Goal: Task Accomplishment & Management: Complete application form

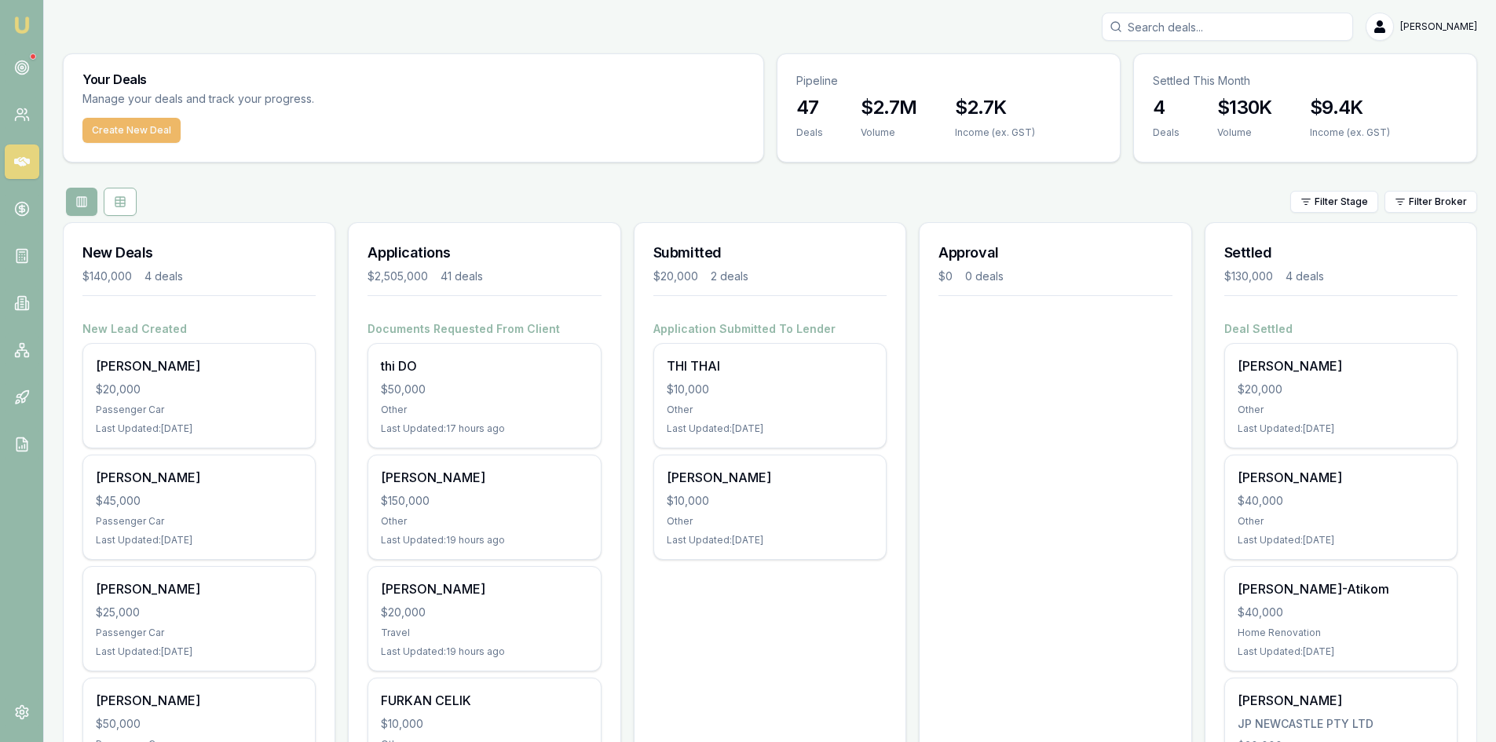
click at [135, 134] on button "Create New Deal" at bounding box center [131, 130] width 98 height 25
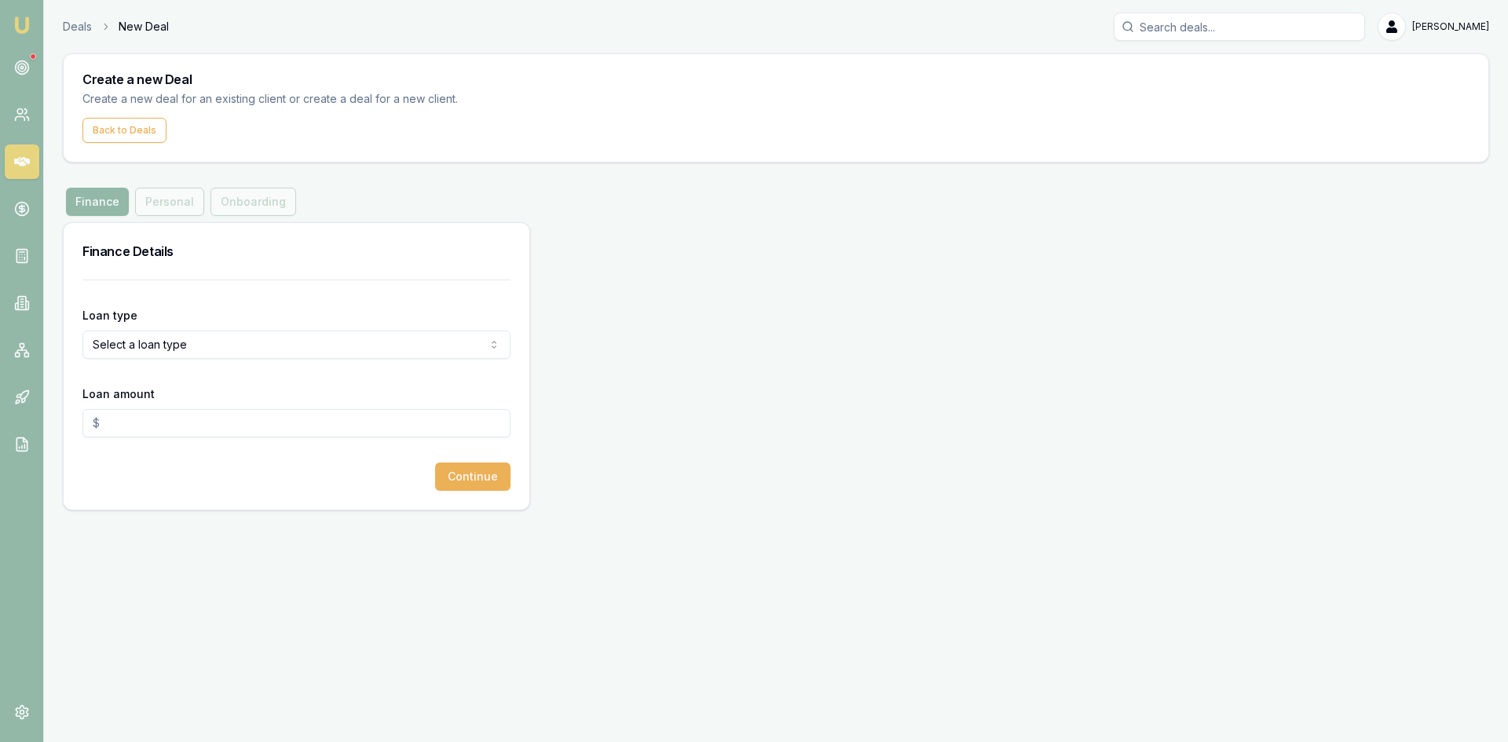
click at [147, 353] on html "Emu Broker Deals New Deal Steven Nguyen Toggle Menu Create a new Deal Create a …" at bounding box center [754, 371] width 1508 height 742
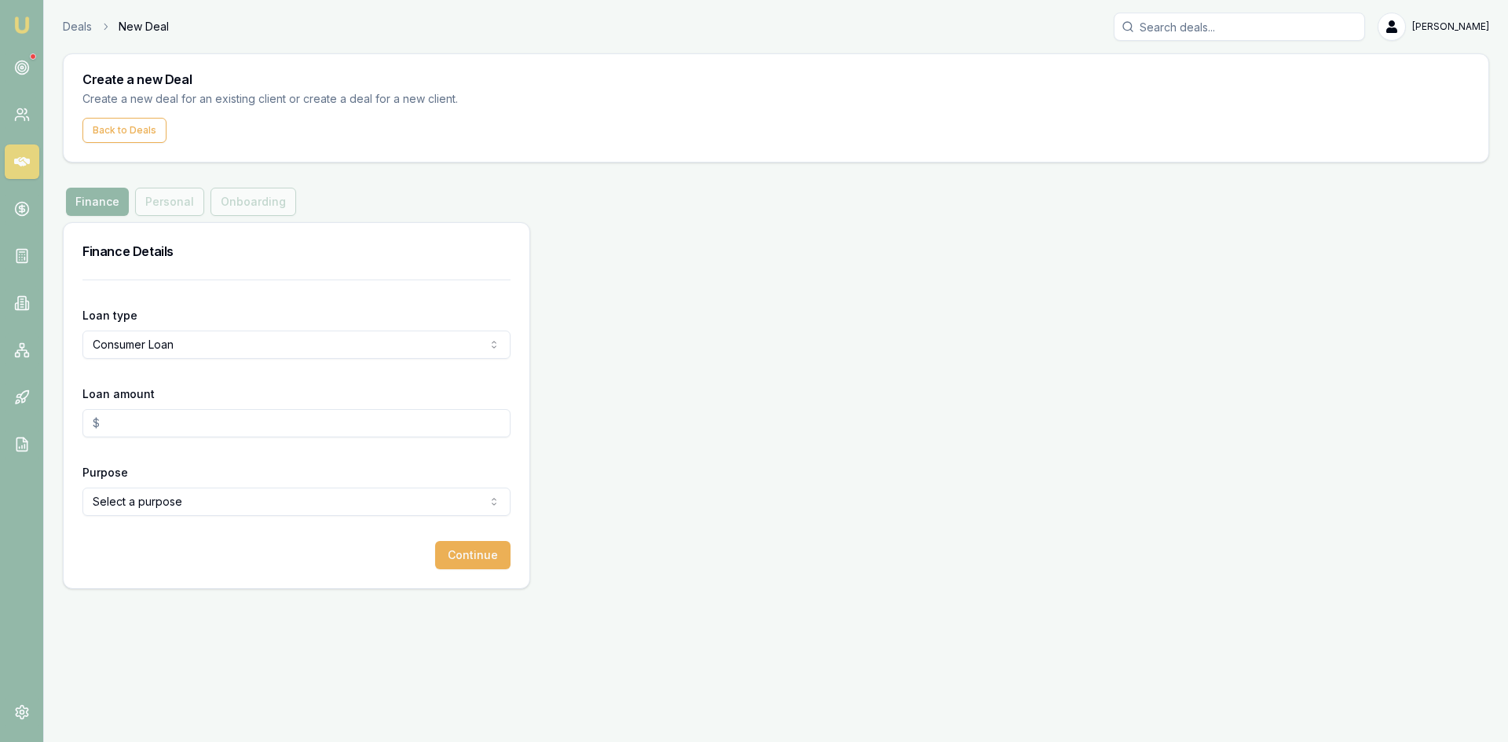
click at [179, 432] on input "Loan amount" at bounding box center [296, 423] width 428 height 28
type input "$70,000.00"
click at [170, 618] on div "Emu Broker Deals New Deal Steven Nguyen Toggle Menu Create a new Deal Create a …" at bounding box center [754, 371] width 1508 height 742
click at [164, 503] on html "Emu Broker Deals New Deal Steven Nguyen Toggle Menu Create a new Deal Create a …" at bounding box center [754, 371] width 1508 height 742
select select "OTHER"
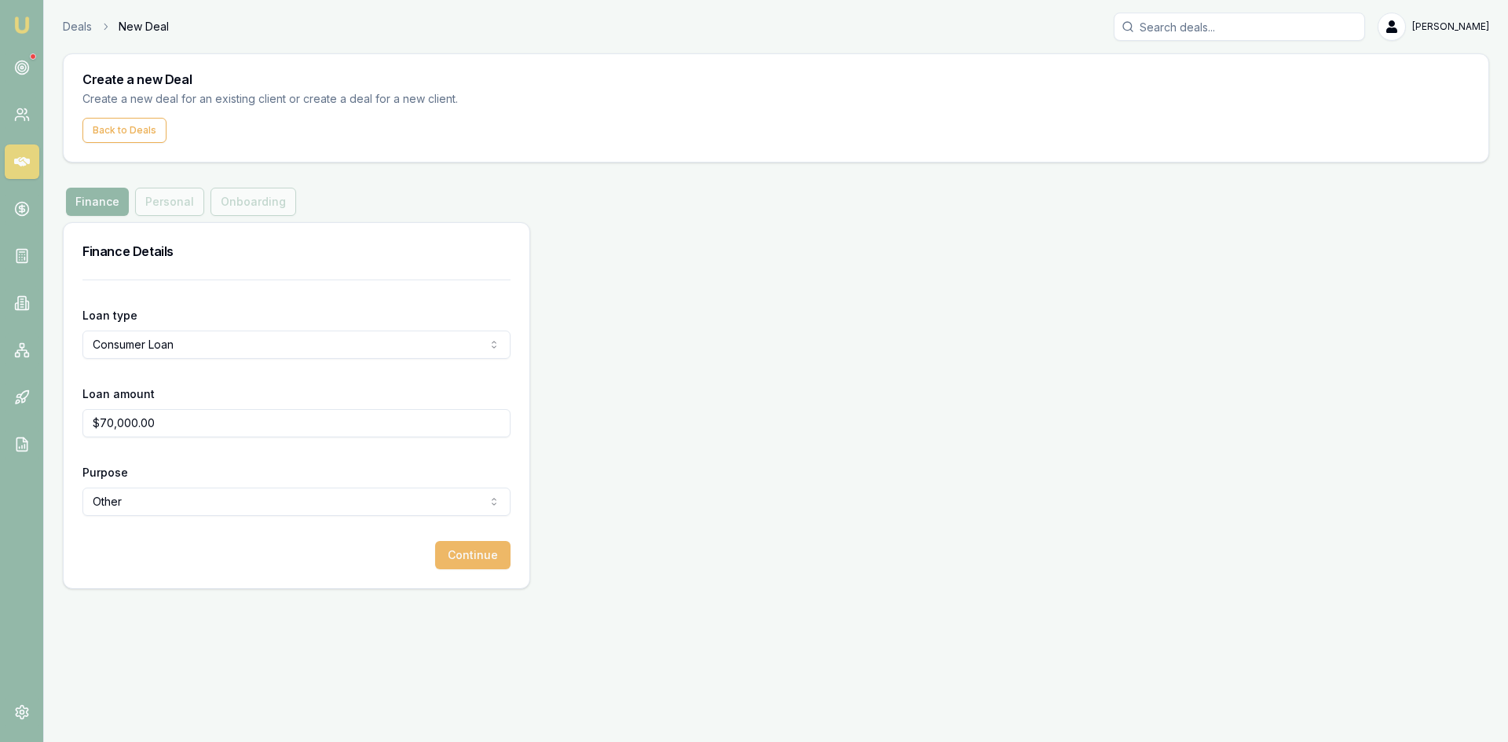
click at [474, 566] on button "Continue" at bounding box center [472, 555] width 75 height 28
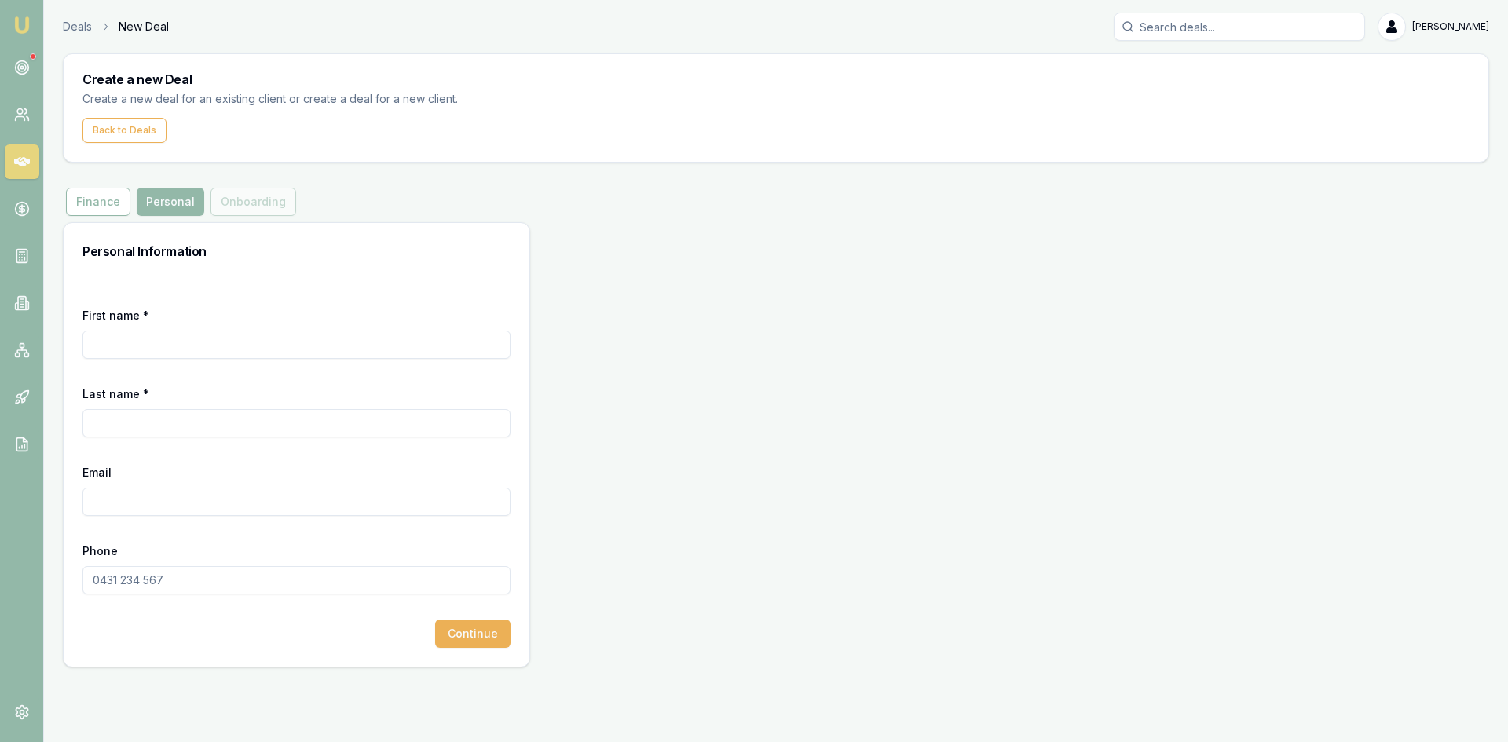
click at [229, 344] on input "First name *" at bounding box center [296, 345] width 428 height 28
type input "DU"
type input "PHAM"
type input "phamdu722@gmail.com"
click at [120, 577] on input "Phone" at bounding box center [296, 580] width 428 height 28
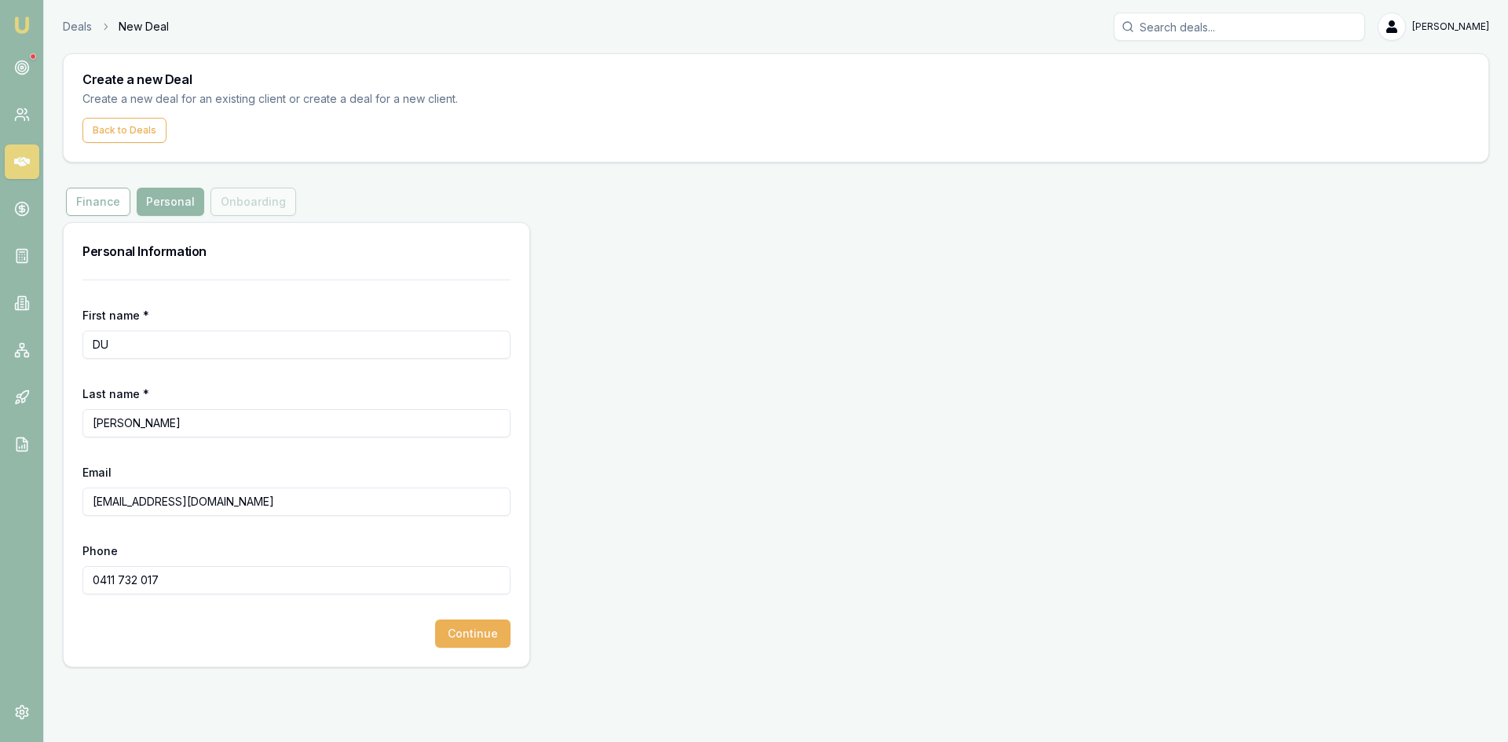
type input "0411 732 017"
click at [160, 649] on div "First name * DU Last name * PHAM Email phamdu722@gmail.com Phone 0411 732 017 C…" at bounding box center [297, 473] width 466 height 387
click at [489, 631] on button "Continue" at bounding box center [472, 634] width 75 height 28
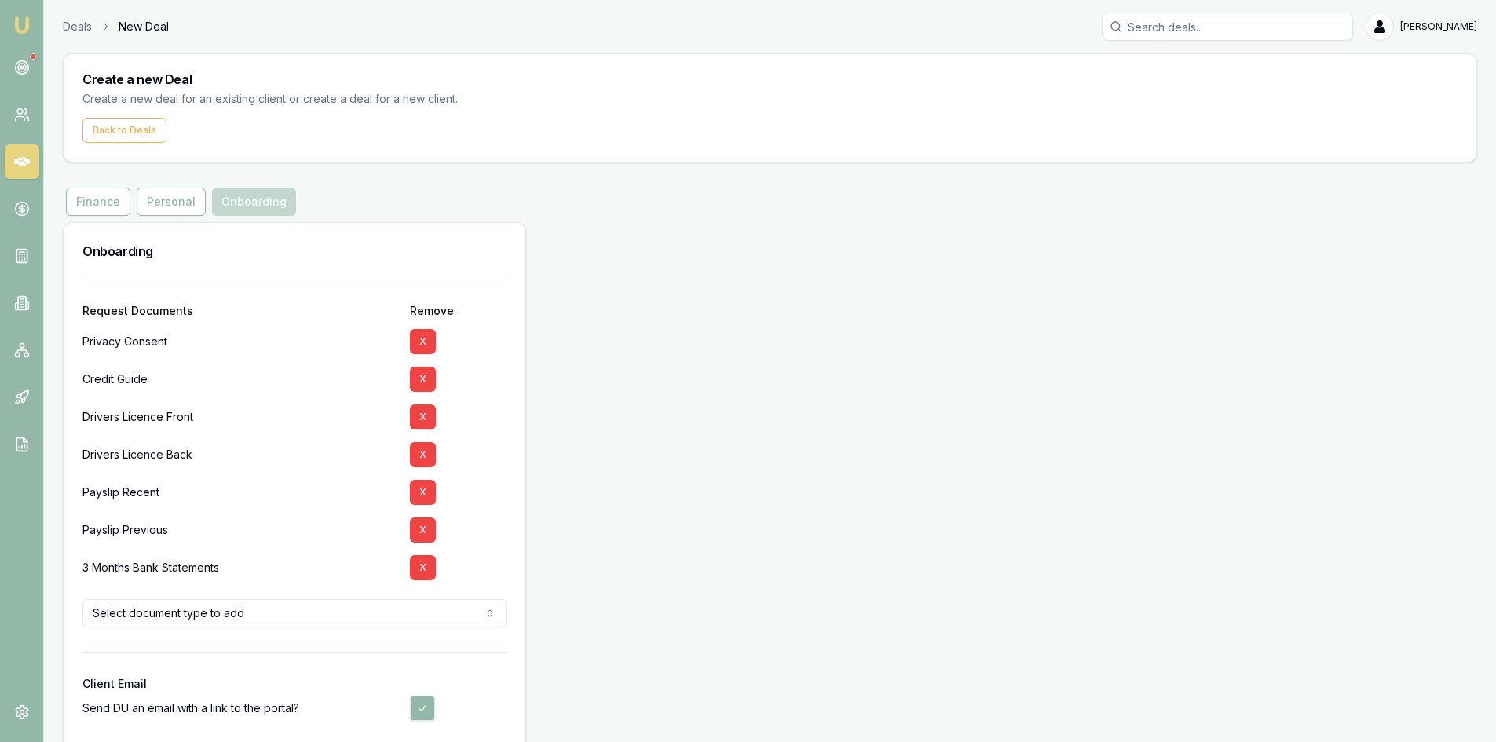
scroll to position [71, 0]
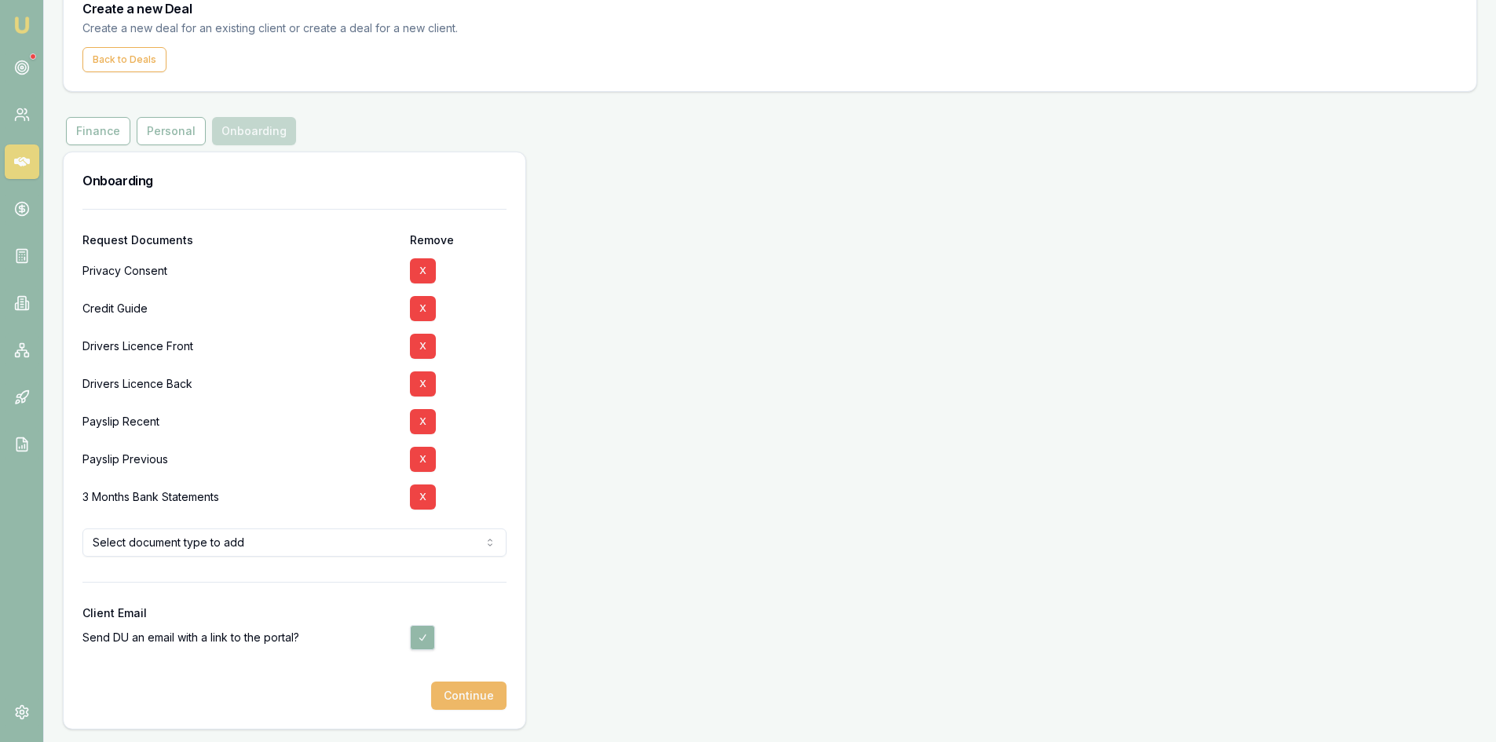
click at [453, 698] on button "Continue" at bounding box center [468, 696] width 75 height 28
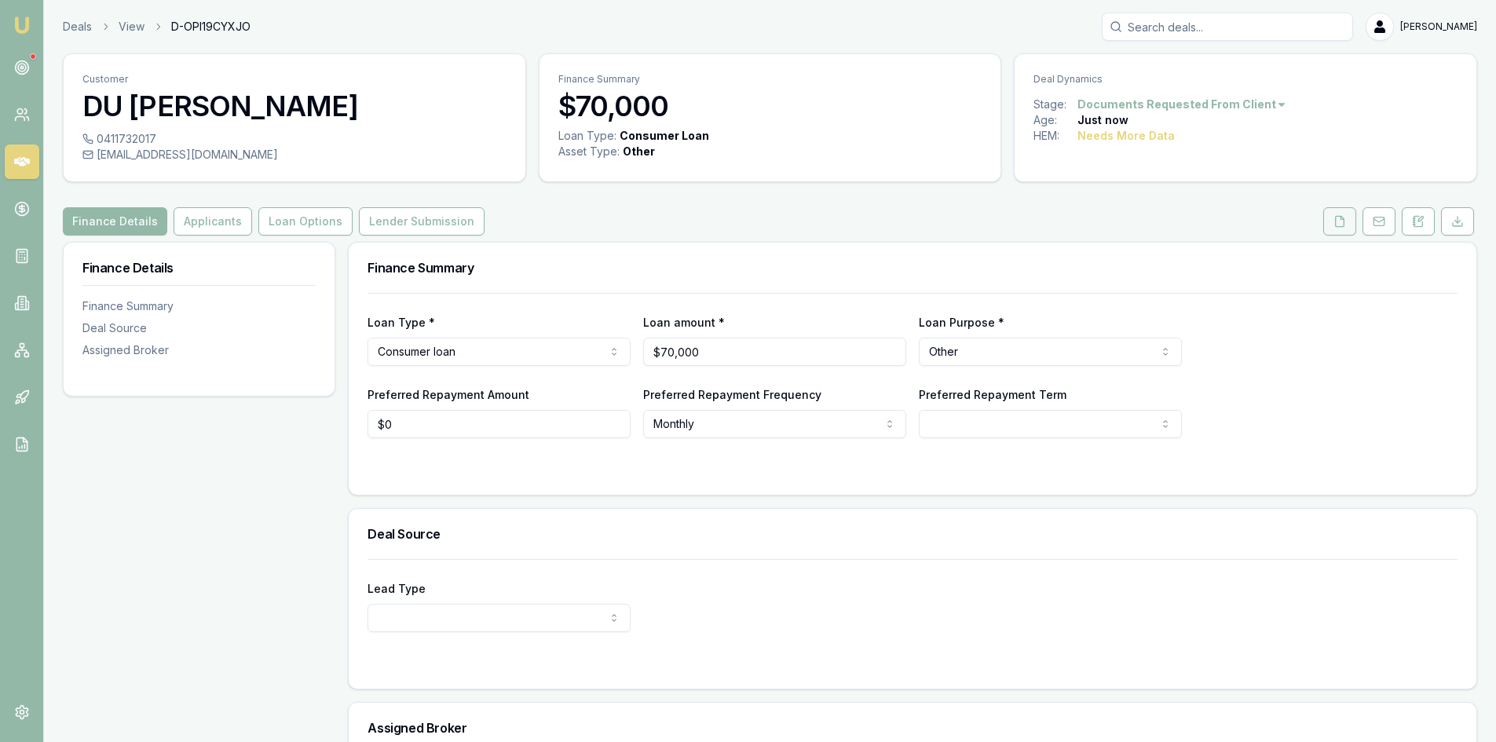
click at [1336, 225] on icon at bounding box center [1340, 221] width 9 height 10
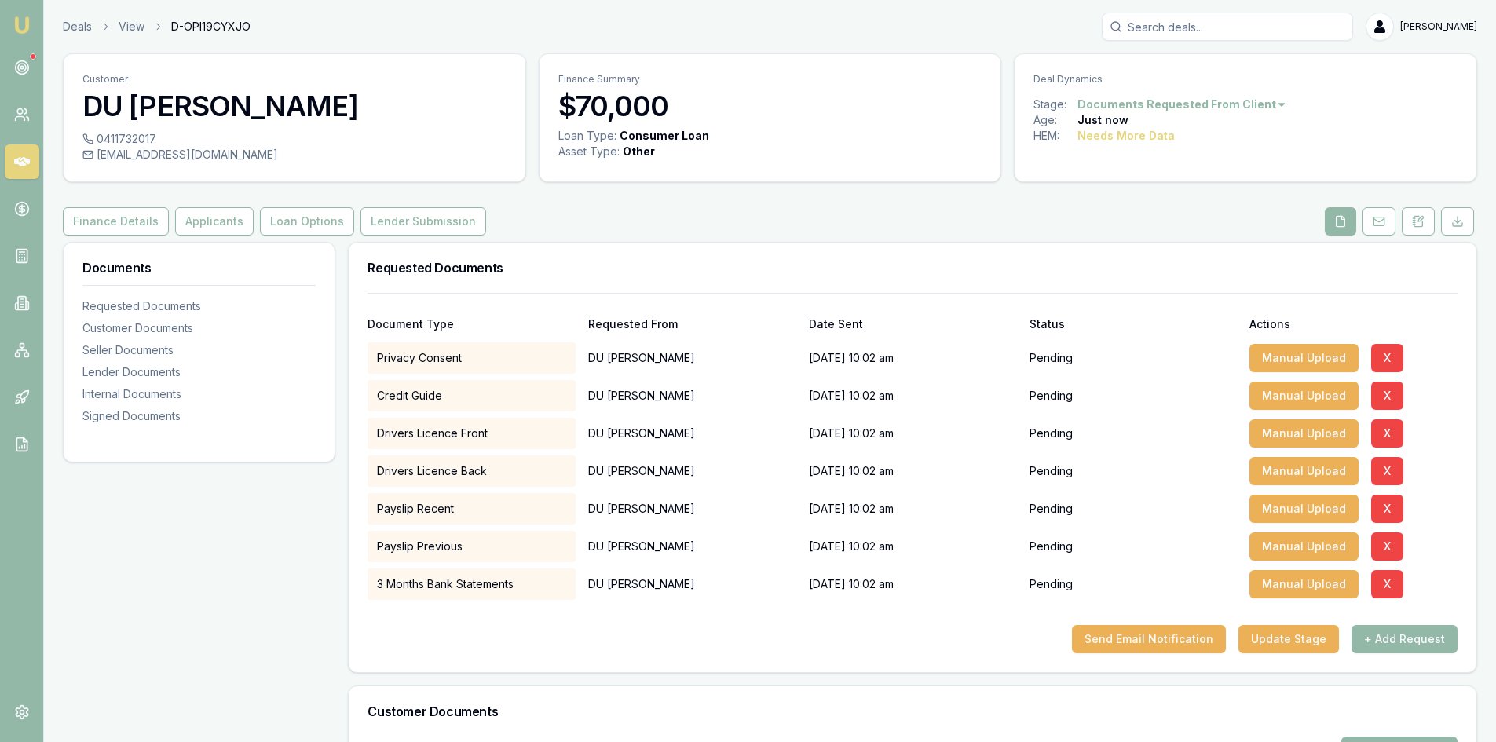
scroll to position [157, 0]
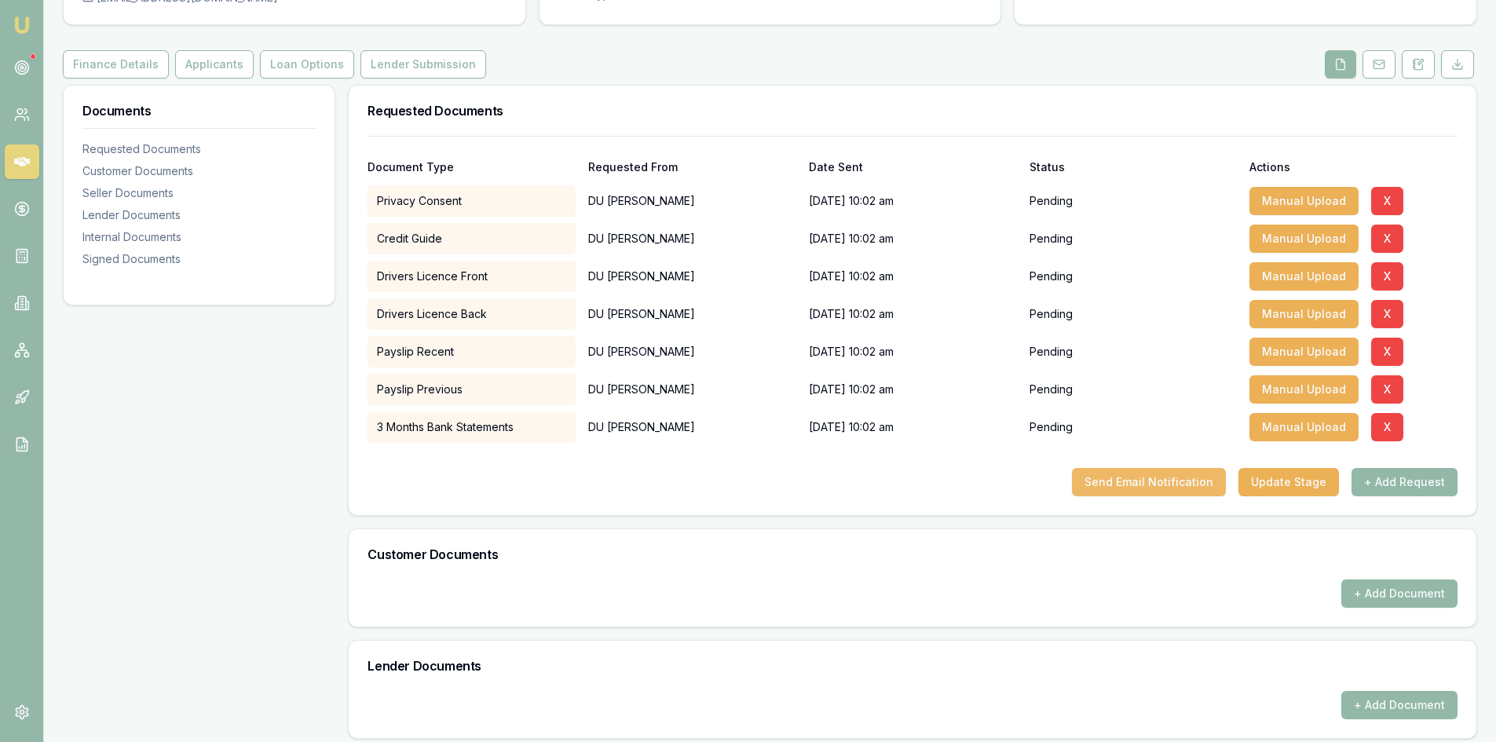
click at [1128, 482] on button "Send Email Notification" at bounding box center [1149, 482] width 154 height 28
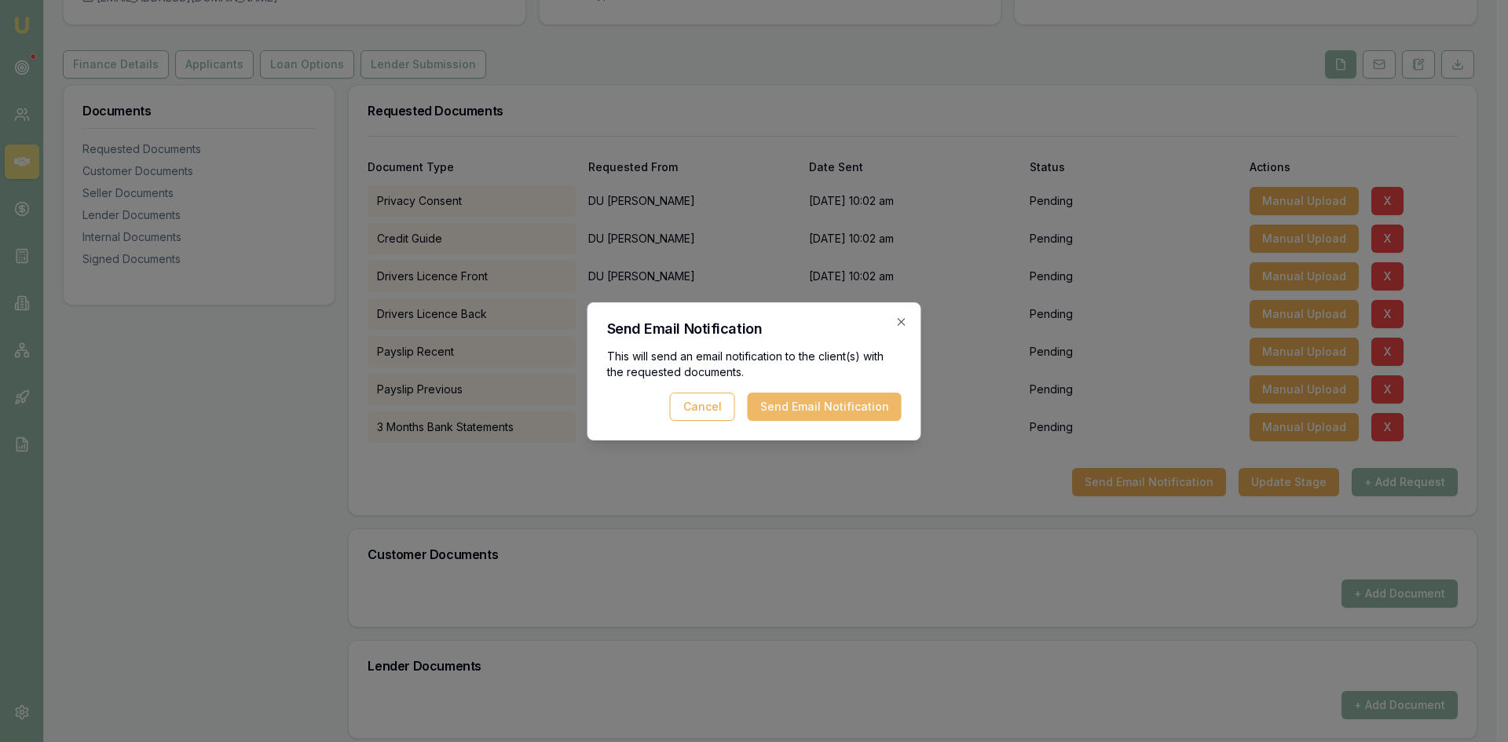
click at [840, 412] on button "Send Email Notification" at bounding box center [825, 407] width 154 height 28
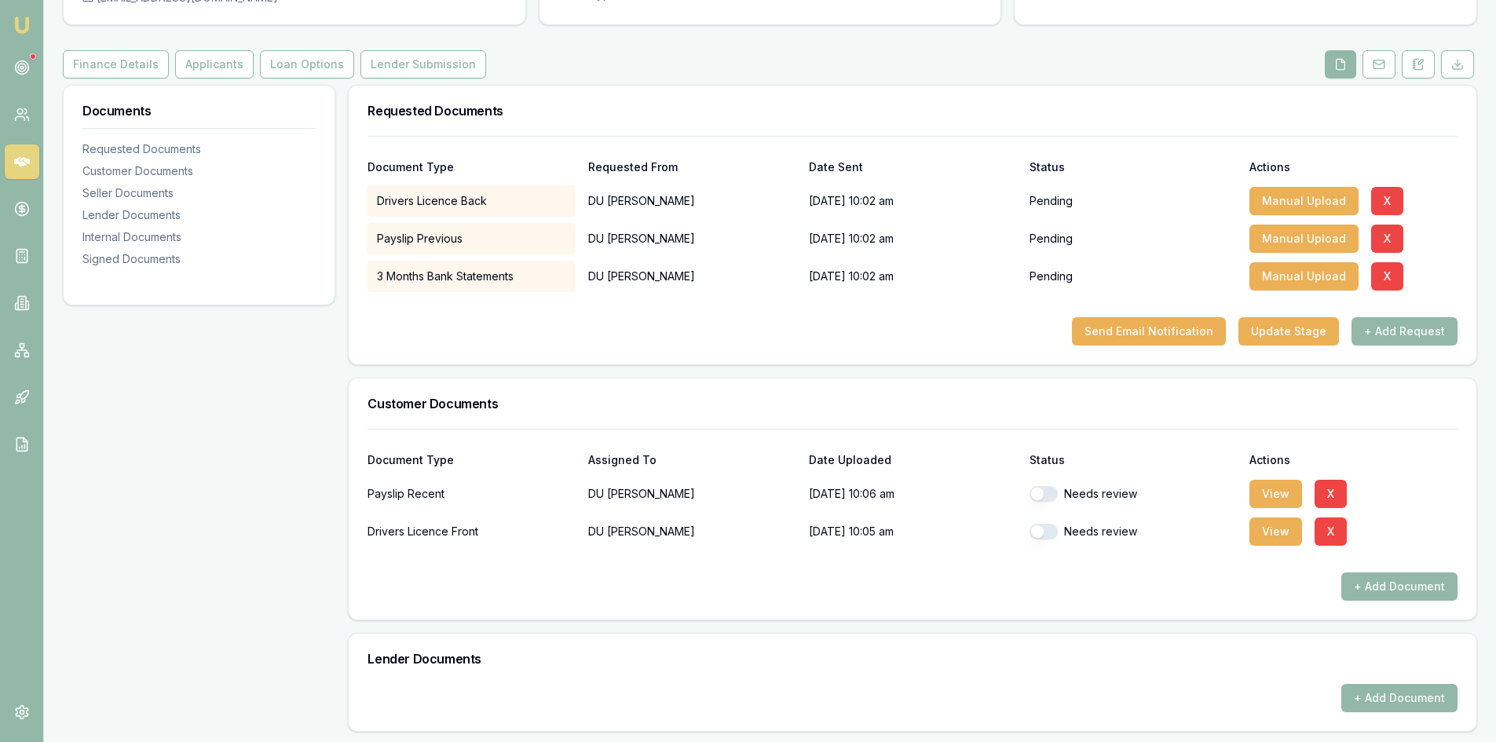
scroll to position [0, 0]
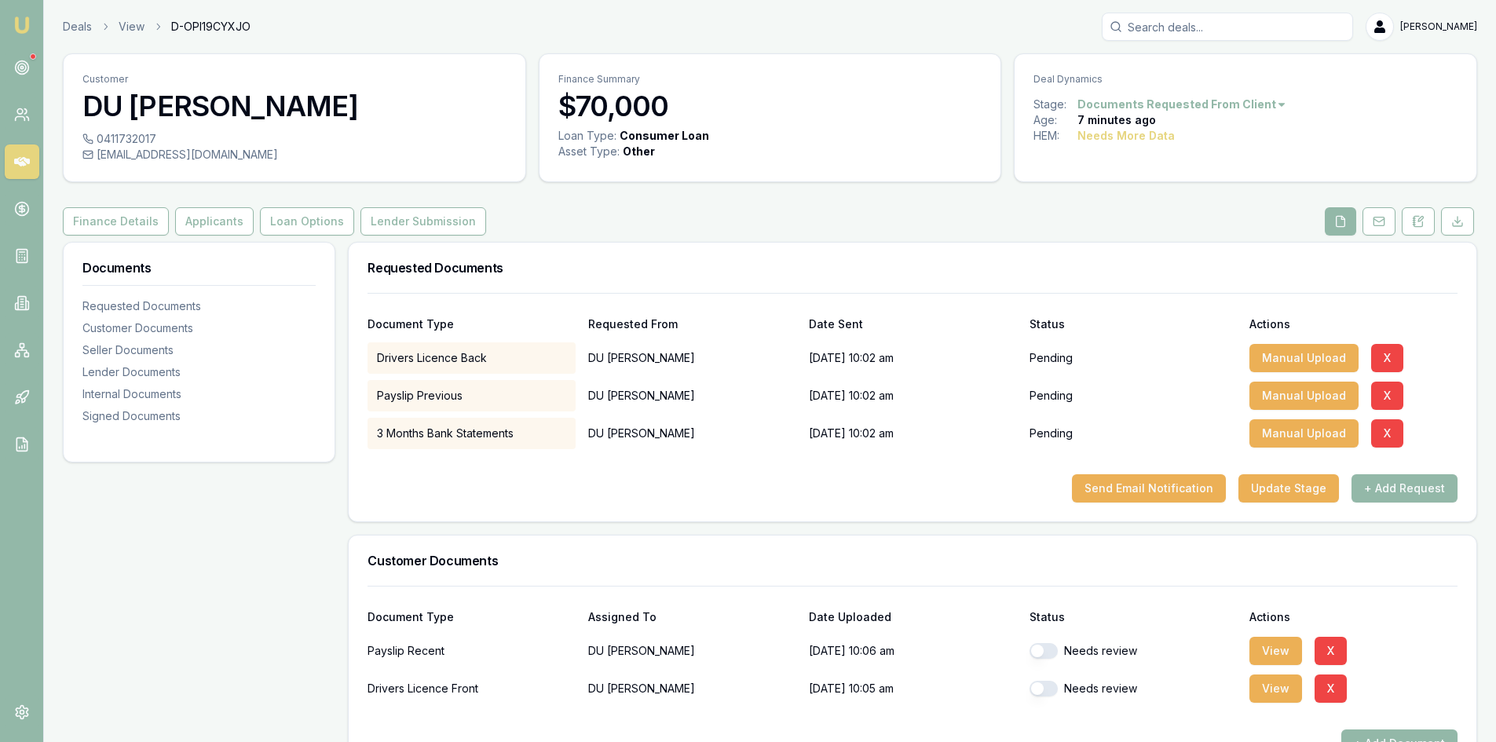
click at [22, 159] on icon at bounding box center [22, 161] width 16 height 9
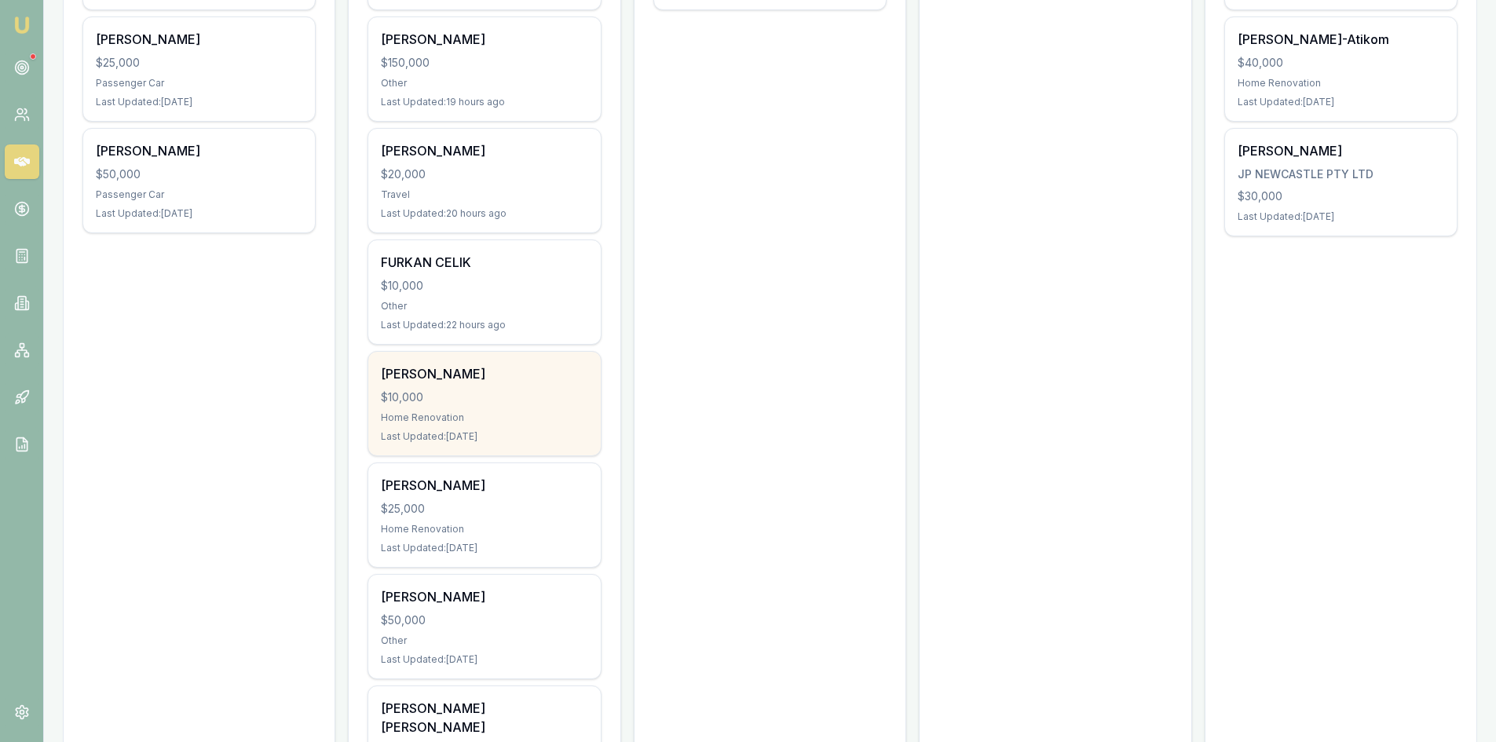
scroll to position [707, 0]
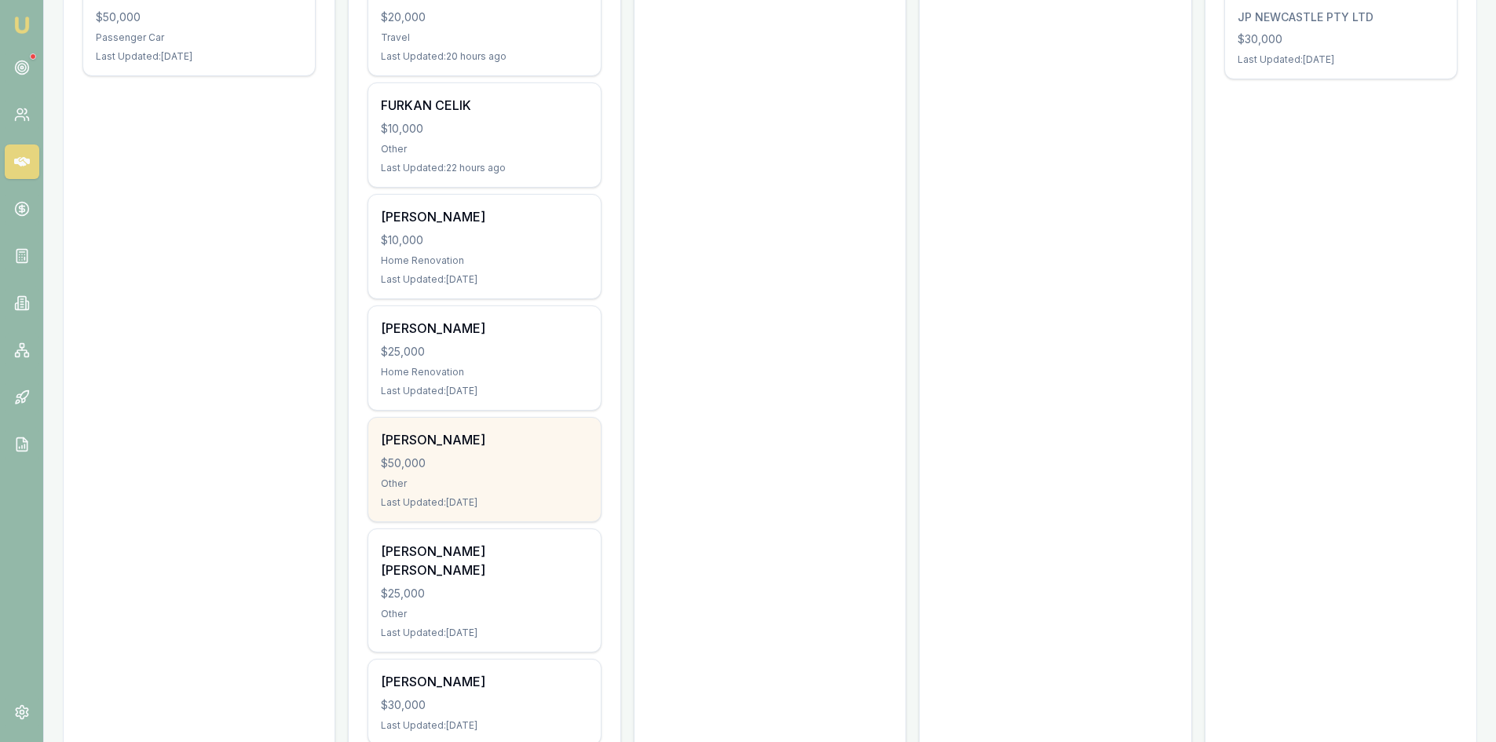
click at [481, 473] on div "Liam Dalton $50,000 Other Last Updated: 1 day ago" at bounding box center [484, 470] width 232 height 104
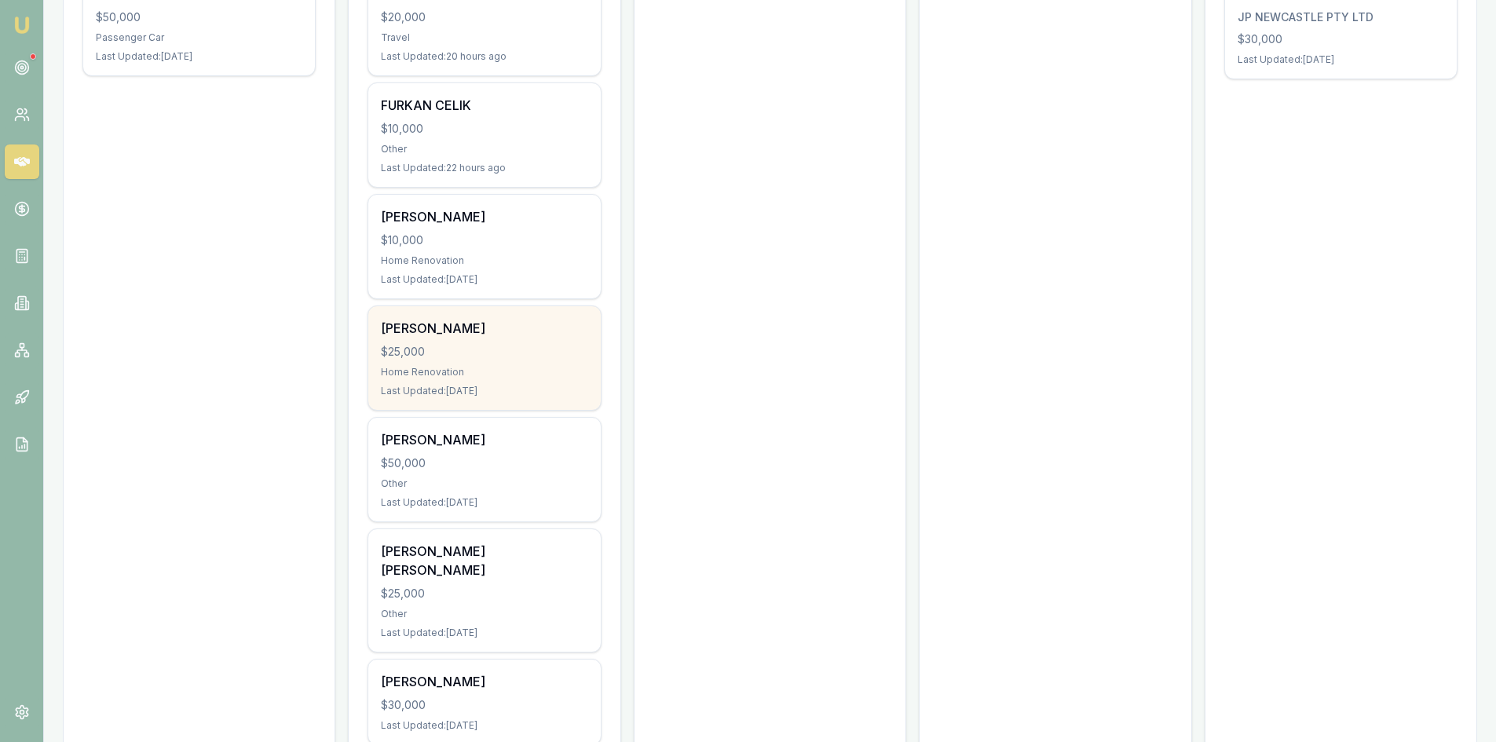
scroll to position [628, 0]
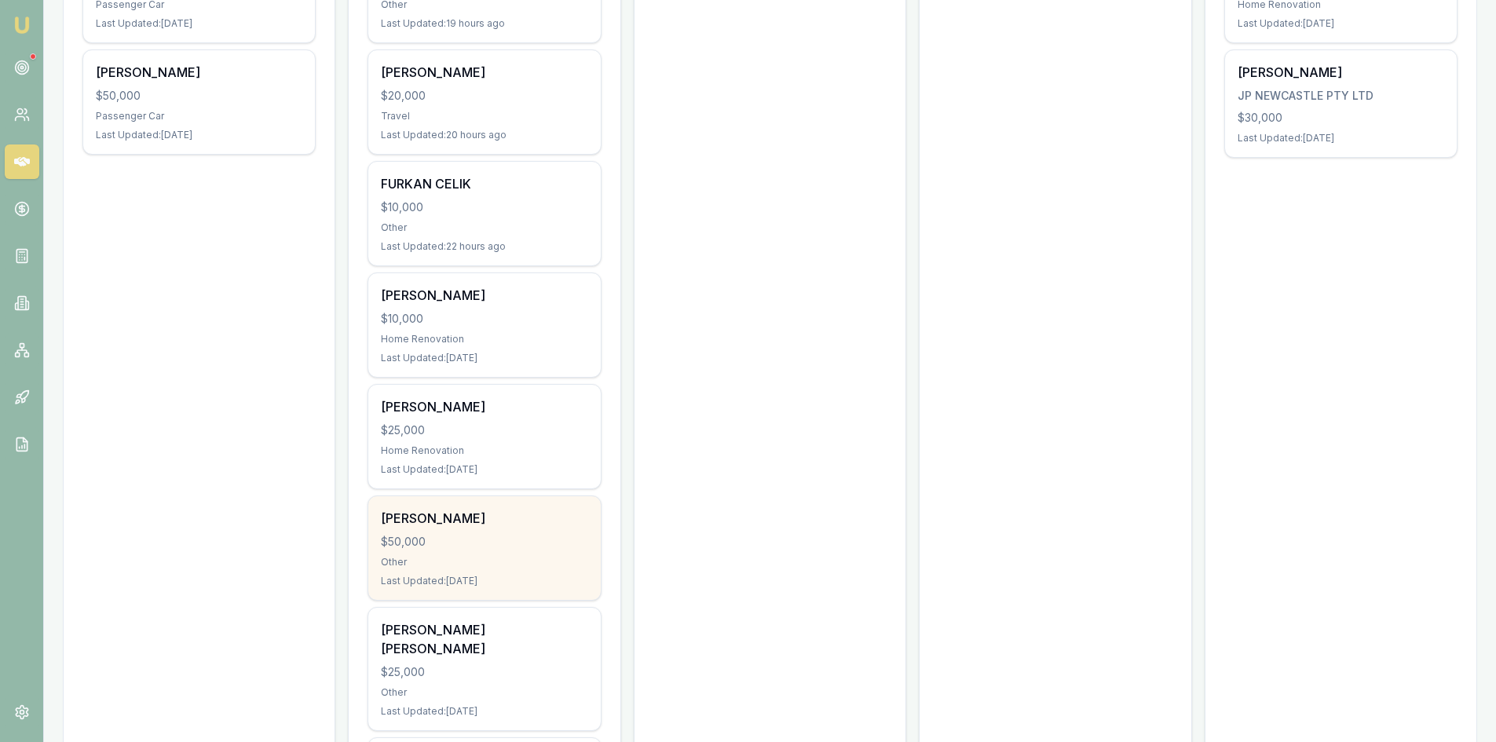
click at [426, 541] on div "$50,000" at bounding box center [484, 542] width 207 height 16
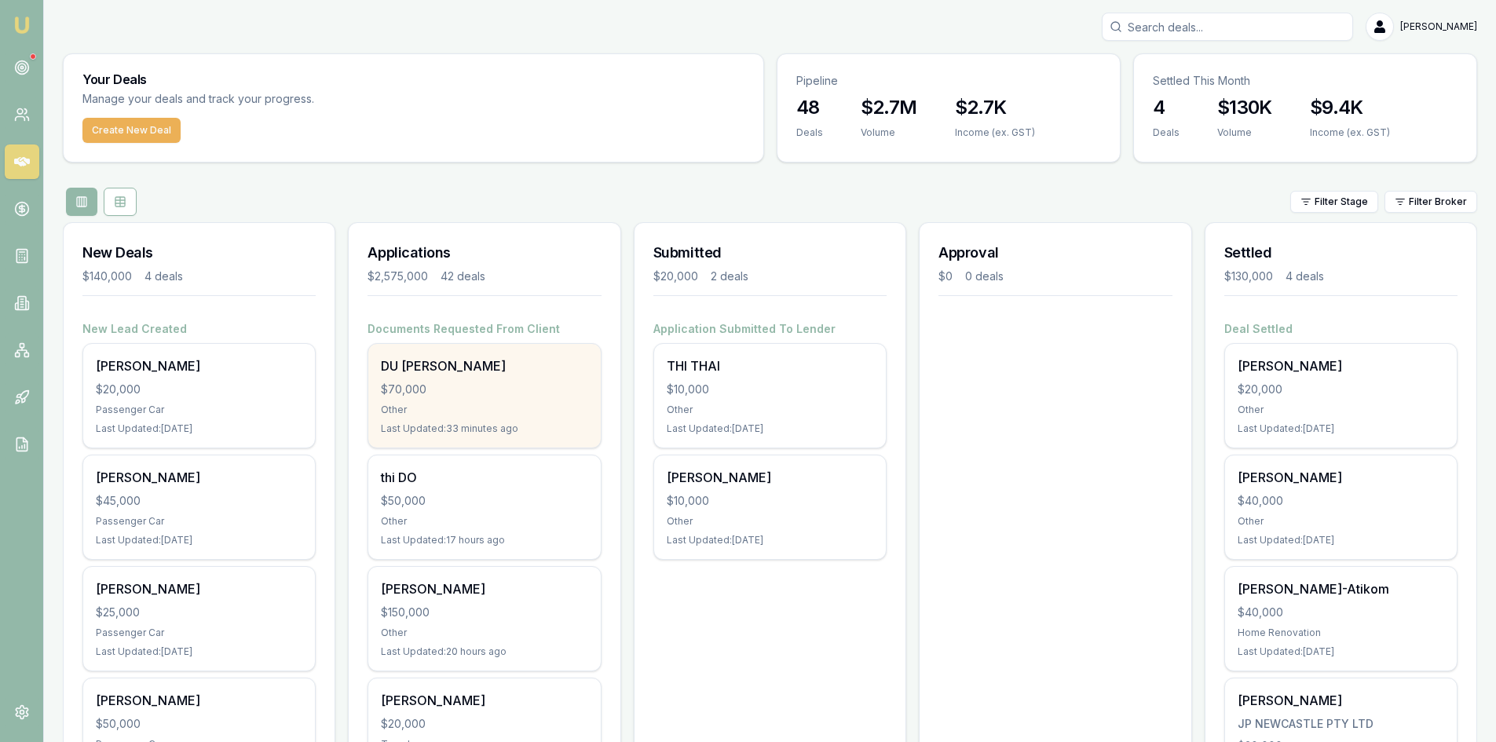
scroll to position [236, 0]
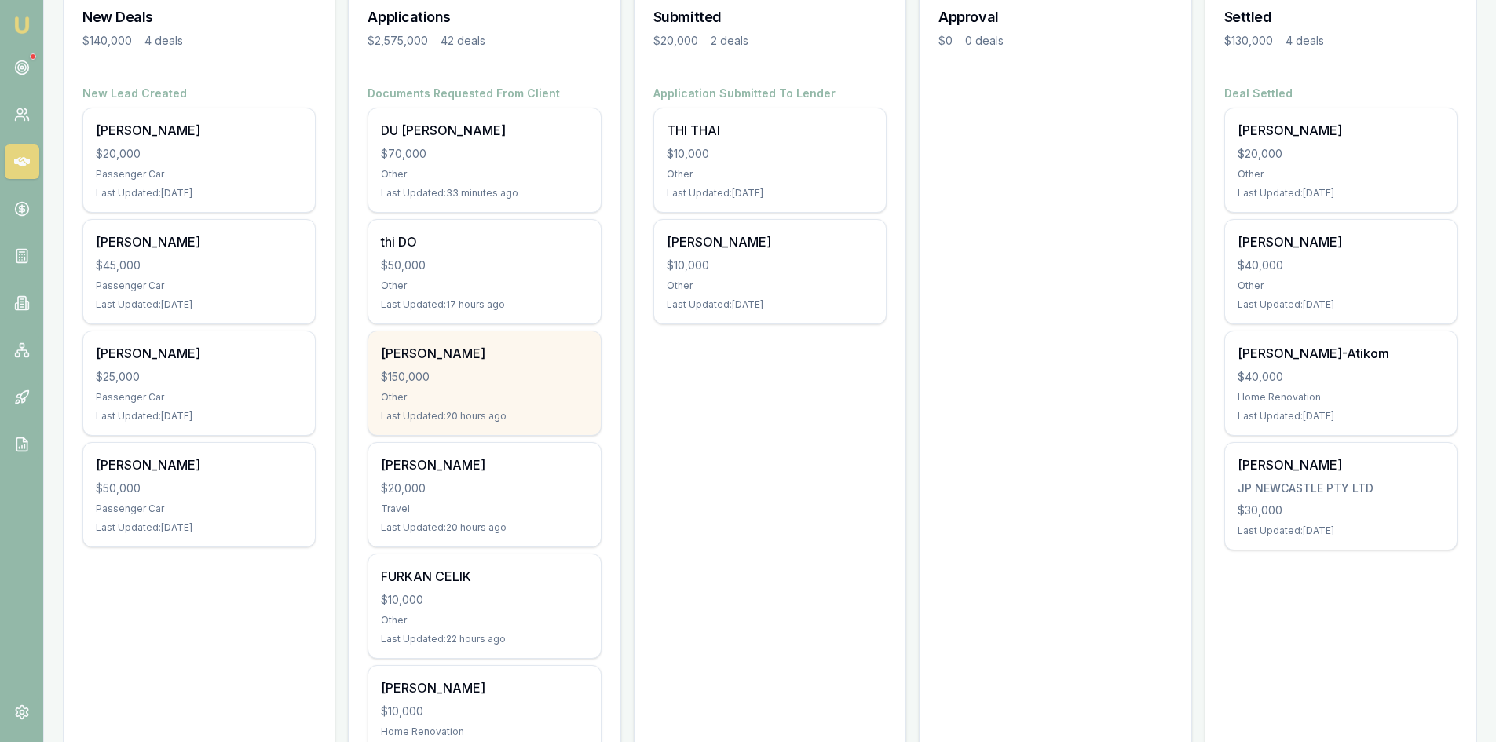
click at [483, 387] on div "Chitreka Prasad $150,000 Other Last Updated: 20 hours ago" at bounding box center [484, 383] width 232 height 104
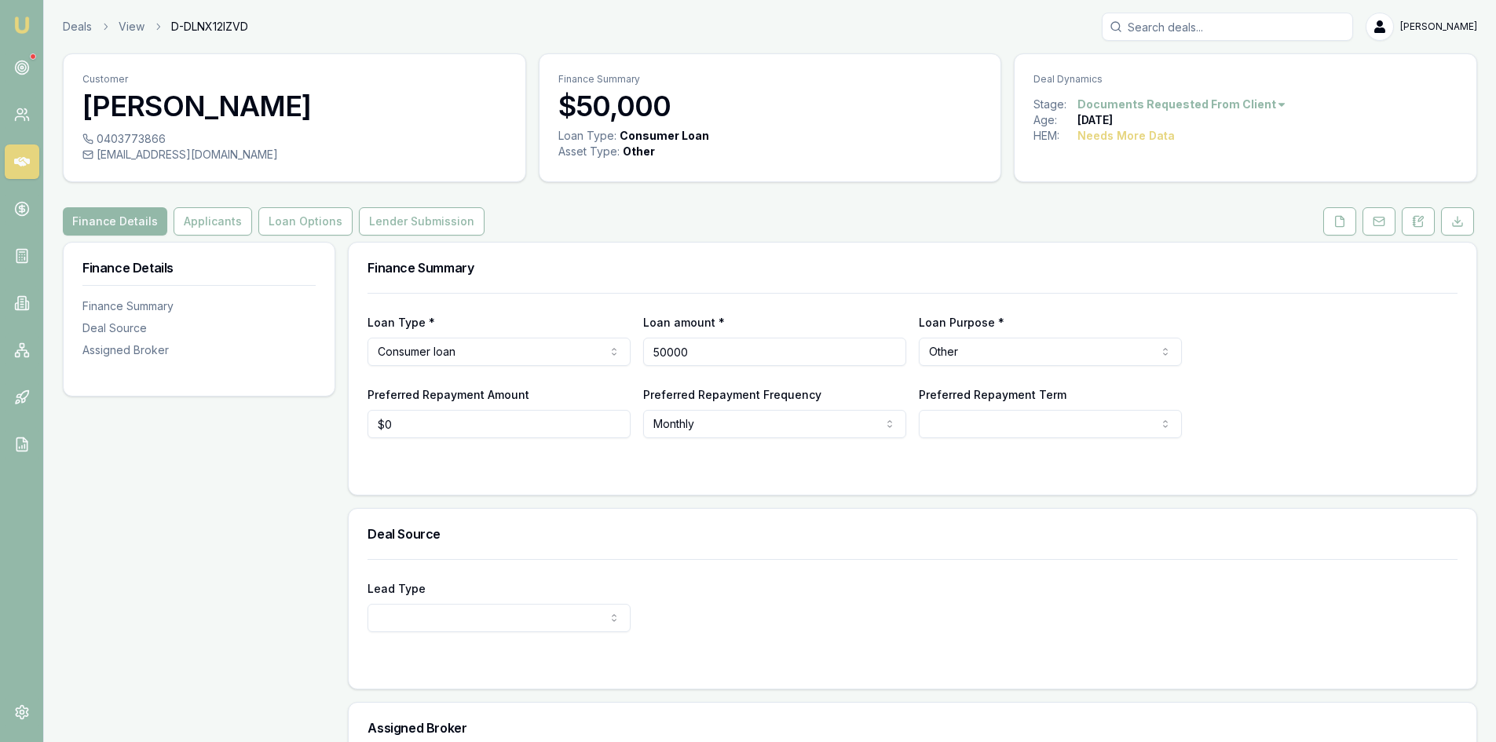
drag, startPoint x: 683, startPoint y: 353, endPoint x: 590, endPoint y: 353, distance: 93.5
click at [590, 353] on div "Loan Type * Consumer loan Consumer loan Consumer asset Commercial loan Commerci…" at bounding box center [913, 339] width 1090 height 53
type input "$2,000"
click at [641, 524] on div "Deal Source" at bounding box center [913, 534] width 1128 height 50
select select "60"
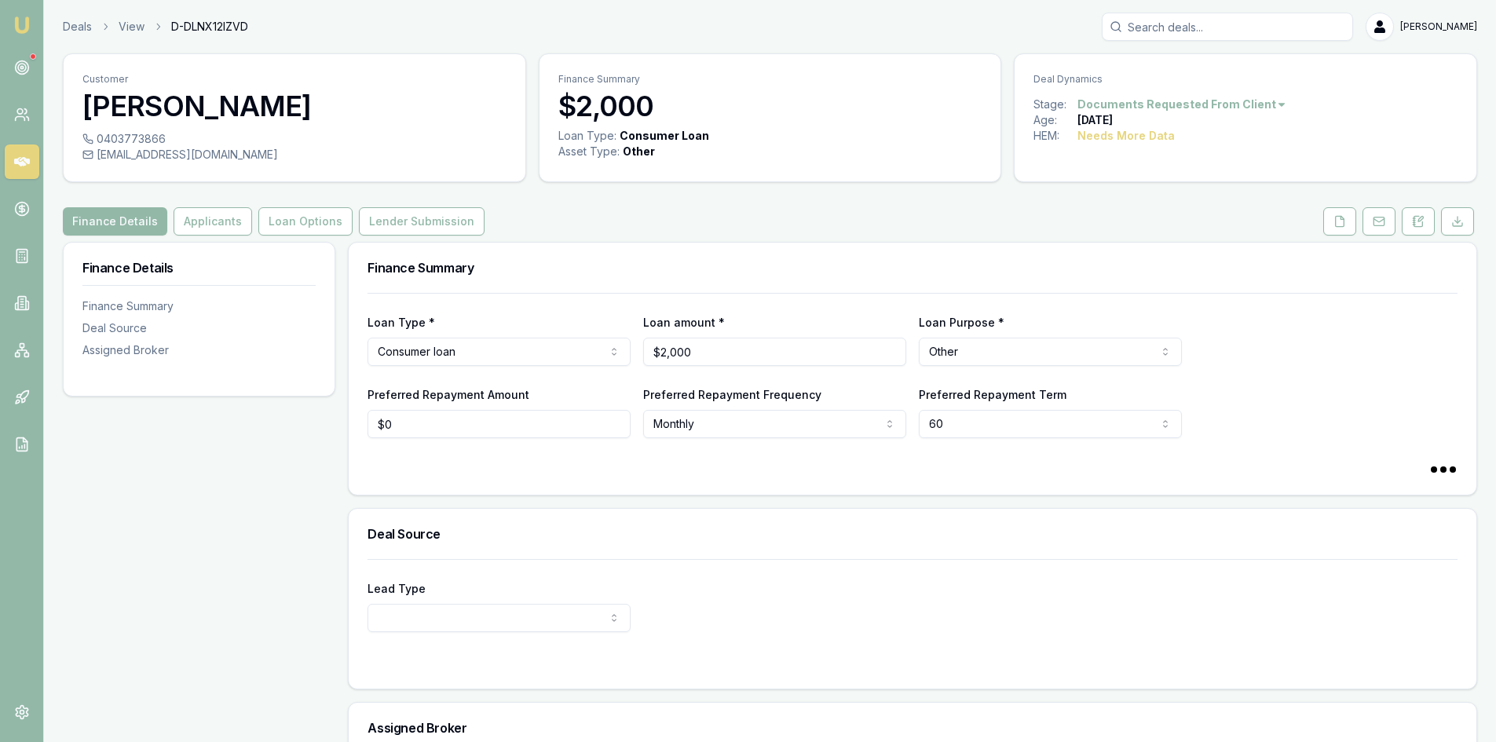
click at [1090, 365] on html "Emu Broker Deals View D-DLNX12IZVD [PERSON_NAME] Toggle Menu Customer [PERSON_N…" at bounding box center [748, 371] width 1496 height 742
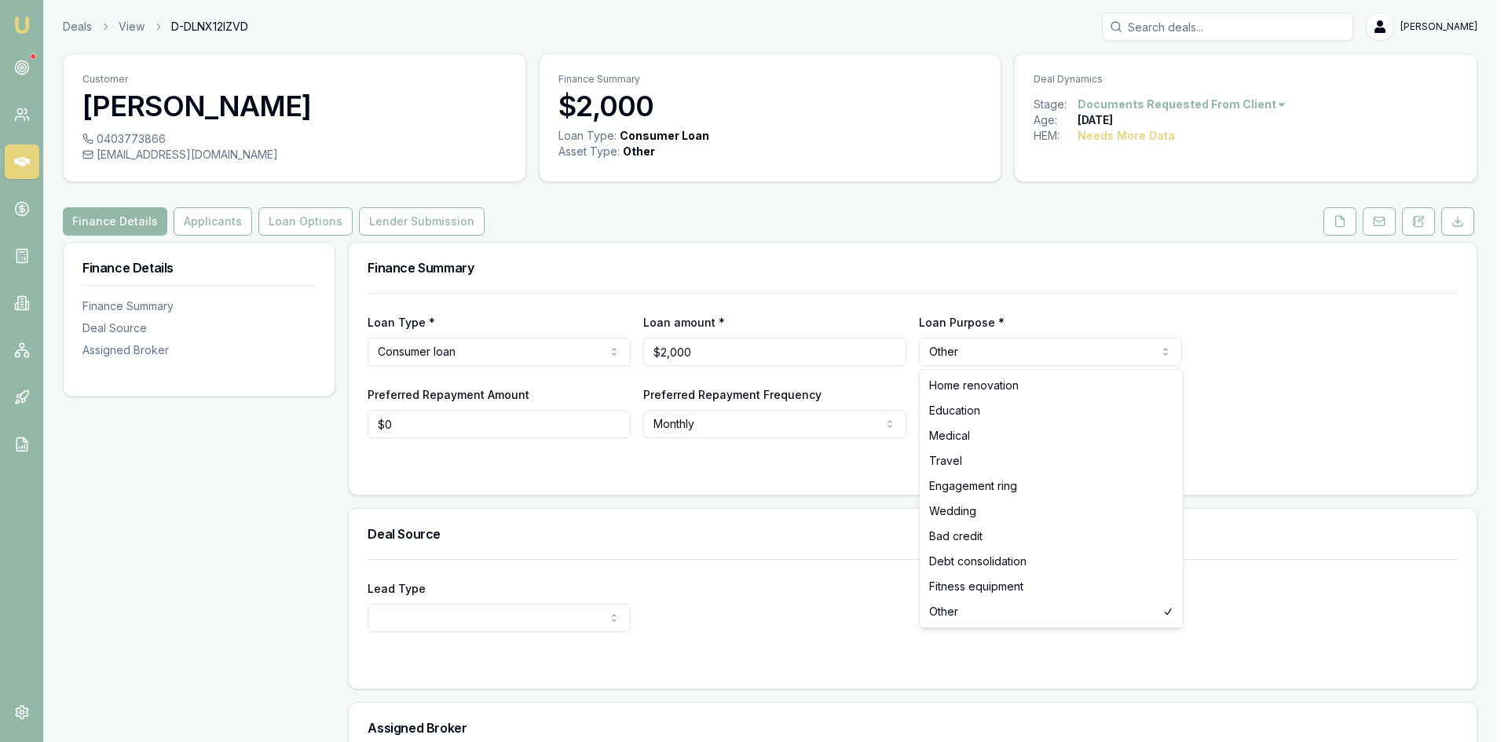
select select "HOME_RENOVATION"
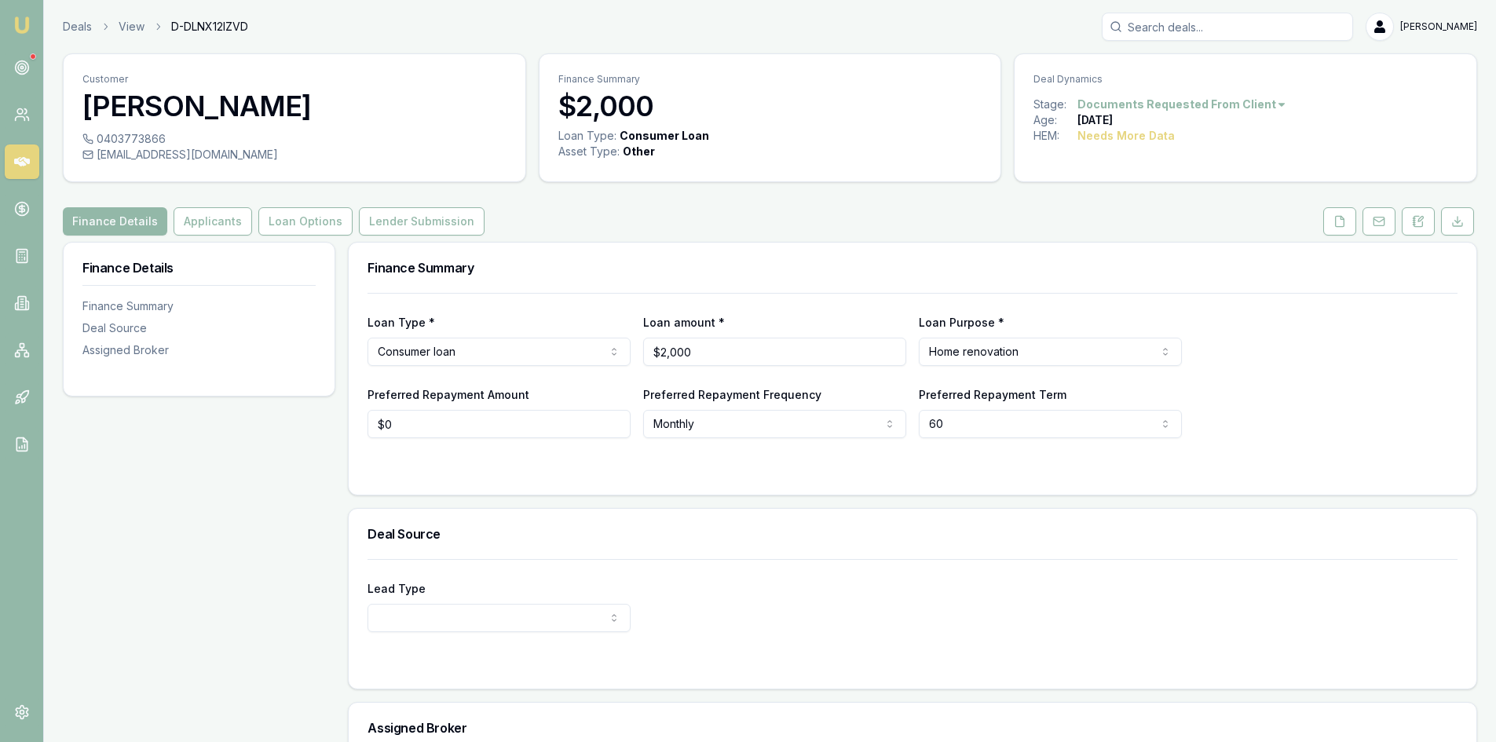
click at [639, 554] on div "Deal Source" at bounding box center [913, 534] width 1128 height 50
click at [225, 222] on button "Applicants" at bounding box center [213, 221] width 79 height 28
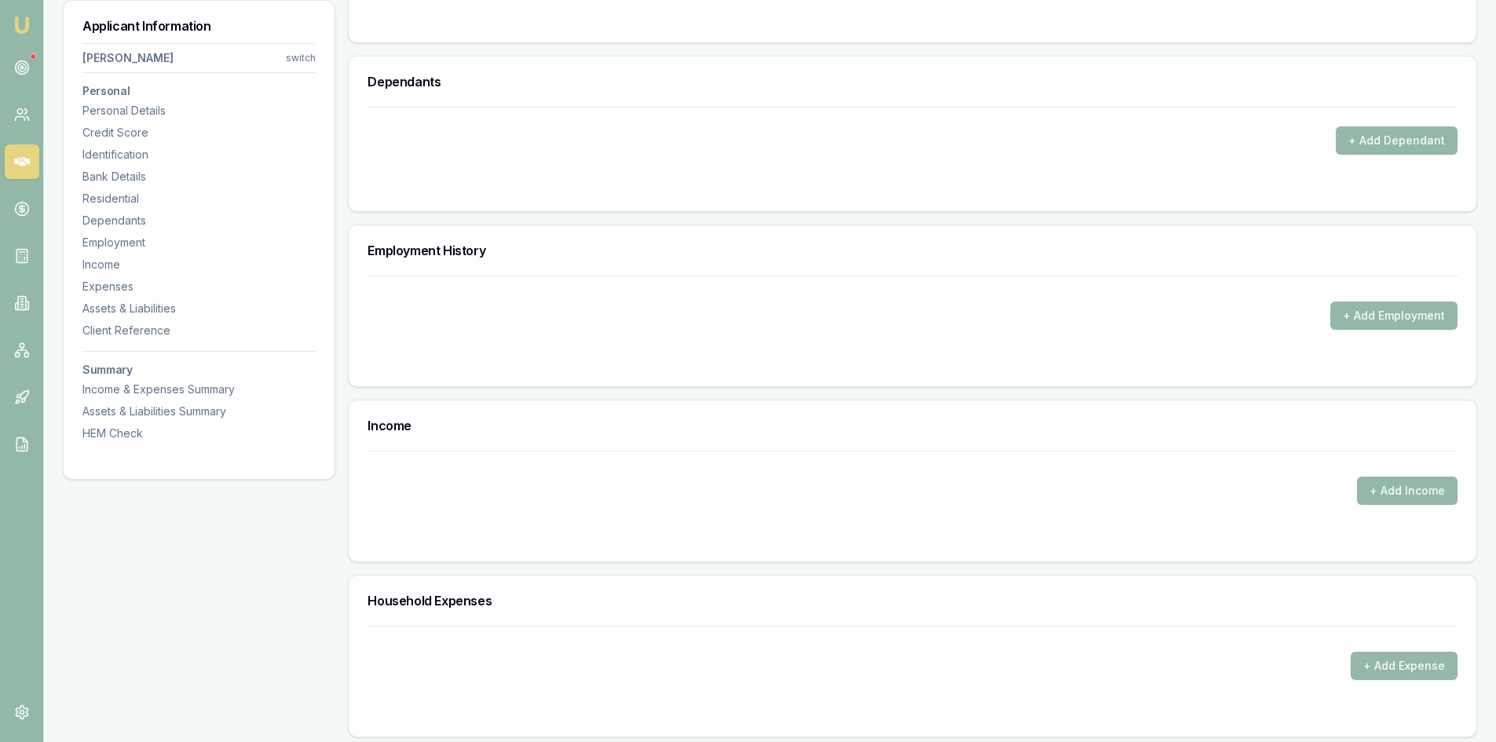
scroll to position [1728, 0]
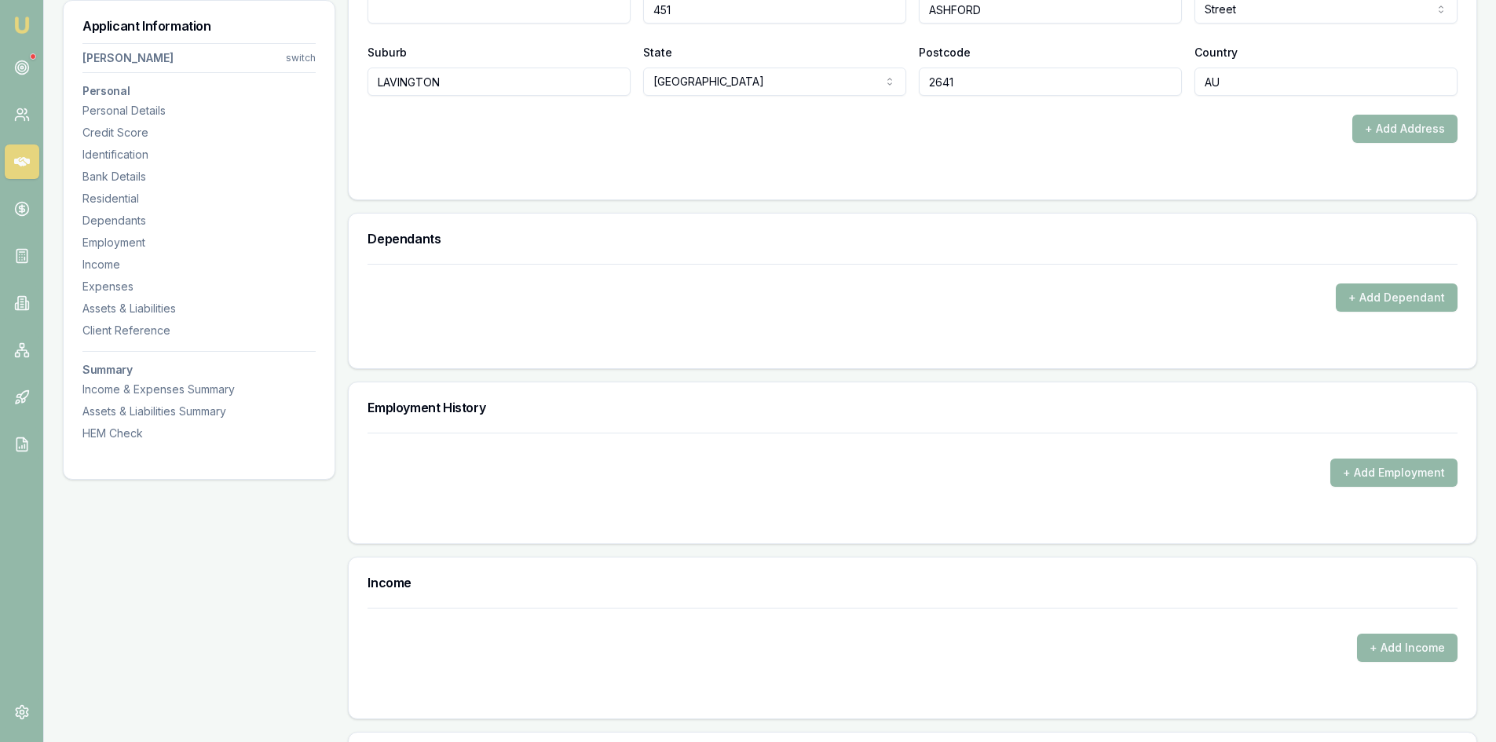
click at [1376, 302] on button "+ Add Dependant" at bounding box center [1397, 298] width 122 height 28
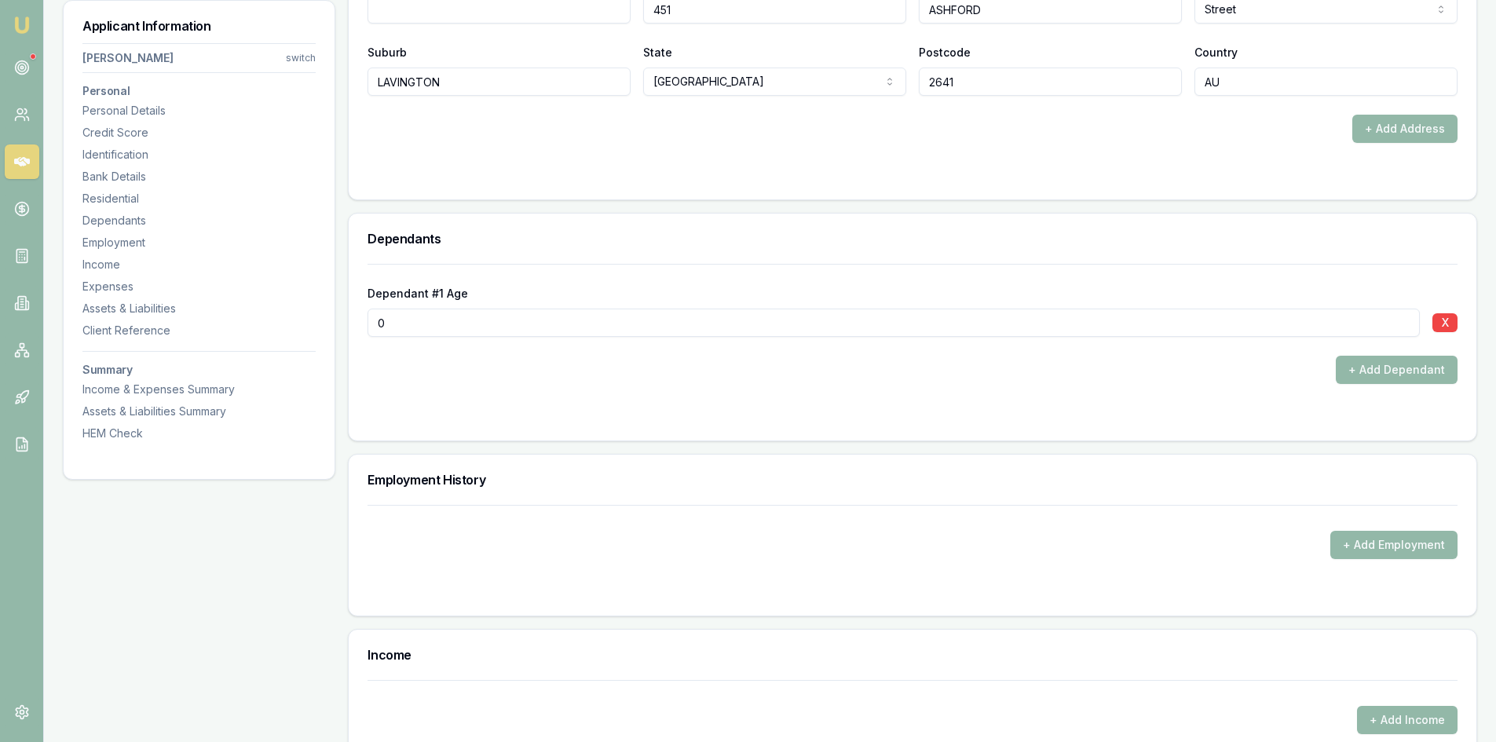
scroll to position [1885, 0]
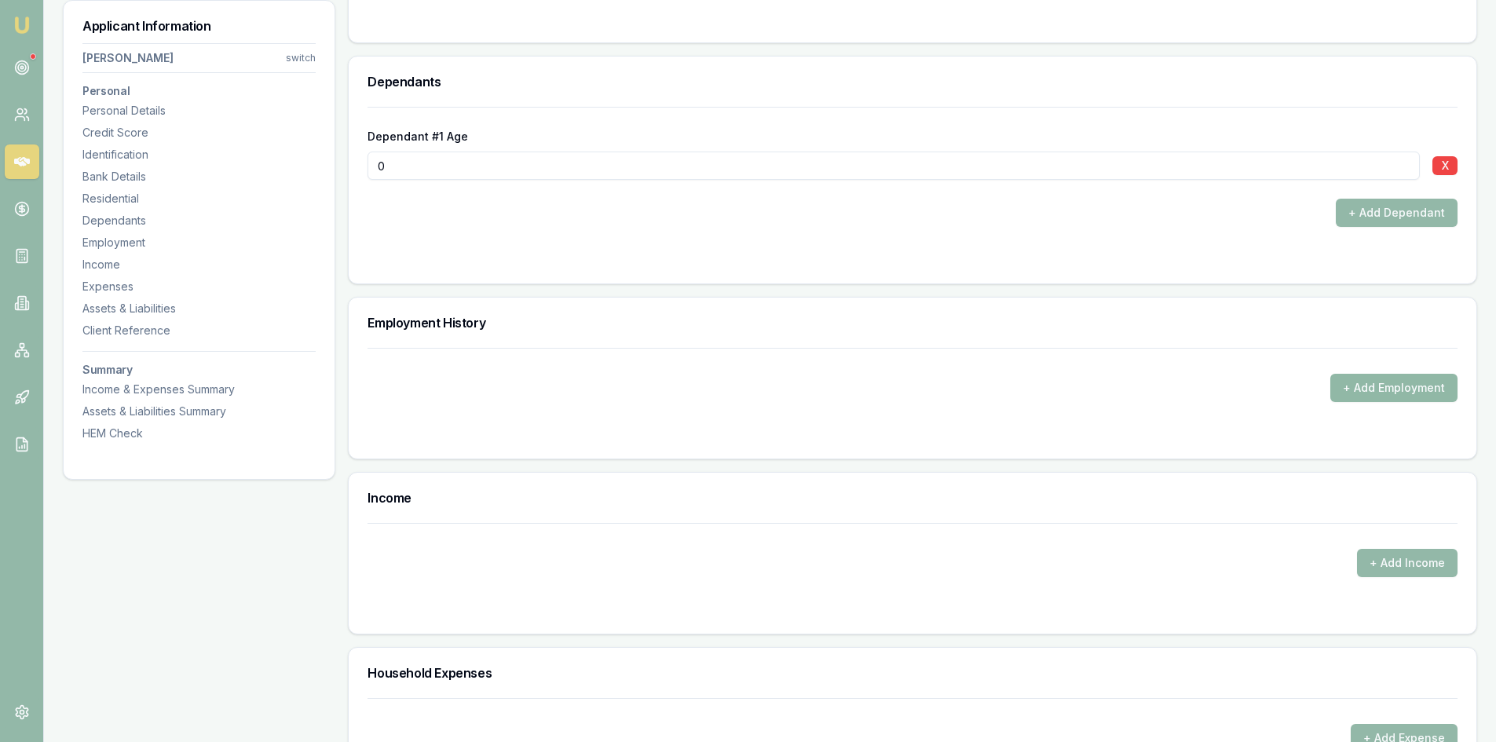
click at [1404, 387] on button "+ Add Employment" at bounding box center [1393, 388] width 127 height 28
click at [1355, 393] on button "+ Add Employment" at bounding box center [1393, 388] width 127 height 28
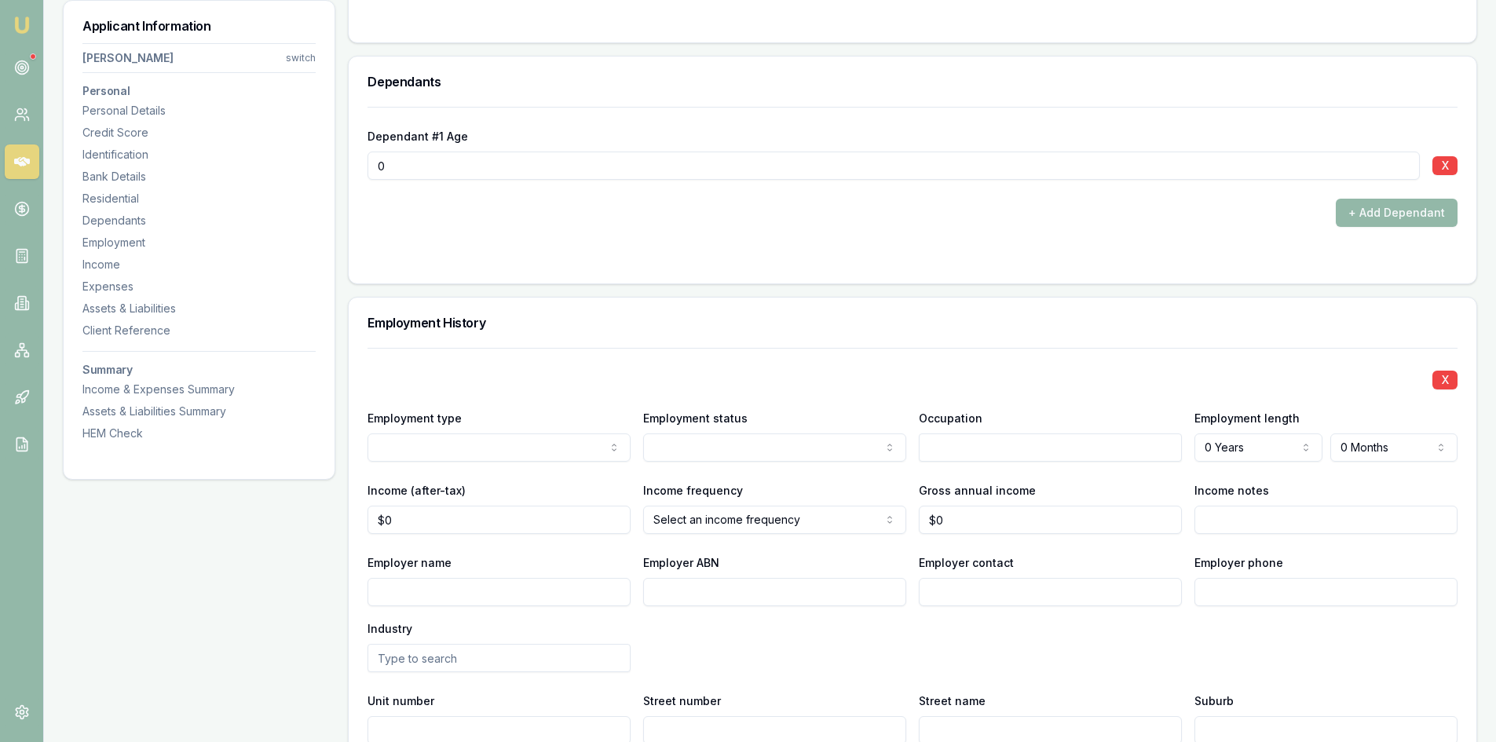
scroll to position [2042, 0]
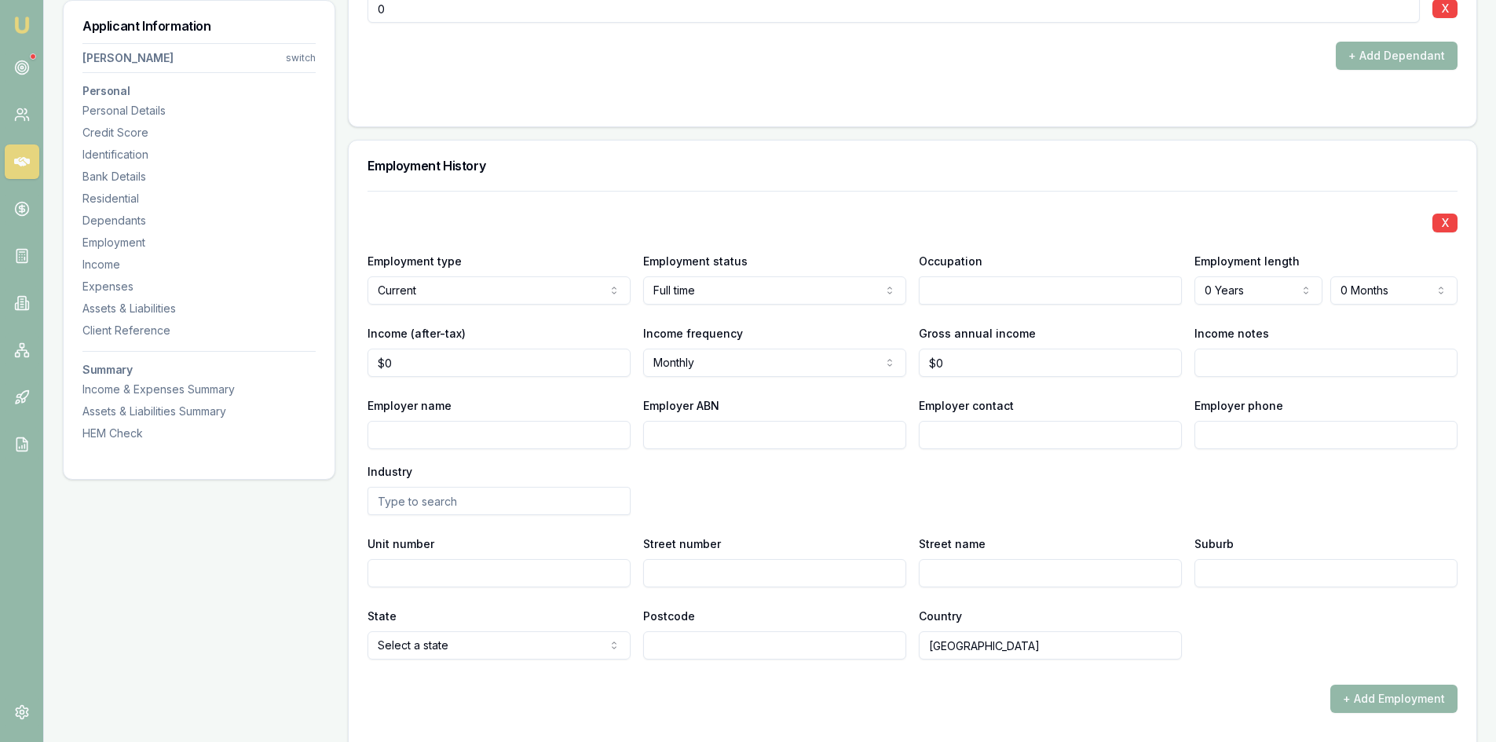
click at [1029, 288] on input "text" at bounding box center [1050, 290] width 263 height 28
click at [1223, 404] on label "Employer phone" at bounding box center [1238, 405] width 89 height 13
click at [1223, 421] on input "Employer phone" at bounding box center [1325, 435] width 263 height 28
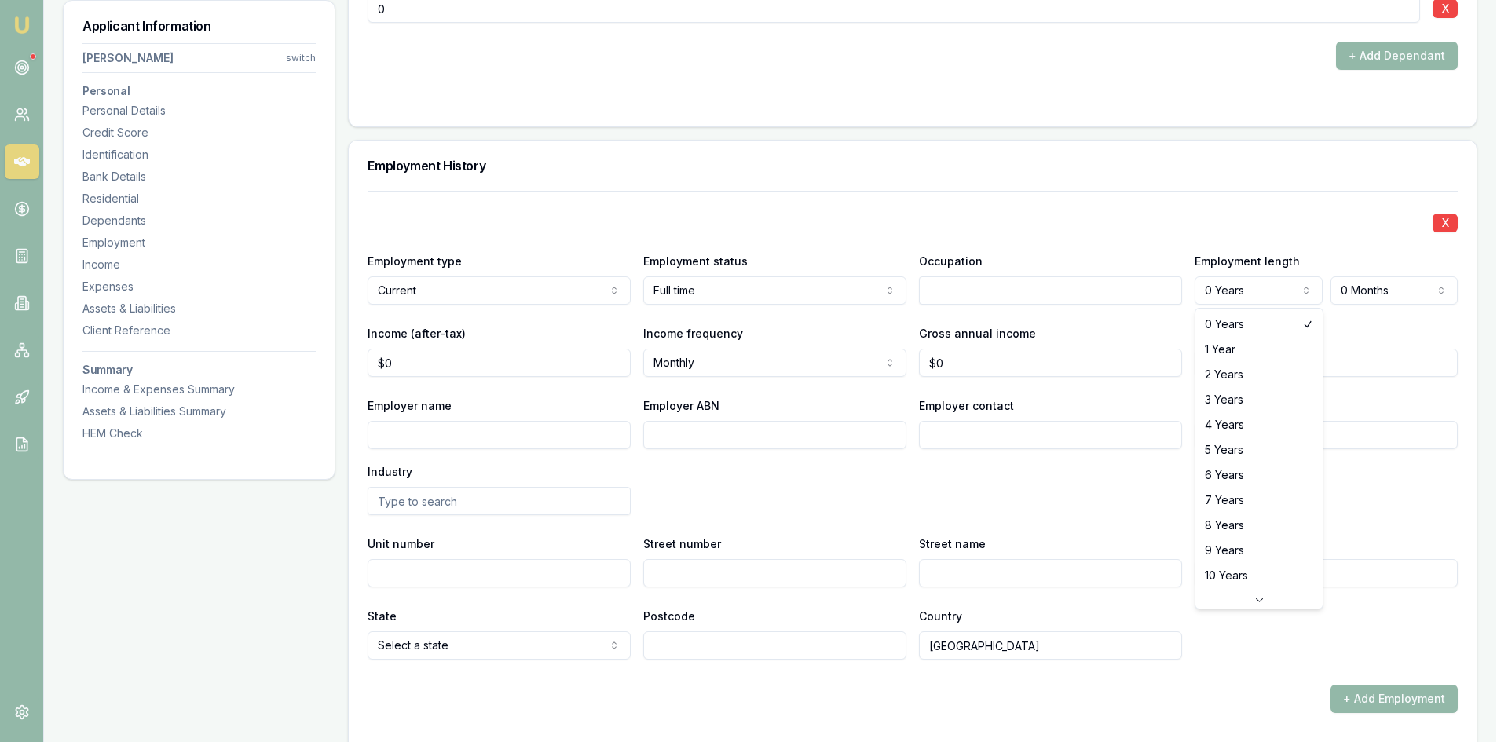
select select "3"
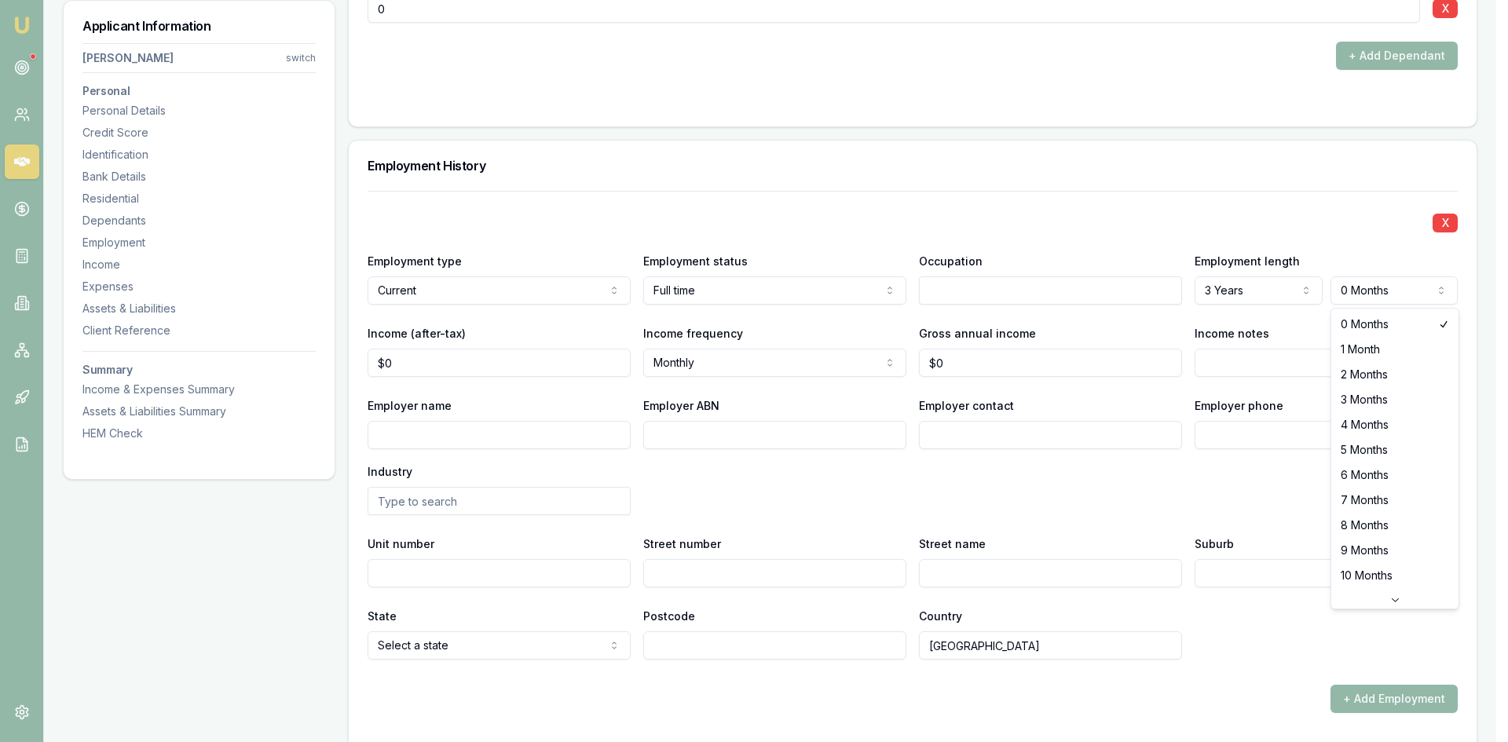
select select "4"
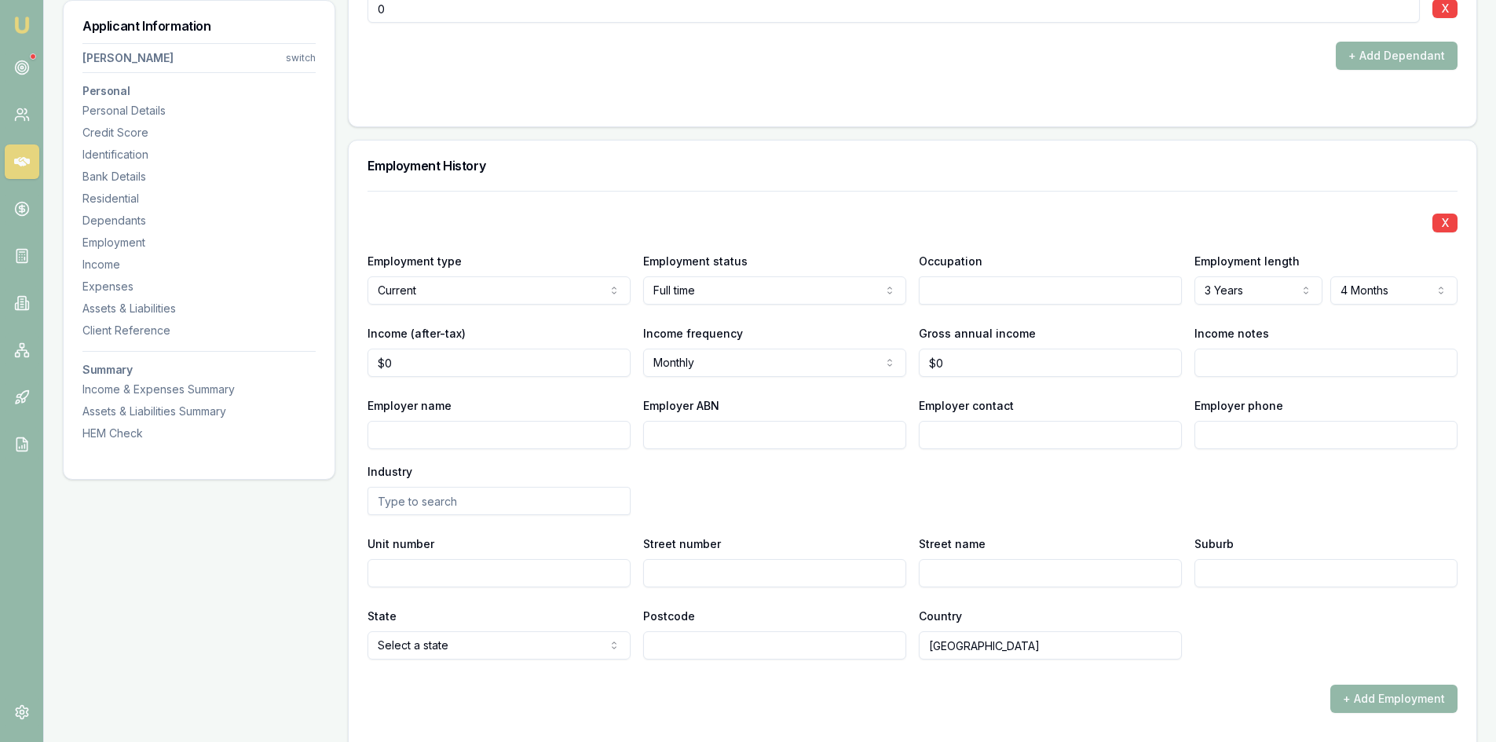
type input "0"
click at [430, 357] on input "0" at bounding box center [499, 363] width 263 height 28
type input "$7,000"
type input "0"
click at [957, 357] on input "0" at bounding box center [1050, 363] width 263 height 28
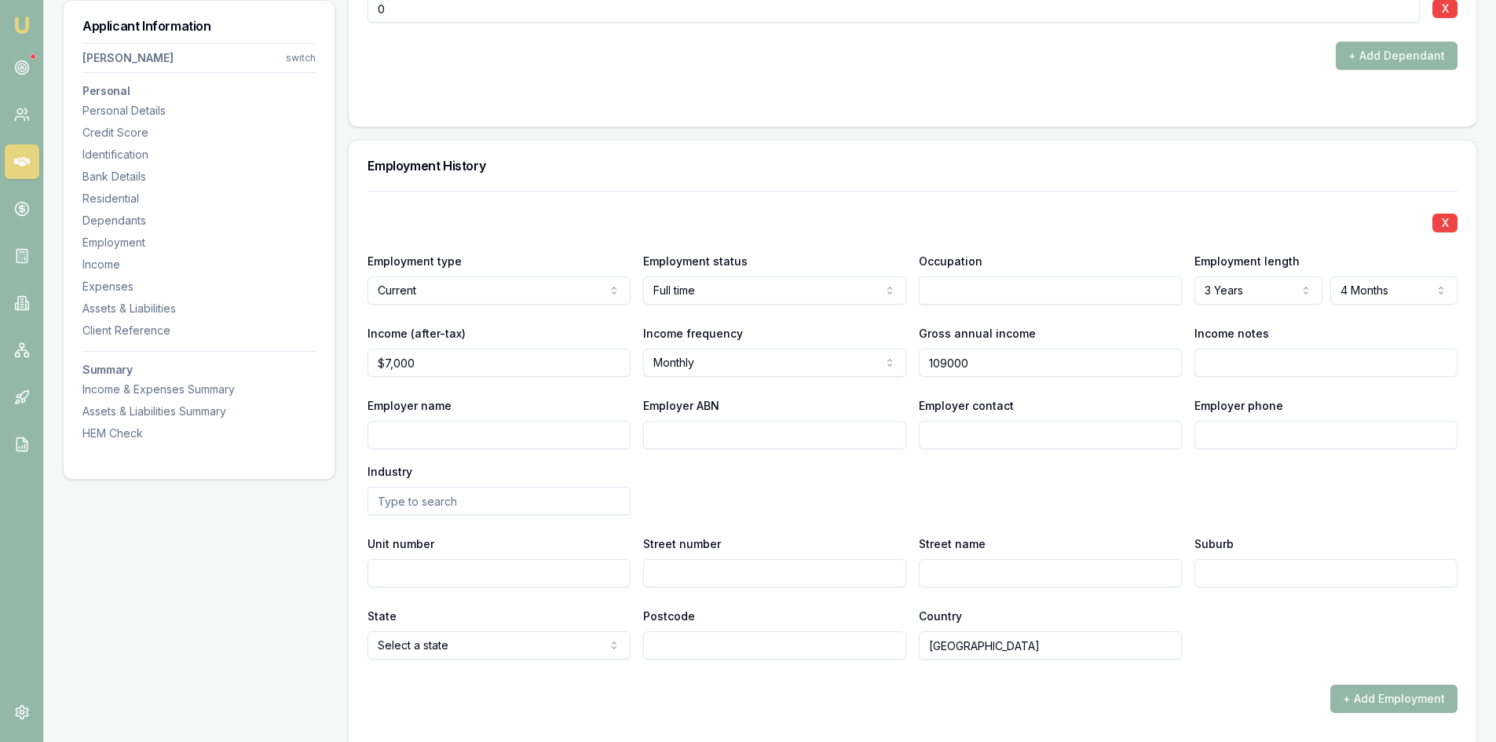
type input "$109,000"
drag, startPoint x: 1050, startPoint y: 472, endPoint x: 1380, endPoint y: 327, distance: 360.1
click at [1051, 472] on div "Employer name Employer ABN Employer contact Employer phone Industry" at bounding box center [913, 455] width 1090 height 119
drag, startPoint x: 1264, startPoint y: 368, endPoint x: 1165, endPoint y: 334, distance: 105.6
click at [1263, 366] on input "Income notes" at bounding box center [1325, 363] width 263 height 28
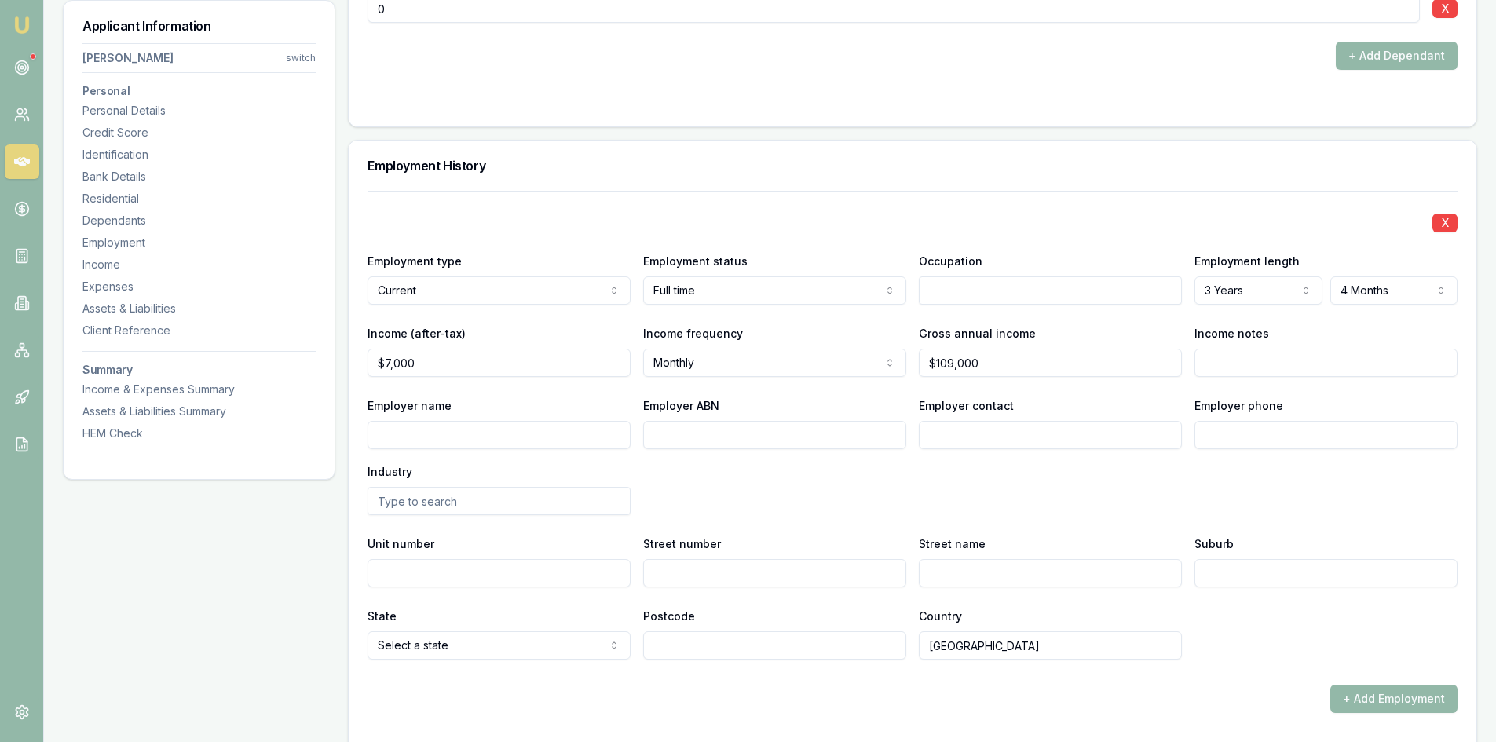
click at [496, 438] on input "Employer name" at bounding box center [499, 435] width 263 height 28
paste input "Build Bay Pty Ltd"
type input "Build Bay Pty Ltd"
click at [676, 439] on input "Employer ABN" at bounding box center [774, 435] width 263 height 28
click at [704, 441] on input "Employer ABN" at bounding box center [774, 435] width 263 height 28
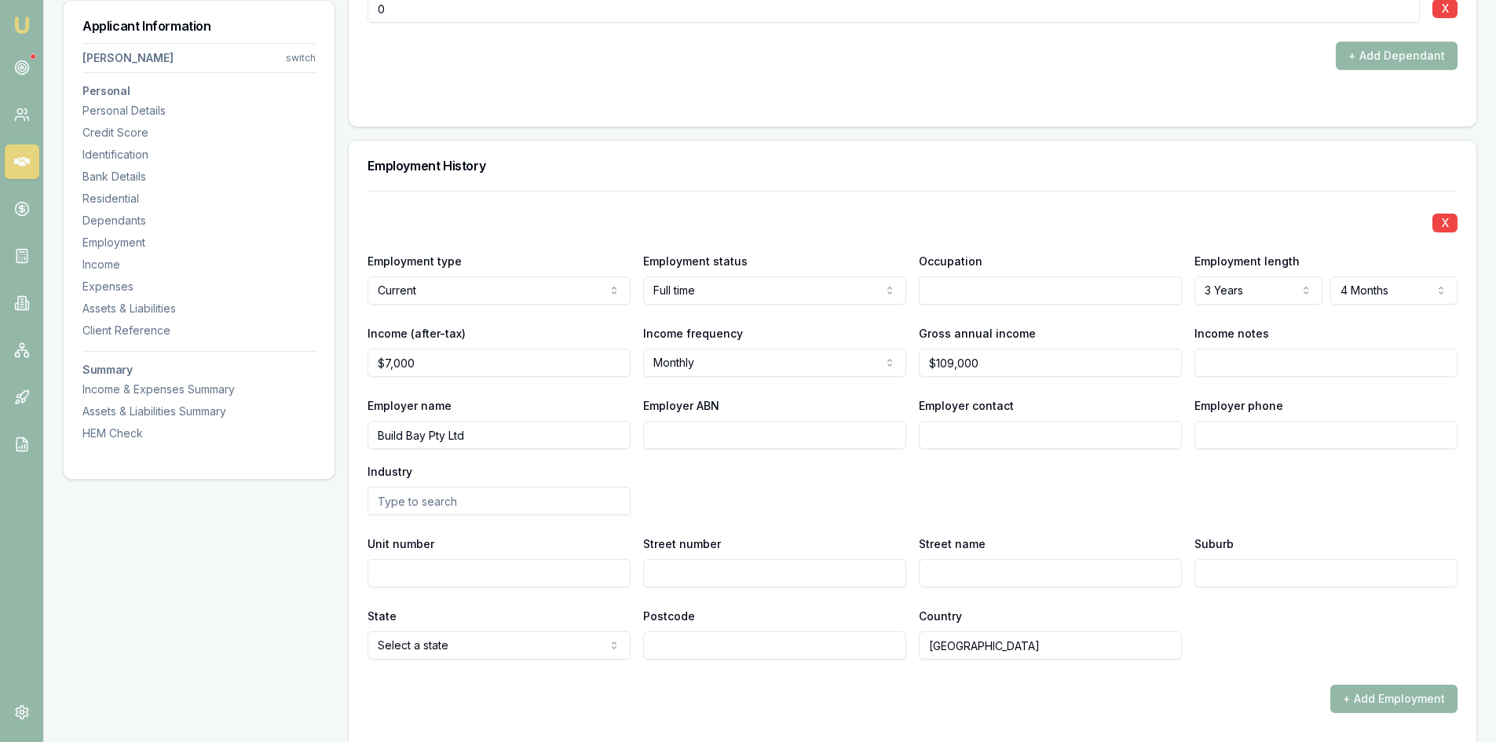
paste input "69 678 029 233"
type input "69 678 029 233"
click at [925, 437] on input "Employer contact" at bounding box center [1050, 435] width 263 height 28
type input "hr"
click at [1201, 435] on input "Employer phone" at bounding box center [1325, 435] width 263 height 28
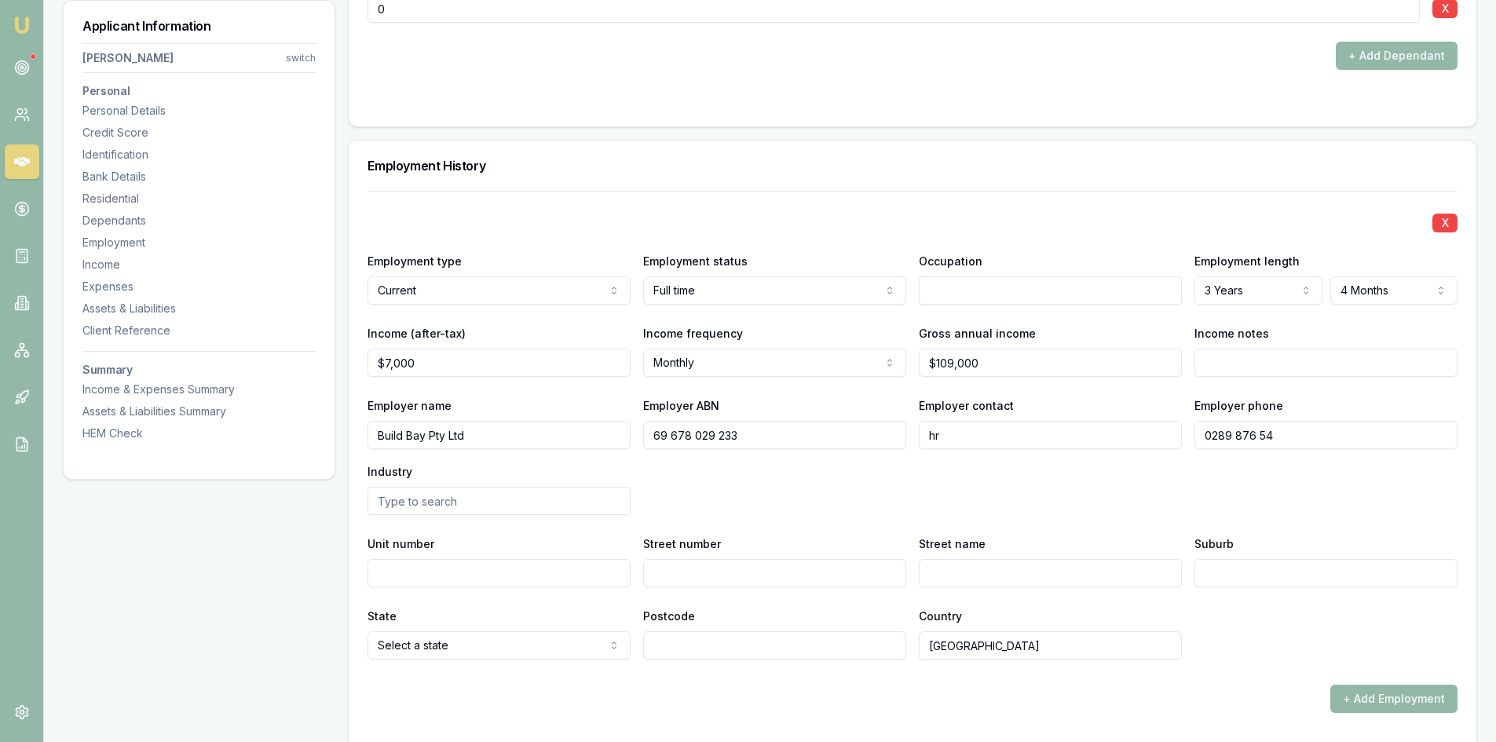
click at [1215, 437] on input "0289 876 54" at bounding box center [1325, 435] width 263 height 28
click at [1248, 433] on input "0289 876 54" at bounding box center [1325, 435] width 263 height 28
click at [1264, 433] on input "0289 876 54" at bounding box center [1325, 435] width 263 height 28
click at [1271, 434] on input "0289 876 54" at bounding box center [1325, 435] width 263 height 28
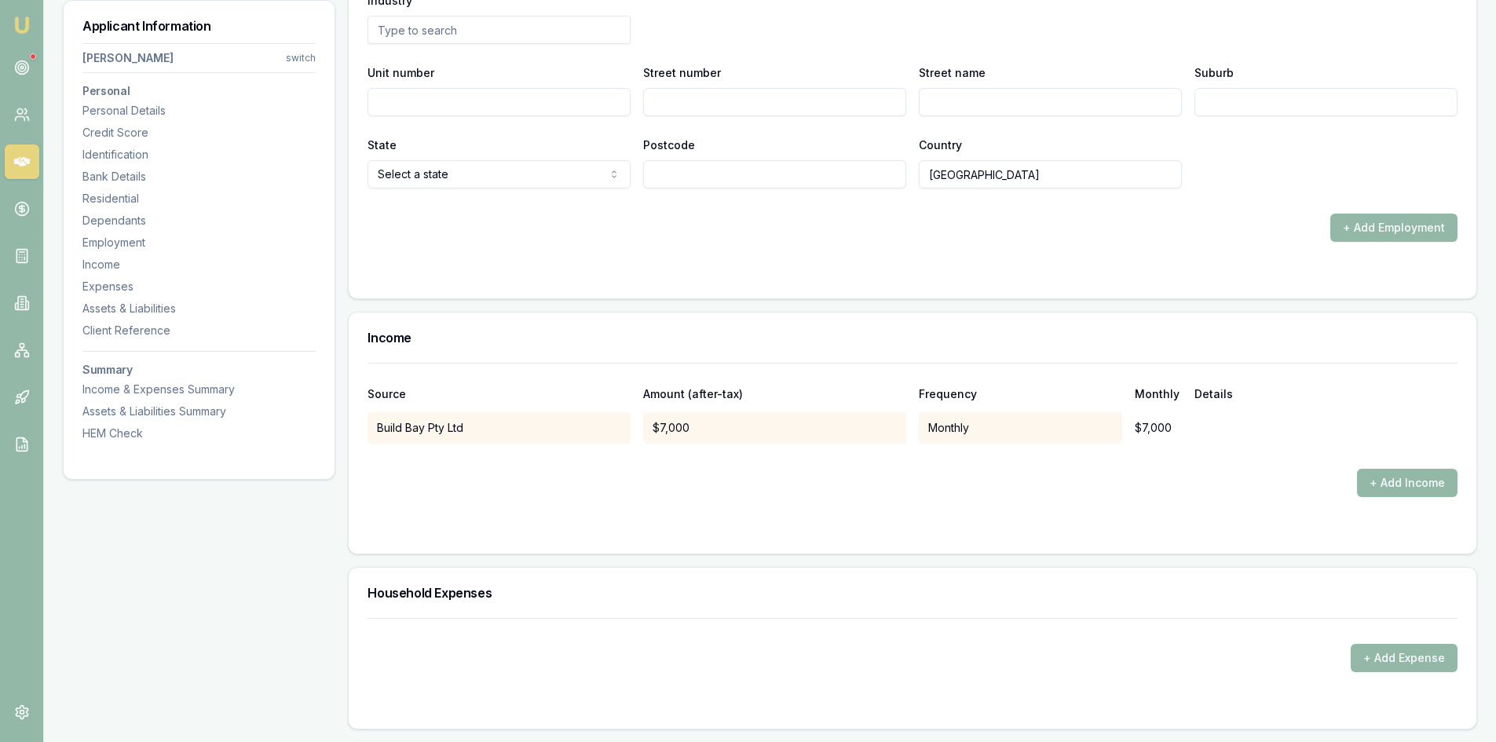
scroll to position [2434, 0]
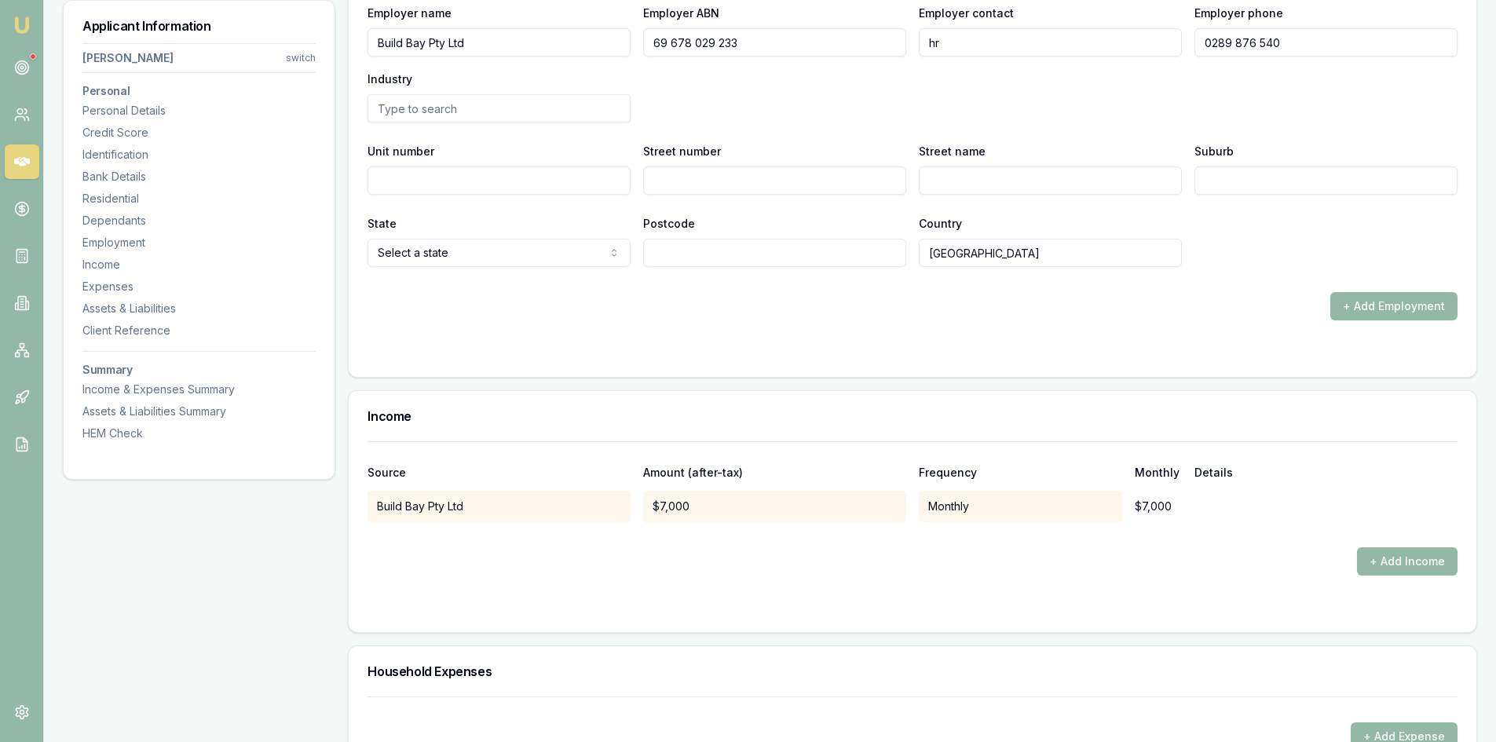
type input "0289 876 540"
click at [677, 182] on input "Street number" at bounding box center [774, 180] width 263 height 28
type input "110 victoria"
type input "street"
click at [1210, 256] on div "State Select a state NSW VIC QLD SA WA TAS NT ACT Postcode Country Australia" at bounding box center [913, 240] width 1090 height 53
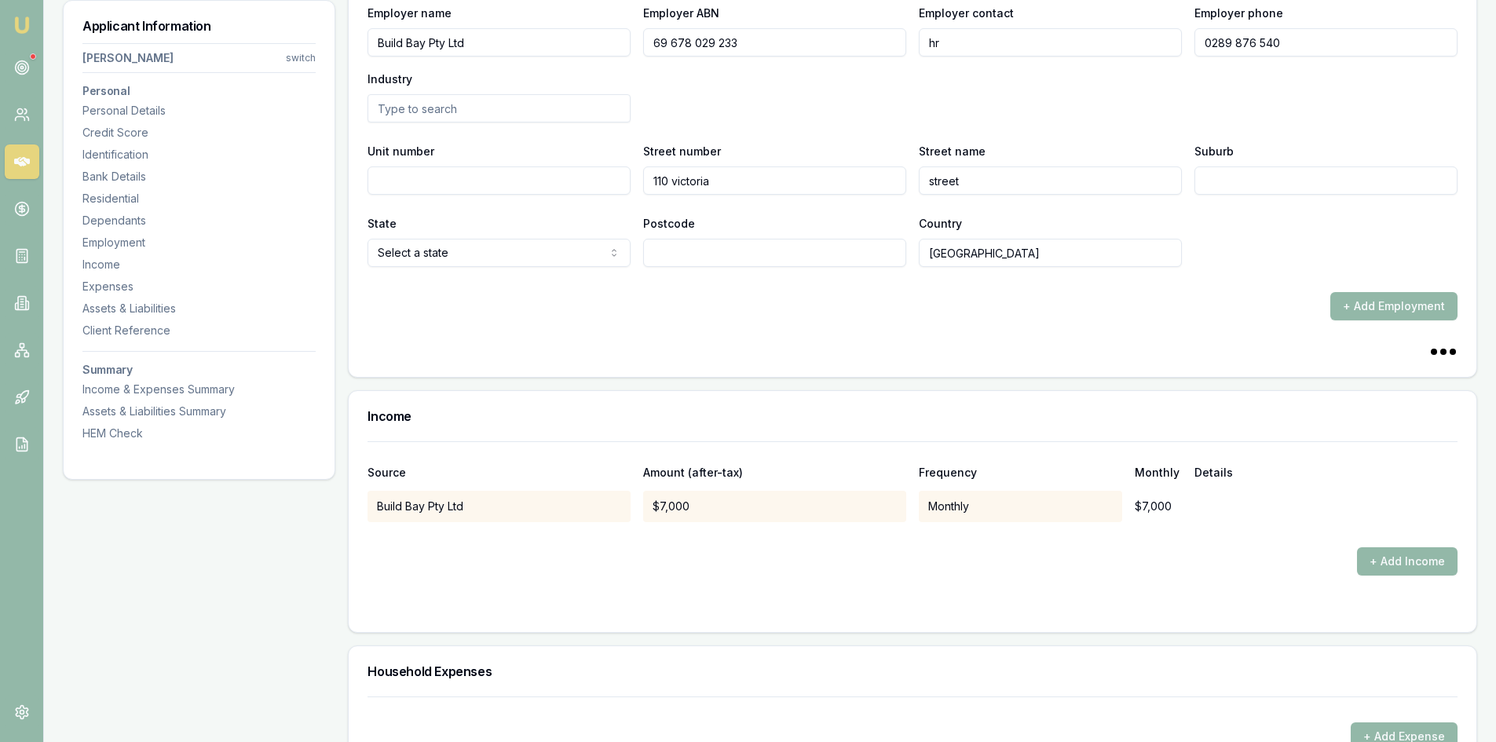
click at [1218, 178] on input "Suburb" at bounding box center [1325, 180] width 263 height 28
type input "WERRINGTON"
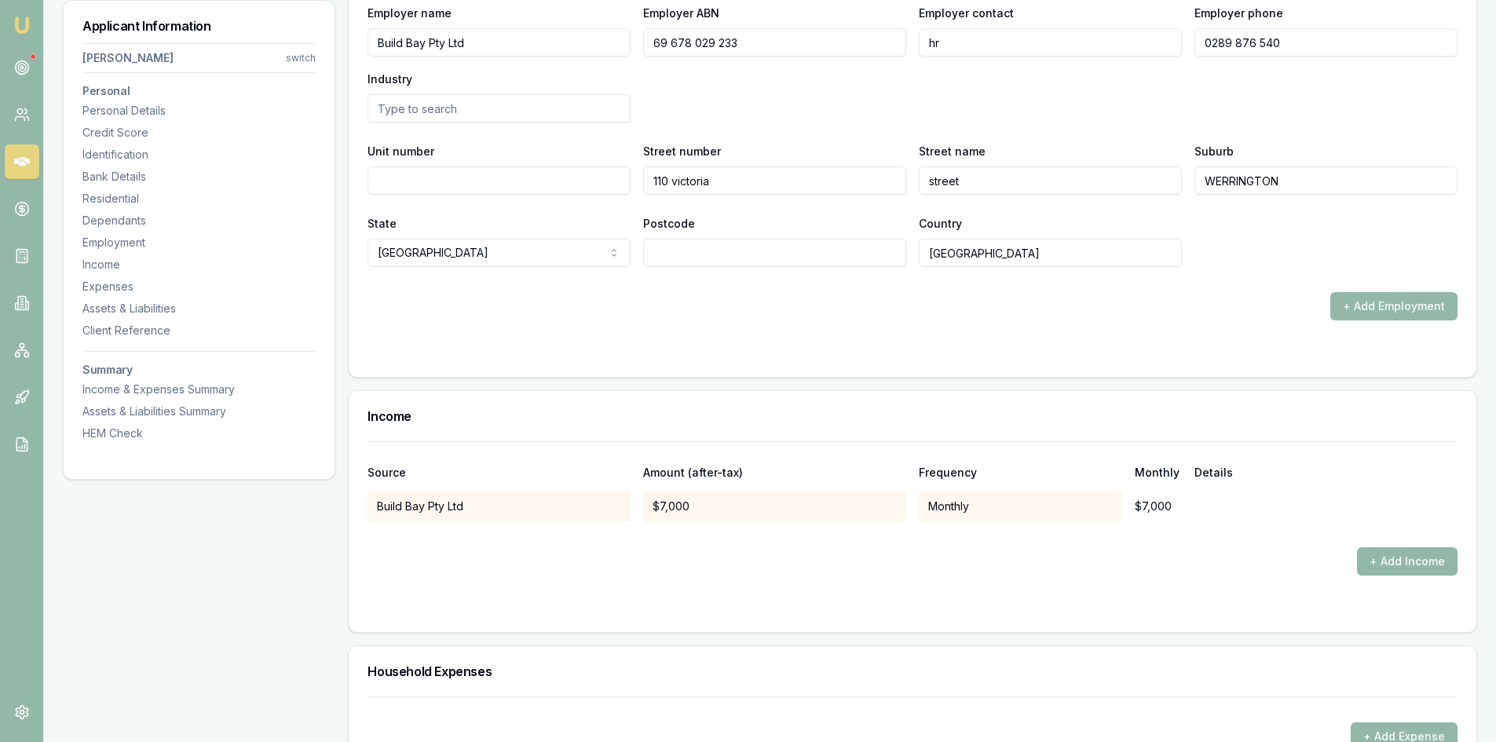
click at [670, 258] on input "Postcode" at bounding box center [774, 253] width 263 height 28
type input "2747"
click at [938, 300] on div "+ Add Employment" at bounding box center [913, 306] width 1090 height 28
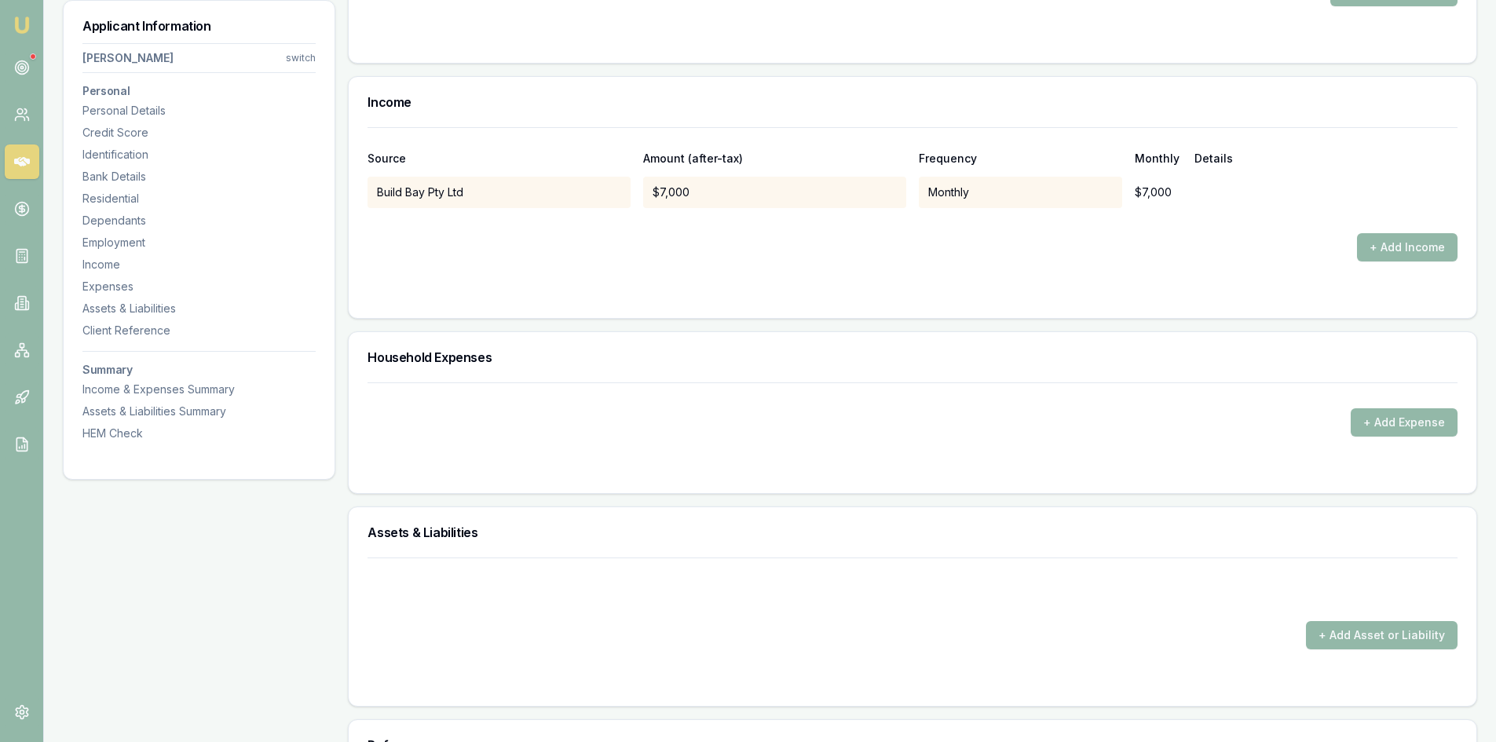
scroll to position [2906, 0]
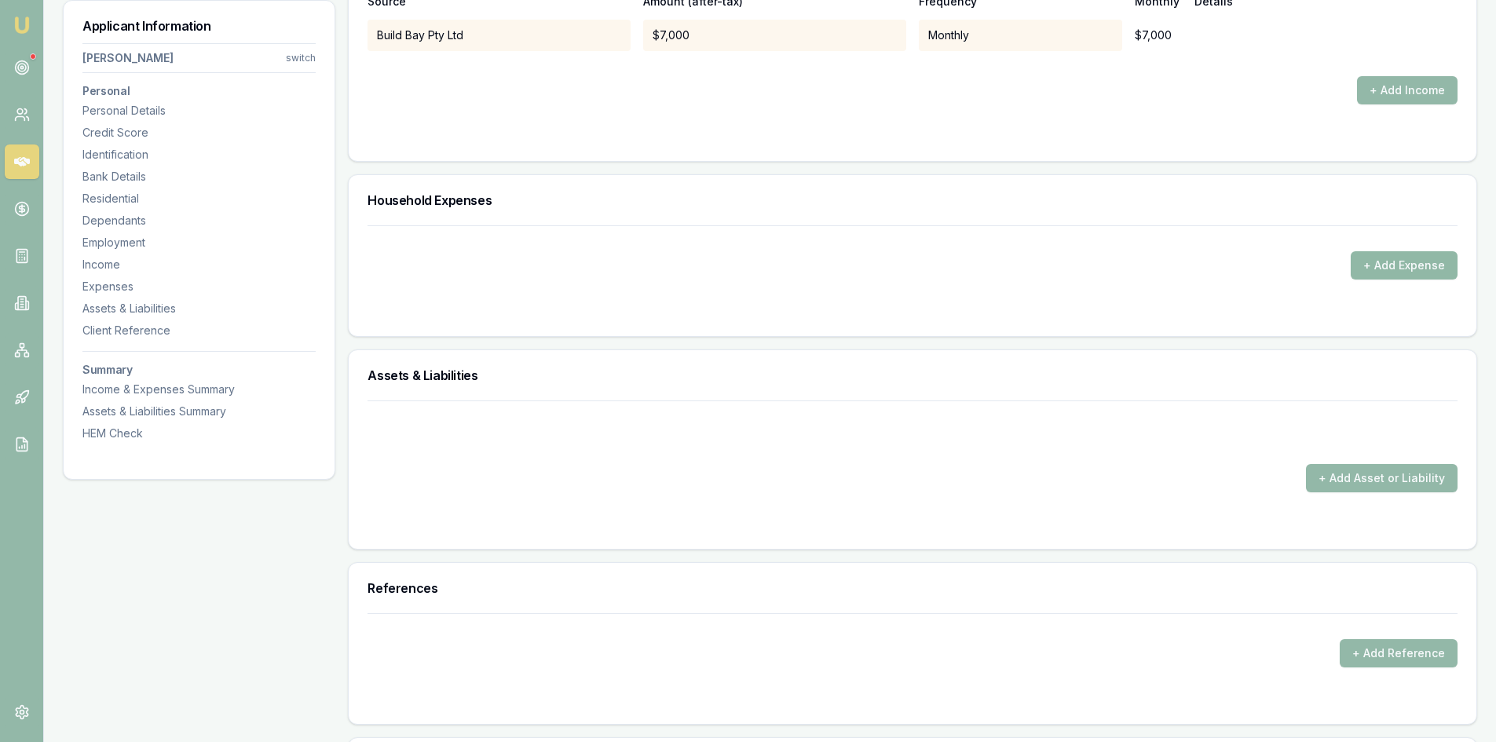
click at [1419, 269] on button "+ Add Expense" at bounding box center [1404, 265] width 107 height 28
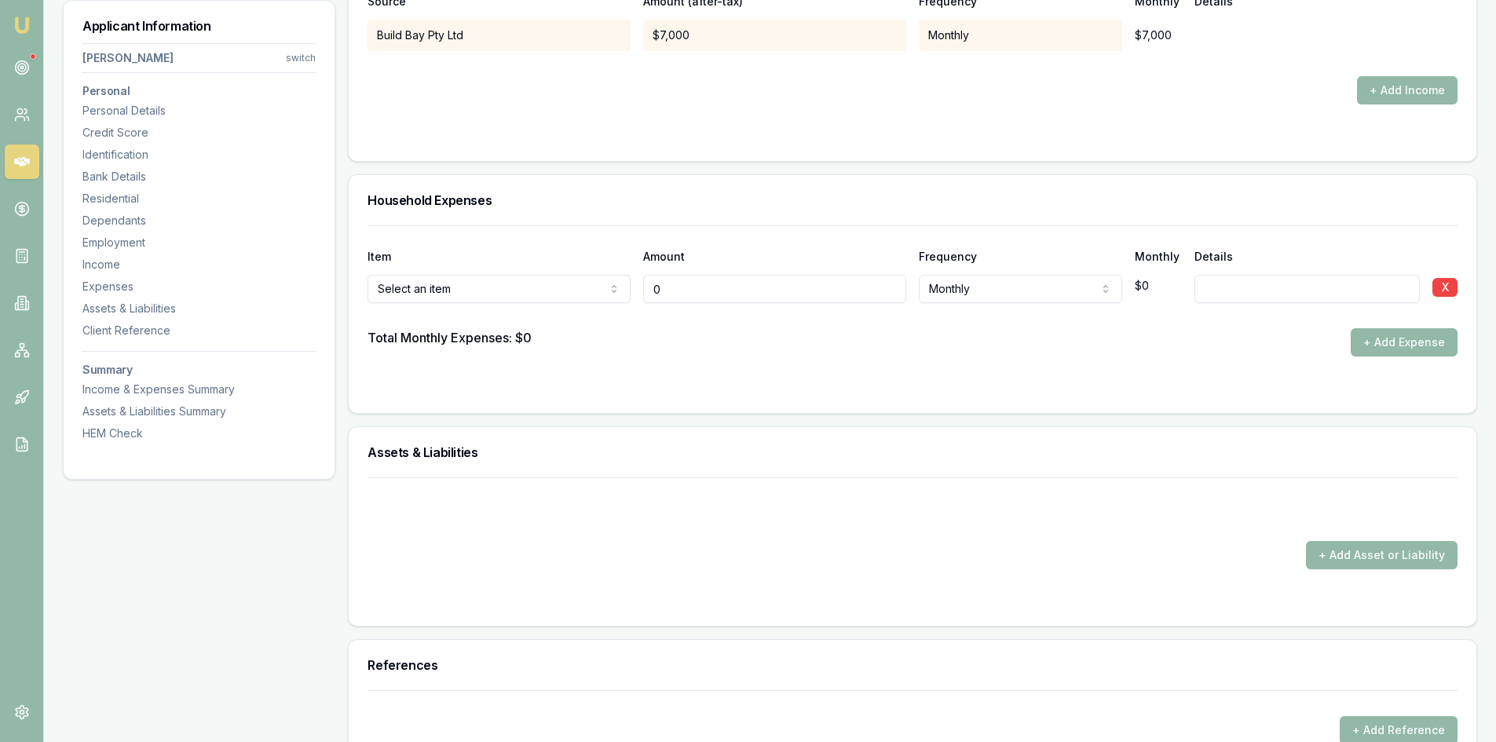
type input "$0"
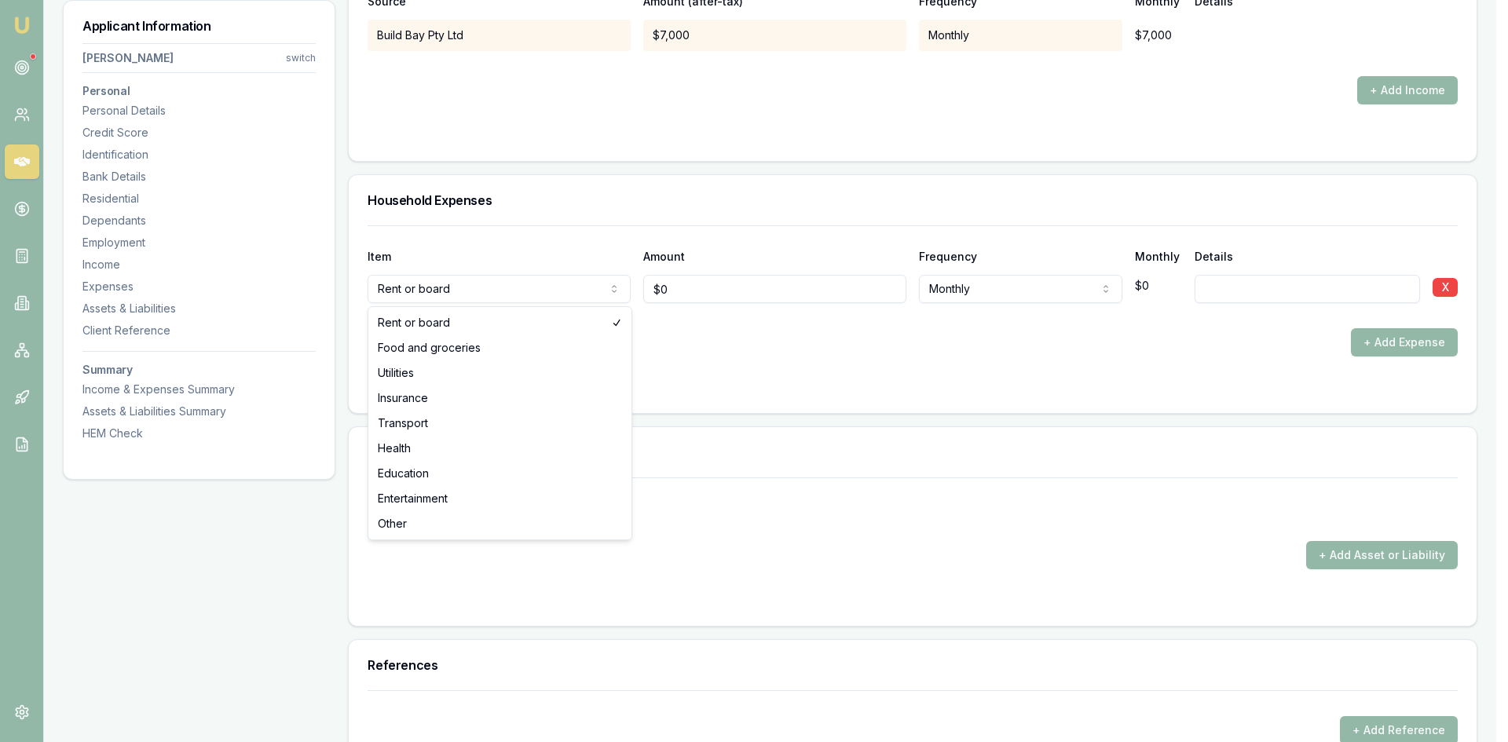
select select "FOOD_AND_GROCERIES"
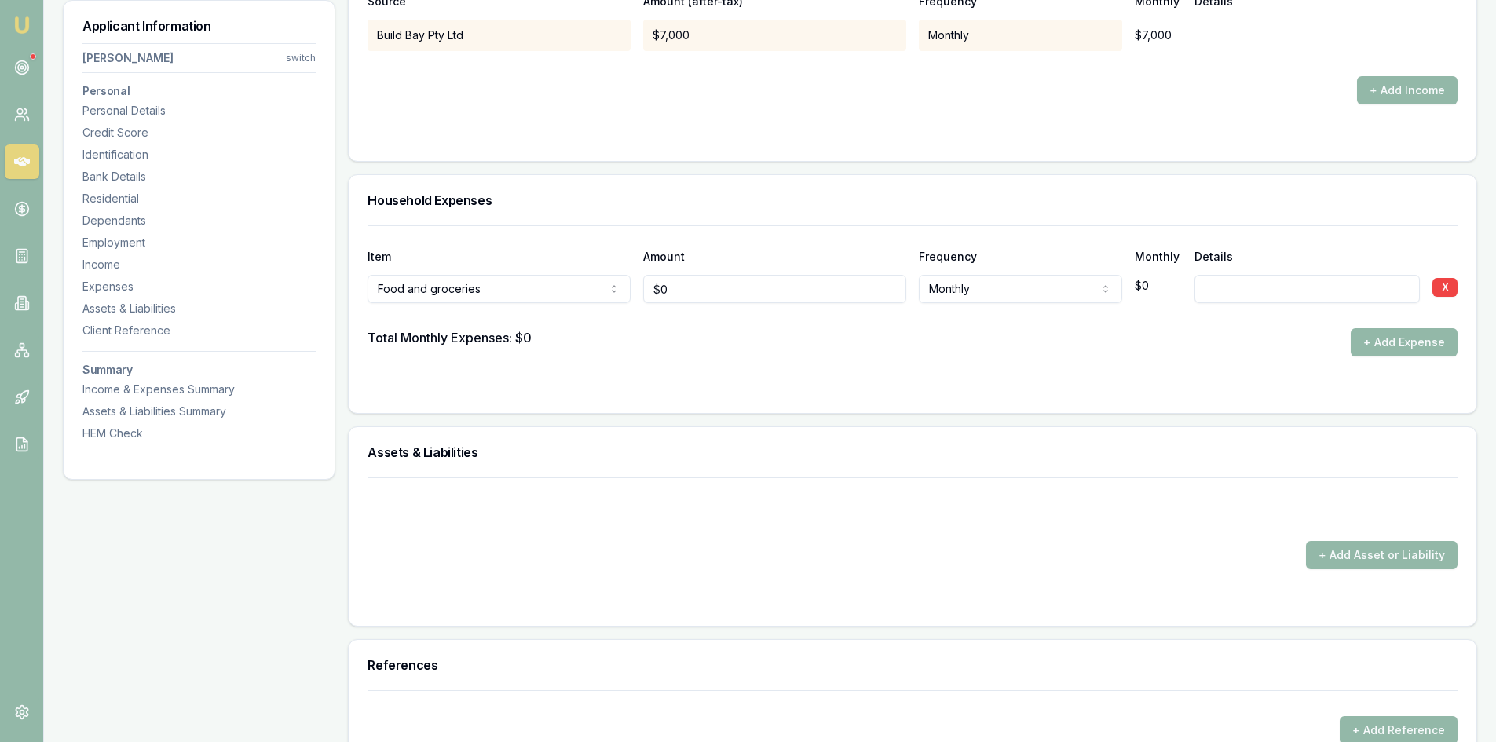
type input "0"
click at [800, 286] on input "0" at bounding box center [774, 289] width 263 height 28
type input "4"
type input "$1,500"
click at [813, 353] on div "Total Monthly Expenses: $0 + Add Expense" at bounding box center [913, 342] width 1090 height 28
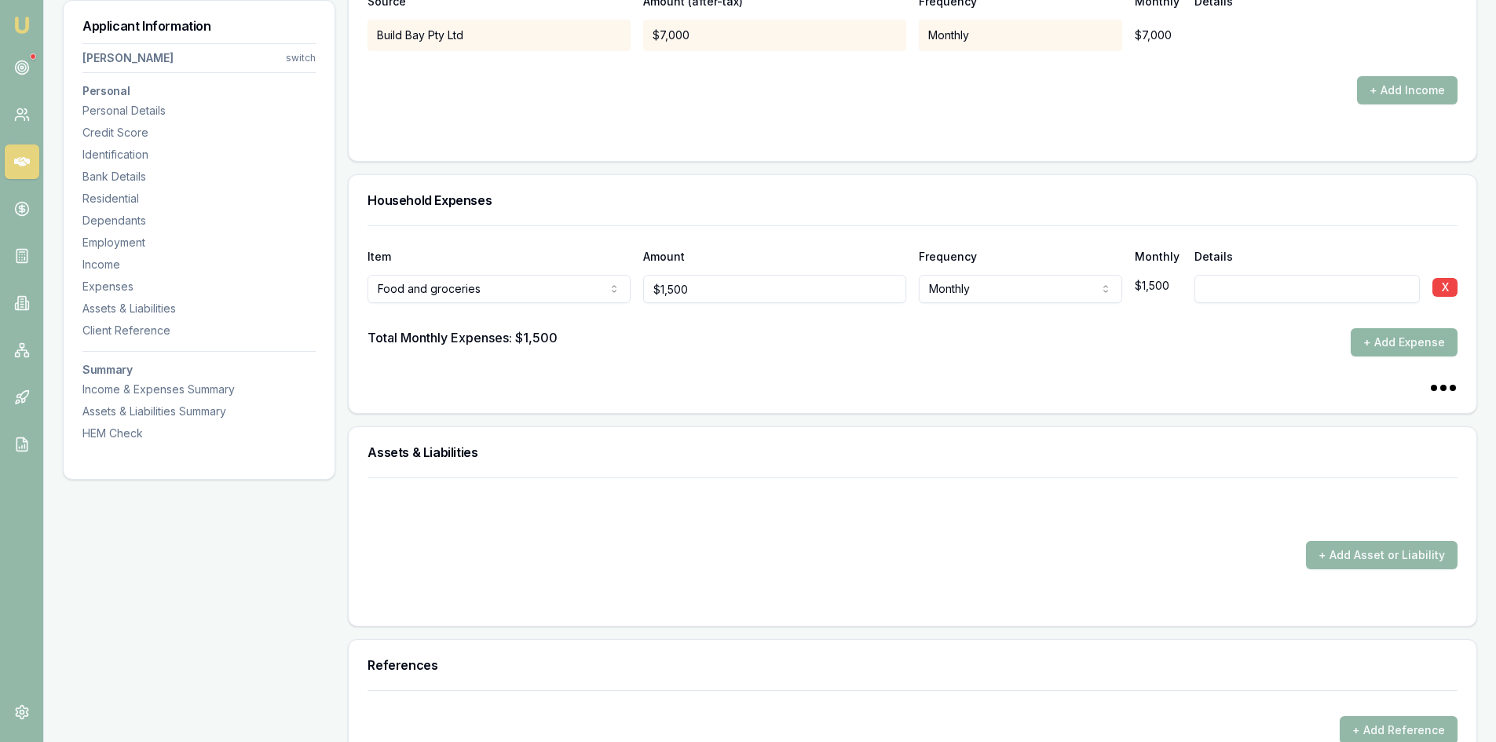
click at [1415, 347] on button "+ Add Expense" at bounding box center [1404, 342] width 107 height 28
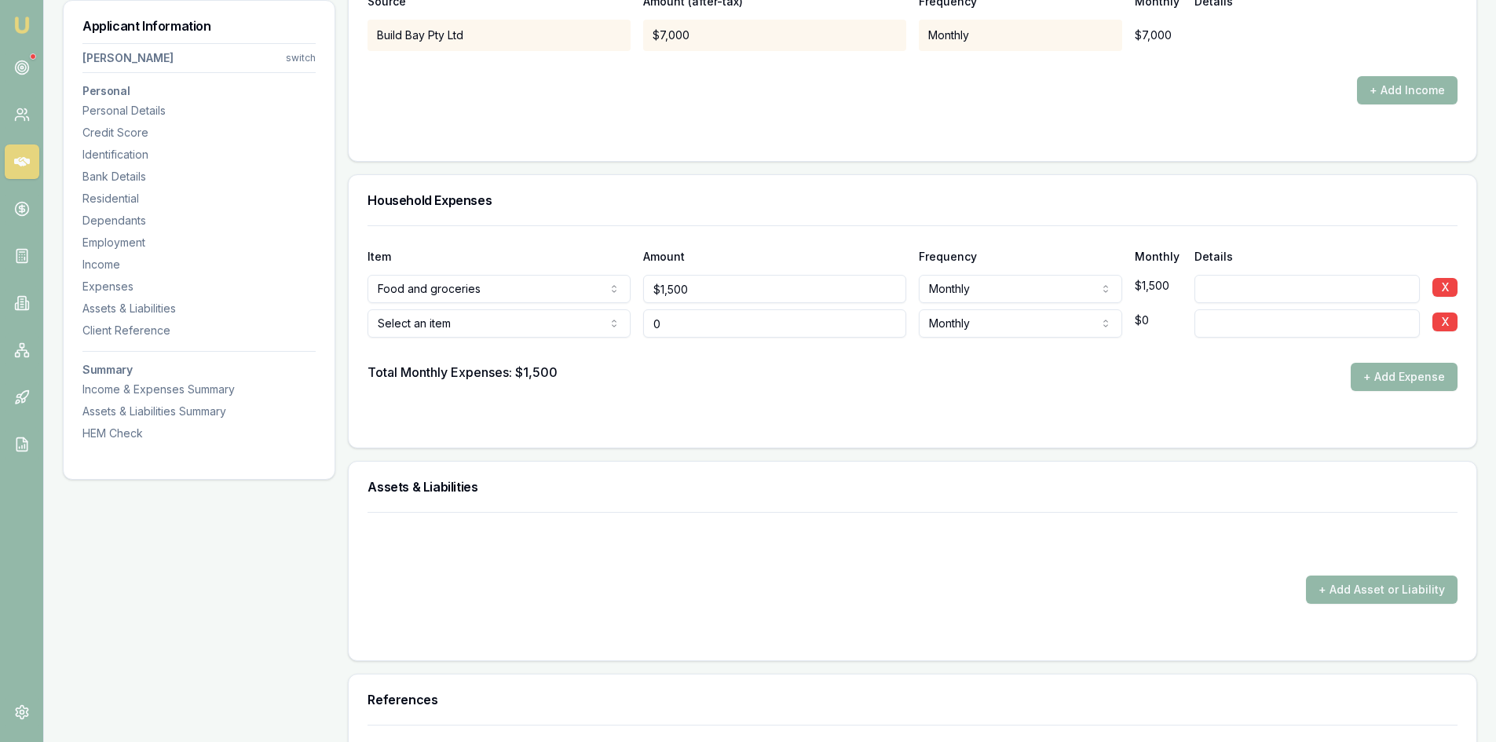
type input "$0"
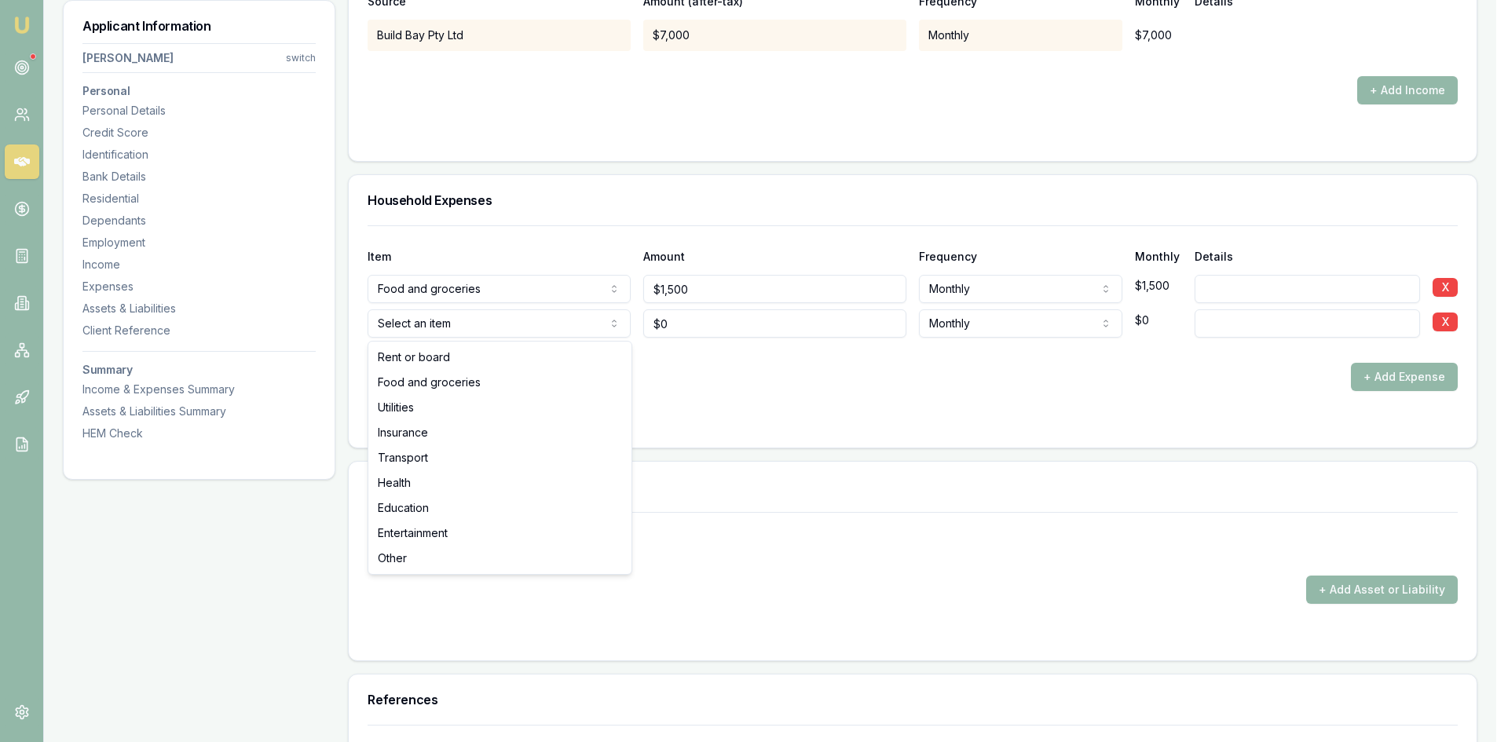
select select "UTILITIES"
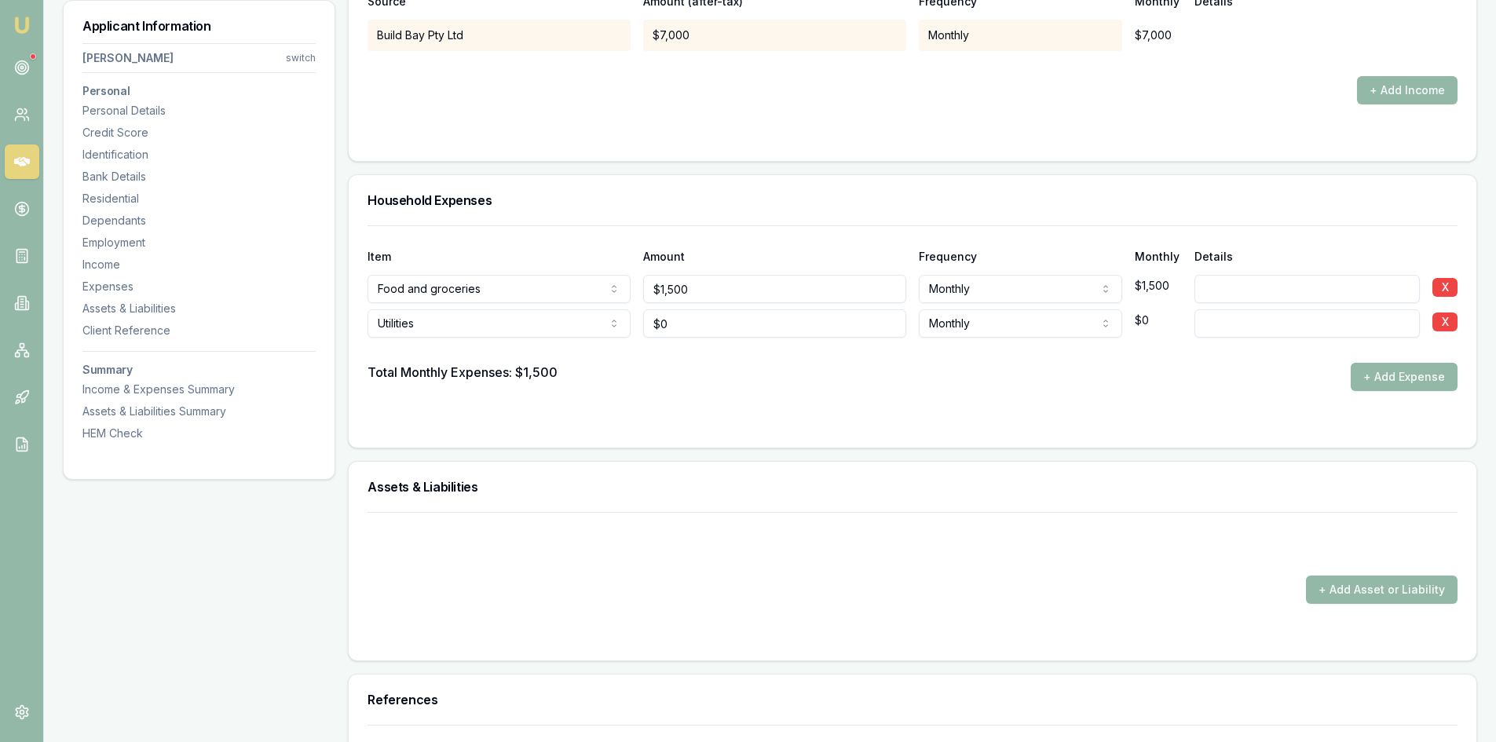
type input "0"
click at [746, 331] on input "0" at bounding box center [774, 323] width 263 height 28
type input "$200"
click at [1388, 375] on button "+ Add Expense" at bounding box center [1404, 377] width 107 height 28
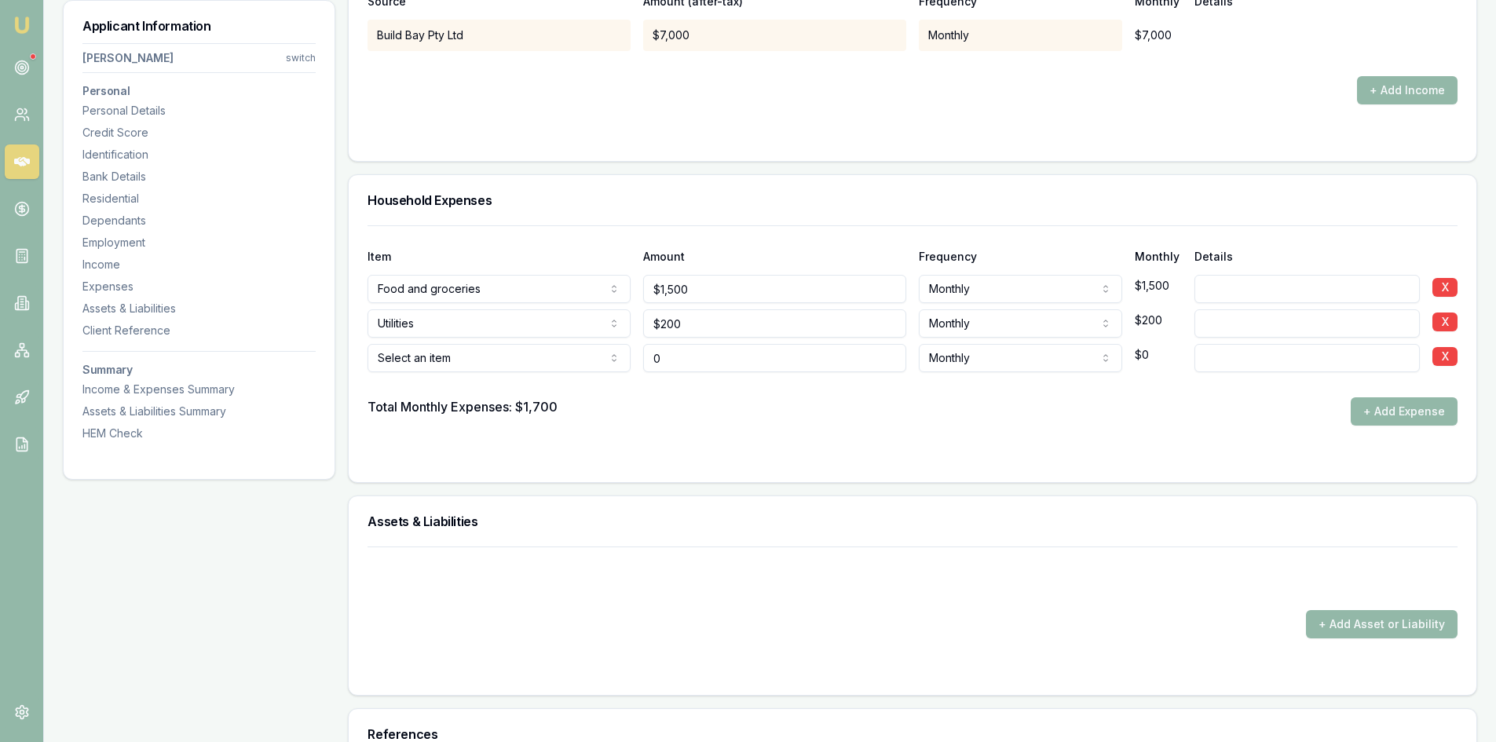
type input "$0"
click at [527, 372] on div at bounding box center [913, 384] width 1090 height 25
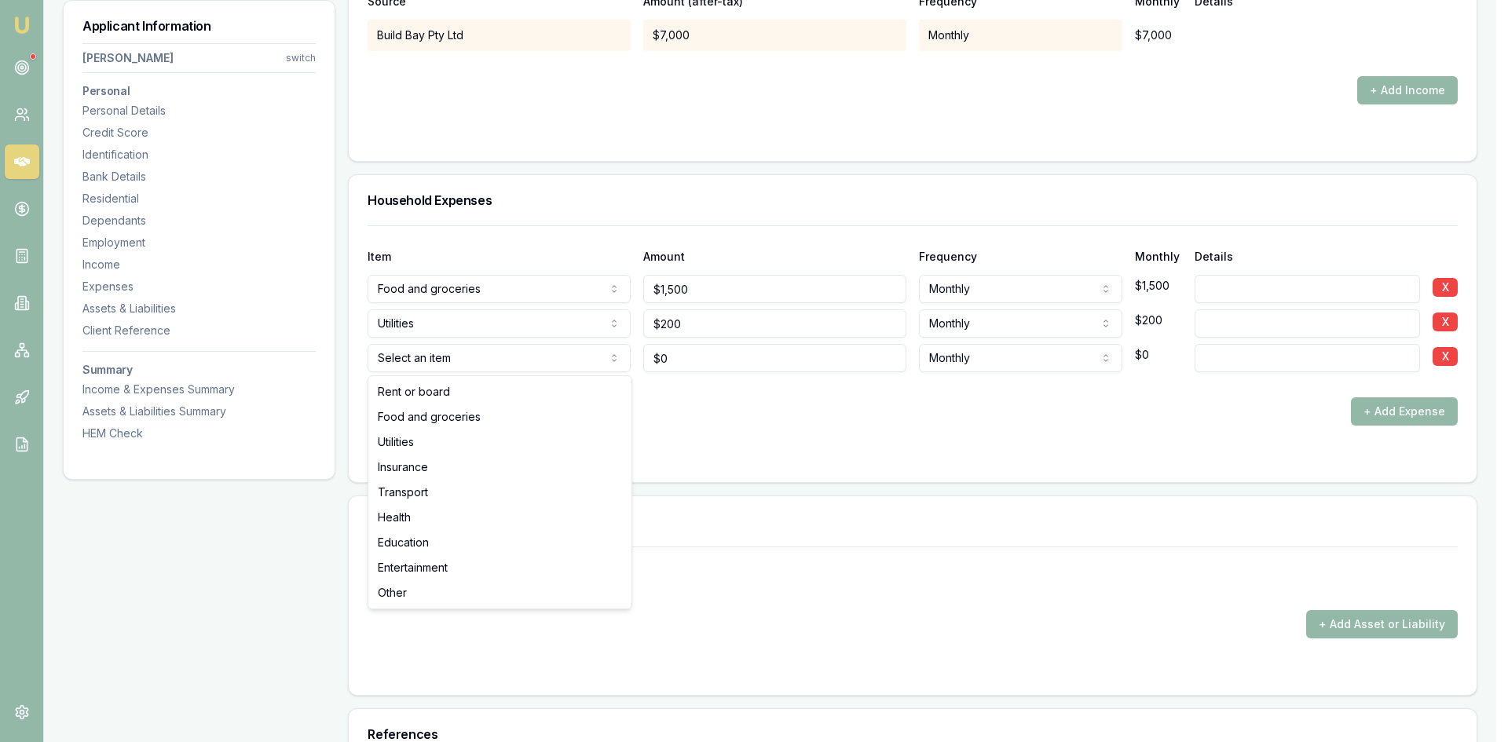
select select "INSURANCE"
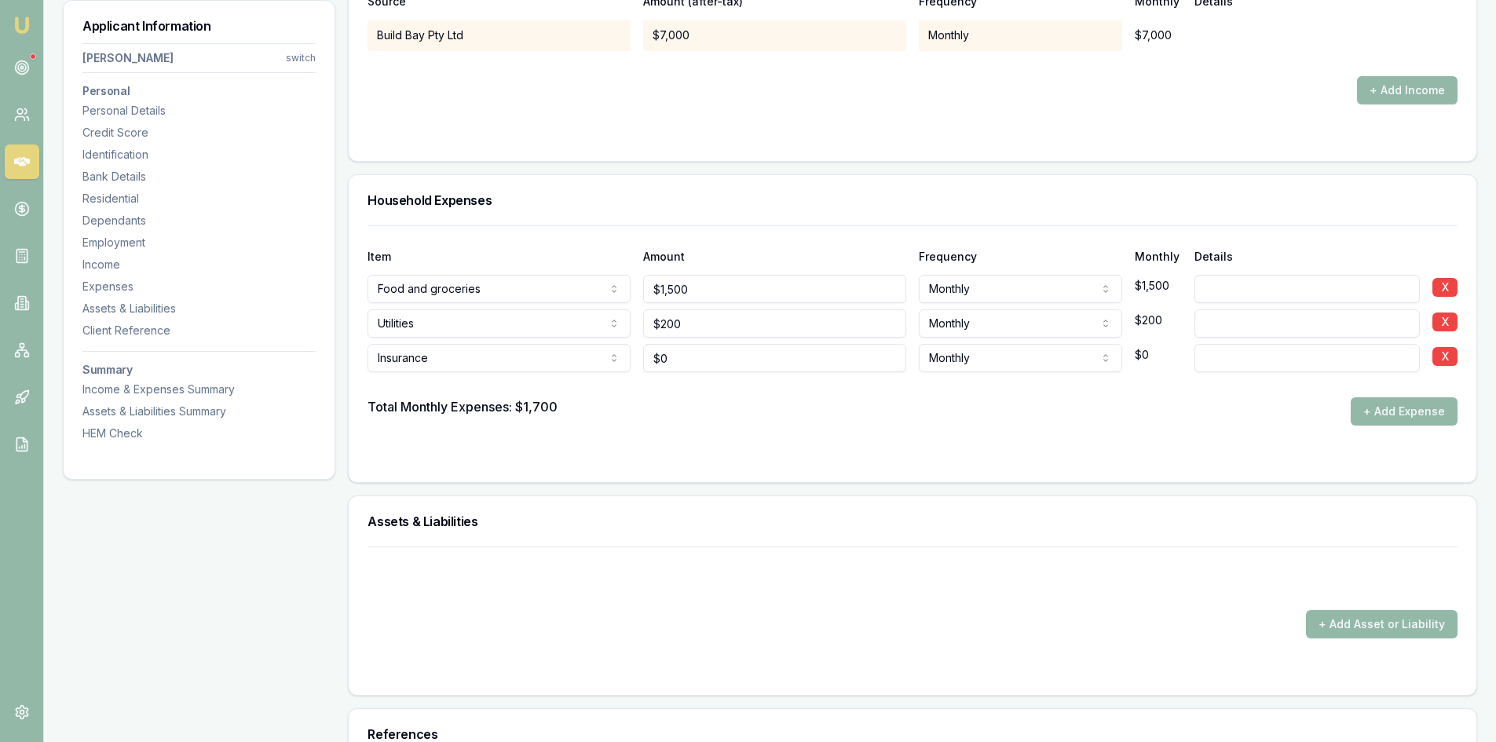
type input "0"
click at [776, 363] on input "0" at bounding box center [774, 358] width 263 height 28
type input "$250"
click at [823, 455] on div at bounding box center [913, 457] width 1090 height 13
click at [1432, 416] on button "+ Add Expense" at bounding box center [1404, 411] width 107 height 28
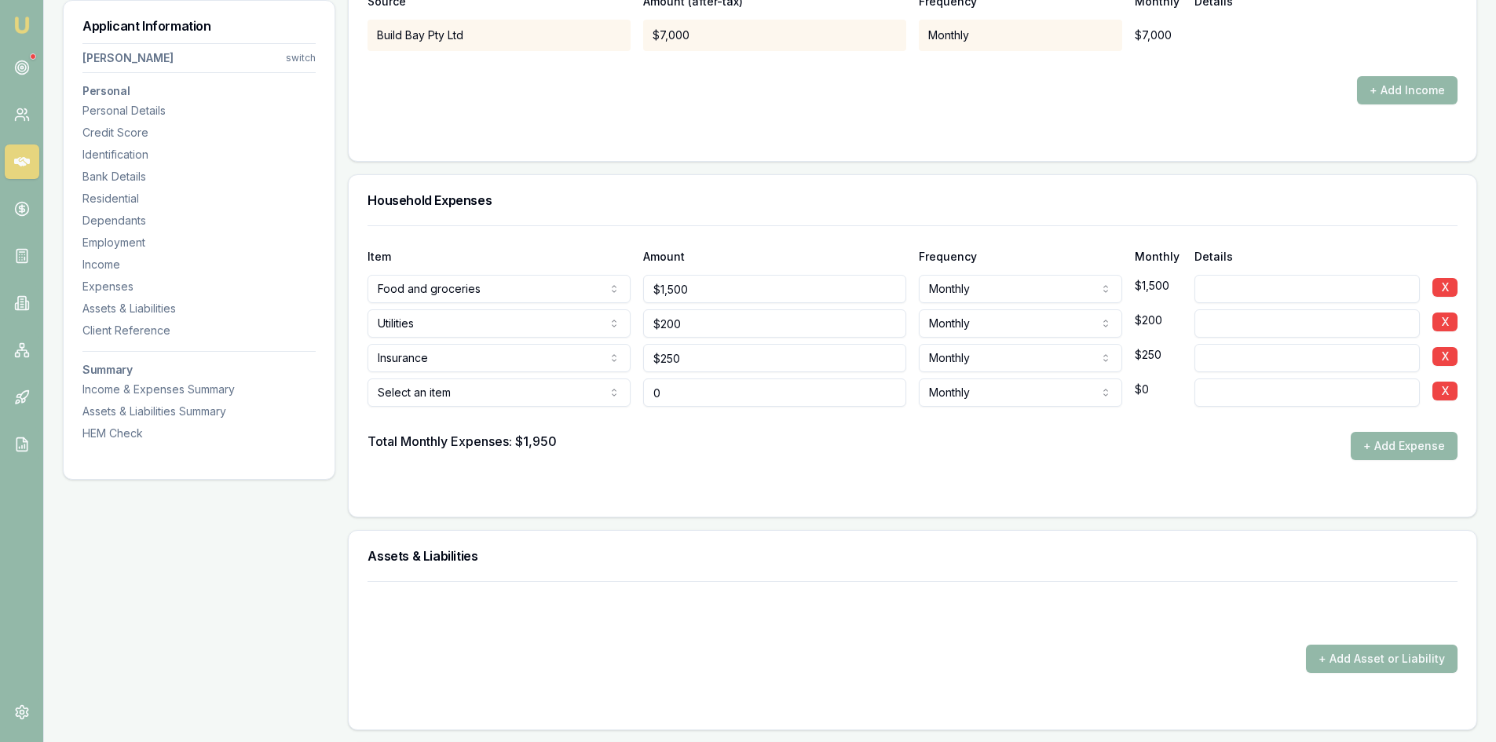
type input "$0"
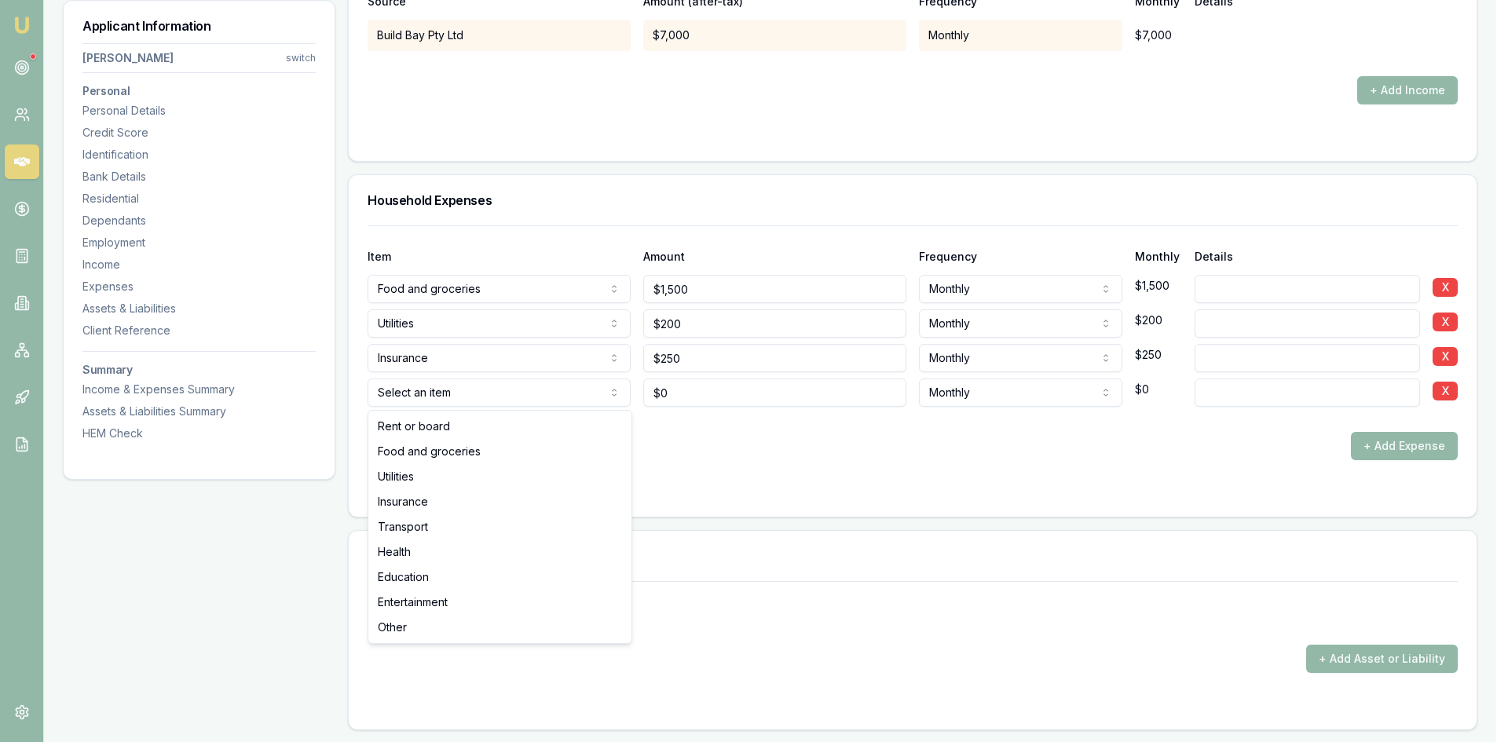
select select "TRANSPORT"
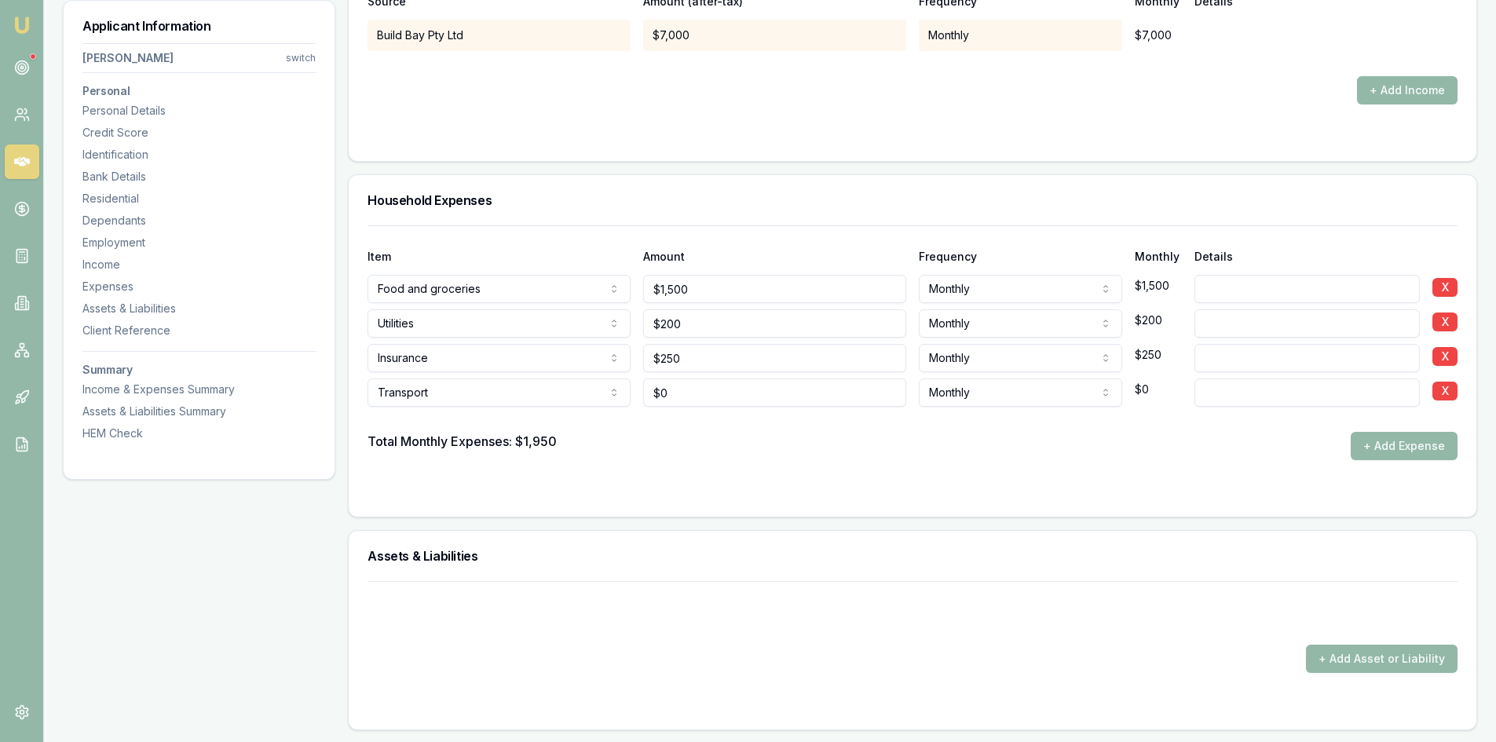
type input "0"
click at [692, 396] on input "0" at bounding box center [774, 393] width 263 height 28
type input "0"
type input "$400"
drag, startPoint x: 854, startPoint y: 444, endPoint x: 935, endPoint y: 444, distance: 80.9
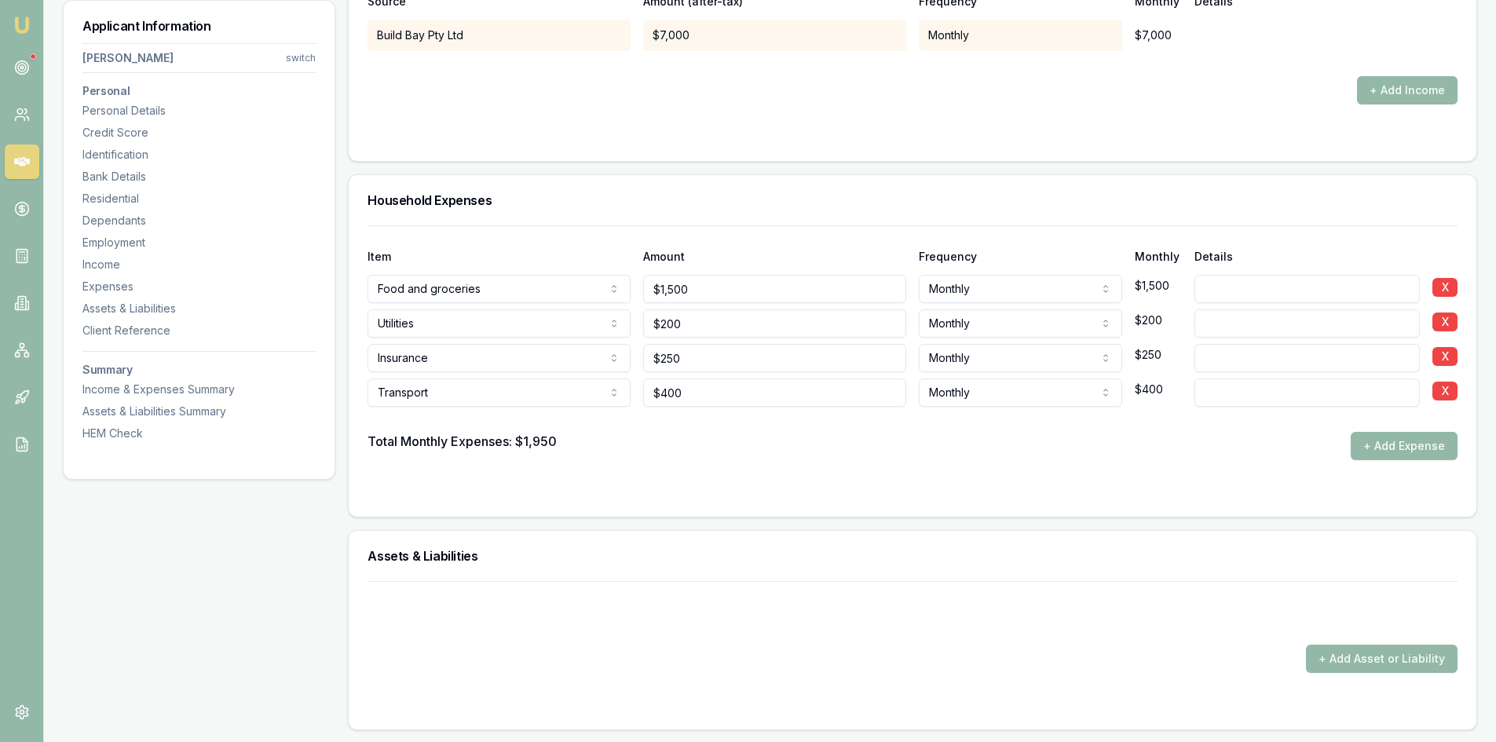
click at [864, 444] on div "Total Monthly Expenses: $1,950 + Add Expense" at bounding box center [913, 446] width 1090 height 28
drag, startPoint x: 1396, startPoint y: 442, endPoint x: 744, endPoint y: 445, distance: 652.6
click at [1395, 442] on button "+ Add Expense" at bounding box center [1404, 446] width 107 height 28
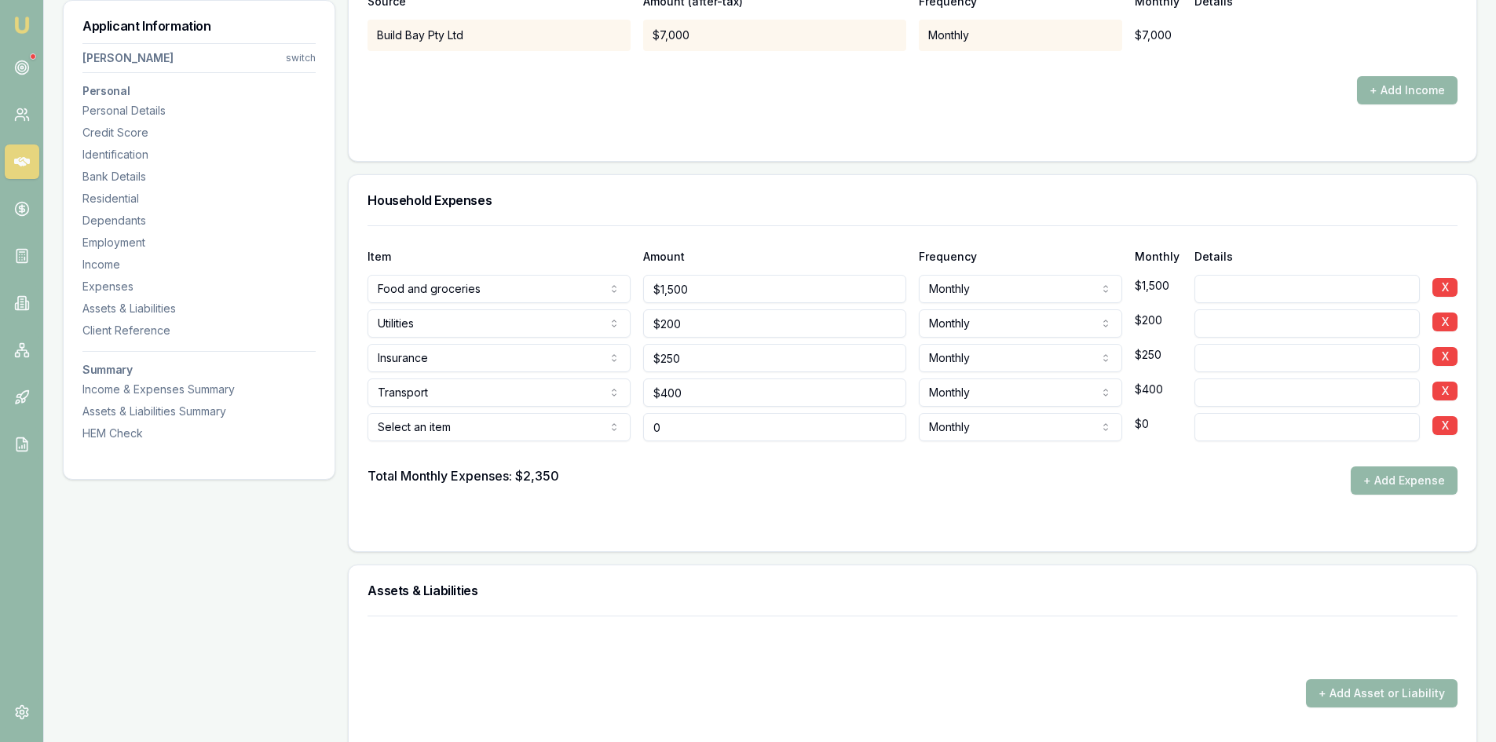
type input "$0"
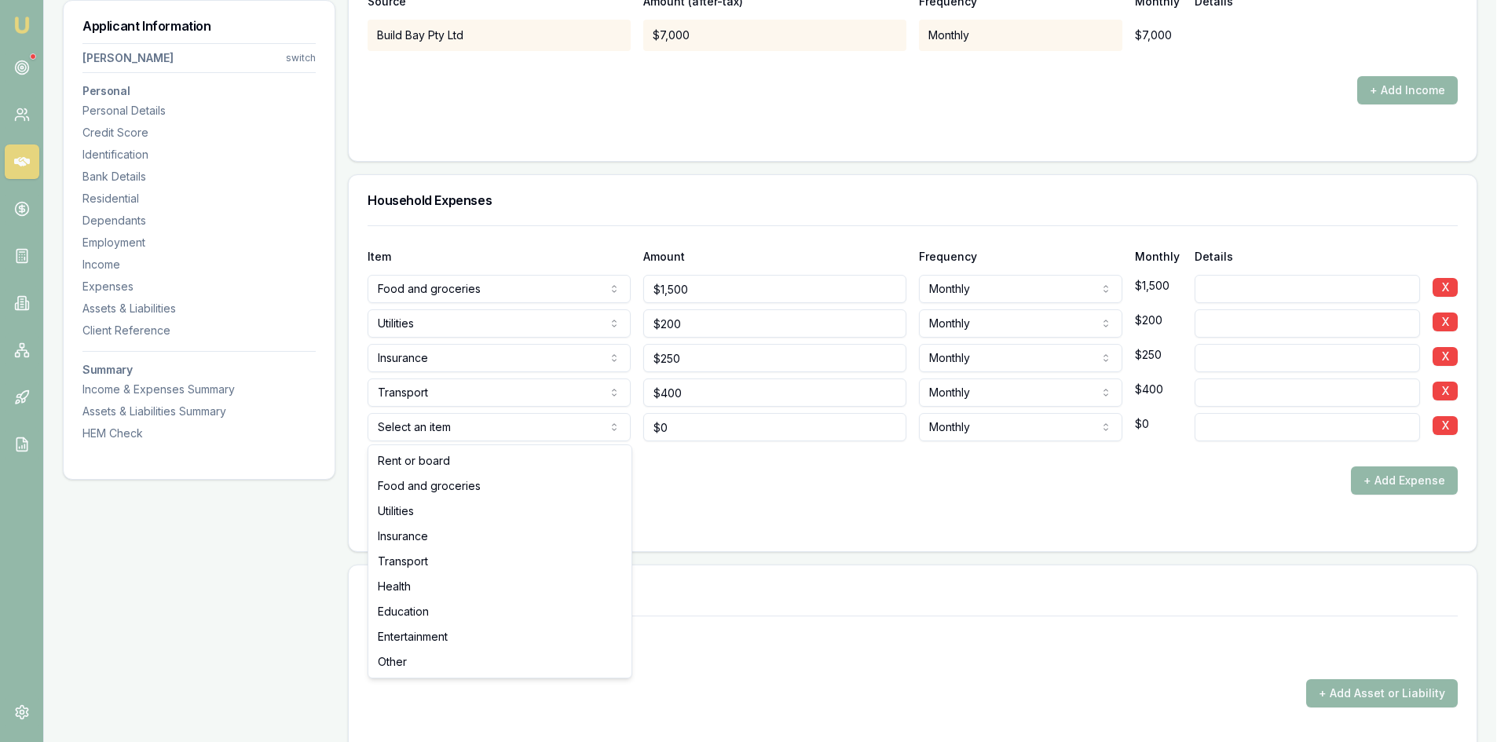
select select "ENTERTAINMENT"
drag, startPoint x: 415, startPoint y: 637, endPoint x: 631, endPoint y: 463, distance: 276.4
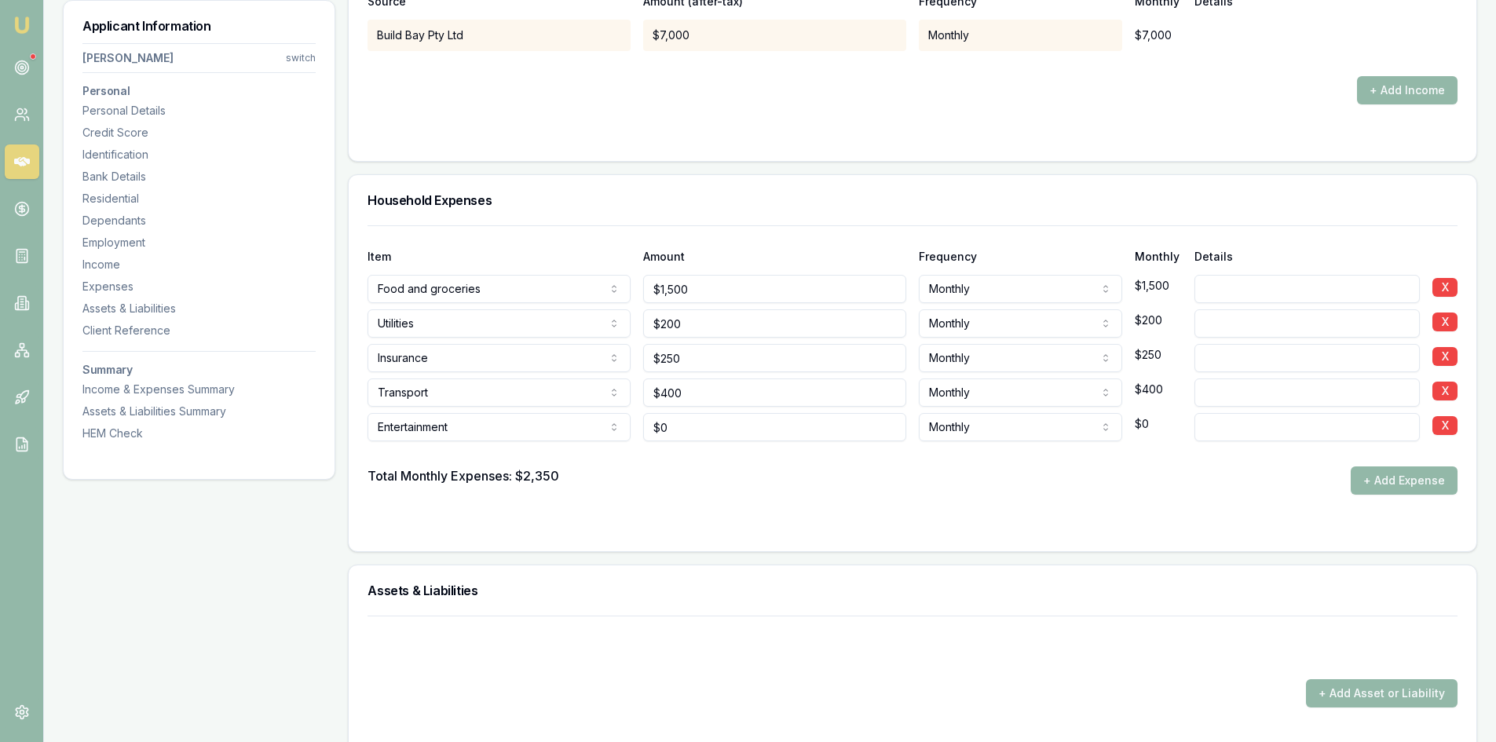
type input "0"
click at [676, 430] on input "0" at bounding box center [774, 427] width 263 height 28
type input "$200"
click at [772, 488] on div "Total Monthly Expenses: $2,350 + Add Expense" at bounding box center [913, 480] width 1090 height 28
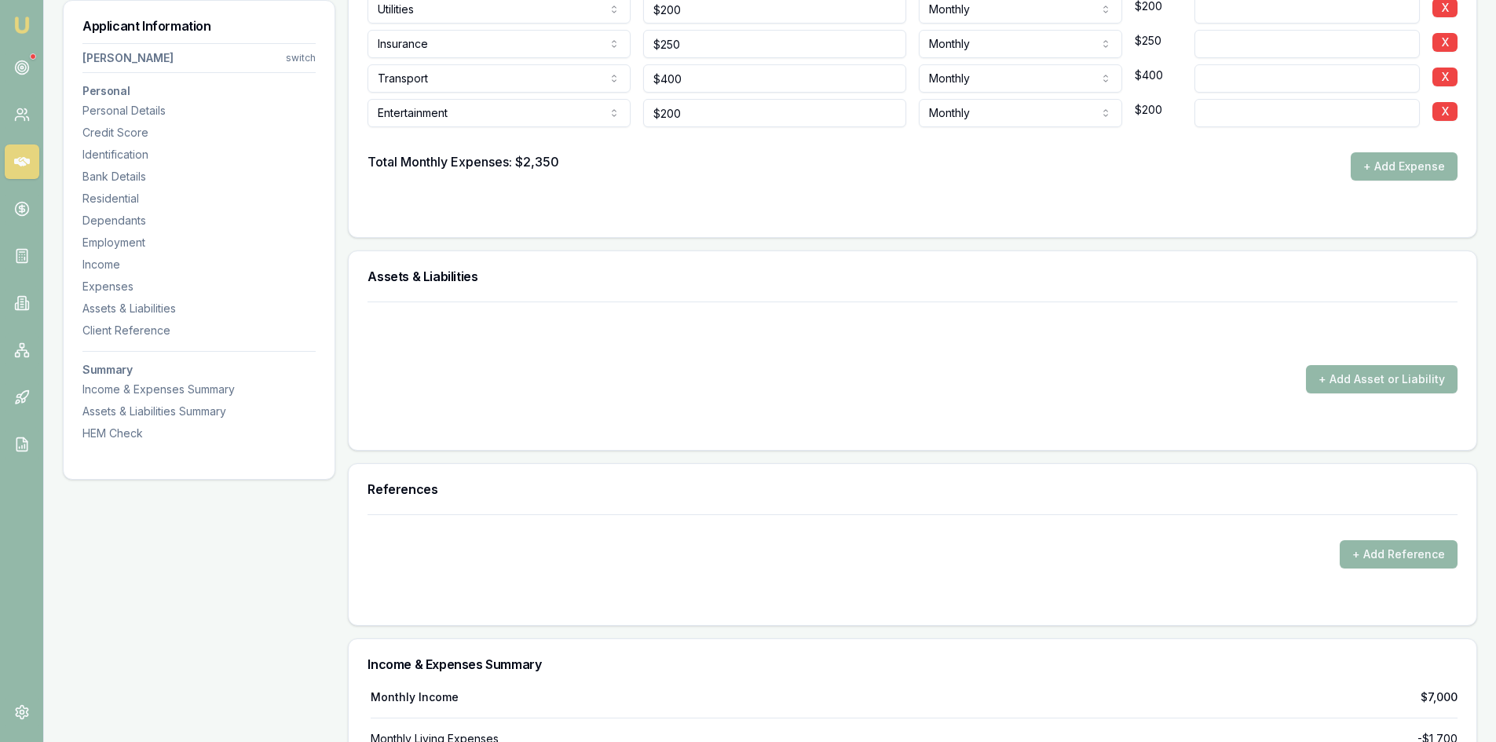
scroll to position [3298, 0]
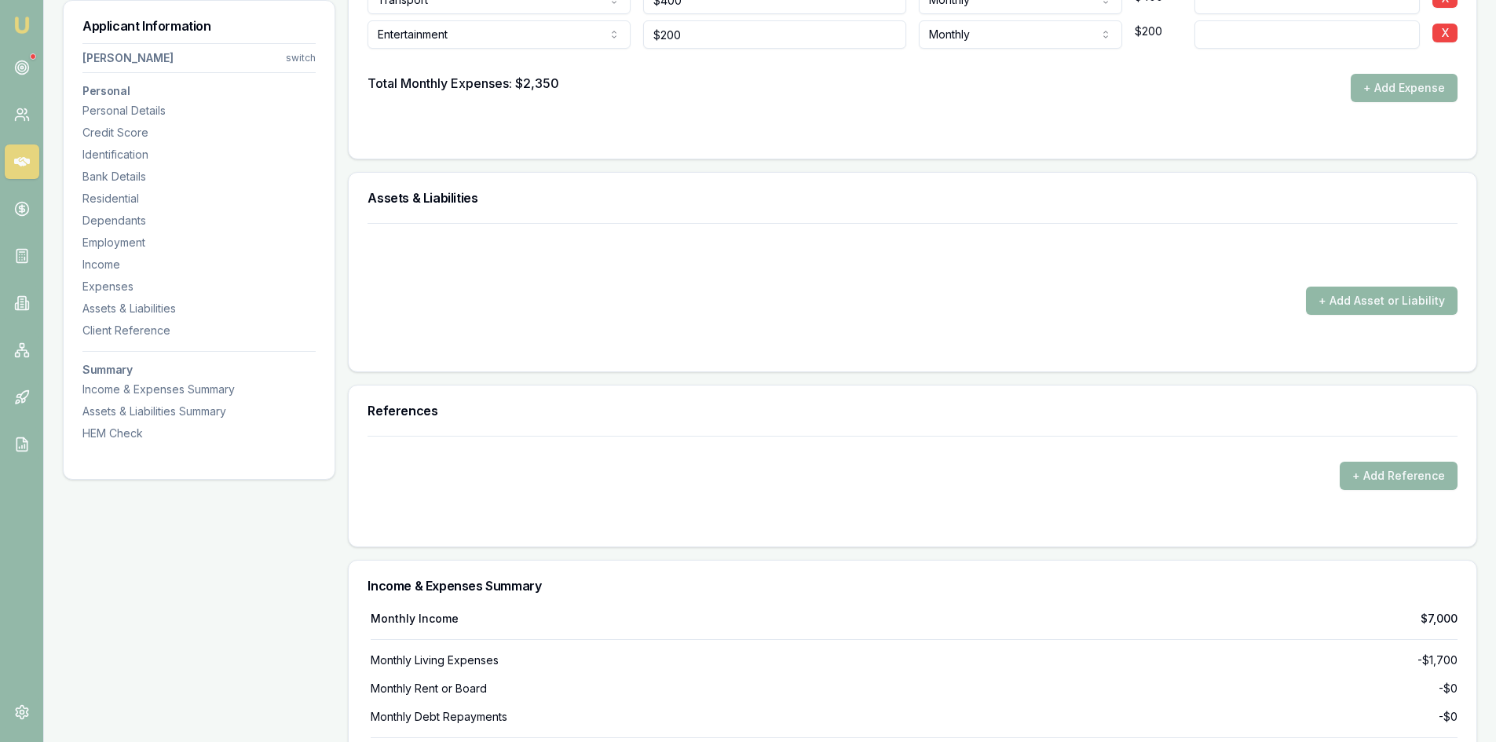
click at [1370, 303] on button "+ Add Asset or Liability" at bounding box center [1382, 301] width 152 height 28
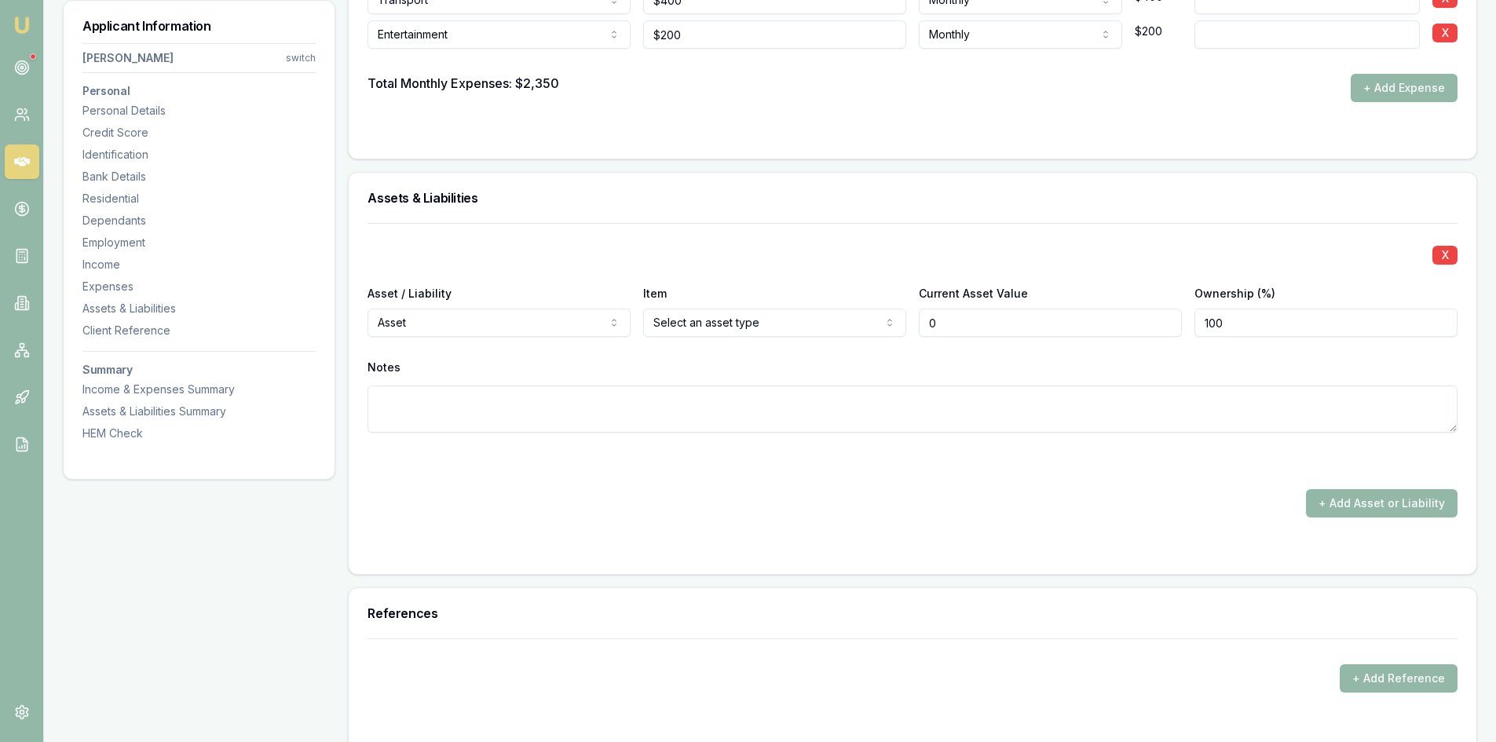
type input "$0"
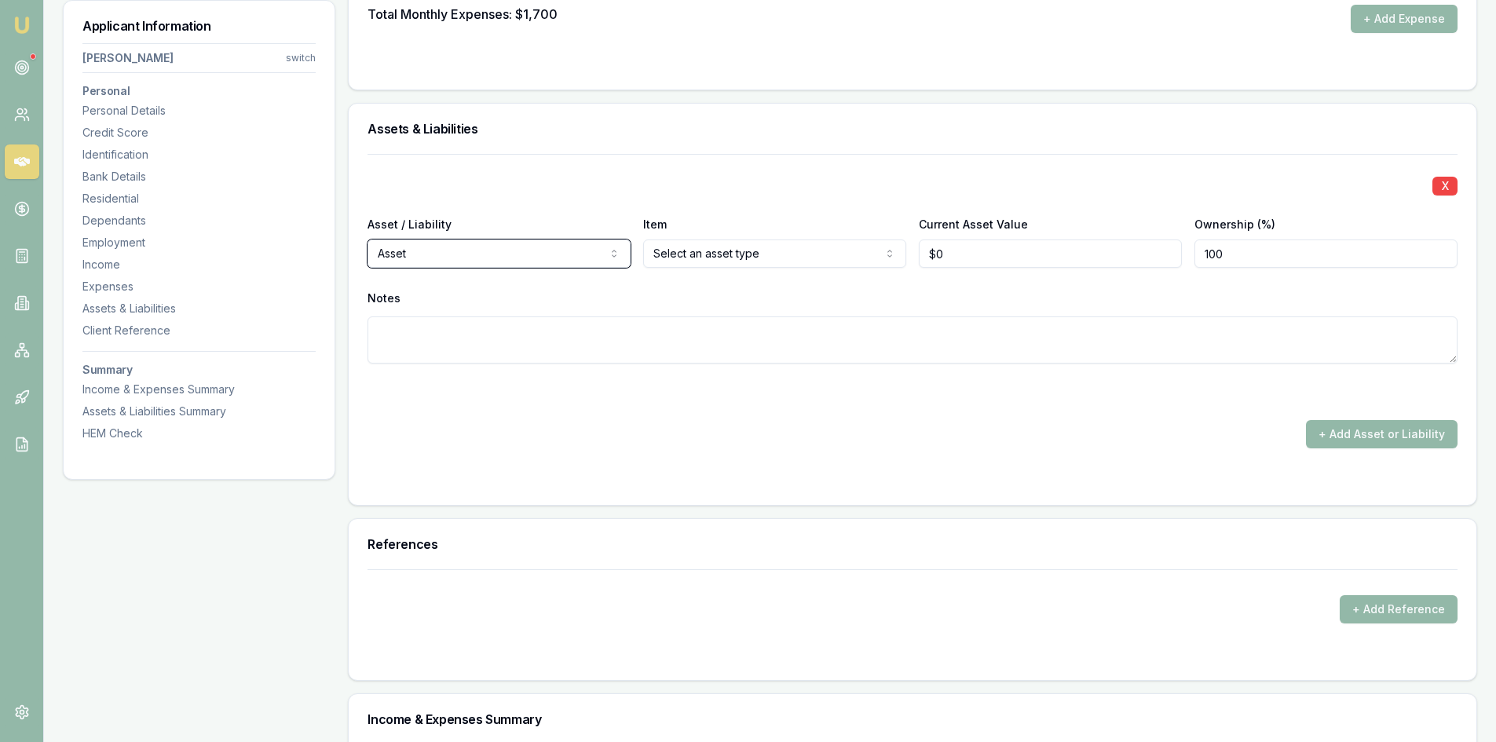
scroll to position [3063, 0]
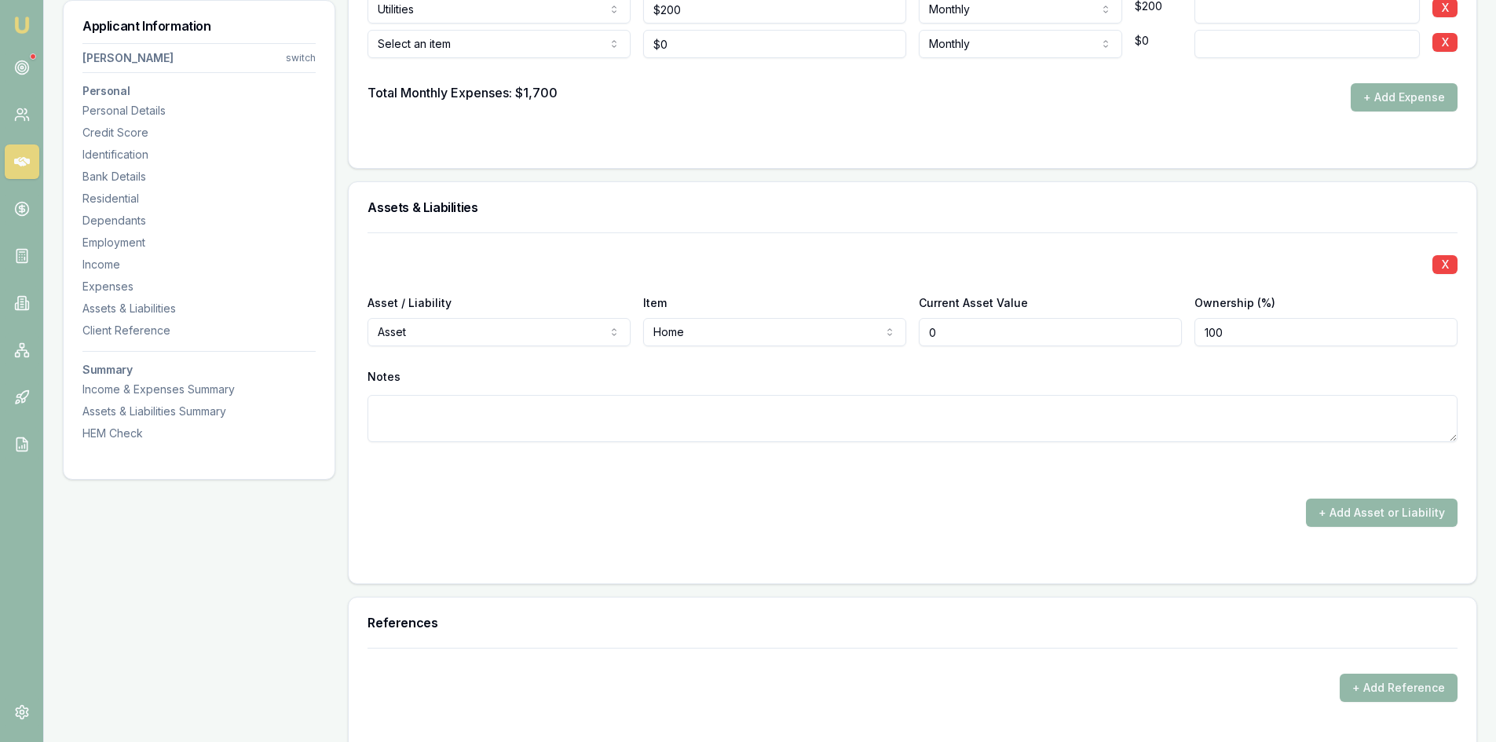
type input "0"
click at [952, 328] on input "0" at bounding box center [1050, 332] width 263 height 28
type input "8"
type input "$650,000"
click at [949, 437] on textarea at bounding box center [913, 418] width 1090 height 47
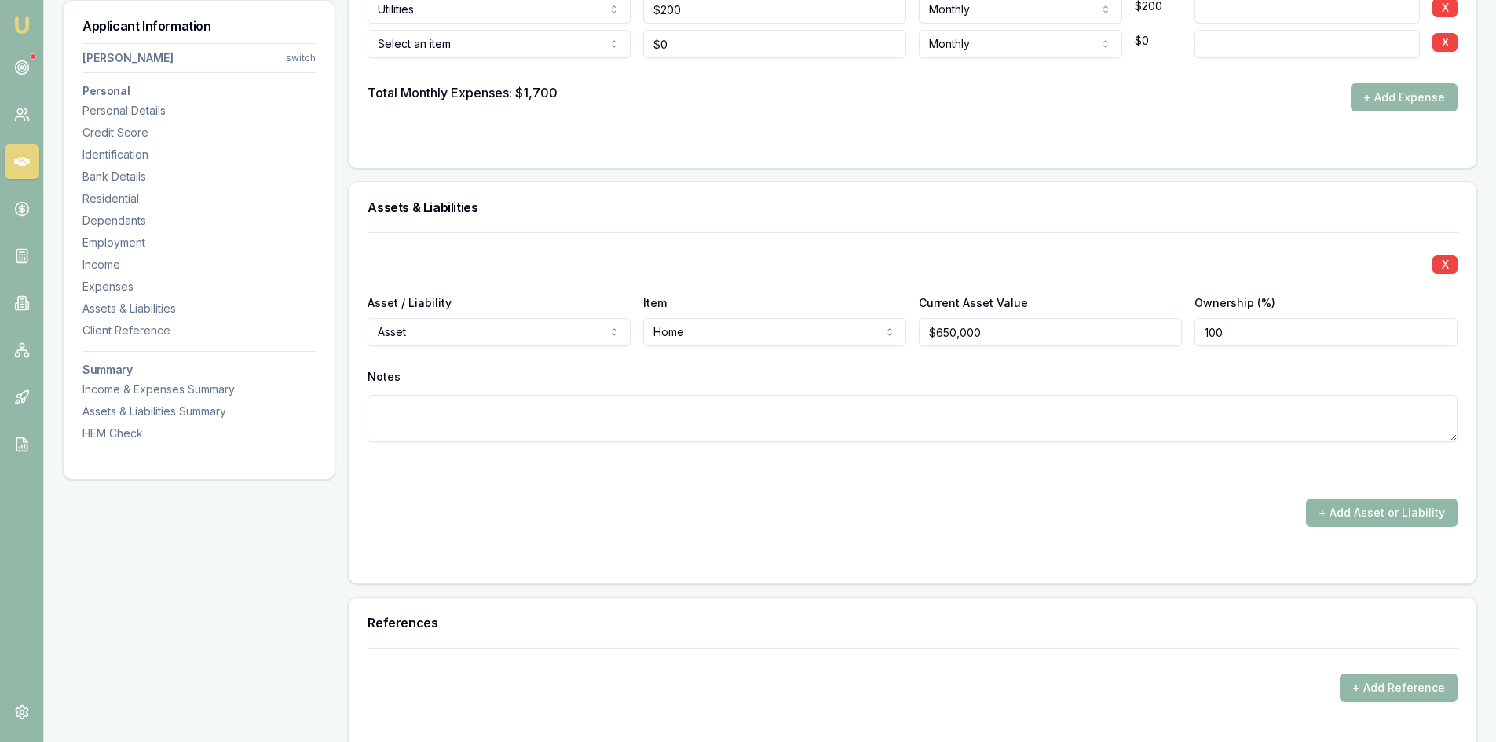
click at [1349, 522] on button "+ Add Asset or Liability" at bounding box center [1382, 513] width 152 height 28
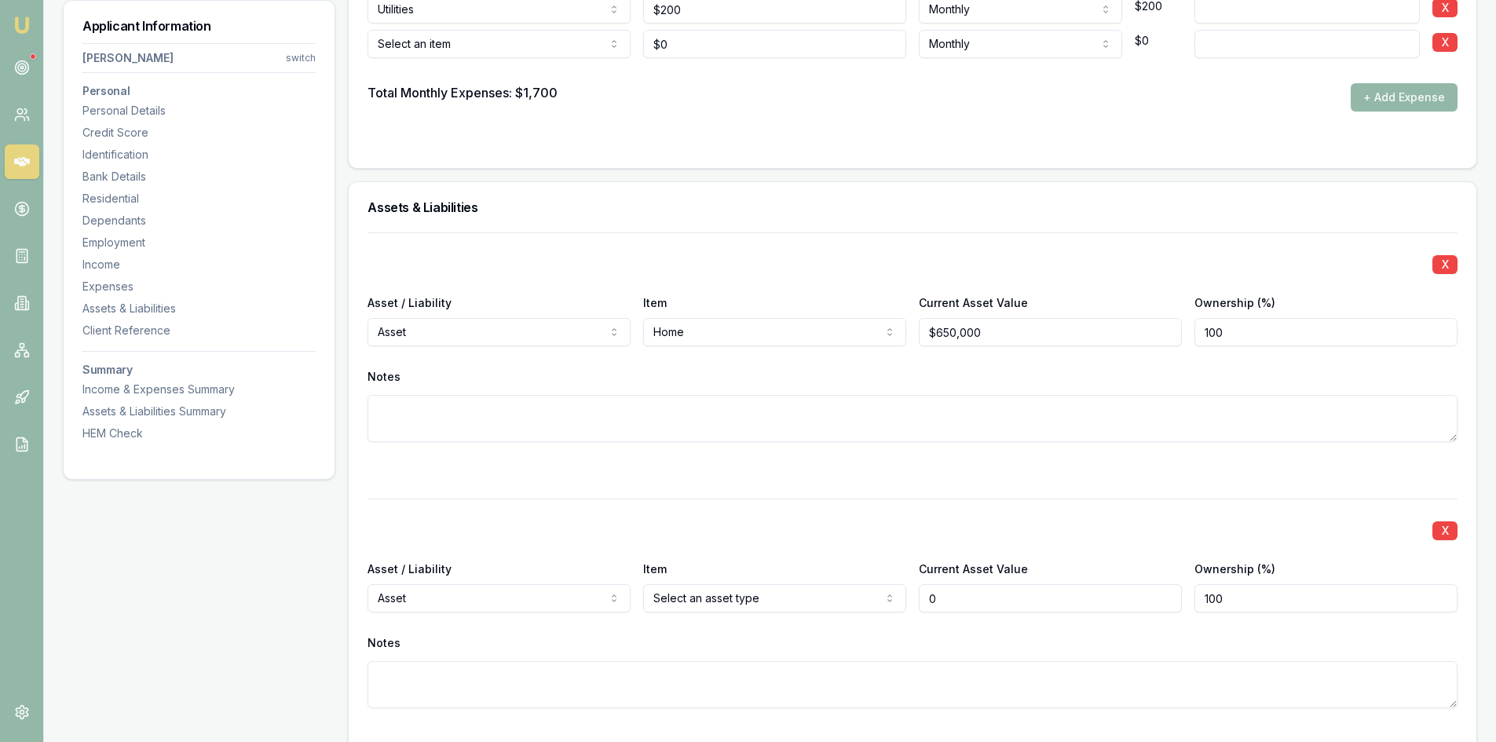
type input "$0"
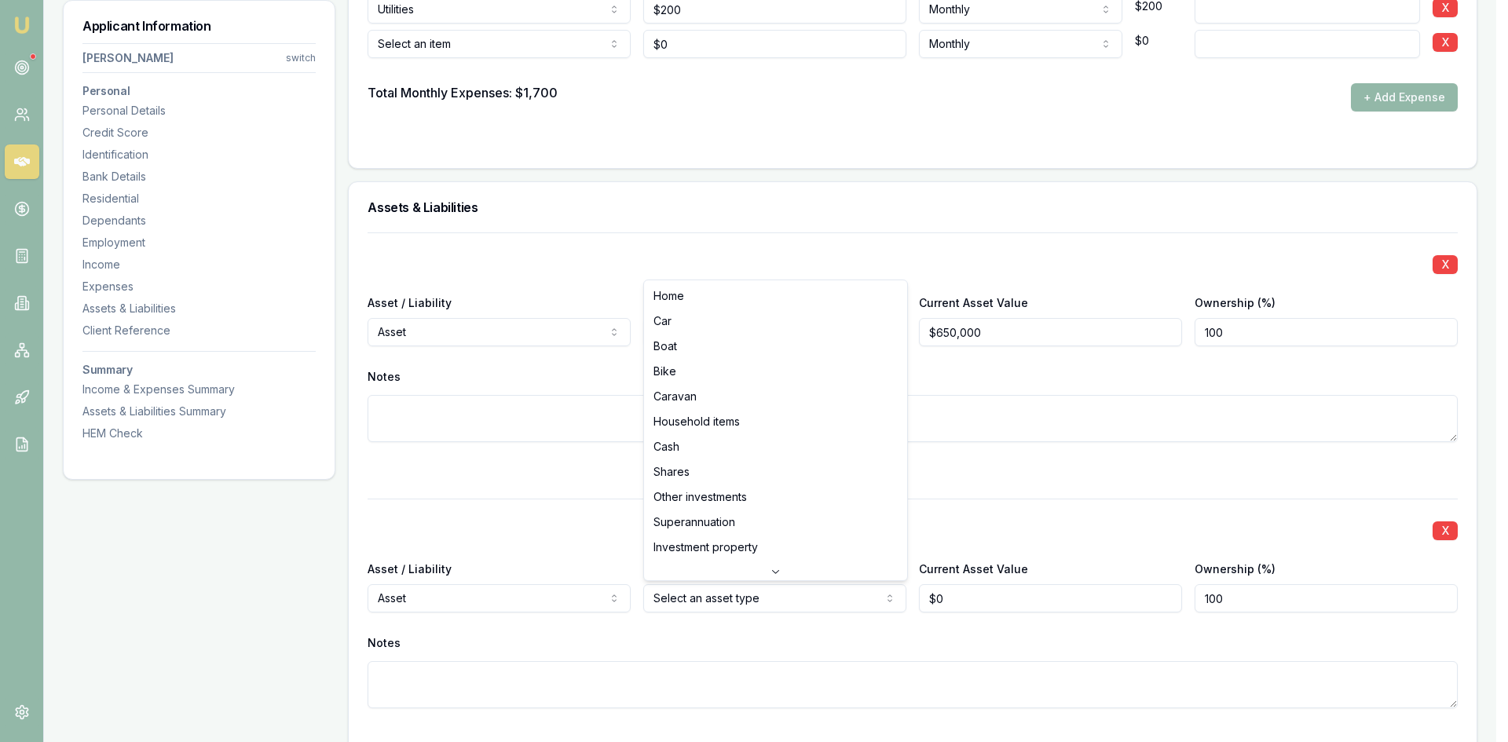
select select "CAR"
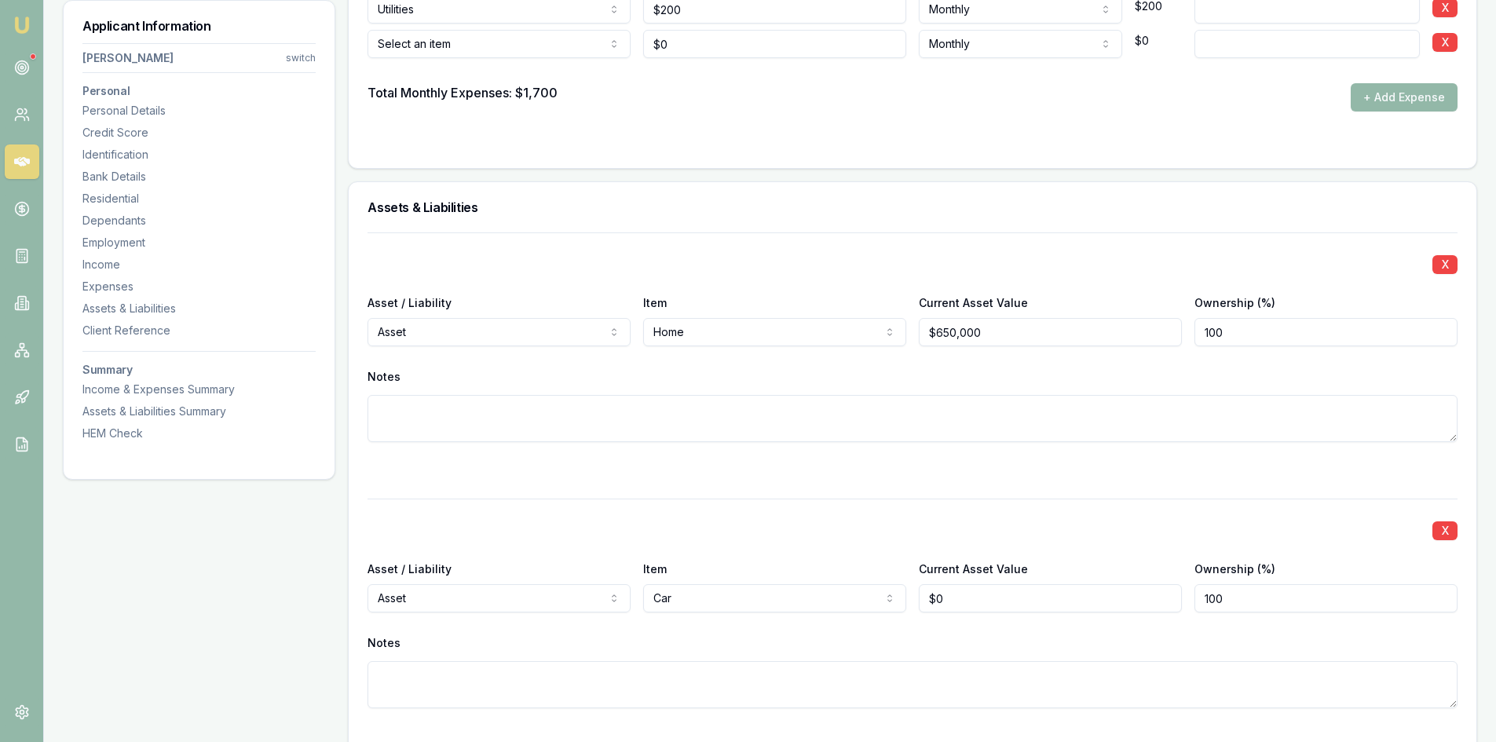
type input "0"
click at [1000, 609] on input "0" at bounding box center [1050, 598] width 263 height 28
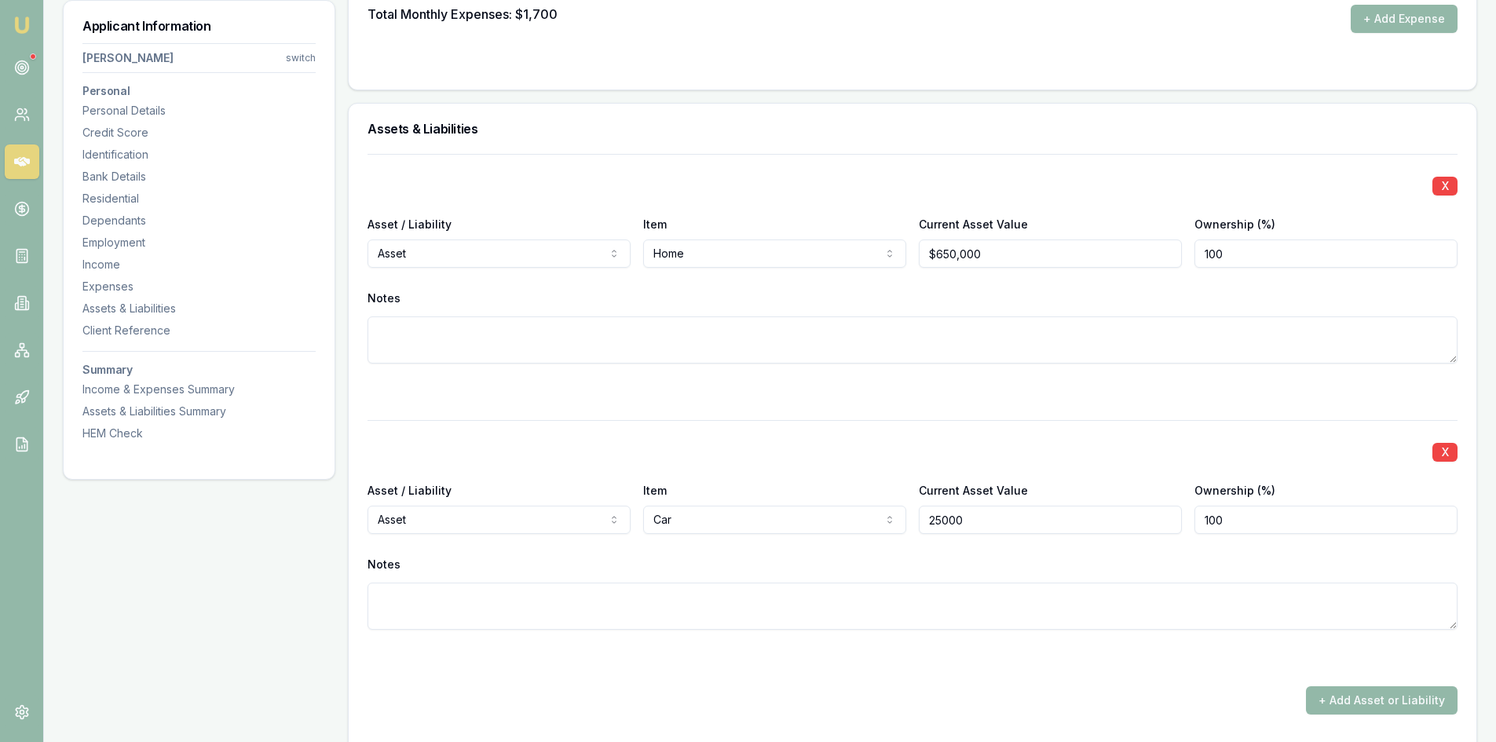
scroll to position [3534, 0]
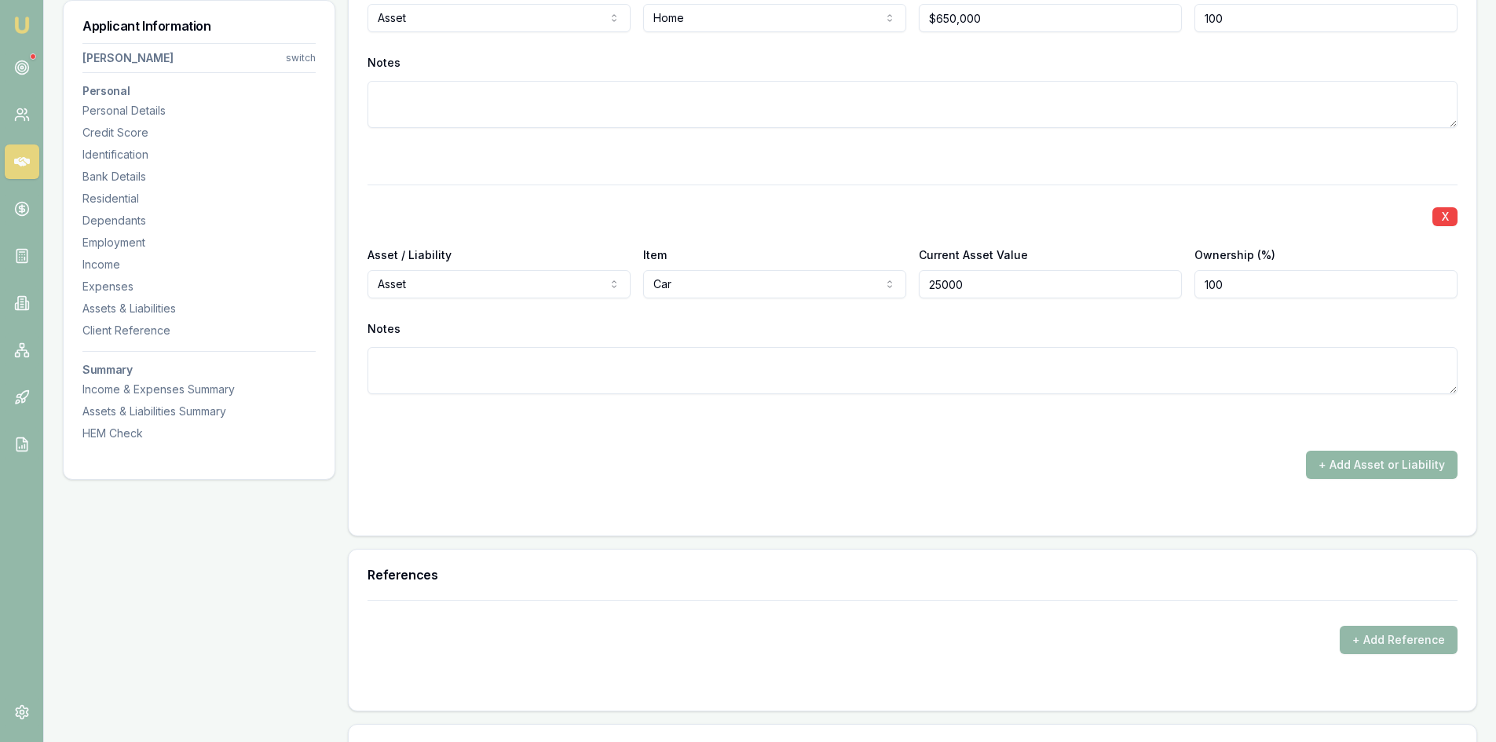
type input "$25,000"
click at [1369, 476] on button "+ Add Asset or Liability" at bounding box center [1382, 465] width 152 height 28
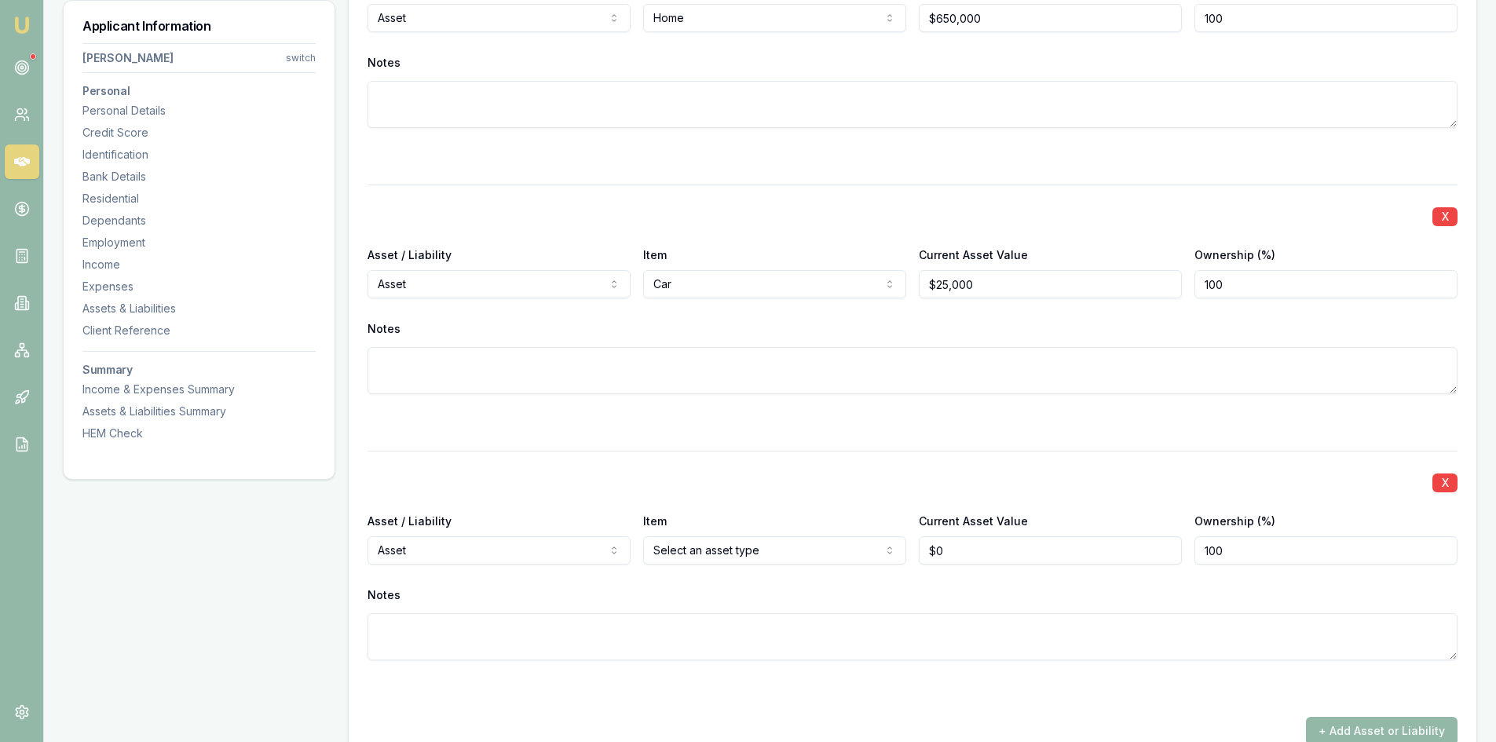
type input "0"
click at [964, 555] on input "0" at bounding box center [1050, 550] width 263 height 28
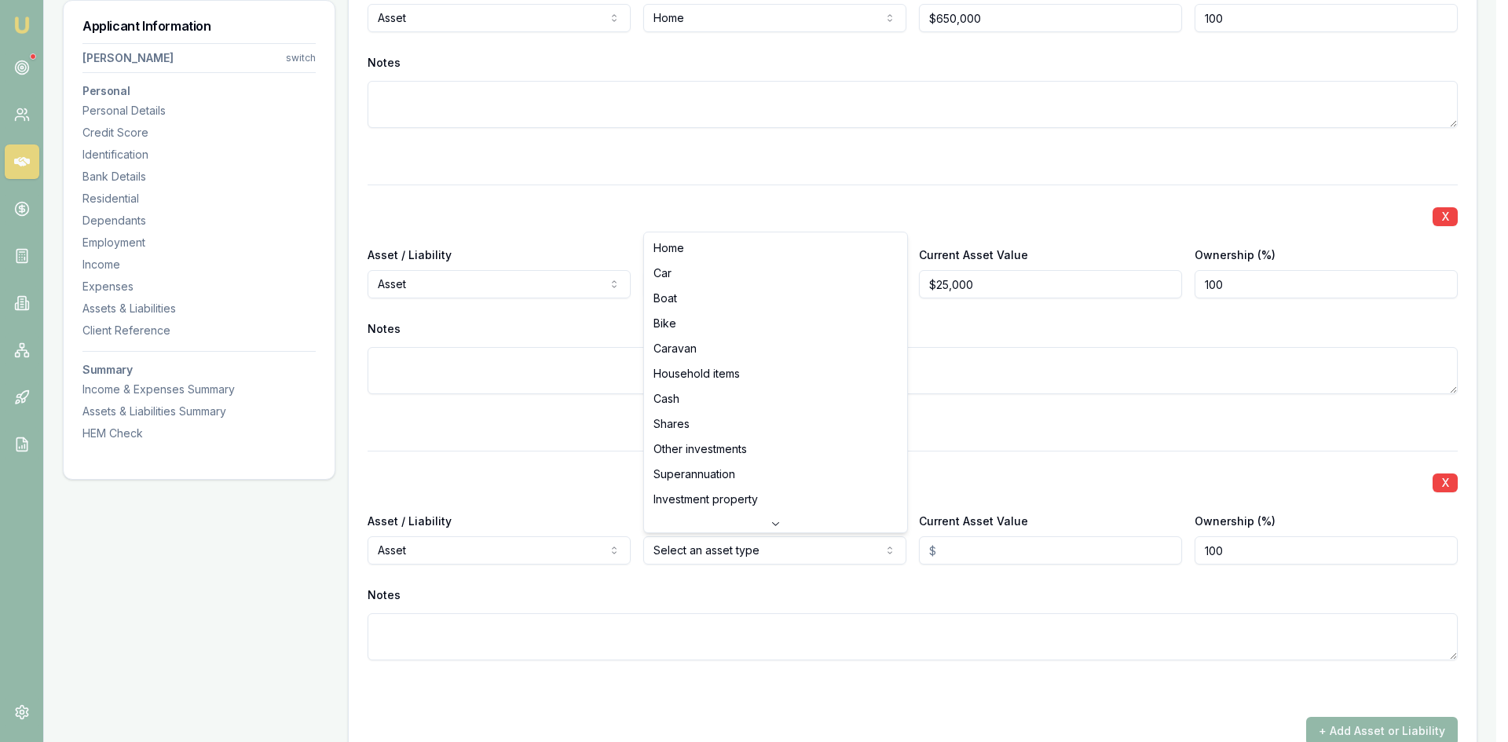
select select "SUPERANNUATION"
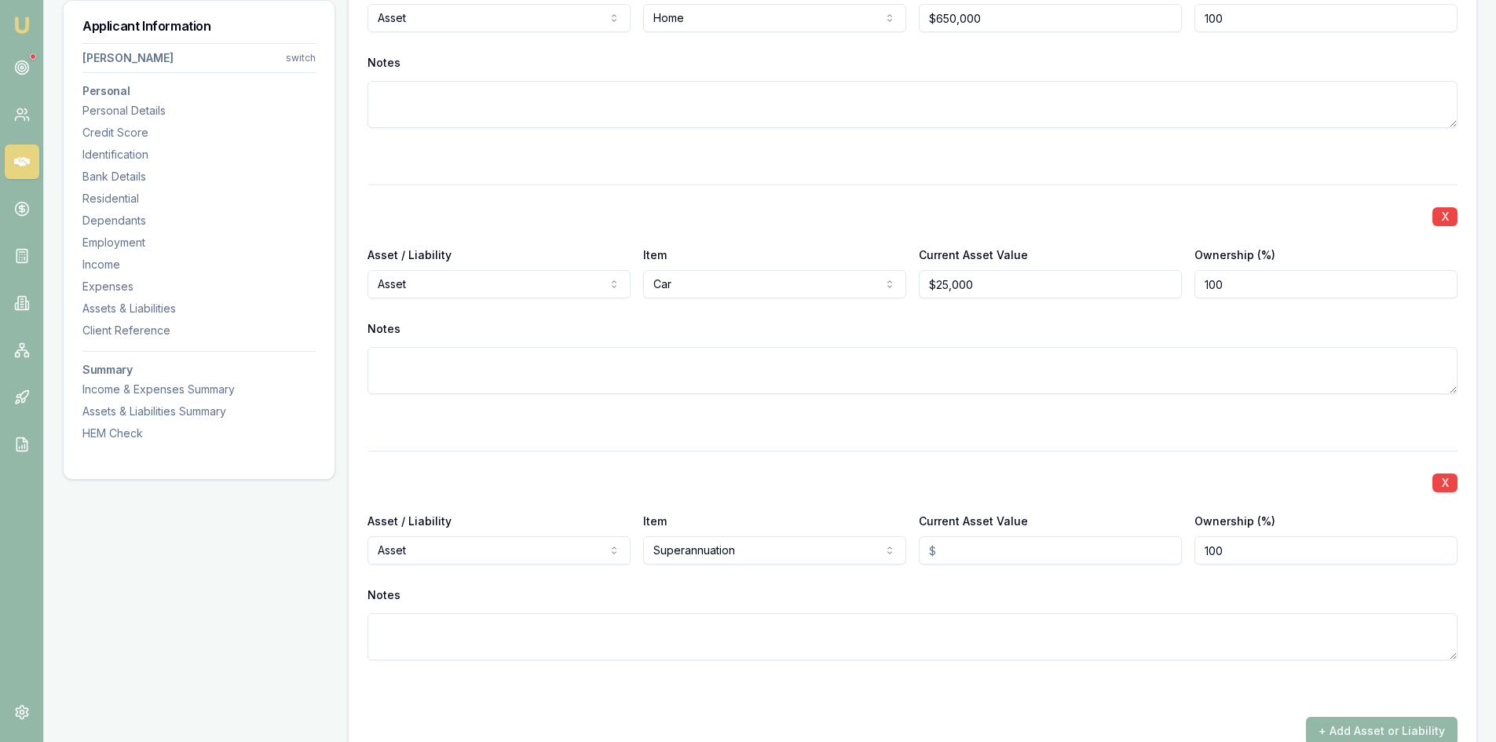
click at [1012, 565] on div "X Asset / Liability Asset Asset Liability Item Superannuation Home Car Boat Bik…" at bounding box center [913, 574] width 1090 height 247
click at [1006, 551] on input "Current Asset Value" at bounding box center [1050, 550] width 263 height 28
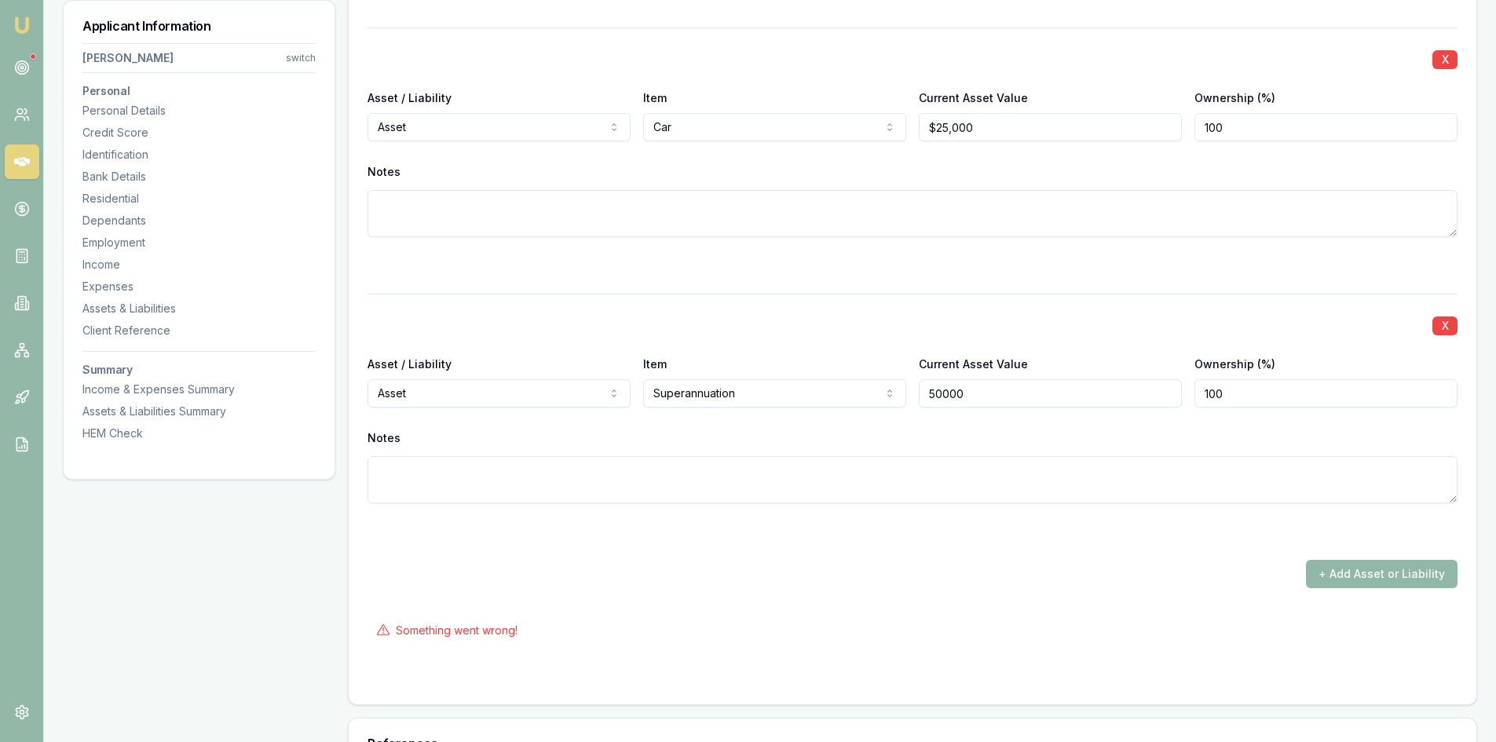
type input "$50,000"
click at [1355, 575] on button "+ Add Asset or Liability" at bounding box center [1382, 574] width 152 height 28
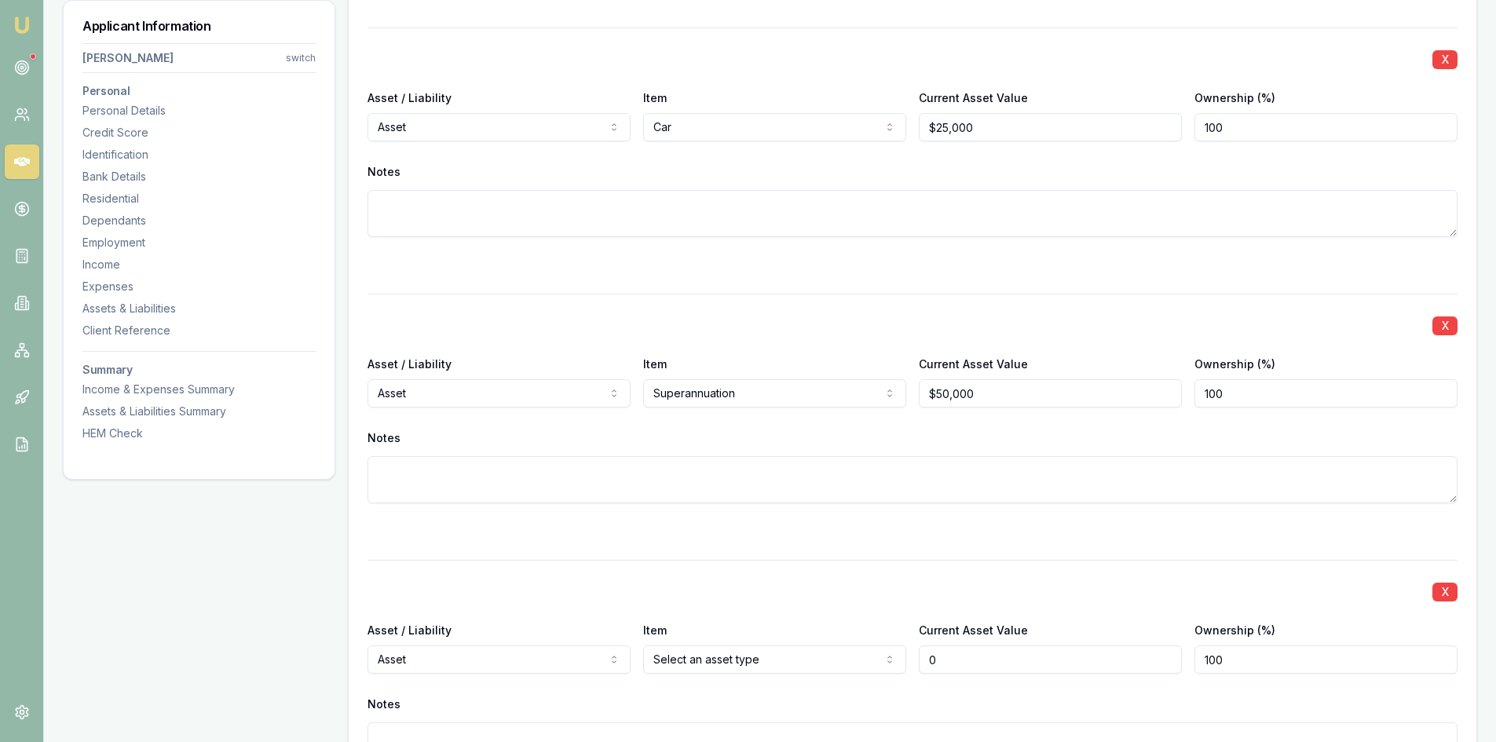
scroll to position [3848, 0]
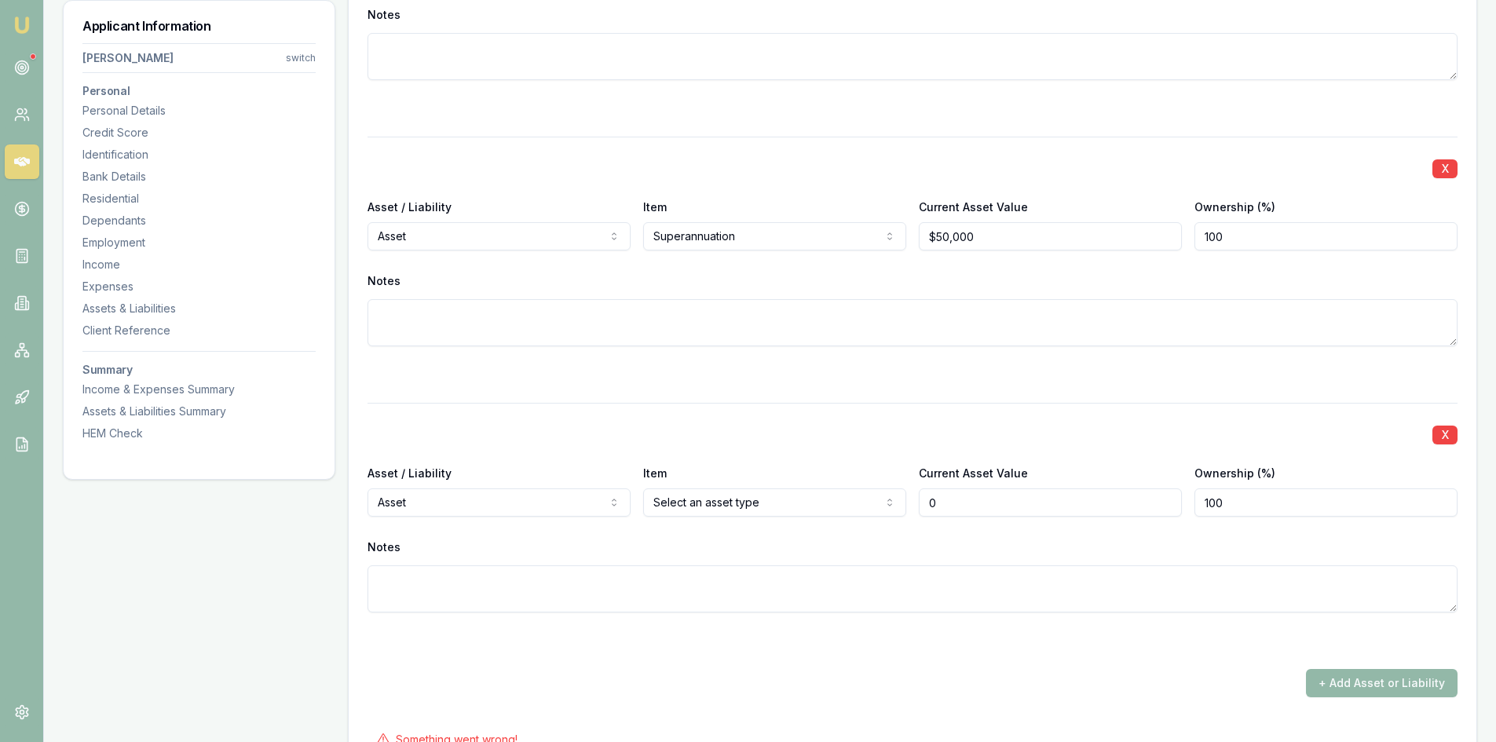
type input "$0"
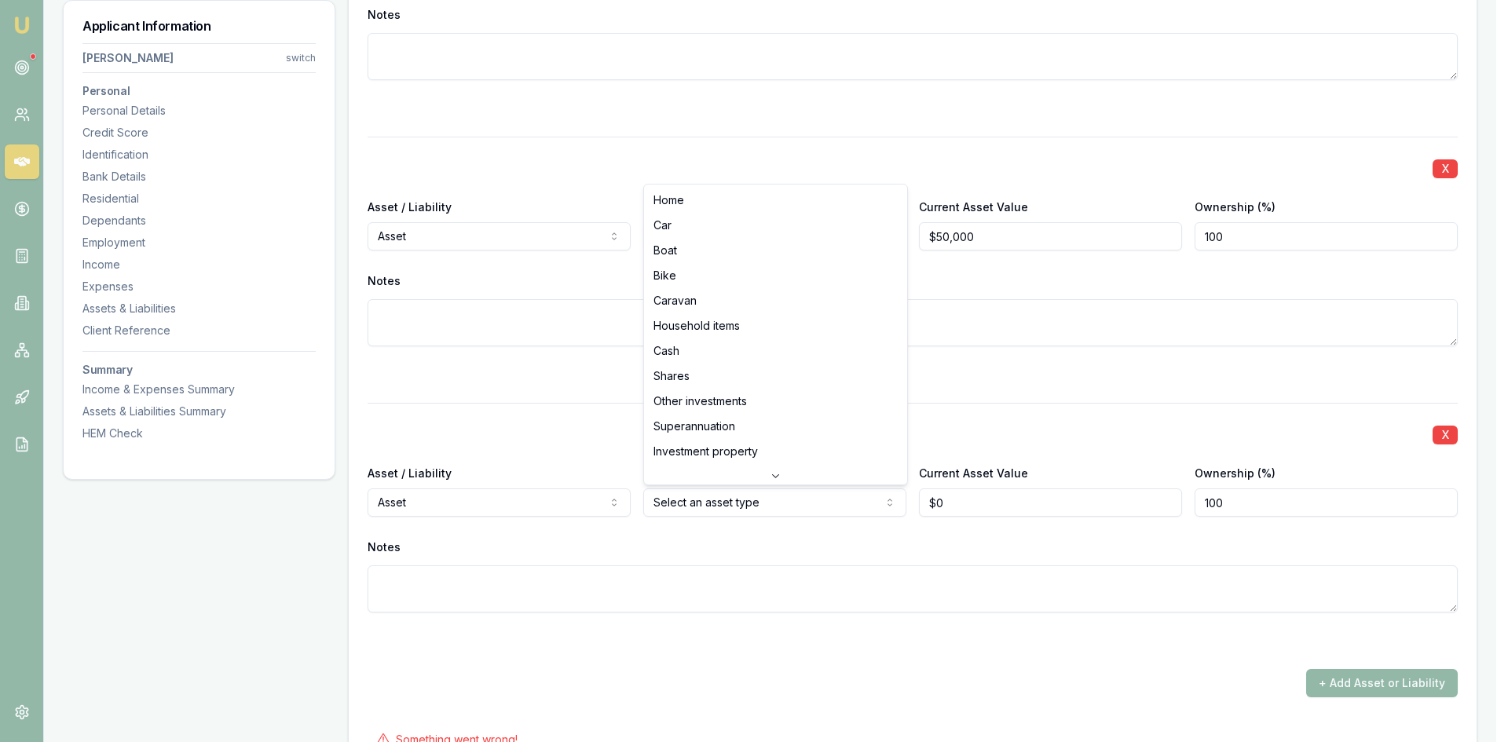
select select "HOUSEHOLD_ITEMS"
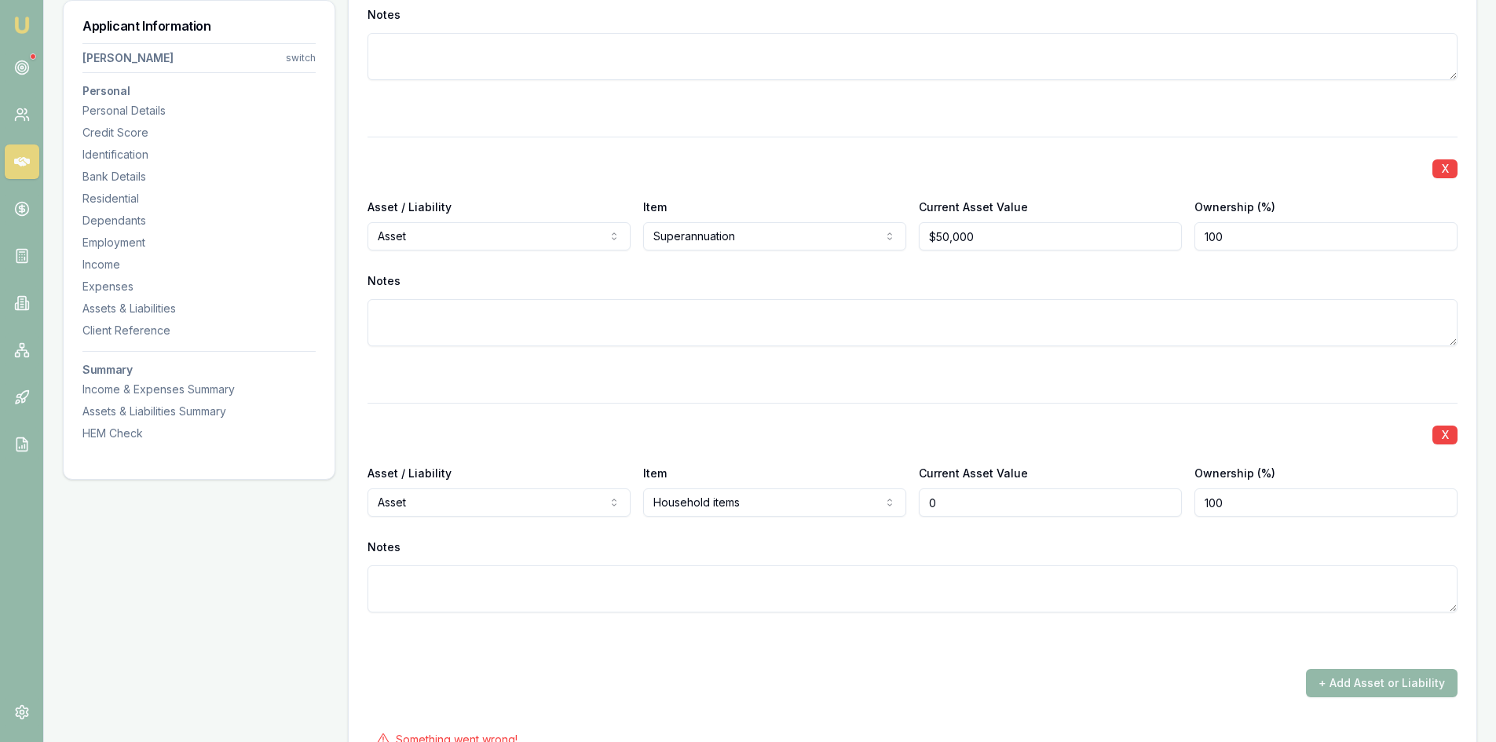
click at [968, 508] on input "0" at bounding box center [1050, 502] width 263 height 28
type input "0"
type input "$20,000"
click at [962, 565] on textarea at bounding box center [913, 588] width 1090 height 47
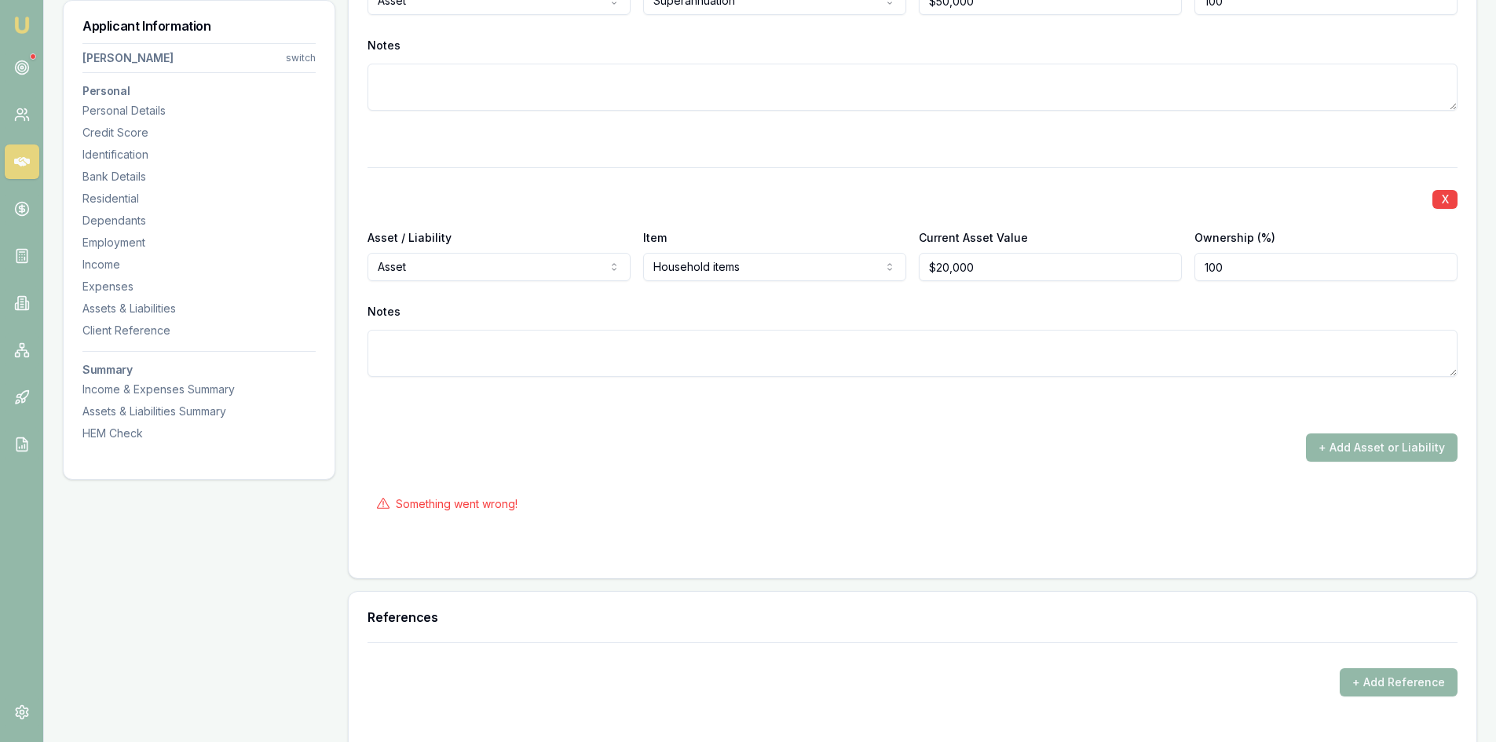
scroll to position [4319, 0]
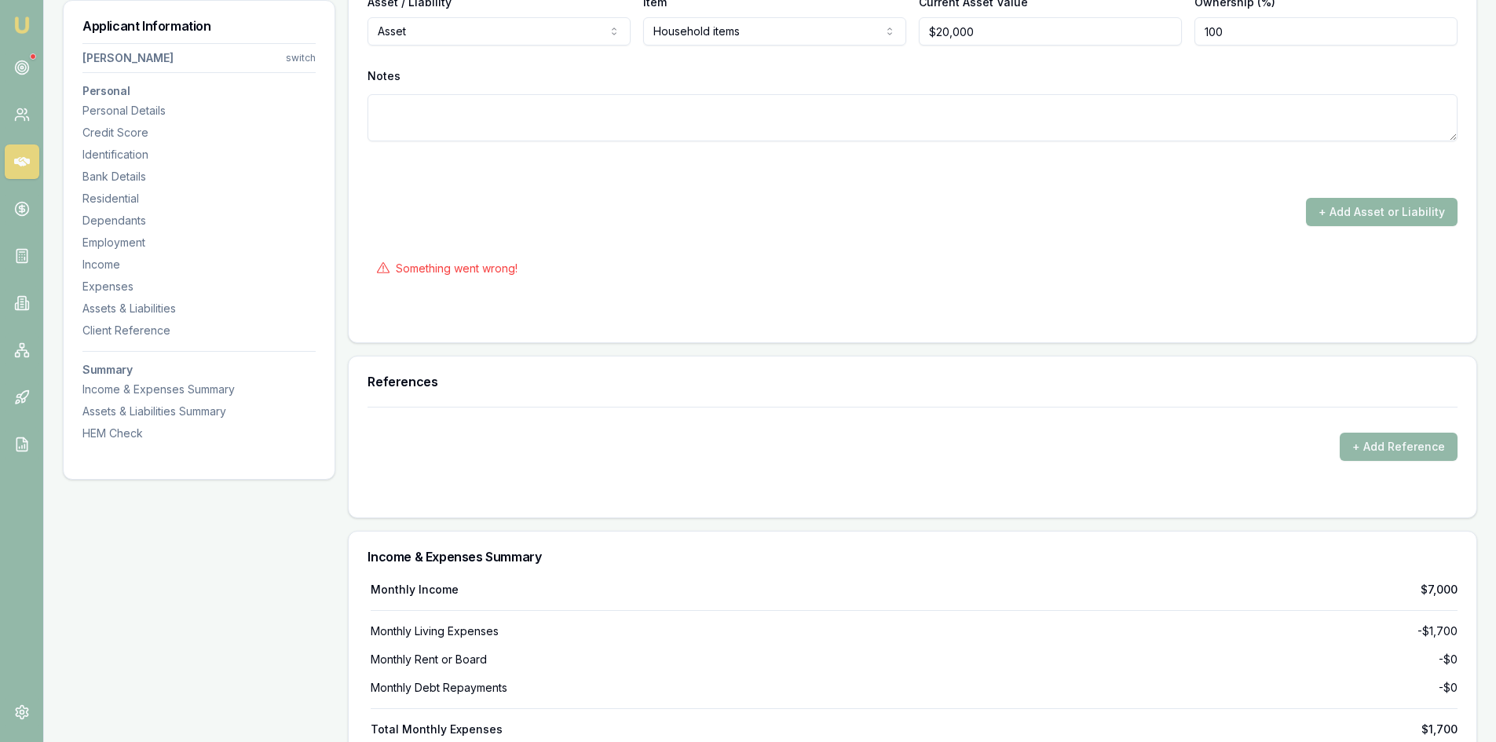
click at [1410, 213] on button "+ Add Asset or Liability" at bounding box center [1382, 212] width 152 height 28
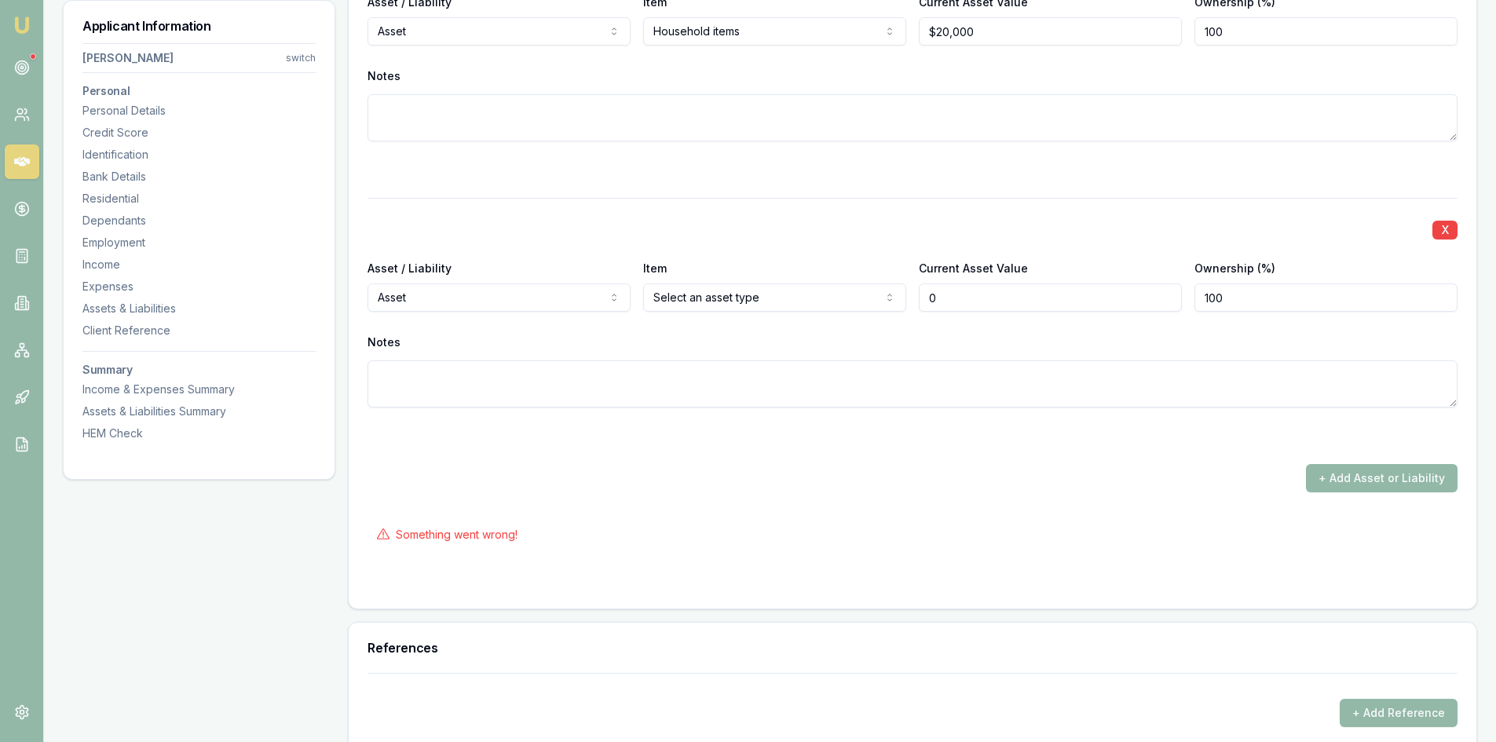
type input "$0"
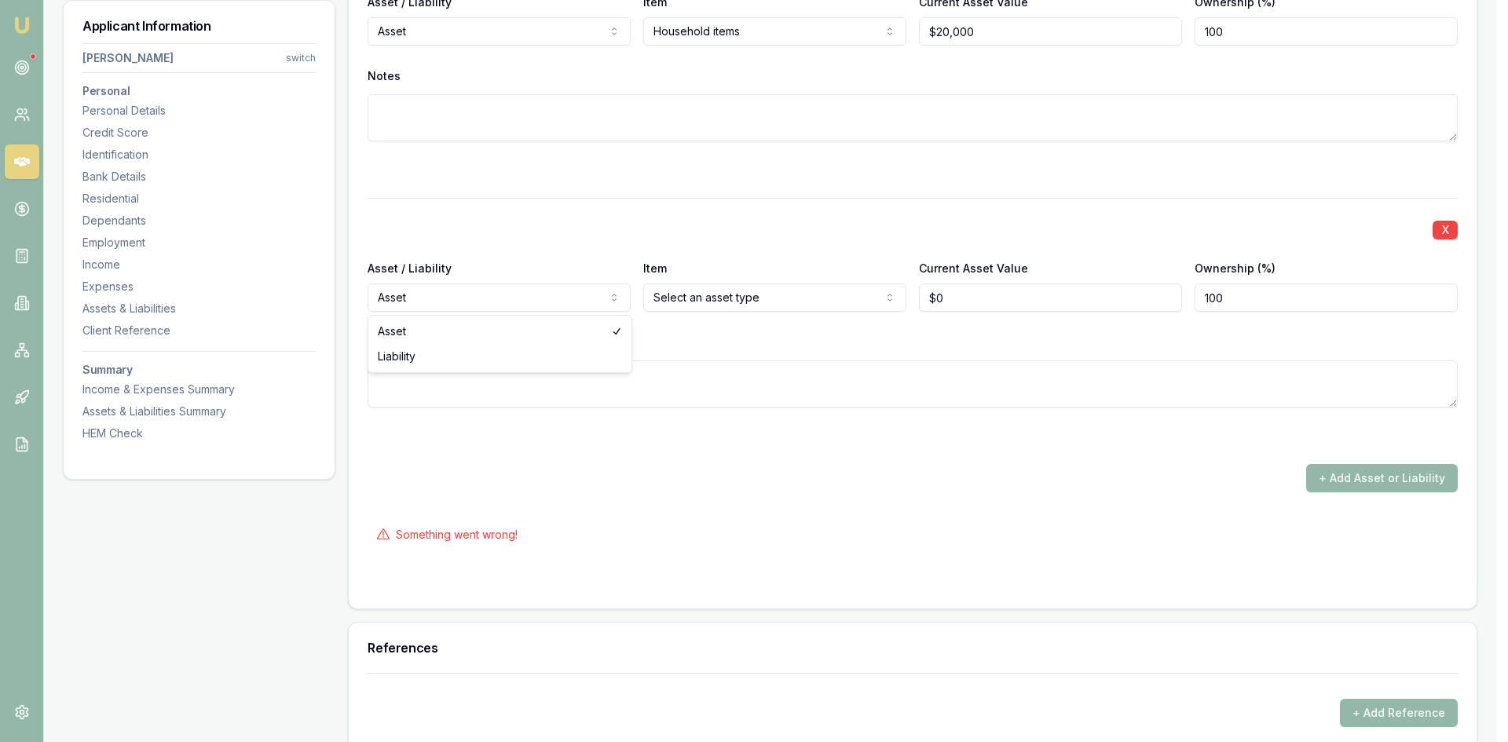
select select "LIABILITY"
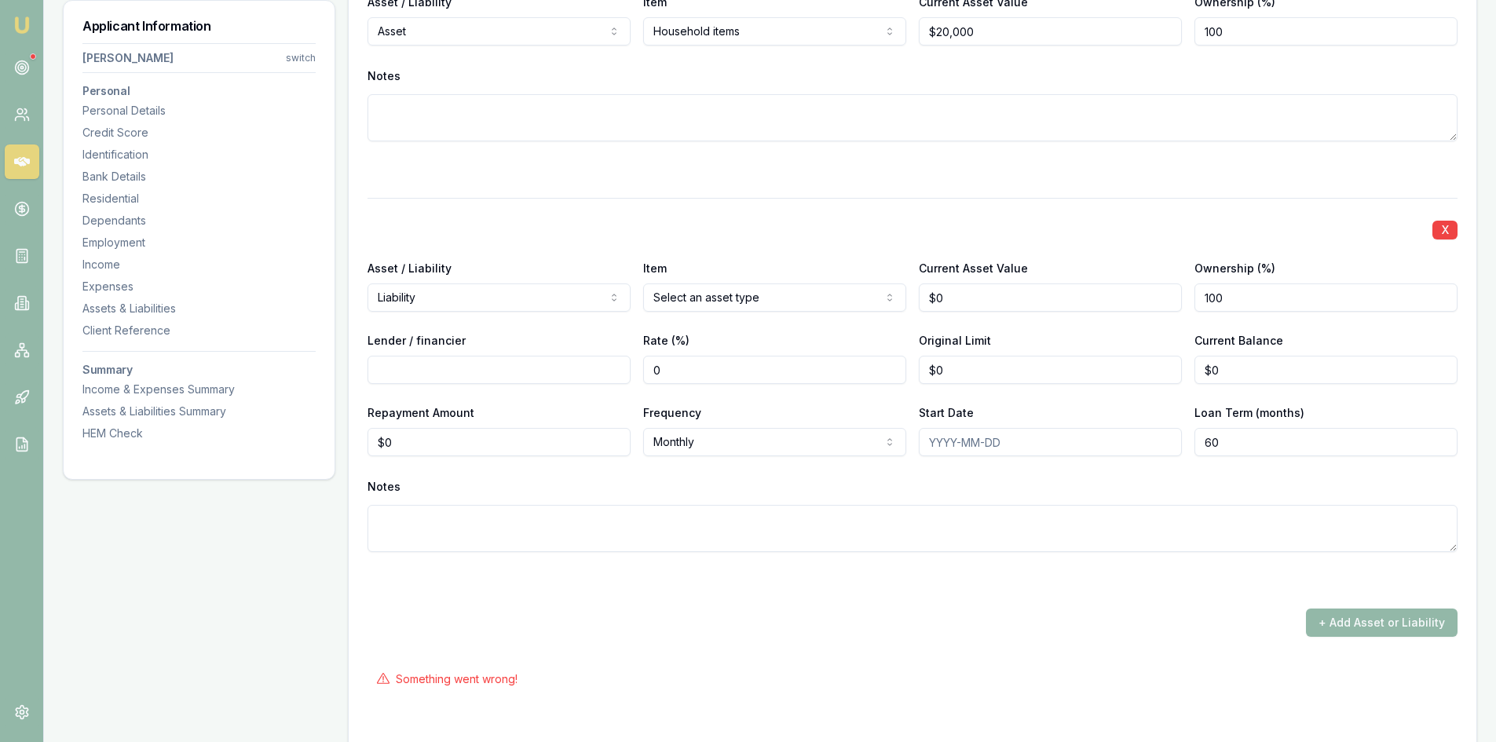
type input "0"
click at [990, 289] on input "0" at bounding box center [1050, 298] width 263 height 28
type input "$650,000"
click at [463, 363] on input "Lender / financier" at bounding box center [499, 370] width 263 height 28
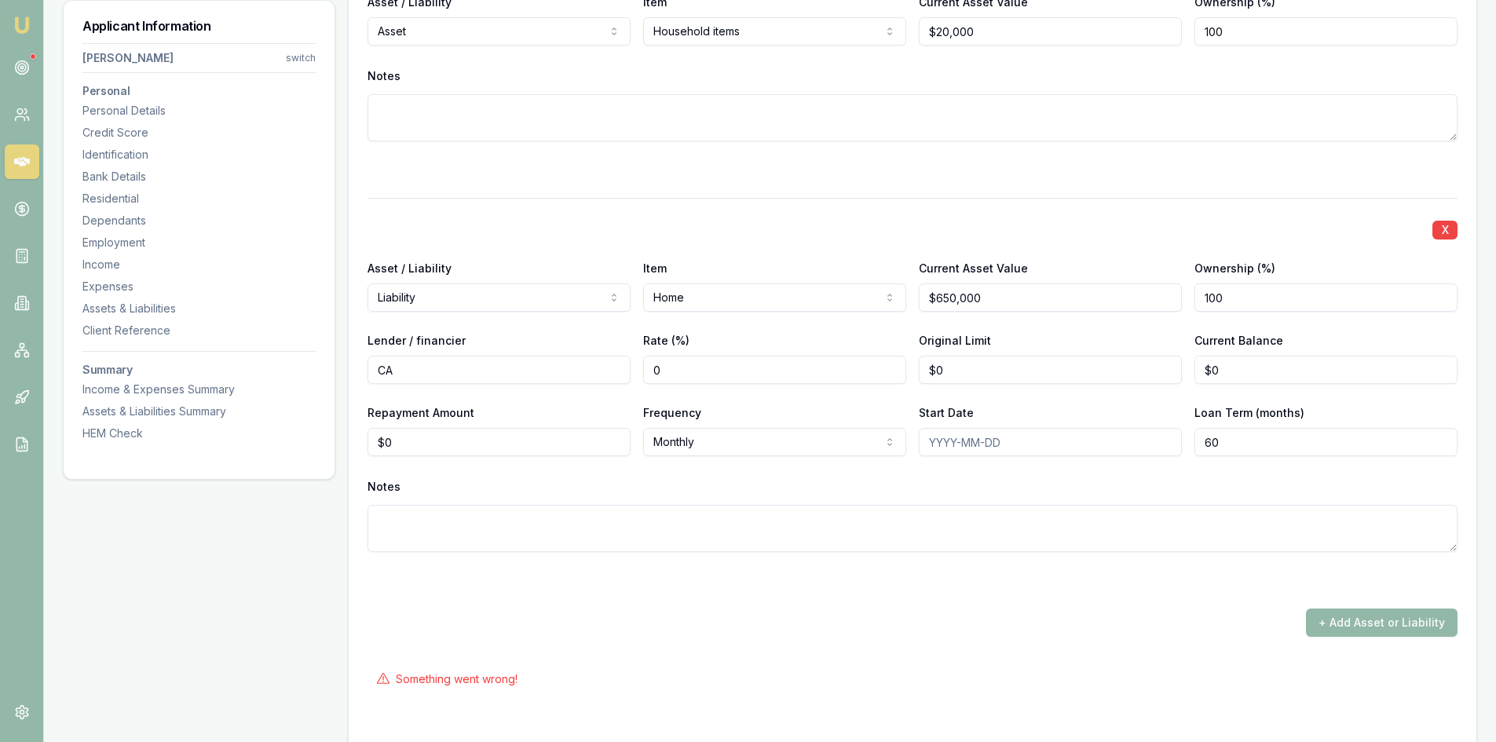
type input "C"
type input "NAB"
click at [1048, 371] on input "$0" at bounding box center [1050, 370] width 263 height 28
type input "0"
type input "$390,000"
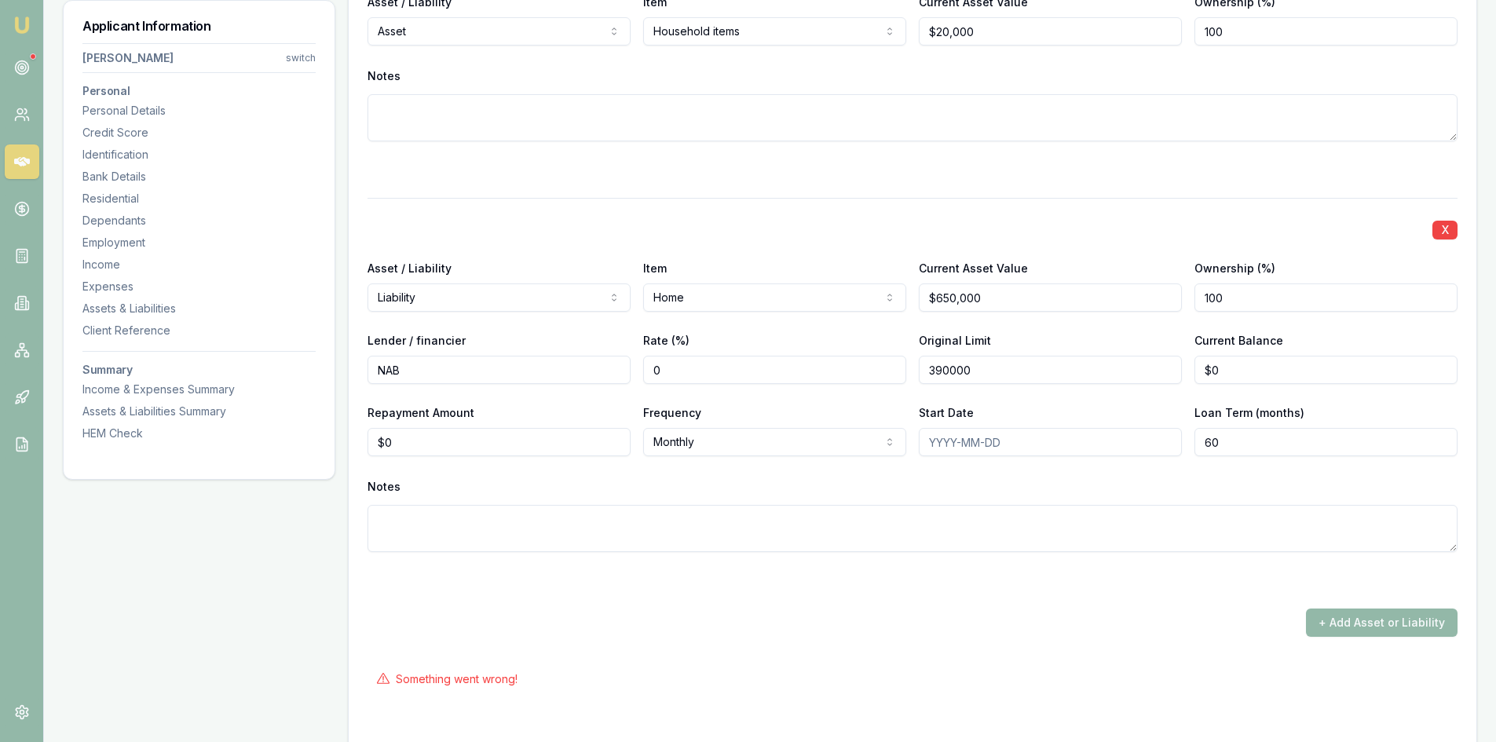
type input "0"
click at [1275, 374] on input "0" at bounding box center [1325, 370] width 263 height 28
type input "$350,000"
type input "0"
click at [419, 449] on input "0" at bounding box center [499, 442] width 263 height 28
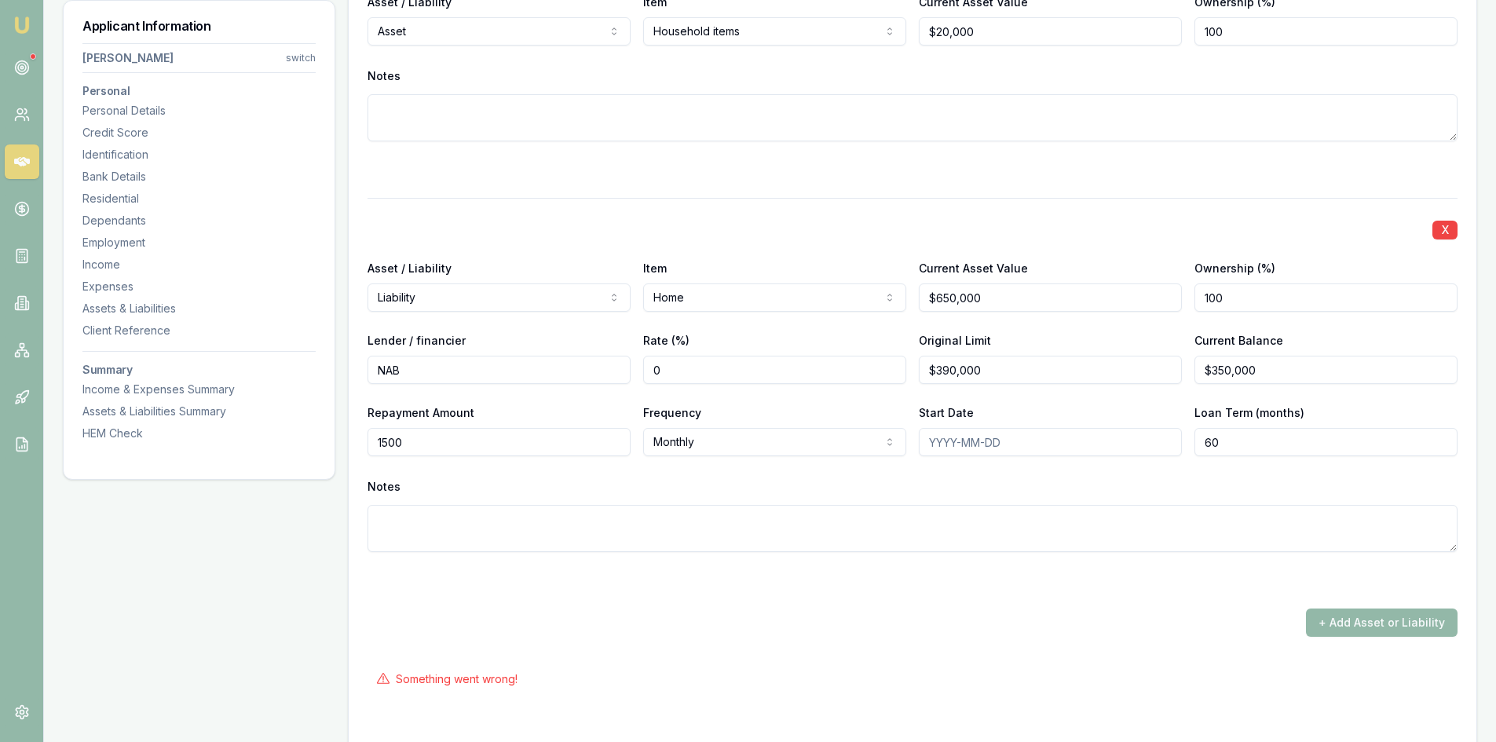
type input "$1,500"
click at [978, 457] on div "X Asset / Liability Liability Asset Liability Item Home Home Car Boat Bike Cara…" at bounding box center [913, 394] width 1090 height 392
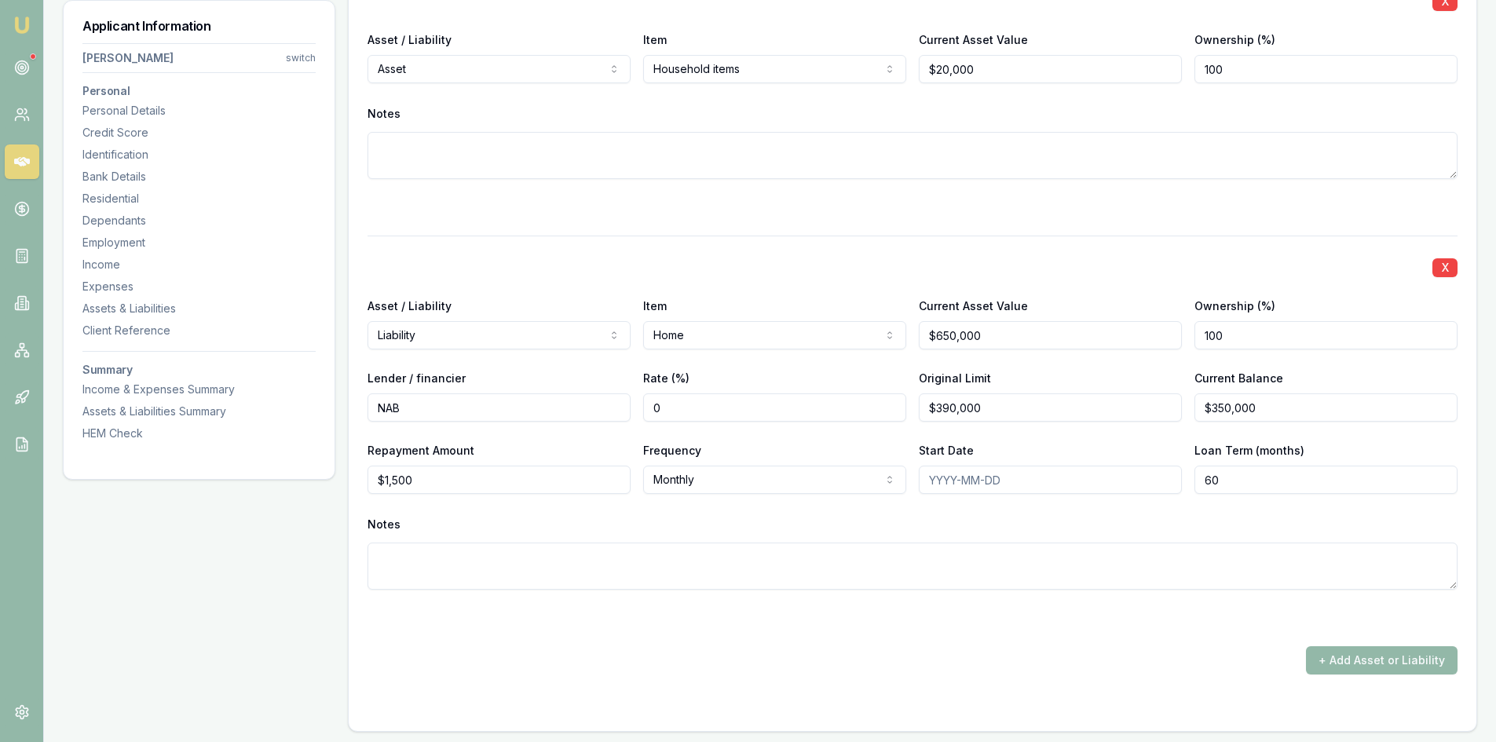
click at [741, 365] on div "X Asset / Liability Liability Asset Liability Item Home Home Car Boat Bike Cara…" at bounding box center [913, 432] width 1090 height 392
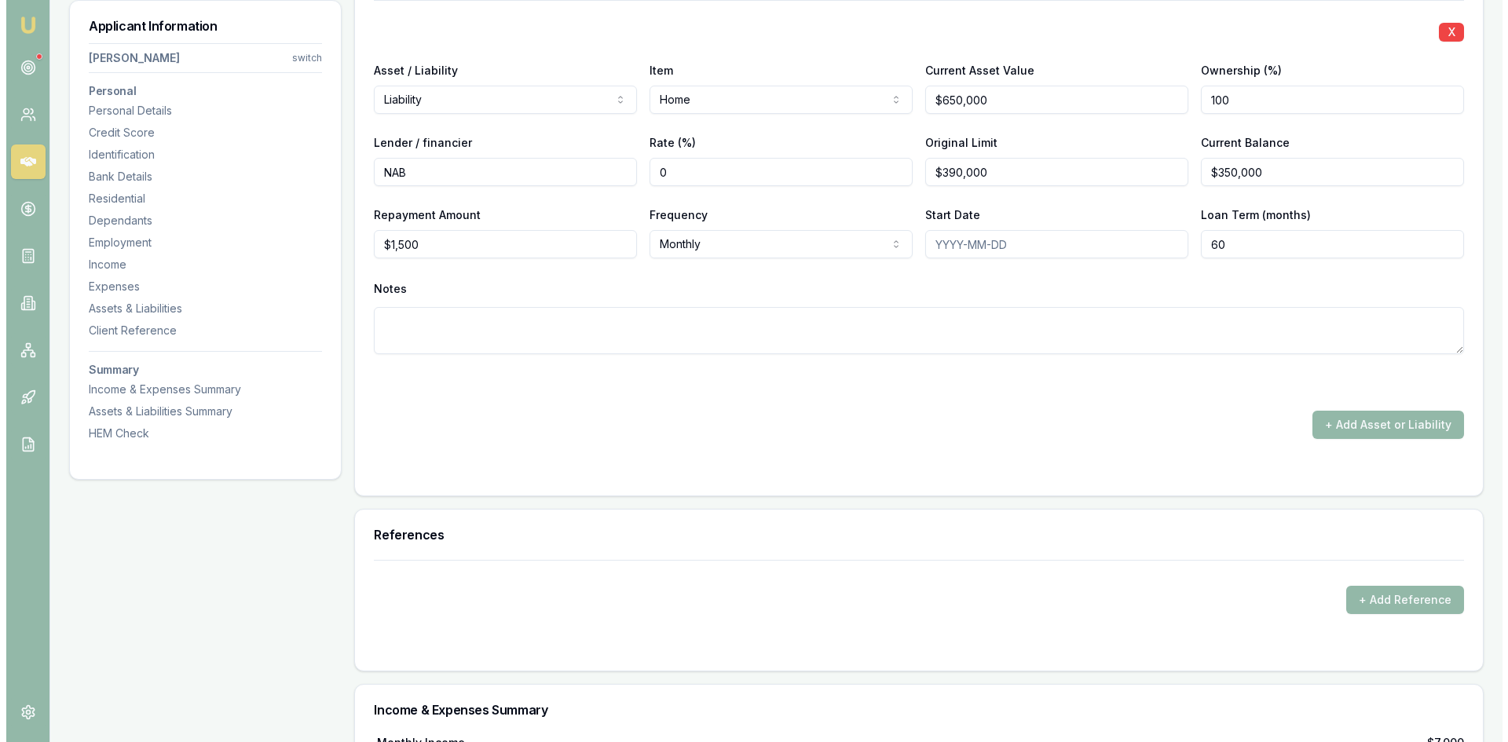
scroll to position [4633, 0]
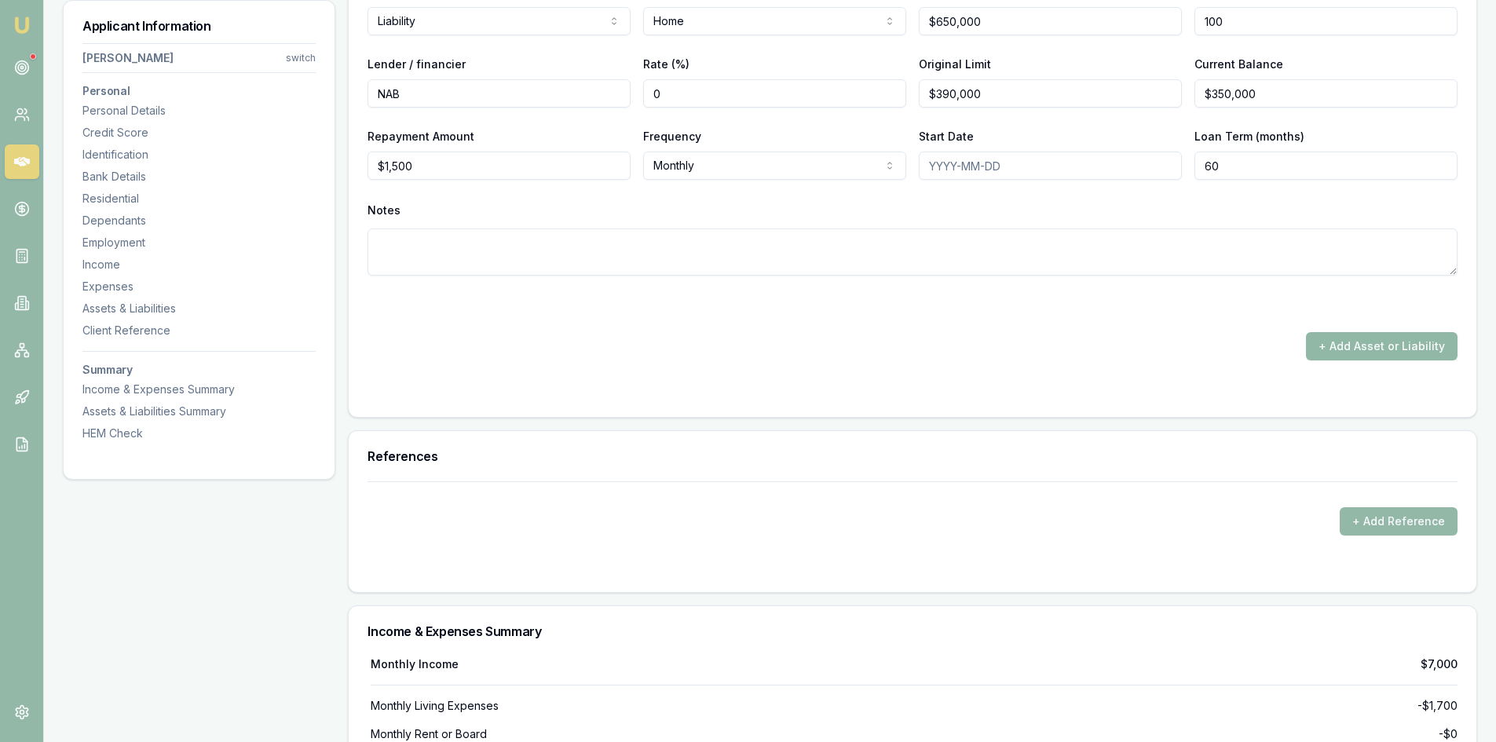
click at [1428, 348] on button "+ Add Asset or Liability" at bounding box center [1382, 346] width 152 height 28
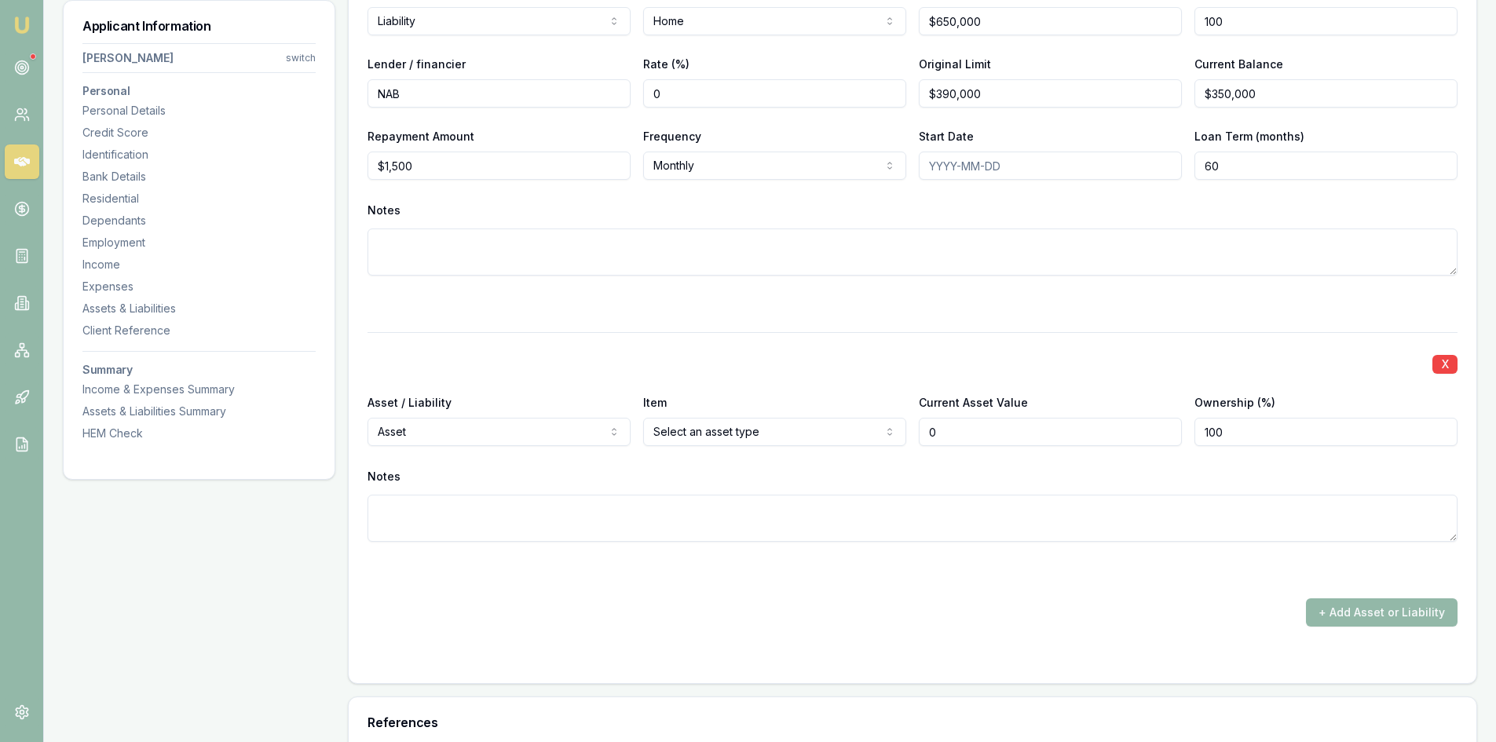
type input "$0"
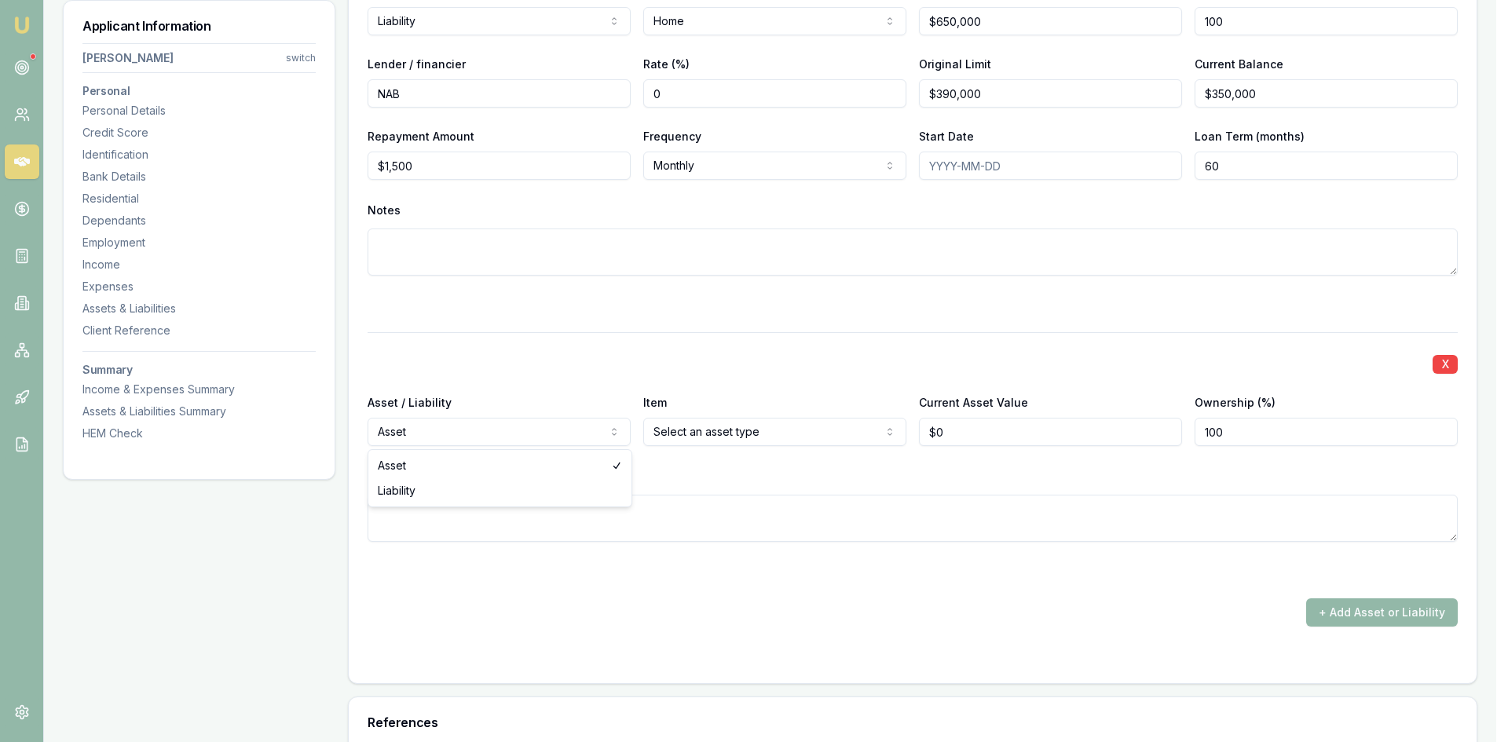
select select "LIABILITY"
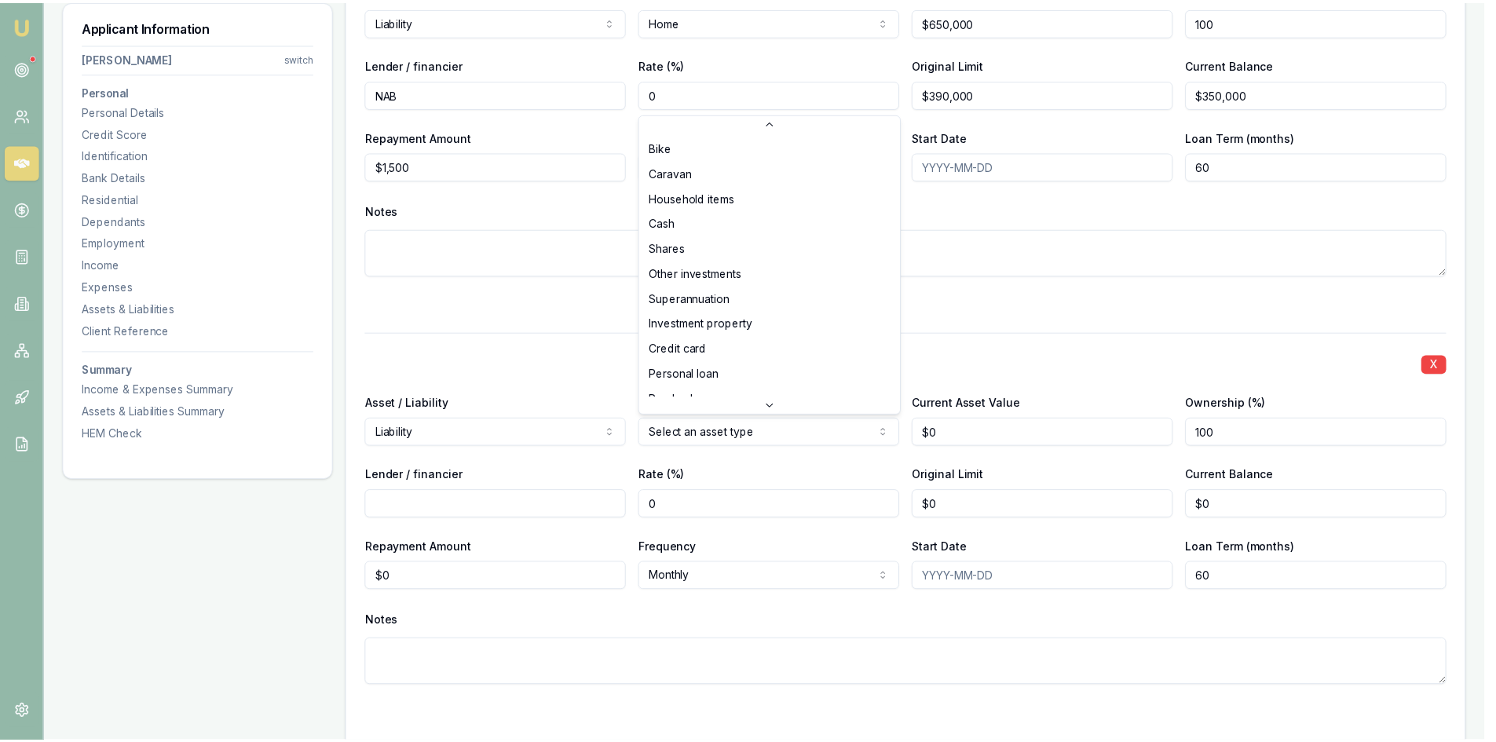
scroll to position [101, 0]
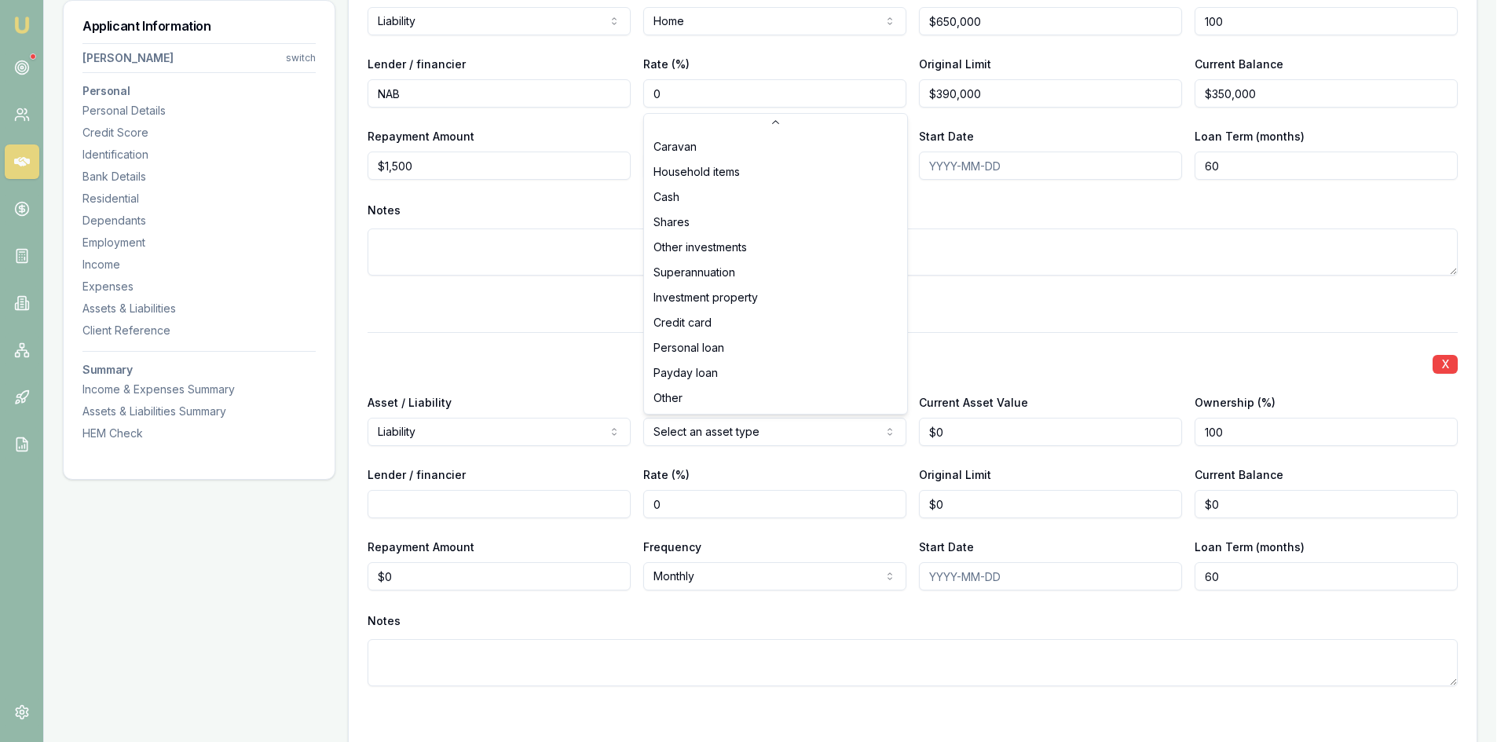
select select "CREDIT_CARD"
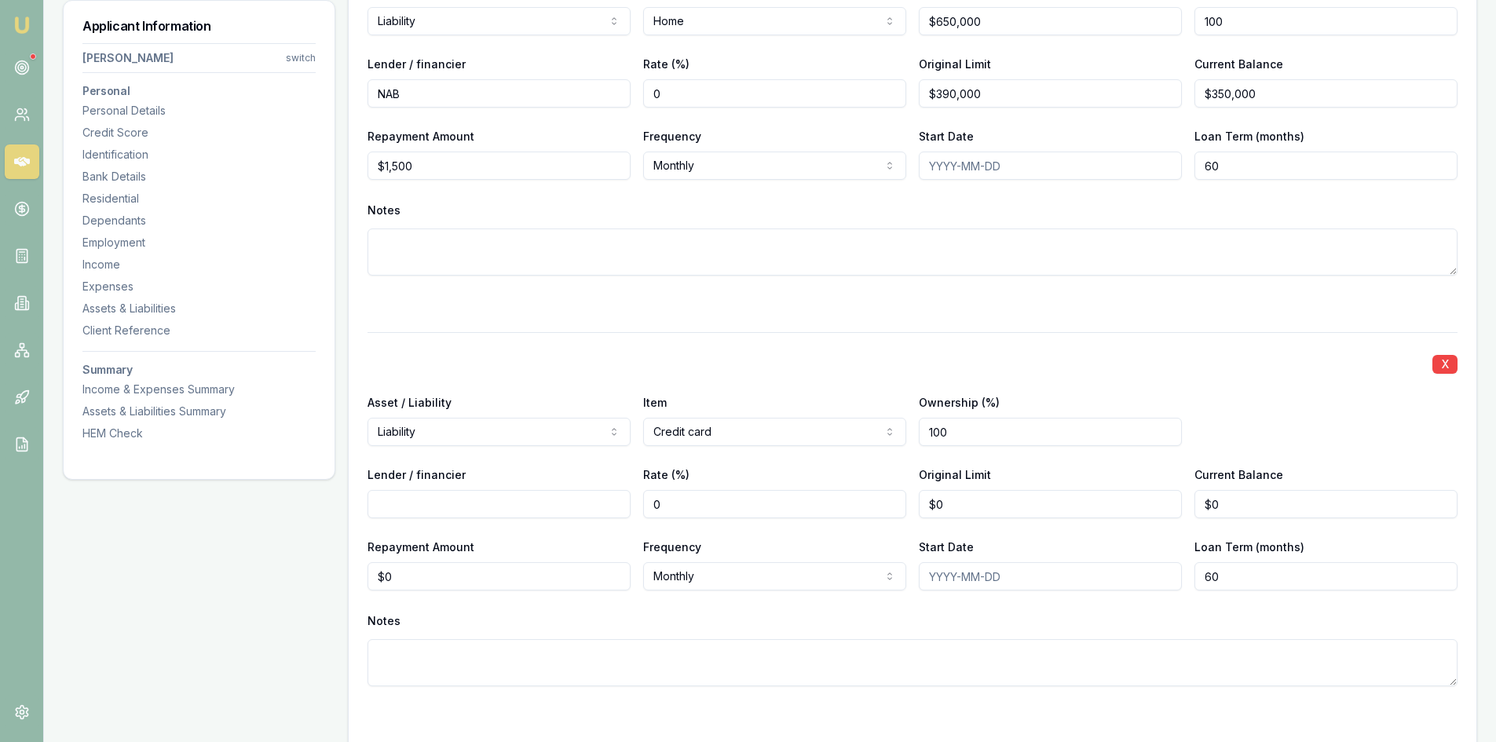
click at [968, 432] on input "100" at bounding box center [1050, 432] width 263 height 28
click at [454, 499] on input "Lender / financier" at bounding box center [499, 504] width 263 height 28
type input "NAB"
type input "0"
click at [969, 499] on input "0" at bounding box center [1050, 504] width 263 height 28
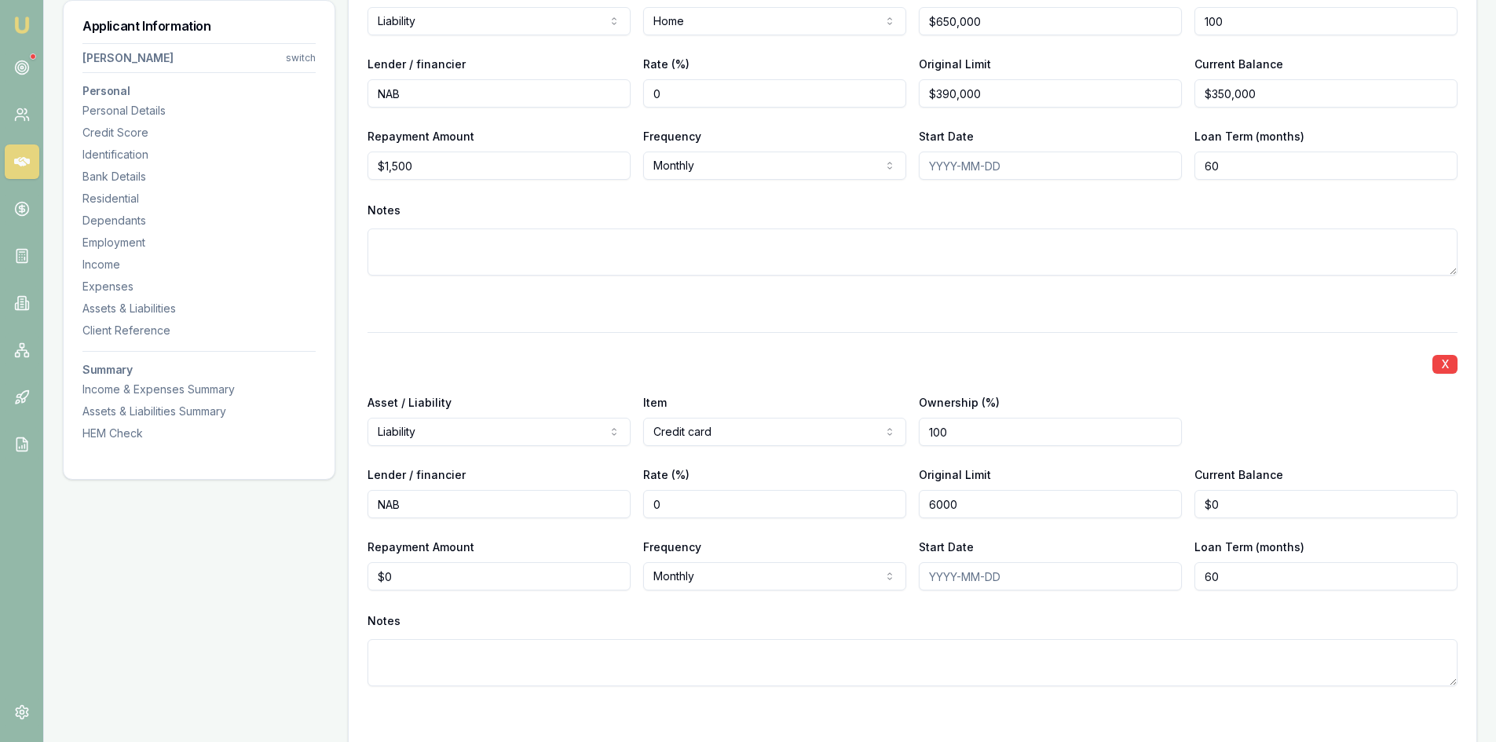
type input "$6,000"
type input "0"
click at [526, 569] on input "0" at bounding box center [499, 576] width 263 height 28
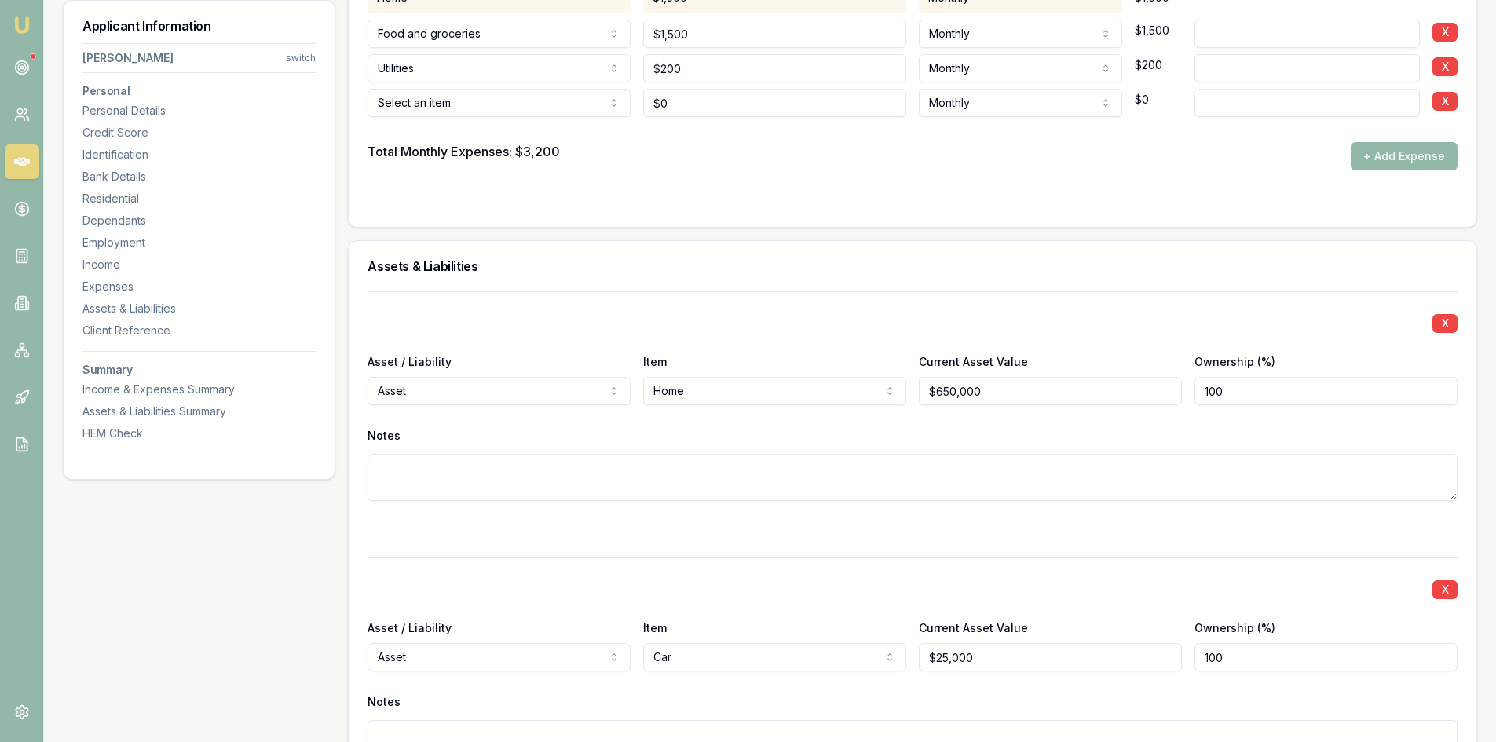
scroll to position [2884, 0]
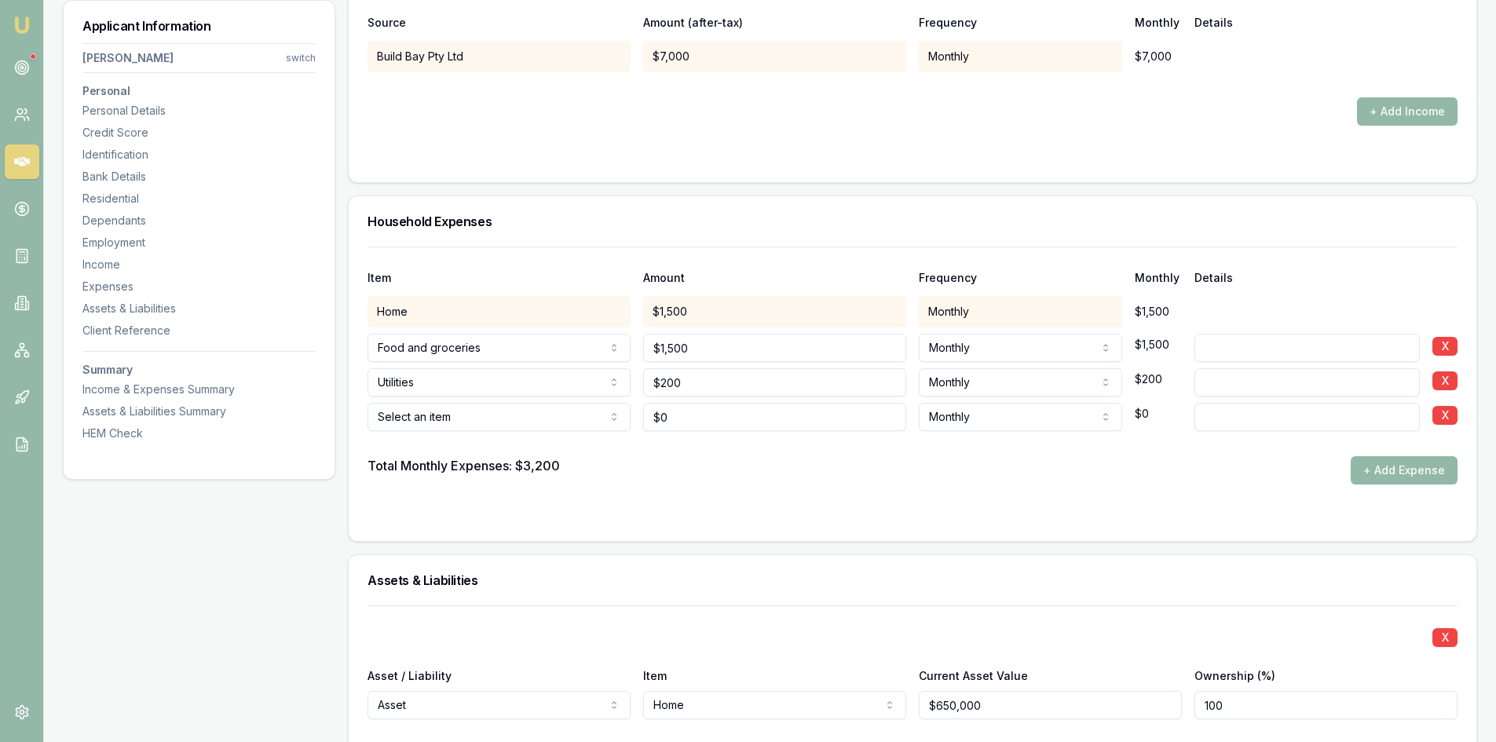
type input "180"
type input "0"
type input "$180"
click at [707, 419] on input "0" at bounding box center [774, 417] width 263 height 28
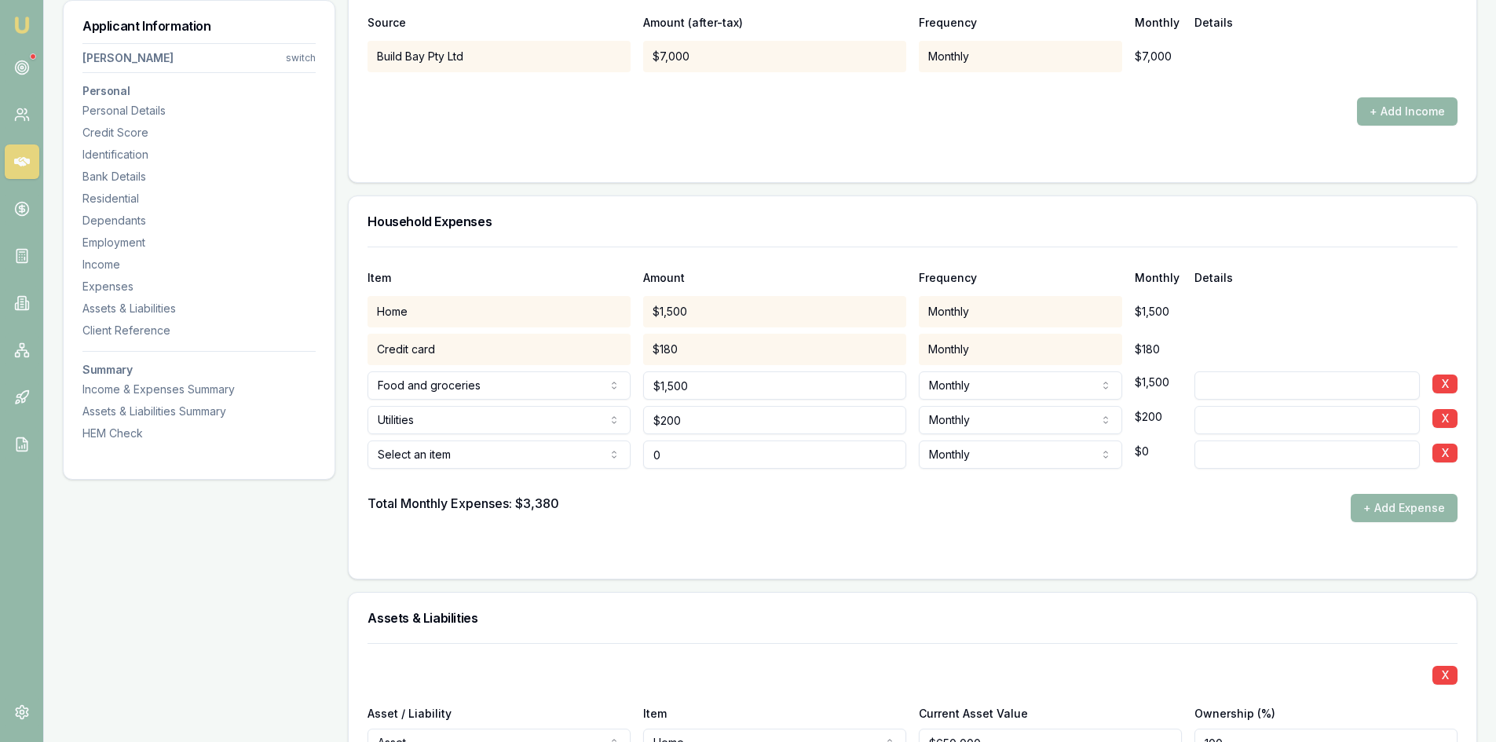
type input "0"
click at [708, 458] on input "0" at bounding box center [774, 455] width 263 height 28
type input "$1,100"
click at [729, 508] on div "Total Monthly Expenses: $3,380 + Add Expense" at bounding box center [913, 508] width 1090 height 28
click at [1217, 452] on input at bounding box center [1306, 455] width 225 height 28
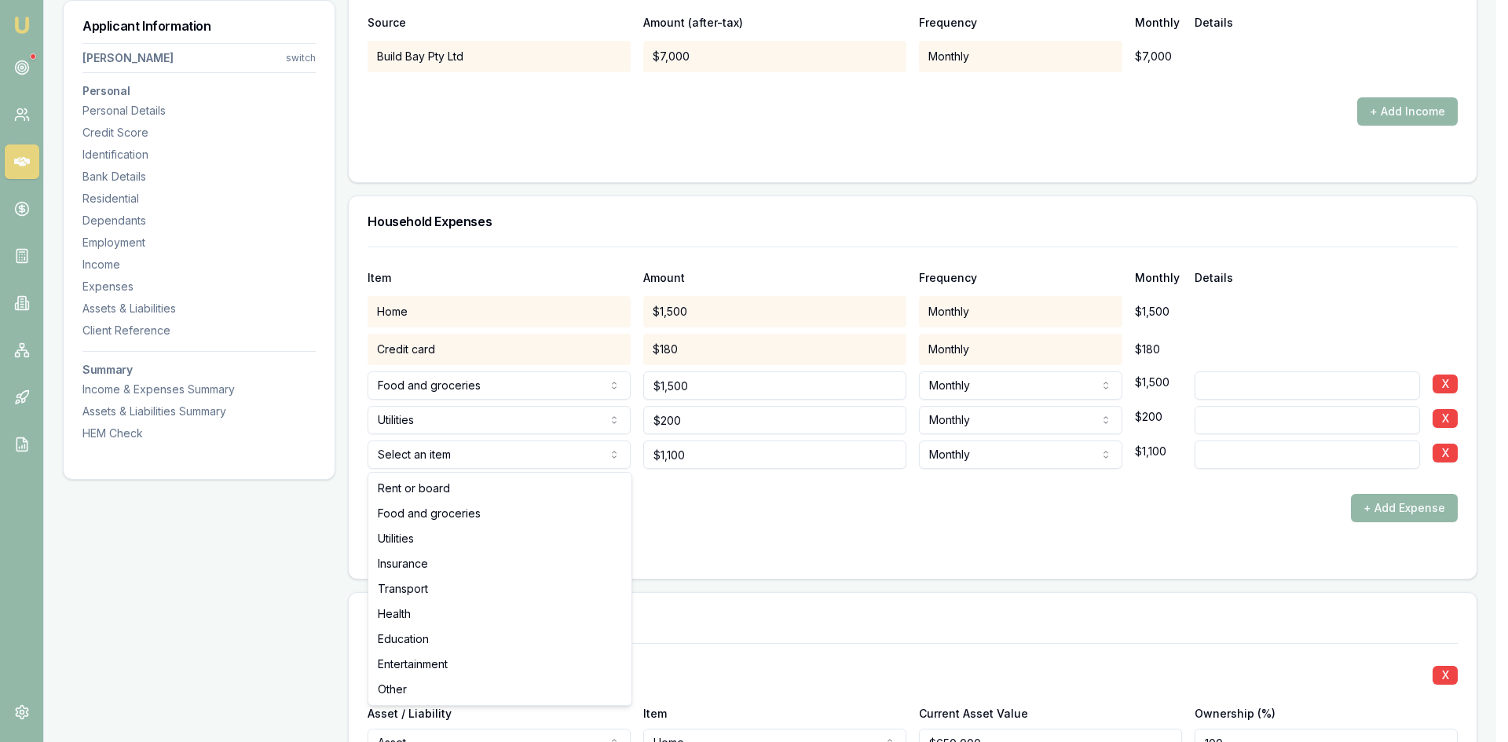
select select "OTHER"
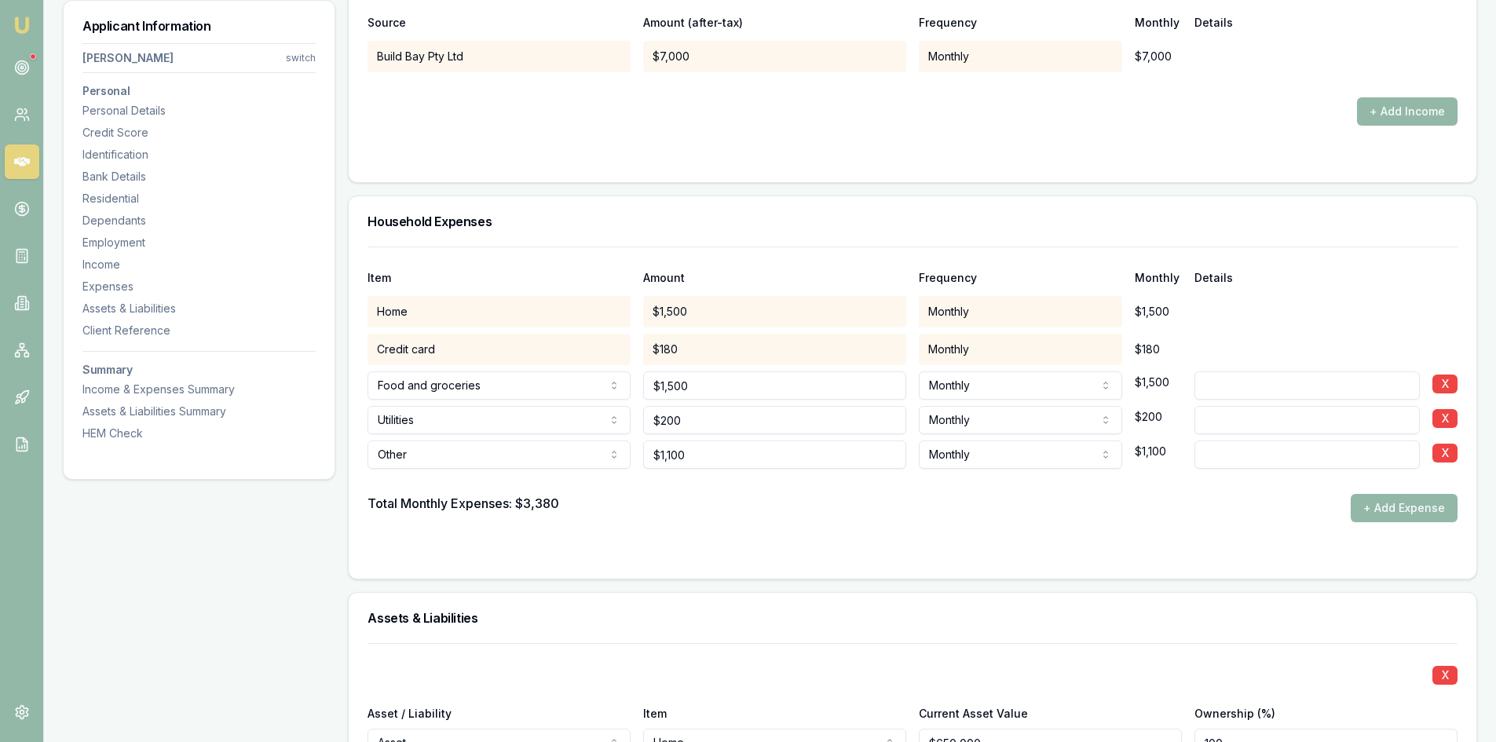
click at [1231, 460] on input at bounding box center [1306, 455] width 225 height 28
type input "D"
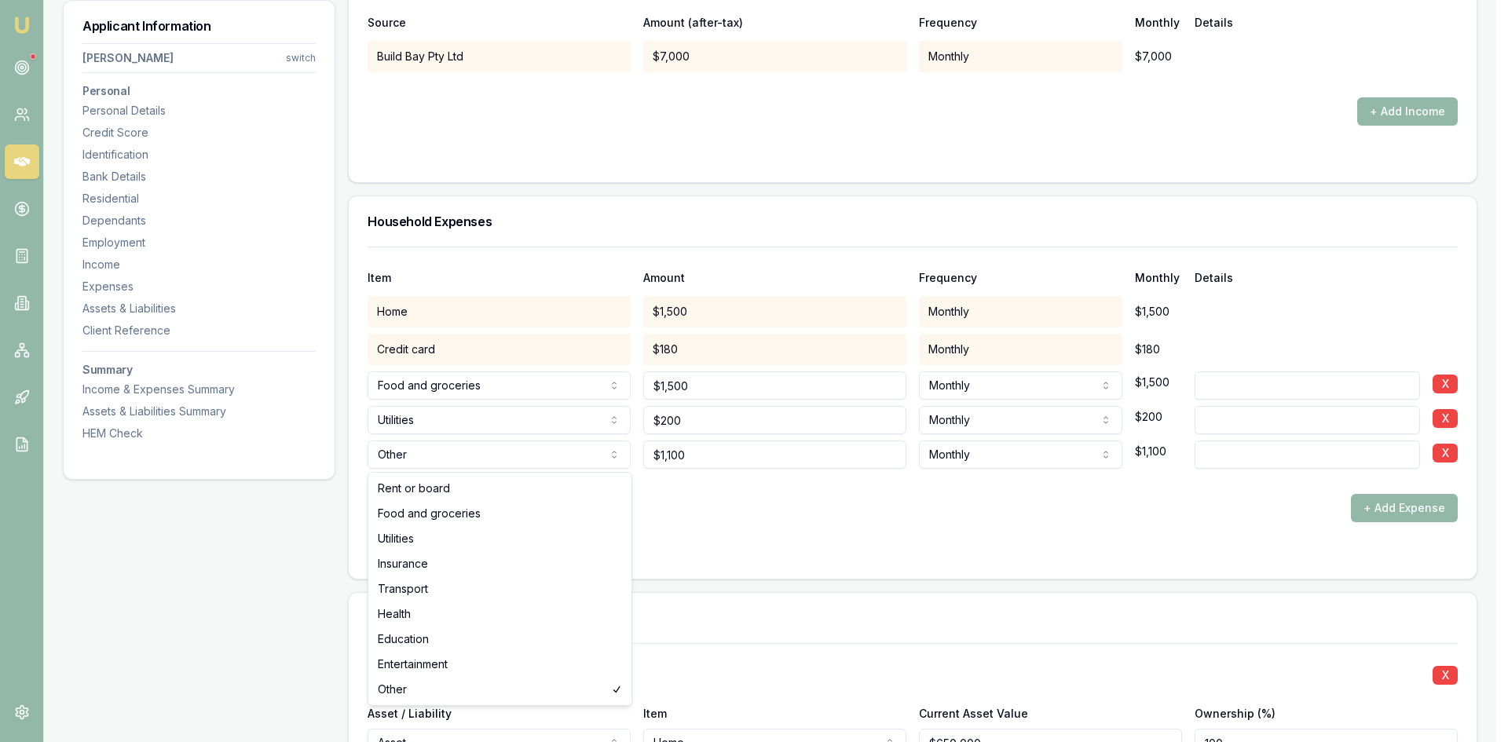
select select "ENTERTAINMENT"
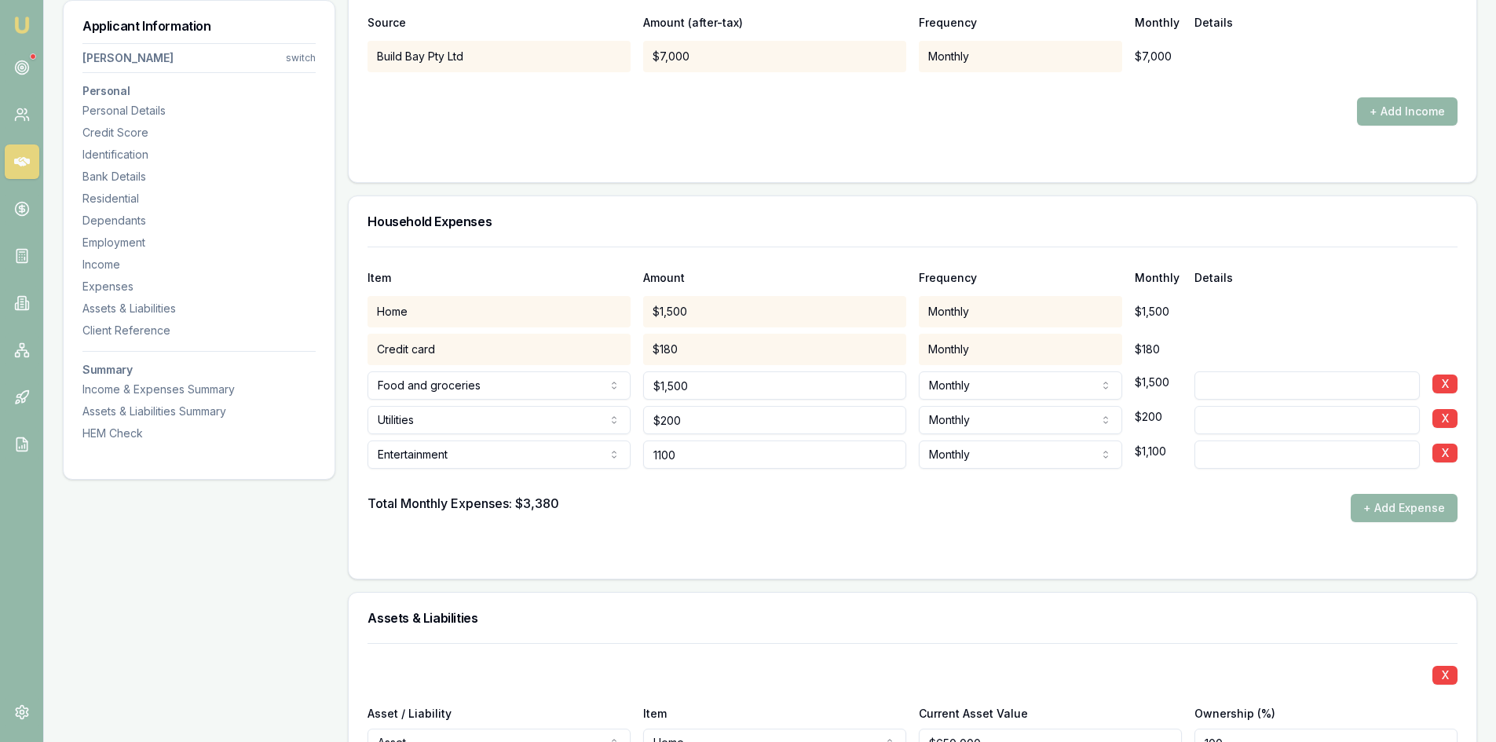
drag, startPoint x: 712, startPoint y: 457, endPoint x: 612, endPoint y: 456, distance: 100.5
click at [612, 456] on div "Entertainment Rent or board Food and groceries Utilities Insurance Transport He…" at bounding box center [913, 451] width 1090 height 35
type input "$300"
click at [719, 494] on div "Total Monthly Expenses: $3,380 + Add Expense" at bounding box center [913, 508] width 1090 height 28
click at [1407, 512] on button "+ Add Expense" at bounding box center [1404, 508] width 107 height 28
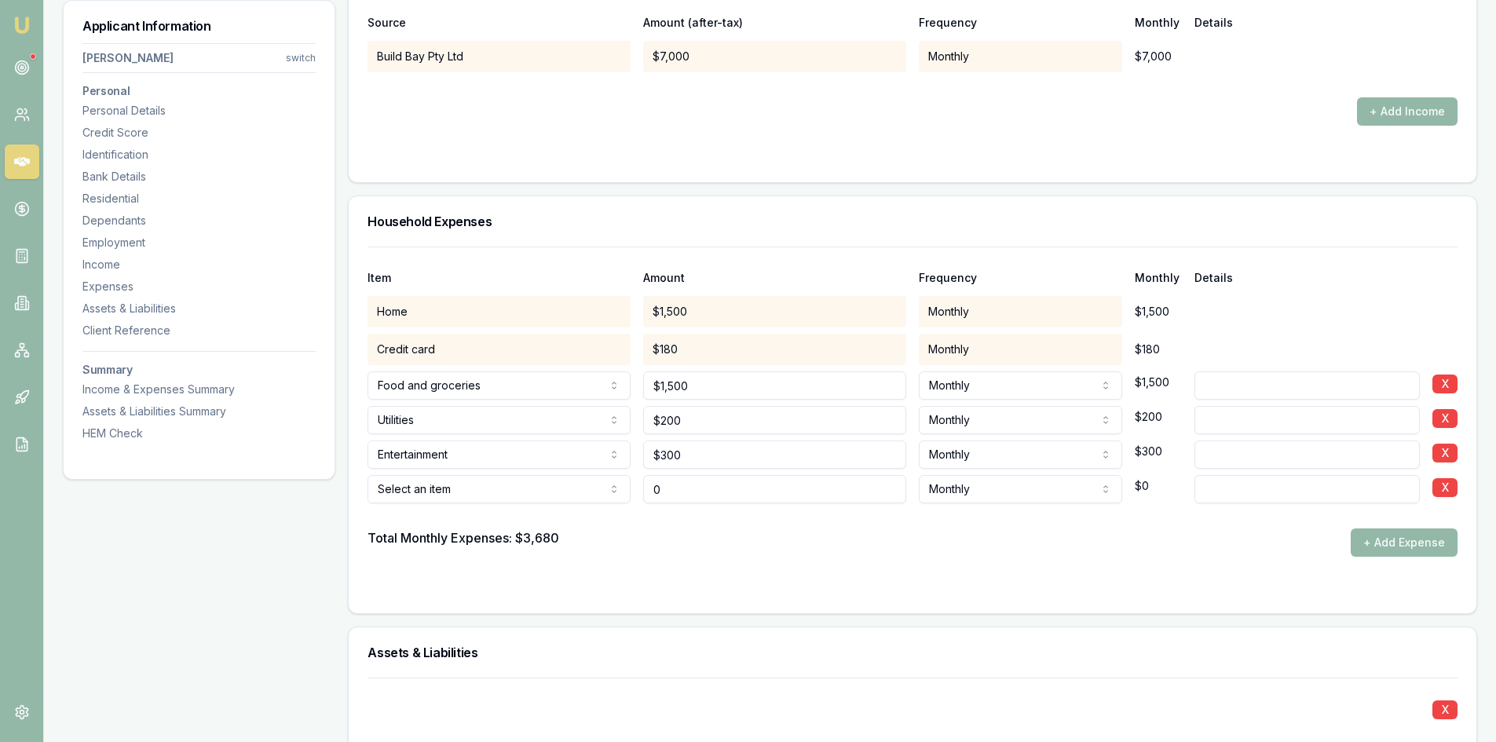
type input "$0"
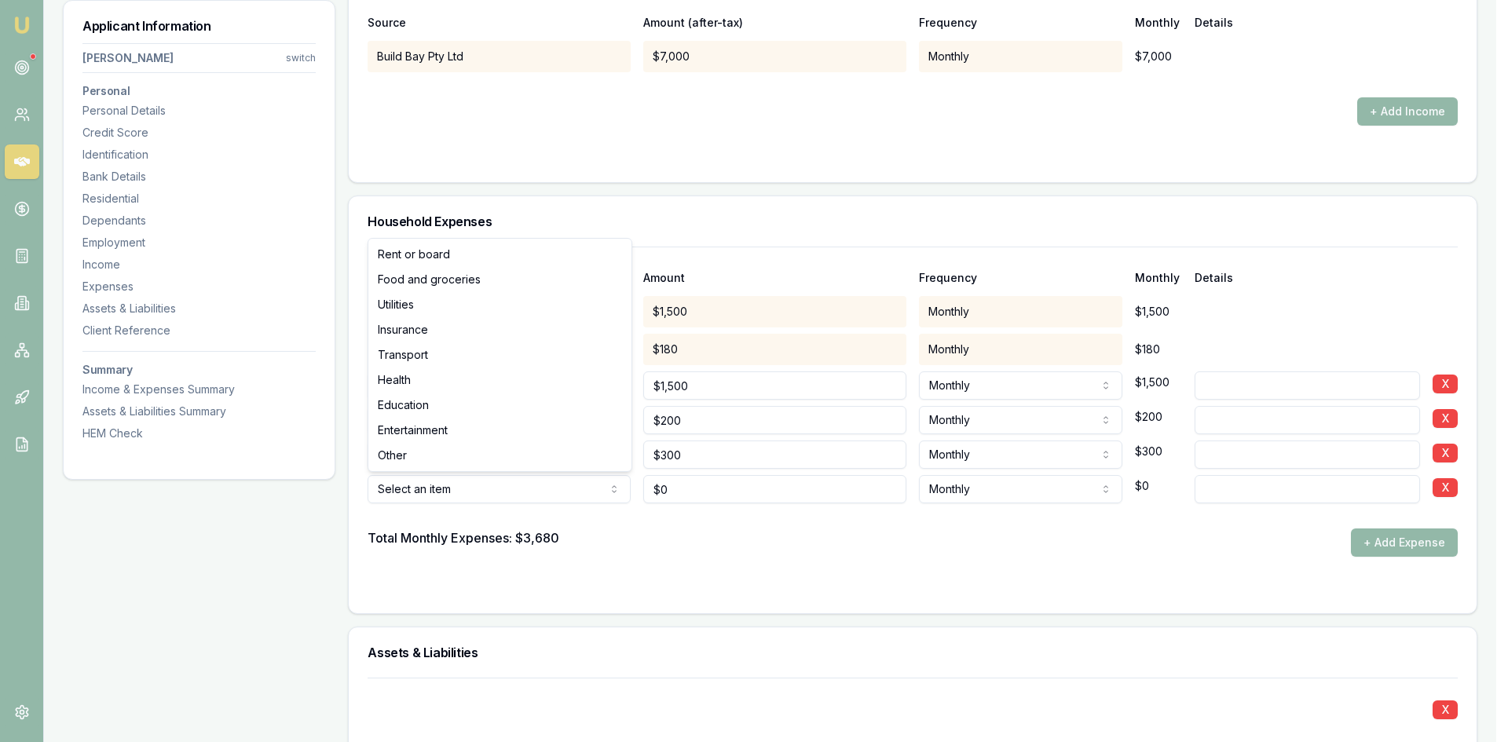
select select "OTHER"
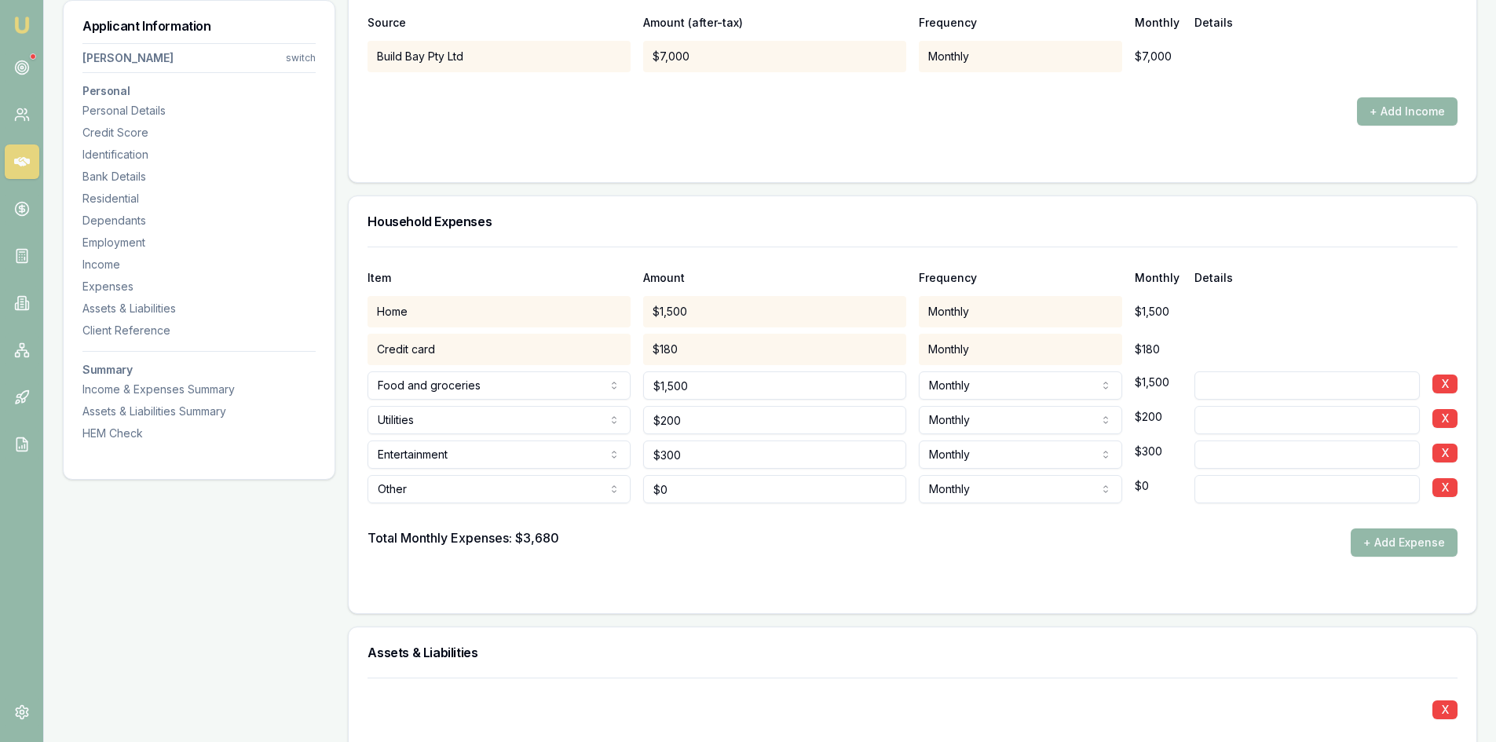
type input "0"
click at [721, 491] on input "0" at bounding box center [774, 489] width 263 height 28
type input "8"
type input "$750"
click at [832, 594] on div at bounding box center [913, 588] width 1090 height 13
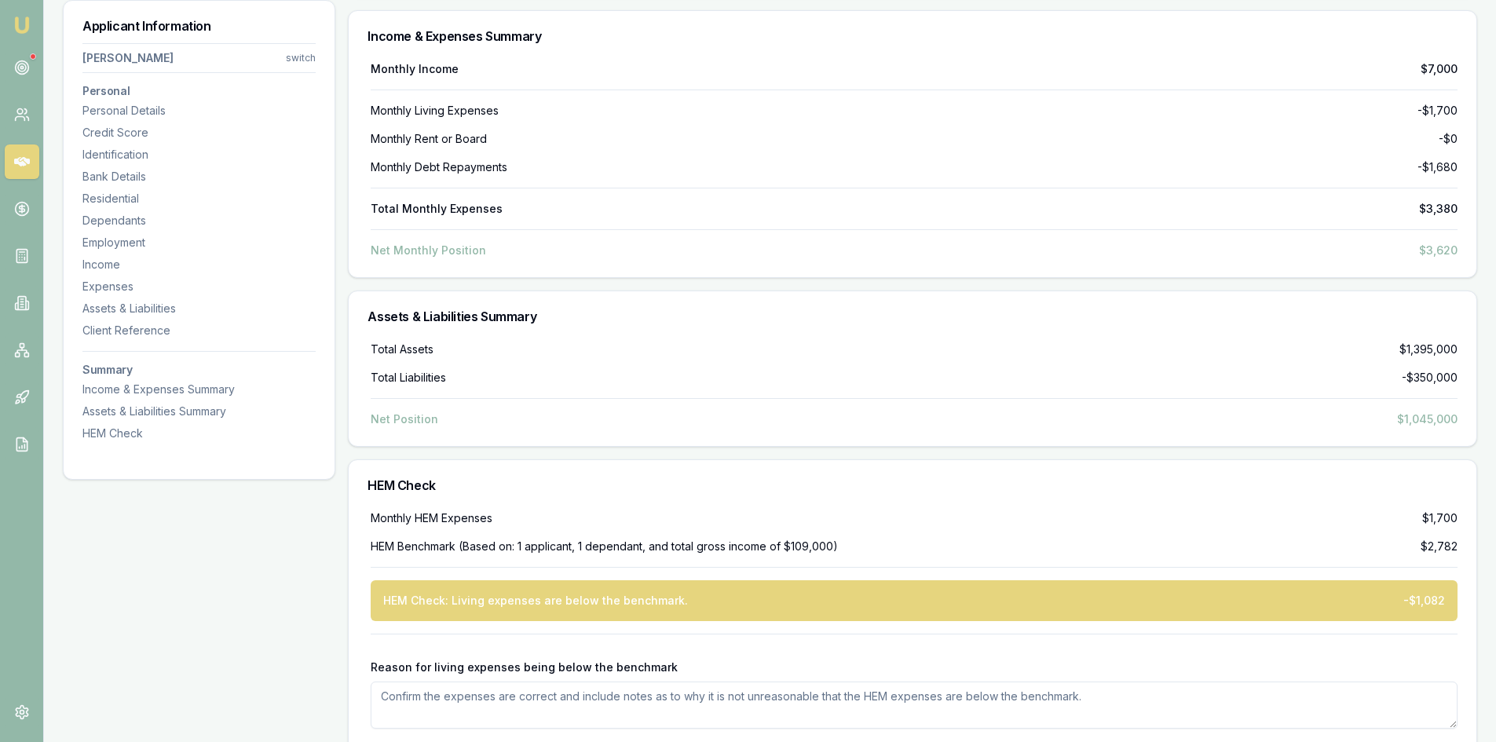
scroll to position [5784, 0]
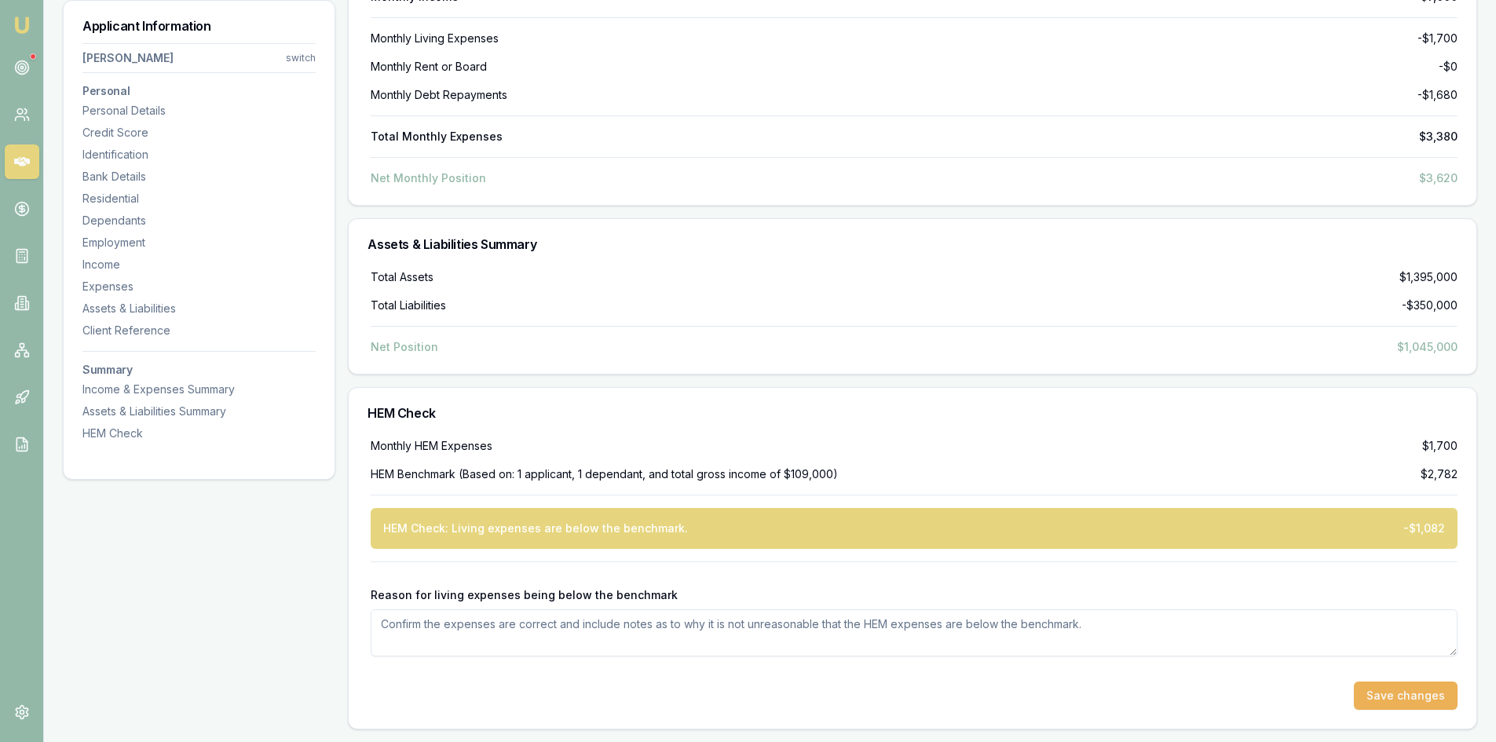
click at [1187, 451] on div "Monthly HEM Expenses $1,700" at bounding box center [914, 446] width 1087 height 16
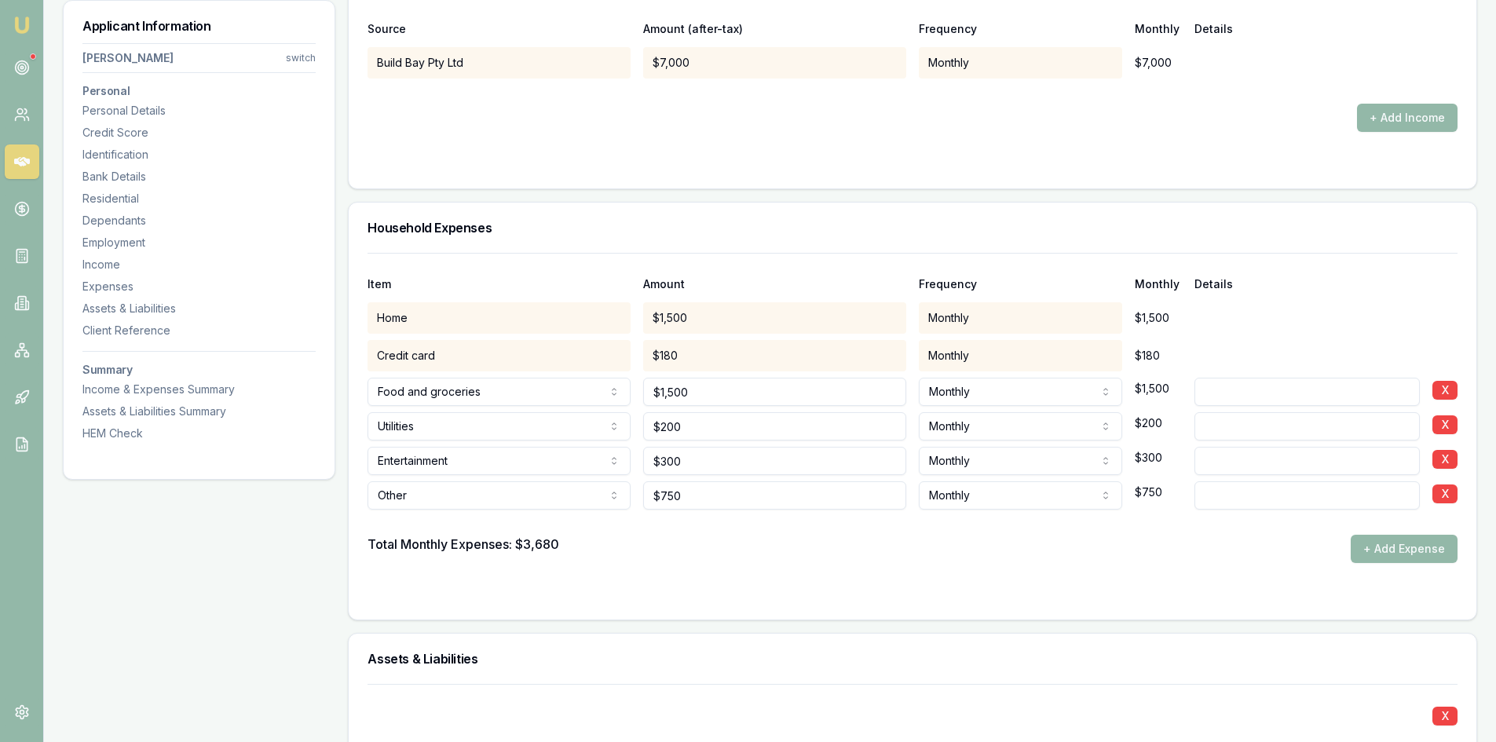
scroll to position [3035, 0]
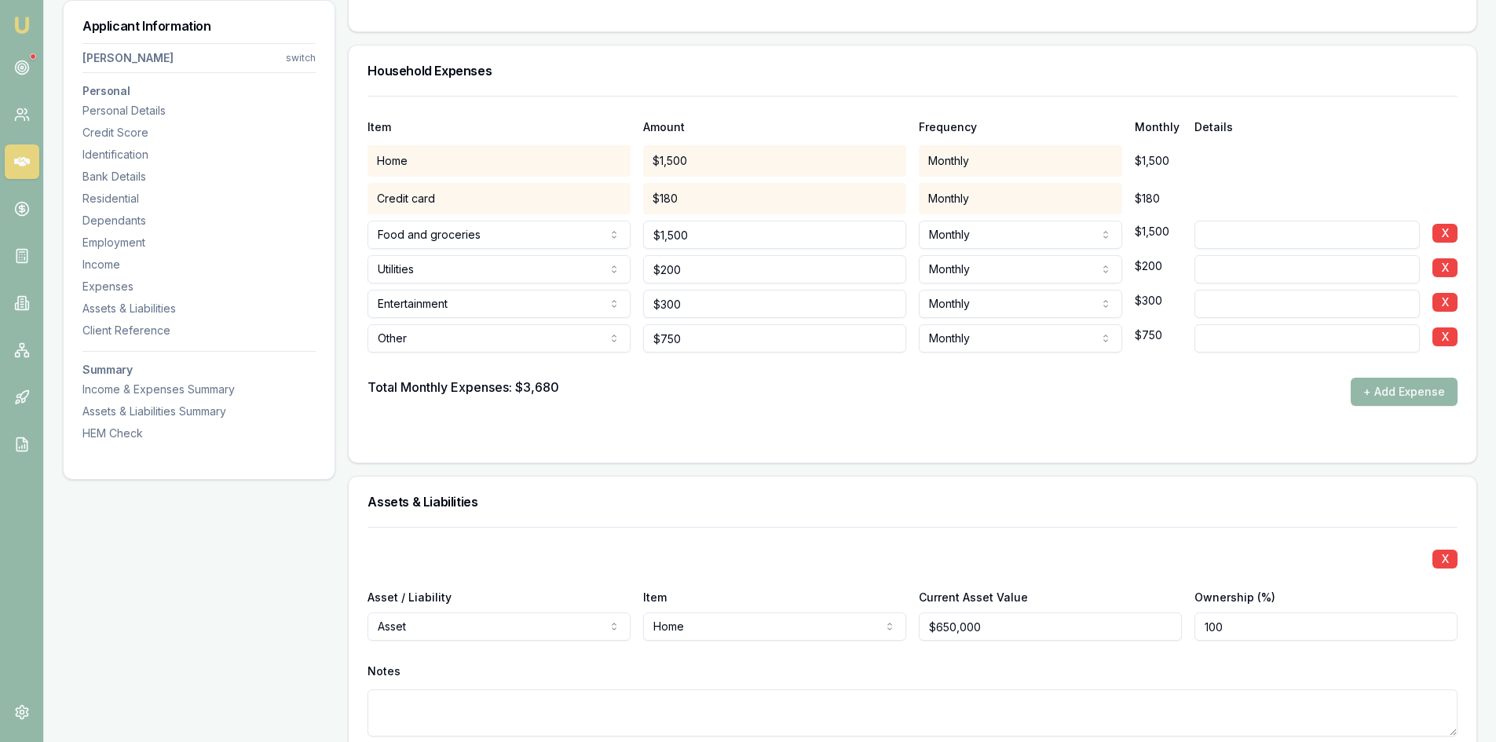
click at [1101, 426] on form "Item Amount Frequency Monthly Details Home $1,500 Monthly $1,500 Credit card $1…" at bounding box center [913, 270] width 1090 height 348
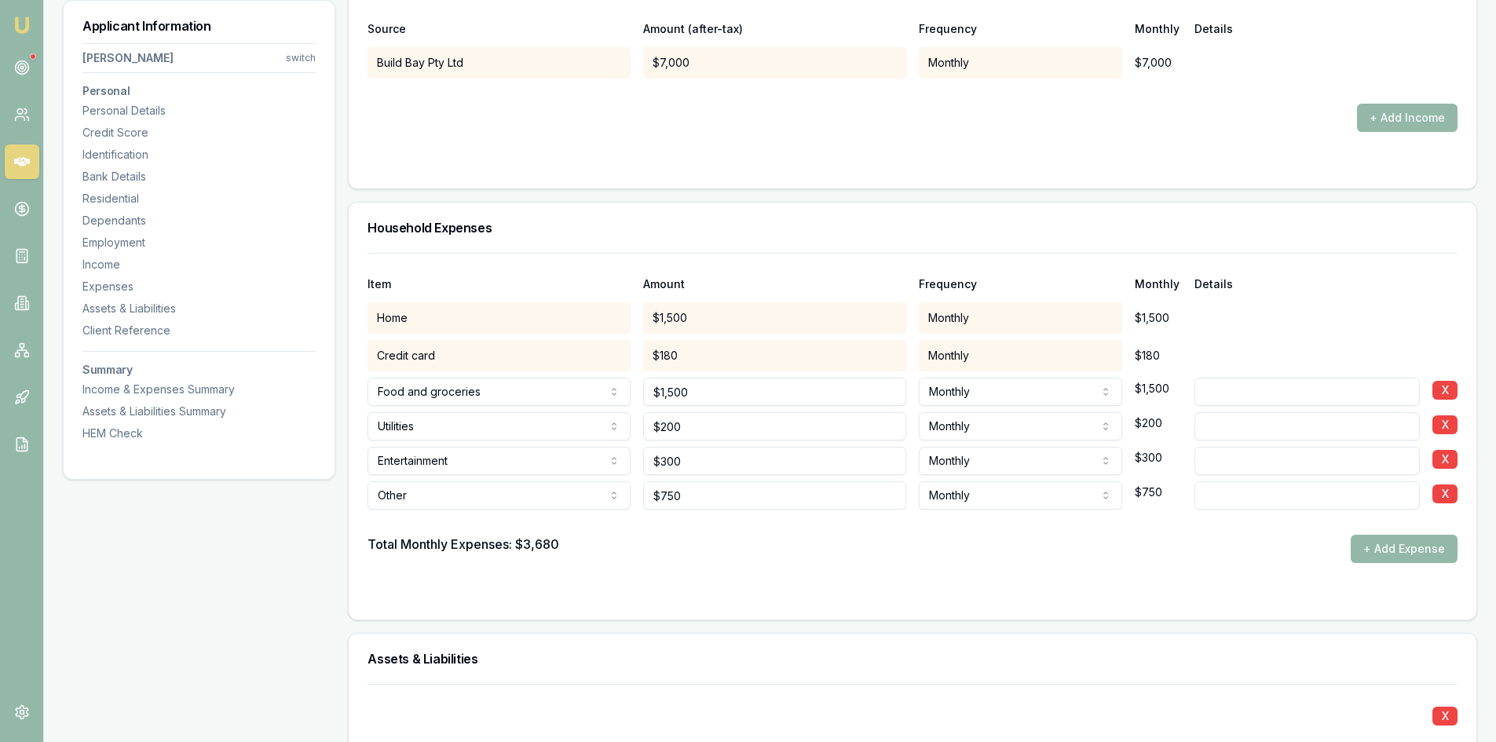
scroll to position [2957, 0]
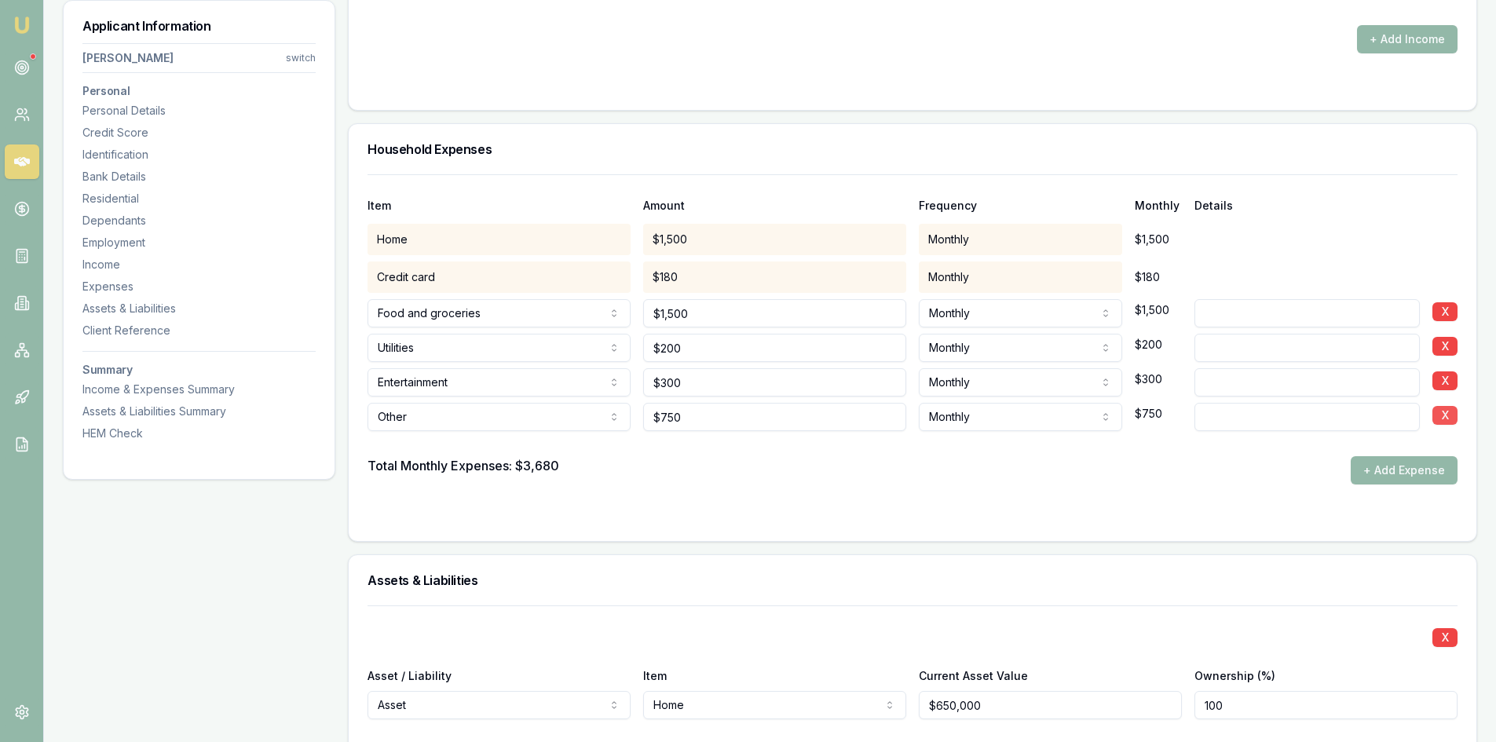
click at [1444, 419] on button "X" at bounding box center [1444, 415] width 25 height 19
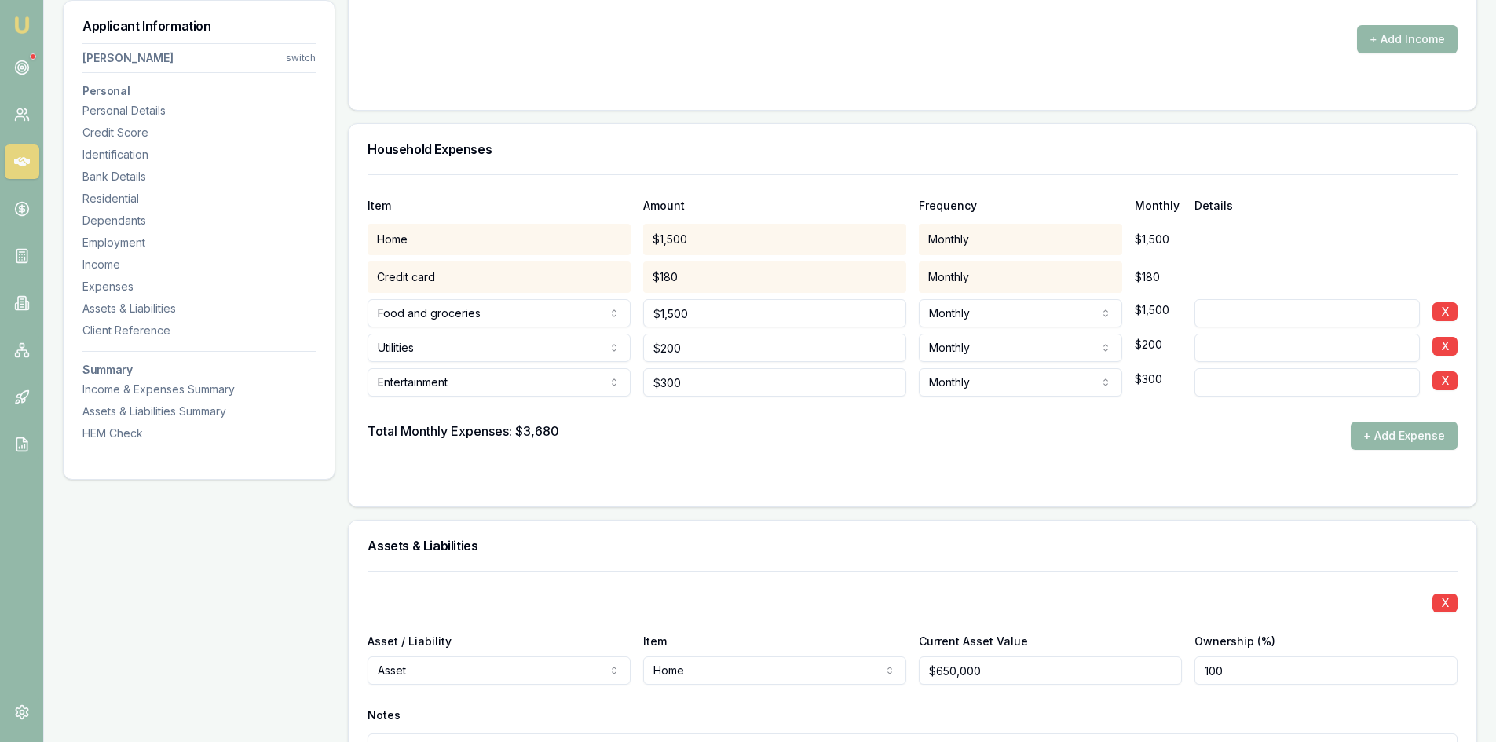
click at [849, 434] on div "Total Monthly Expenses: $3,680 + Add Expense" at bounding box center [913, 436] width 1090 height 28
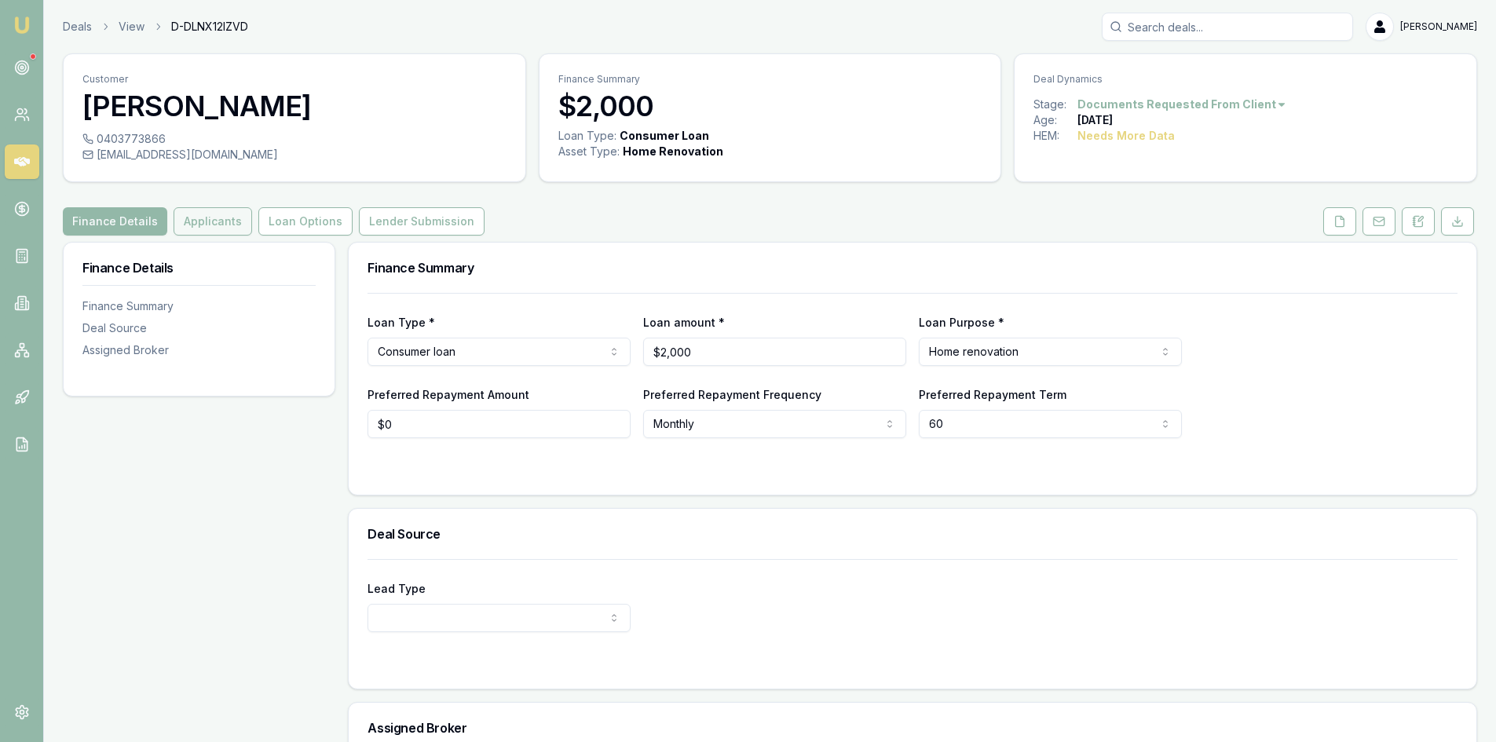
click at [181, 220] on button "Applicants" at bounding box center [213, 221] width 79 height 28
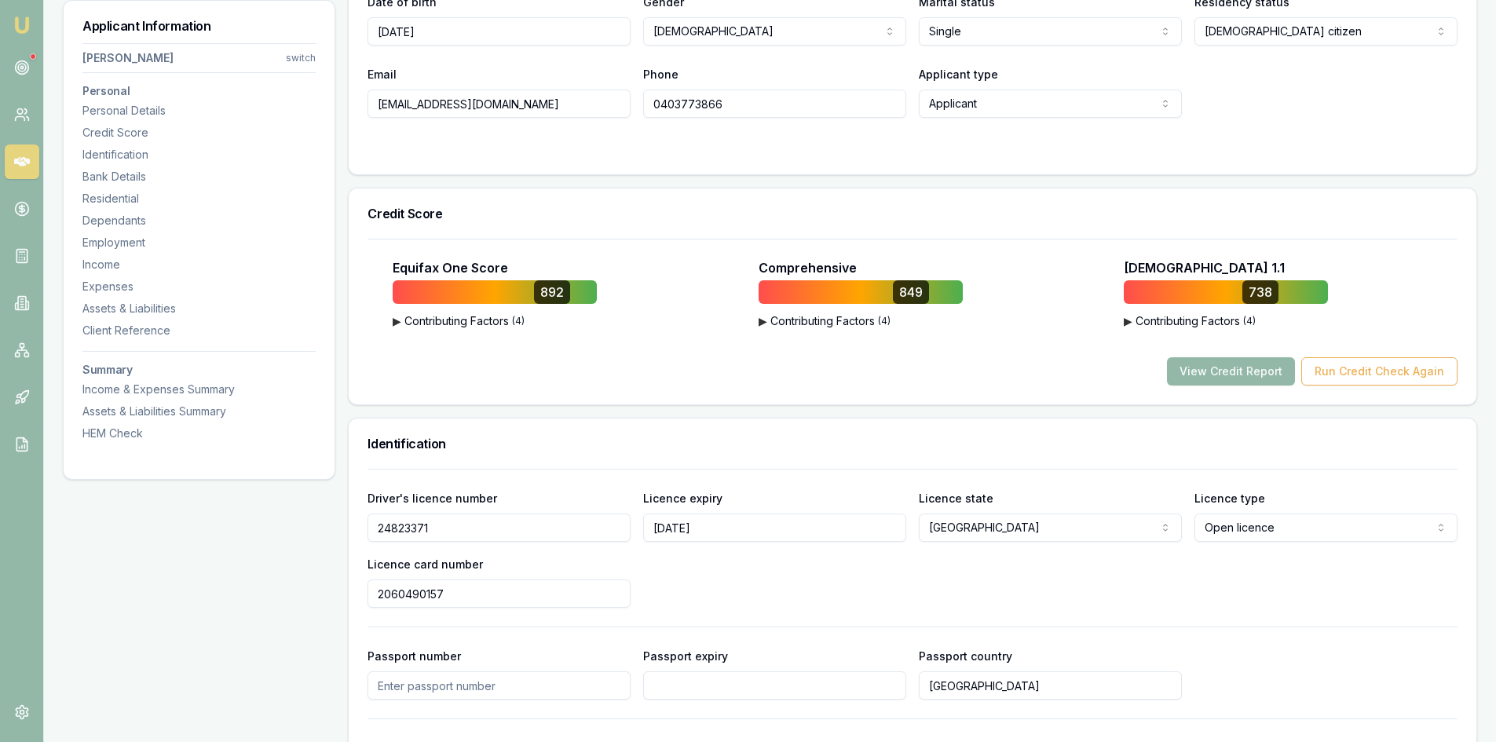
scroll to position [157, 0]
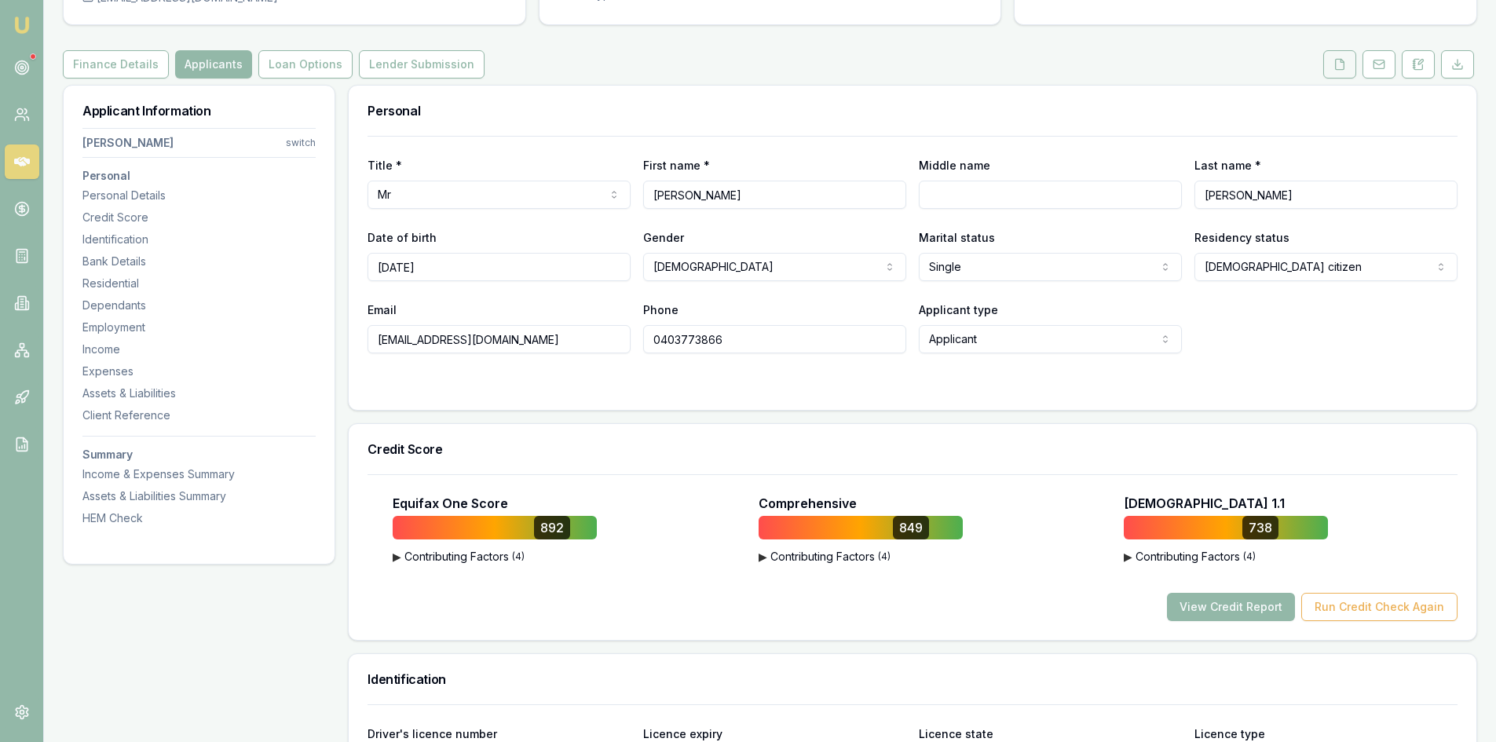
click at [1343, 57] on button at bounding box center [1339, 64] width 33 height 28
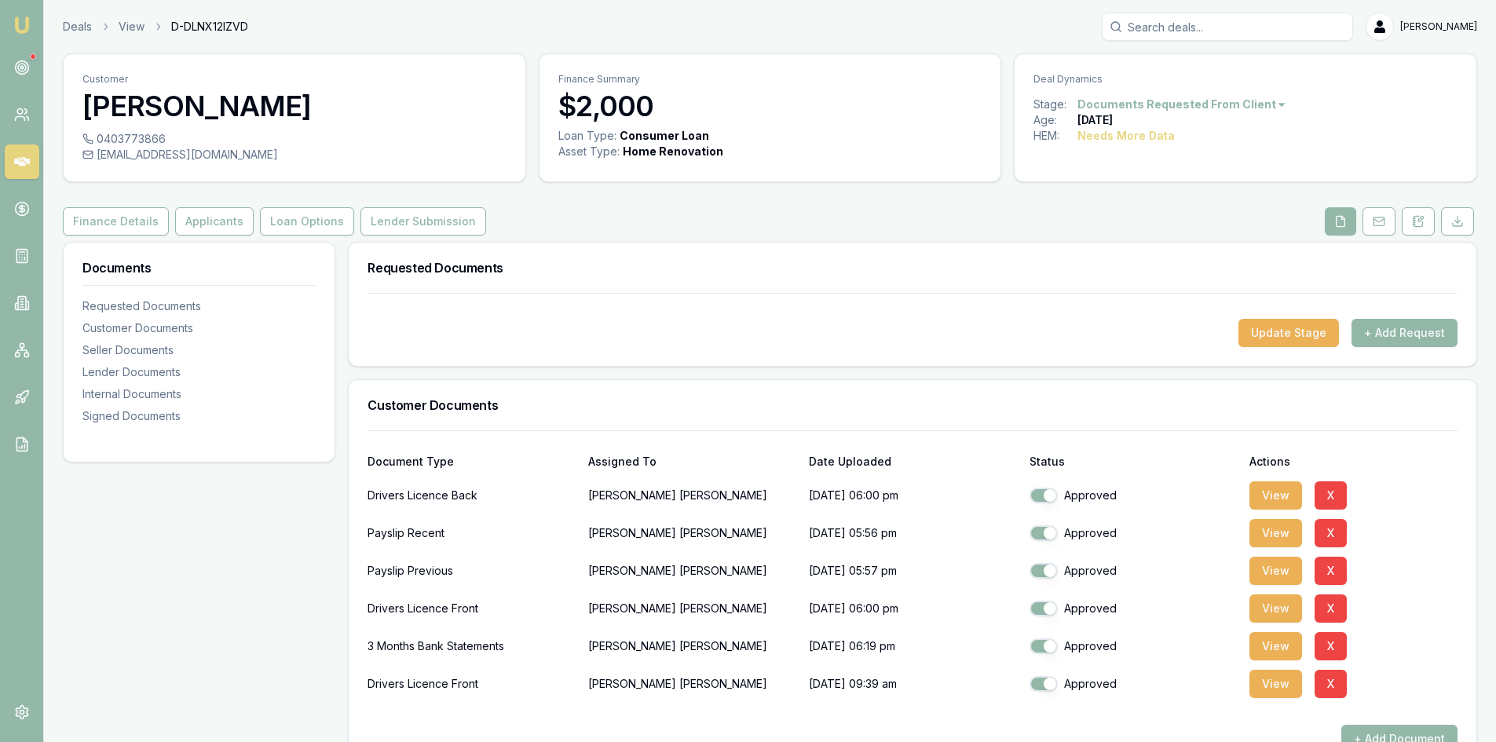
scroll to position [314, 0]
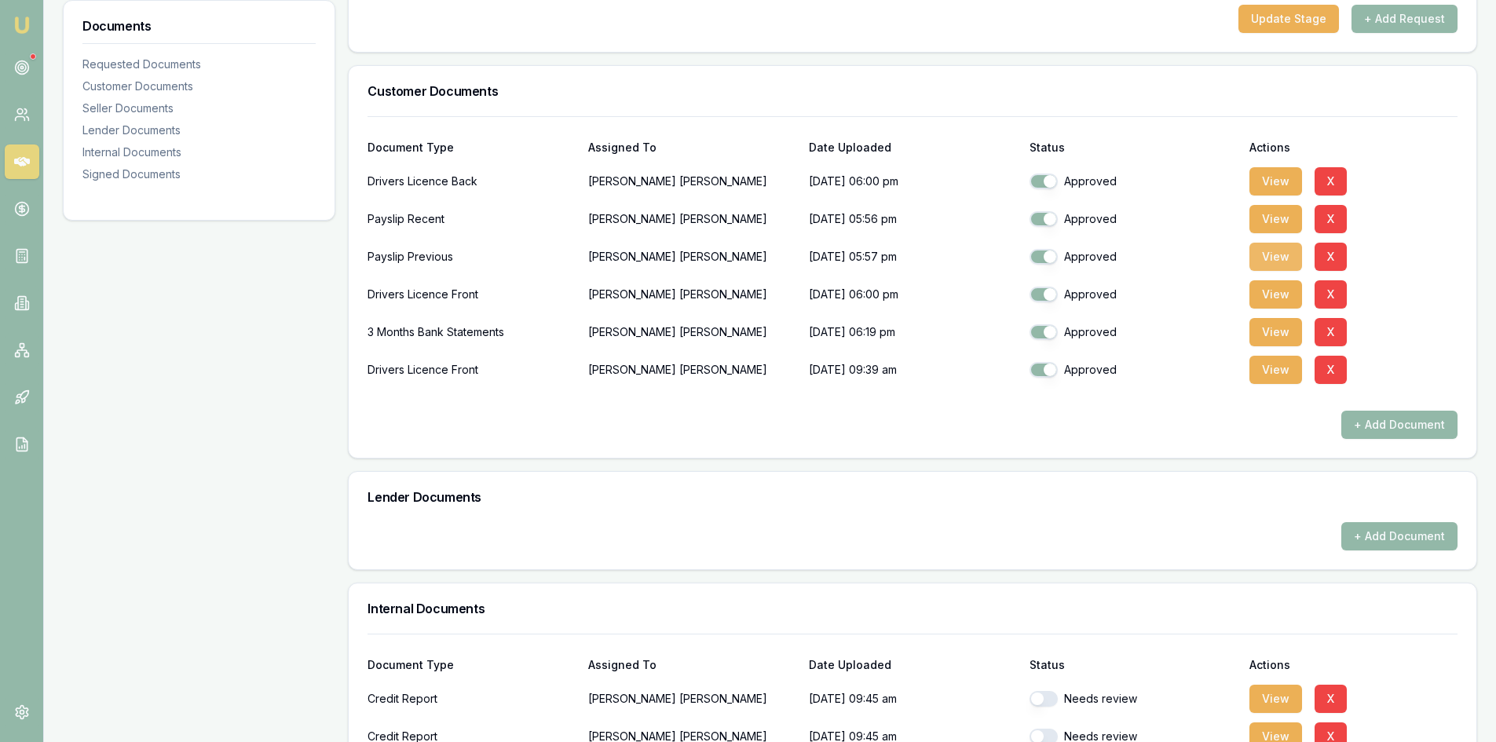
click at [1255, 264] on button "View" at bounding box center [1275, 257] width 53 height 28
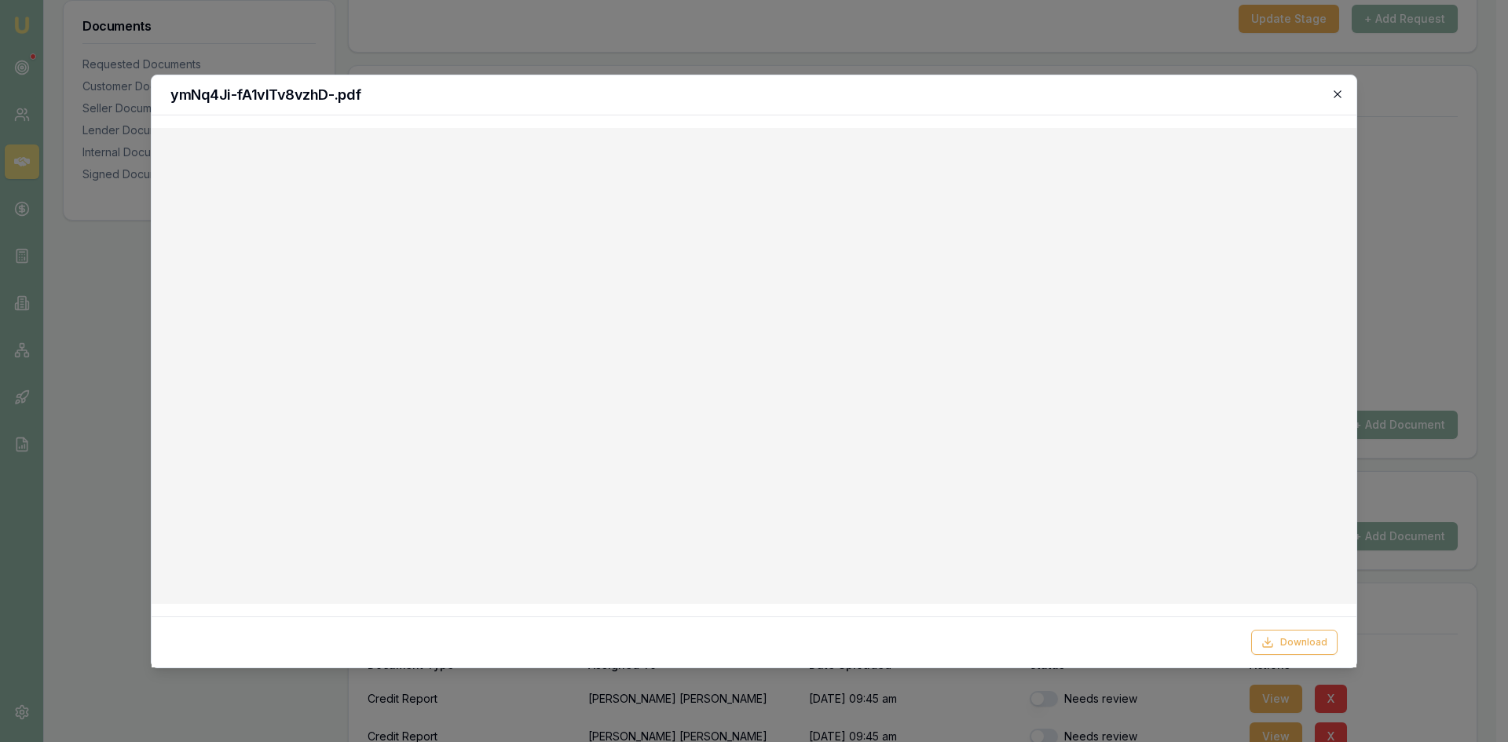
click at [1336, 97] on icon "button" at bounding box center [1337, 94] width 13 height 13
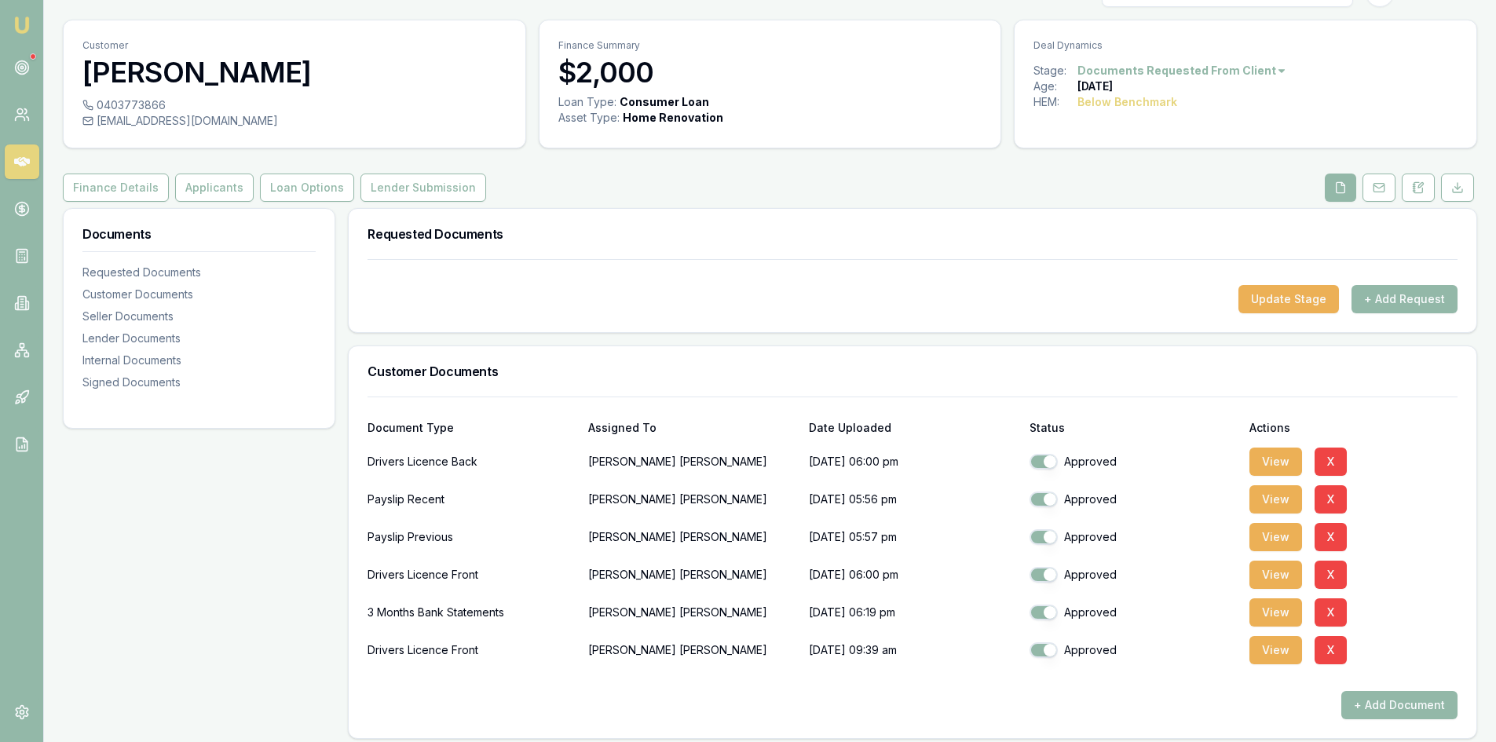
scroll to position [0, 0]
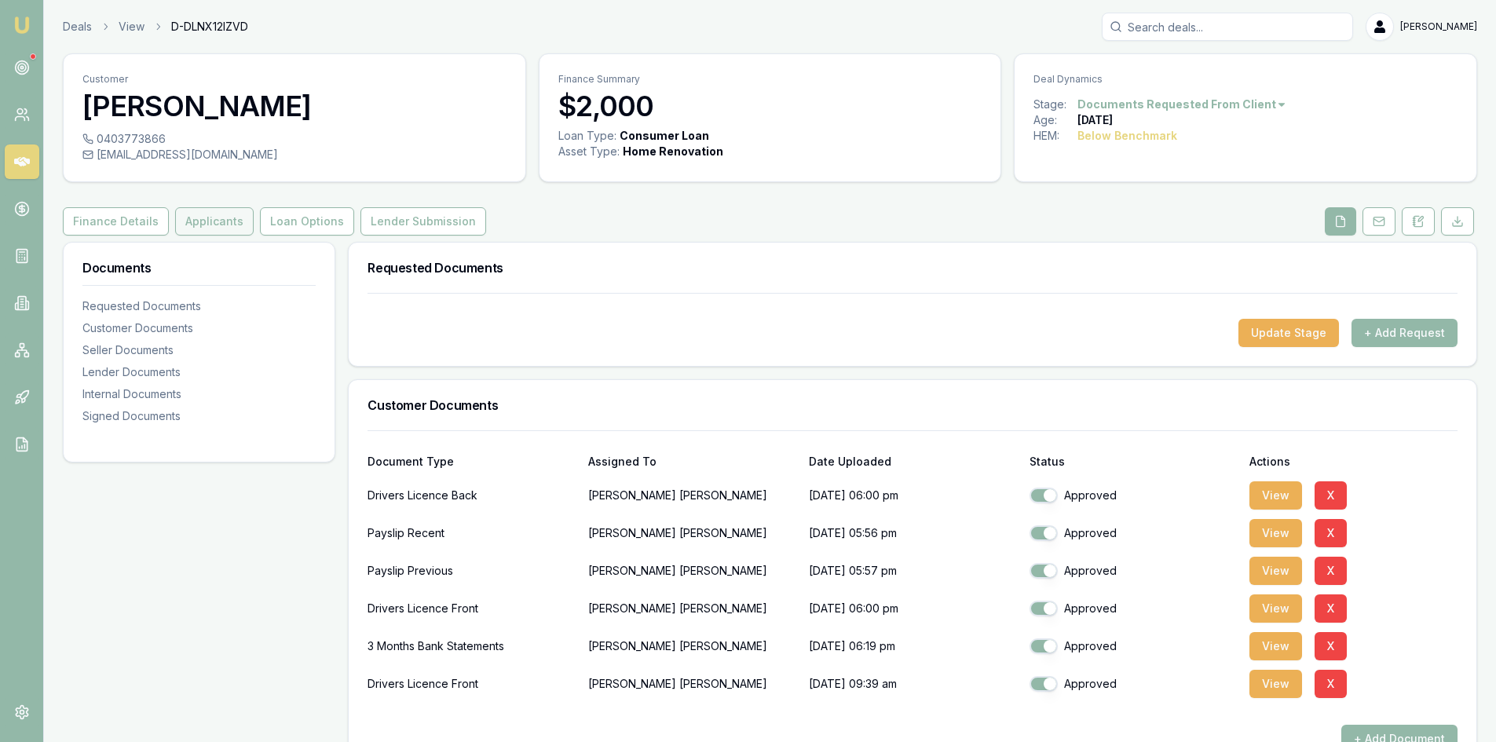
click at [197, 220] on button "Applicants" at bounding box center [214, 221] width 79 height 28
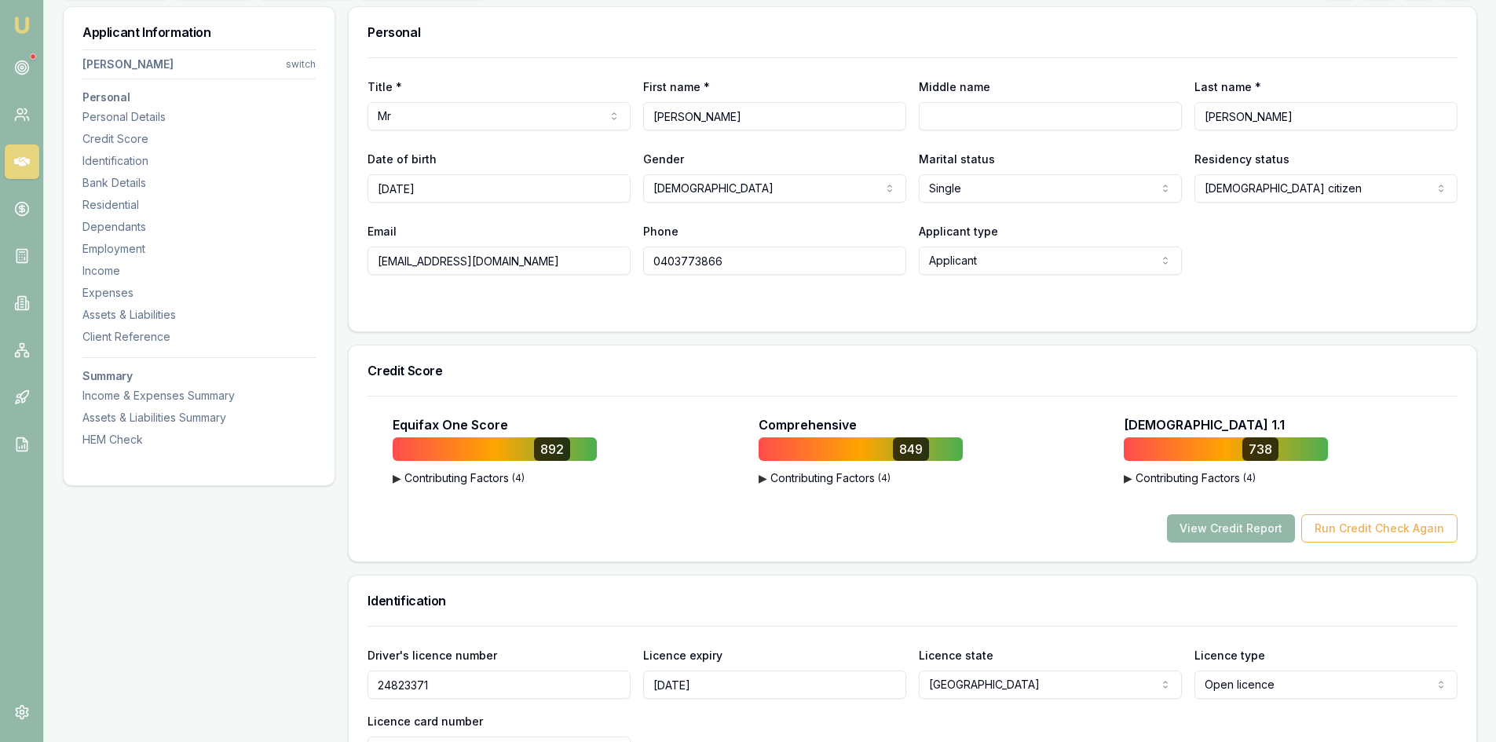
scroll to position [314, 0]
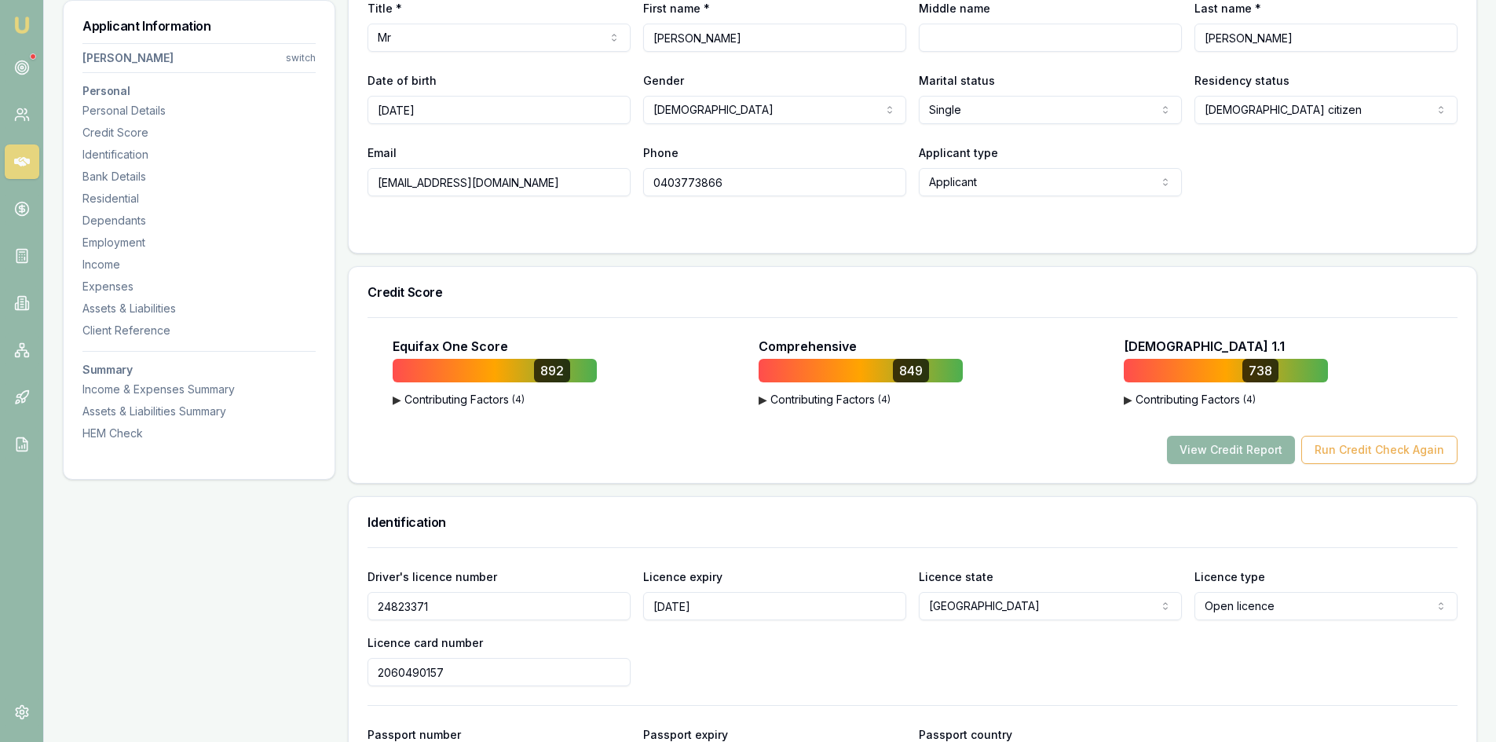
drag, startPoint x: 1246, startPoint y: 449, endPoint x: 1062, endPoint y: 448, distance: 184.6
click at [1245, 449] on button "View Credit Report" at bounding box center [1231, 450] width 128 height 28
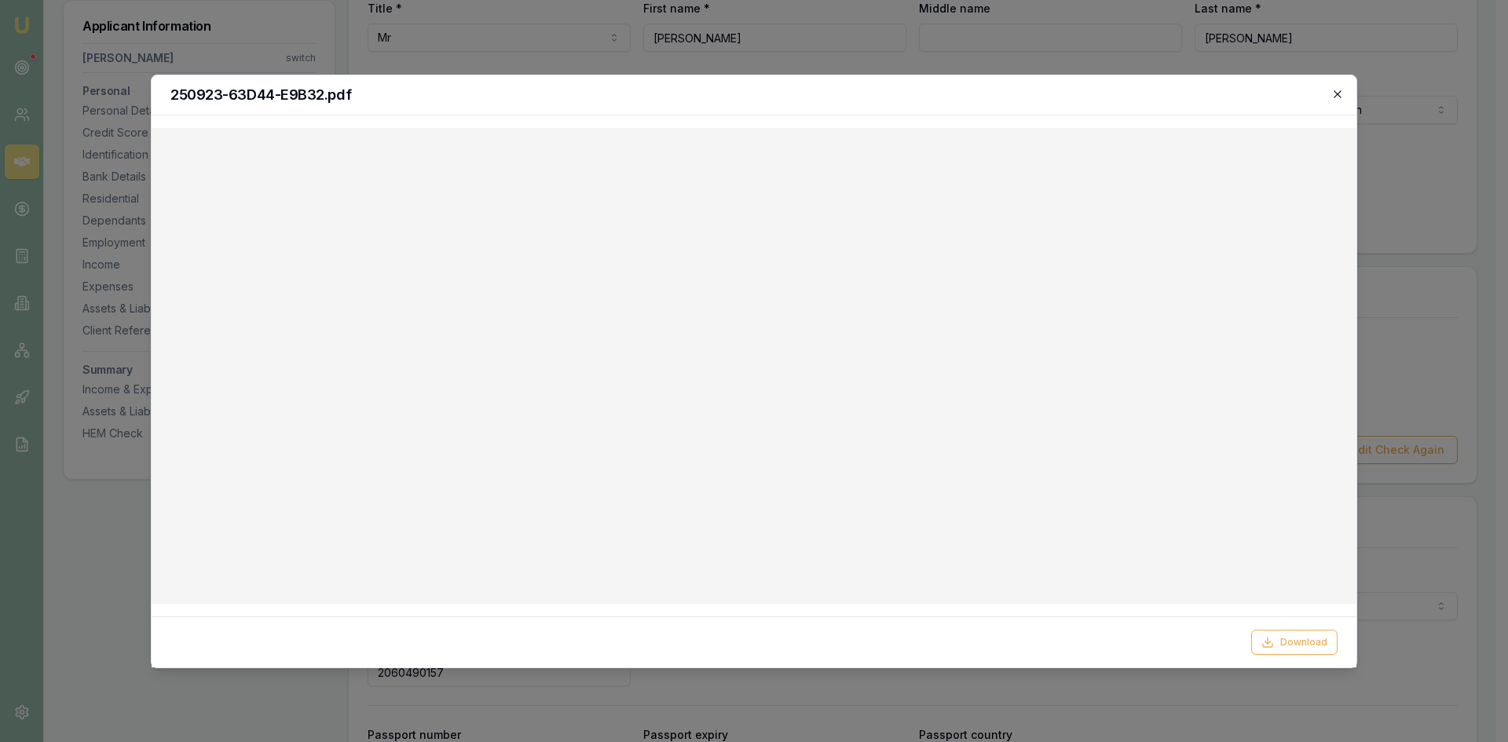
click at [1337, 98] on icon "button" at bounding box center [1337, 94] width 13 height 13
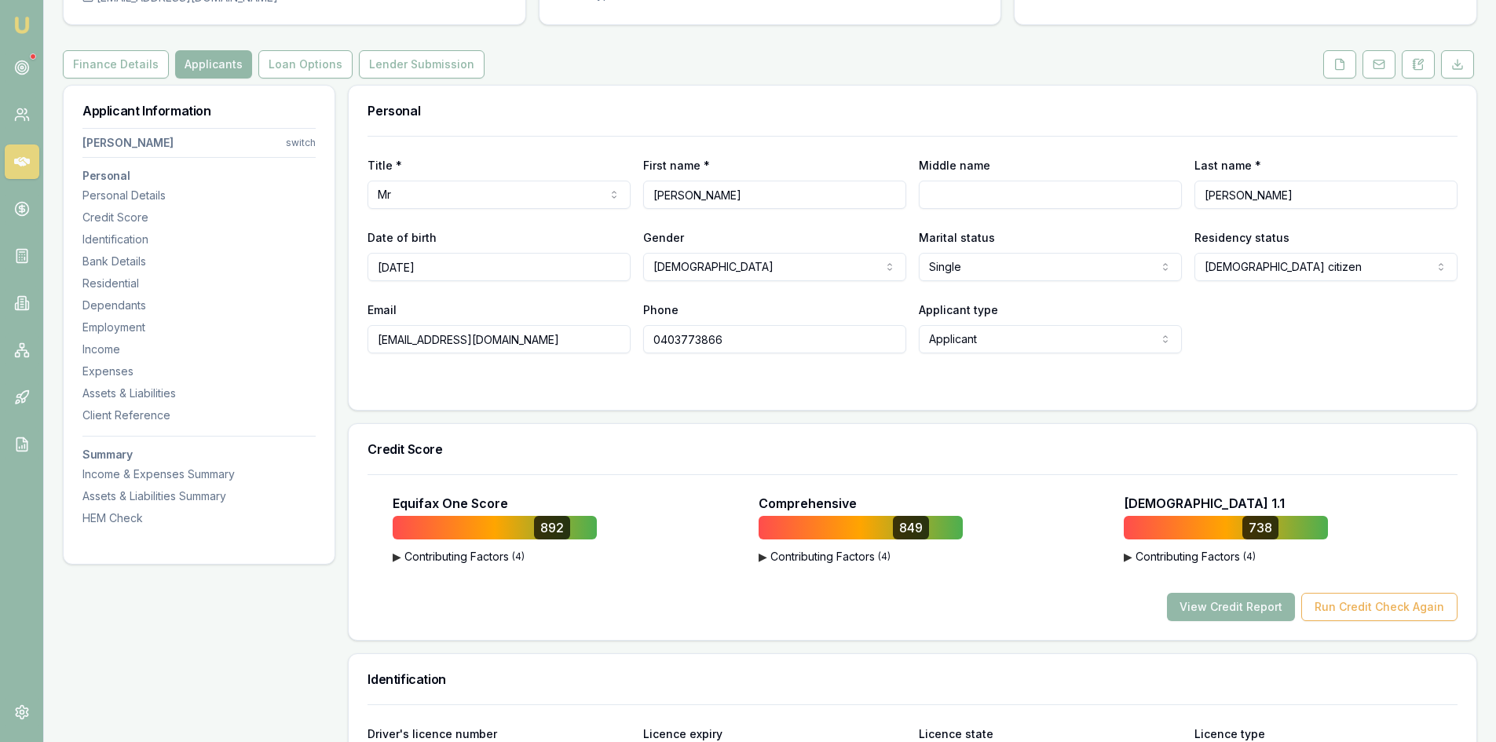
scroll to position [0, 0]
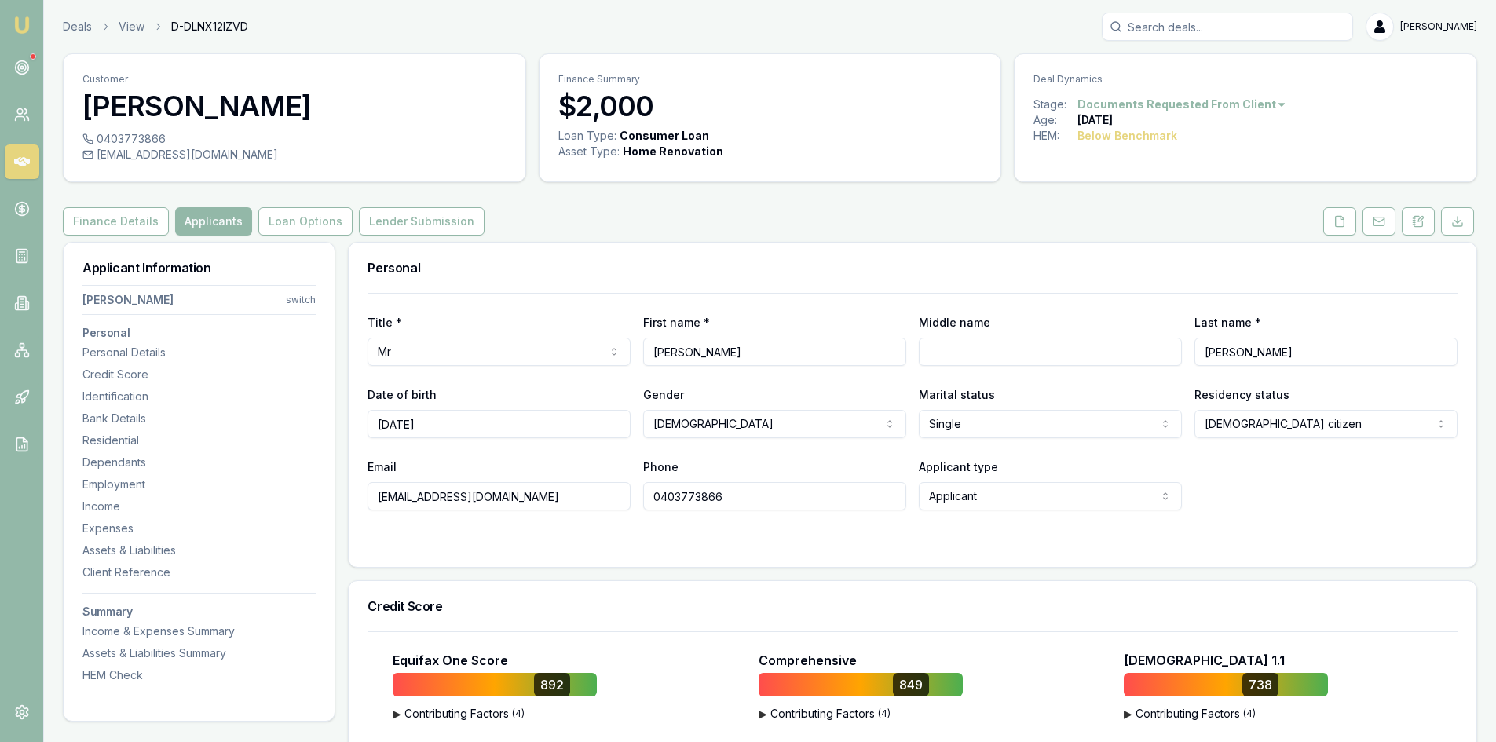
click at [16, 165] on icon at bounding box center [22, 162] width 16 height 16
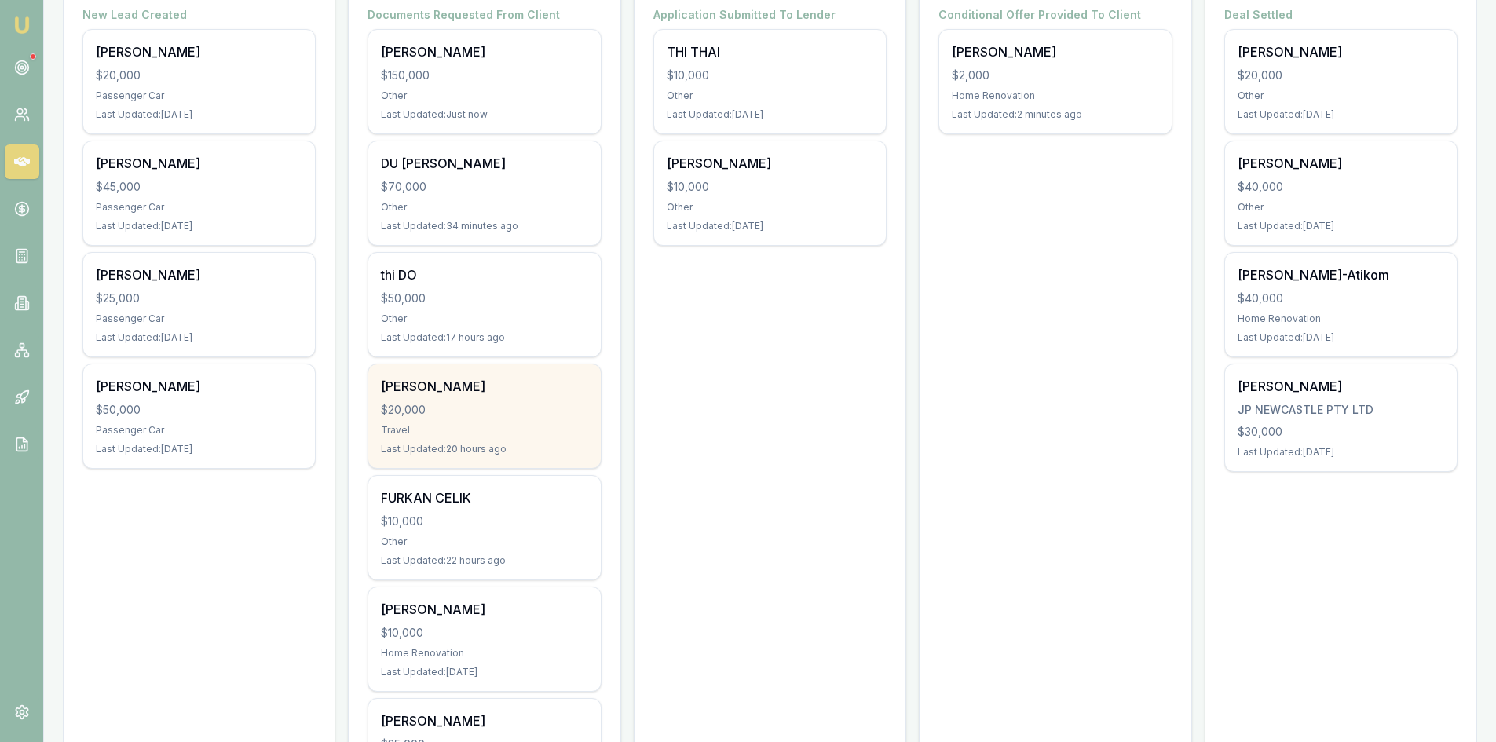
scroll to position [236, 0]
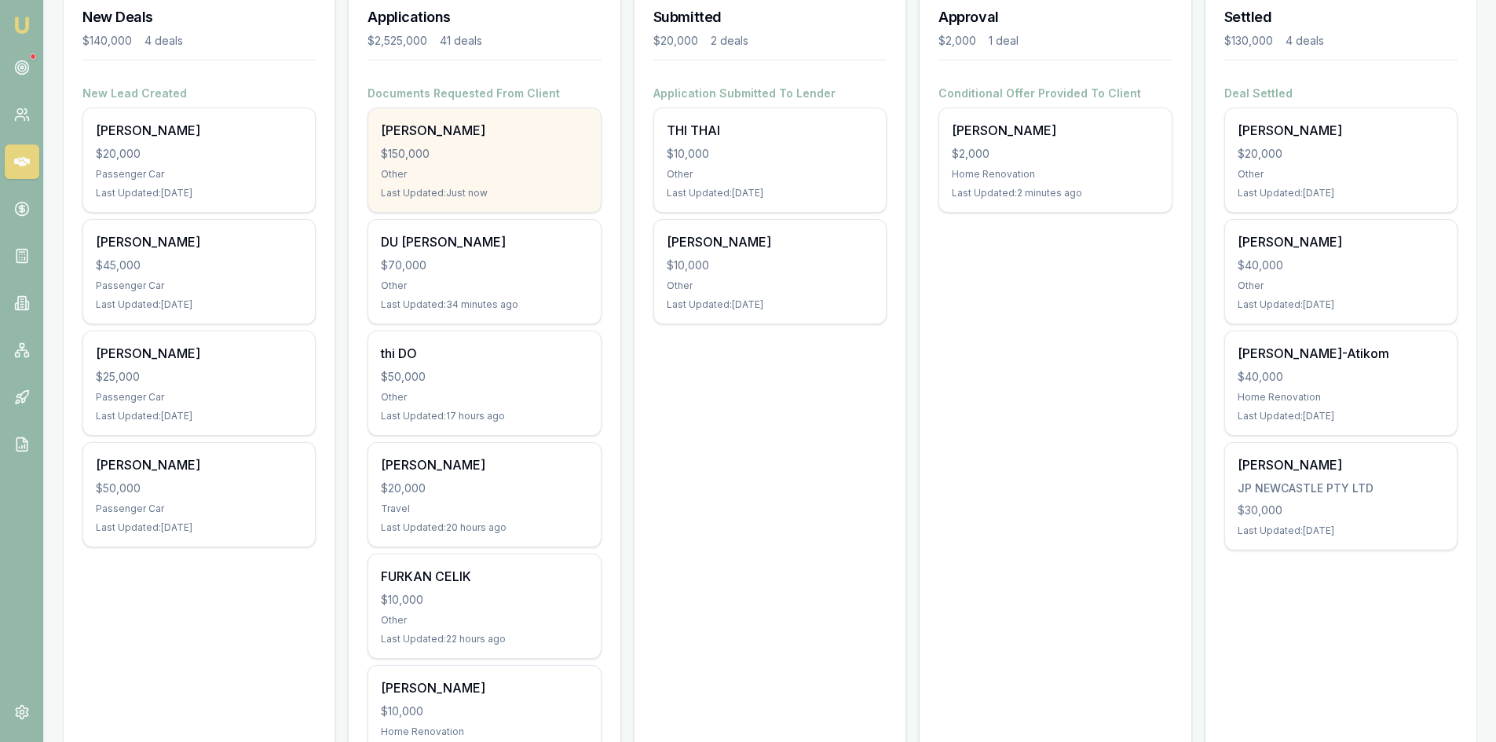
click at [442, 168] on div "Other" at bounding box center [484, 174] width 207 height 13
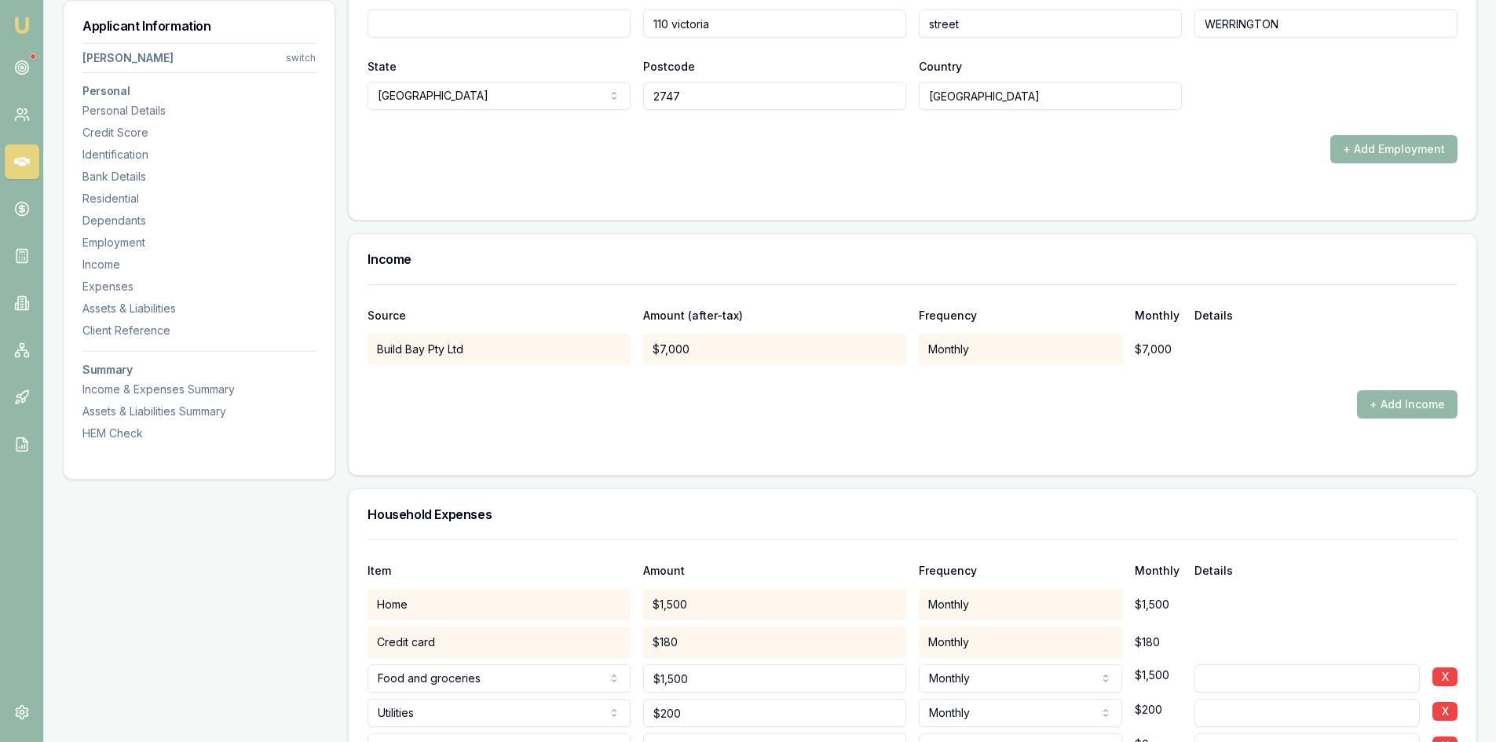
scroll to position [2984, 0]
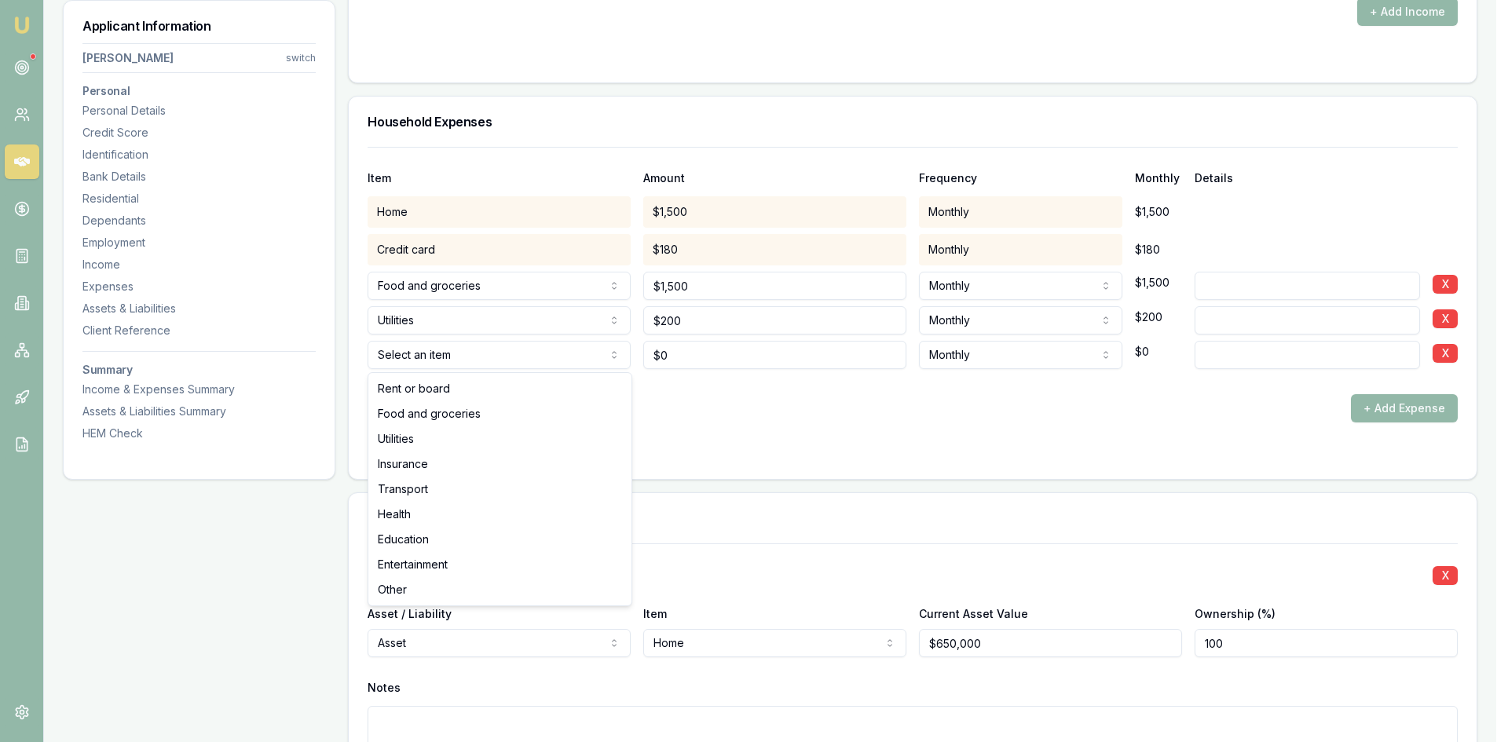
select select "ENTERTAINMENT"
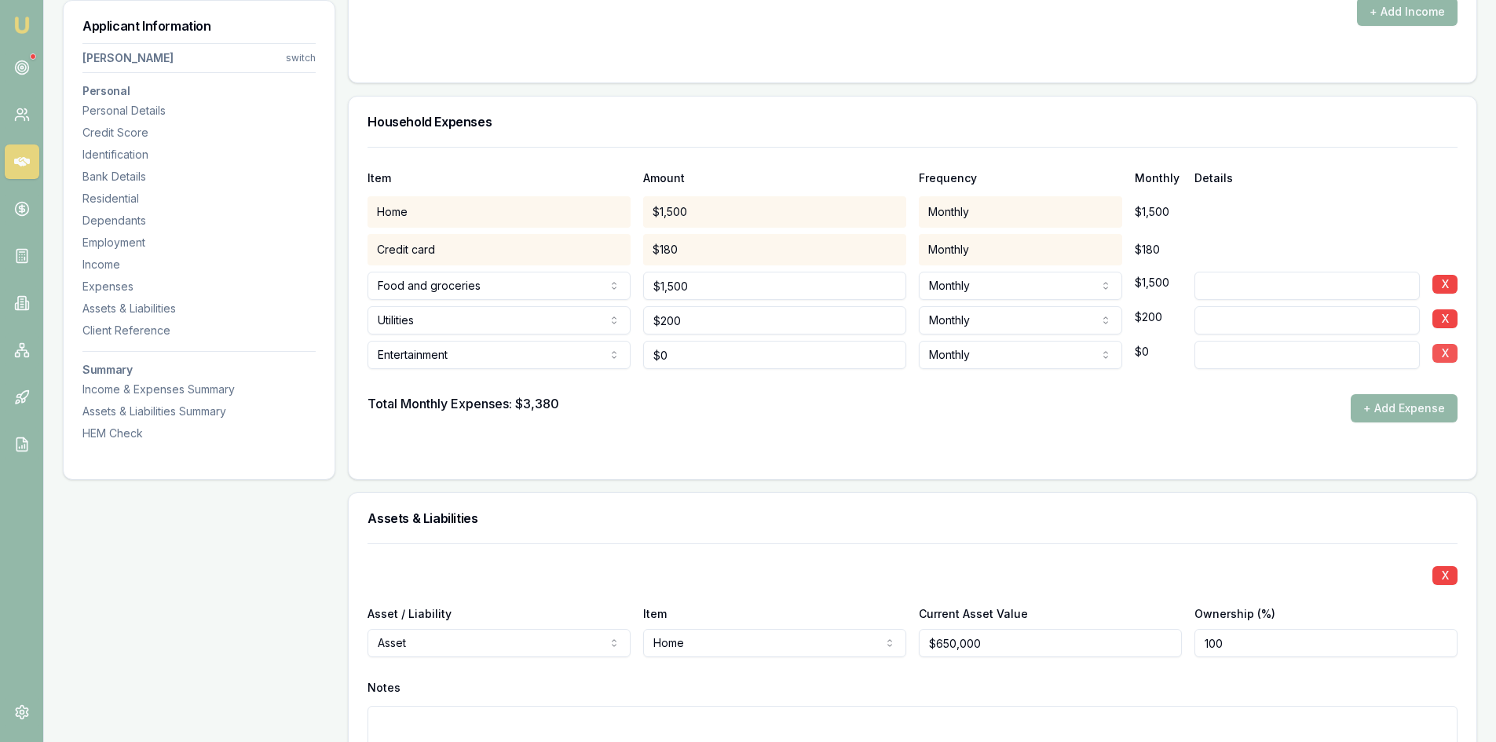
click at [1443, 353] on button "X" at bounding box center [1444, 353] width 25 height 19
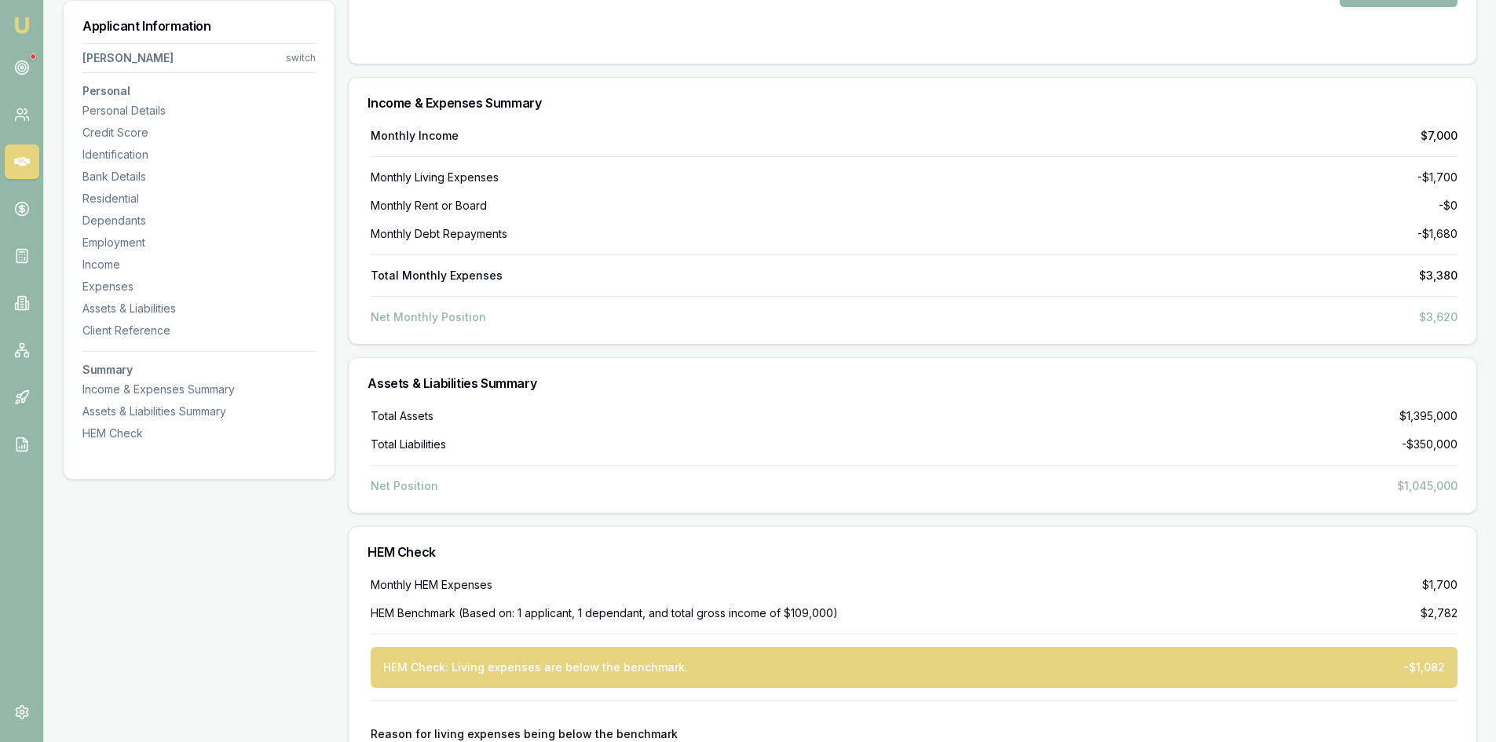
scroll to position [5715, 0]
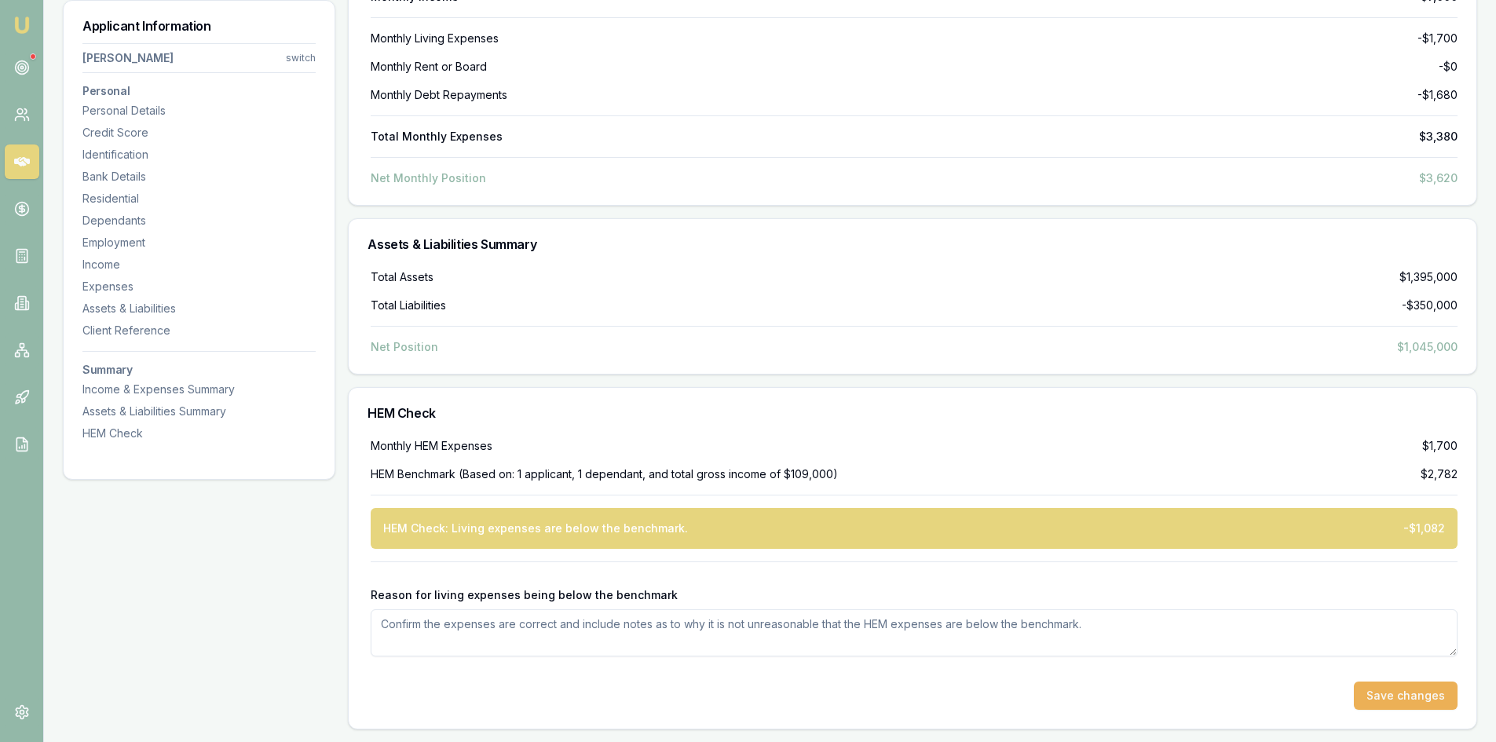
click at [507, 631] on textarea "Reason for living expenses being below the benchmark" at bounding box center [914, 632] width 1087 height 47
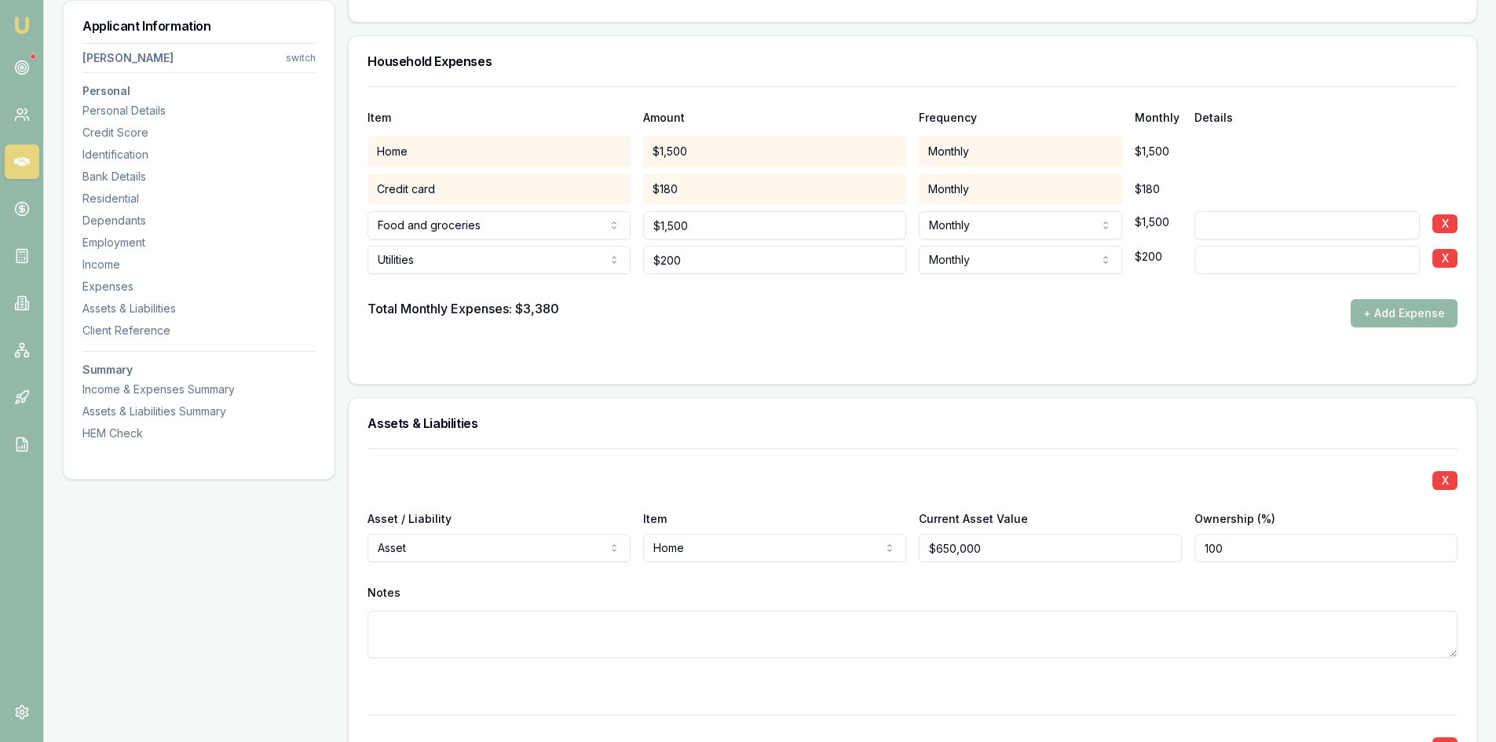
scroll to position [2888, 0]
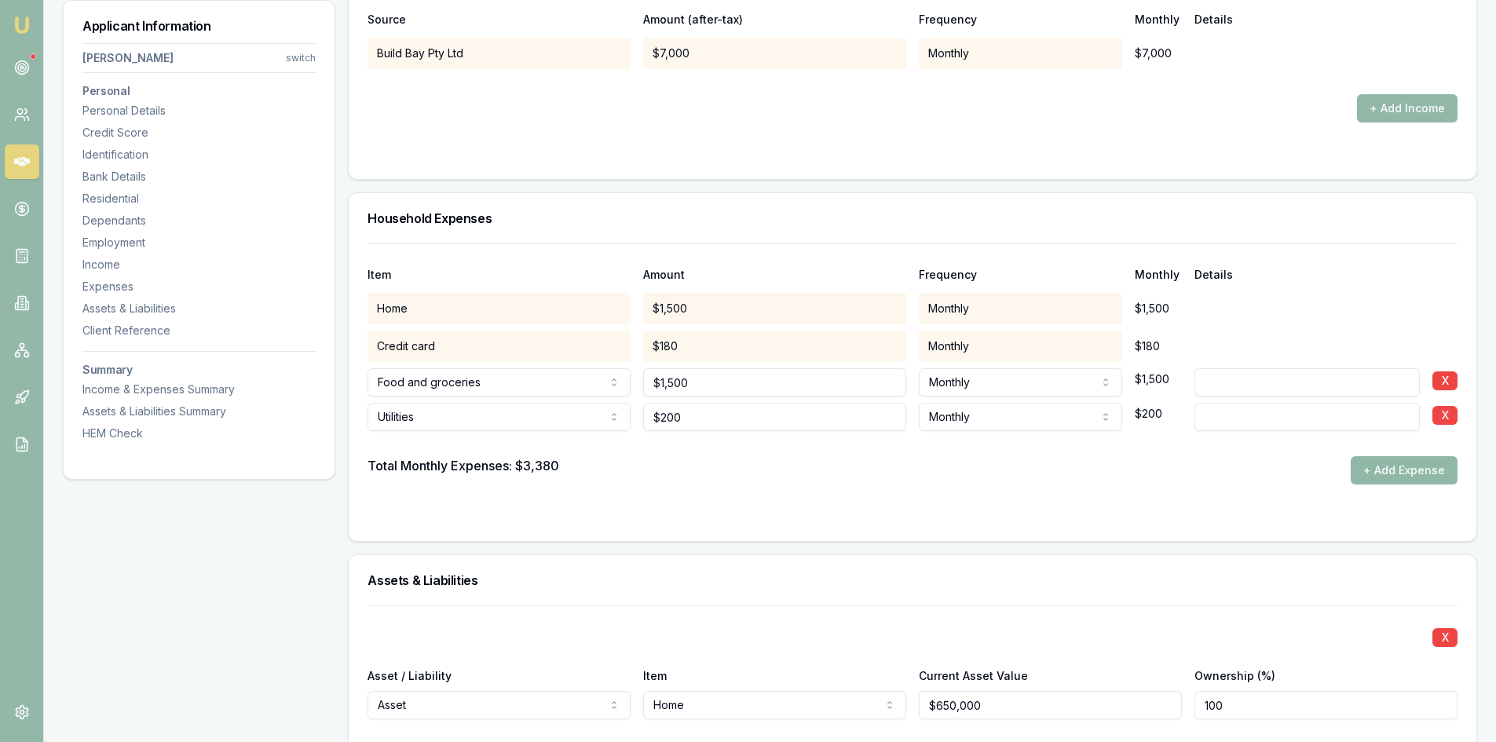
click at [1399, 468] on button "+ Add Expense" at bounding box center [1404, 470] width 107 height 28
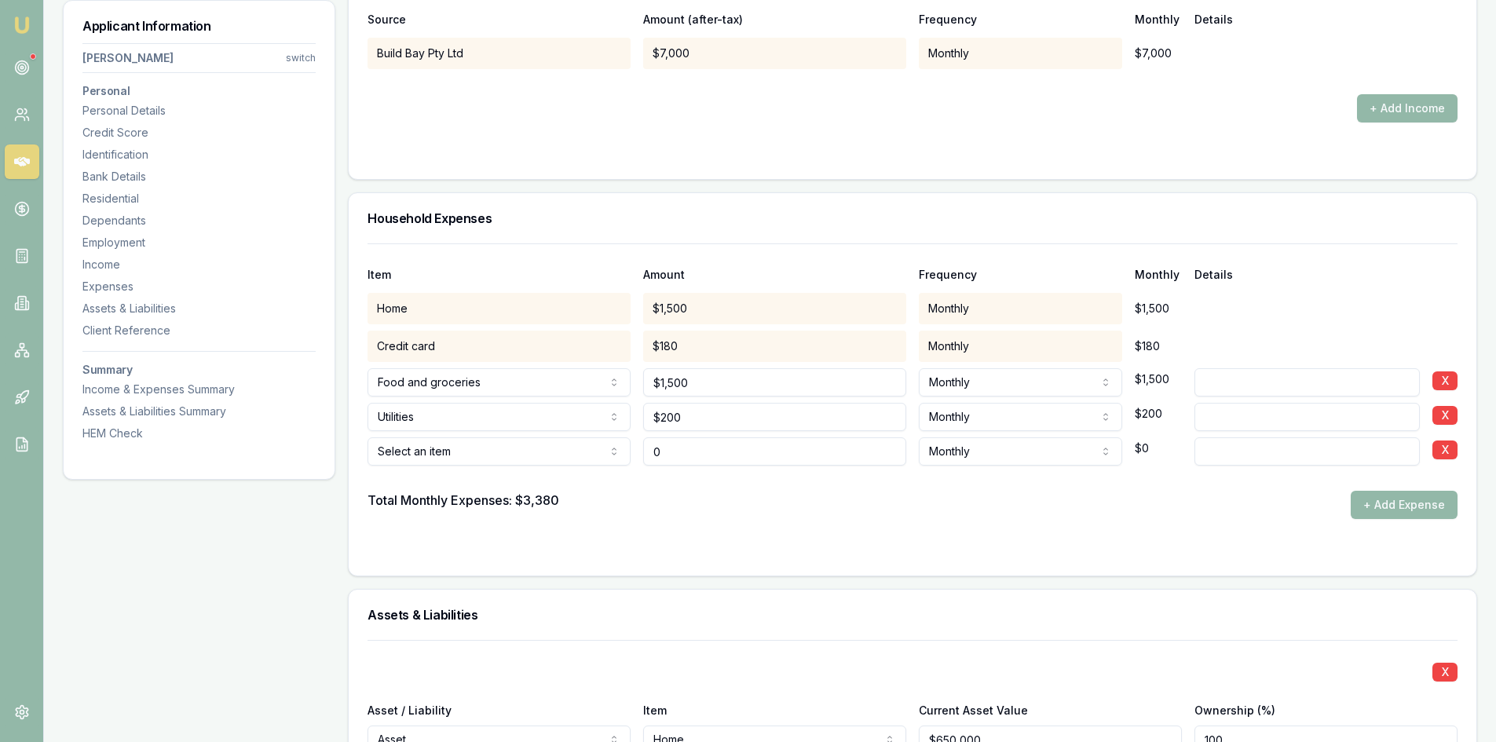
type input "$0"
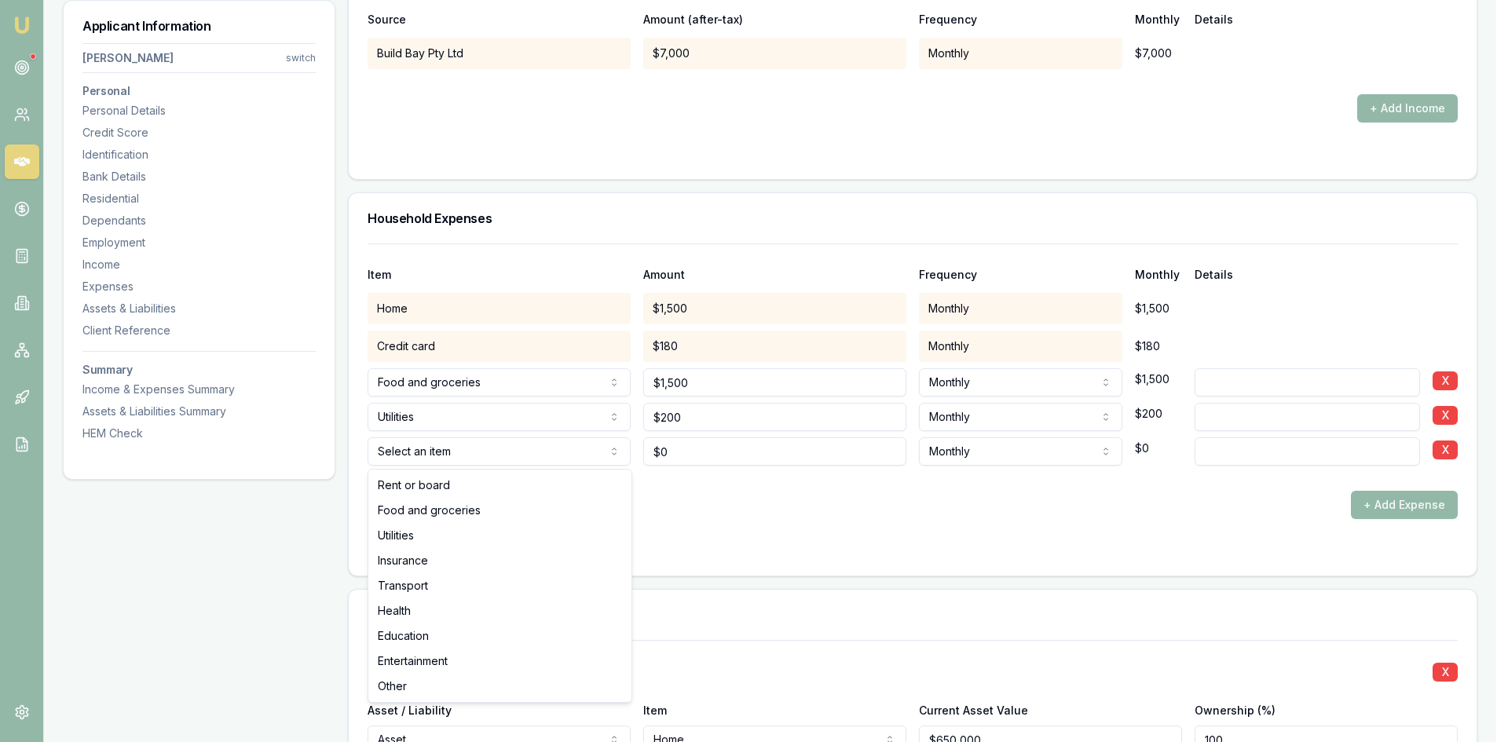
select select "INSURANCE"
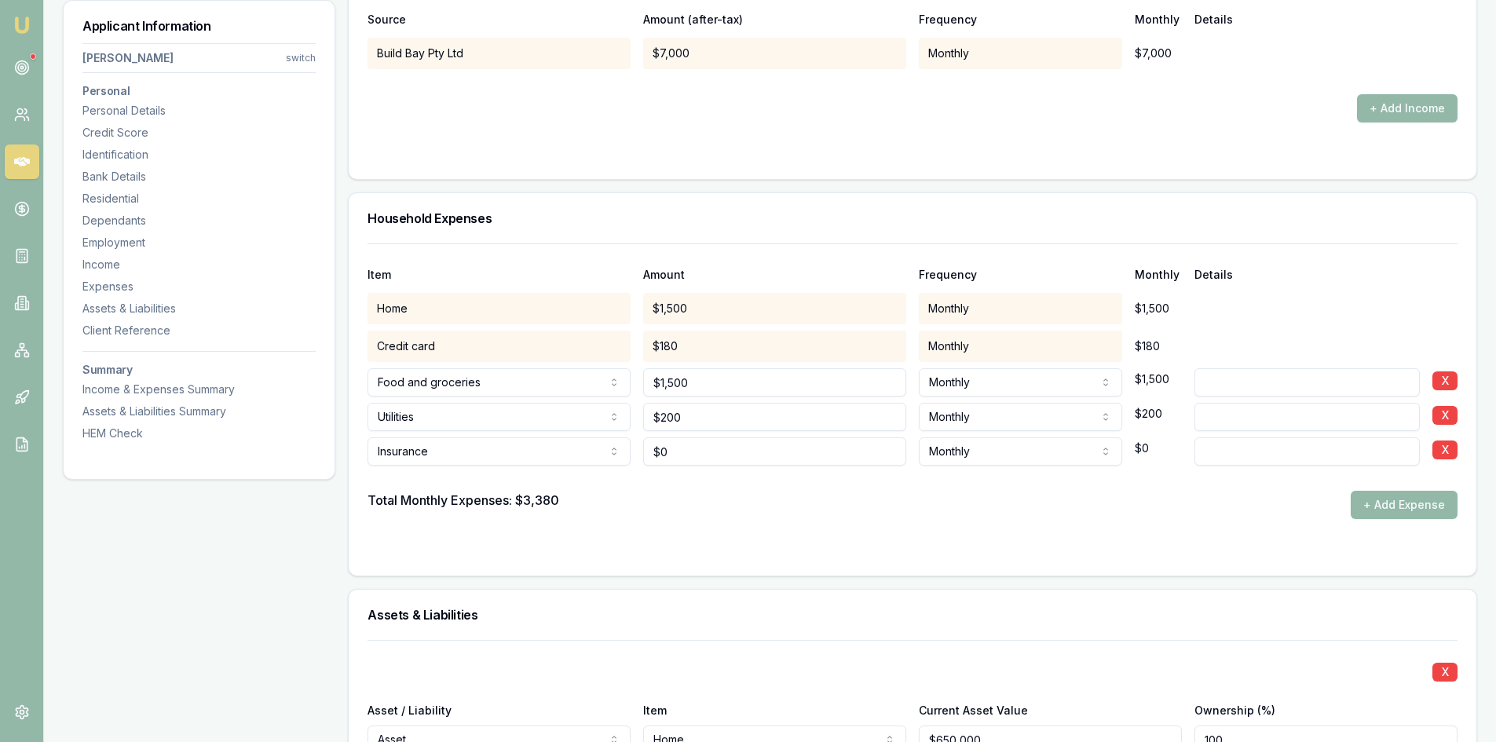
type input "0"
click at [693, 453] on input "0" at bounding box center [774, 451] width 263 height 28
type input "$200"
click at [738, 504] on div "Total Monthly Expenses: $3,380 + Add Expense" at bounding box center [913, 505] width 1090 height 28
click at [1378, 508] on button "+ Add Expense" at bounding box center [1404, 505] width 107 height 28
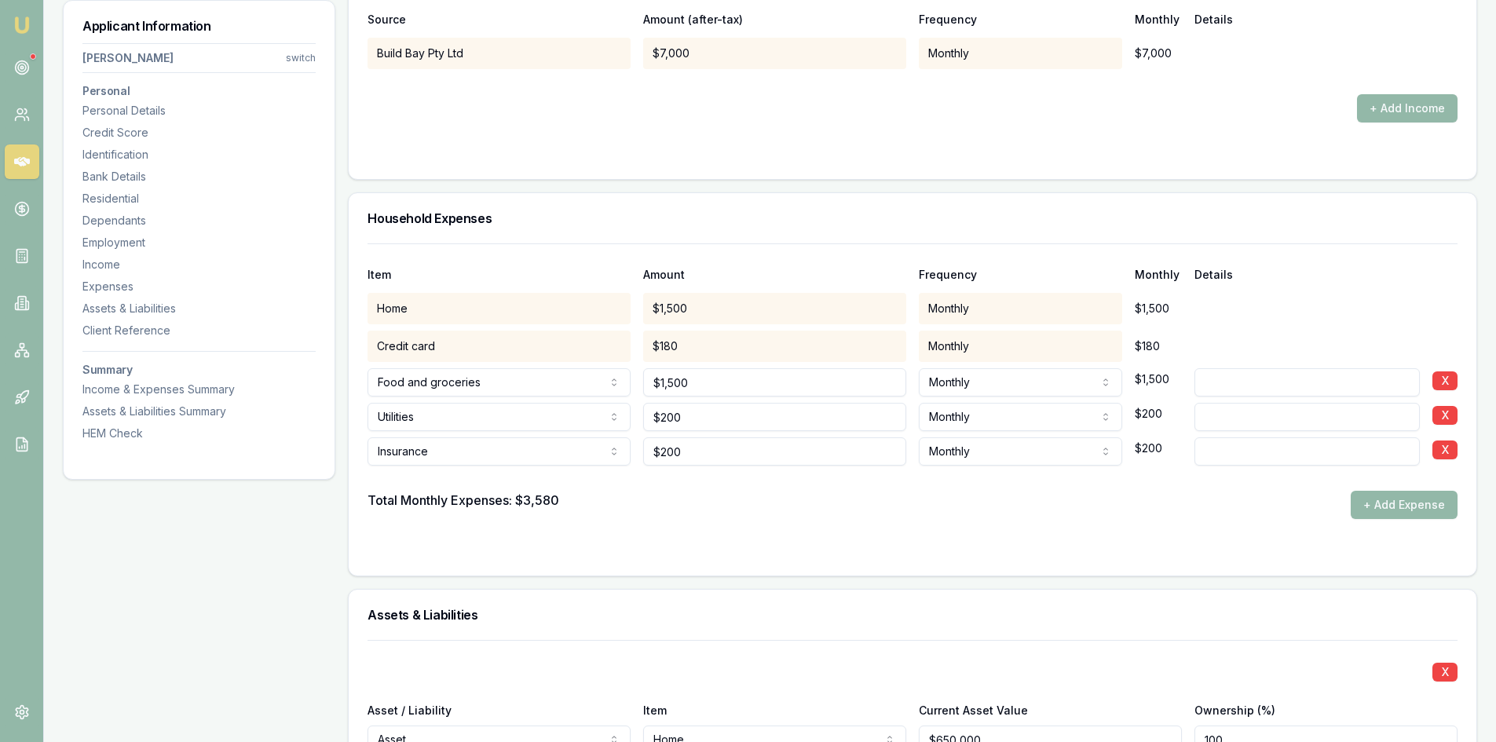
click at [540, 498] on div "Total Monthly Expenses: $3,580" at bounding box center [464, 505] width 192 height 28
click at [1368, 509] on button "+ Add Expense" at bounding box center [1404, 505] width 107 height 28
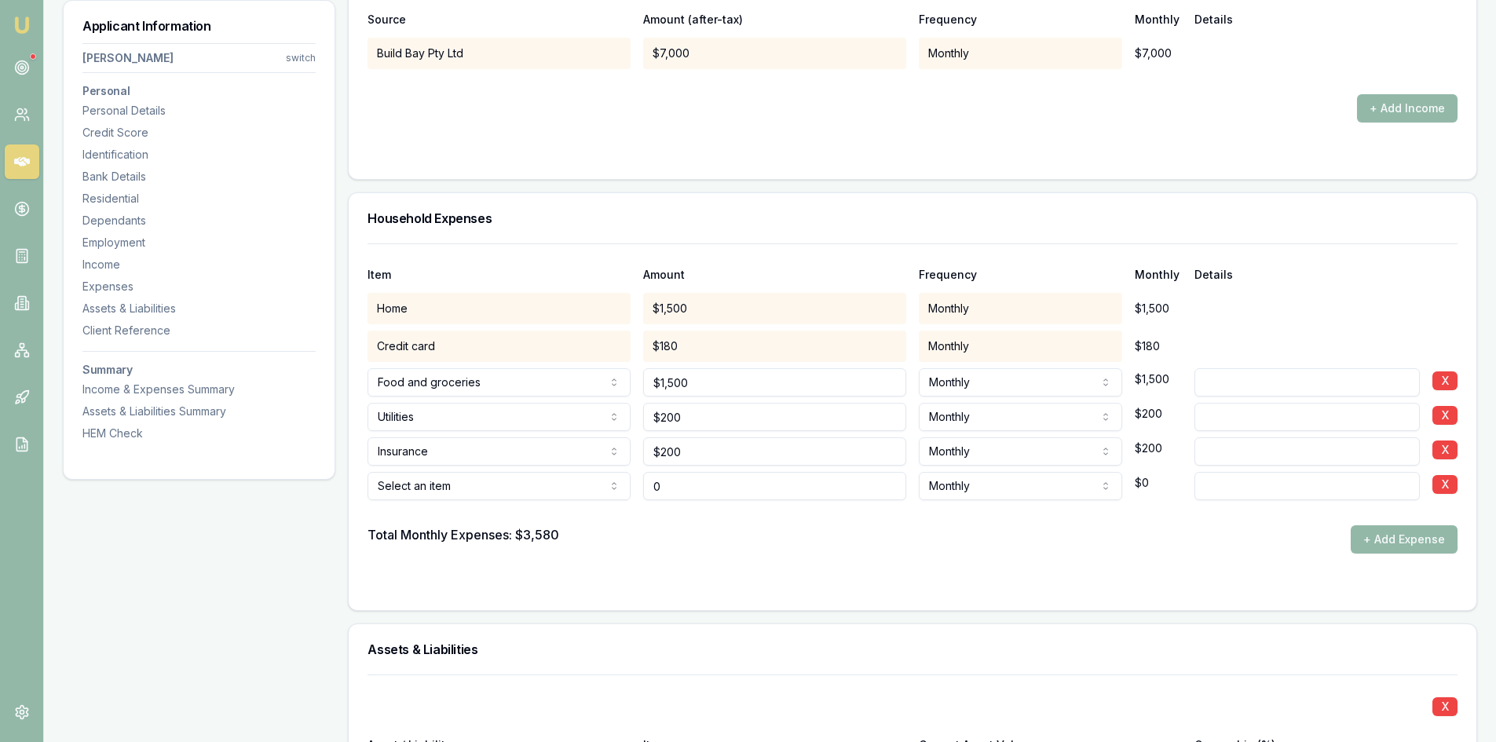
type input "$0"
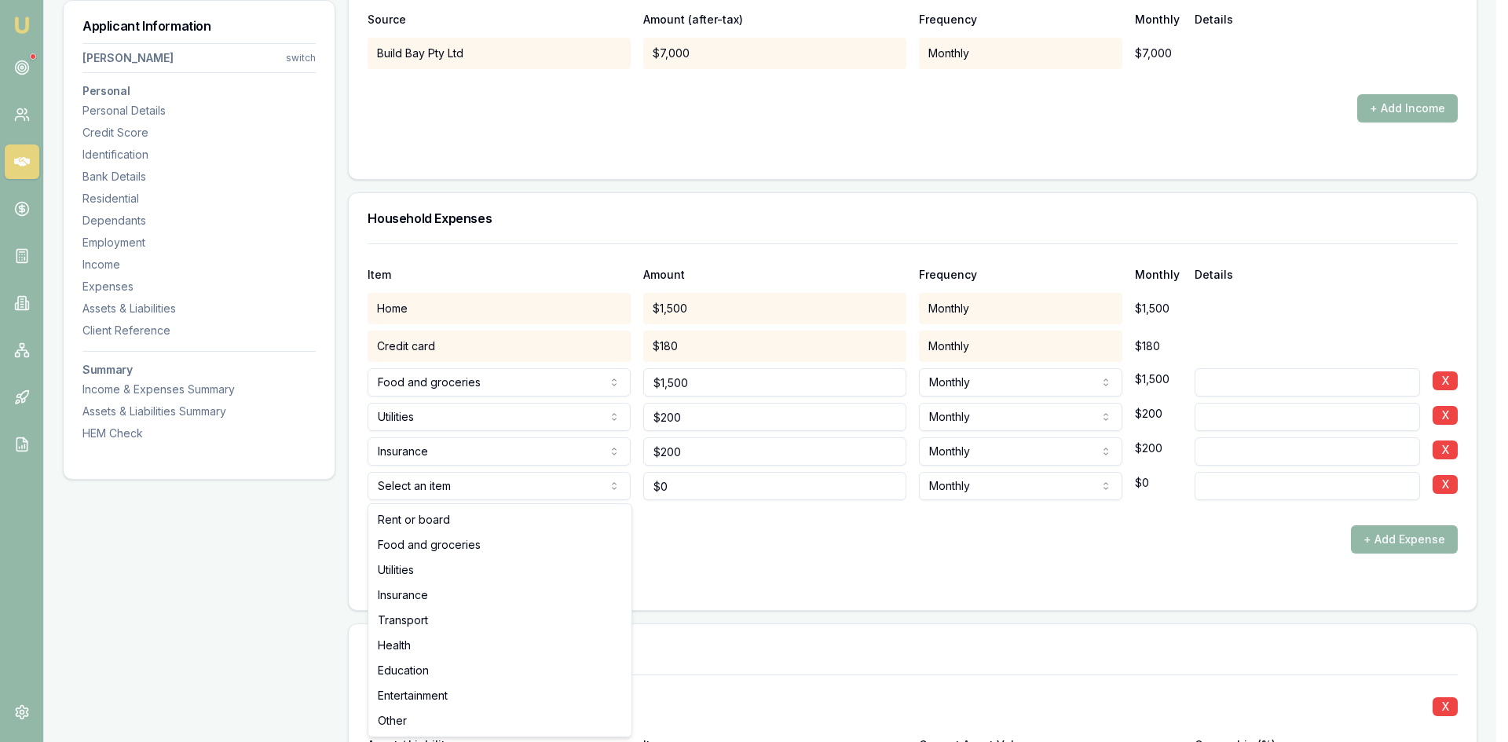
select select "TRANSPORT"
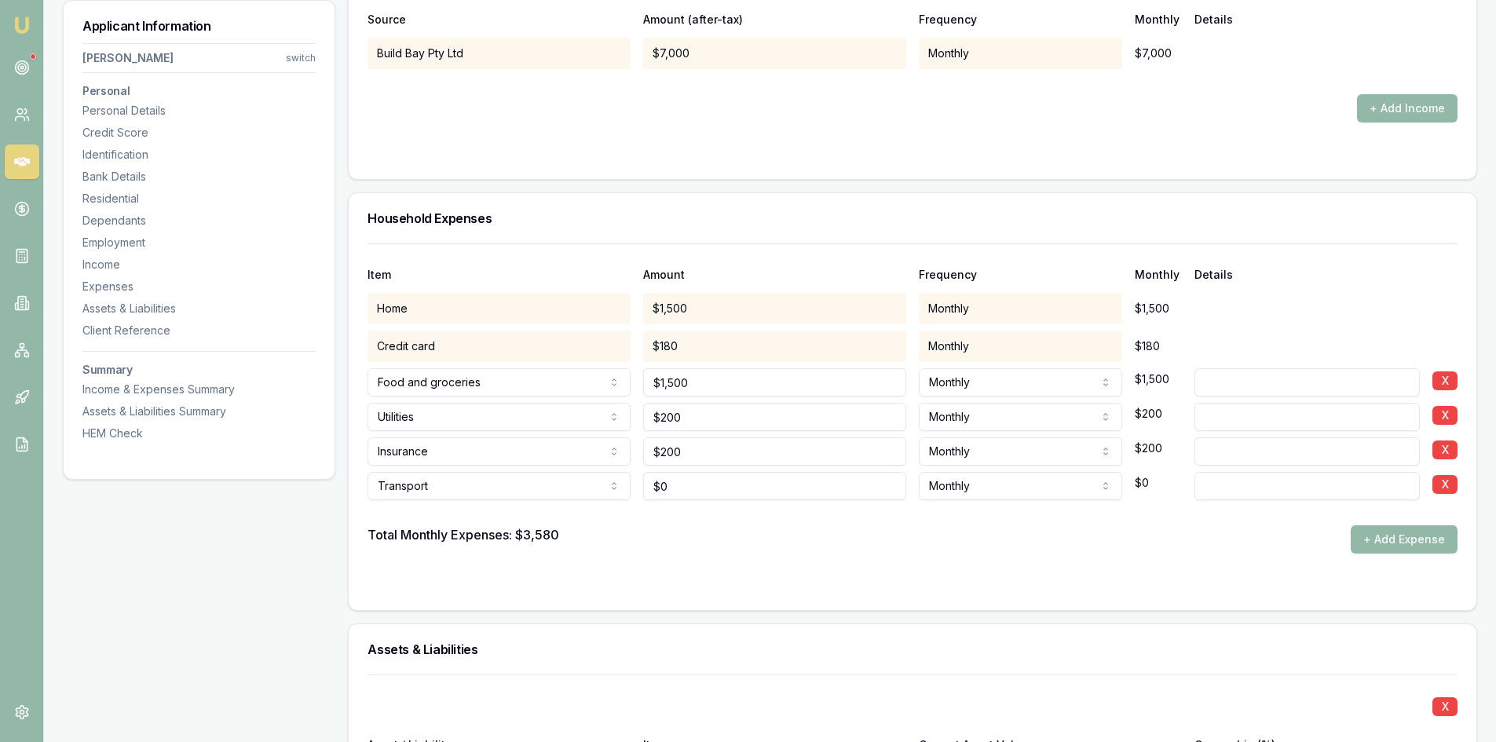
type input "0"
click at [689, 494] on input "0" at bounding box center [774, 486] width 263 height 28
type input "$400"
click at [712, 542] on div "Total Monthly Expenses: $3,580 + Add Expense" at bounding box center [913, 539] width 1090 height 28
drag, startPoint x: 1388, startPoint y: 535, endPoint x: 1352, endPoint y: 536, distance: 35.3
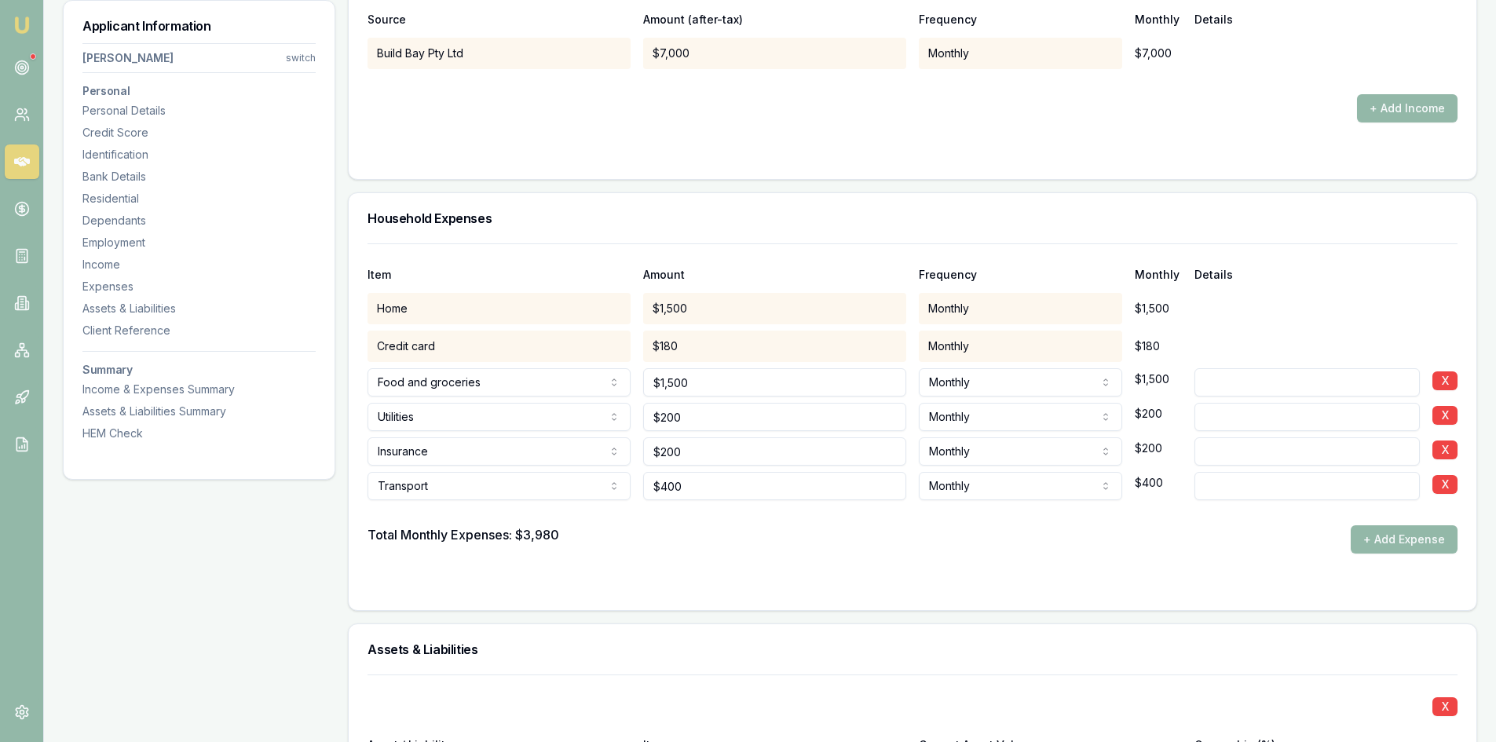
click at [1388, 536] on button "+ Add Expense" at bounding box center [1404, 539] width 107 height 28
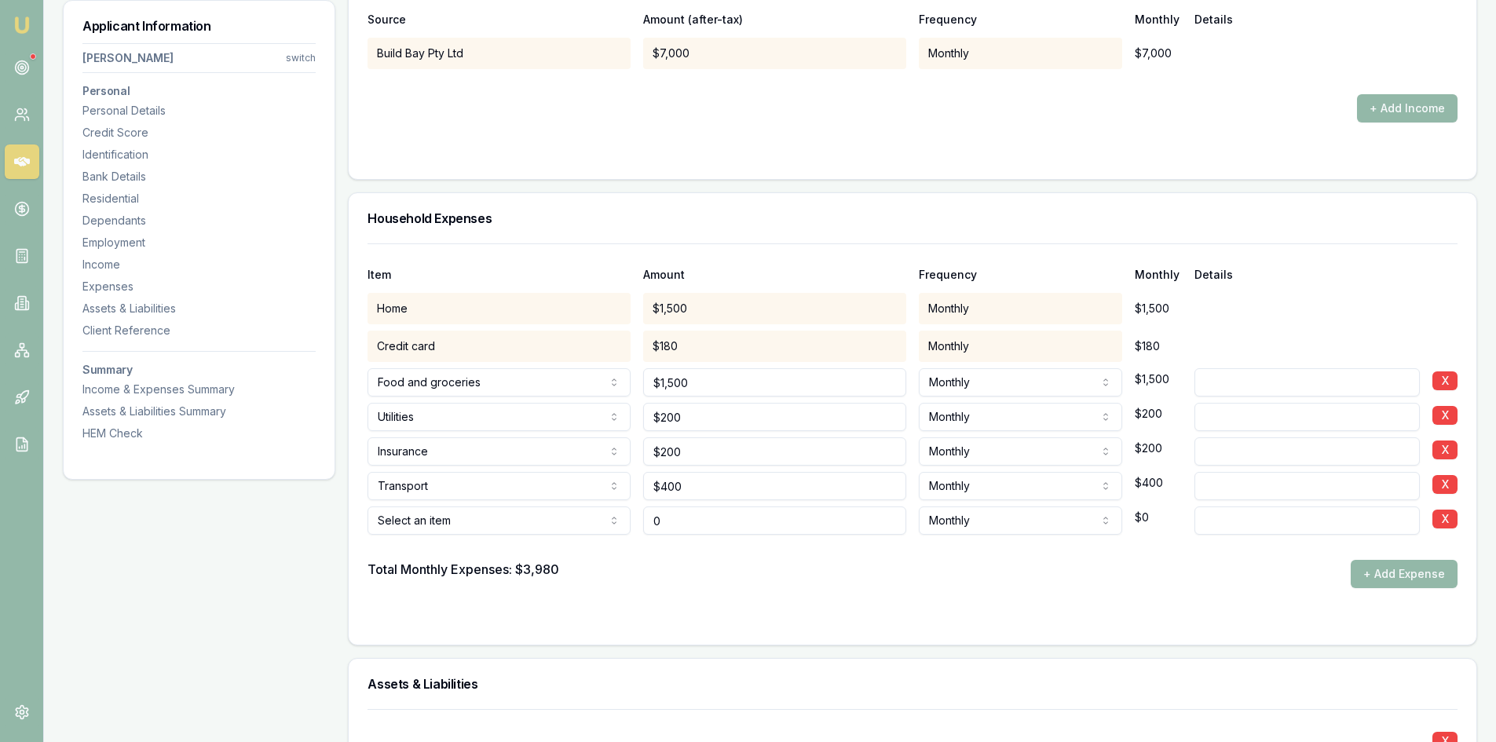
type input "$0"
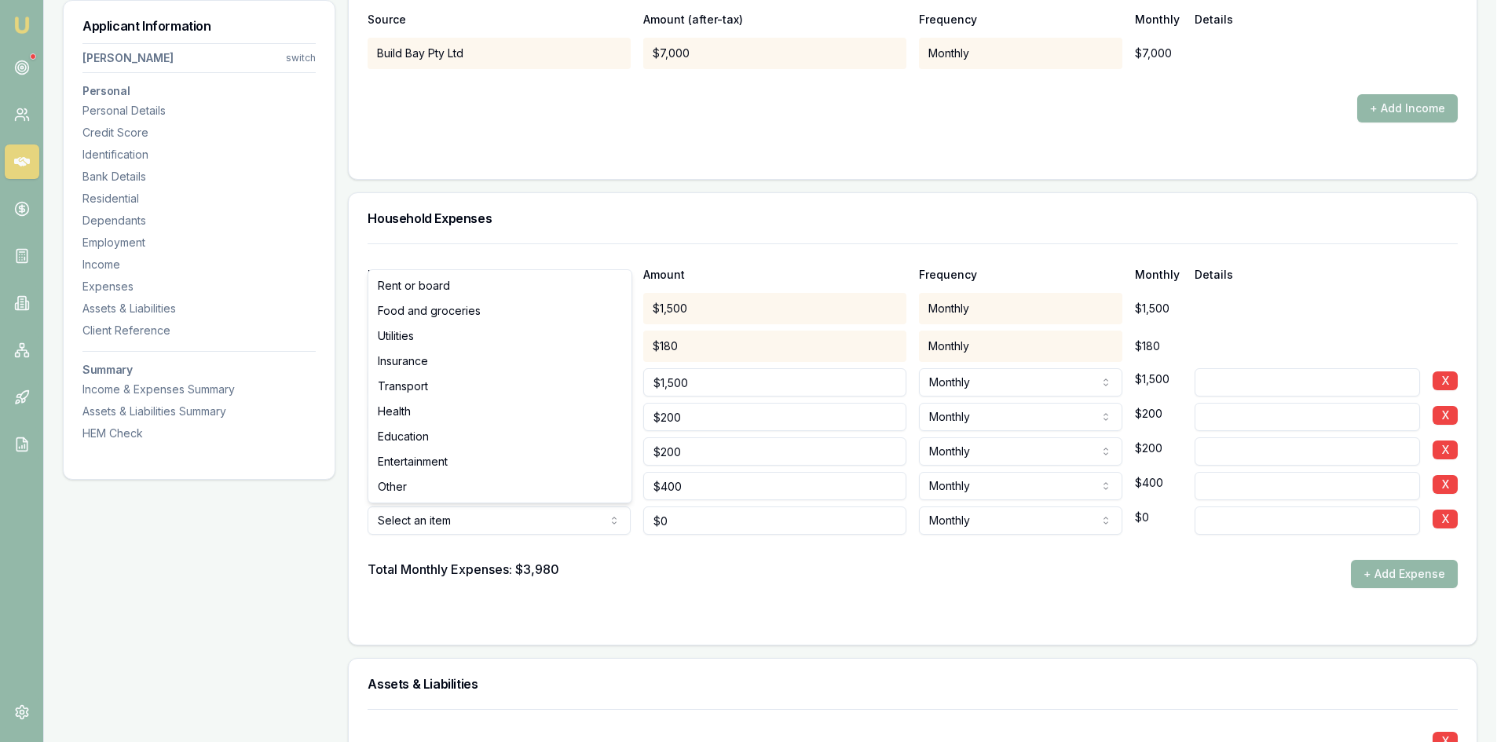
select select "ENTERTAINMENT"
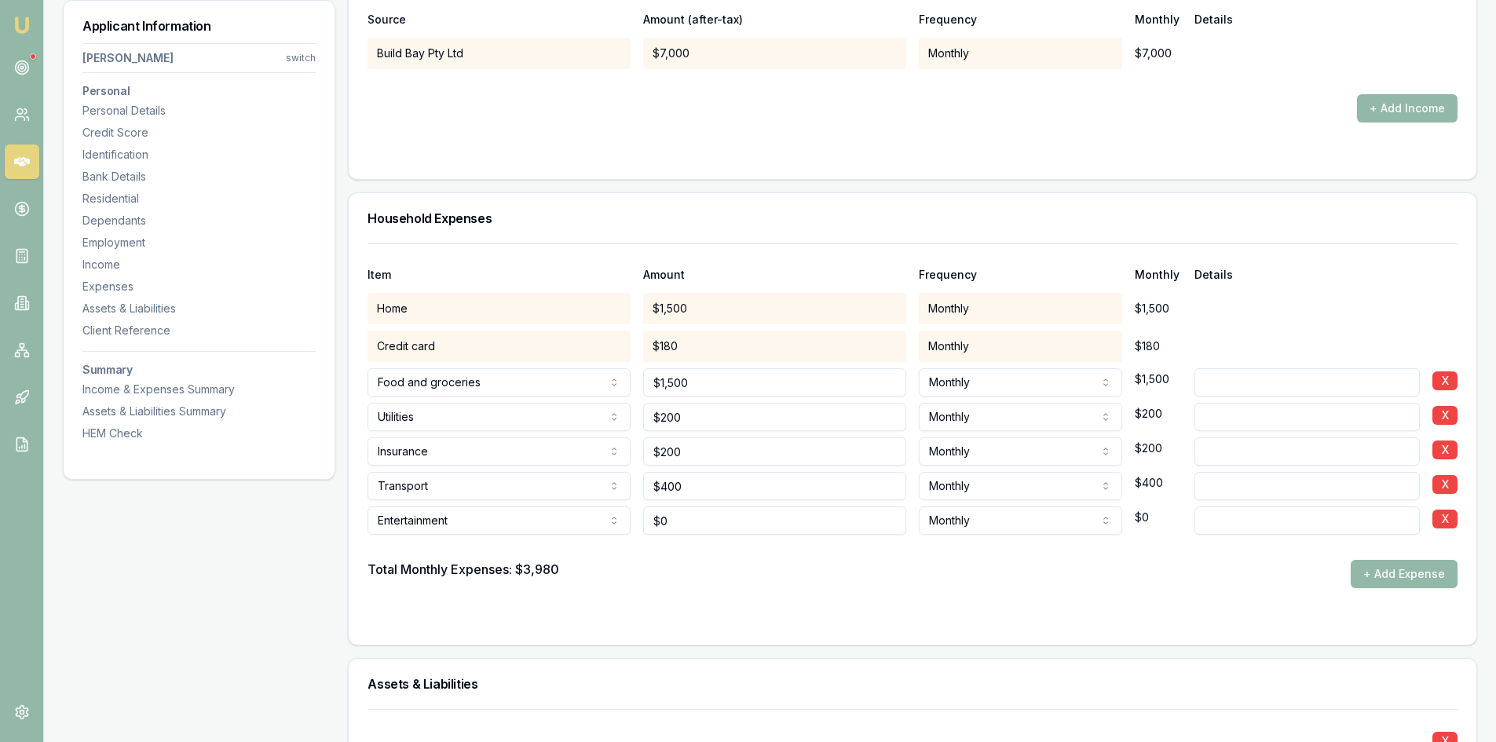
type input "0"
click at [699, 521] on input "0" at bounding box center [774, 521] width 263 height 28
type input "$300"
click at [734, 602] on form "Item Amount Frequency Monthly Details Home $1,500 Monthly $1,500 Credit card $1…" at bounding box center [913, 434] width 1090 height 382
click at [671, 520] on input "300" at bounding box center [774, 521] width 263 height 28
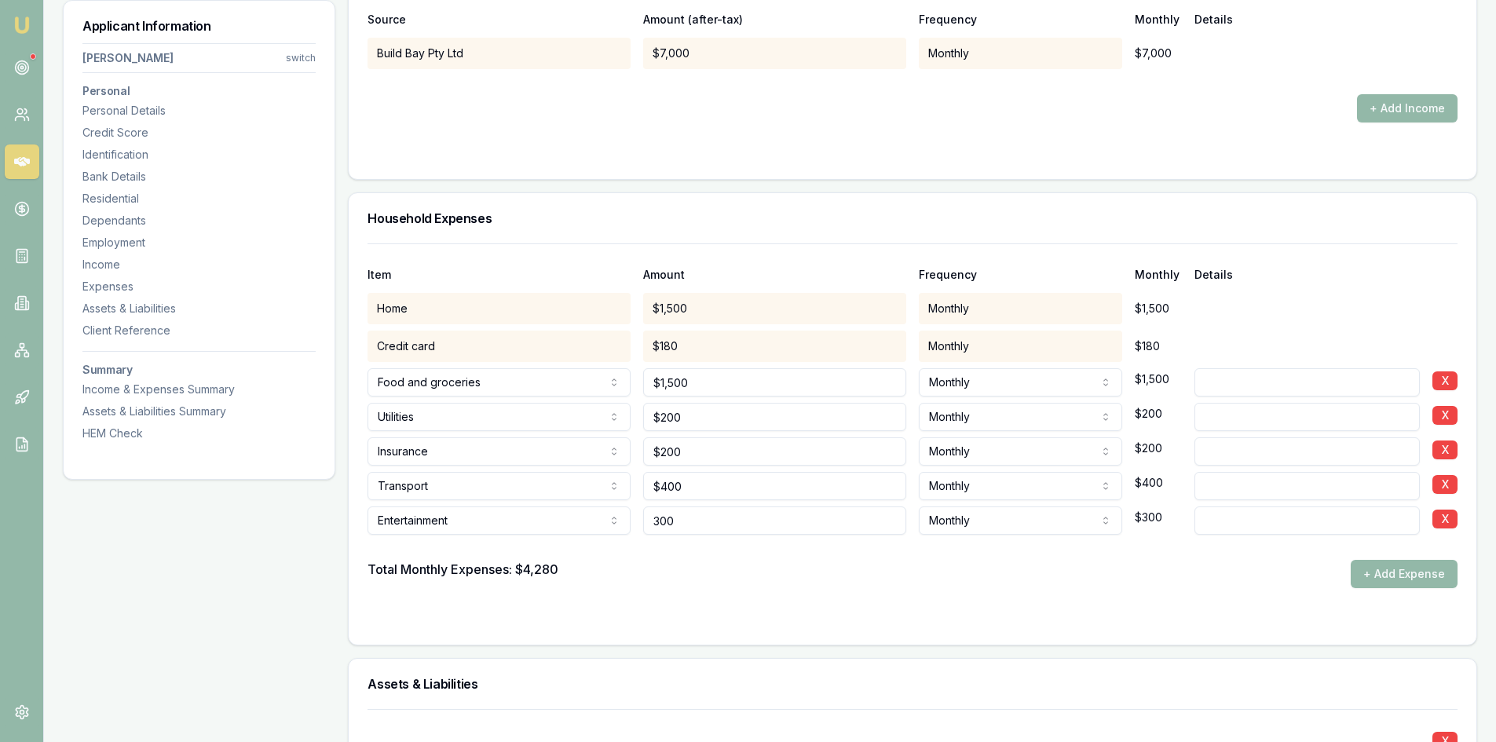
click at [662, 520] on input "300" at bounding box center [774, 521] width 263 height 28
type input "$500"
click at [792, 584] on div "Total Monthly Expenses: $4,280 + Add Expense" at bounding box center [913, 574] width 1090 height 28
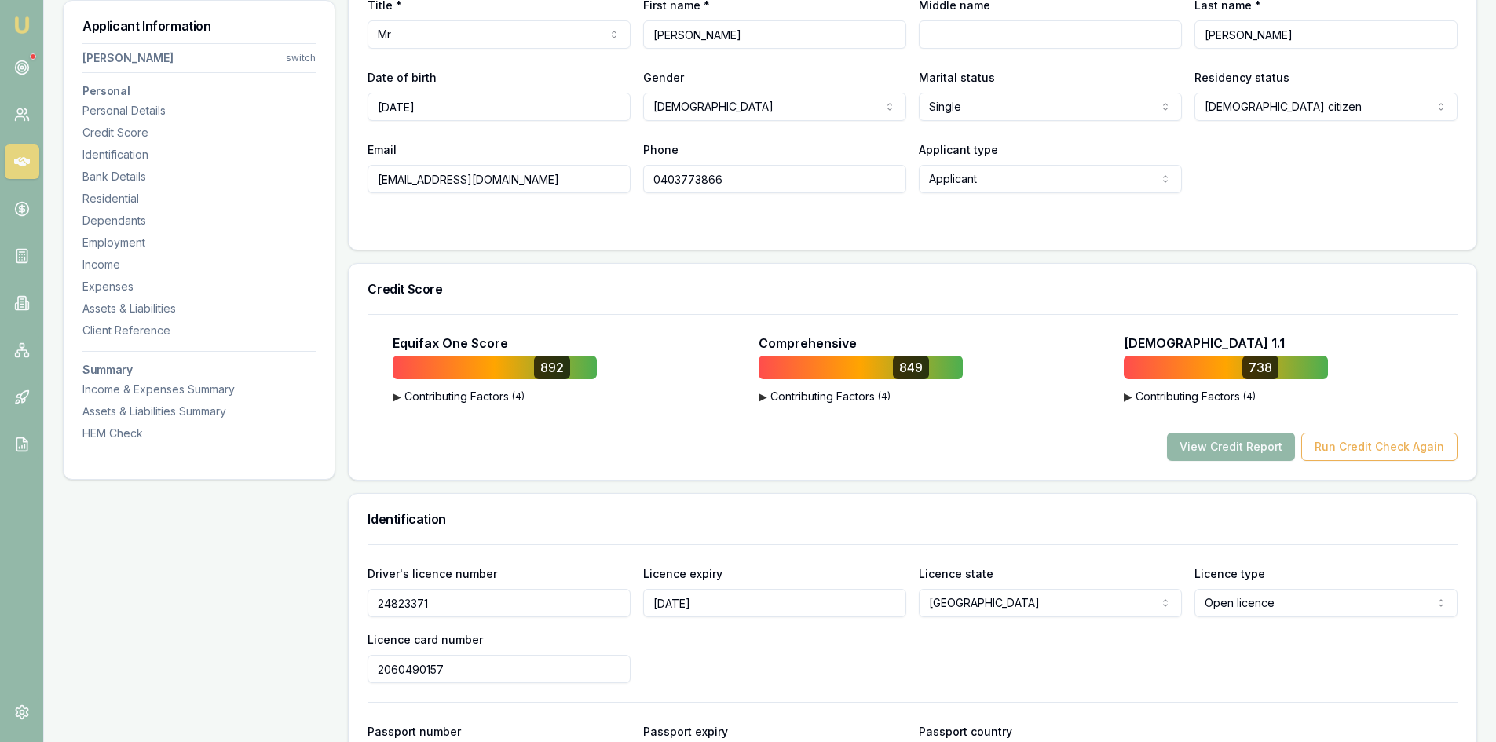
scroll to position [0, 0]
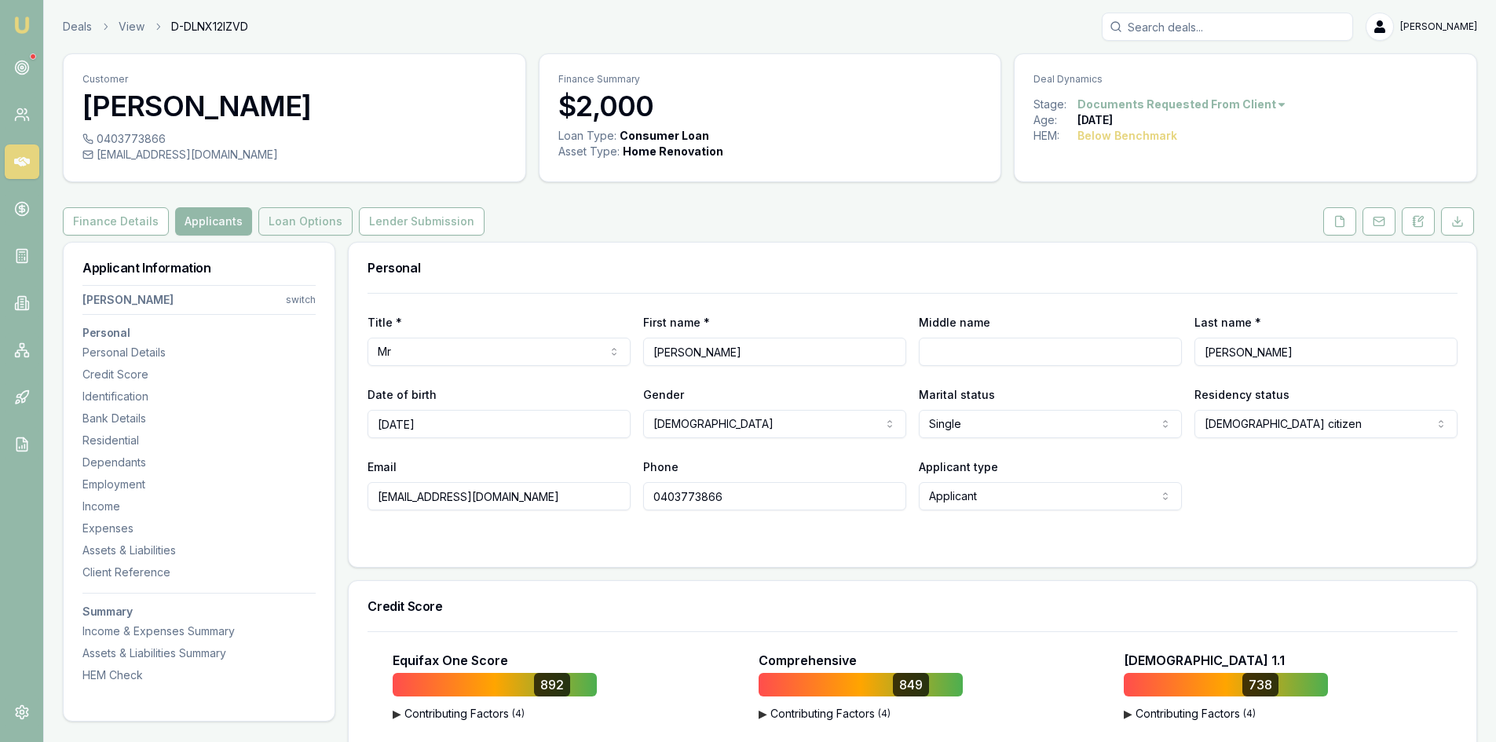
click at [304, 222] on button "Loan Options" at bounding box center [305, 221] width 94 height 28
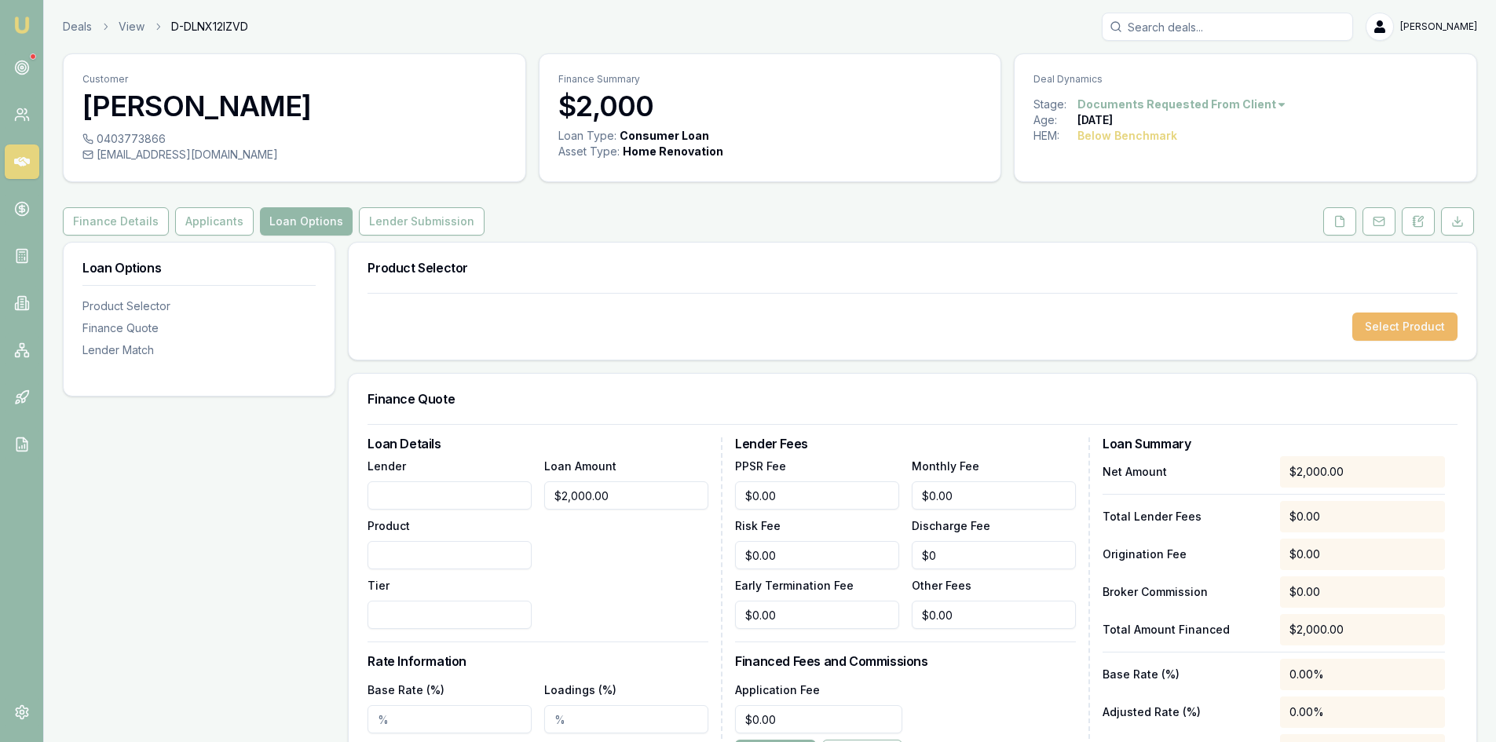
click at [1388, 333] on button "Select Product" at bounding box center [1404, 327] width 105 height 28
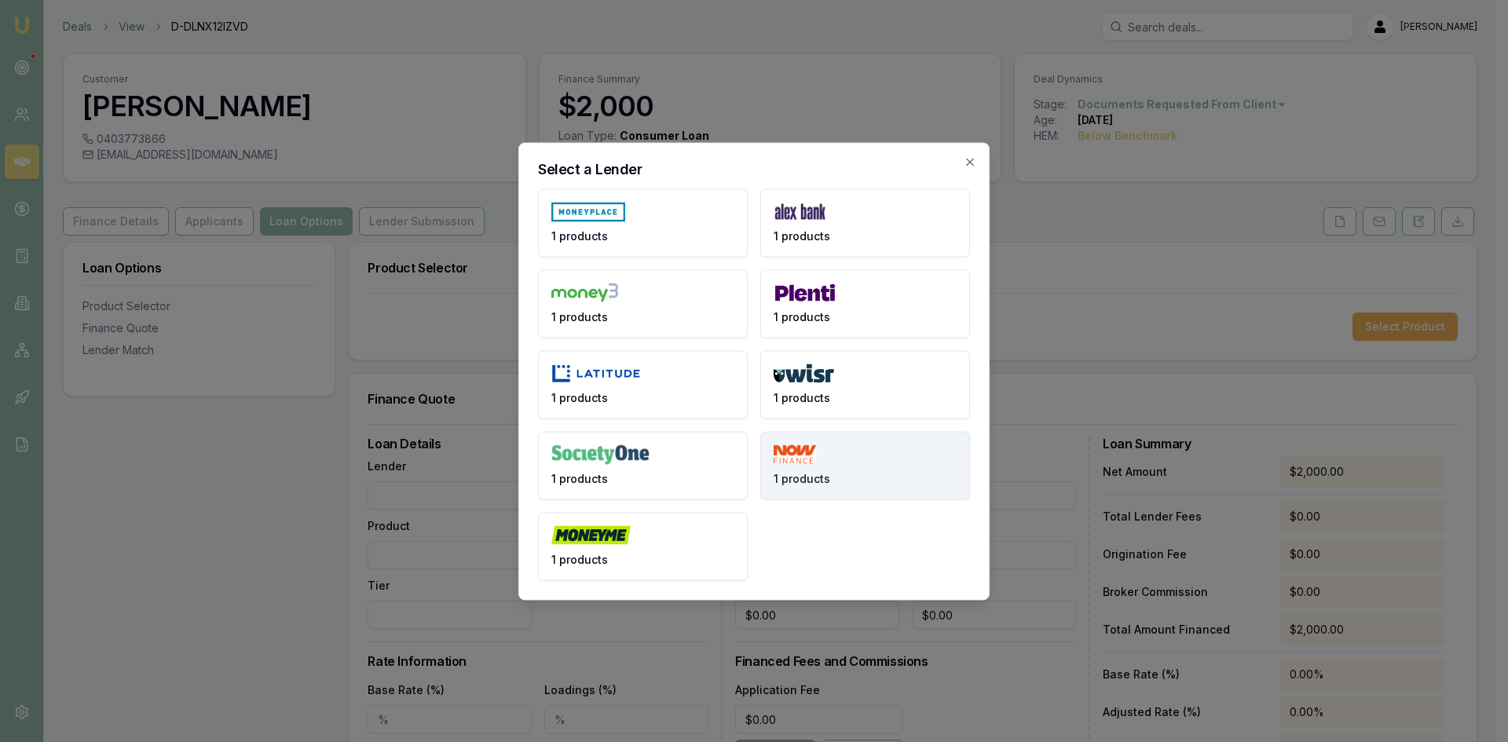
click at [817, 461] on button "1 products" at bounding box center [865, 465] width 210 height 68
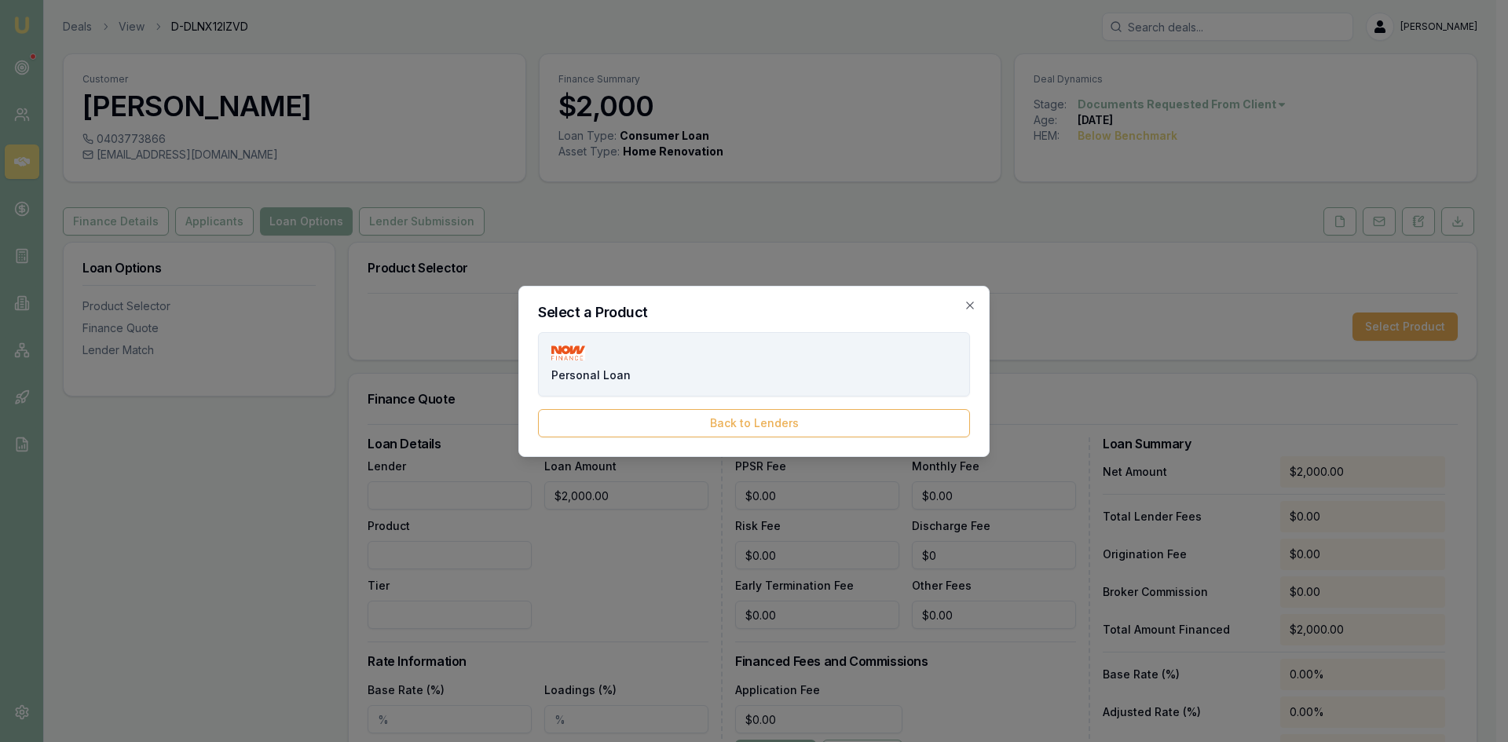
click at [692, 375] on button "Personal Loan" at bounding box center [754, 364] width 432 height 64
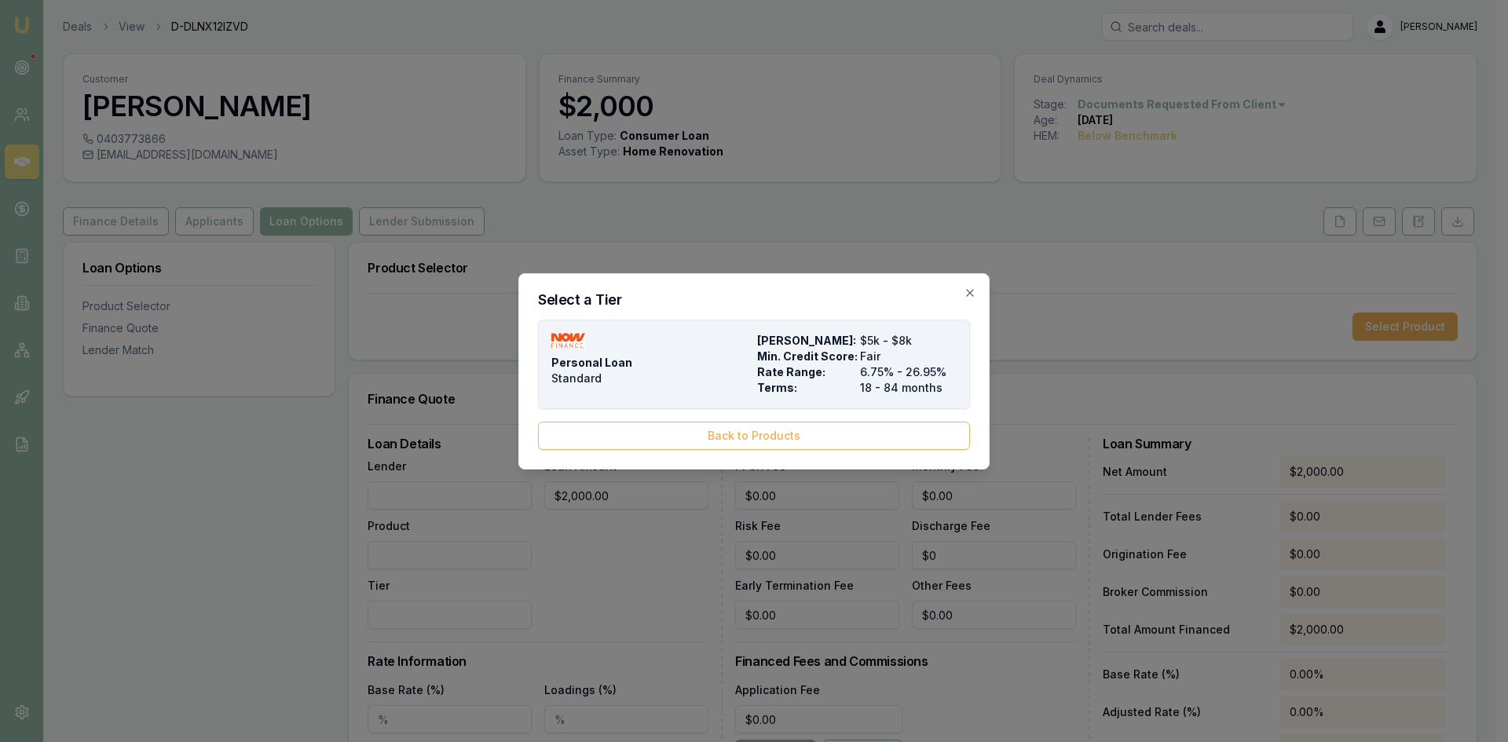
click at [833, 371] on span "Rate Range:" at bounding box center [805, 372] width 97 height 16
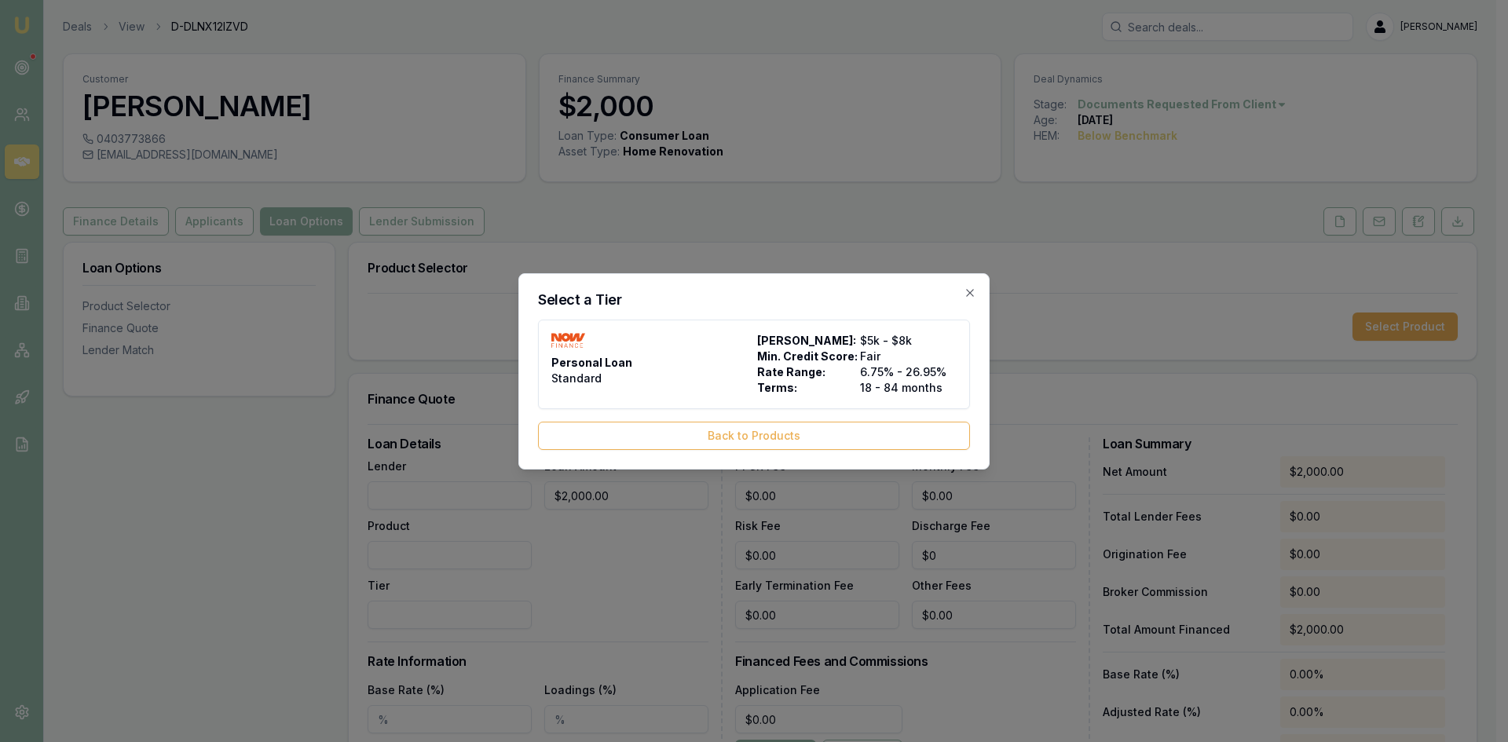
type input "NOW Finance"
type input "Personal Loan"
type input "Standard"
type input "6.75"
type input "18"
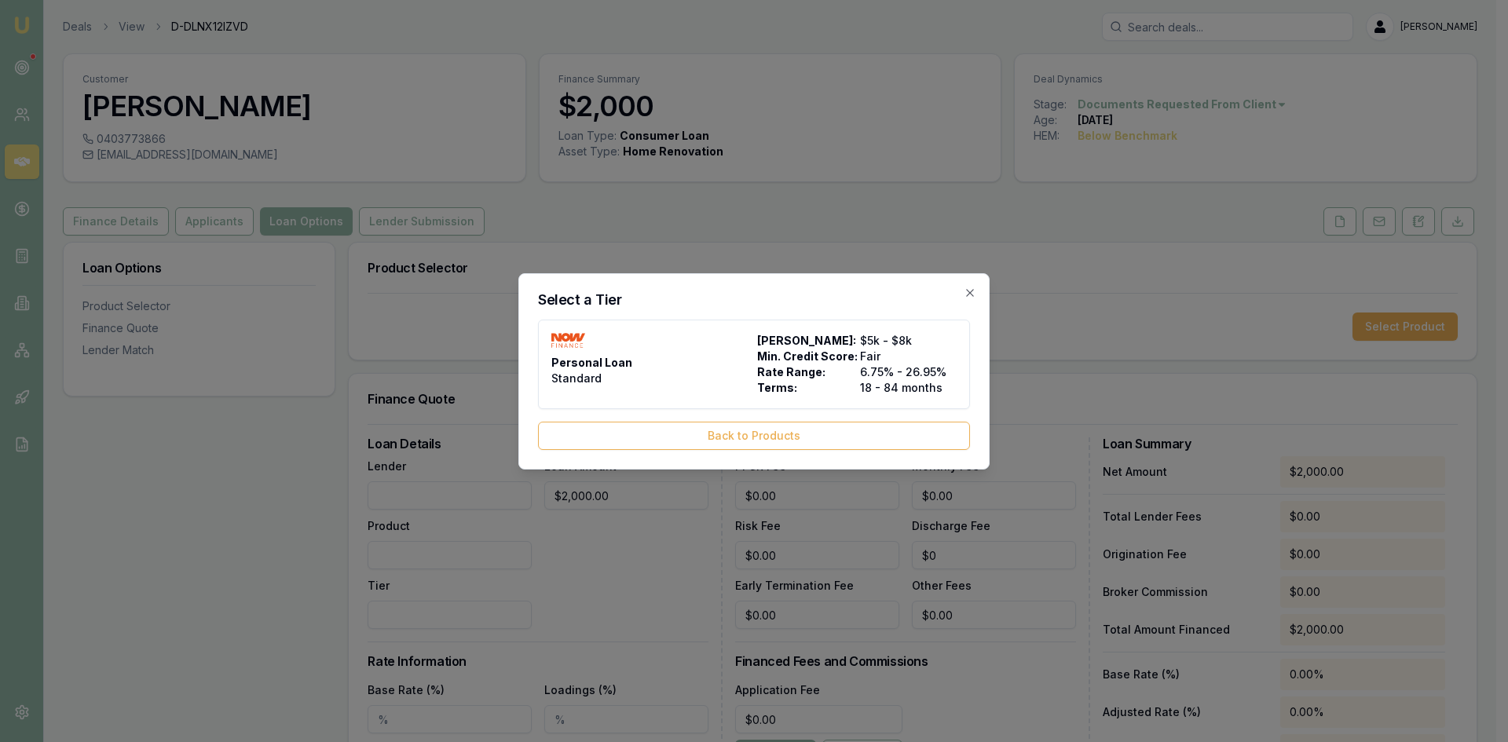
type input "1990"
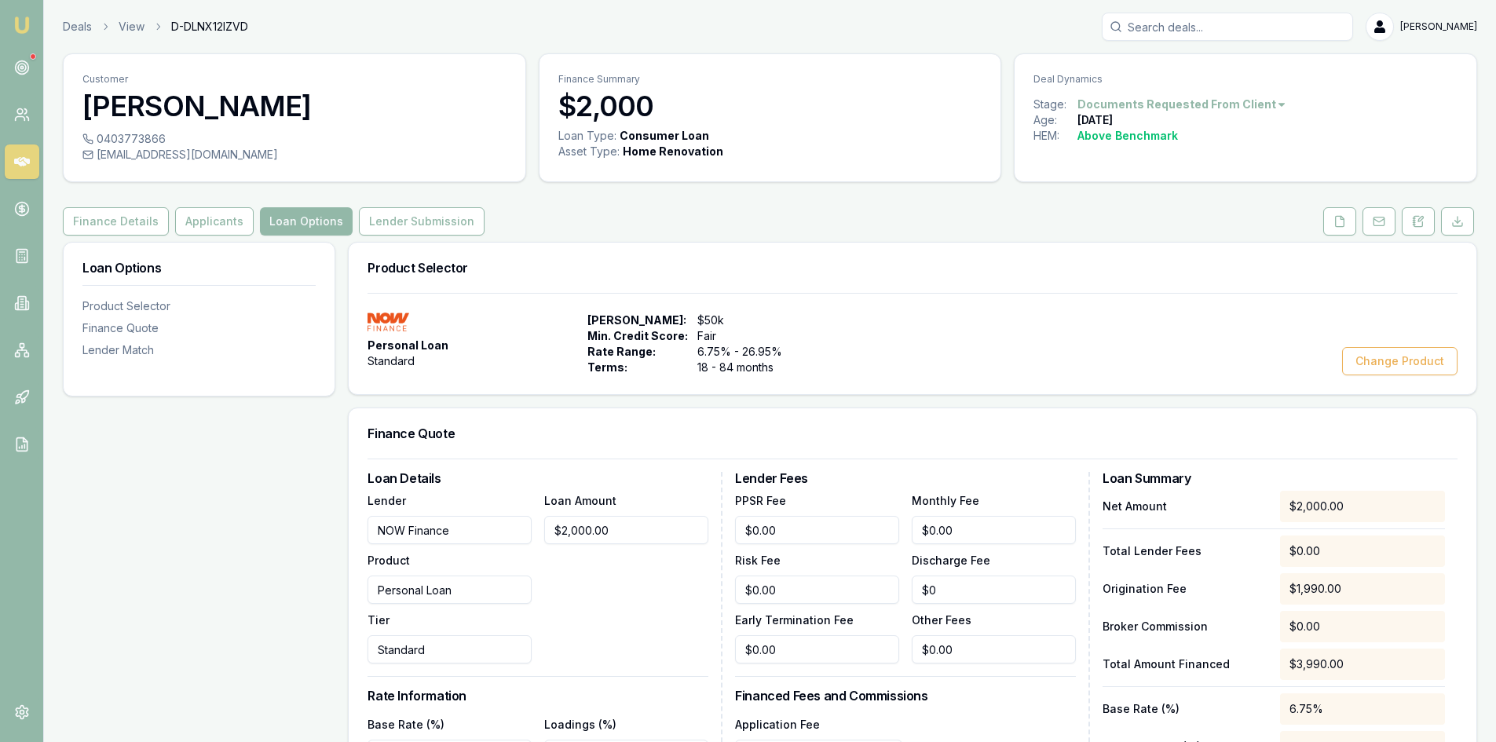
scroll to position [236, 0]
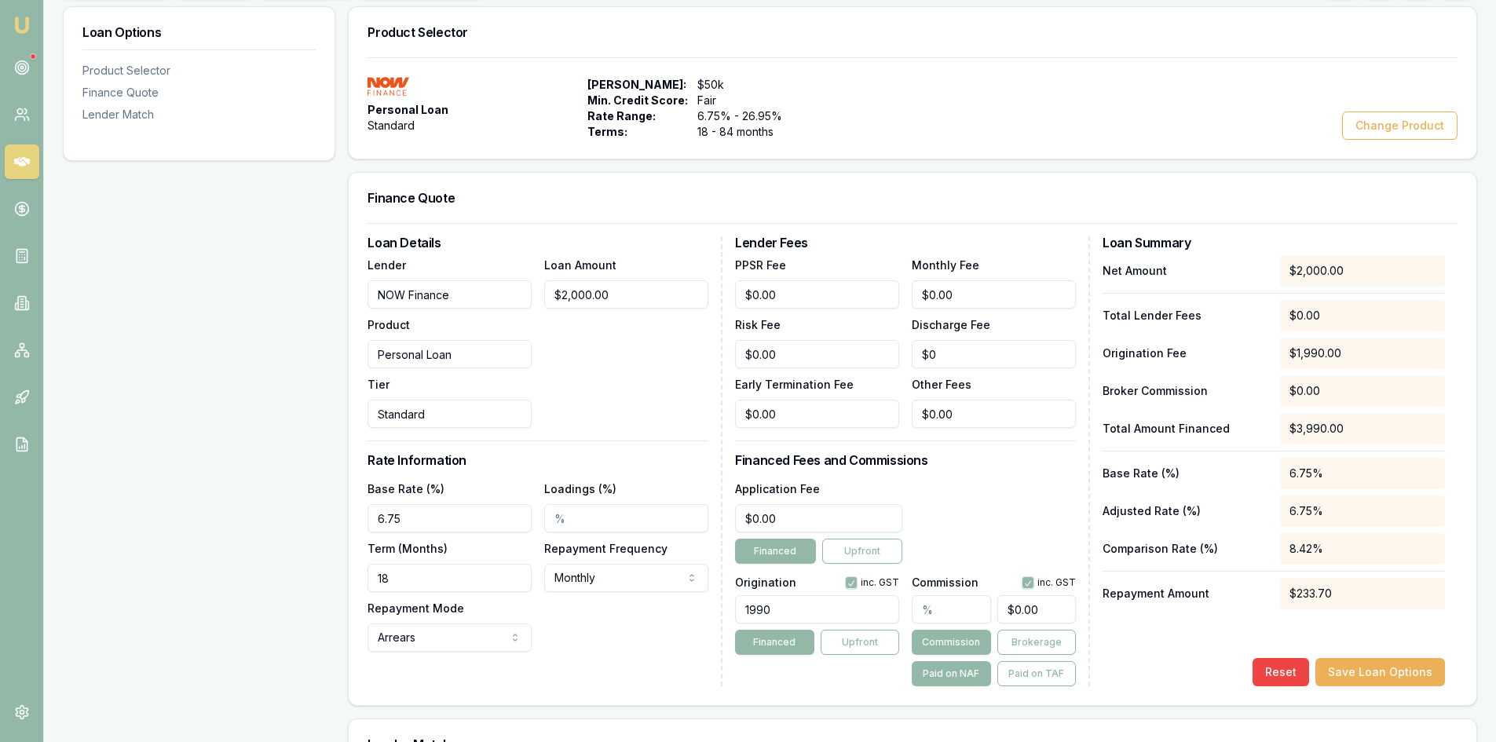
drag, startPoint x: 433, startPoint y: 526, endPoint x: 249, endPoint y: 526, distance: 184.6
click at [249, 526] on div "Loan Options Product Selector Finance Quote Lender Match Product Selector Perso…" at bounding box center [770, 584] width 1414 height 1157
type input "13.00%"
click at [438, 580] on input "18" at bounding box center [450, 578] width 164 height 28
type input "60"
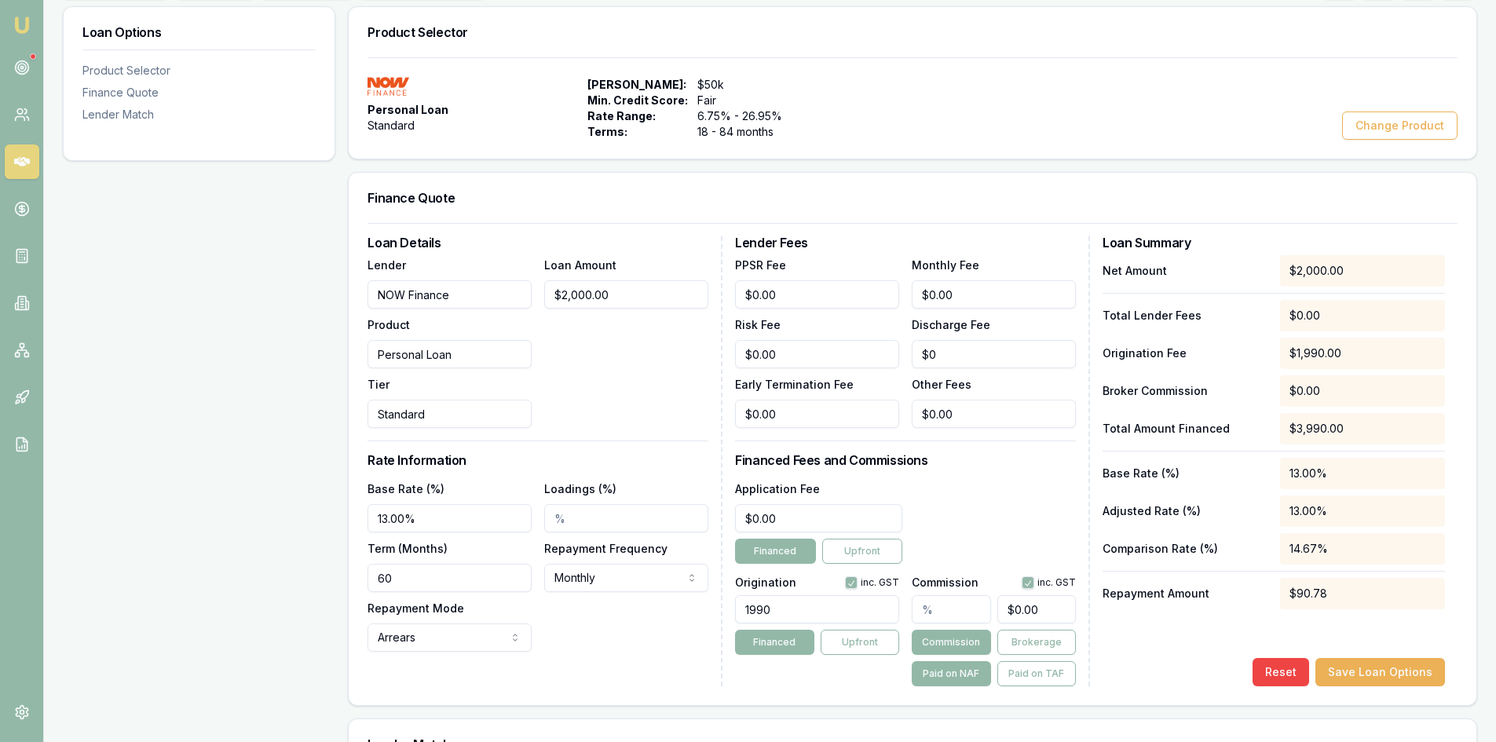
click at [640, 624] on div "Base Rate (%) 13.00% Loadings (%) Term (Months) 60 Repayment Frequency Monthly …" at bounding box center [538, 565] width 341 height 173
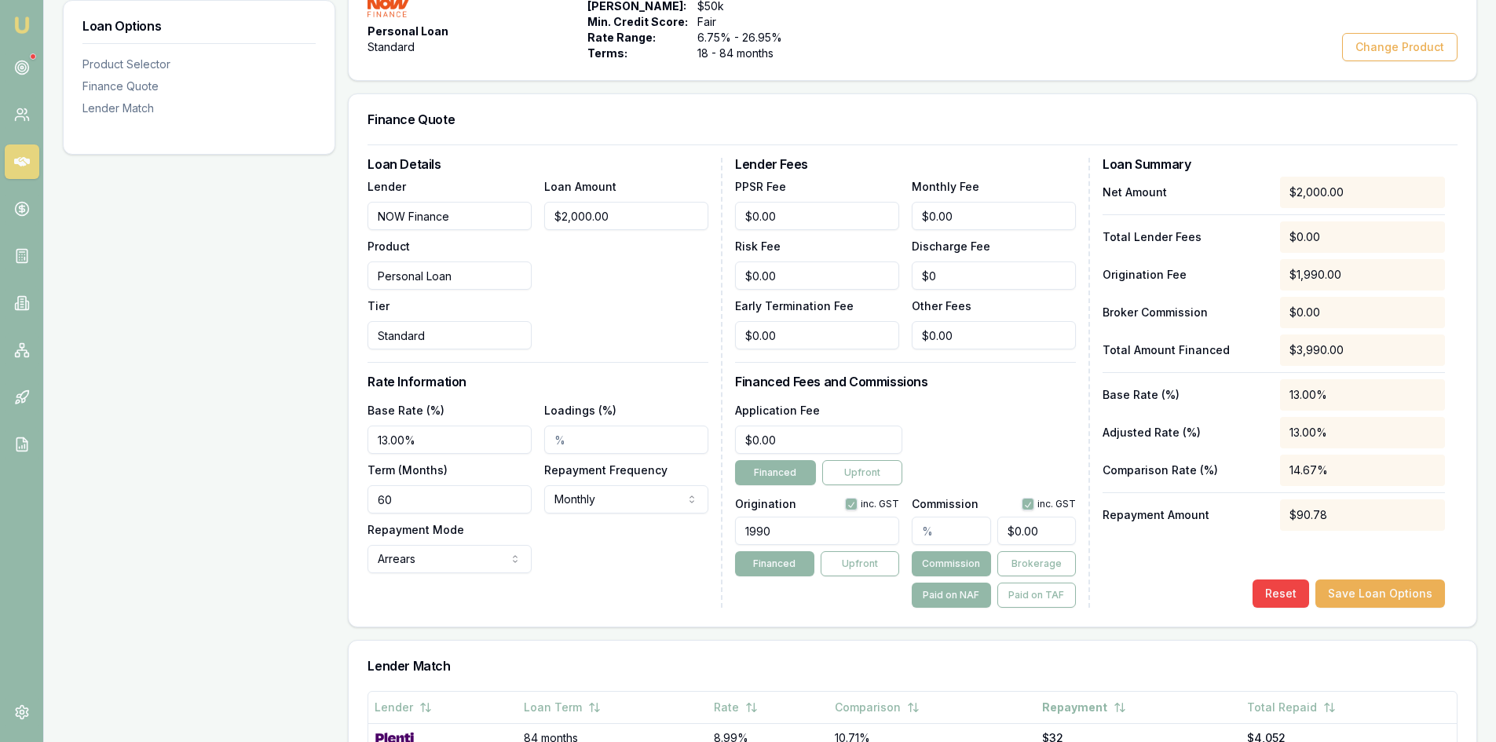
drag, startPoint x: 425, startPoint y: 441, endPoint x: 290, endPoint y: 448, distance: 135.3
click at [290, 448] on div "Loan Options Product Selector Finance Quote Lender Match Product Selector Perso…" at bounding box center [770, 506] width 1414 height 1157
click at [481, 445] on input "14.68%" at bounding box center [450, 440] width 164 height 28
type input "14.80%"
click at [571, 595] on div "Loan Details Lender NOW Finance Product Personal Loan Tier Standard Loan Amount…" at bounding box center [545, 383] width 355 height 450
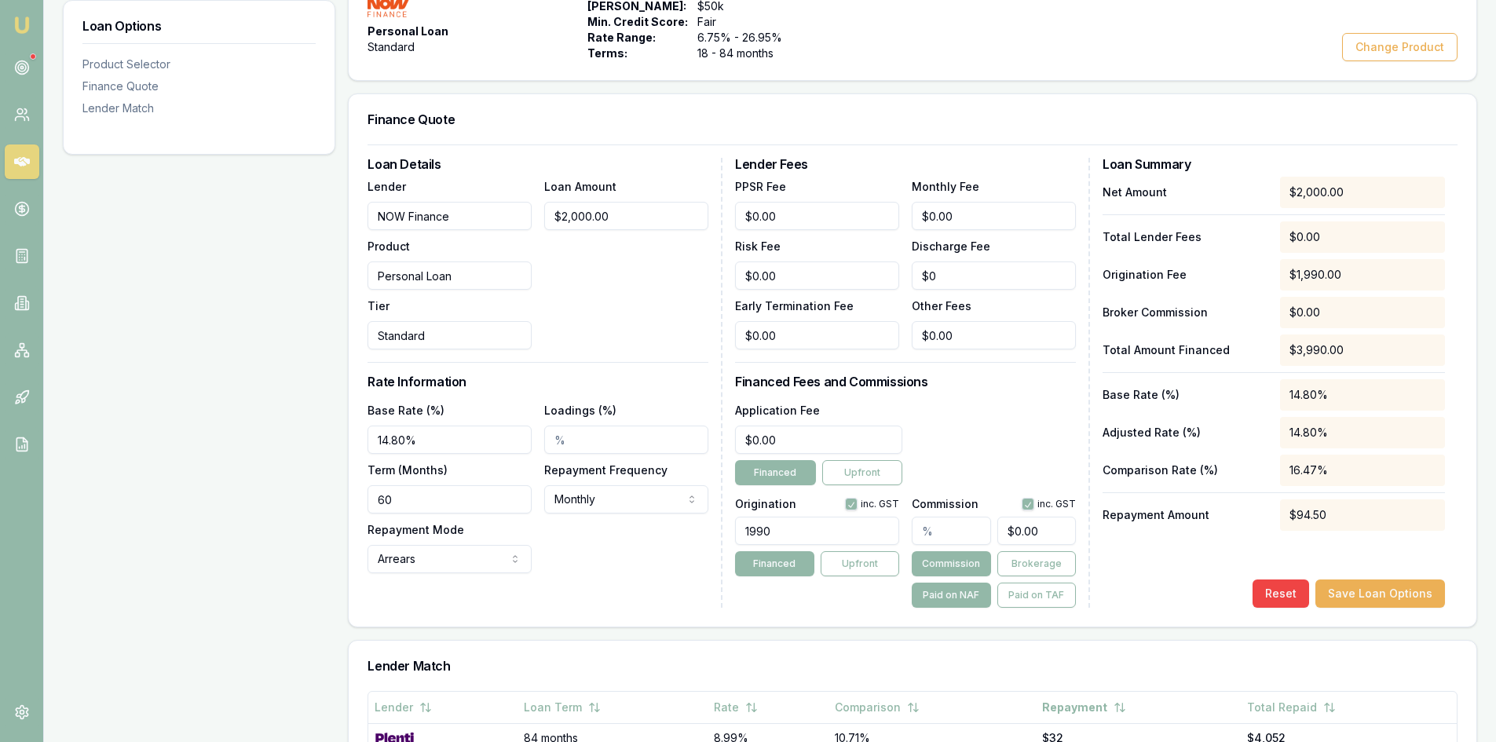
scroll to position [550, 0]
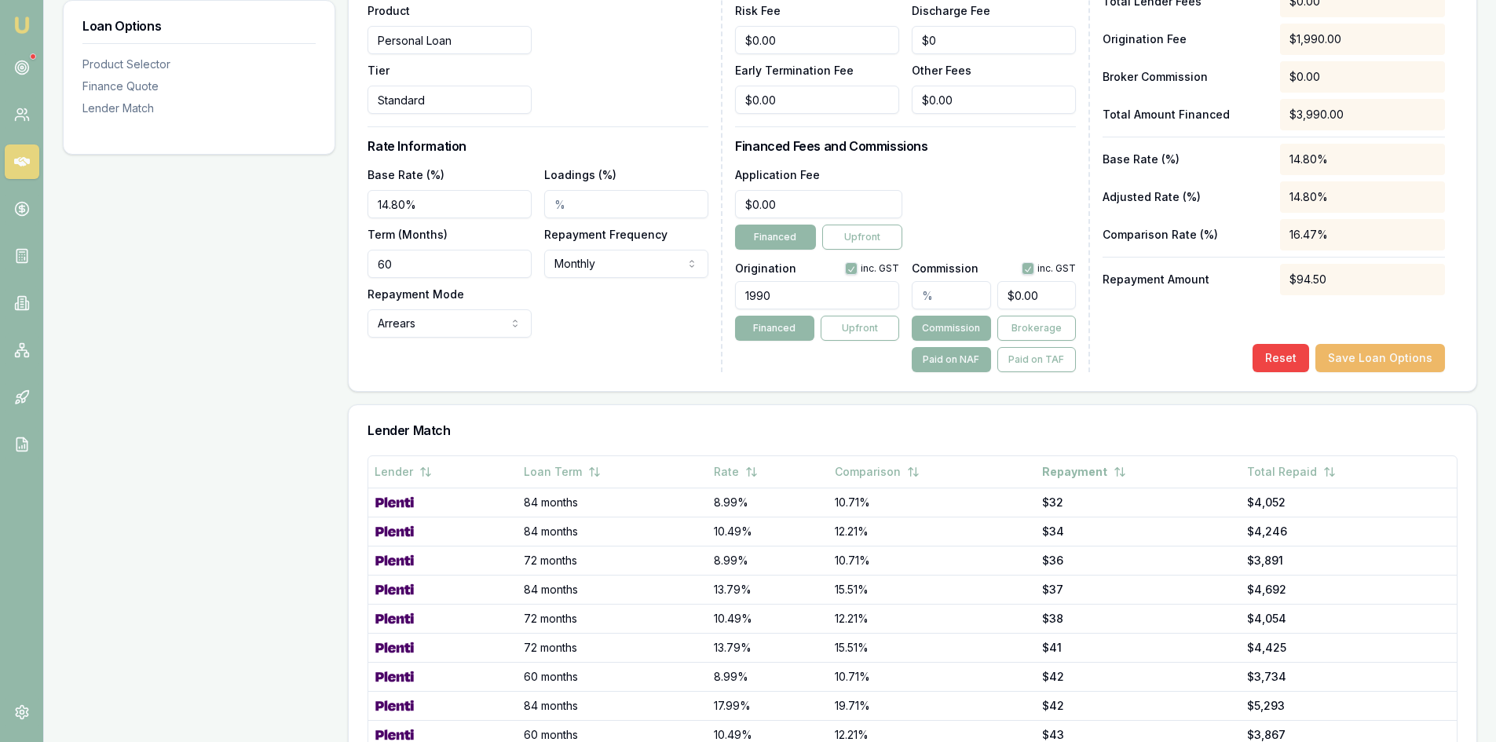
click at [1390, 358] on button "Save Loan Options" at bounding box center [1380, 358] width 130 height 28
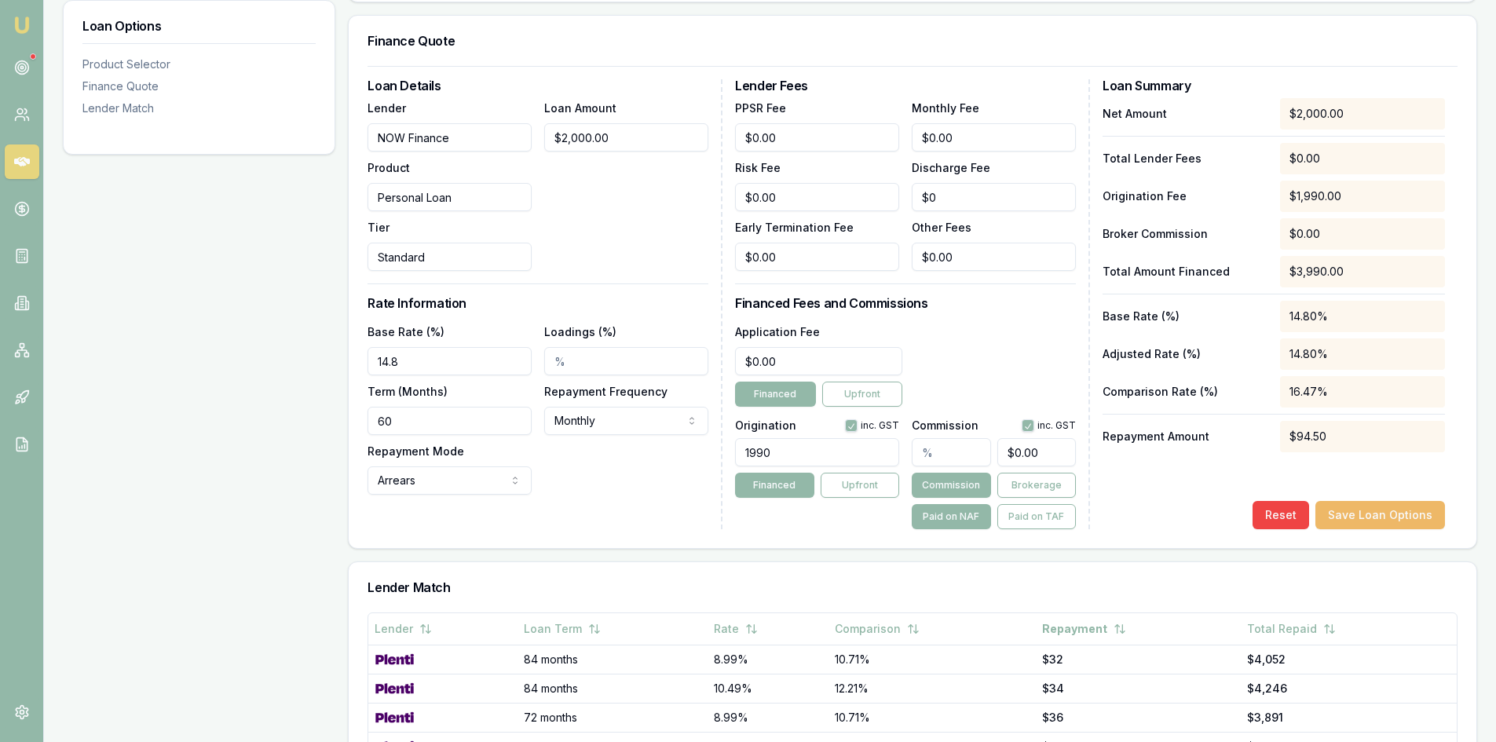
click at [1382, 520] on button "Save Loan Options" at bounding box center [1380, 515] width 130 height 28
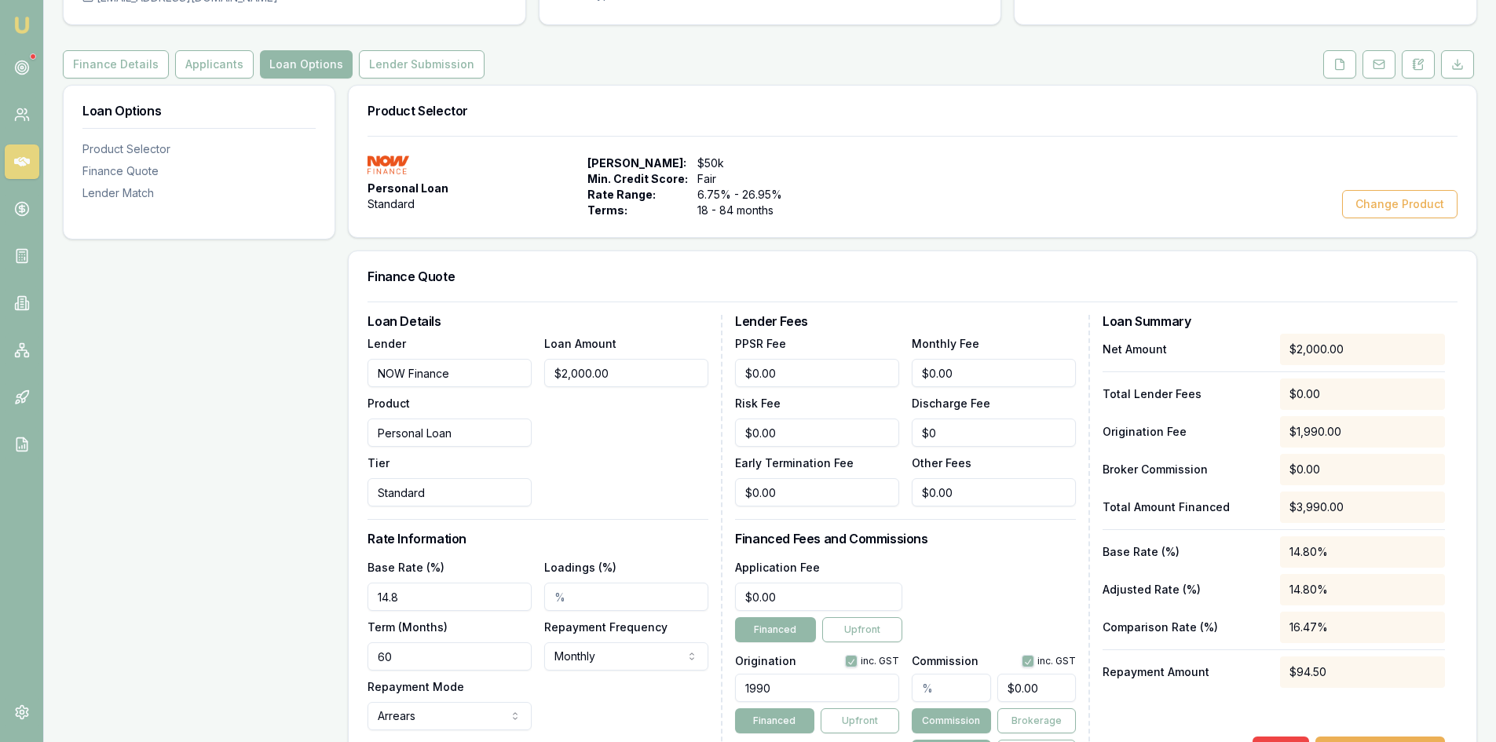
scroll to position [0, 0]
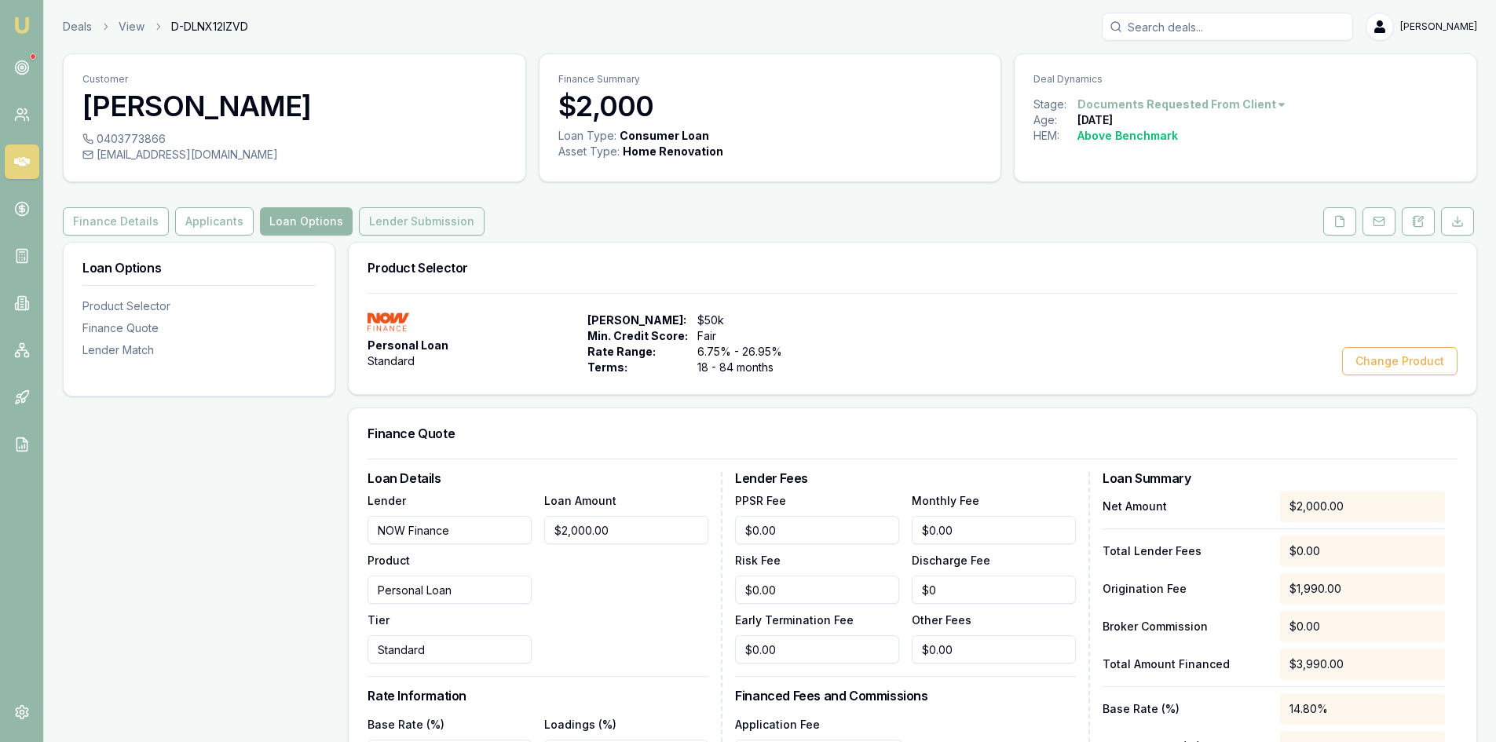
click at [393, 227] on button "Lender Submission" at bounding box center [422, 221] width 126 height 28
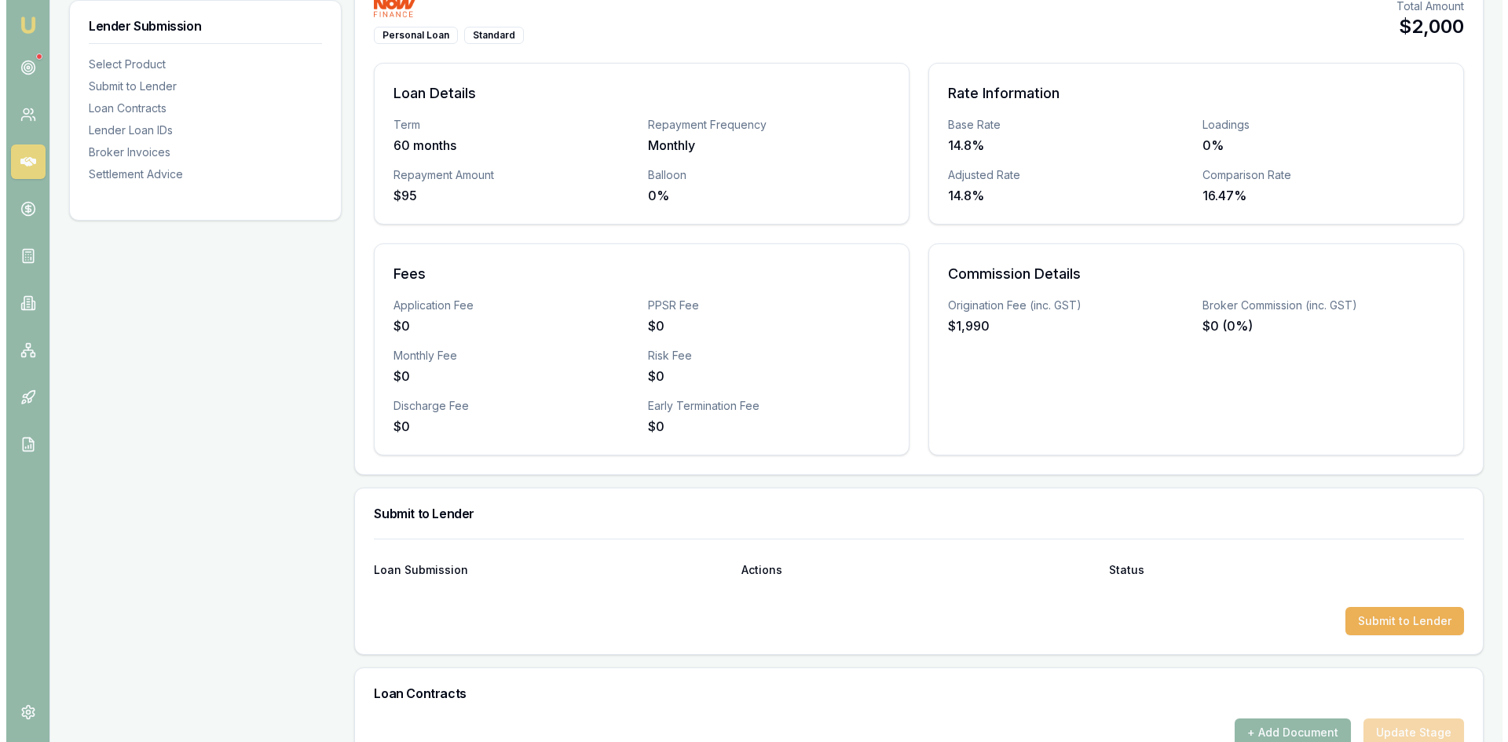
scroll to position [628, 0]
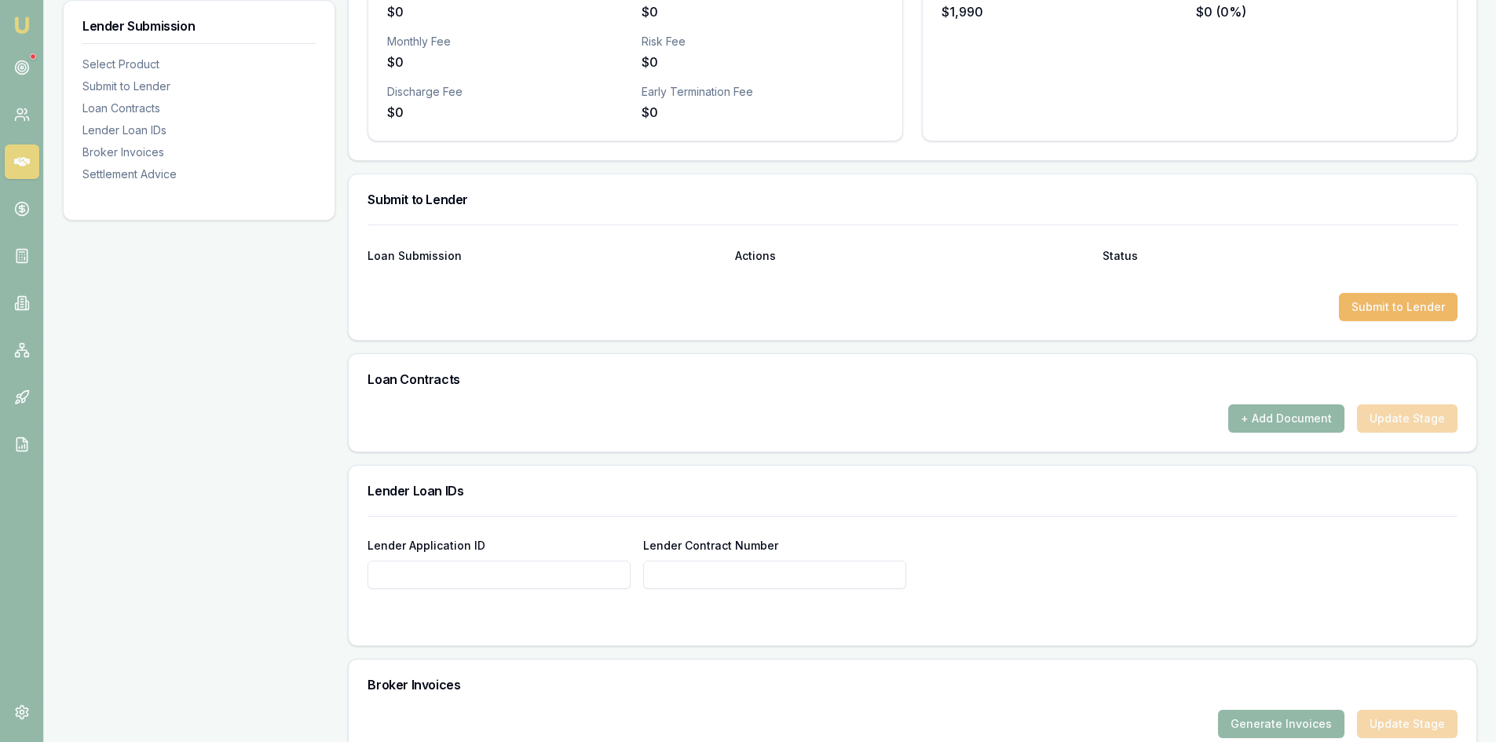
click at [1364, 316] on button "Submit to Lender" at bounding box center [1398, 307] width 119 height 28
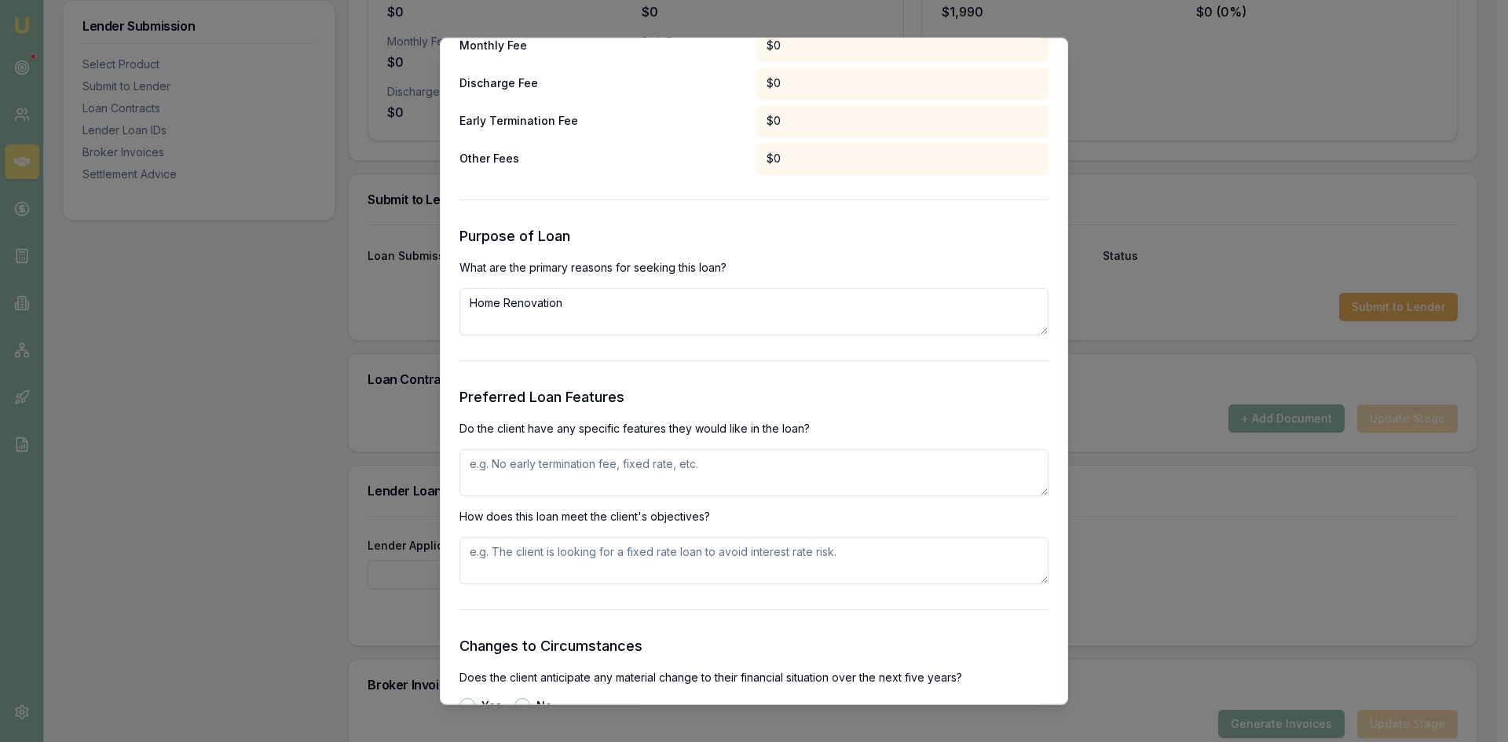
scroll to position [1571, 0]
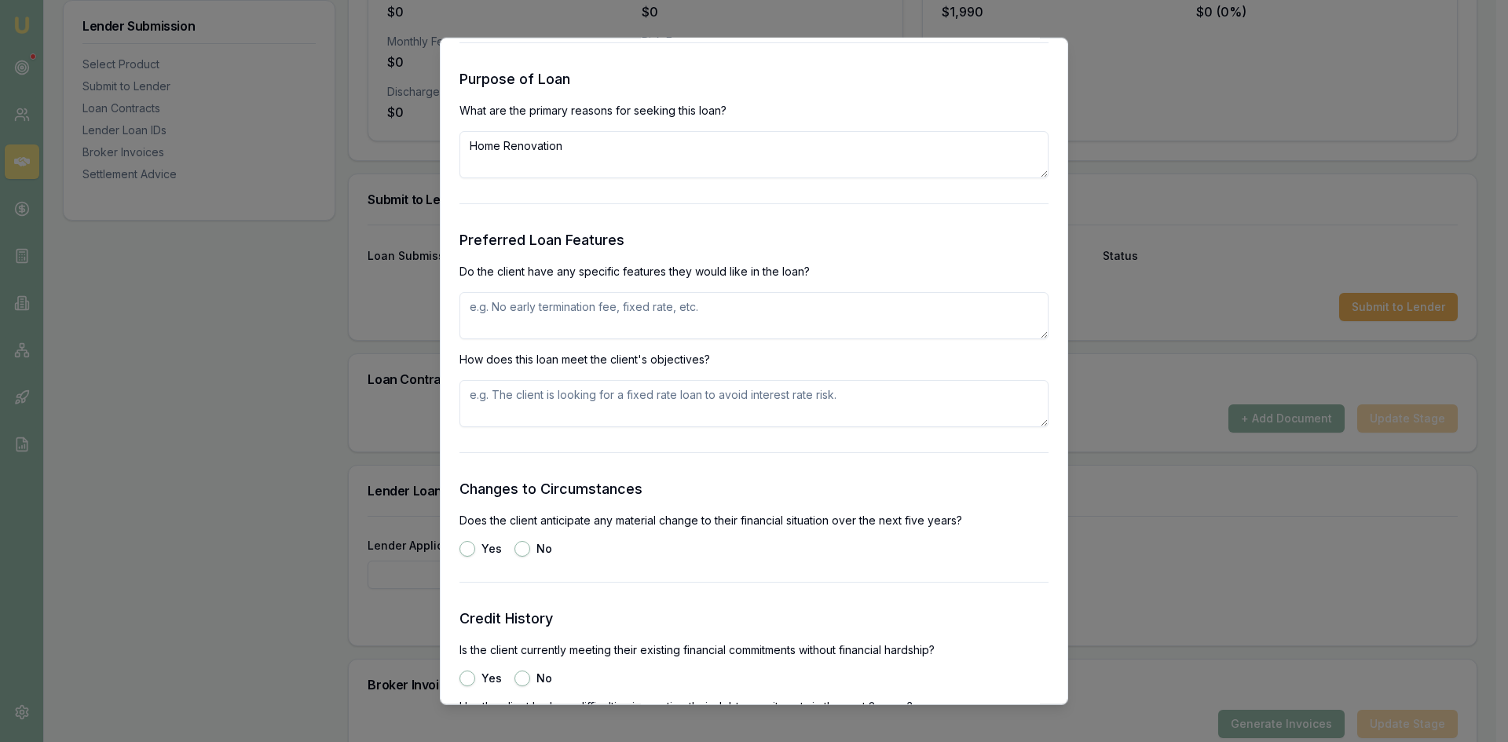
click at [529, 324] on textarea at bounding box center [753, 314] width 589 height 47
type textarea "n"
type textarea "available rate"
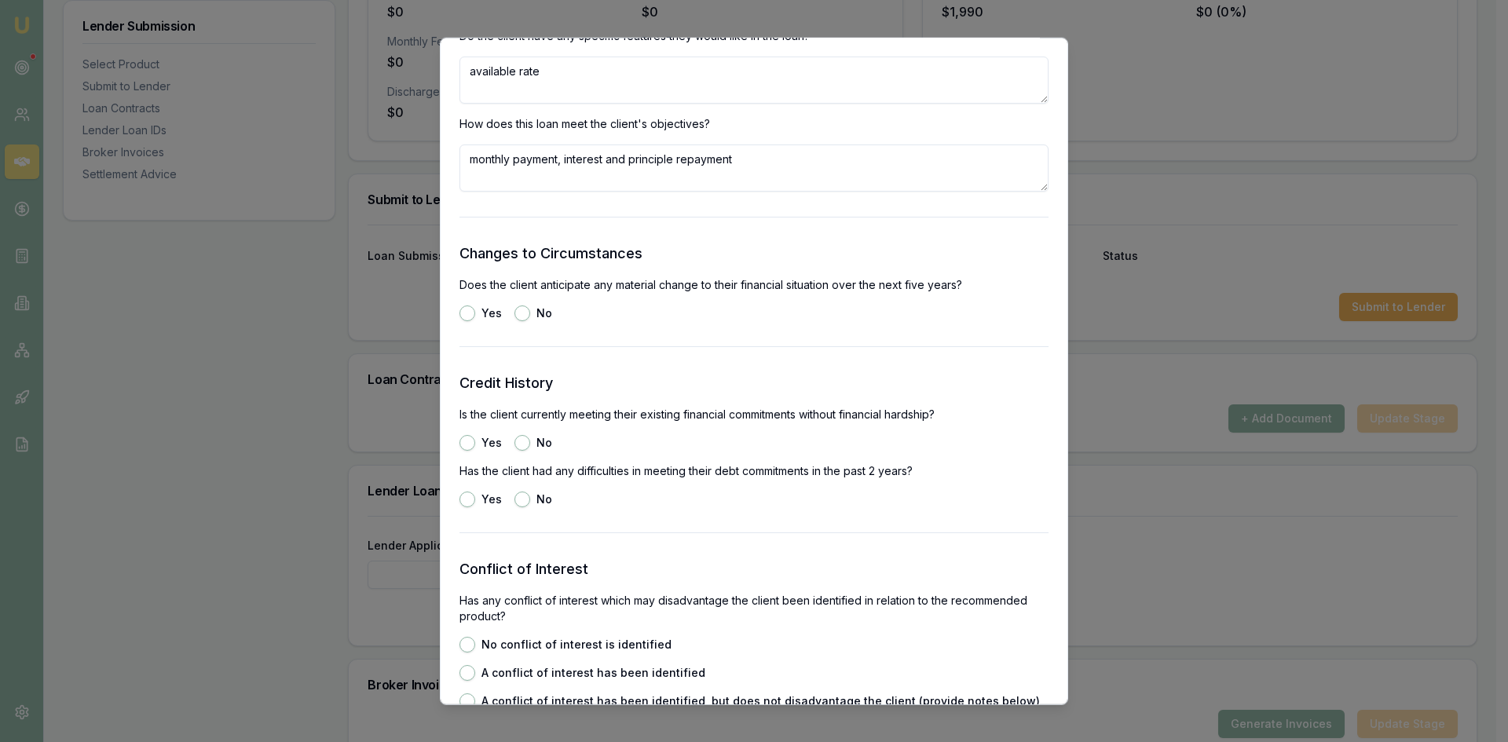
type textarea "monthly payment, interest and principle repayment"
click at [525, 316] on button "No" at bounding box center [522, 313] width 16 height 16
radio input "true"
click at [468, 444] on button "Yes" at bounding box center [467, 442] width 16 height 16
radio input "true"
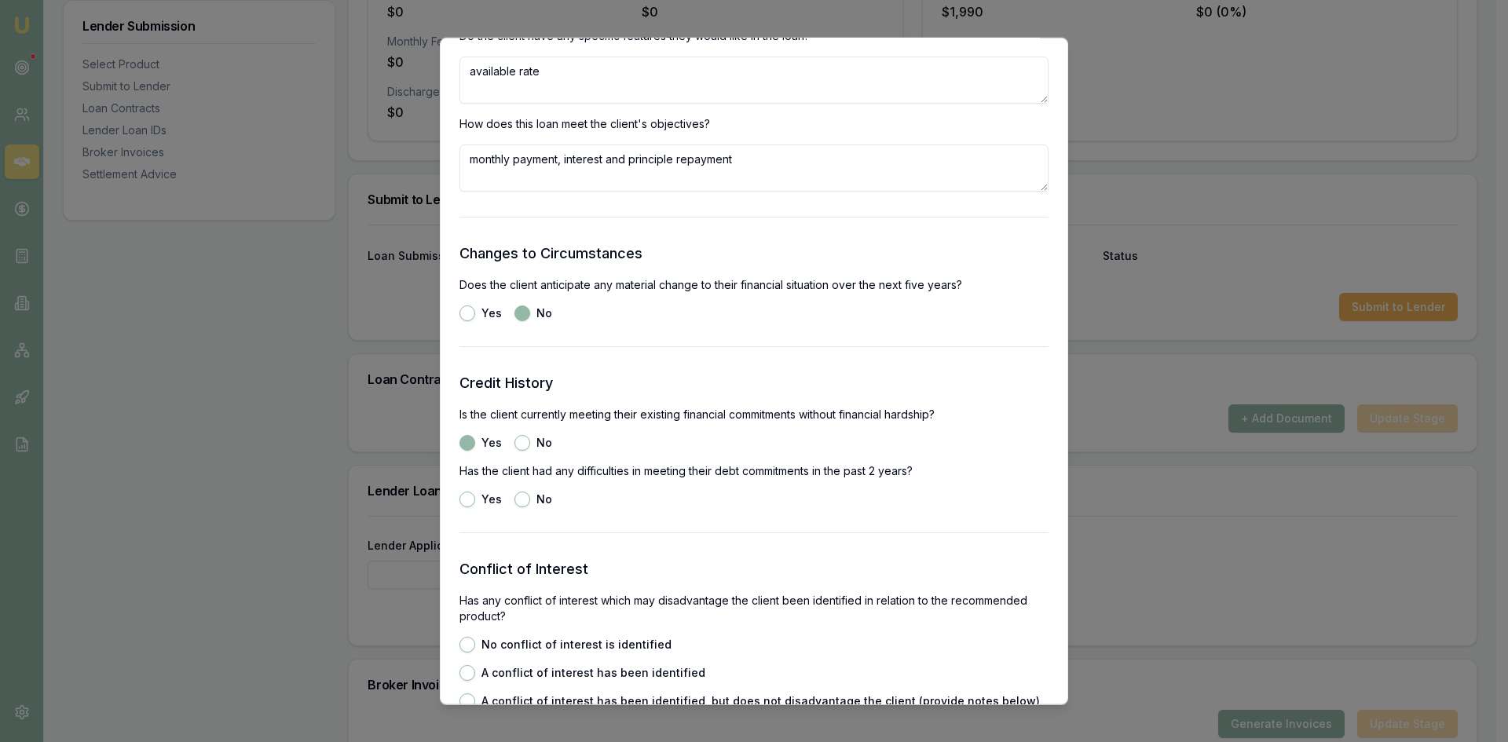
scroll to position [2042, 0]
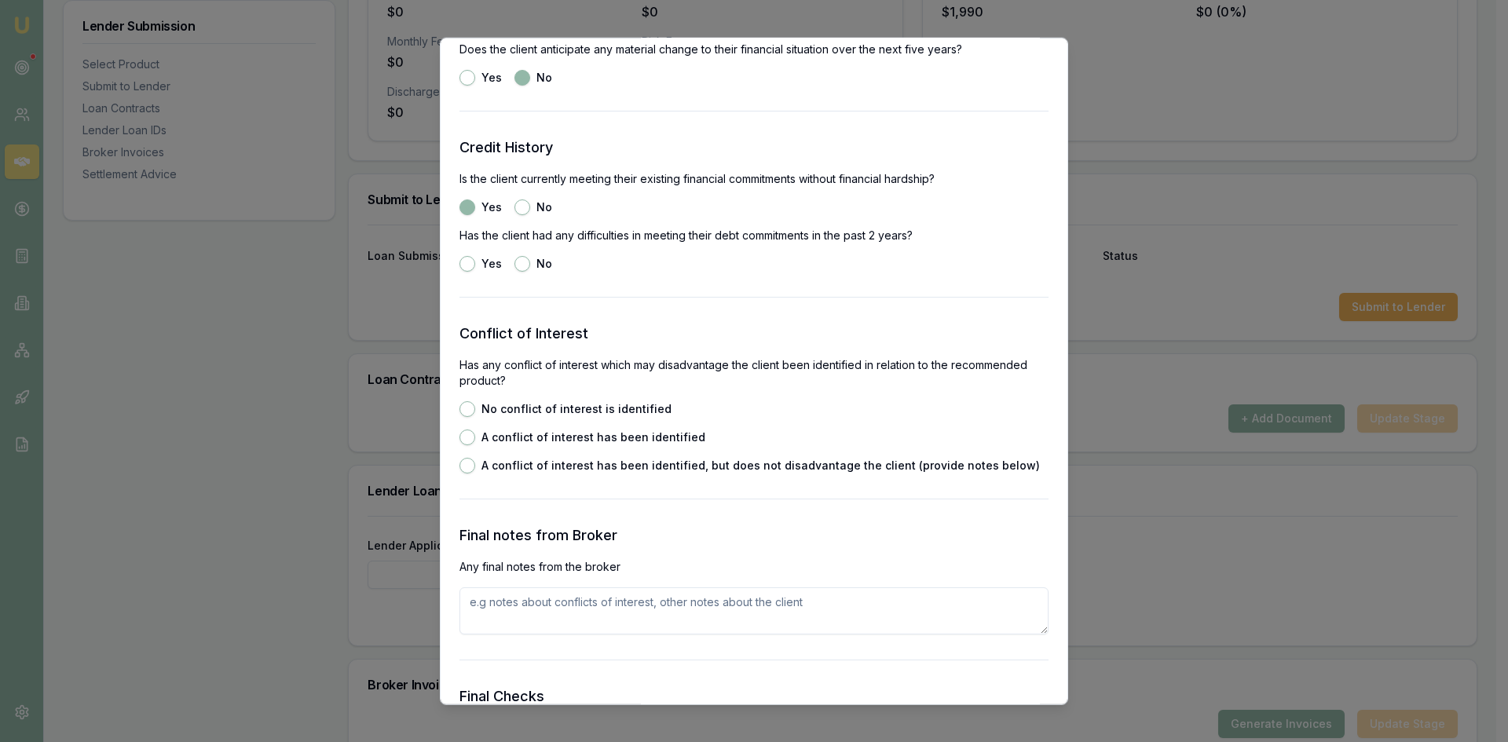
click at [518, 263] on button "No" at bounding box center [522, 263] width 16 height 16
radio input "true"
click at [471, 409] on button "No conflict of interest is identified" at bounding box center [467, 409] width 16 height 16
click at [465, 441] on button "A conflict of interest has been identified" at bounding box center [467, 437] width 16 height 16
radio input "false"
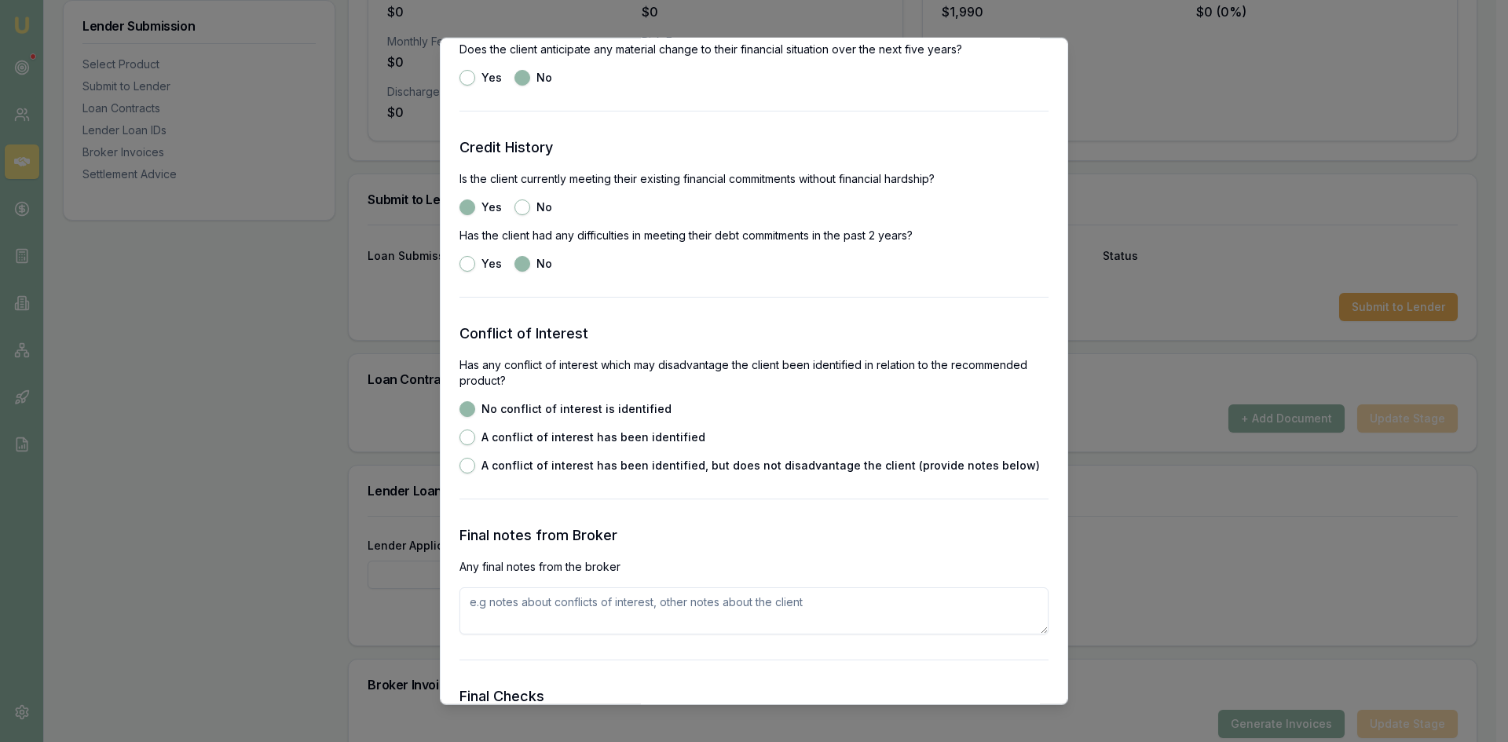
radio input "true"
click at [468, 408] on button "No conflict of interest is identified" at bounding box center [467, 409] width 16 height 16
radio input "true"
radio input "false"
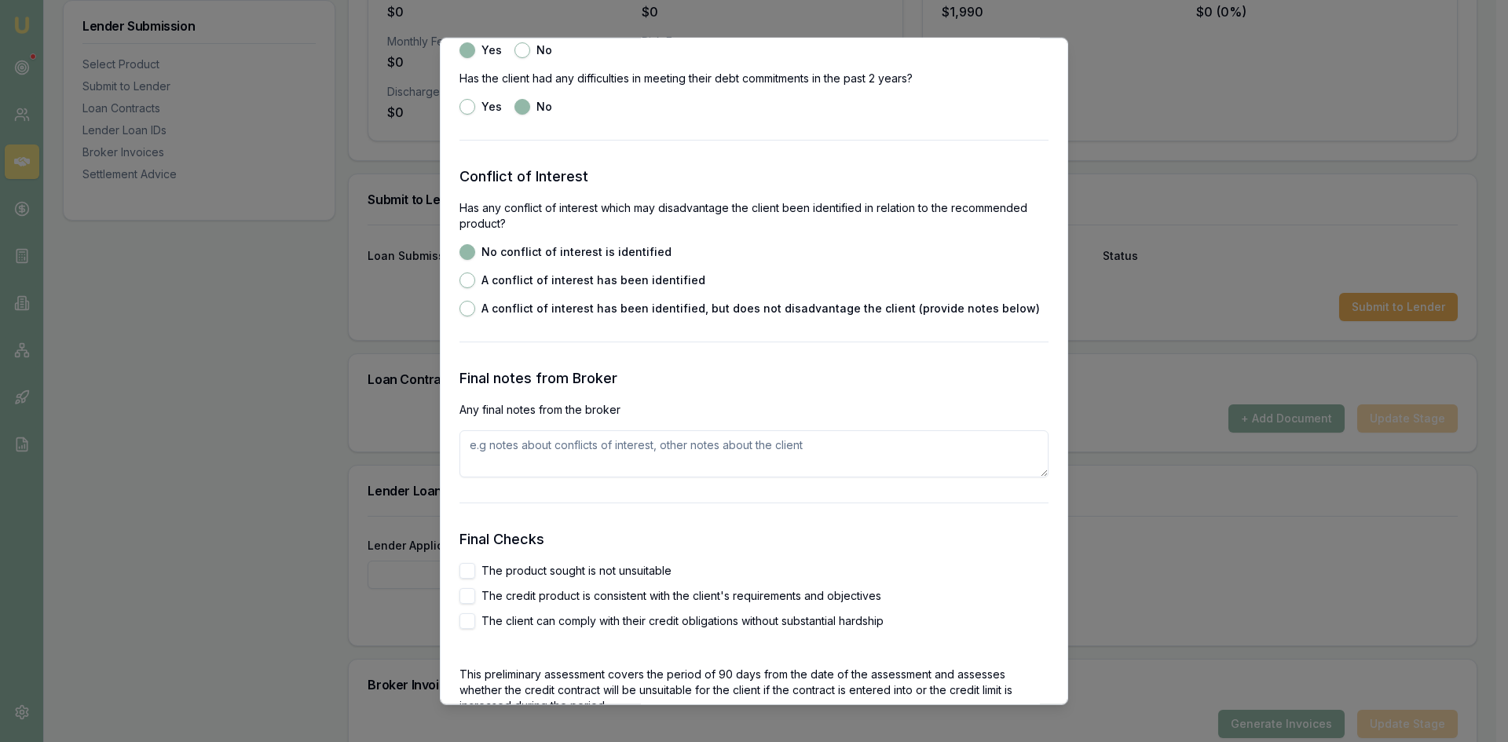
scroll to position [2356, 0]
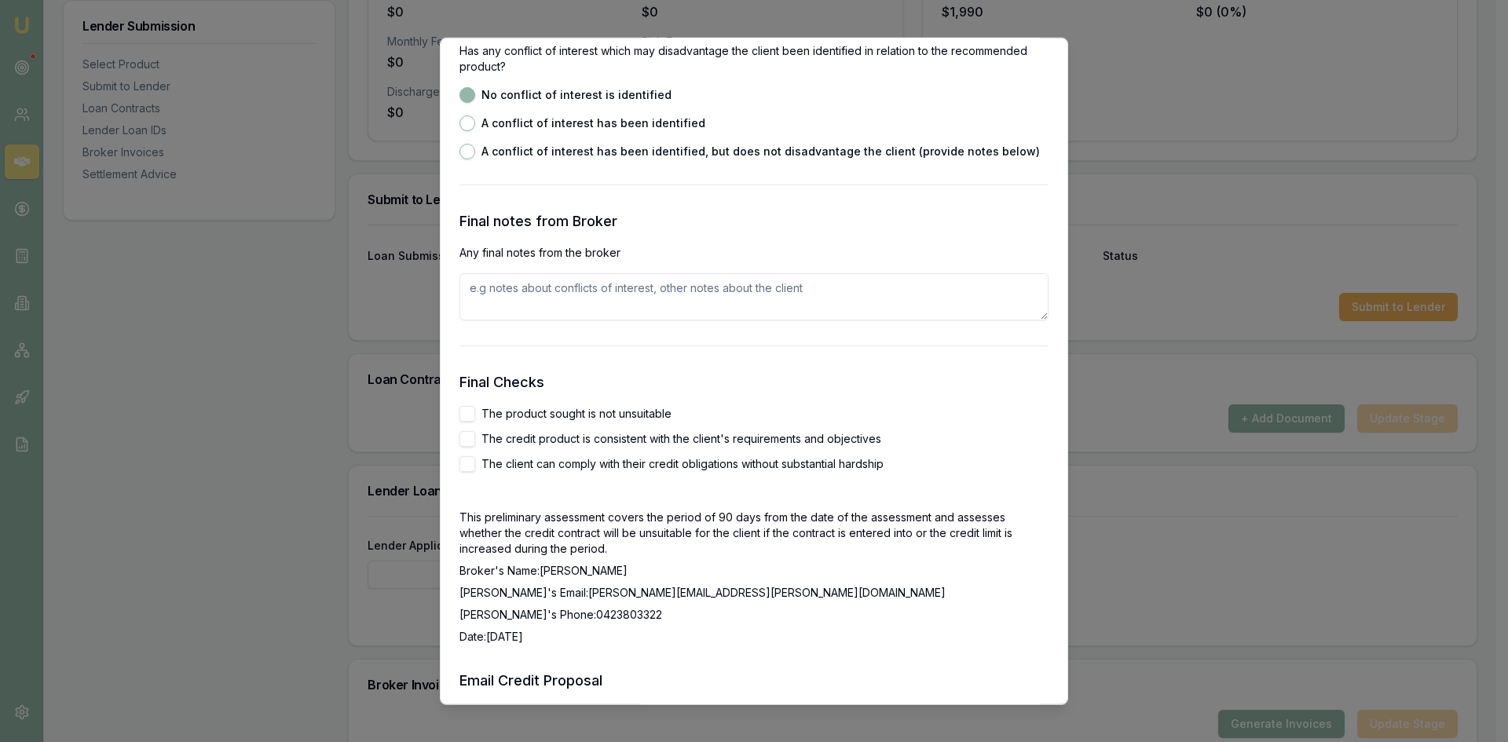
drag, startPoint x: 464, startPoint y: 416, endPoint x: 459, endPoint y: 438, distance: 22.7
click at [463, 415] on button "The product sought is not unsuitable" at bounding box center [467, 413] width 16 height 16
checkbox input "true"
click at [459, 438] on div "Preliminary Assessment Please complete the following assessment to submit to th…" at bounding box center [754, 371] width 628 height 668
click at [469, 461] on button "The client can comply with their credit obligations without substantial hardship" at bounding box center [467, 463] width 16 height 16
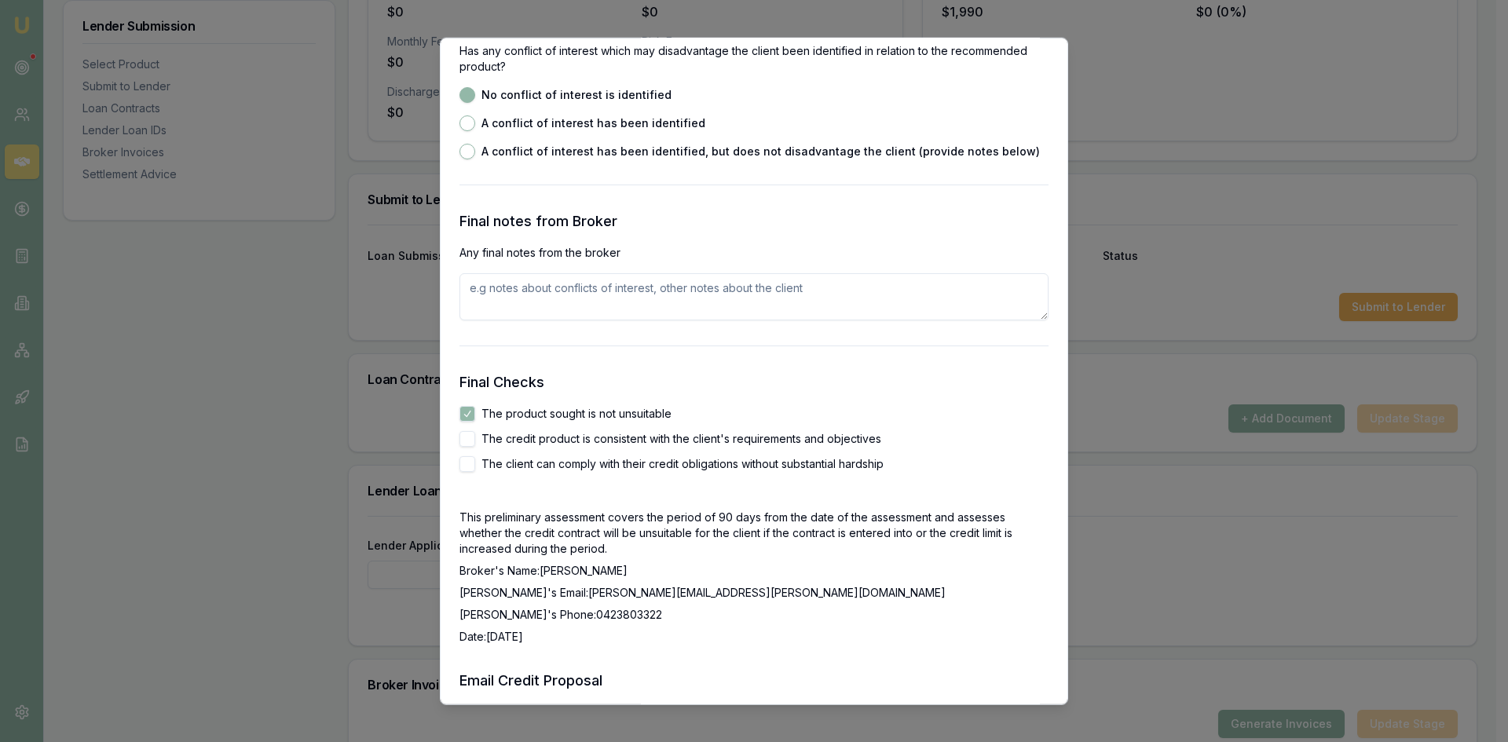
checkbox input "true"
click at [470, 437] on button "The credit product is consistent with the client's requirements and objectives" at bounding box center [467, 438] width 16 height 16
checkbox input "true"
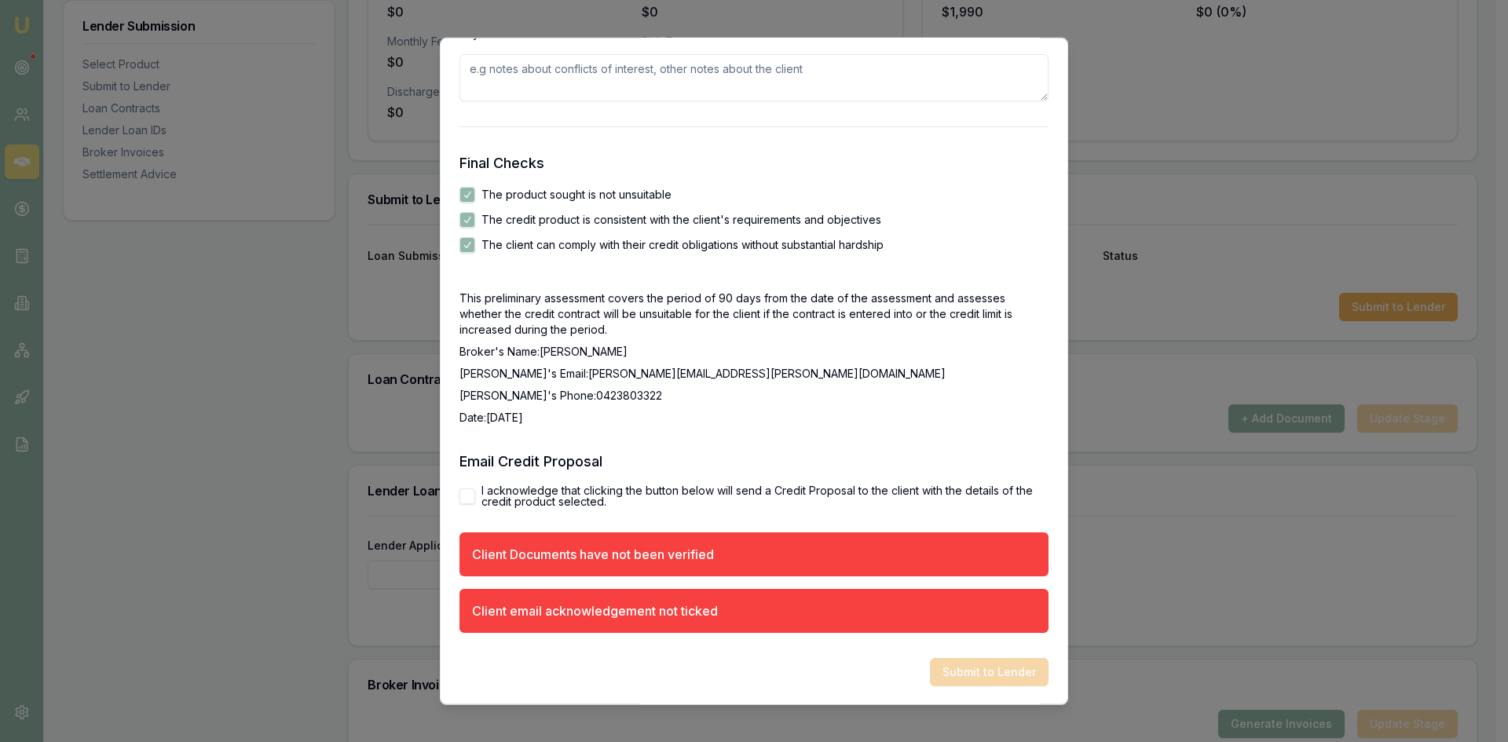
click at [465, 499] on button "I acknowledge that clicking the button below will send a Credit Proposal to the…" at bounding box center [467, 496] width 16 height 16
checkbox input "true"
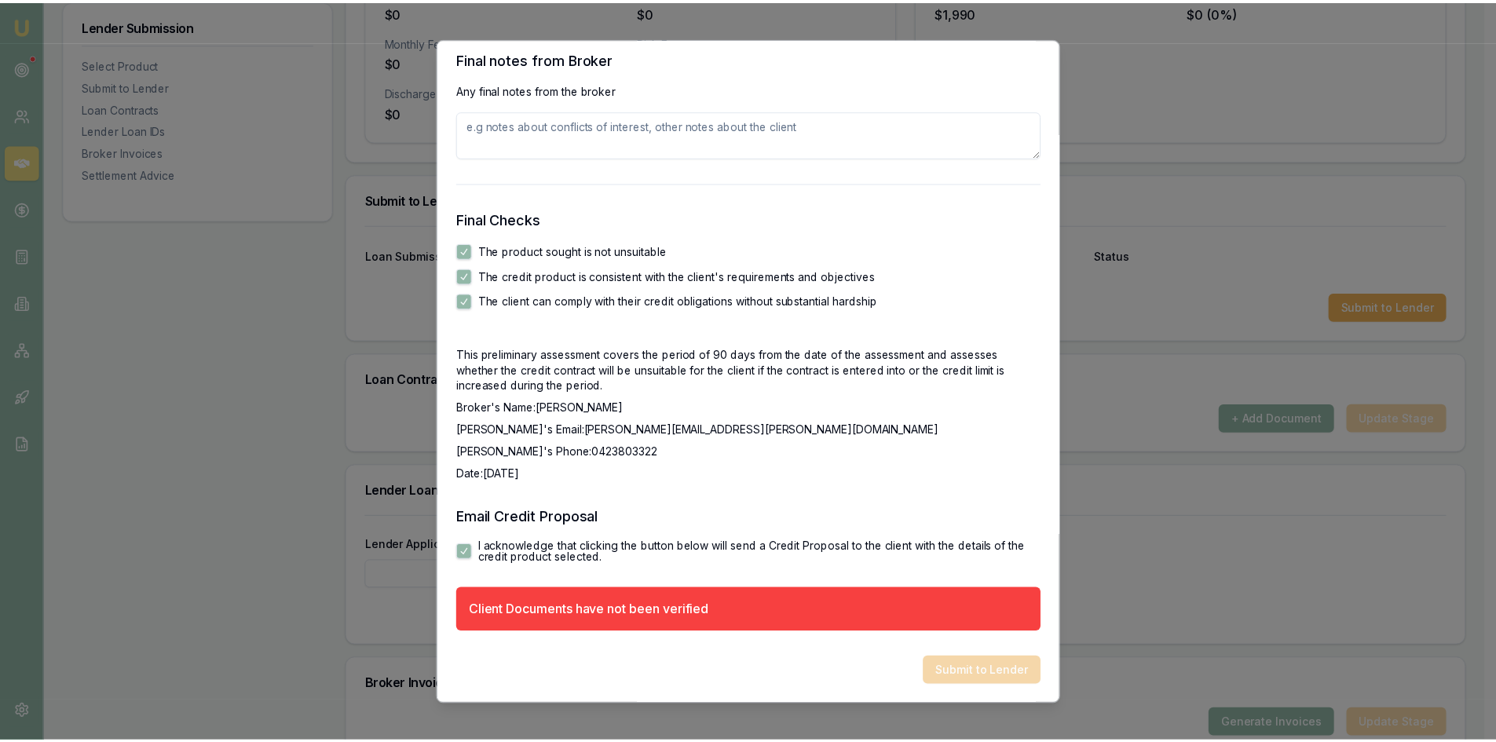
scroll to position [2519, 0]
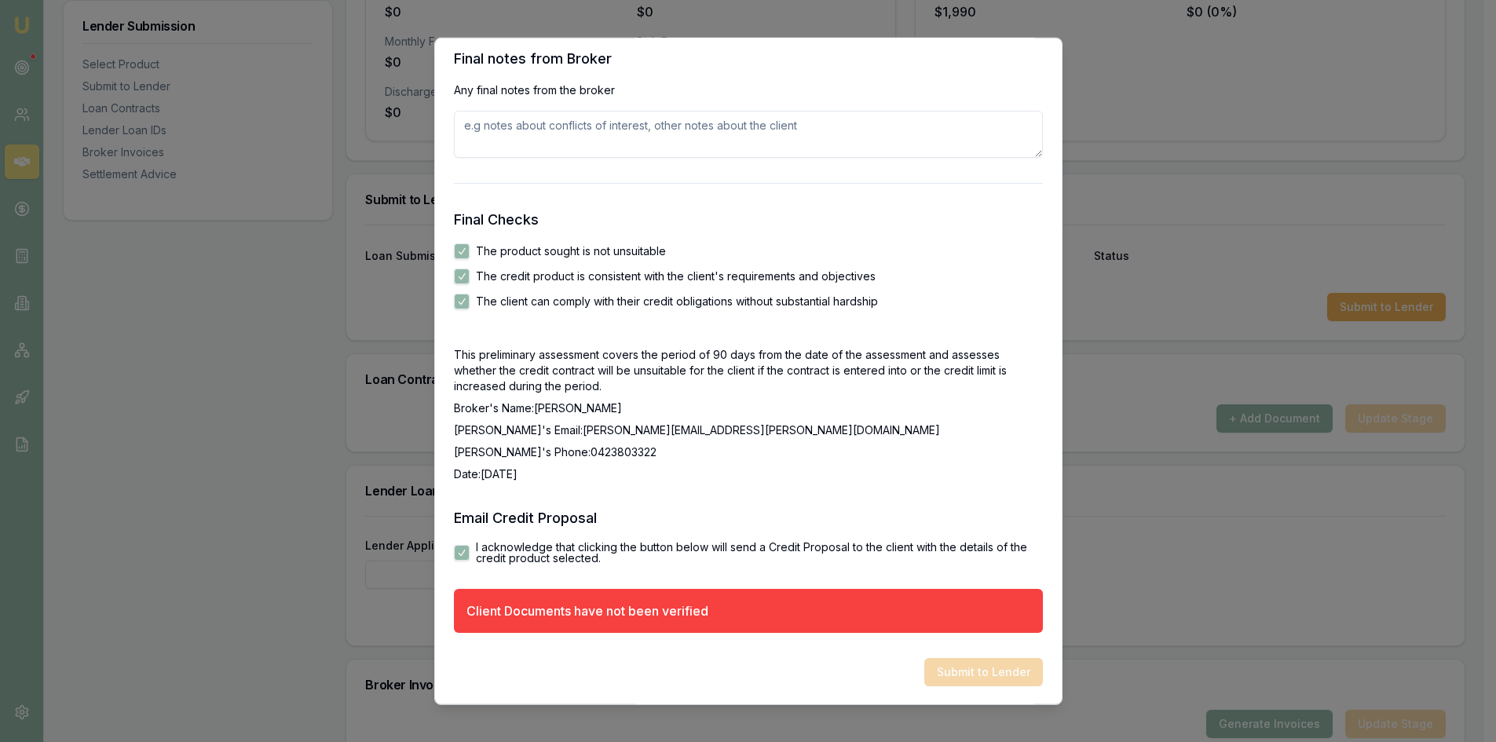
drag, startPoint x: 1210, startPoint y: 237, endPoint x: 1156, endPoint y: 173, distance: 84.2
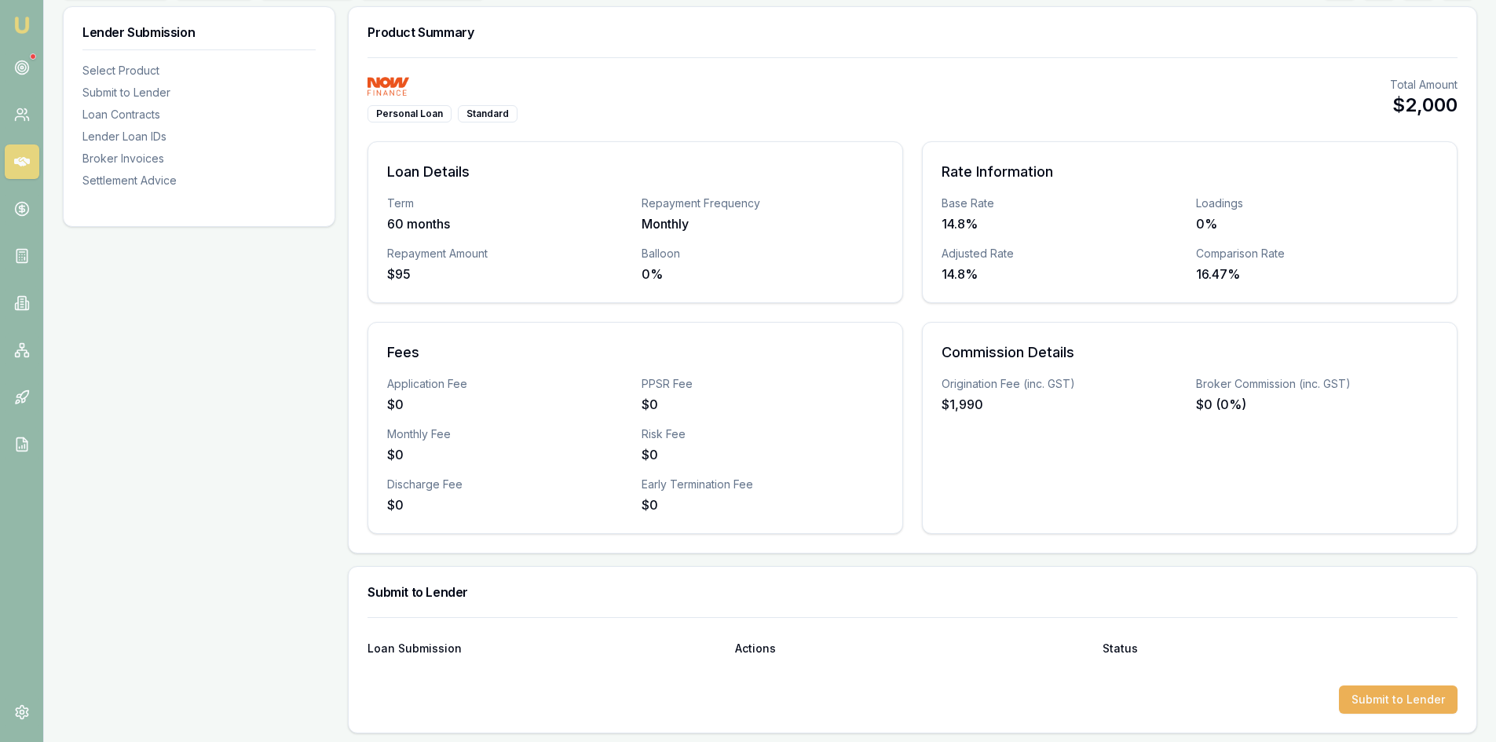
scroll to position [79, 0]
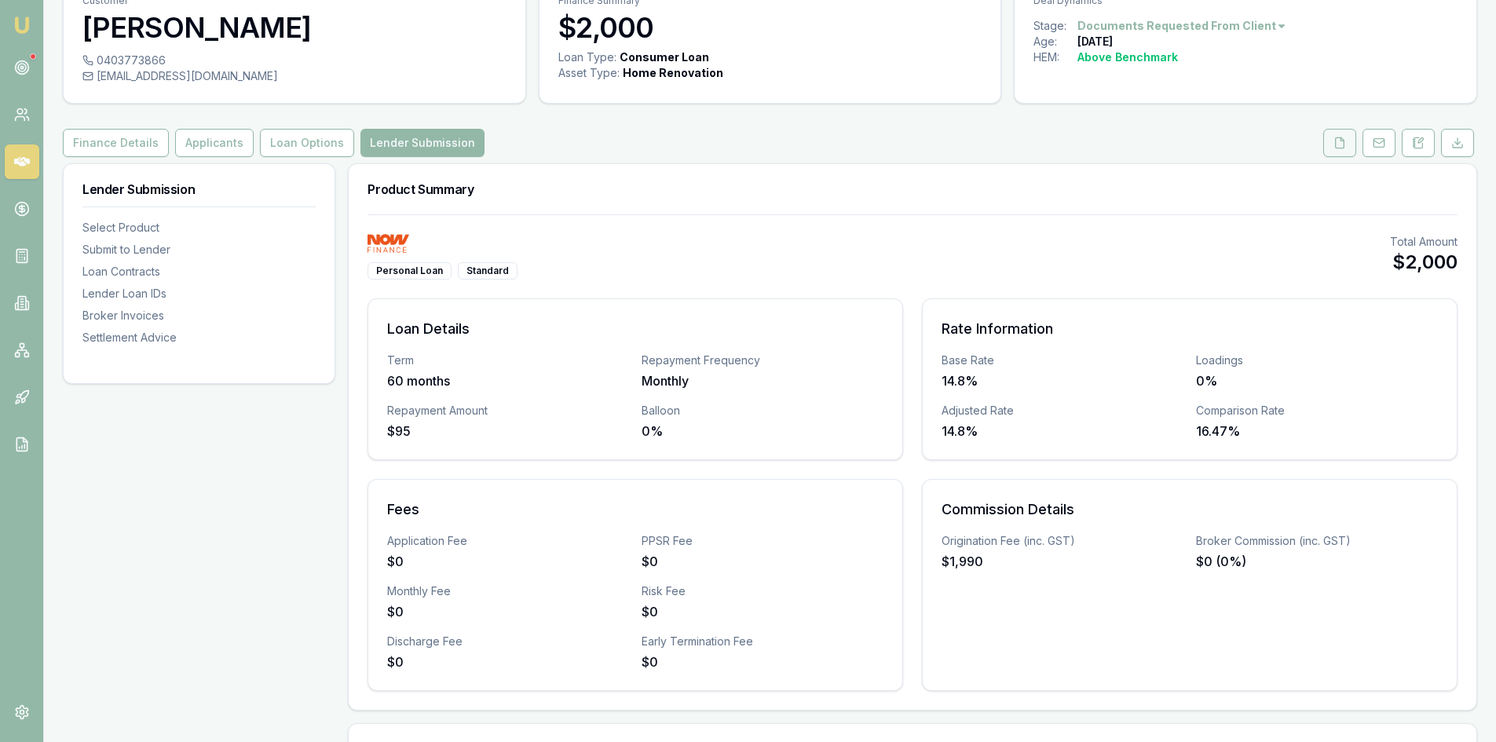
click at [1345, 151] on button at bounding box center [1339, 143] width 33 height 28
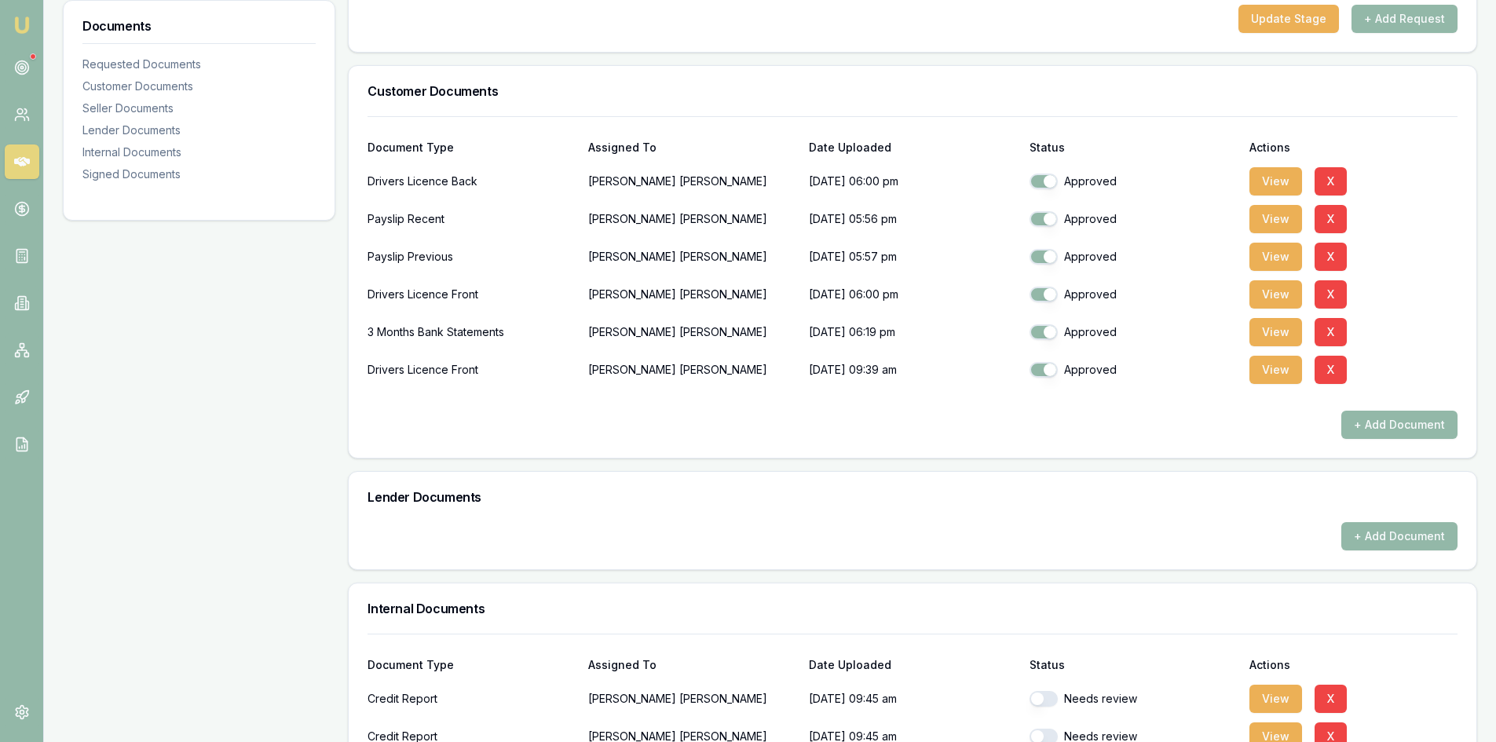
scroll to position [550, 0]
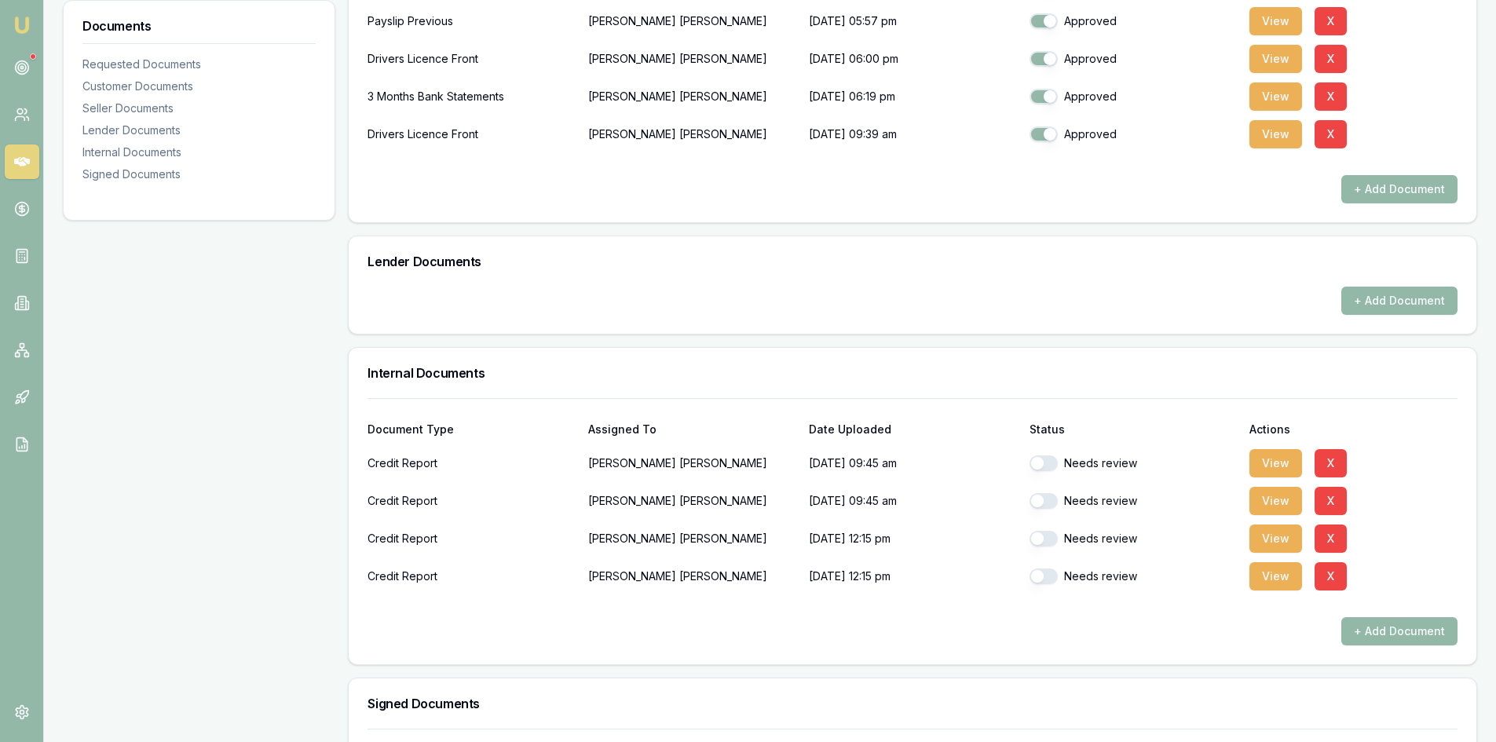
click at [1051, 461] on button "button" at bounding box center [1044, 463] width 28 height 16
checkbox input "true"
click at [1040, 497] on button "button" at bounding box center [1044, 501] width 28 height 16
checkbox input "true"
click at [1047, 540] on button "button" at bounding box center [1044, 539] width 28 height 16
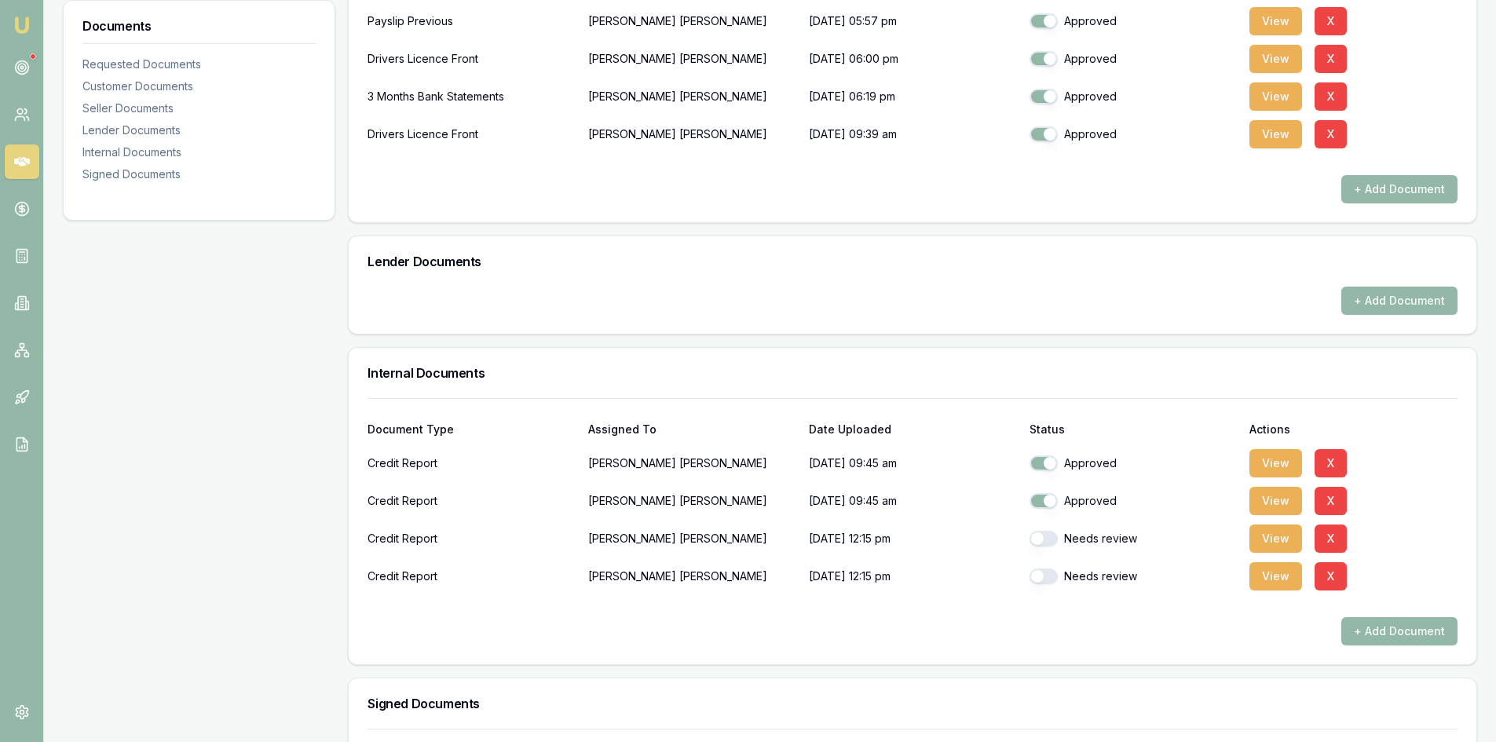
checkbox input "true"
click at [1050, 570] on button "button" at bounding box center [1044, 577] width 28 height 16
checkbox input "true"
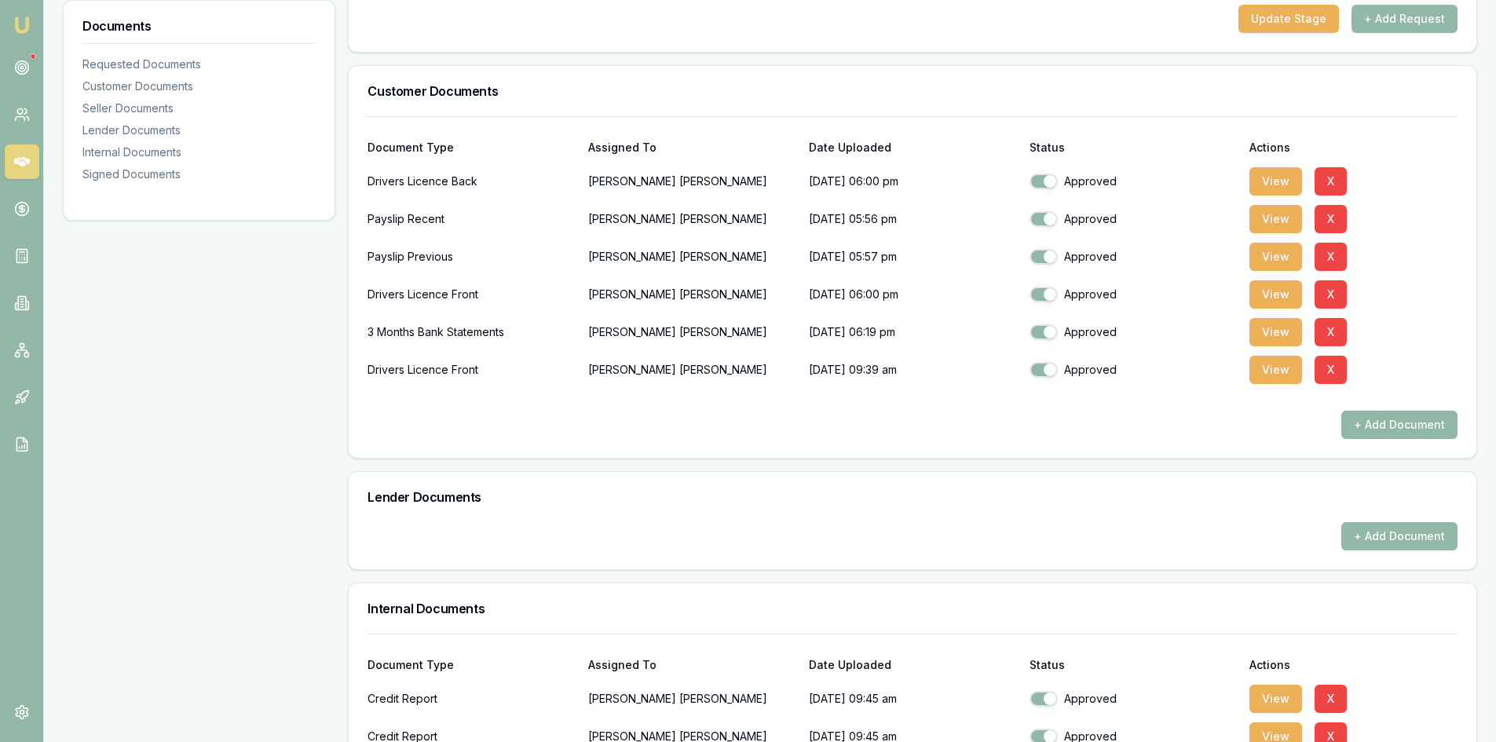
click at [1393, 435] on button "+ Add Document" at bounding box center [1399, 425] width 116 height 28
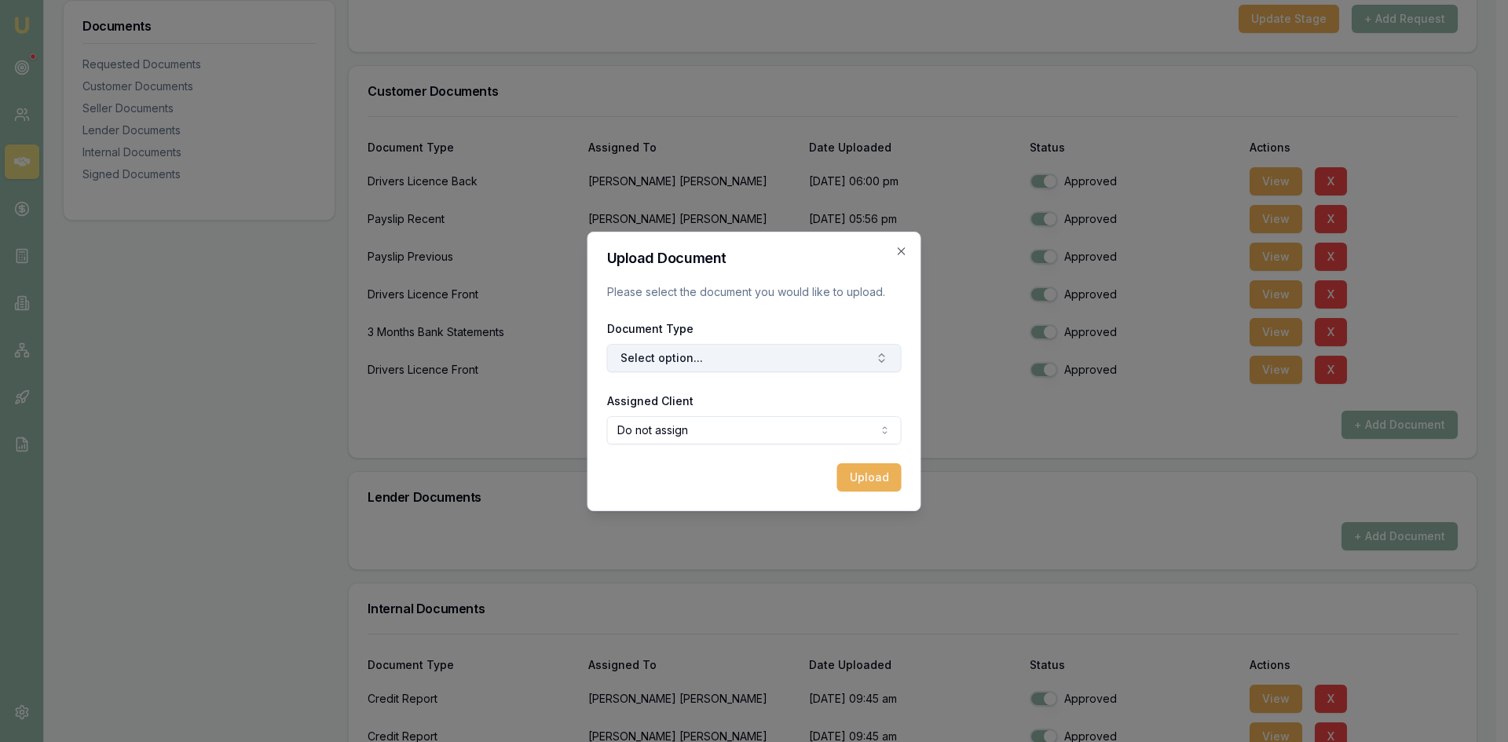
click at [709, 365] on button "Select option..." at bounding box center [754, 358] width 294 height 28
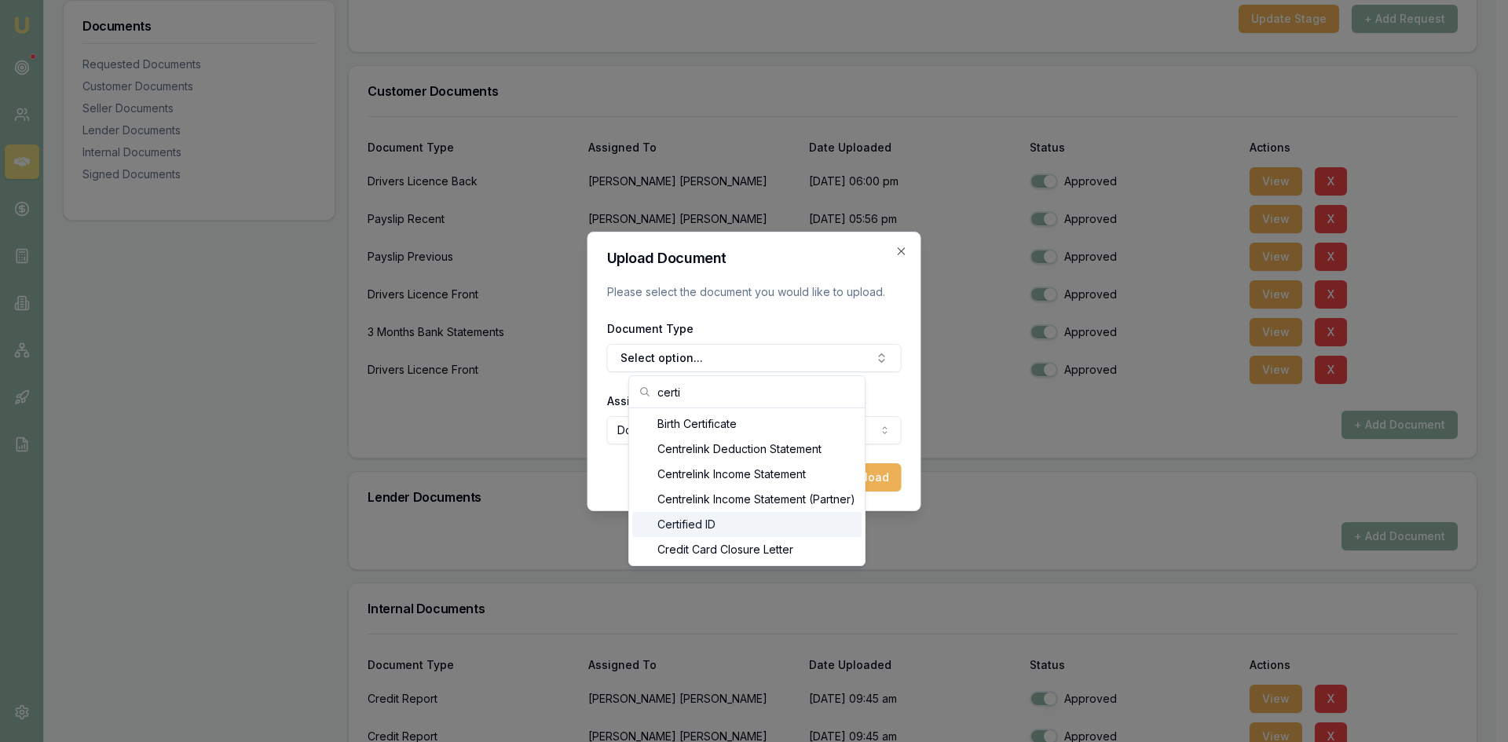
type input "certi"
click at [704, 519] on div "Certified ID" at bounding box center [746, 524] width 229 height 25
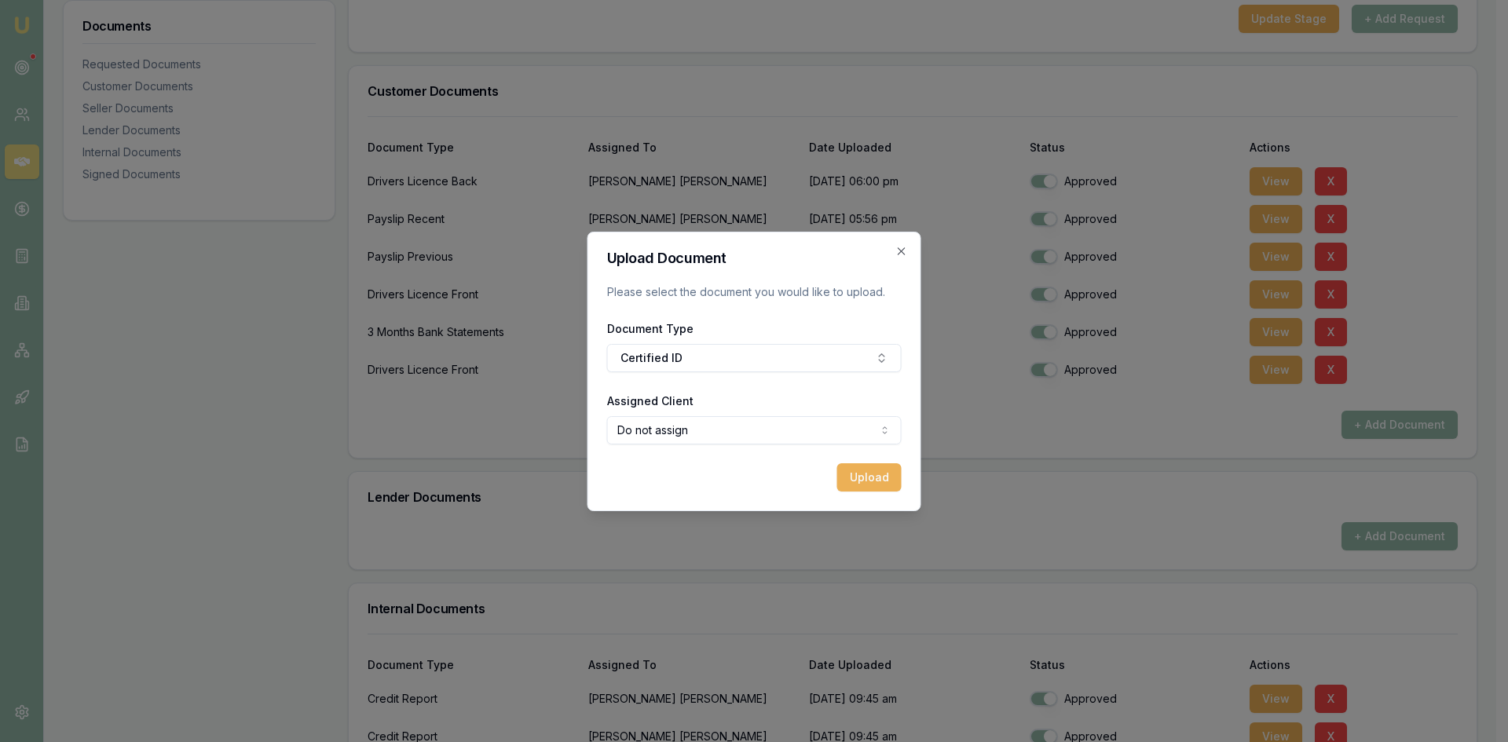
click at [701, 428] on body "Emu Broker Deals View D-DLNX12IZVD Steven Nguyen Toggle Menu Customer Liam Dalt…" at bounding box center [748, 57] width 1496 height 742
select select "U-PMN0901TOF"
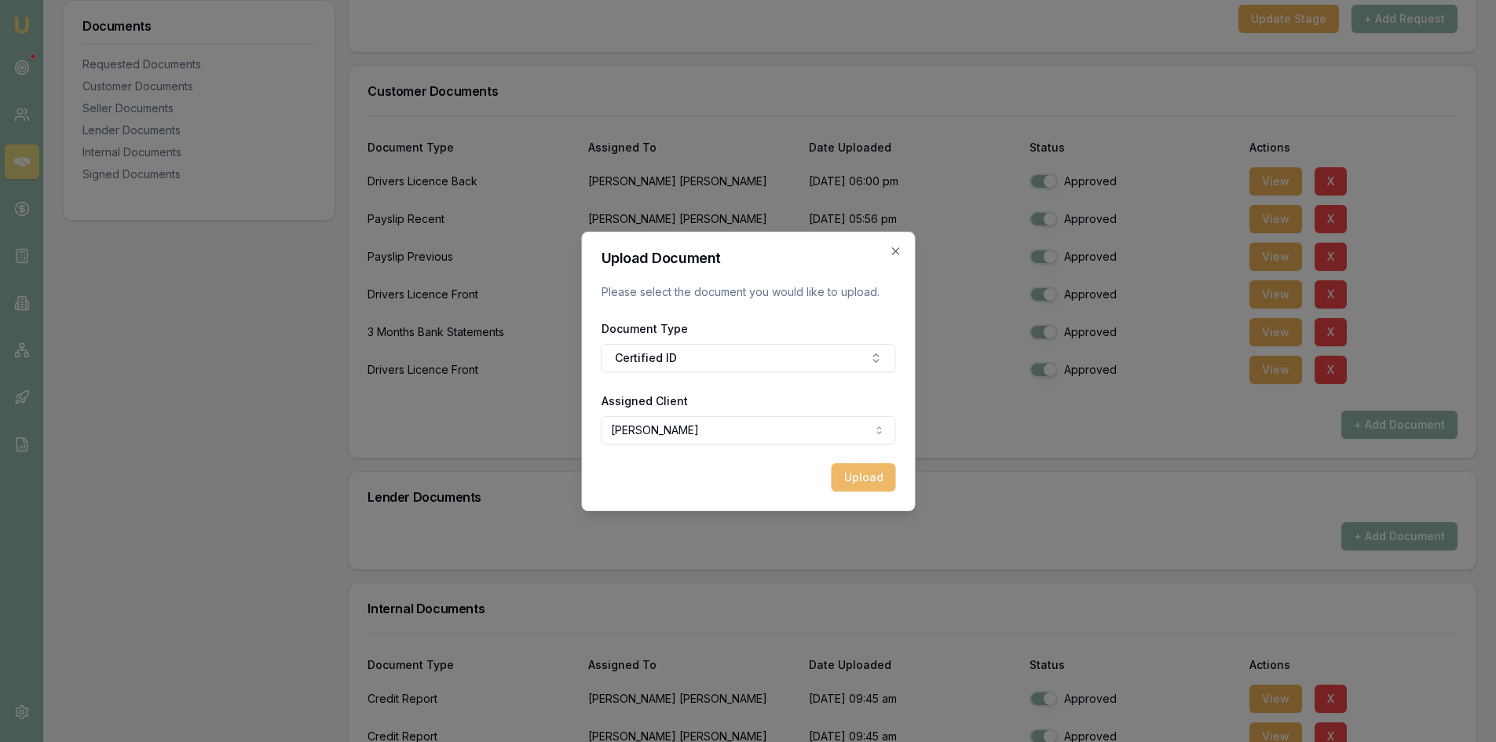
click at [849, 482] on button "Upload" at bounding box center [863, 477] width 64 height 28
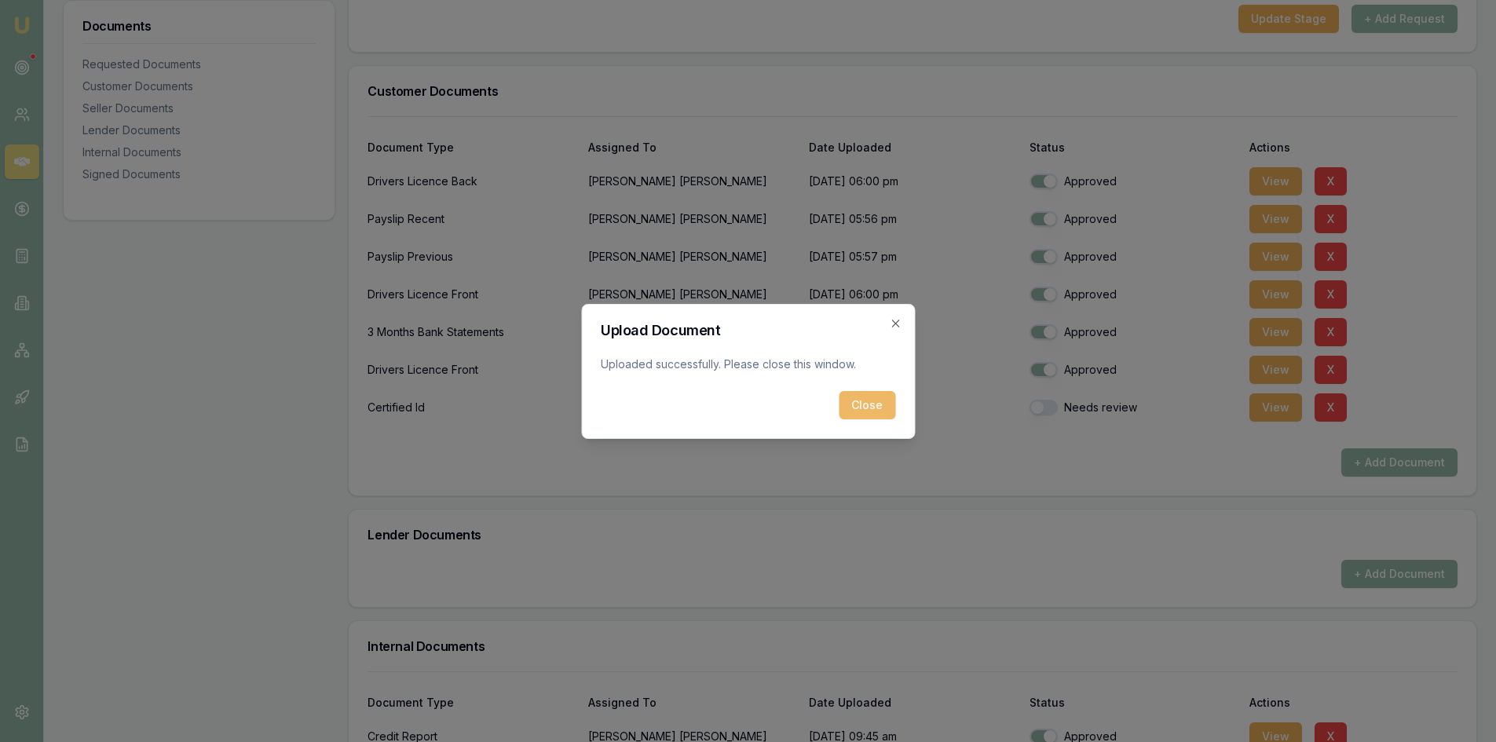
click at [854, 408] on button "Close" at bounding box center [867, 405] width 57 height 28
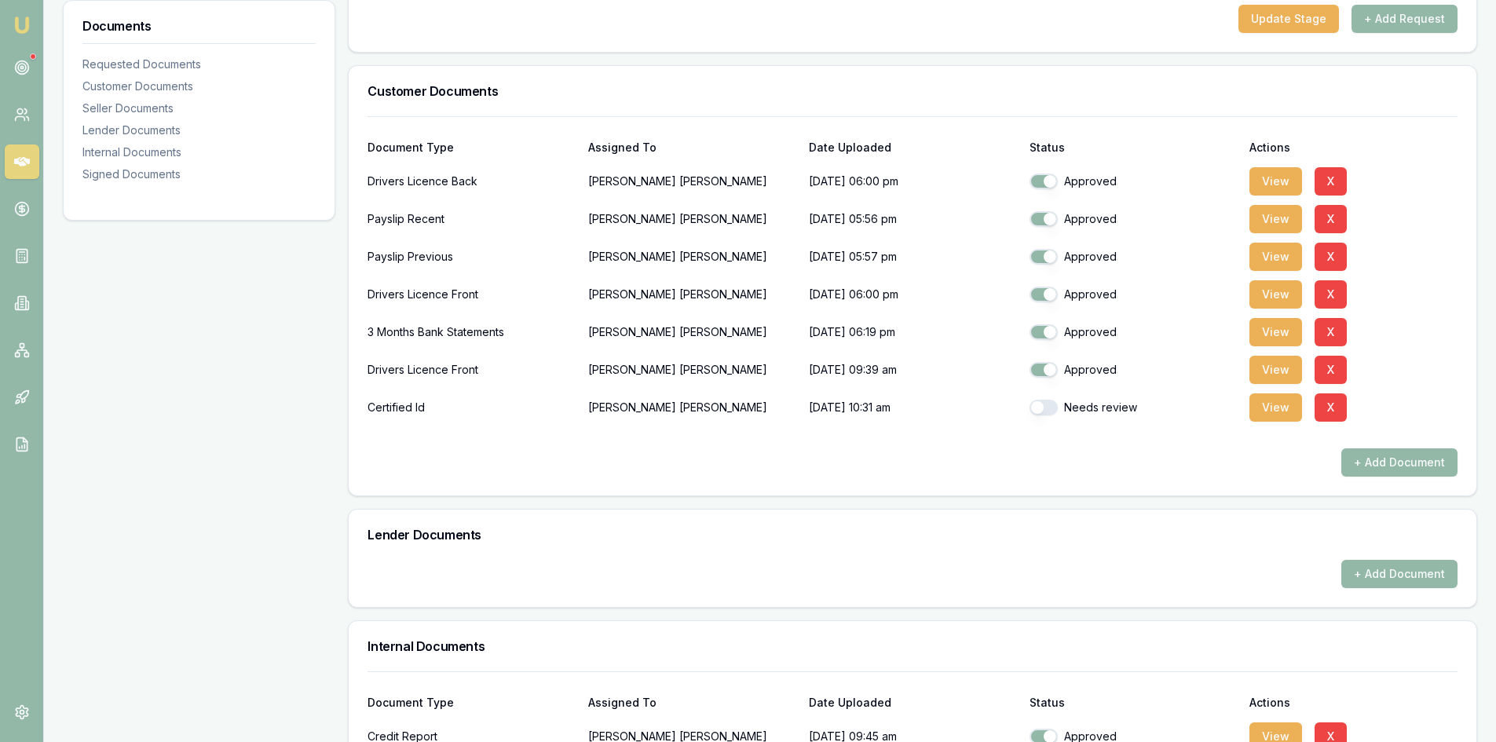
click at [1050, 406] on button "button" at bounding box center [1044, 408] width 28 height 16
checkbox input "true"
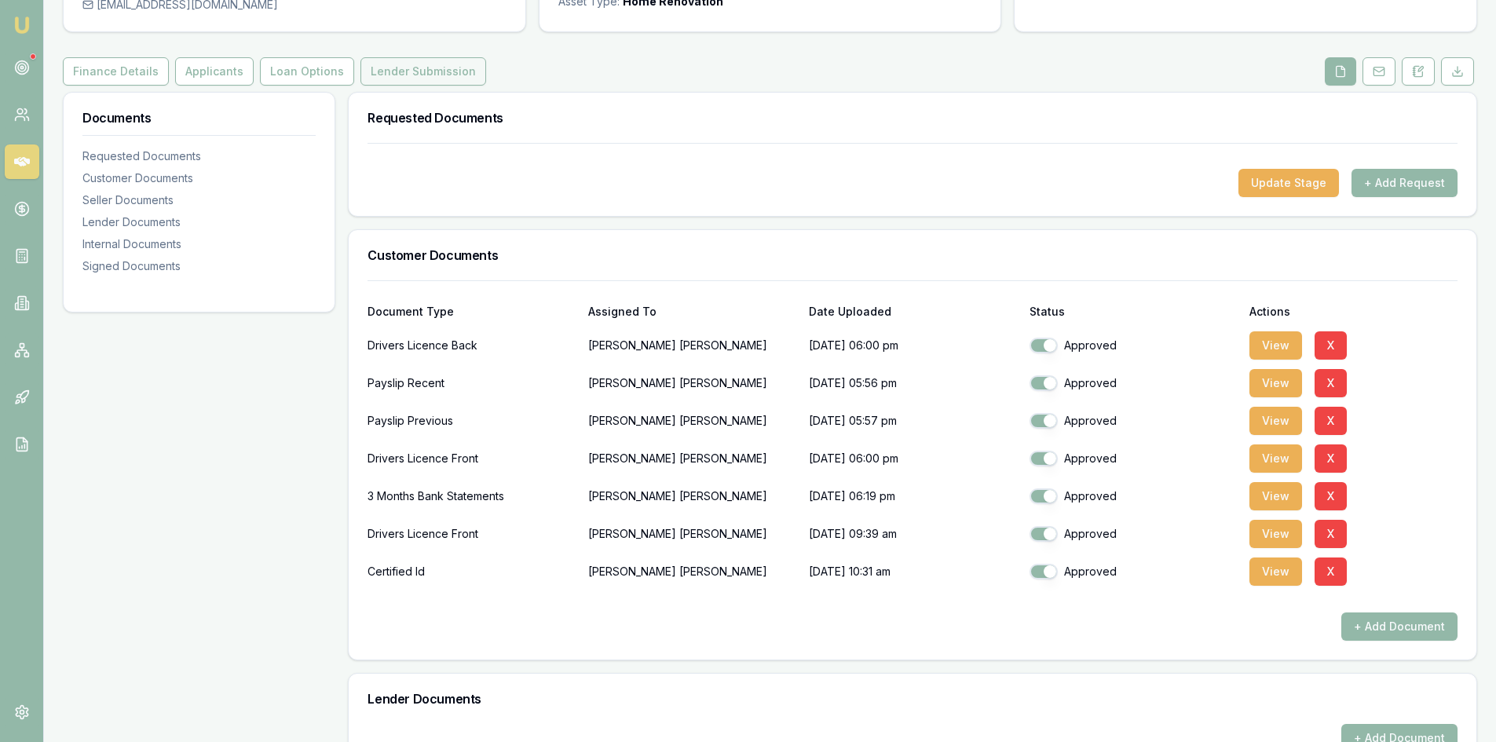
scroll to position [0, 0]
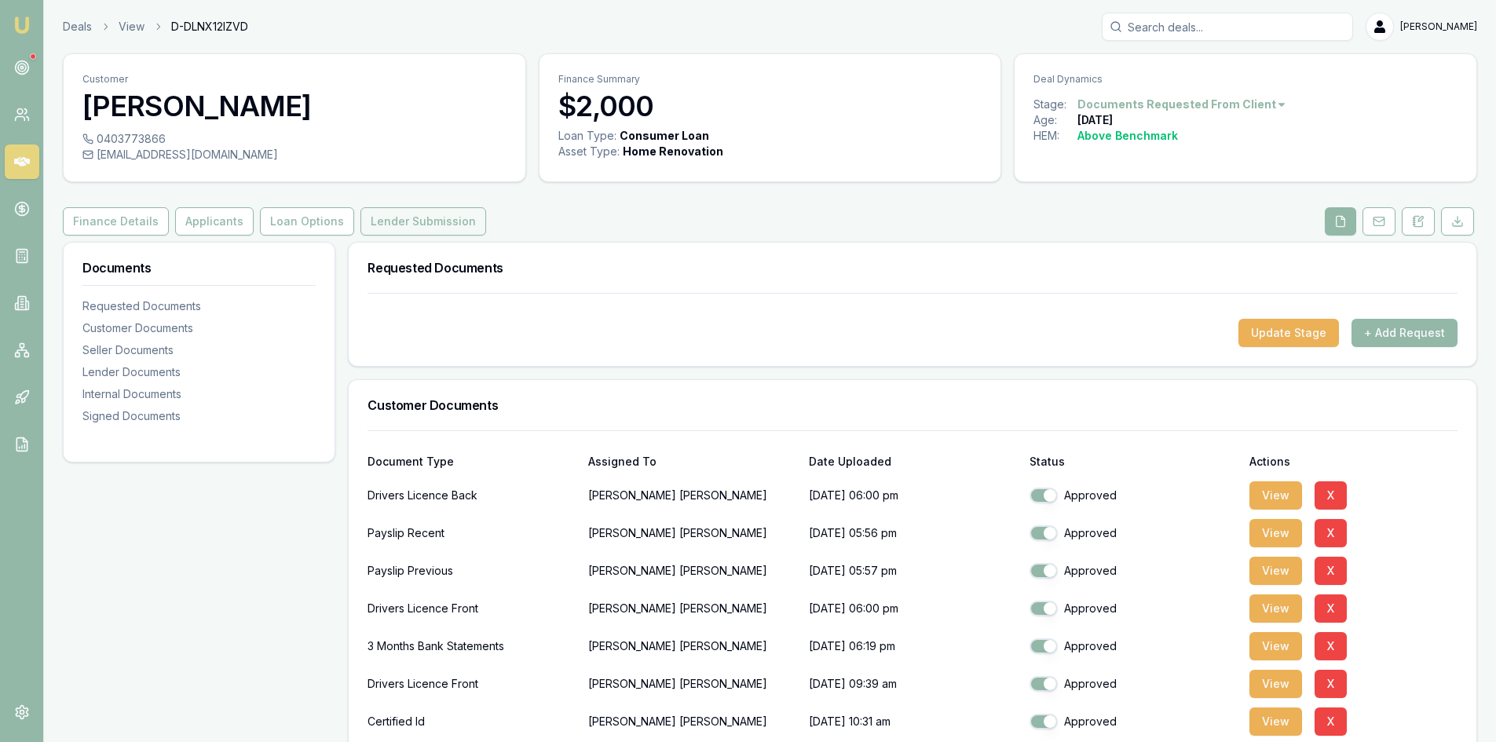
click at [404, 226] on button "Lender Submission" at bounding box center [423, 221] width 126 height 28
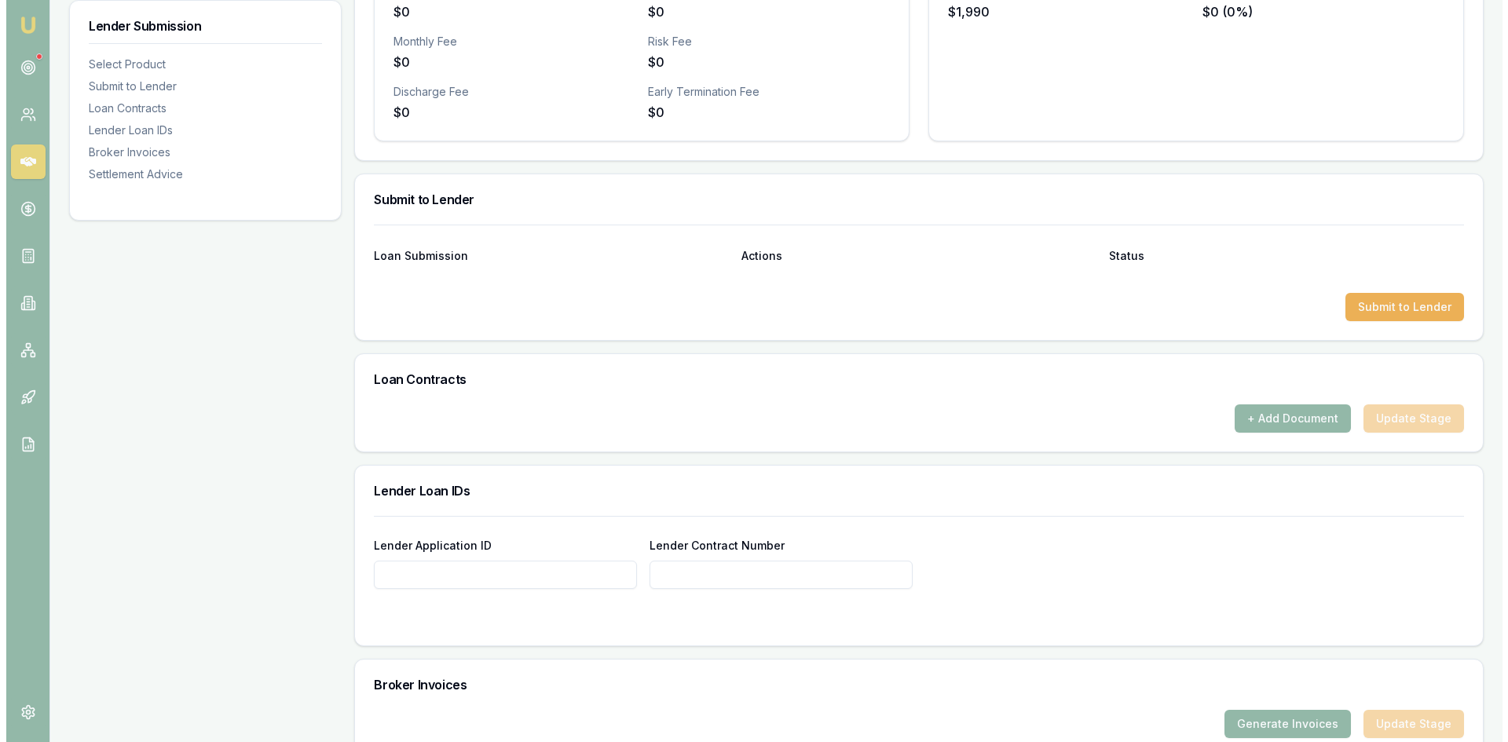
scroll to position [880, 0]
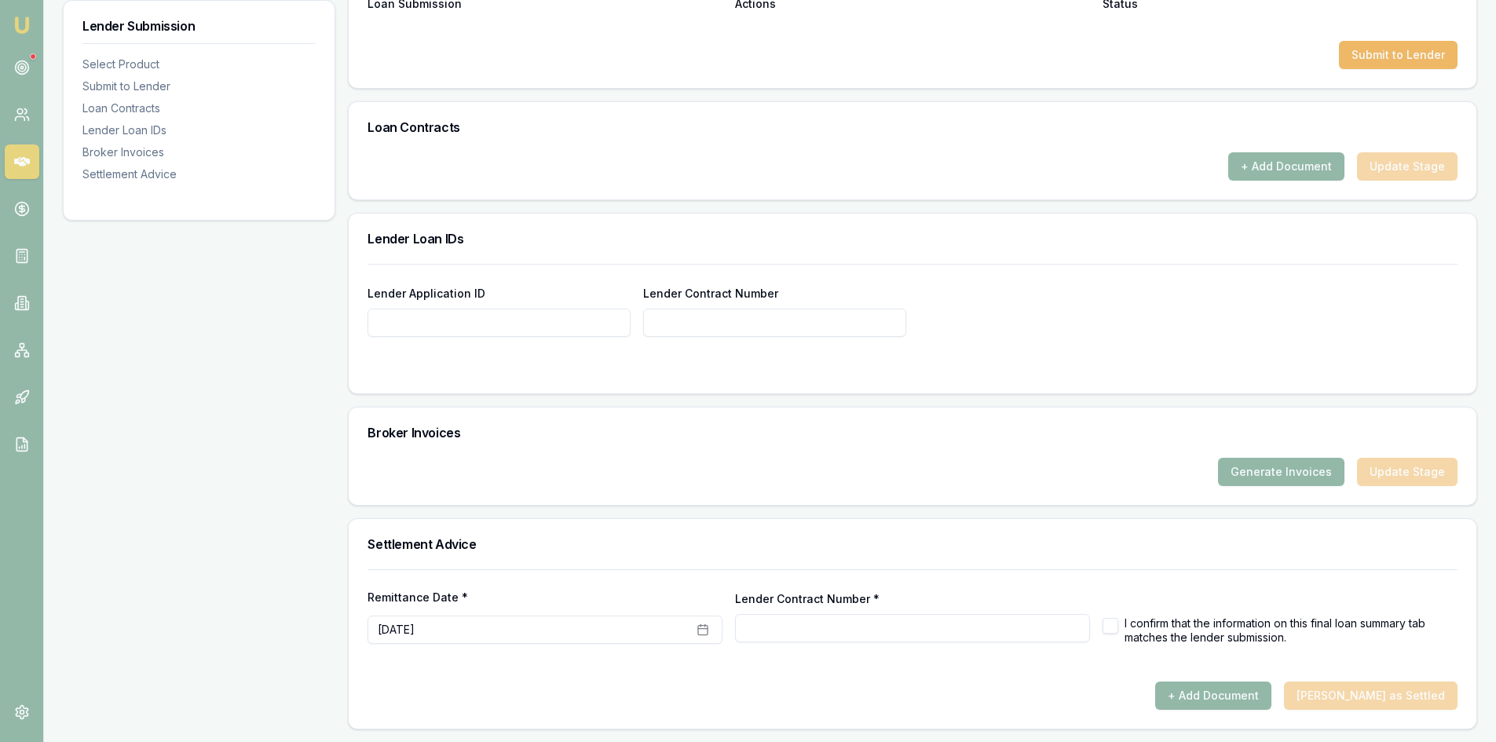
click at [1393, 53] on button "Submit to Lender" at bounding box center [1398, 55] width 119 height 28
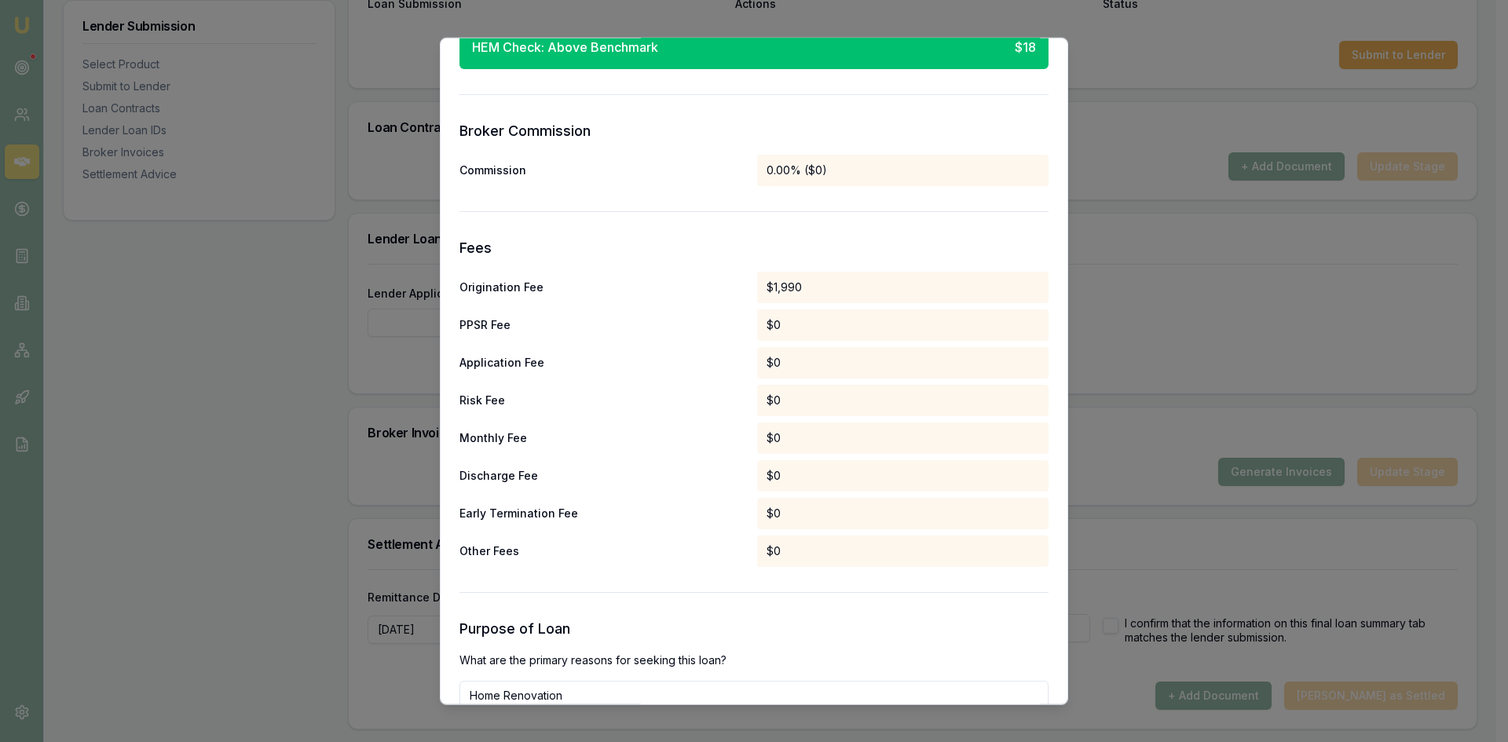
scroll to position [1414, 0]
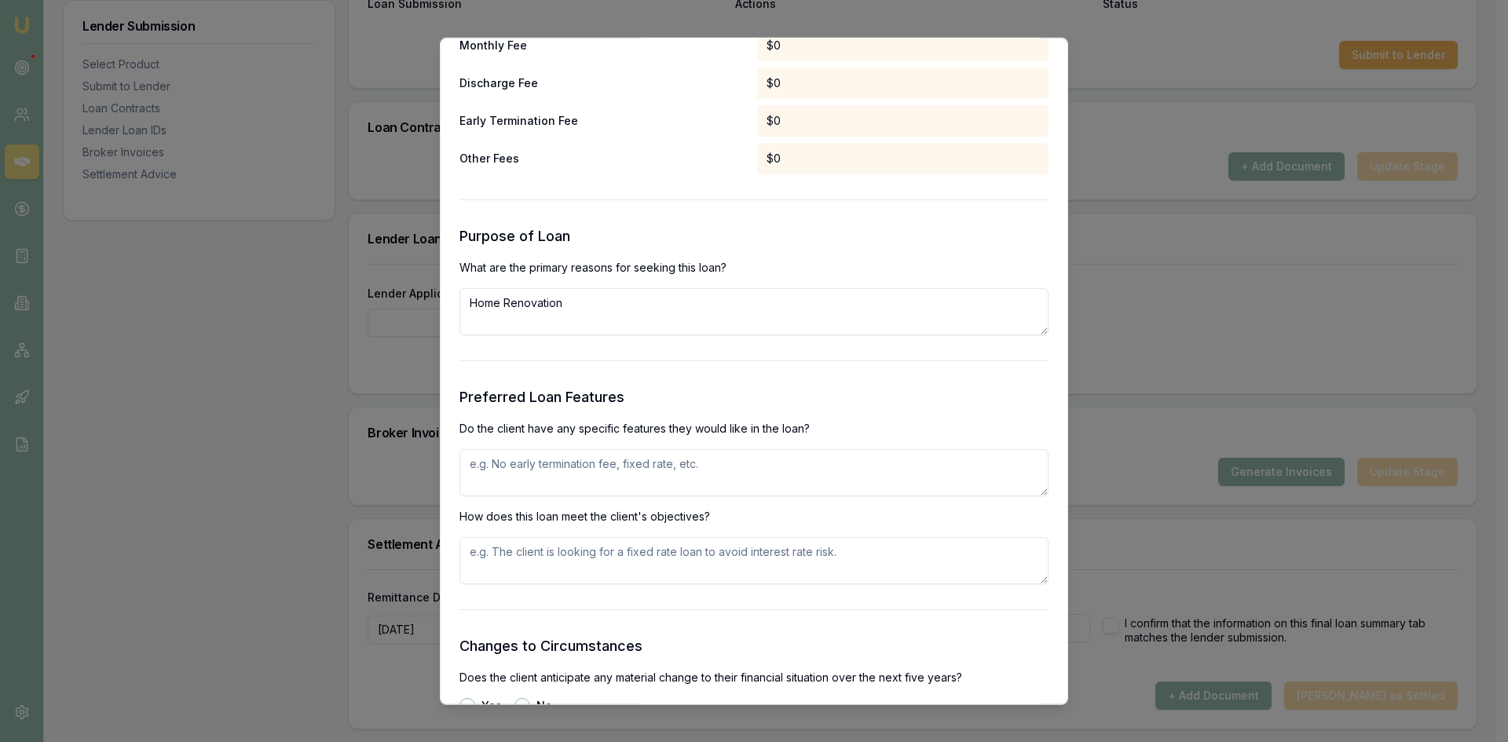
click at [512, 463] on textarea at bounding box center [753, 471] width 589 height 47
type textarea "variable rate"
type textarea "n"
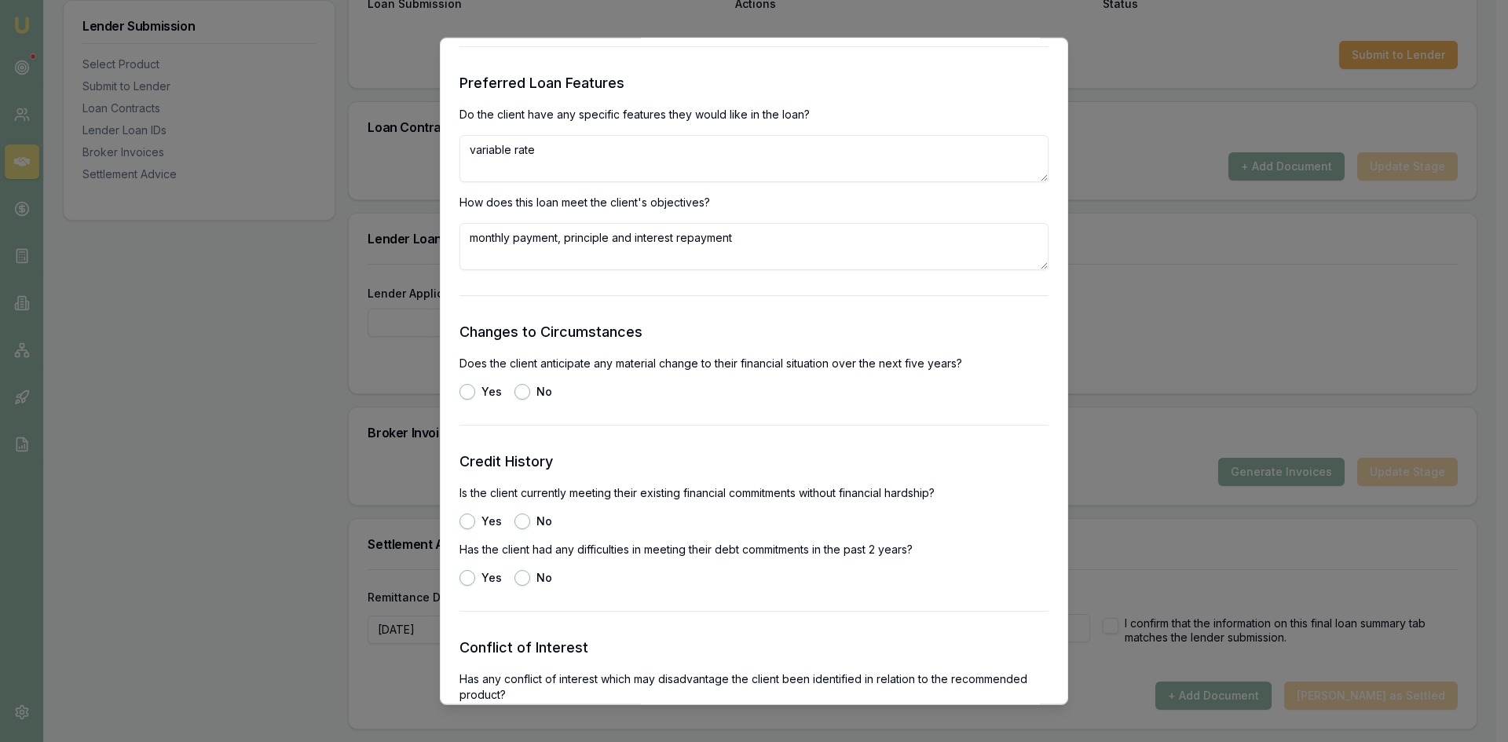
type textarea "monthly payment, principle and interest repayment"
click at [522, 393] on button "No" at bounding box center [522, 391] width 16 height 16
radio input "true"
click at [470, 515] on button "Yes" at bounding box center [467, 521] width 16 height 16
radio input "true"
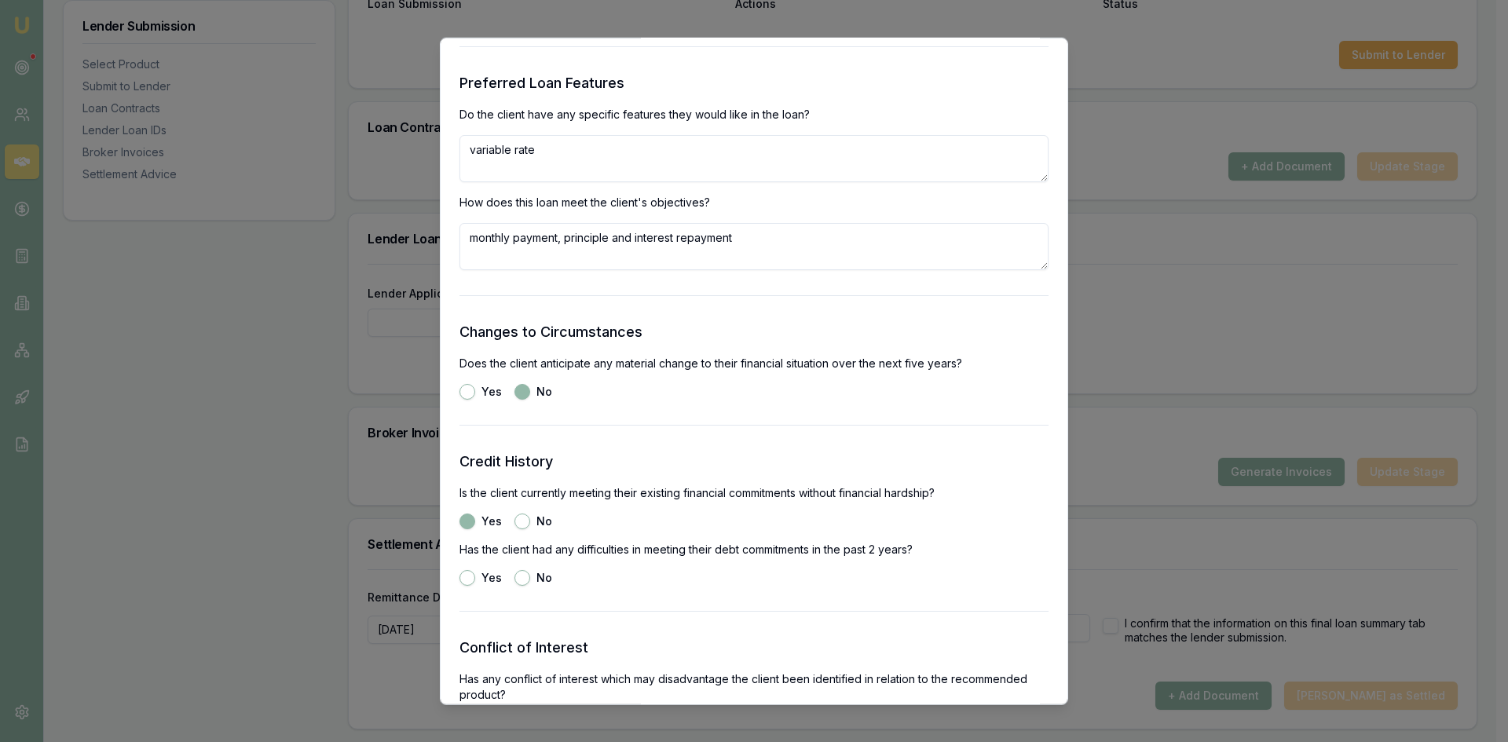
click at [521, 583] on button "No" at bounding box center [522, 577] width 16 height 16
radio input "true"
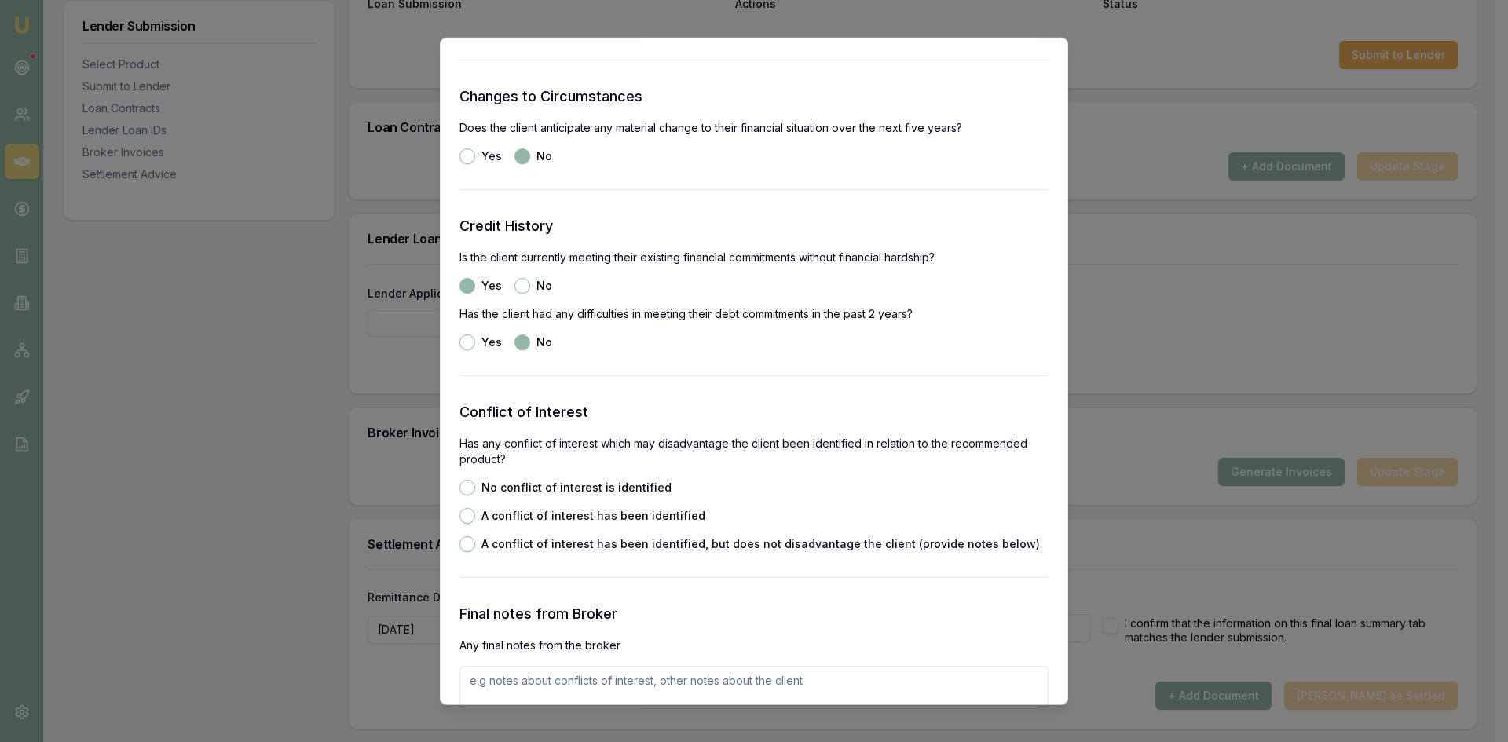
click at [467, 485] on button "No conflict of interest is identified" at bounding box center [467, 487] width 16 height 16
radio input "true"
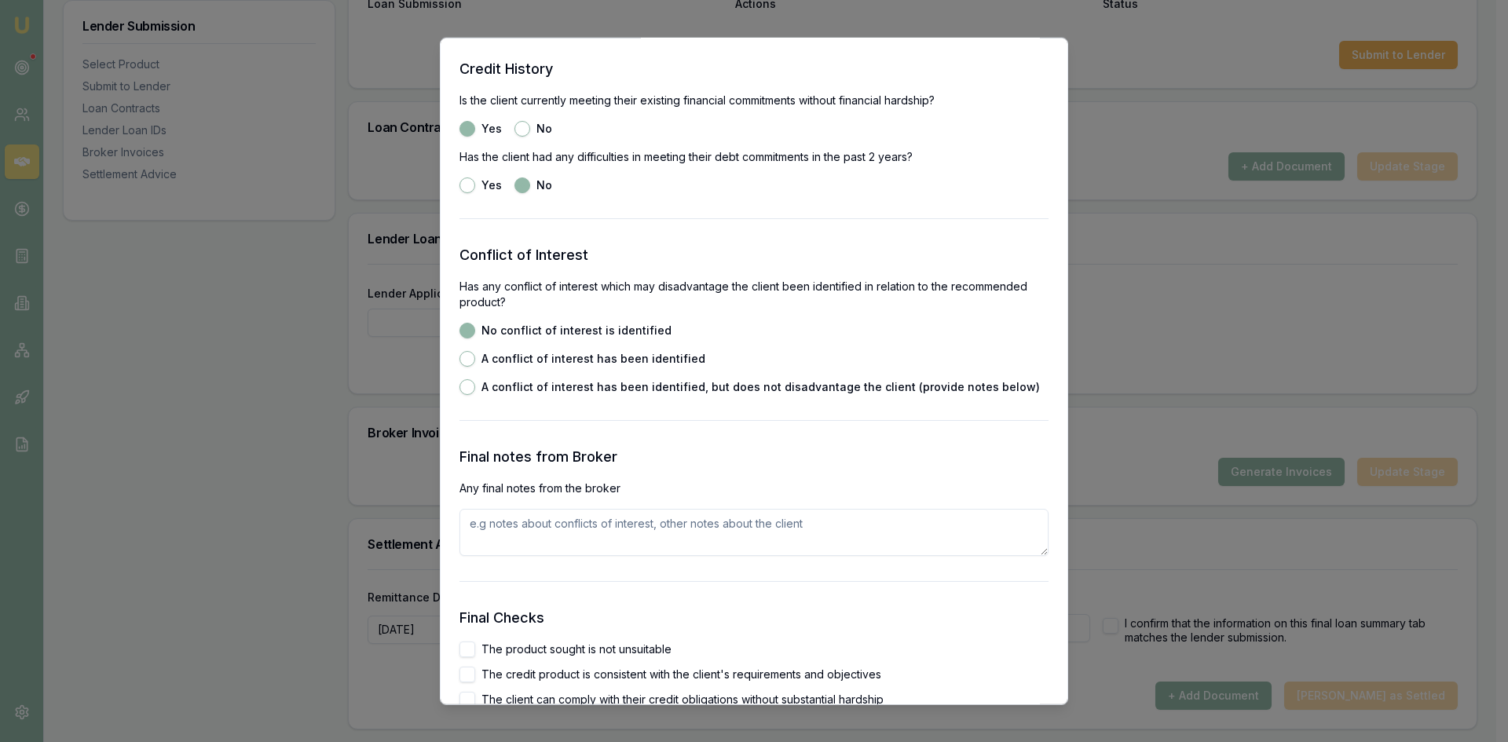
scroll to position [2356, 0]
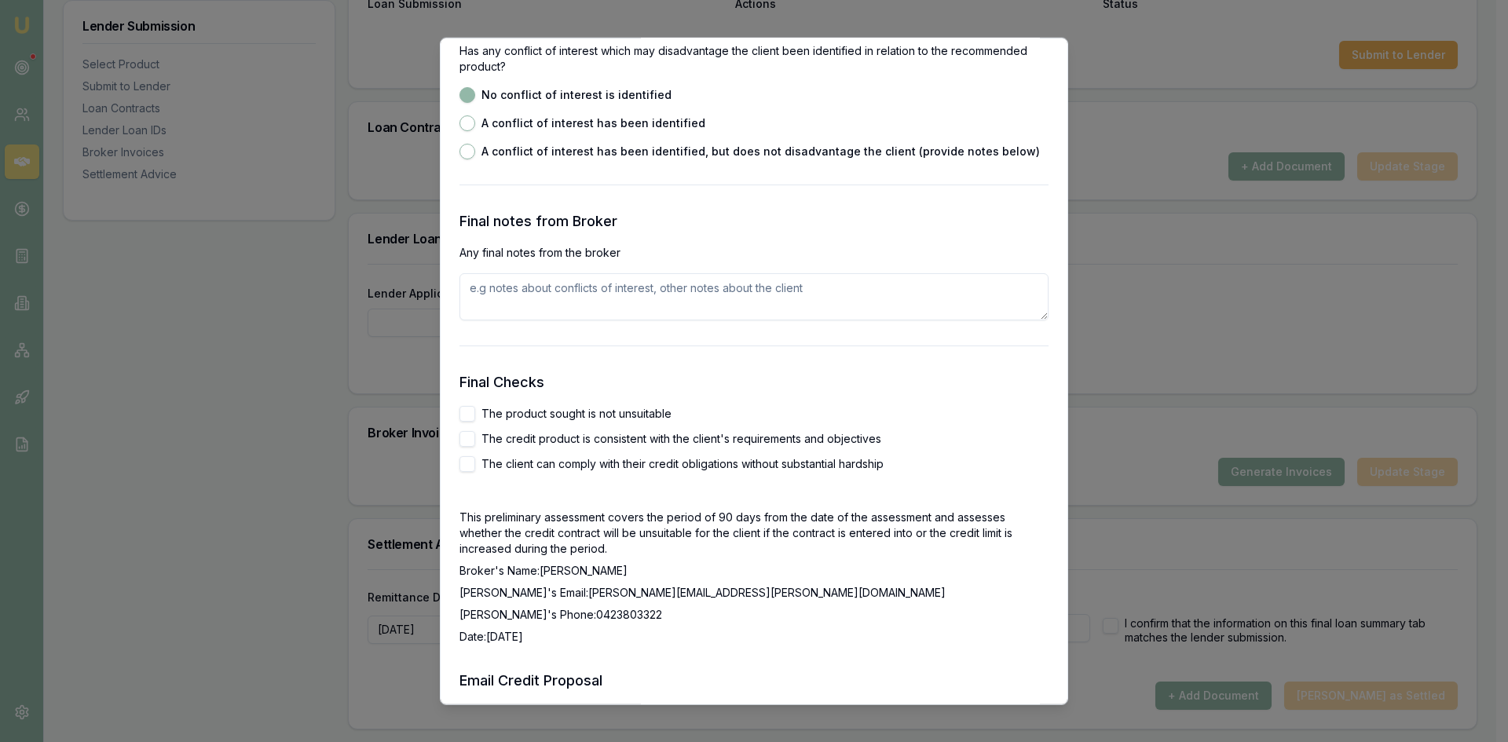
click at [470, 414] on button "The product sought is not unsuitable" at bounding box center [467, 413] width 16 height 16
checkbox input "true"
click at [470, 442] on button "The credit product is consistent with the client's requirements and objectives" at bounding box center [467, 438] width 16 height 16
checkbox input "true"
click at [469, 467] on button "The client can comply with their credit obligations without substantial hardship" at bounding box center [467, 463] width 16 height 16
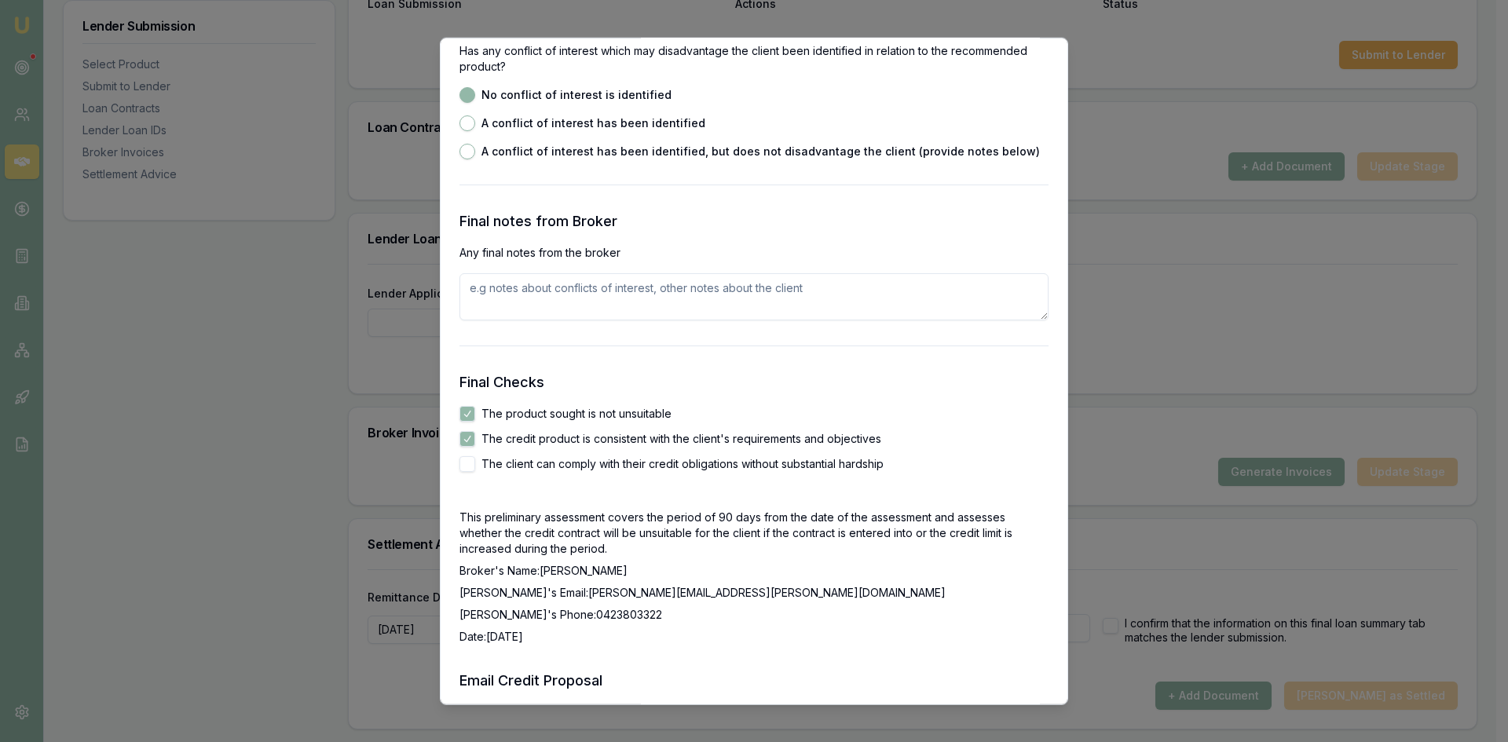
checkbox input "true"
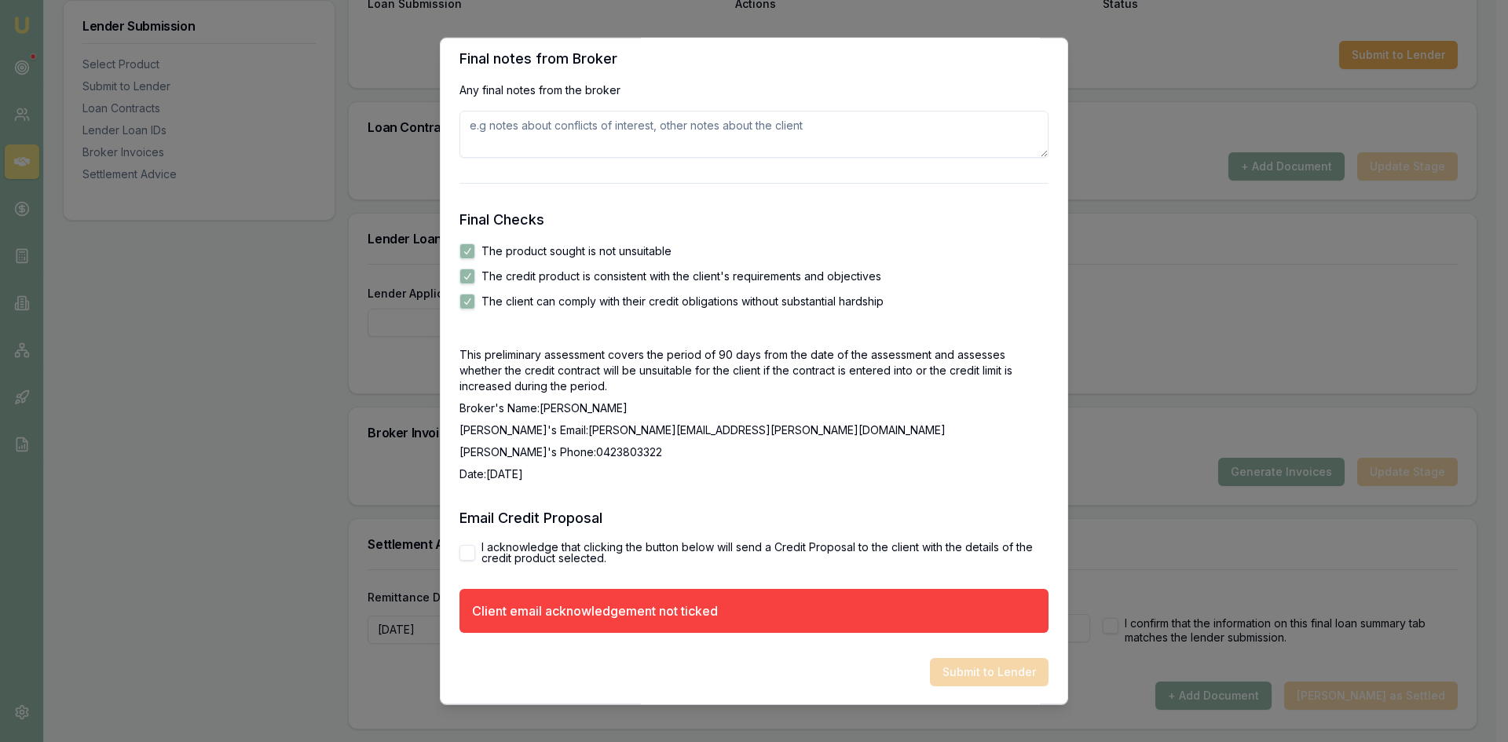
click at [472, 556] on button "I acknowledge that clicking the button below will send a Credit Proposal to the…" at bounding box center [467, 552] width 16 height 16
checkbox input "true"
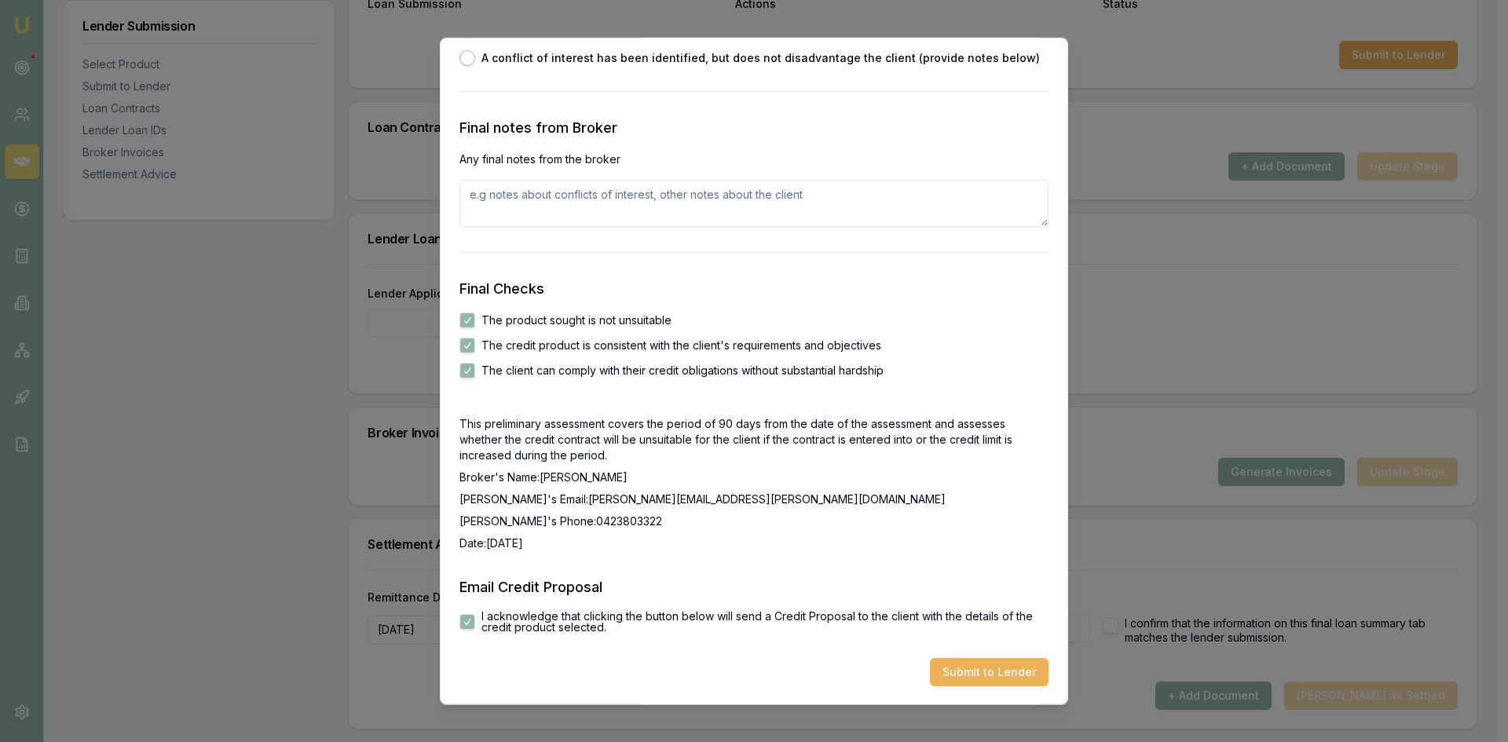
drag, startPoint x: 1002, startPoint y: 675, endPoint x: 631, endPoint y: 616, distance: 376.1
click at [1001, 675] on button "Submit to Lender" at bounding box center [989, 671] width 119 height 28
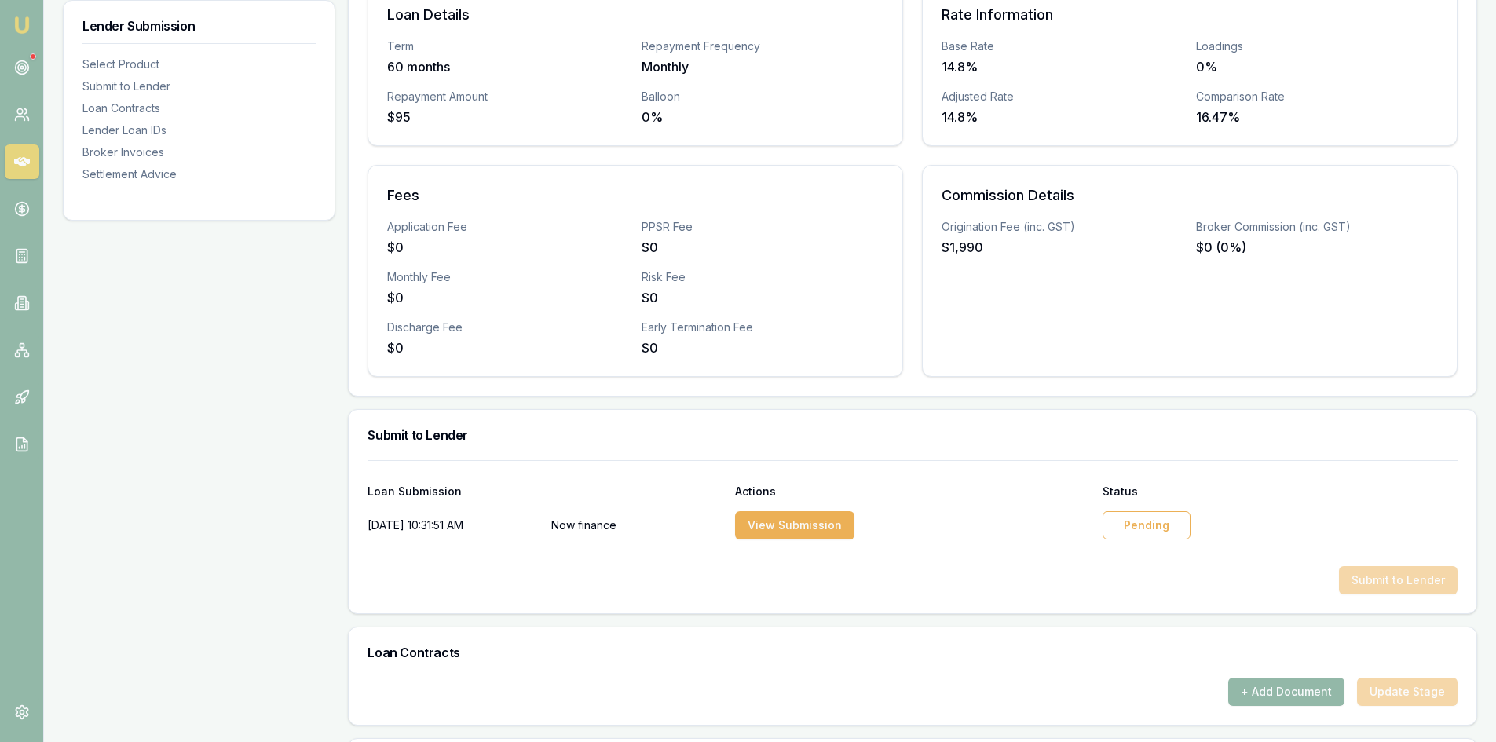
scroll to position [471, 0]
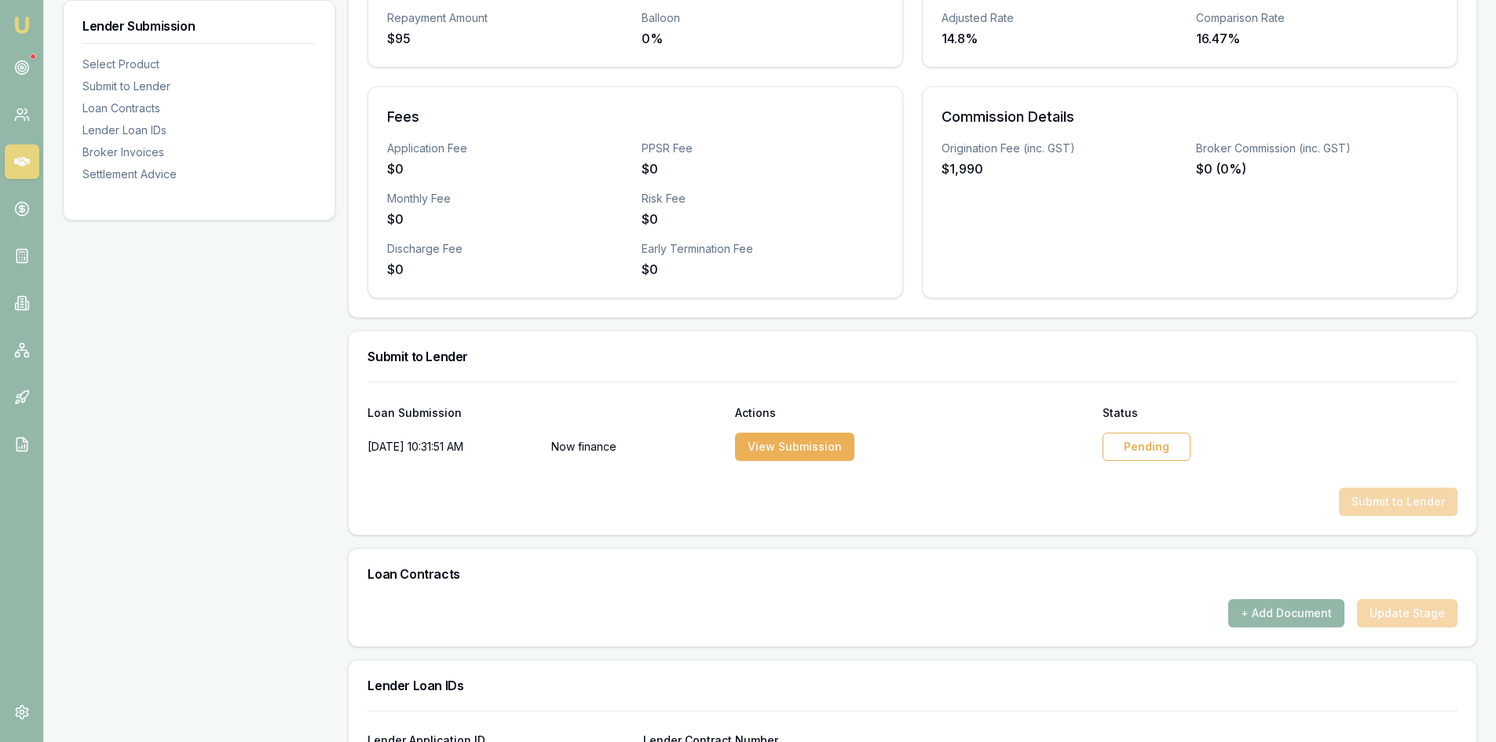
click at [1128, 443] on div "Pending" at bounding box center [1147, 447] width 88 height 28
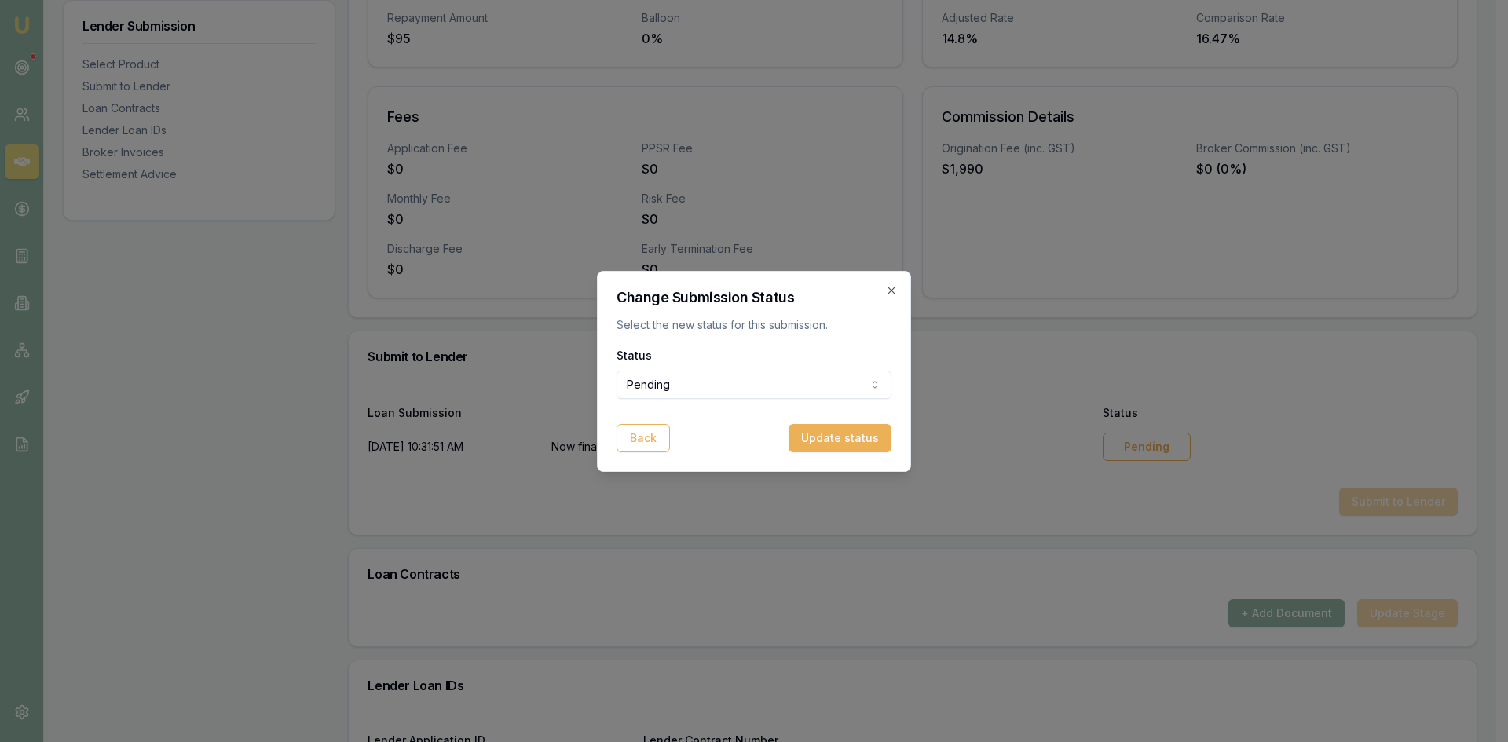
select select "APPROVED"
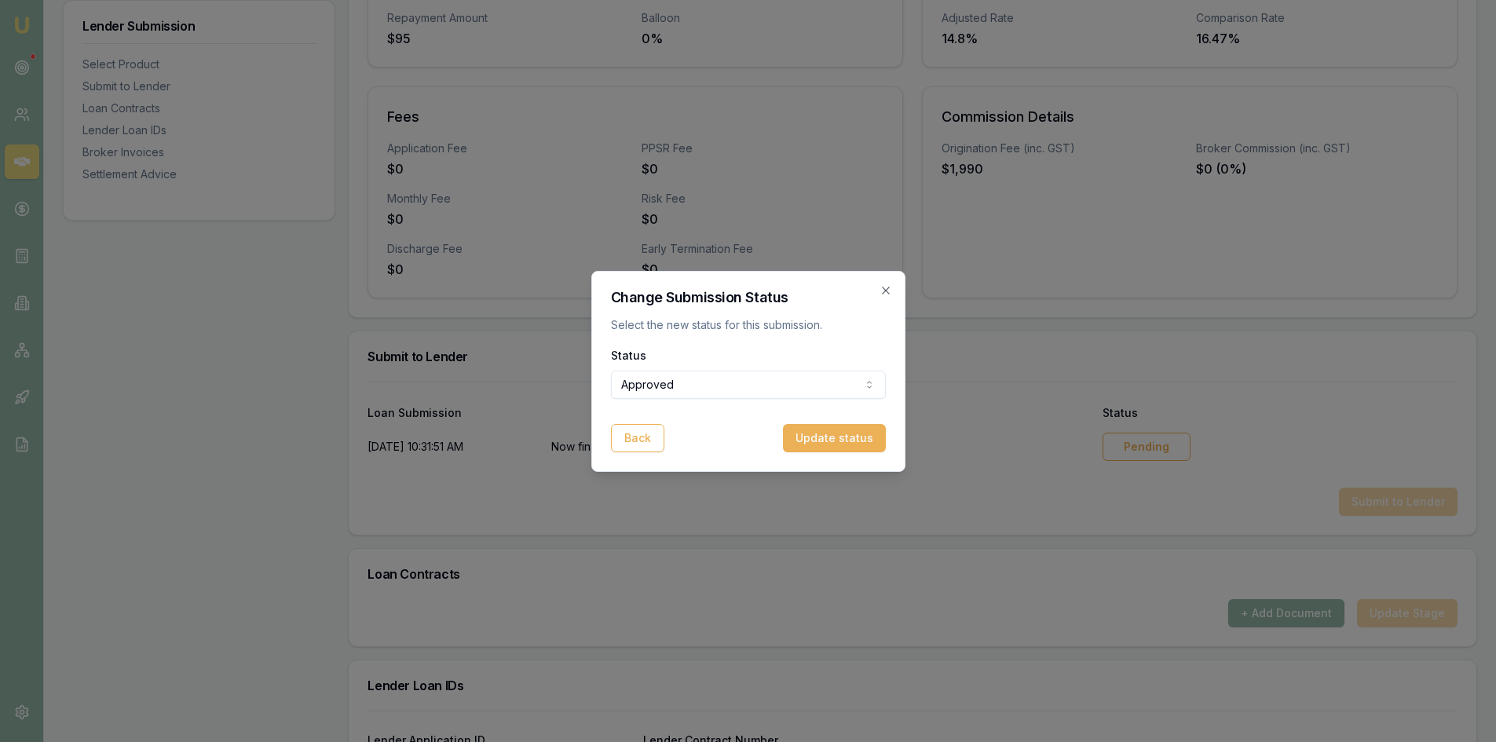
drag, startPoint x: 851, startPoint y: 444, endPoint x: 876, endPoint y: 516, distance: 76.8
click at [850, 444] on button "Update status" at bounding box center [834, 438] width 103 height 28
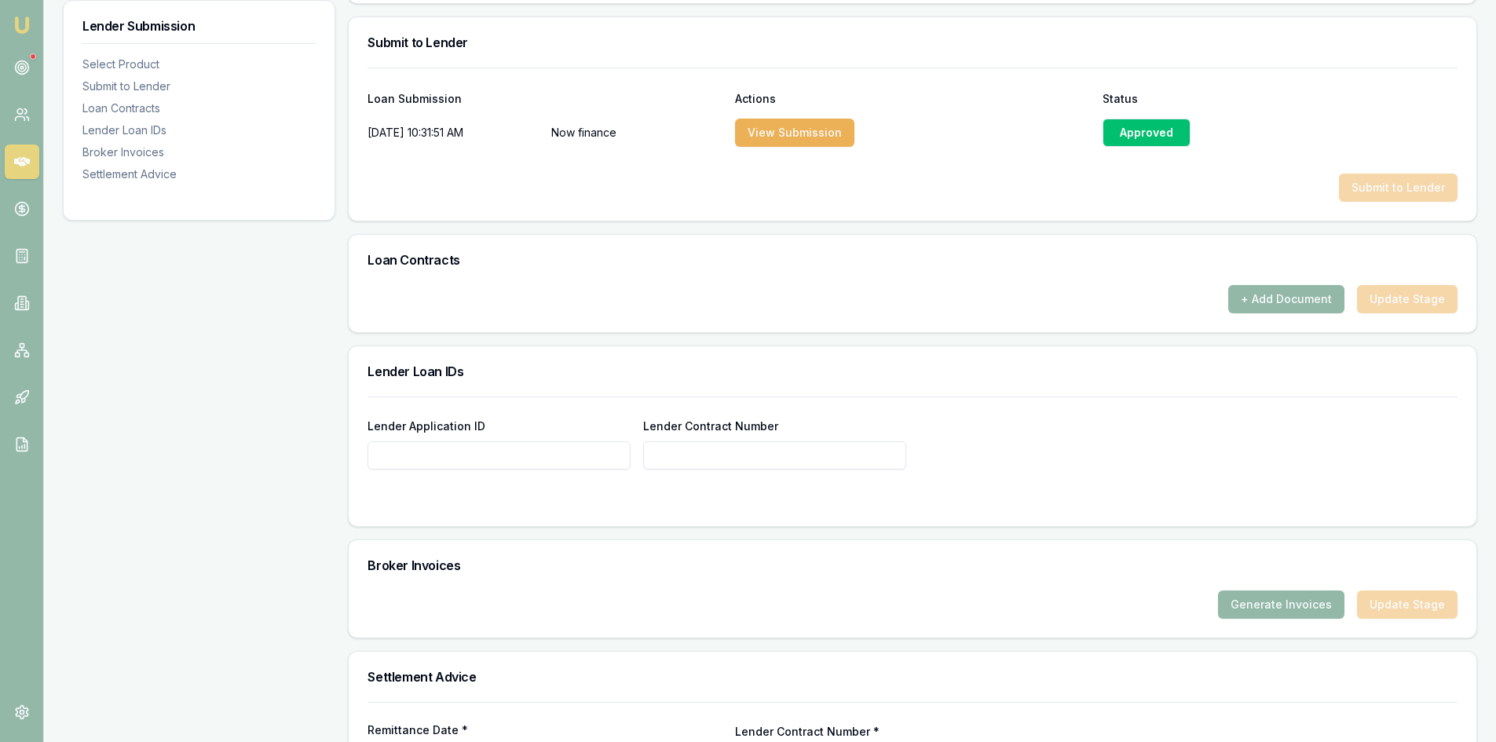
scroll to position [628, 0]
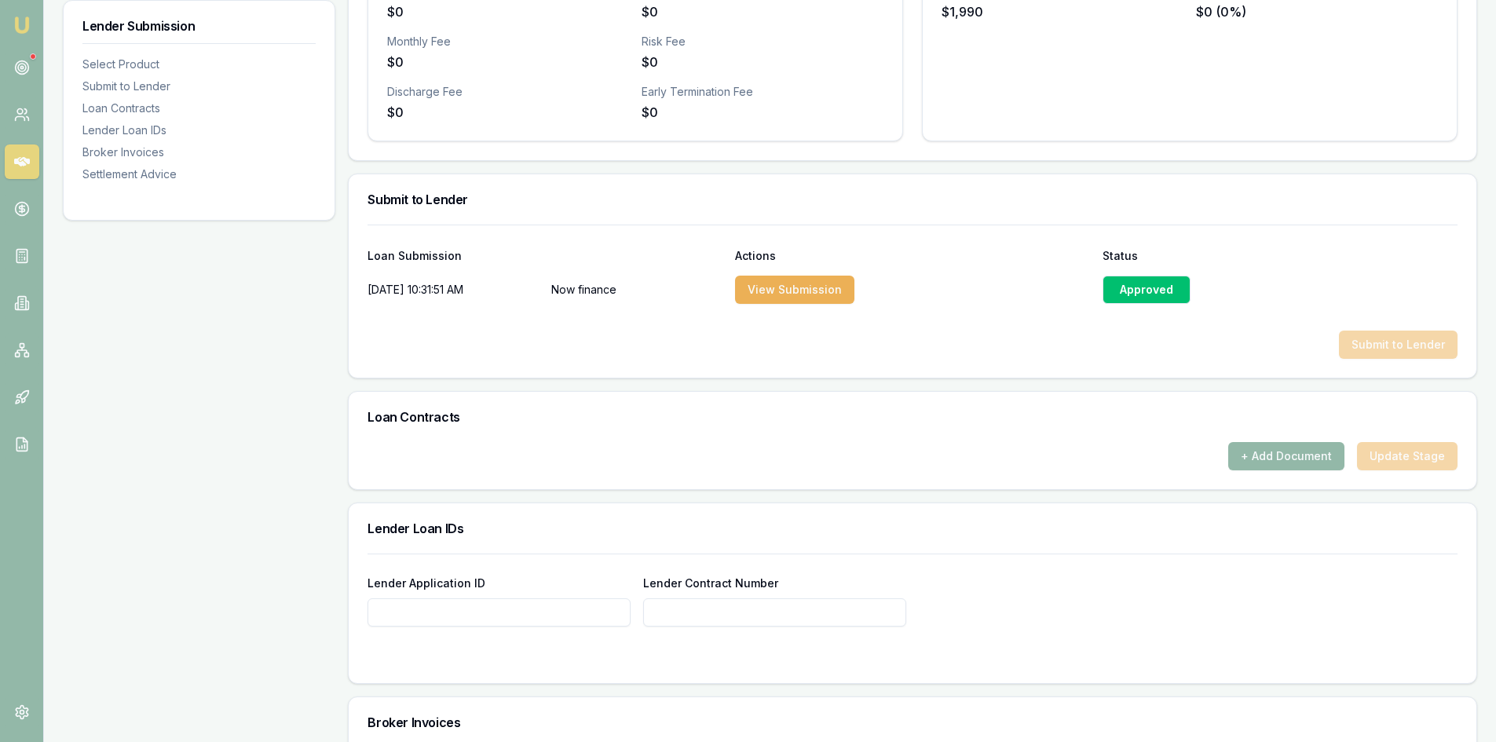
click at [461, 617] on input "Lender Application ID" at bounding box center [499, 612] width 263 height 28
paste input "1322967B"
type input "1322967B"
click at [690, 613] on input "Lender Contract Number" at bounding box center [774, 612] width 263 height 28
paste input "1322967B"
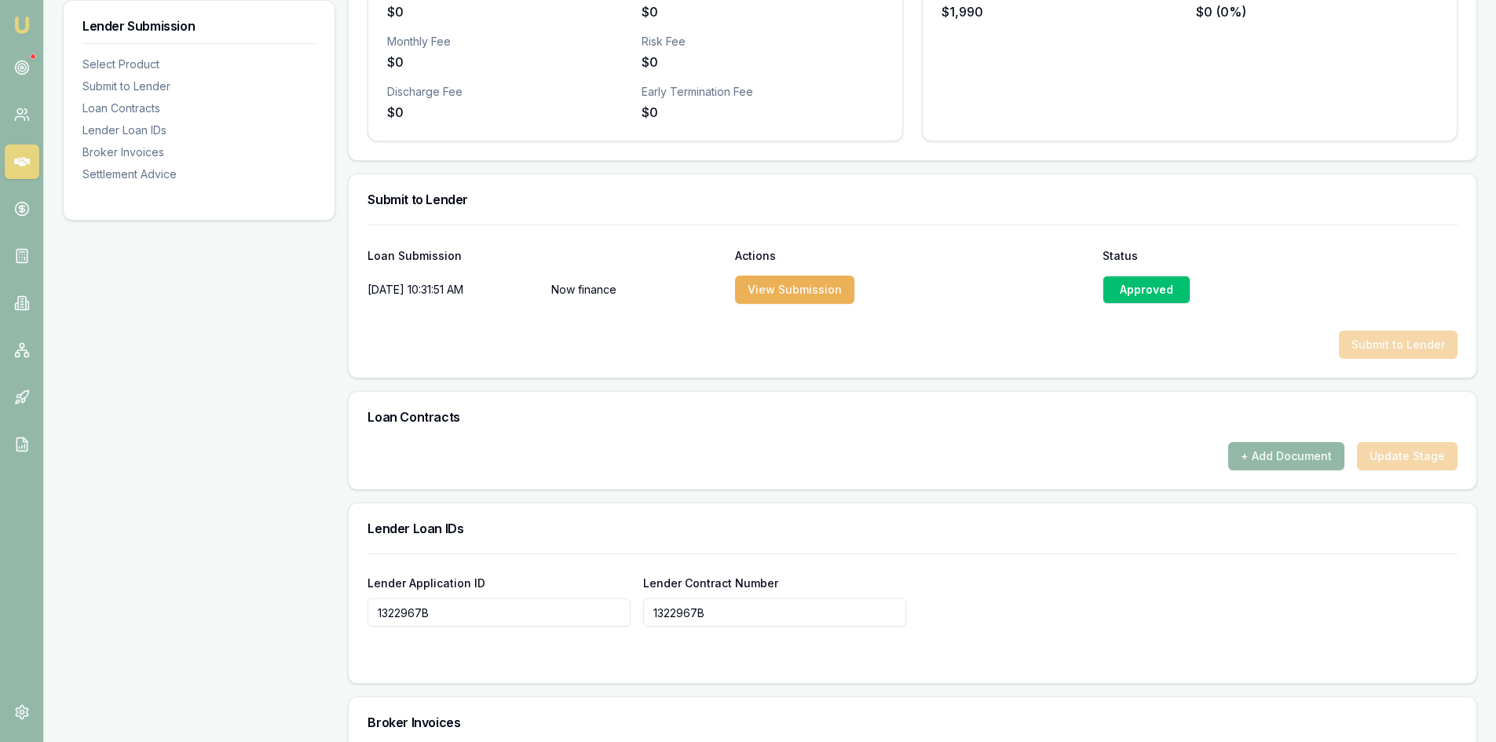
scroll to position [864, 0]
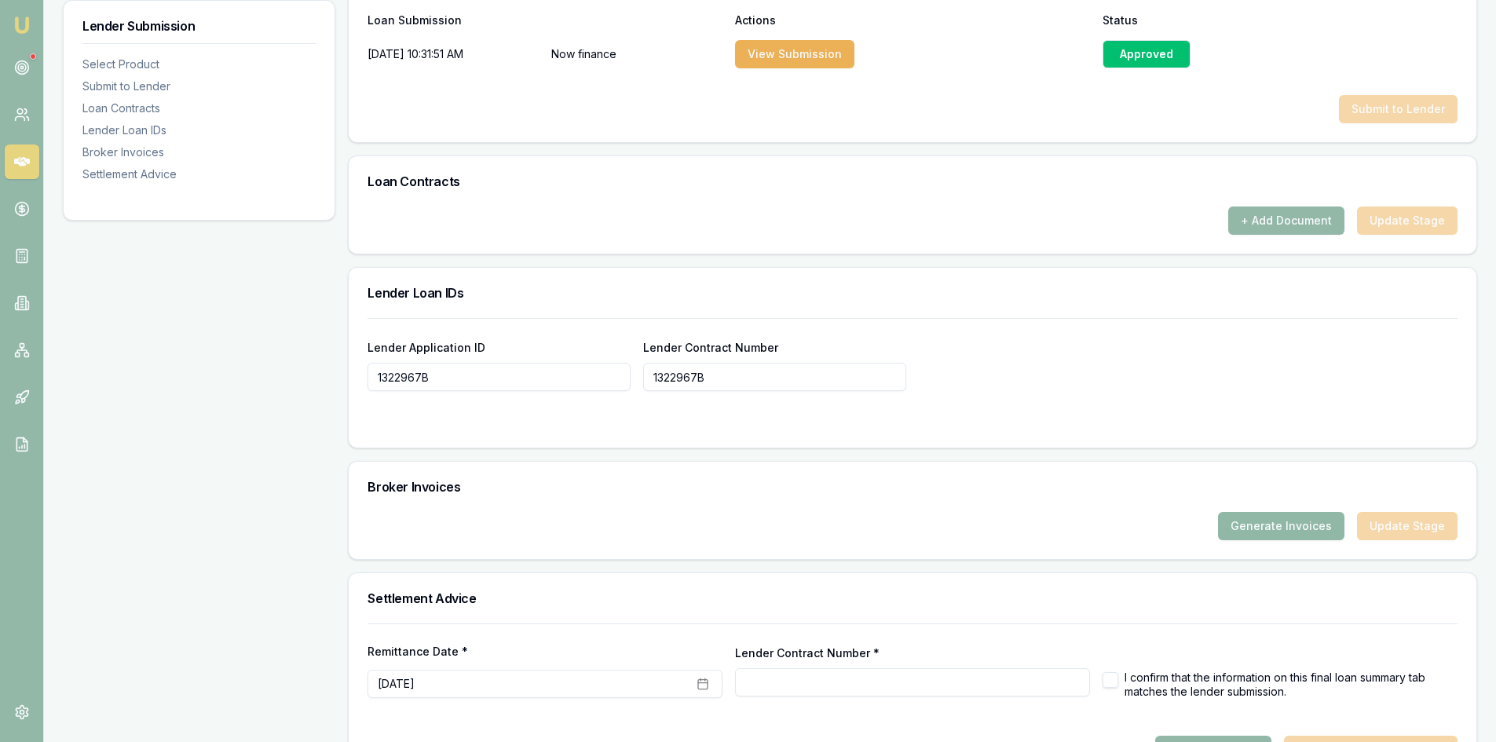
type input "1322967B"
click at [1280, 527] on button "Generate Invoices" at bounding box center [1281, 526] width 126 height 28
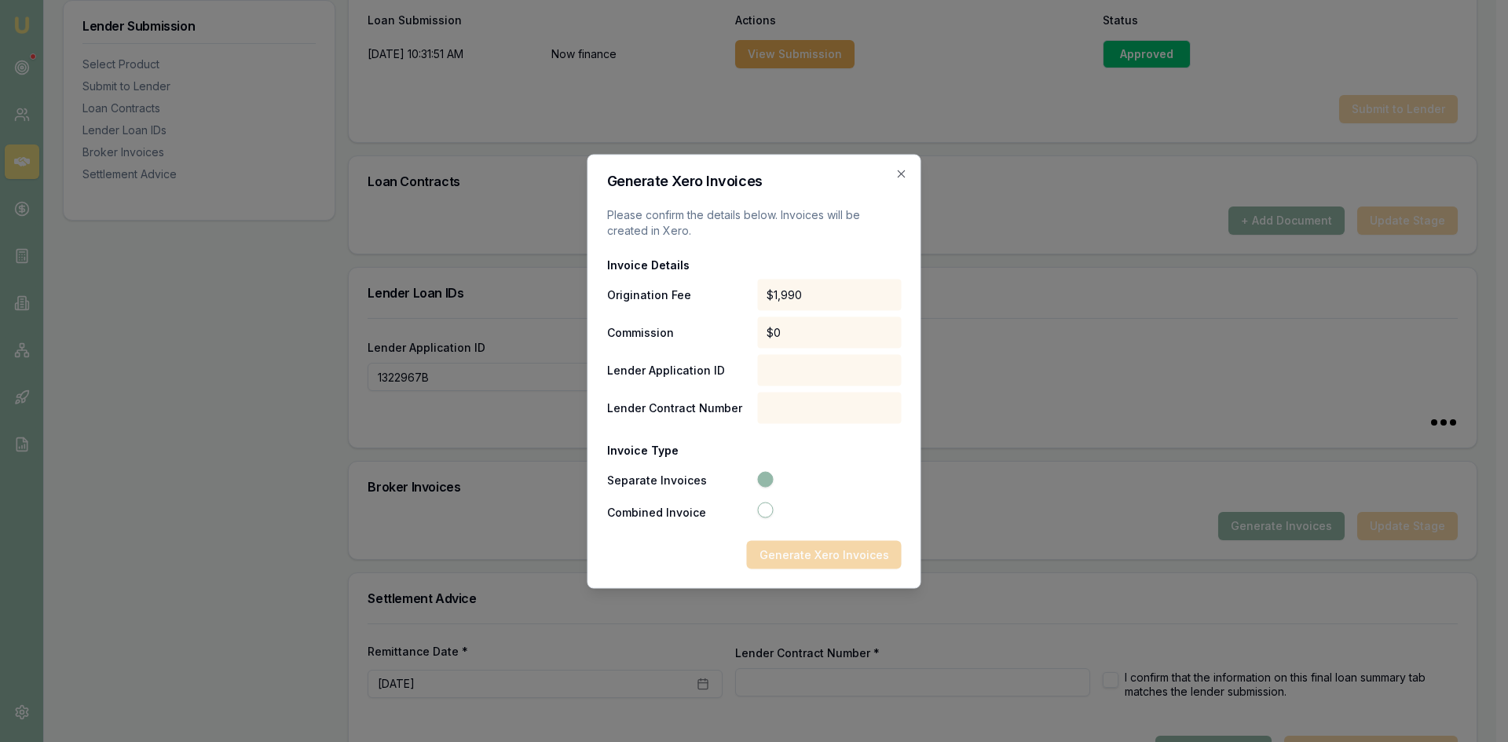
type input "1322967B"
click at [767, 511] on button "Combined Invoice" at bounding box center [765, 510] width 16 height 16
radio input "false"
radio input "true"
click at [787, 368] on div at bounding box center [829, 369] width 144 height 31
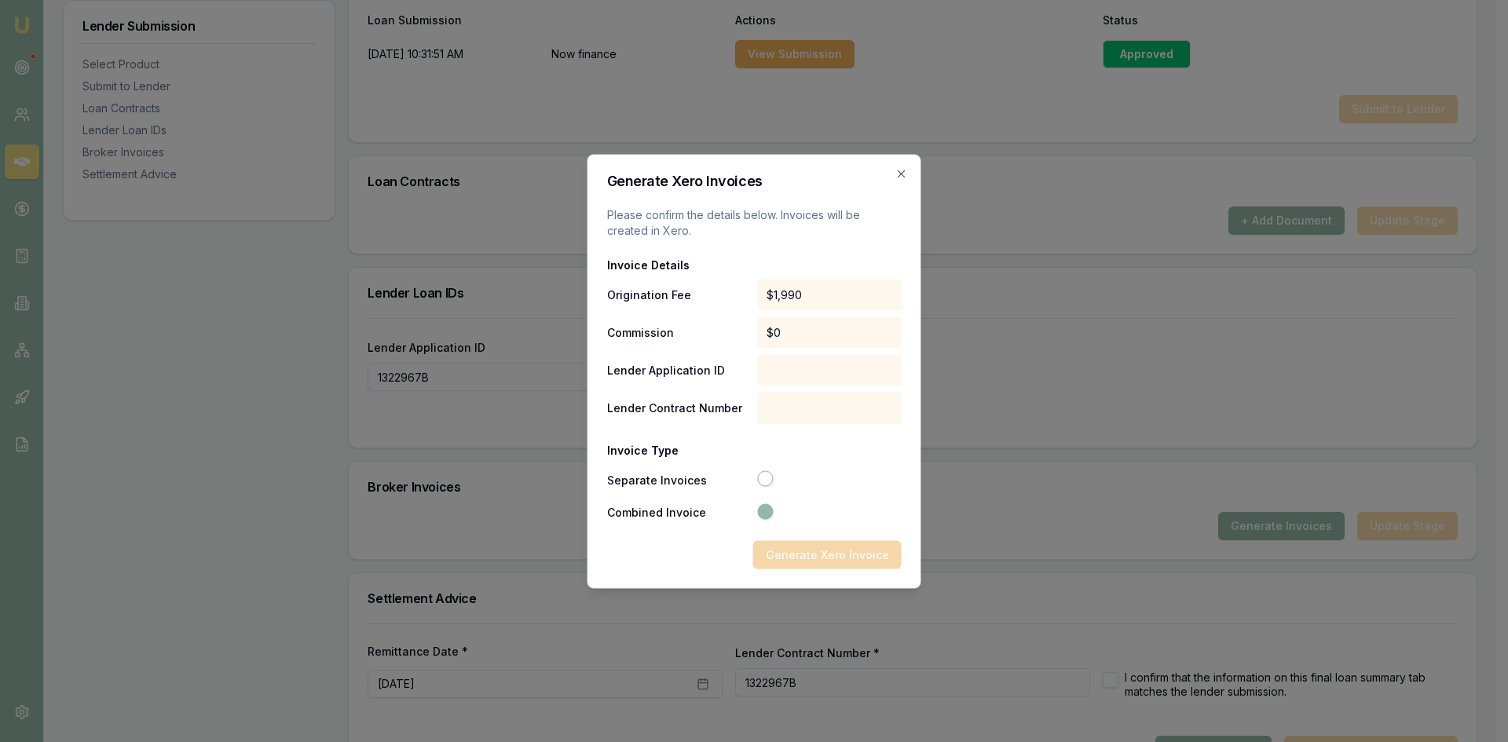
click at [762, 483] on button "Separate Invoices" at bounding box center [765, 478] width 16 height 16
radio input "true"
radio input "false"
click at [788, 374] on div at bounding box center [829, 369] width 144 height 31
click at [777, 344] on div "$0" at bounding box center [829, 331] width 144 height 31
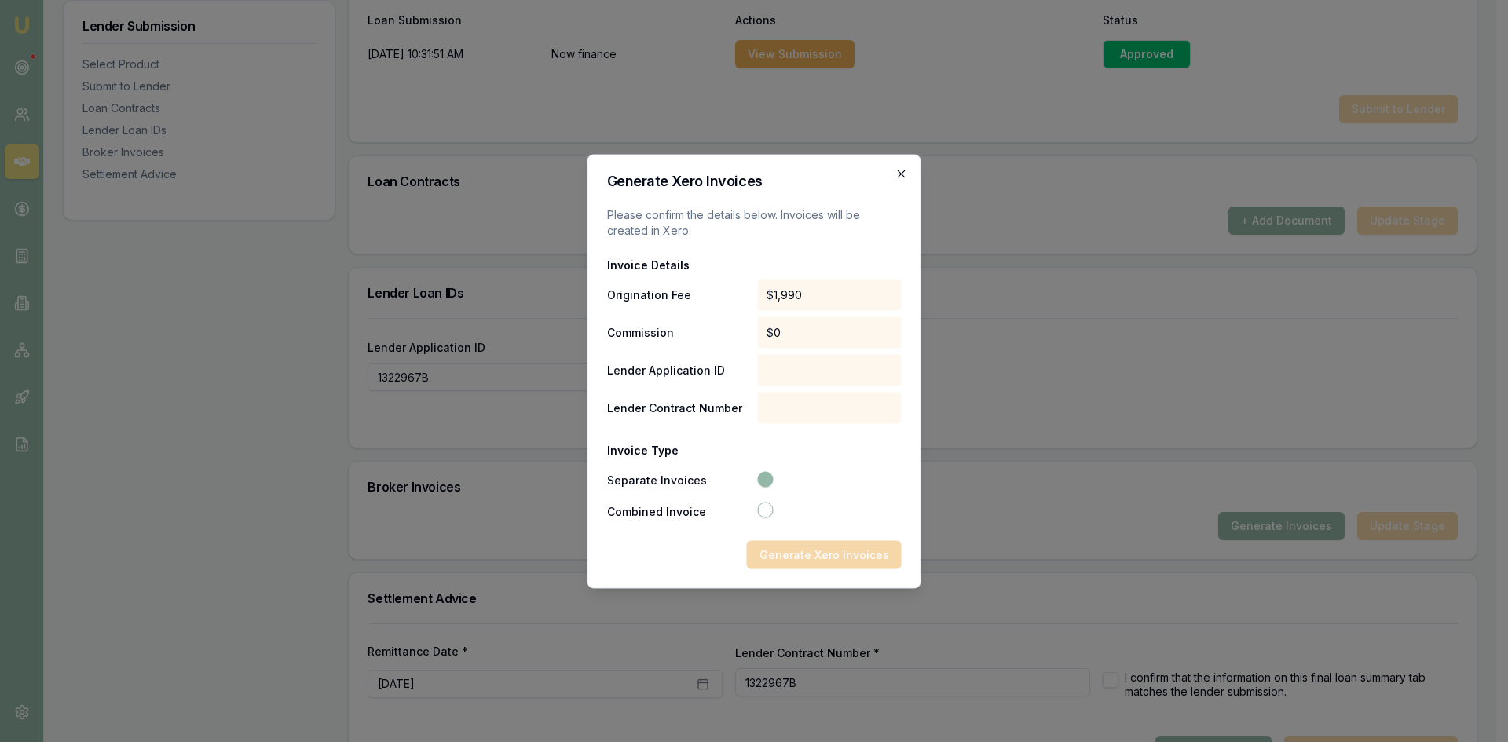
click at [902, 174] on icon "button" at bounding box center [901, 173] width 7 height 7
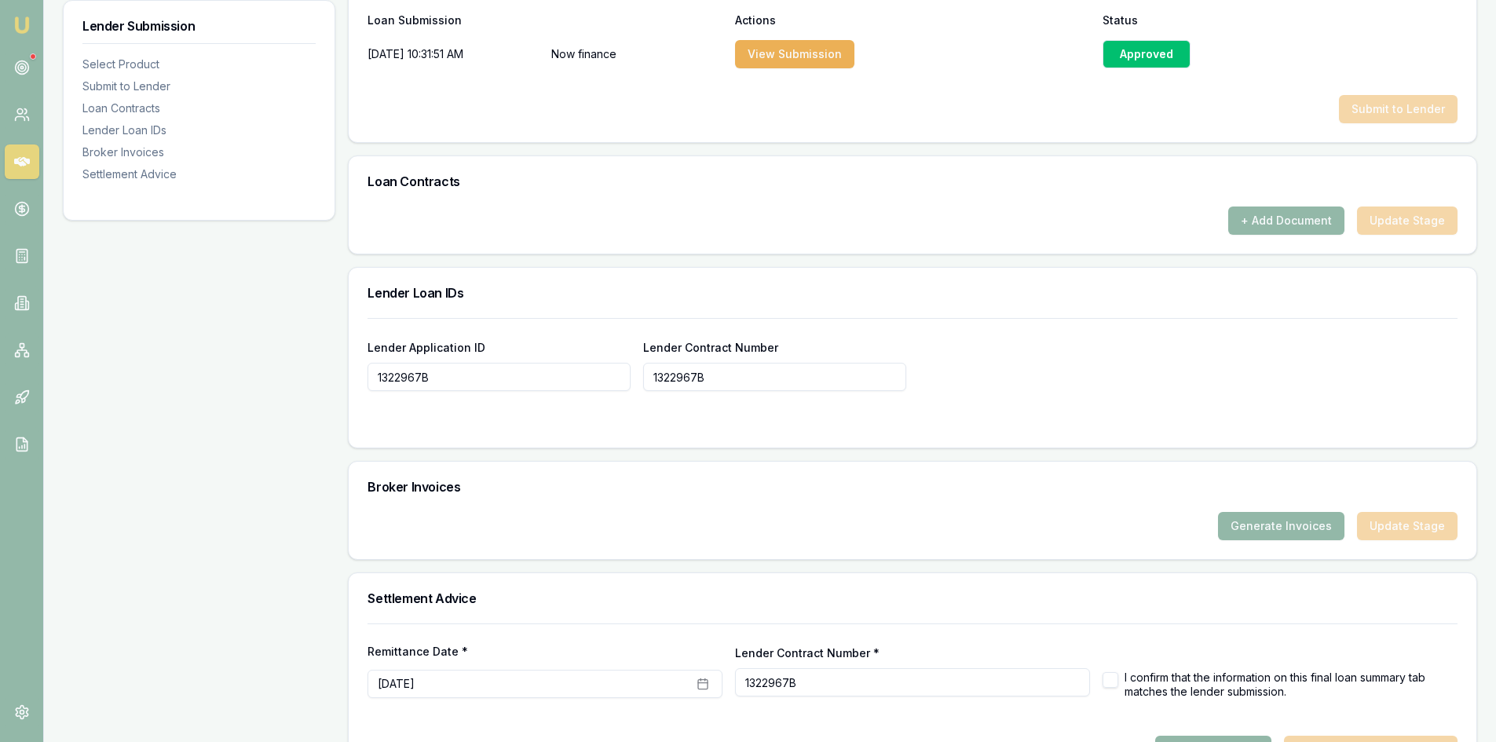
scroll to position [918, 0]
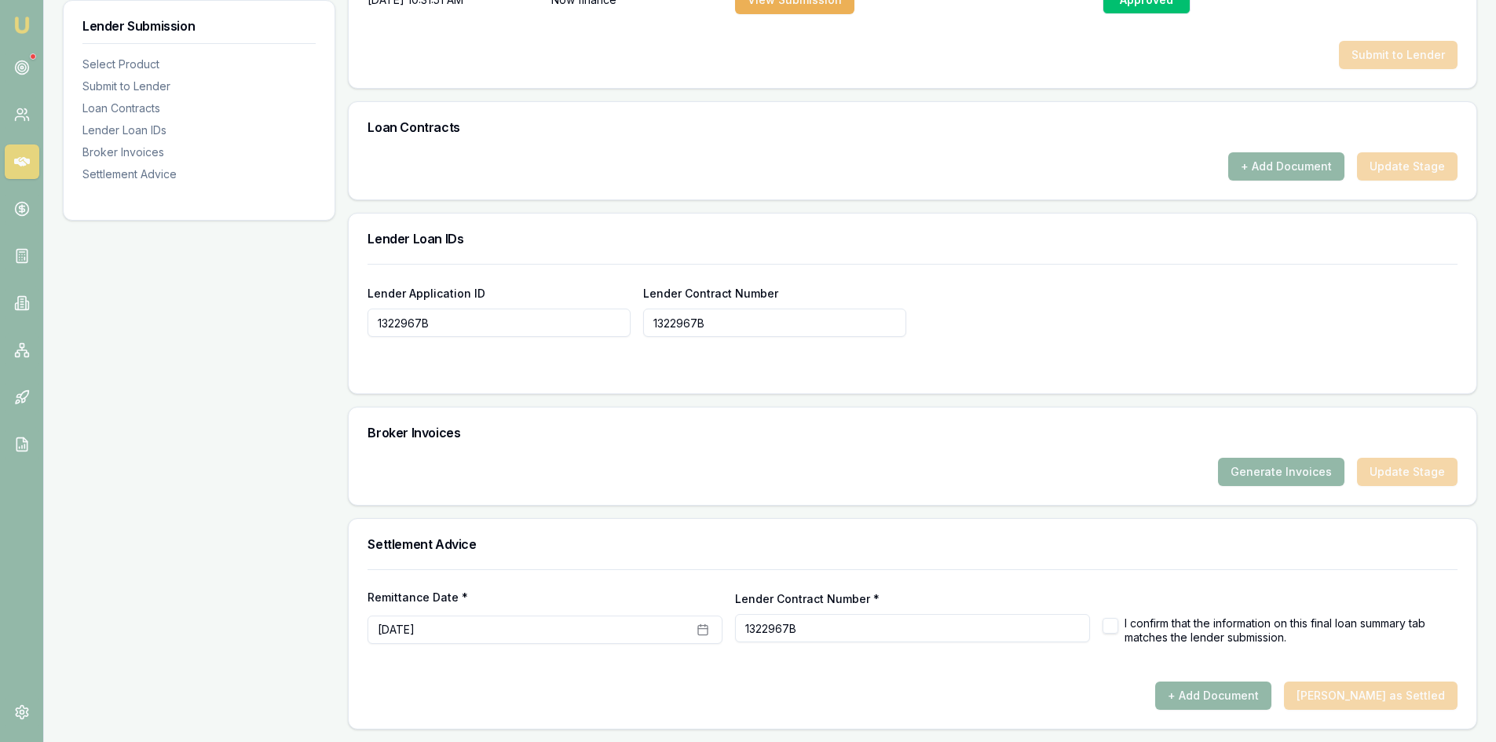
click at [1110, 627] on button "button" at bounding box center [1111, 626] width 16 height 16
click at [1107, 627] on button "button" at bounding box center [1111, 626] width 16 height 16
checkbox input "false"
click at [1286, 472] on button "Generate Invoices" at bounding box center [1281, 472] width 126 height 28
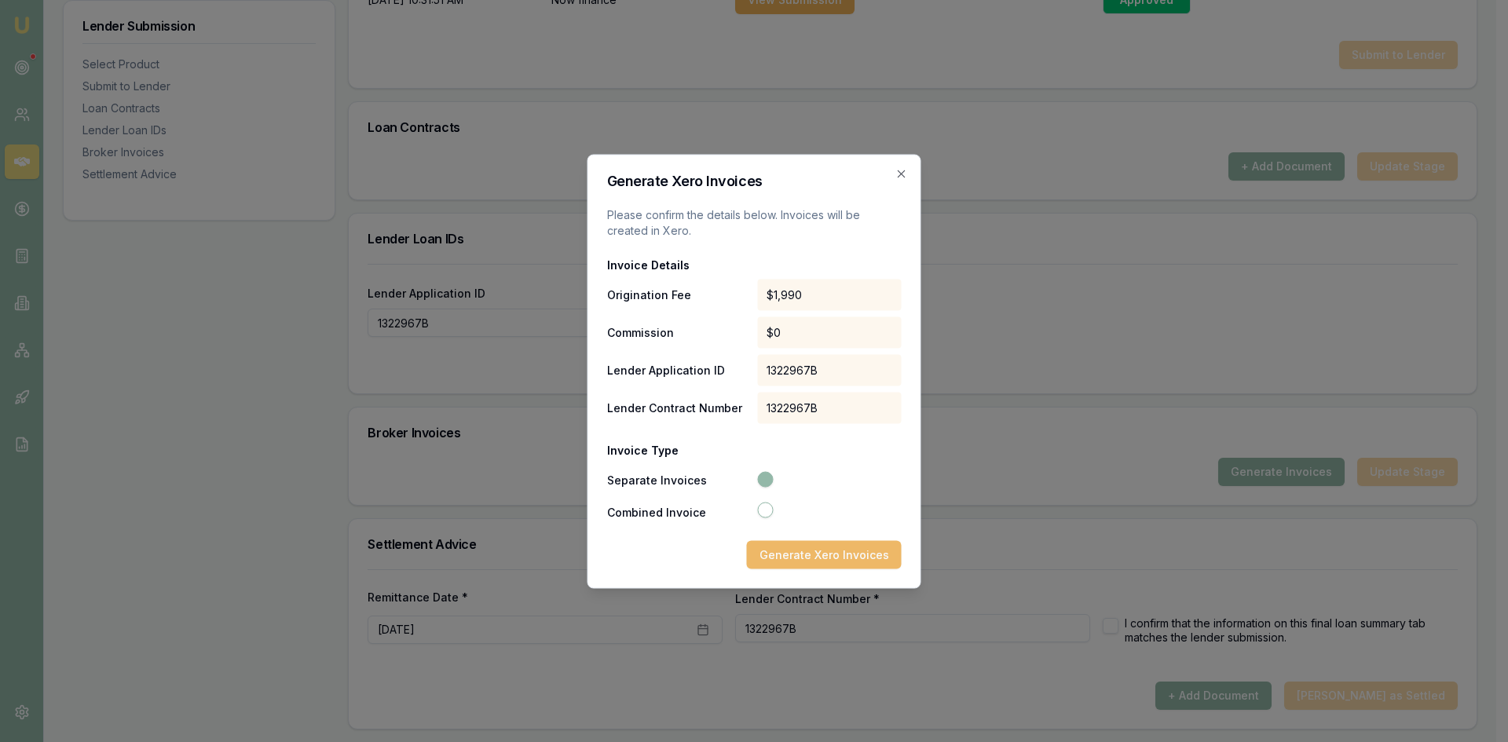
click at [825, 554] on button "Generate Xero Invoices" at bounding box center [824, 554] width 155 height 28
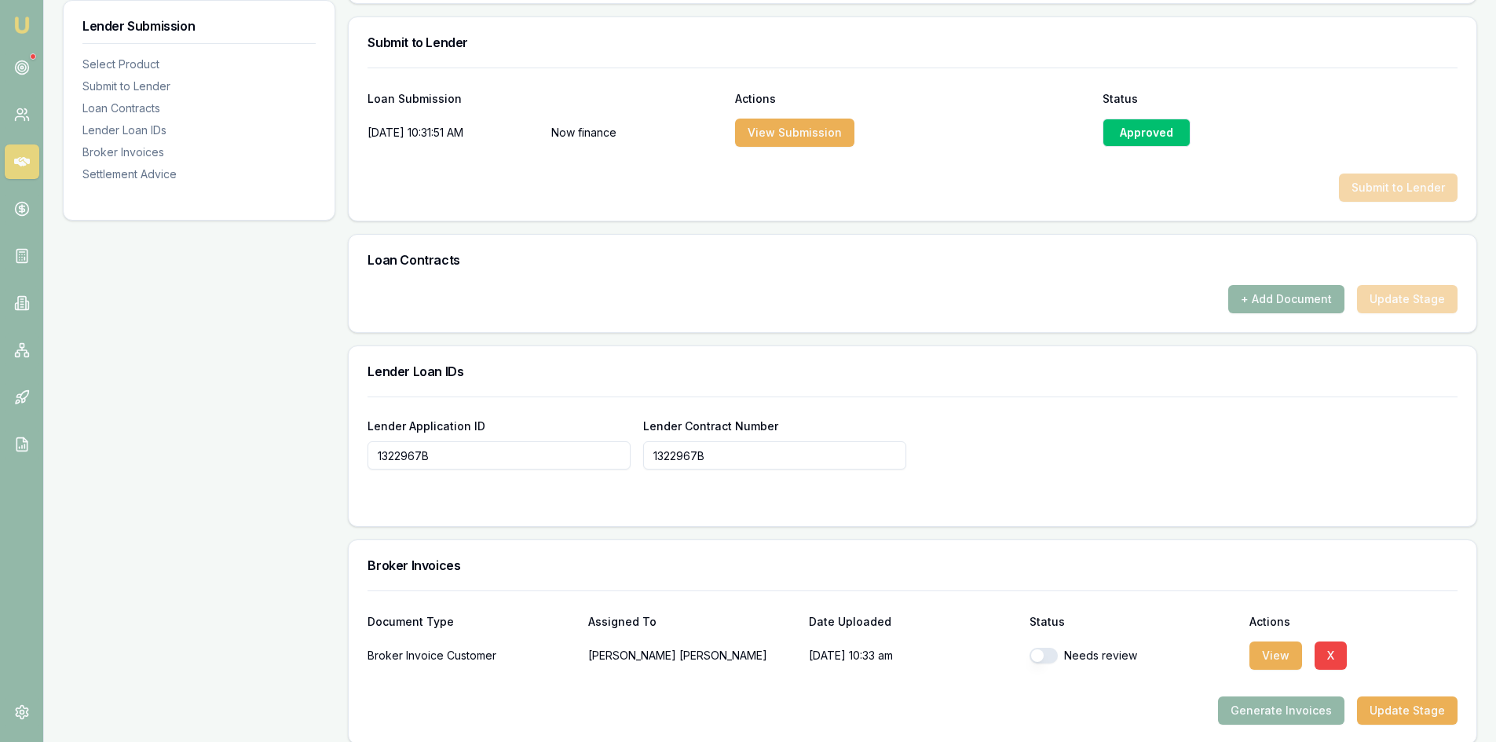
scroll to position [1021, 0]
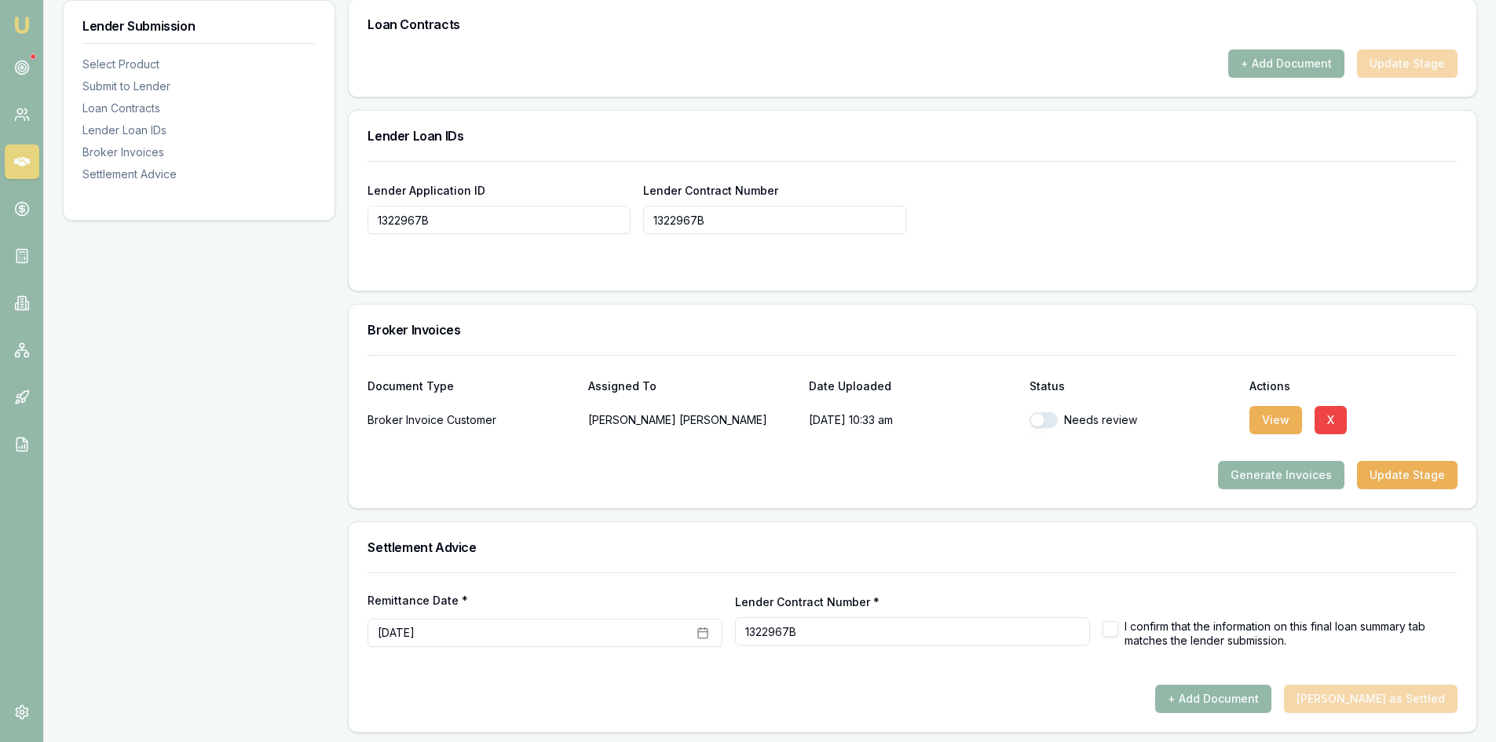
click at [1042, 424] on button "button" at bounding box center [1044, 420] width 28 height 16
checkbox input "true"
click at [1275, 421] on button "View" at bounding box center [1275, 420] width 53 height 28
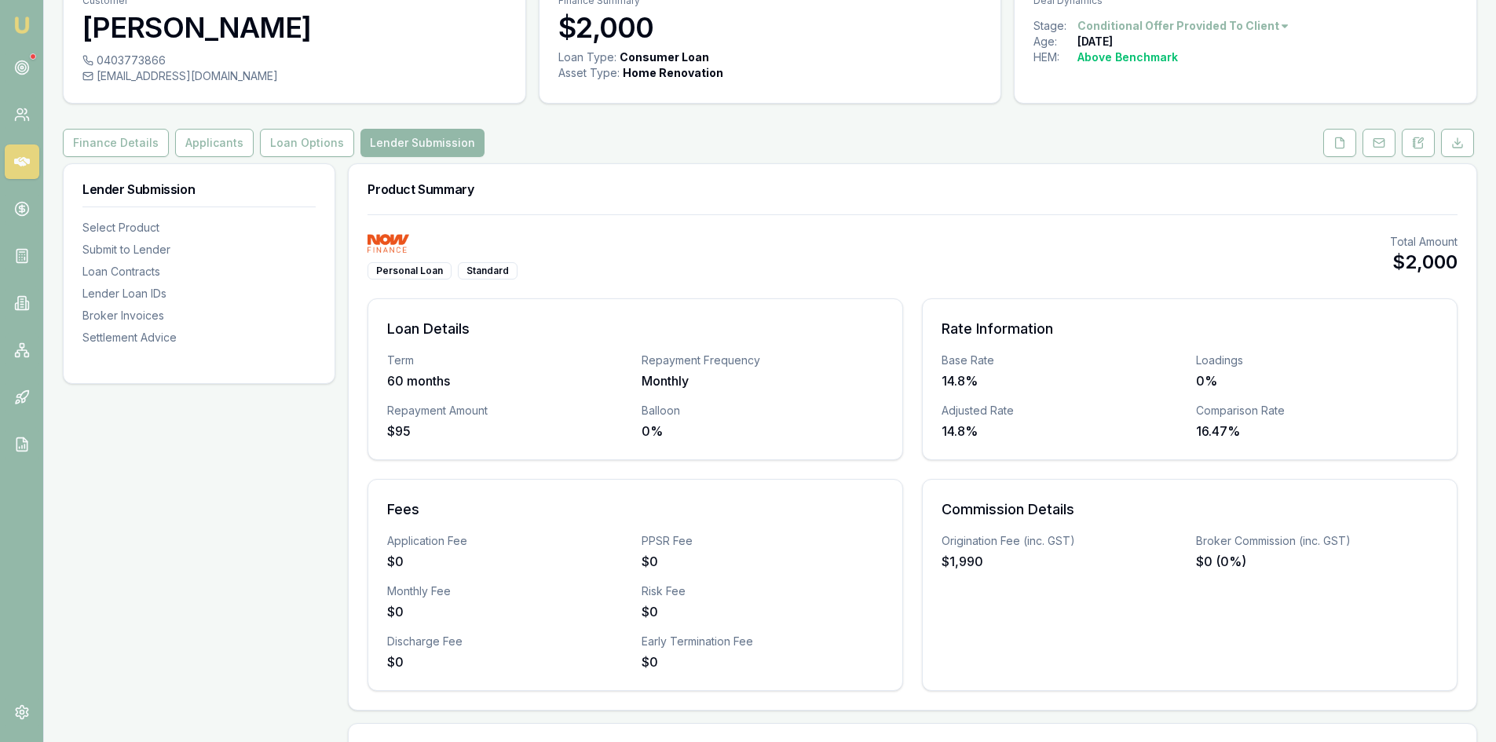
scroll to position [0, 0]
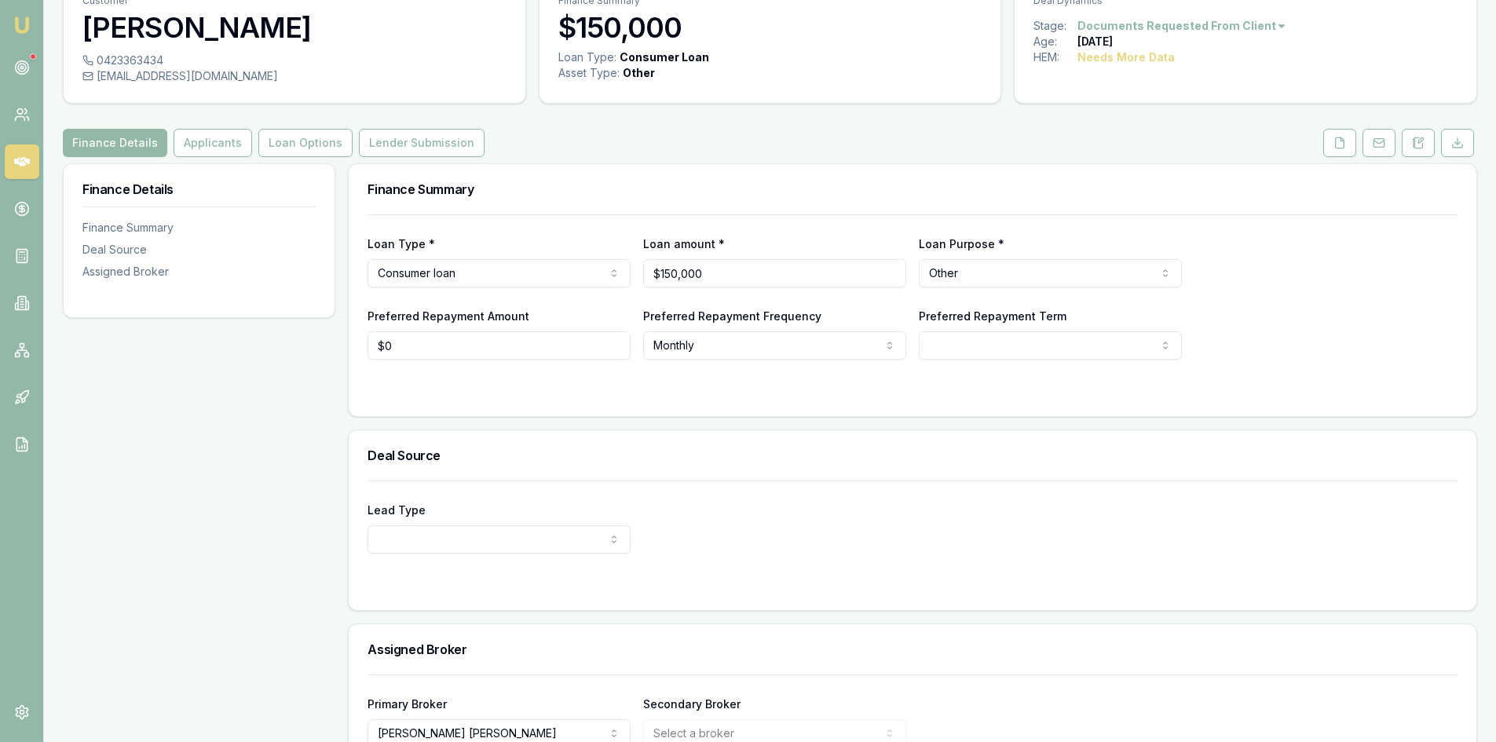
scroll to position [157, 0]
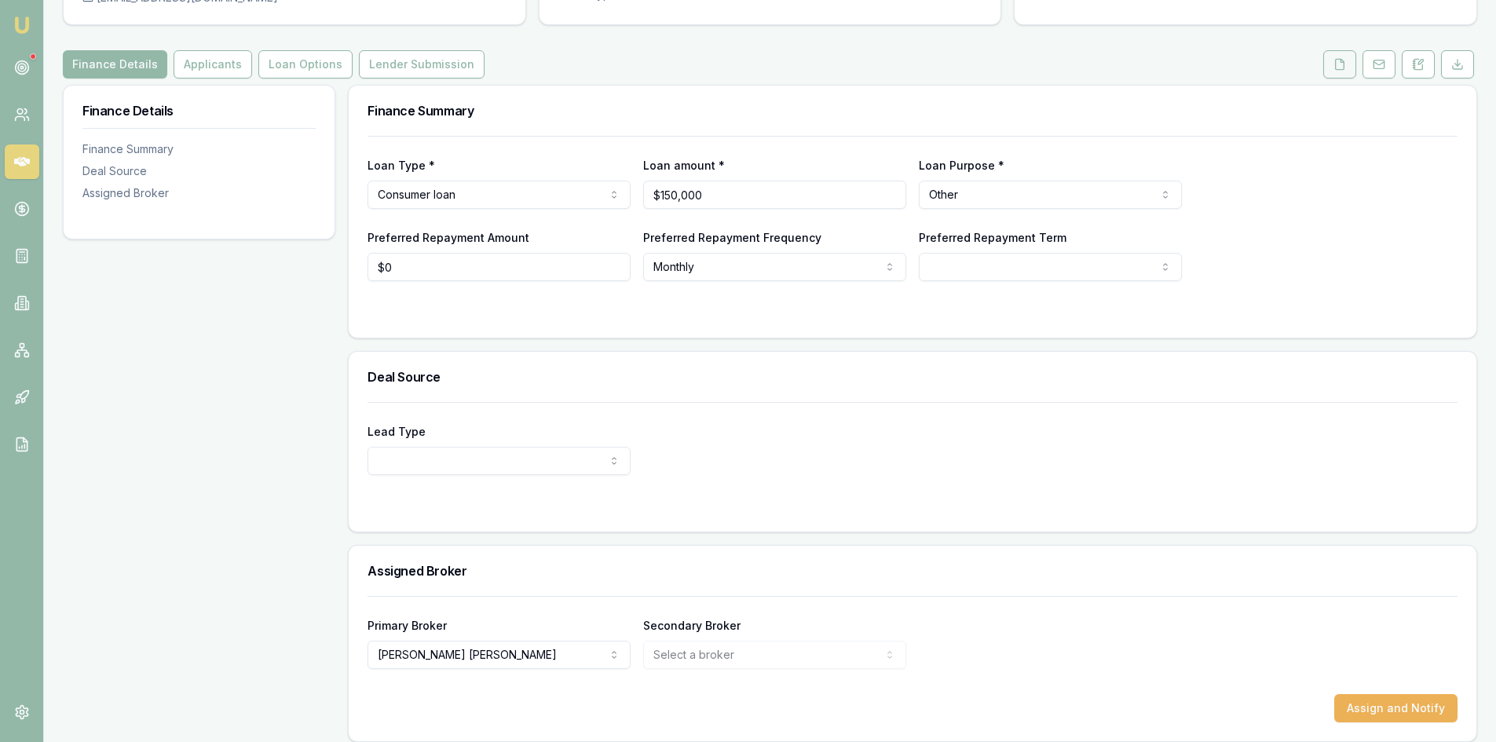
click at [1340, 63] on icon at bounding box center [1339, 64] width 13 height 13
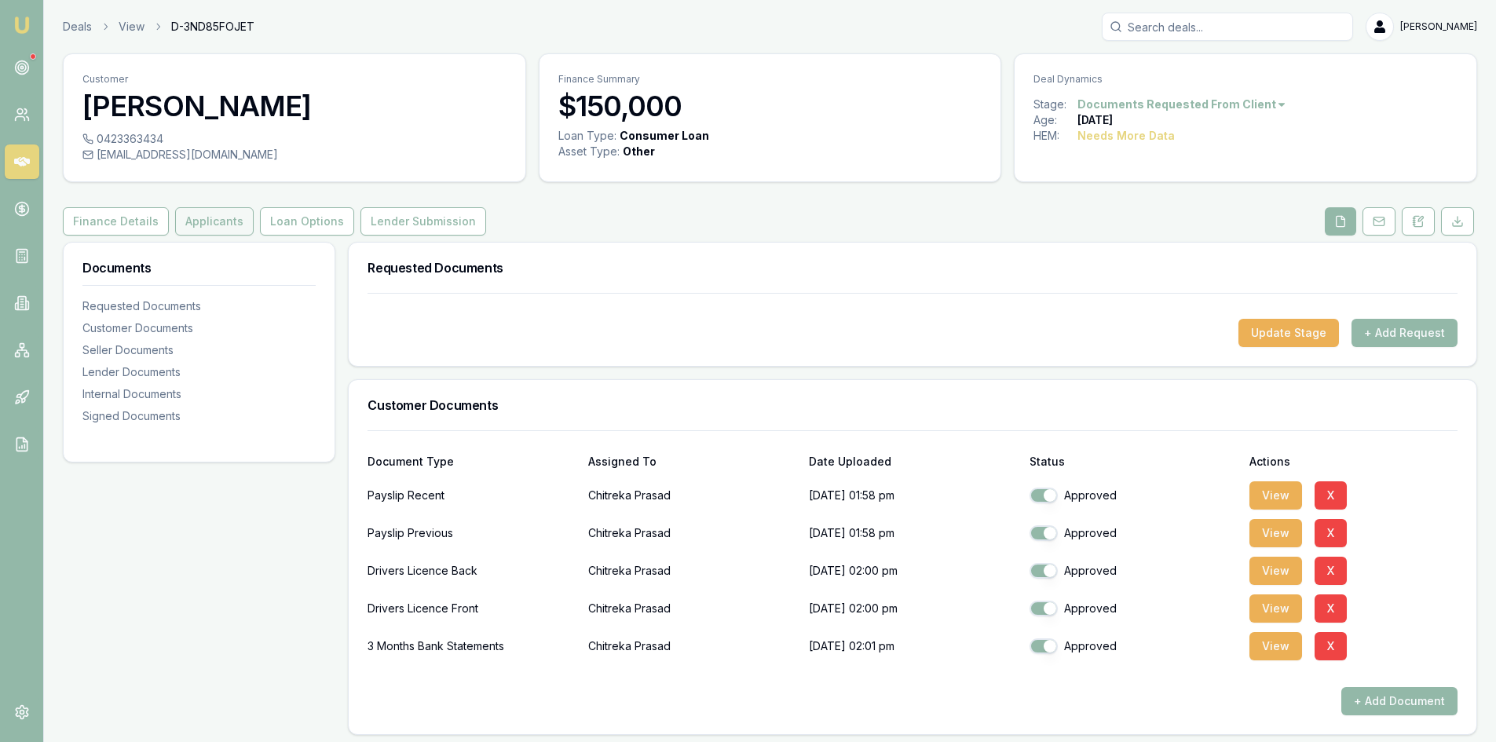
click at [206, 231] on button "Applicants" at bounding box center [214, 221] width 79 height 28
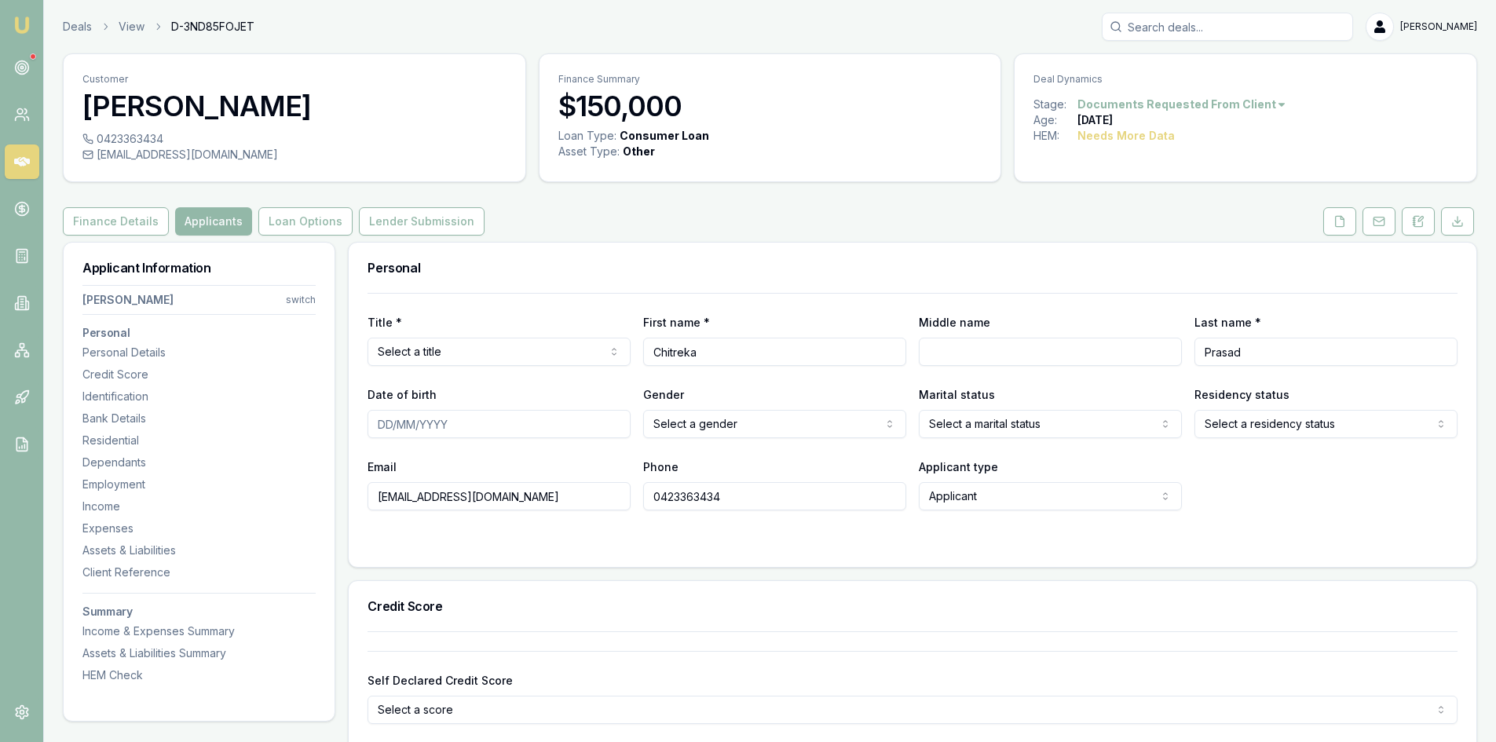
click at [514, 357] on html "Emu Broker Deals View D-3ND85FOJET Steven Nguyen Toggle Menu Customer Chitreka …" at bounding box center [748, 371] width 1496 height 742
click at [401, 344] on html "Emu Broker Deals View D-3ND85FOJET Steven Nguyen Toggle Menu Customer Chitreka …" at bounding box center [748, 371] width 1496 height 742
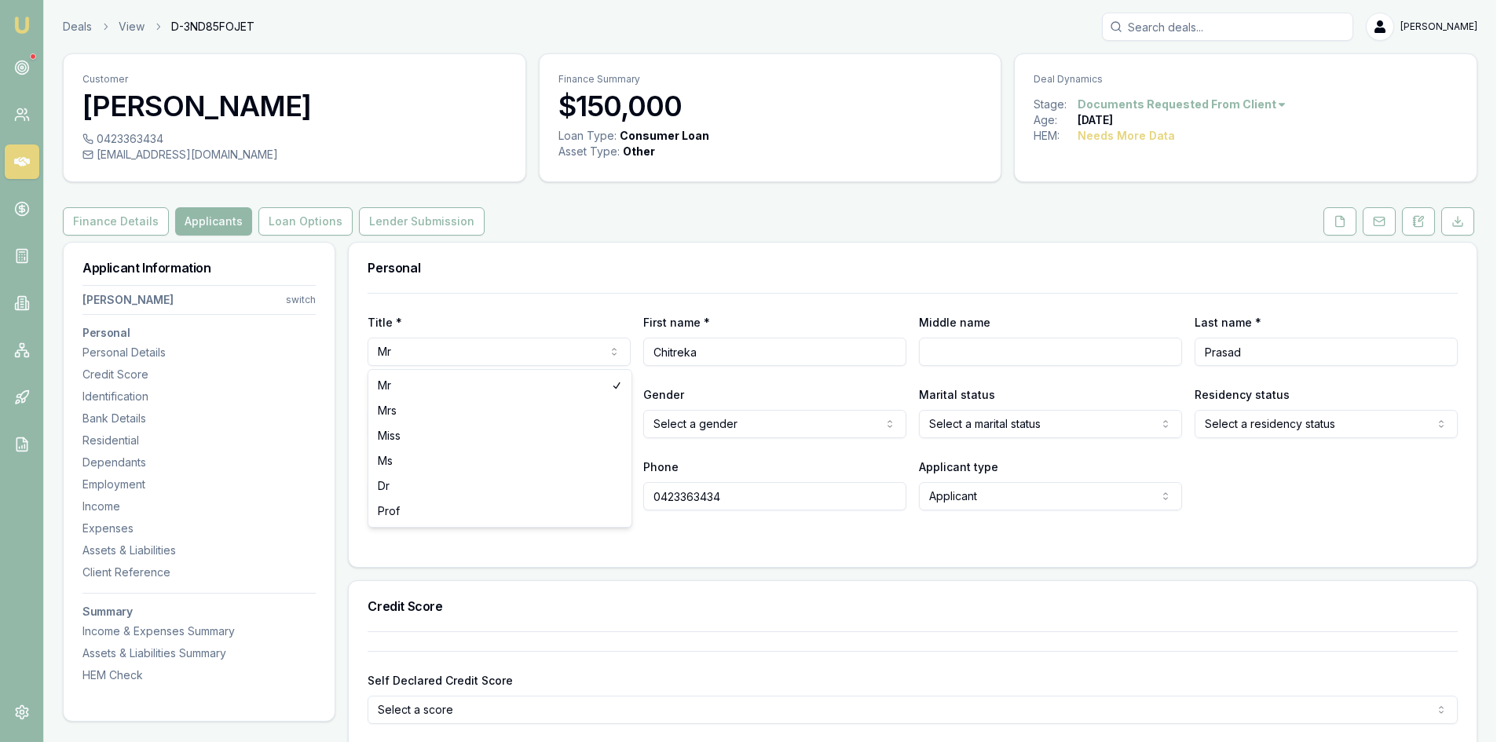
select select "Mrs"
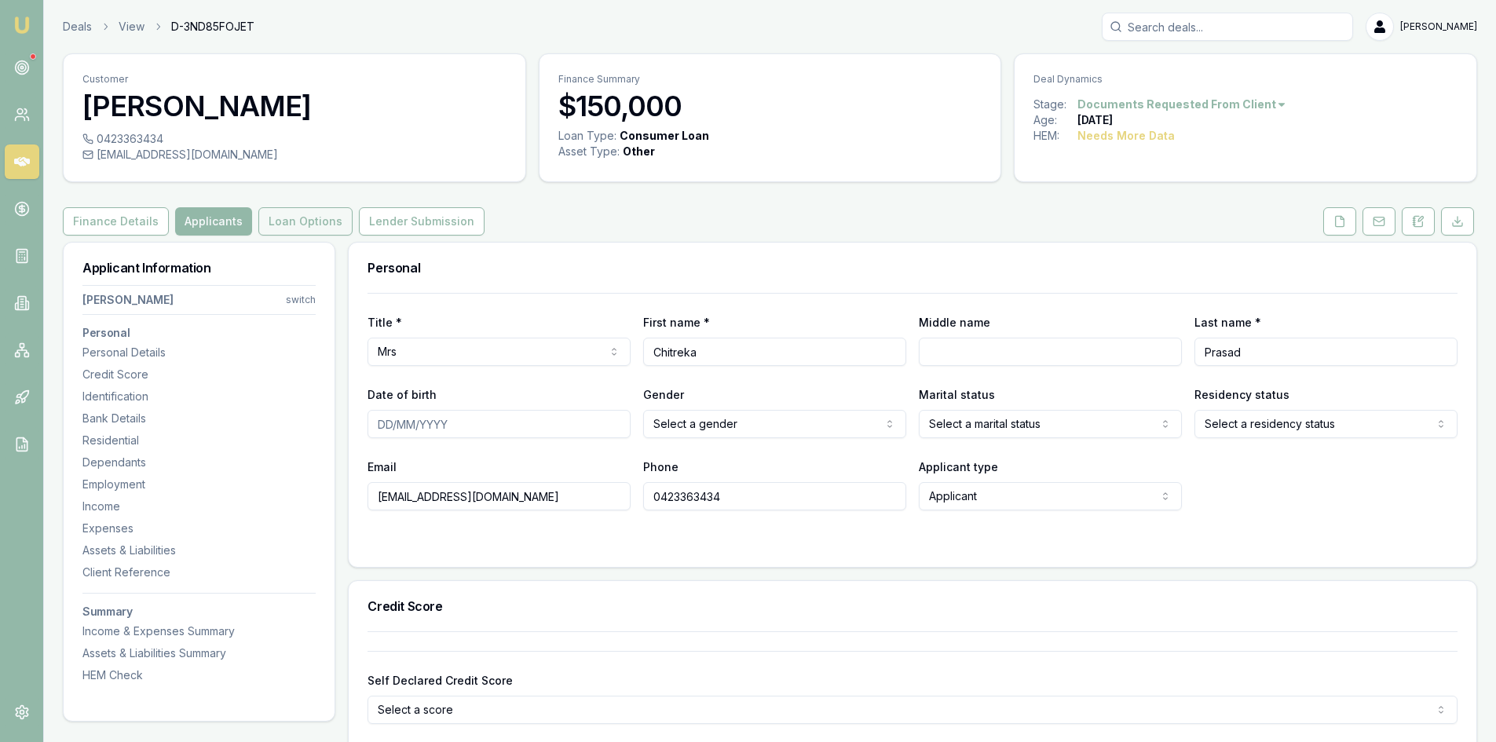
click at [292, 222] on button "Loan Options" at bounding box center [305, 221] width 94 height 28
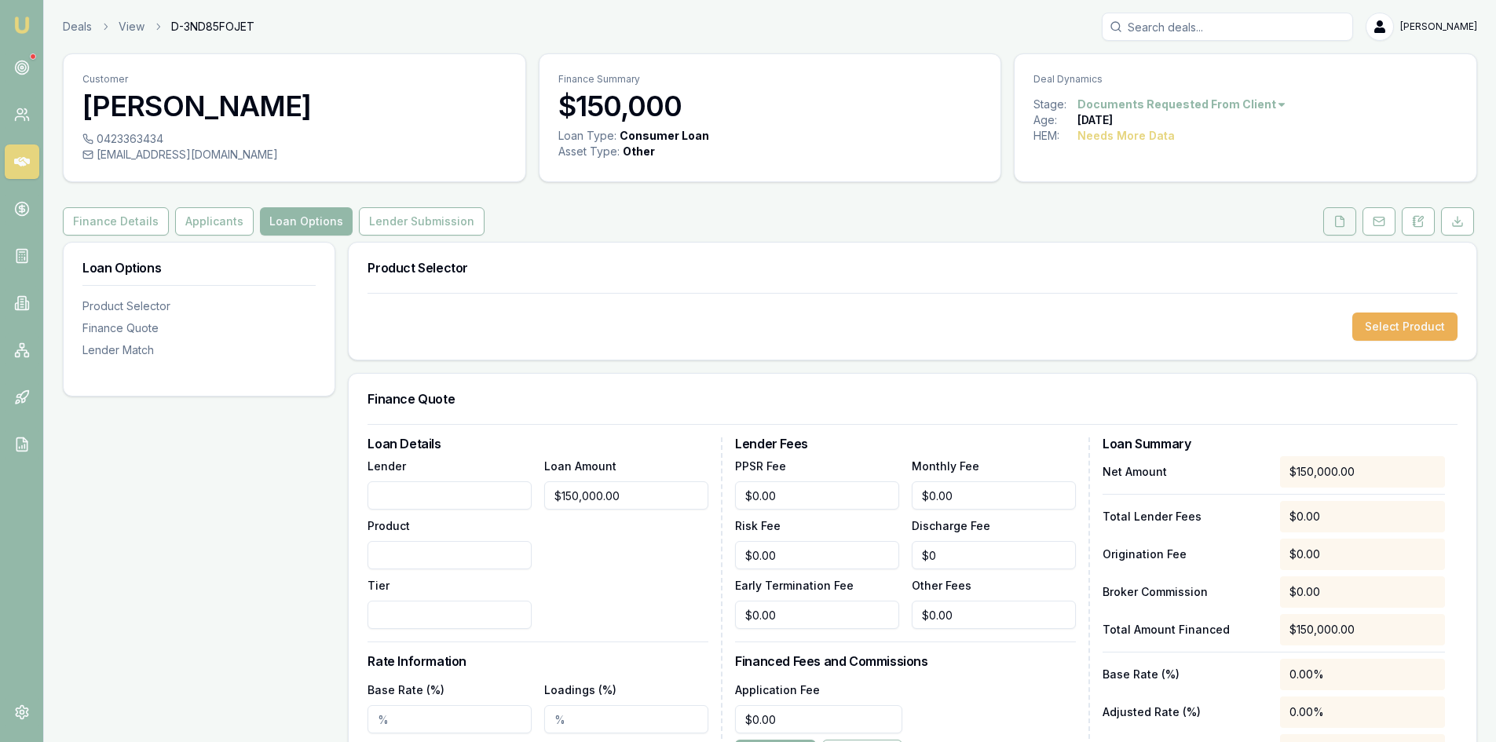
click at [1336, 221] on icon at bounding box center [1340, 221] width 9 height 10
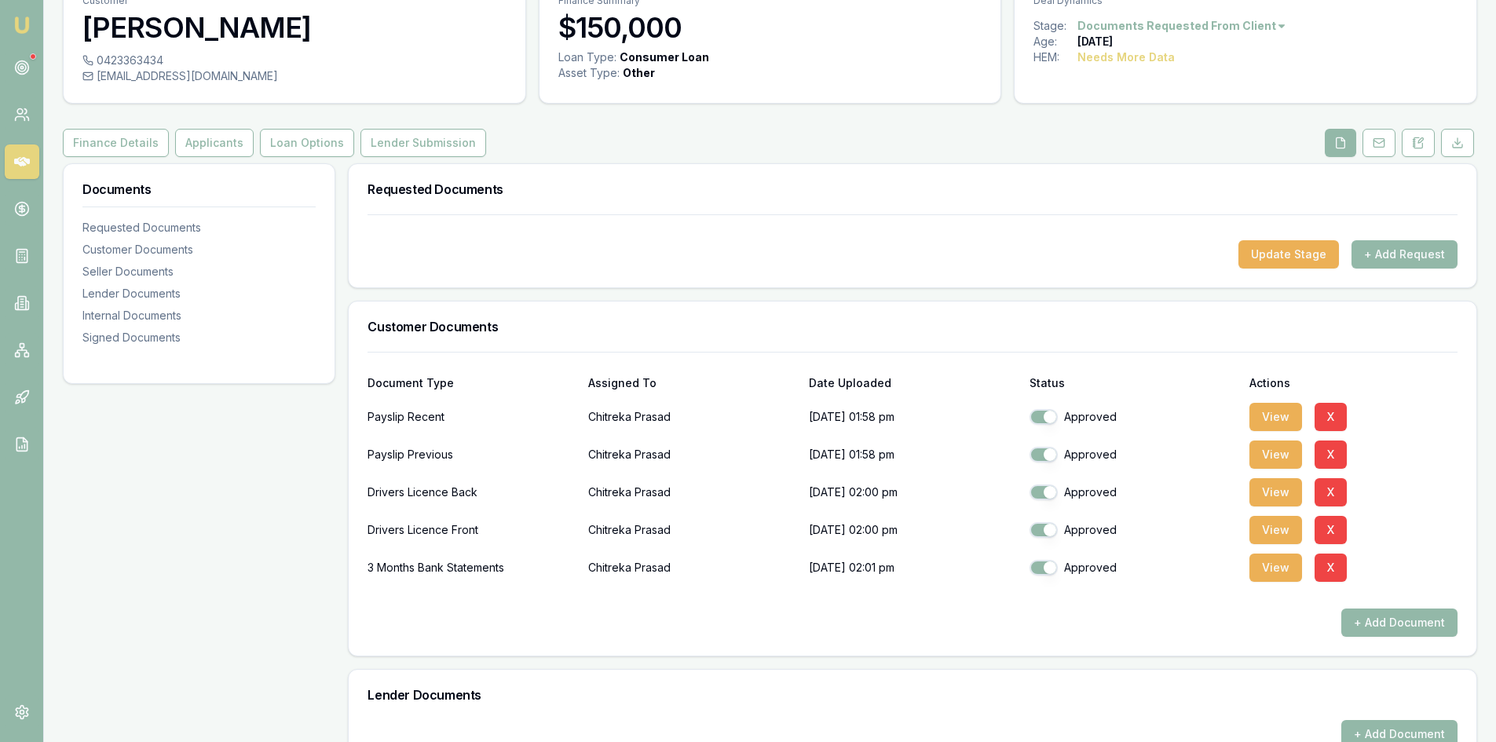
scroll to position [157, 0]
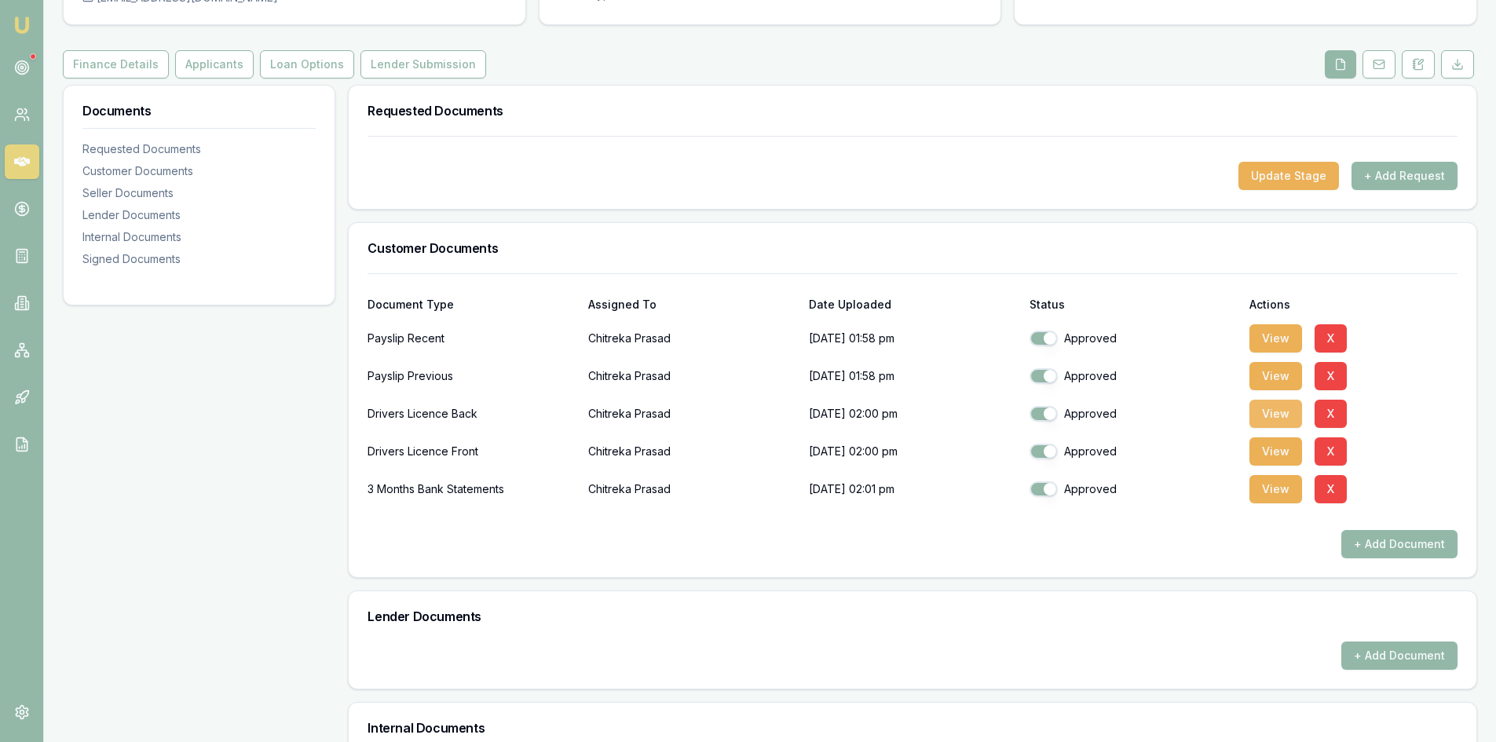
click at [1280, 410] on button "View" at bounding box center [1275, 414] width 53 height 28
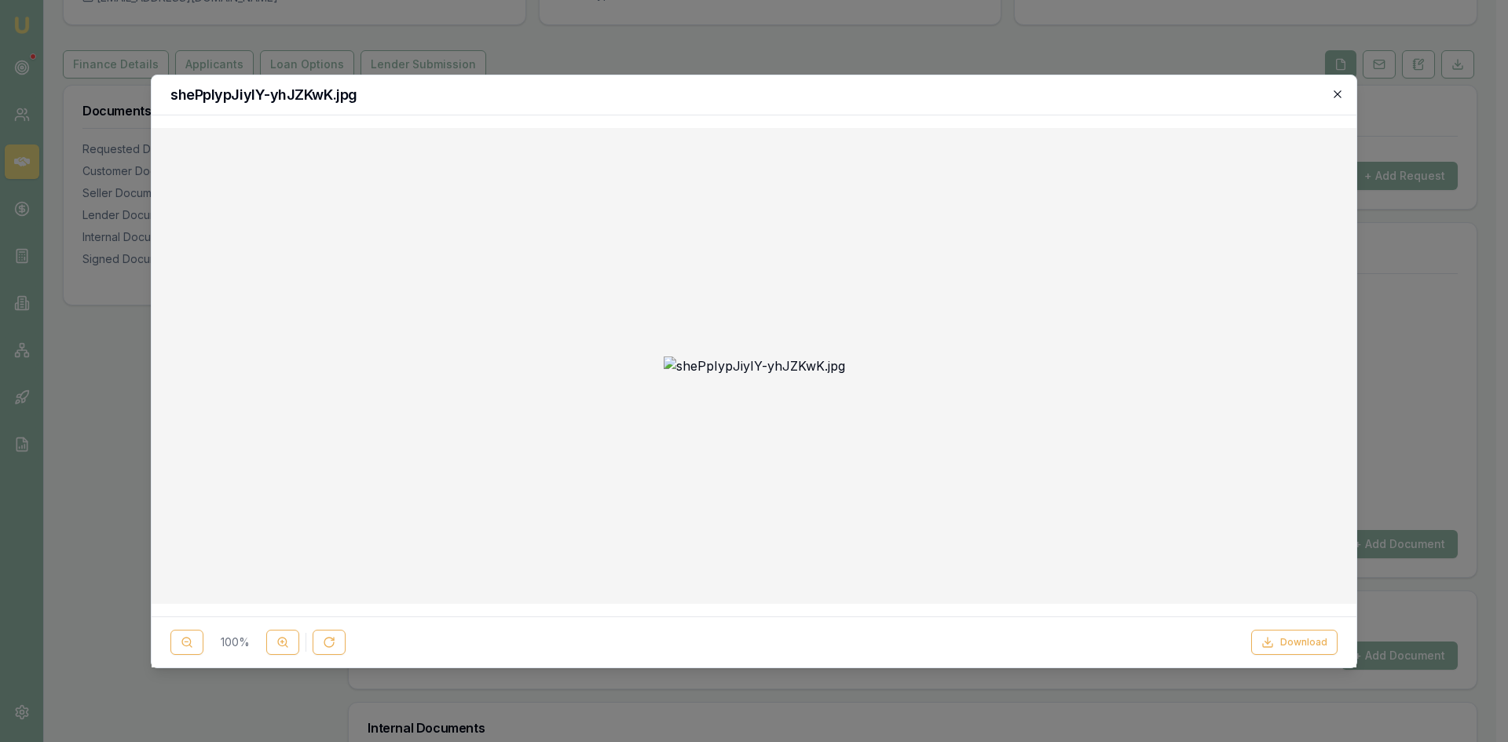
click at [1342, 92] on icon "button" at bounding box center [1337, 94] width 13 height 13
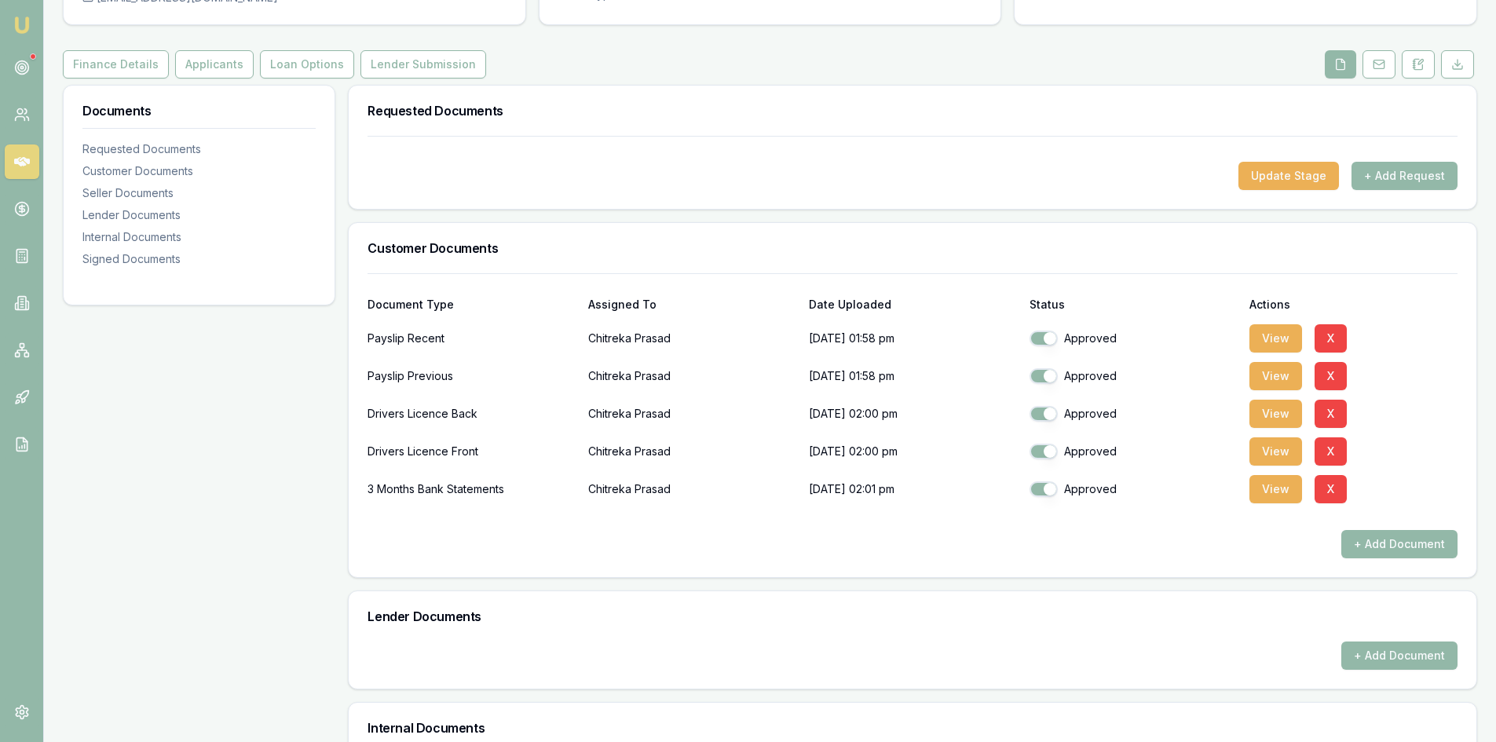
scroll to position [0, 0]
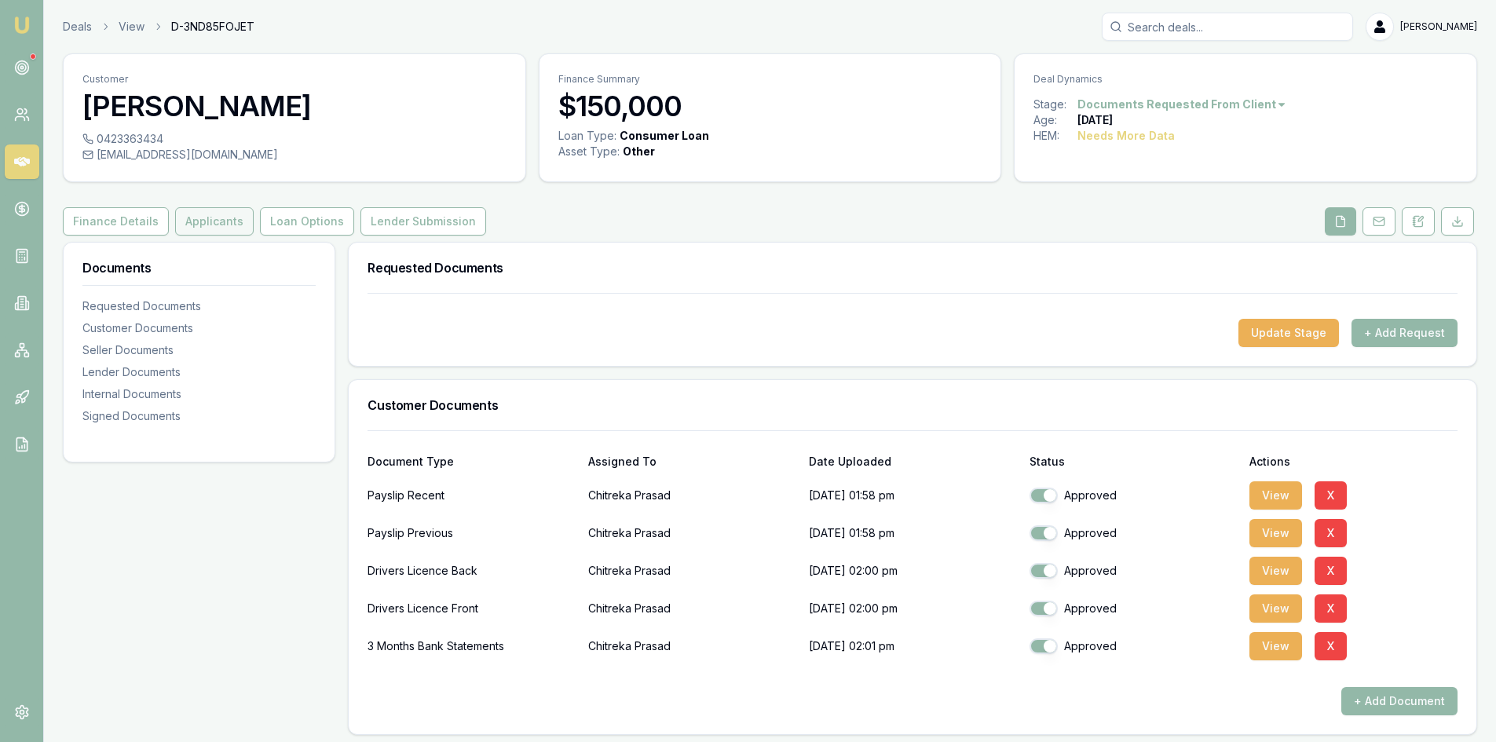
click at [191, 223] on button "Applicants" at bounding box center [214, 221] width 79 height 28
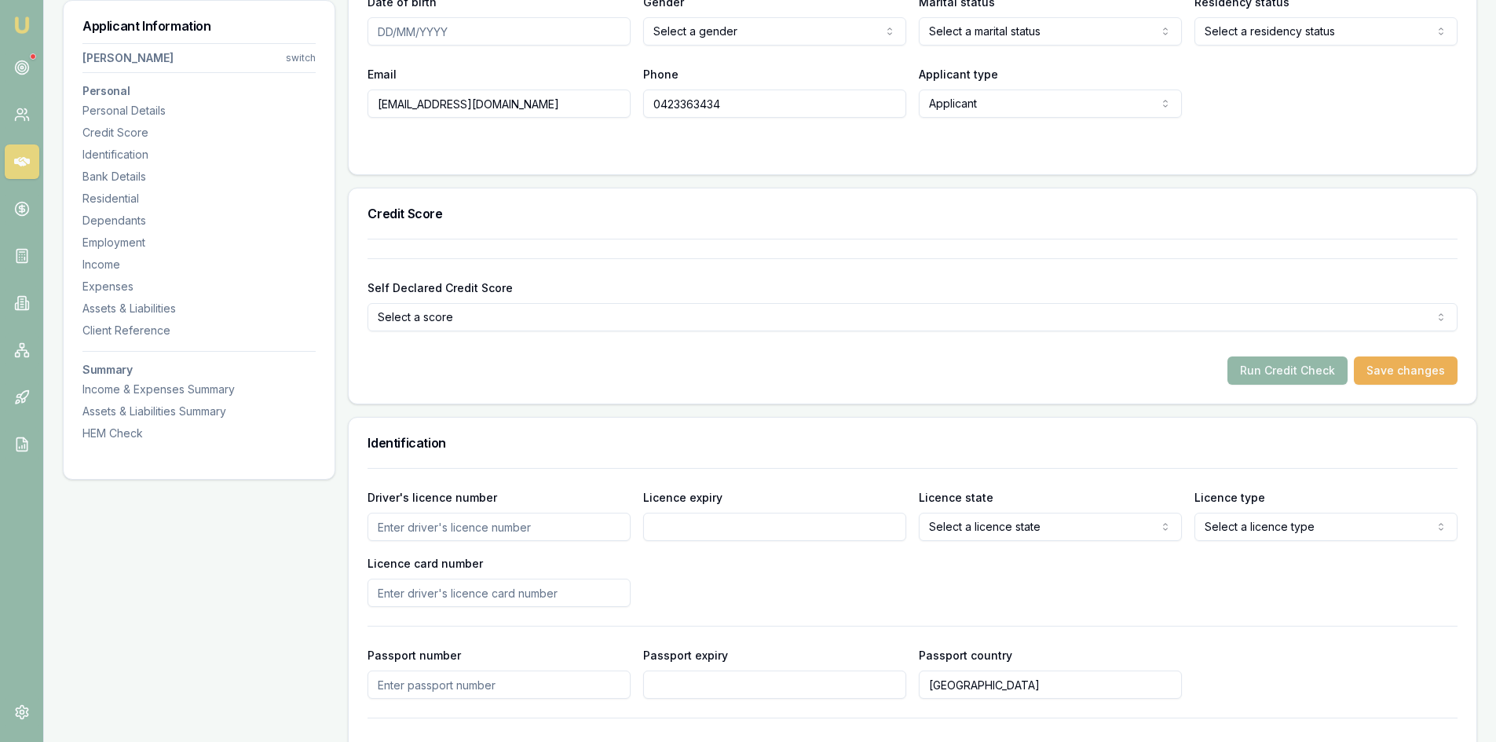
scroll to position [550, 0]
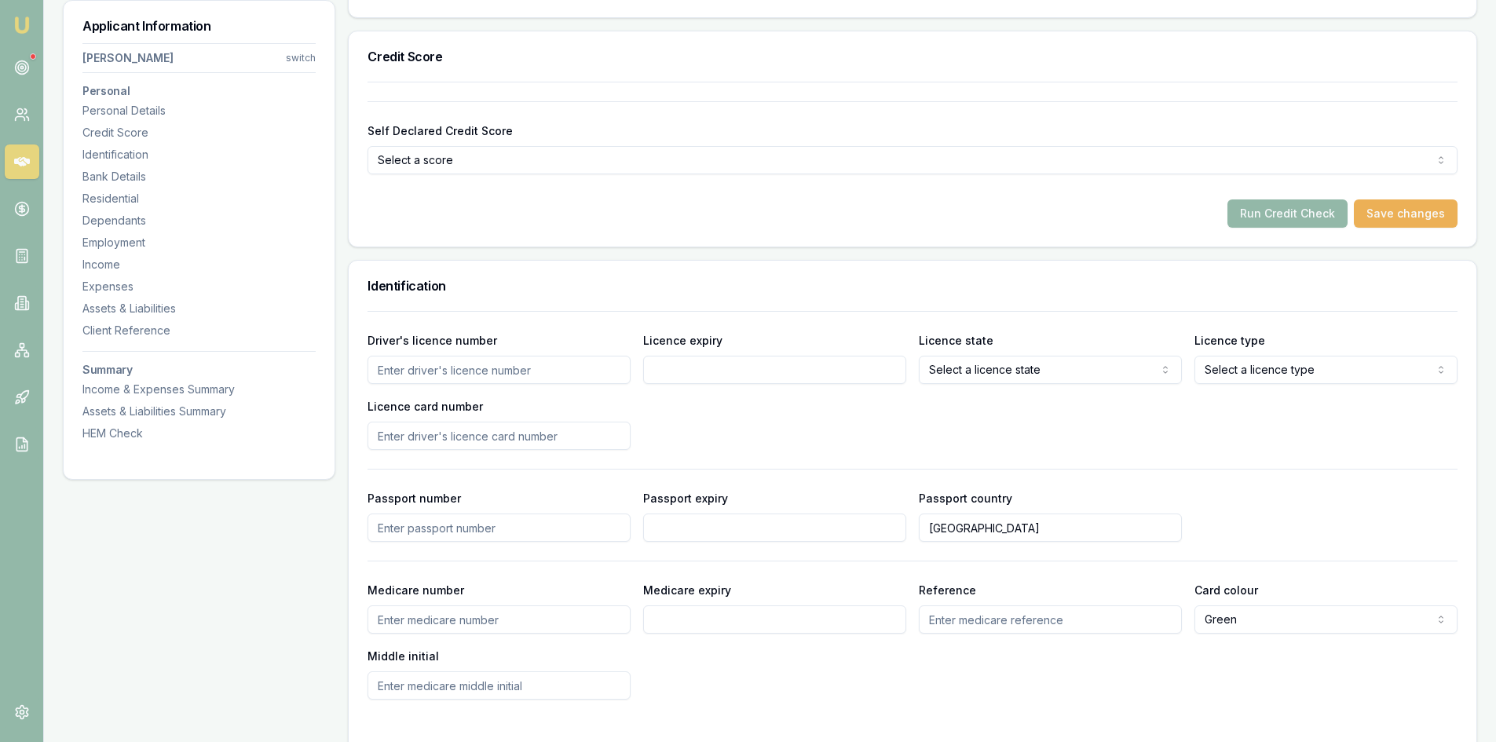
click at [396, 377] on input "Driver's licence number" at bounding box center [499, 370] width 263 height 28
type input "13978097"
click at [670, 368] on input "Licence expiry" at bounding box center [774, 370] width 263 height 28
type input "[DATE]"
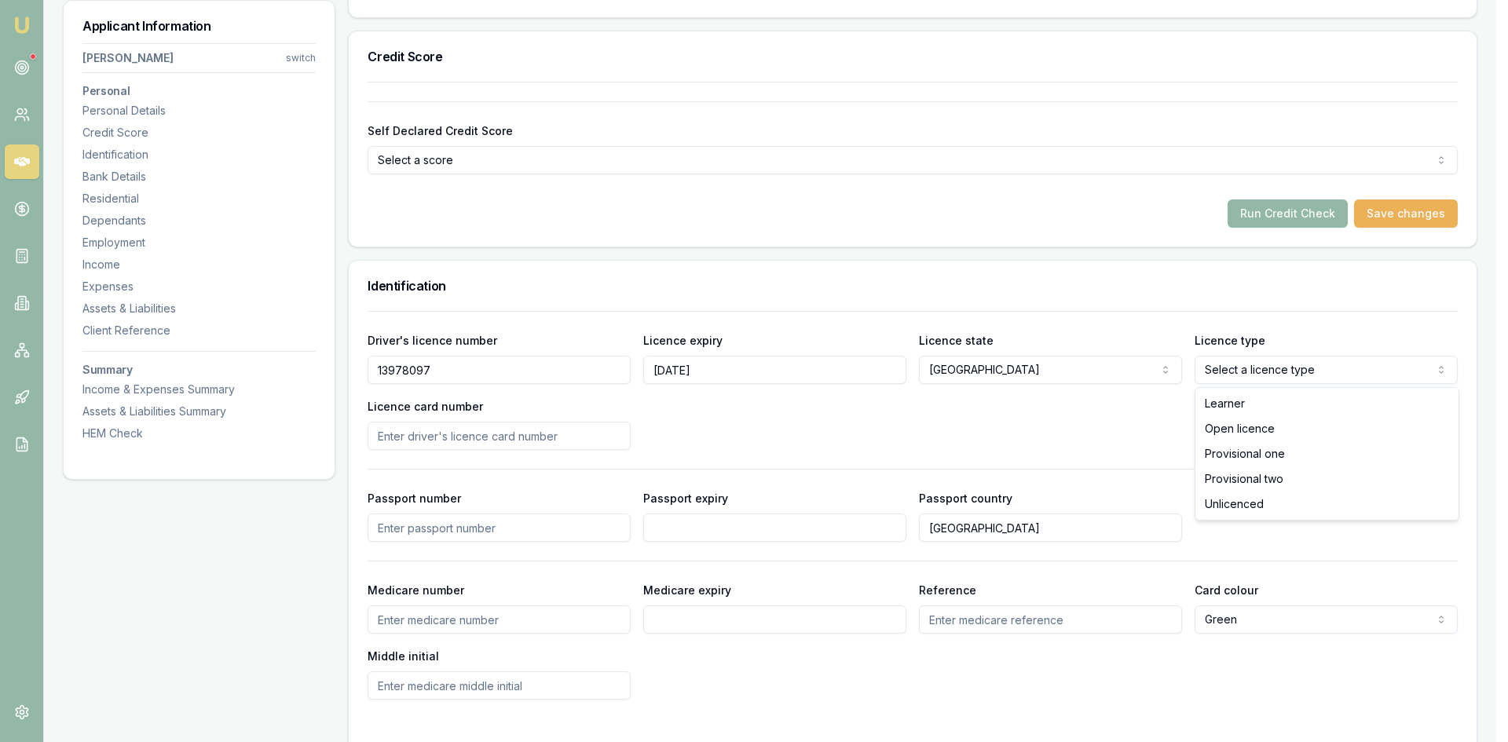
select select "OPEN_LICENCE"
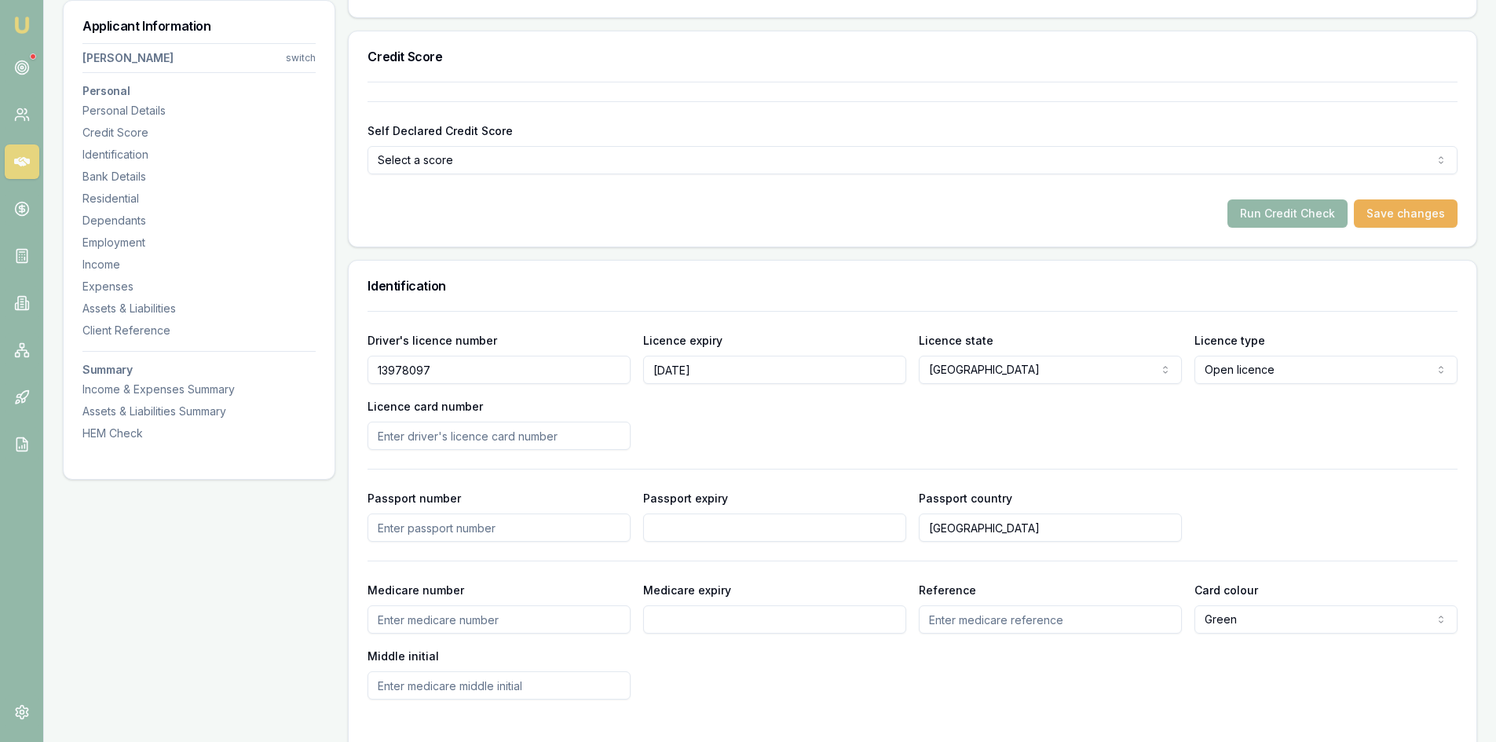
click at [440, 433] on input "Licence card number" at bounding box center [499, 436] width 263 height 28
type input "2052825393"
click at [861, 455] on div "Driver's licence number 13978097 Licence expiry 19/04/2027 Licence state NSW NS…" at bounding box center [913, 505] width 1090 height 389
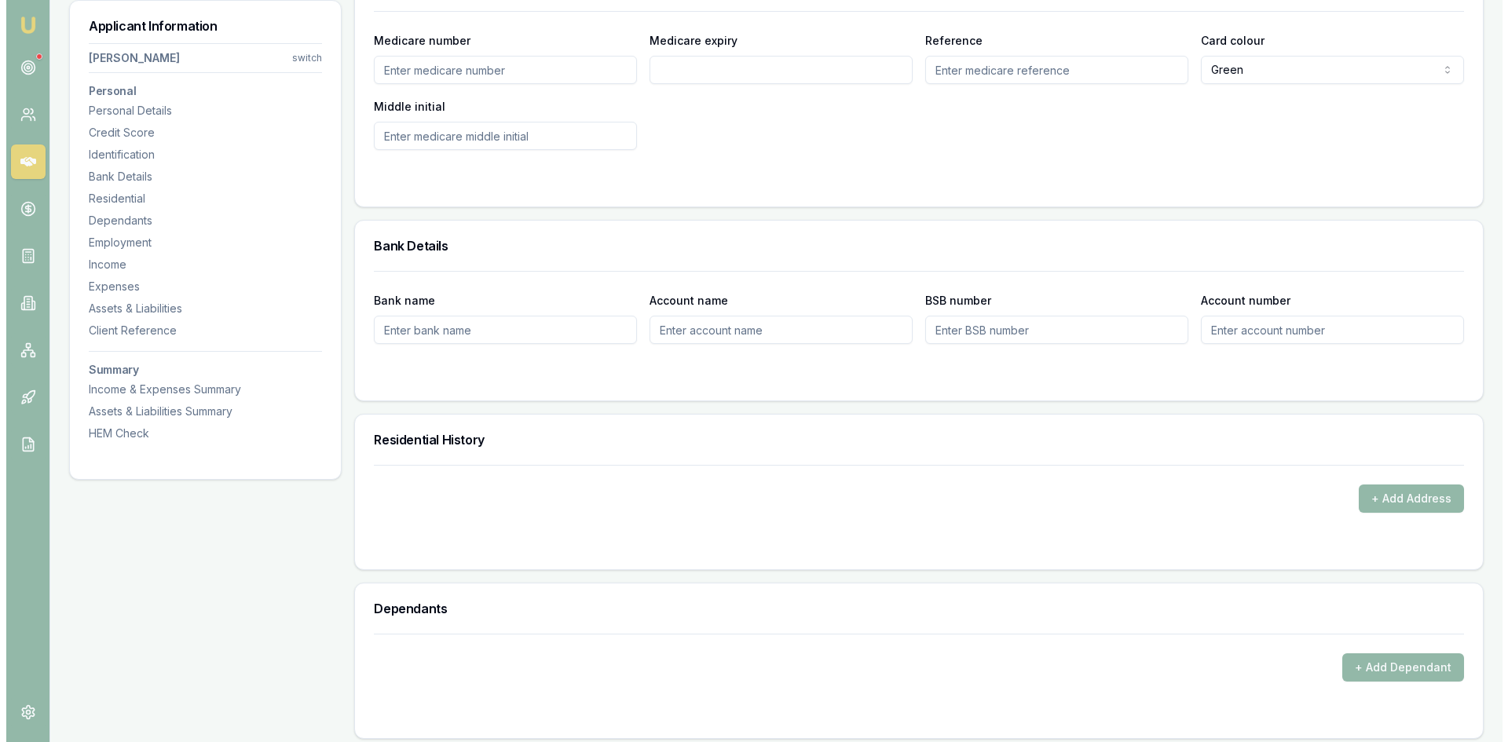
scroll to position [1335, 0]
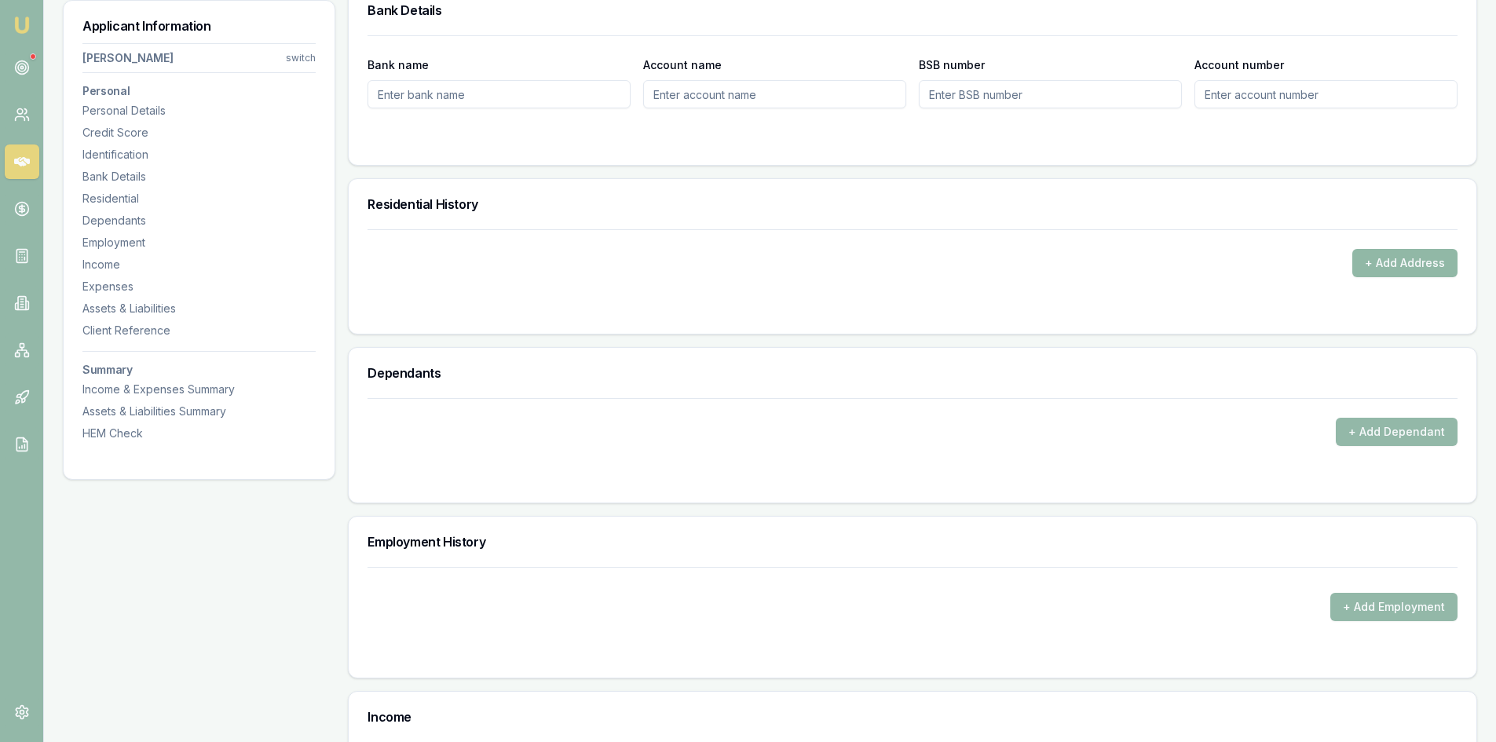
click at [1385, 269] on button "+ Add Address" at bounding box center [1404, 263] width 105 height 28
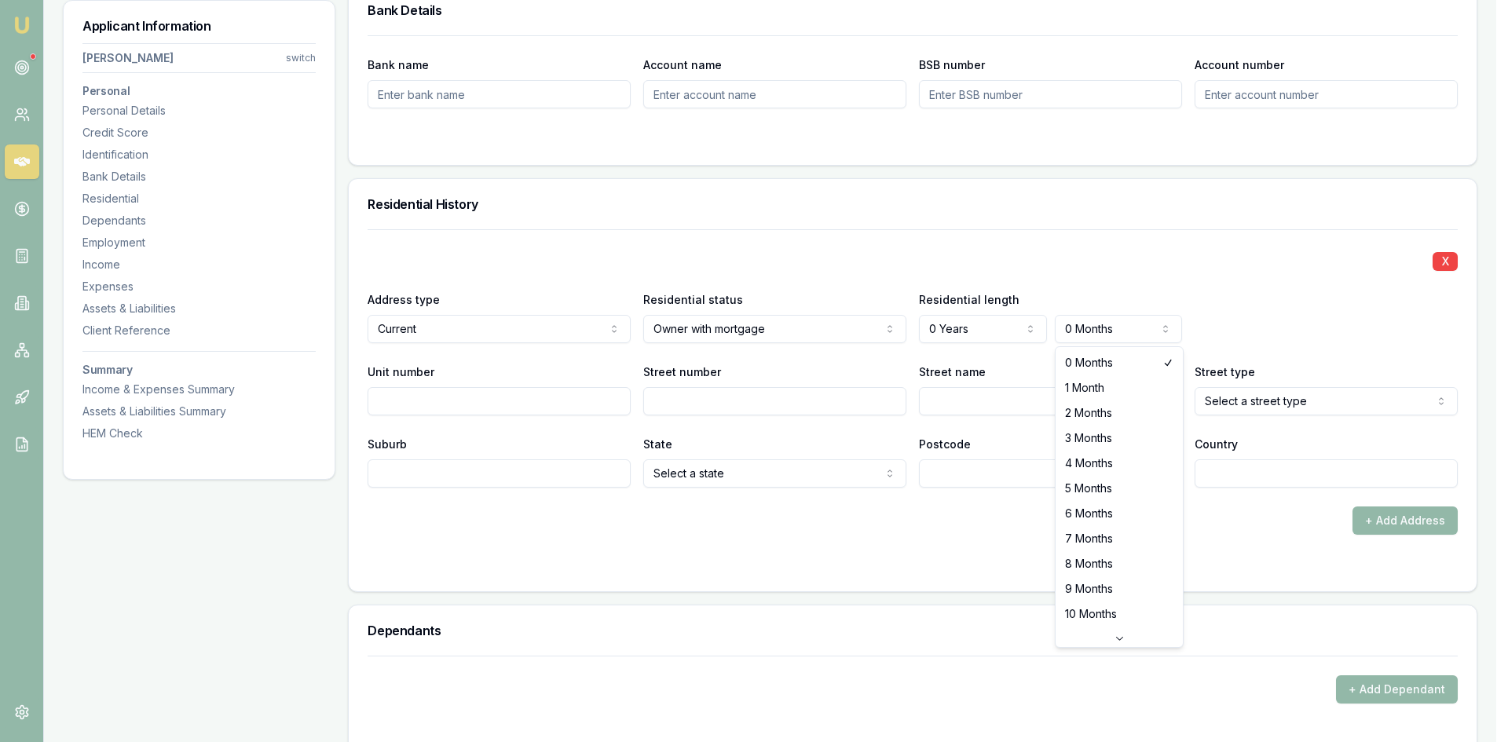
select select "3"
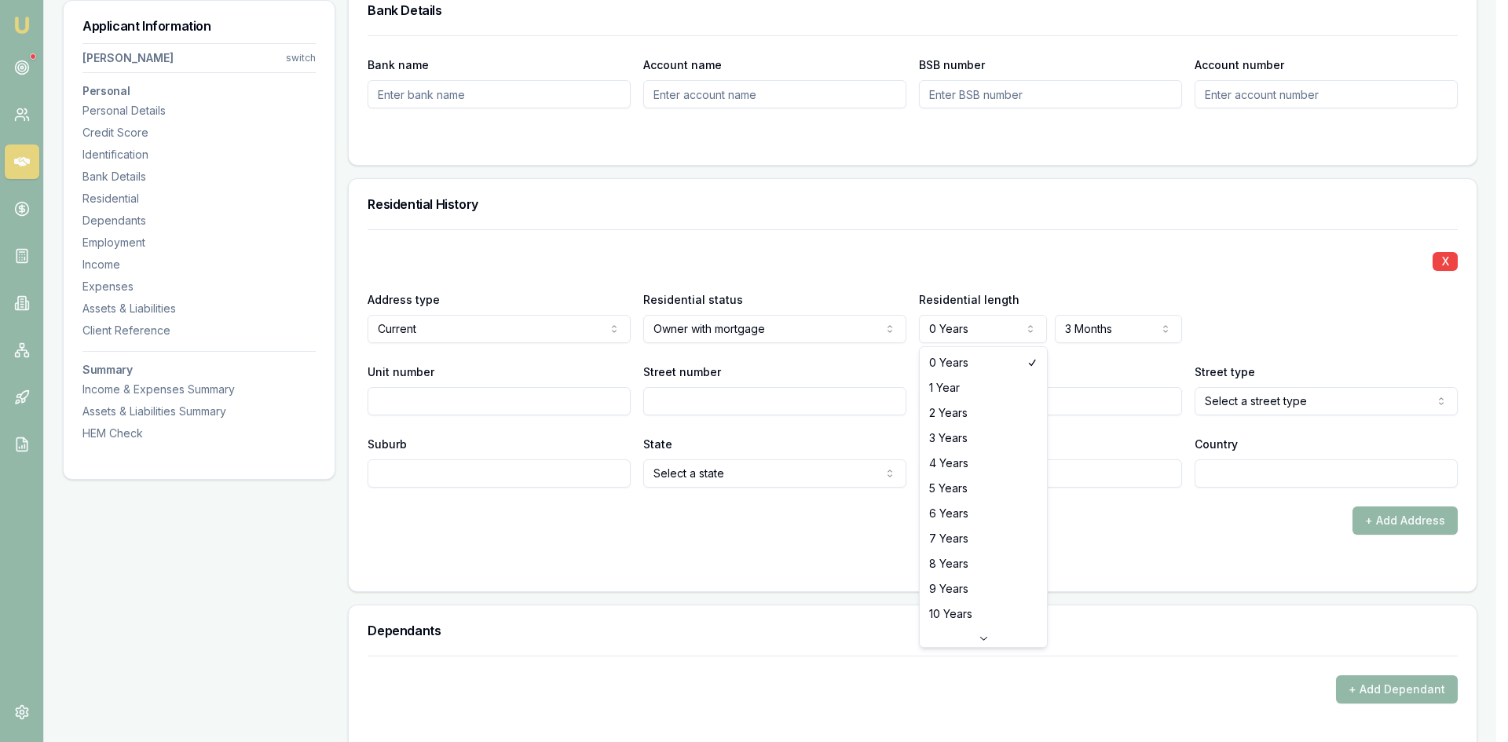
select select "5"
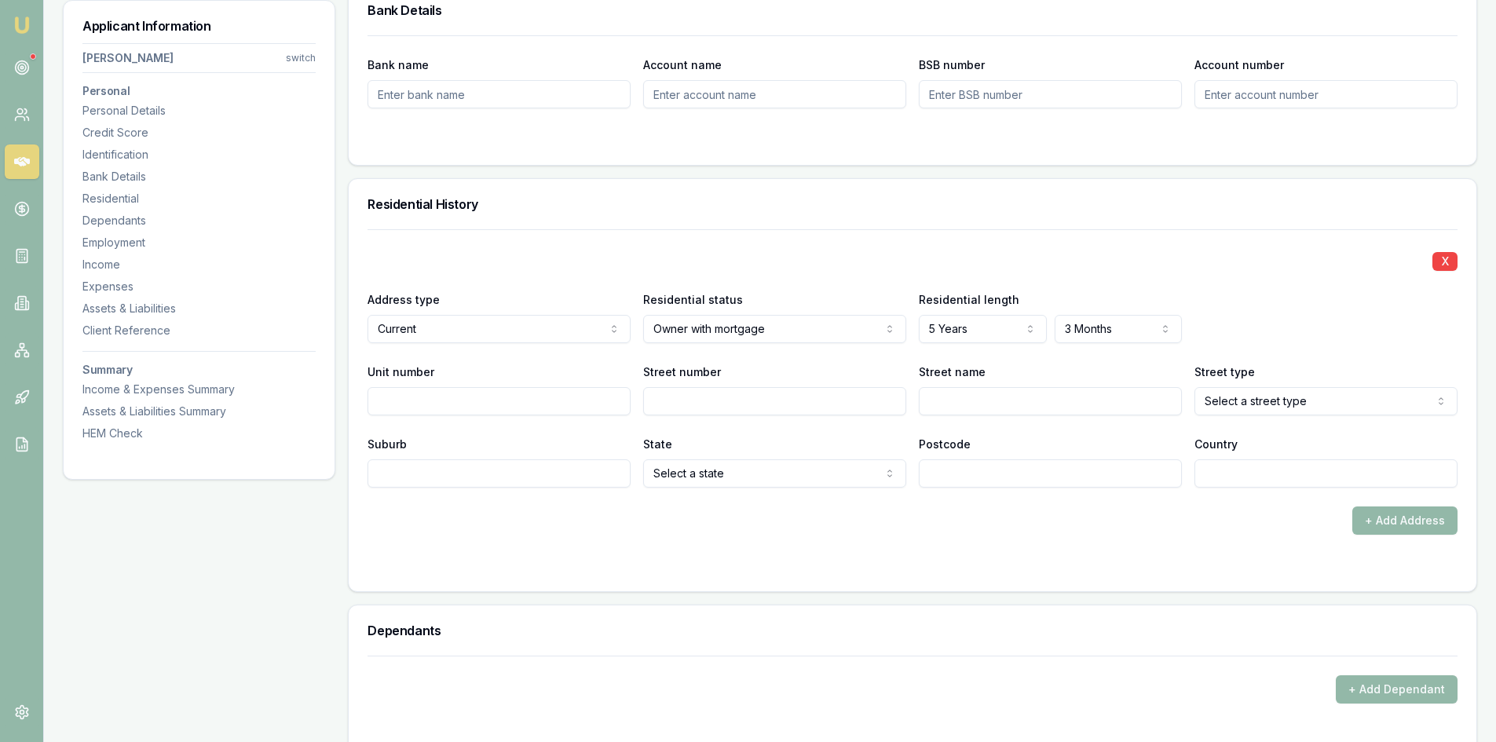
click at [741, 397] on input "Street number" at bounding box center [774, 401] width 263 height 28
type input "110"
type input "victoria"
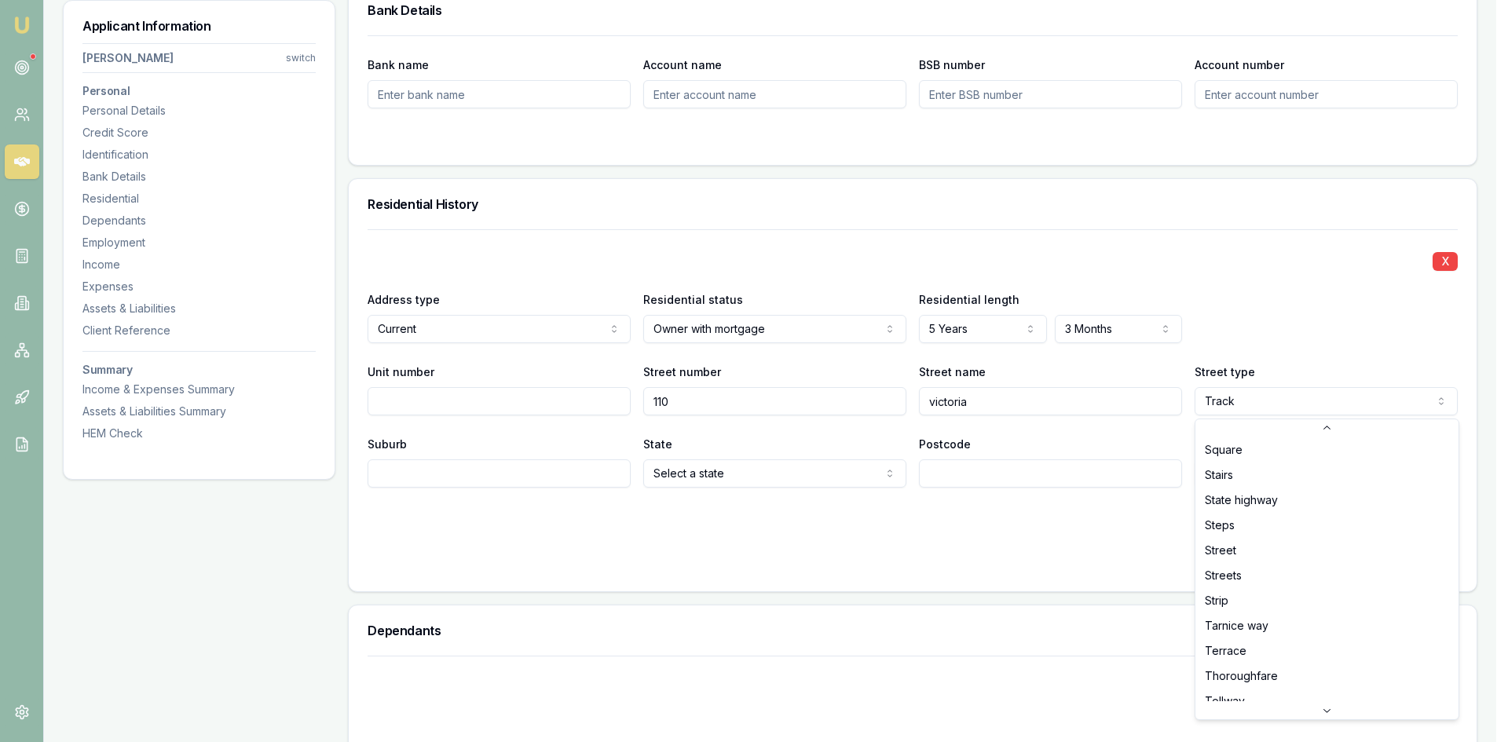
scroll to position [4175, 0]
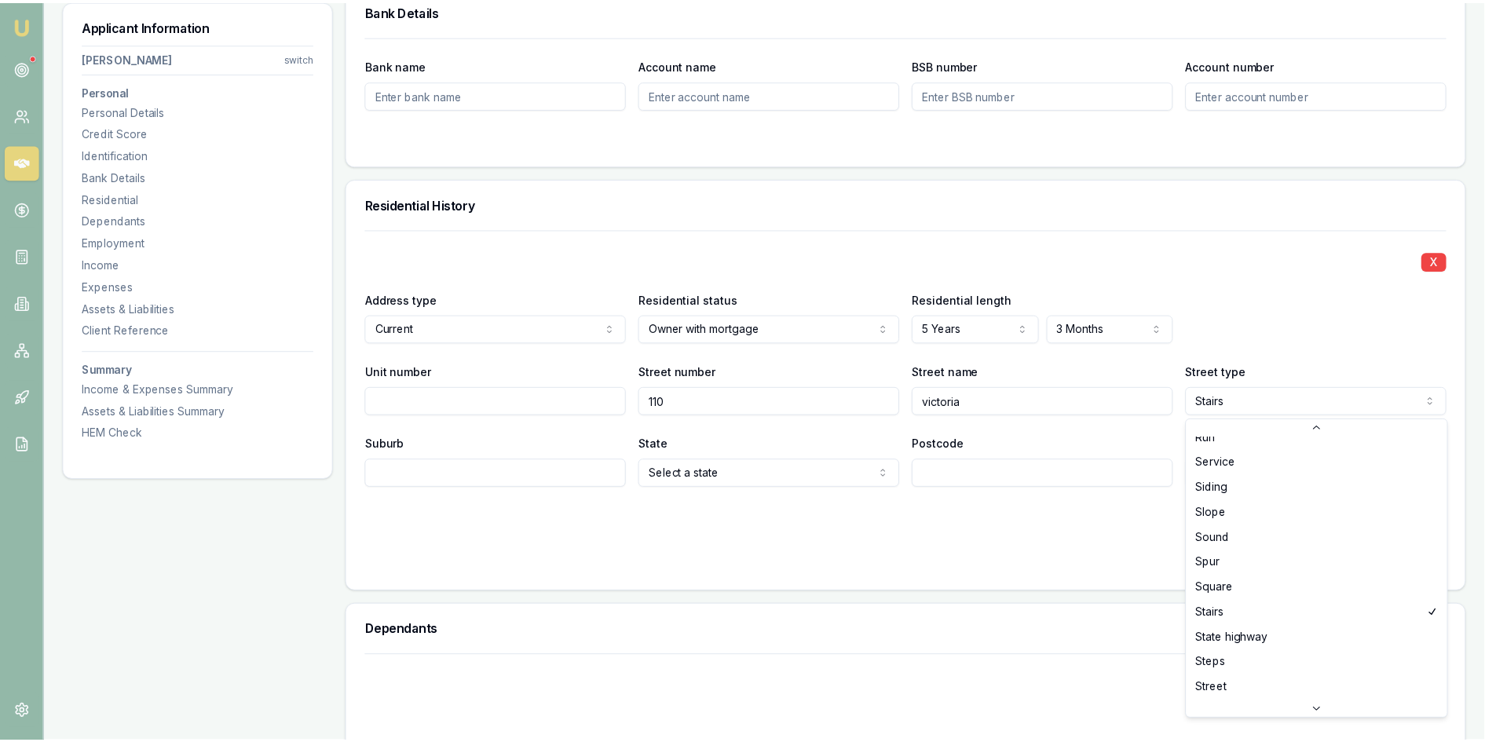
scroll to position [4140, 0]
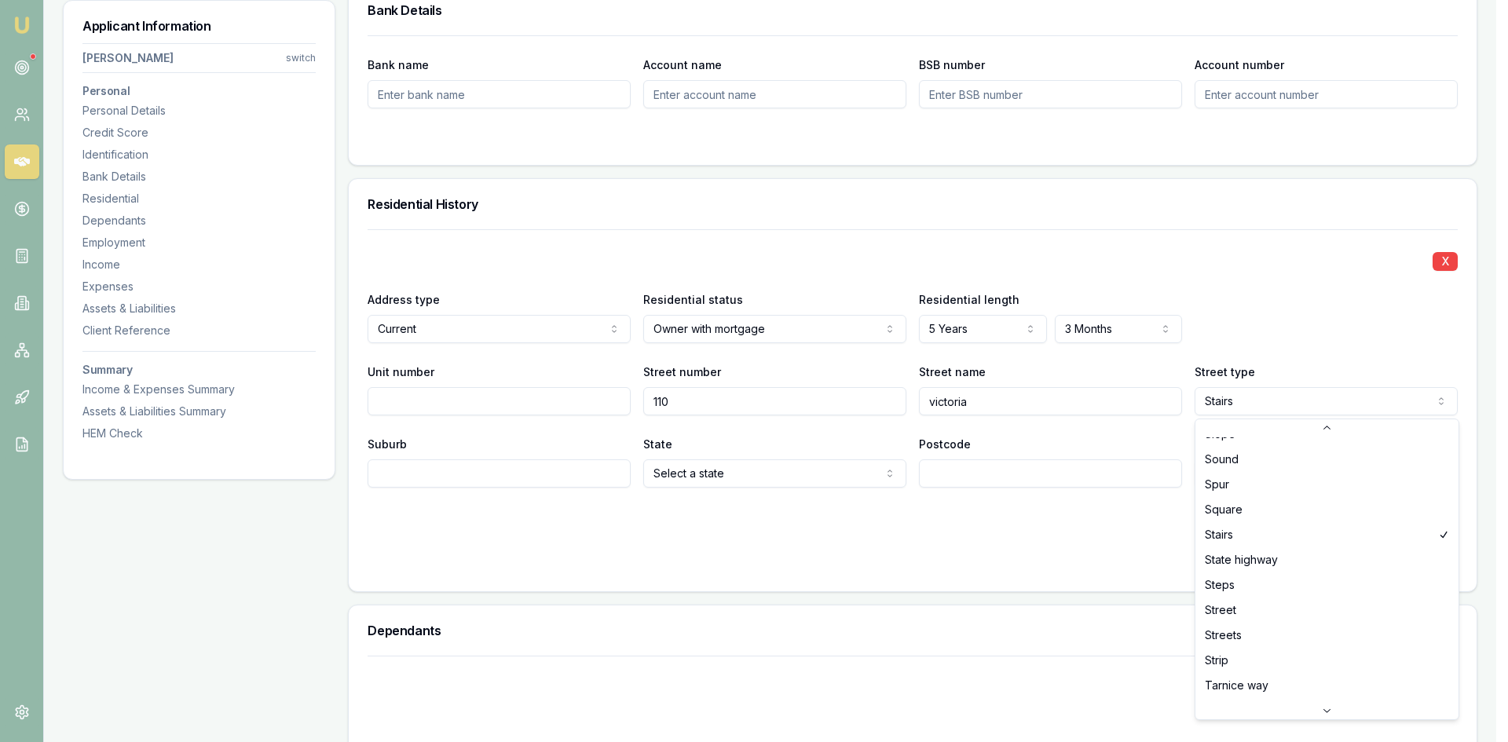
select select "Street"
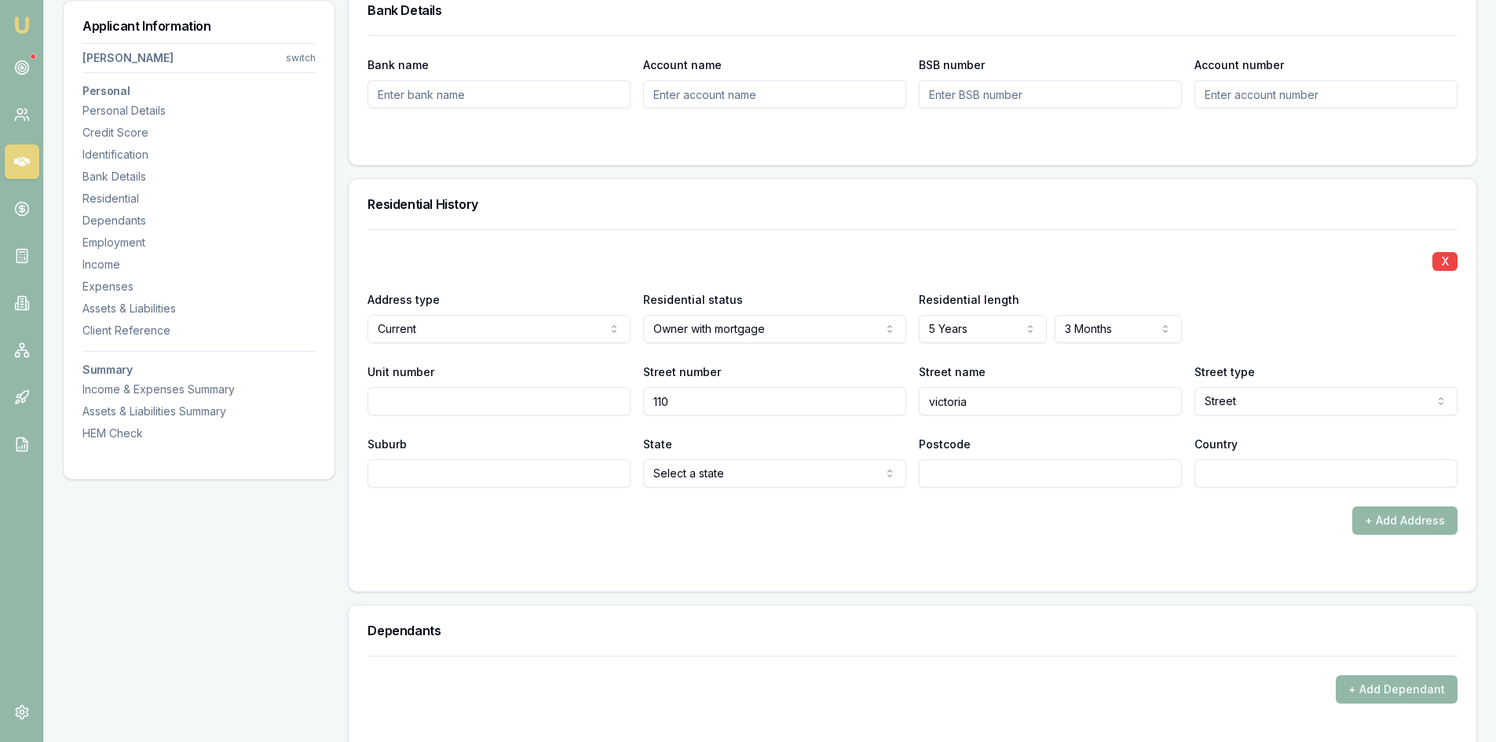
click at [504, 470] on input "Suburb" at bounding box center [499, 473] width 263 height 28
type input "WERRINGTON [GEOGRAPHIC_DATA]"
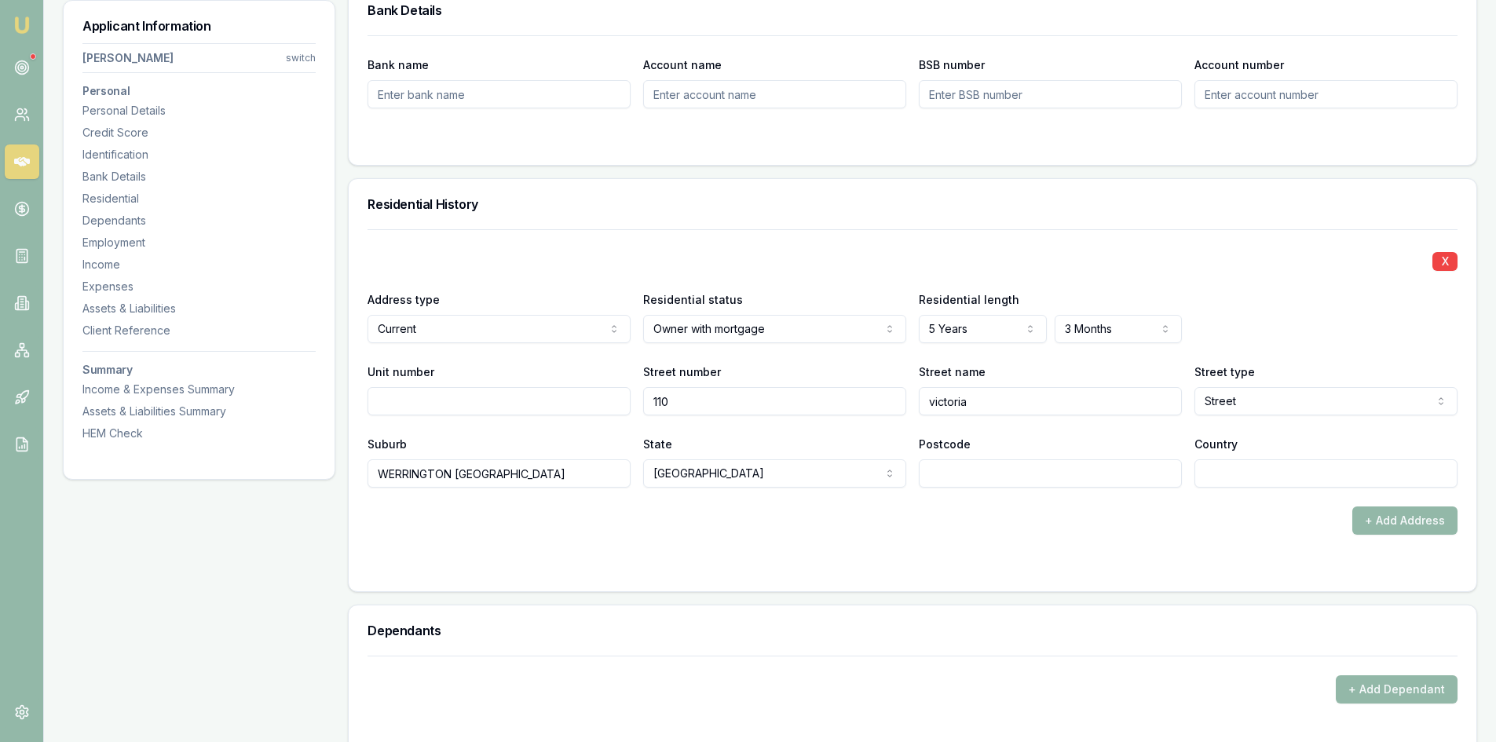
click at [1008, 476] on input "Postcode" at bounding box center [1050, 473] width 263 height 28
type input "2747"
drag, startPoint x: 1035, startPoint y: 545, endPoint x: 1305, endPoint y: 459, distance: 283.6
click at [1039, 545] on form "X Address type Current Current Previous Residential status Owner with mortgage …" at bounding box center [913, 400] width 1090 height 343
type input "AU"
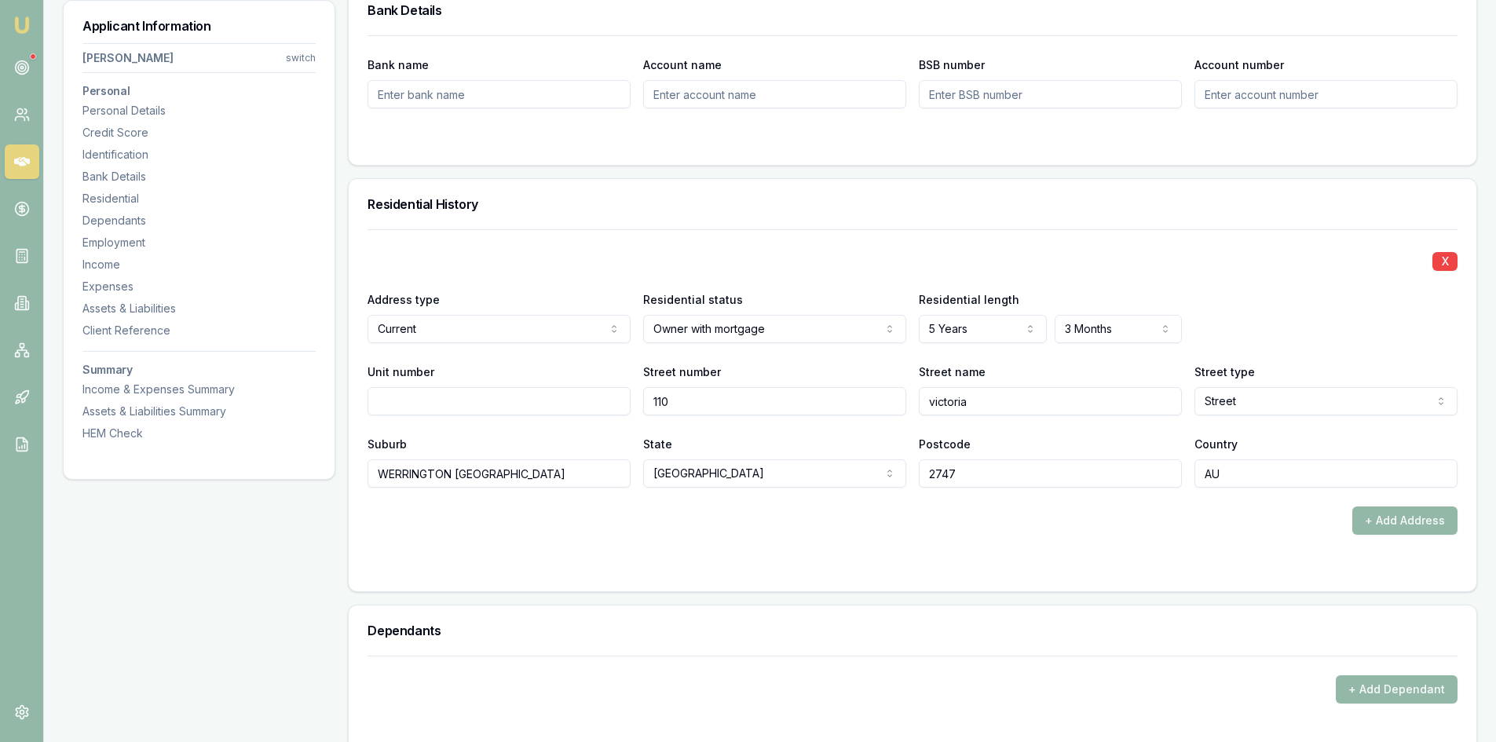
click at [1198, 548] on form "X Address type Current Current Previous Residential status Owner with mortgage …" at bounding box center [913, 400] width 1090 height 343
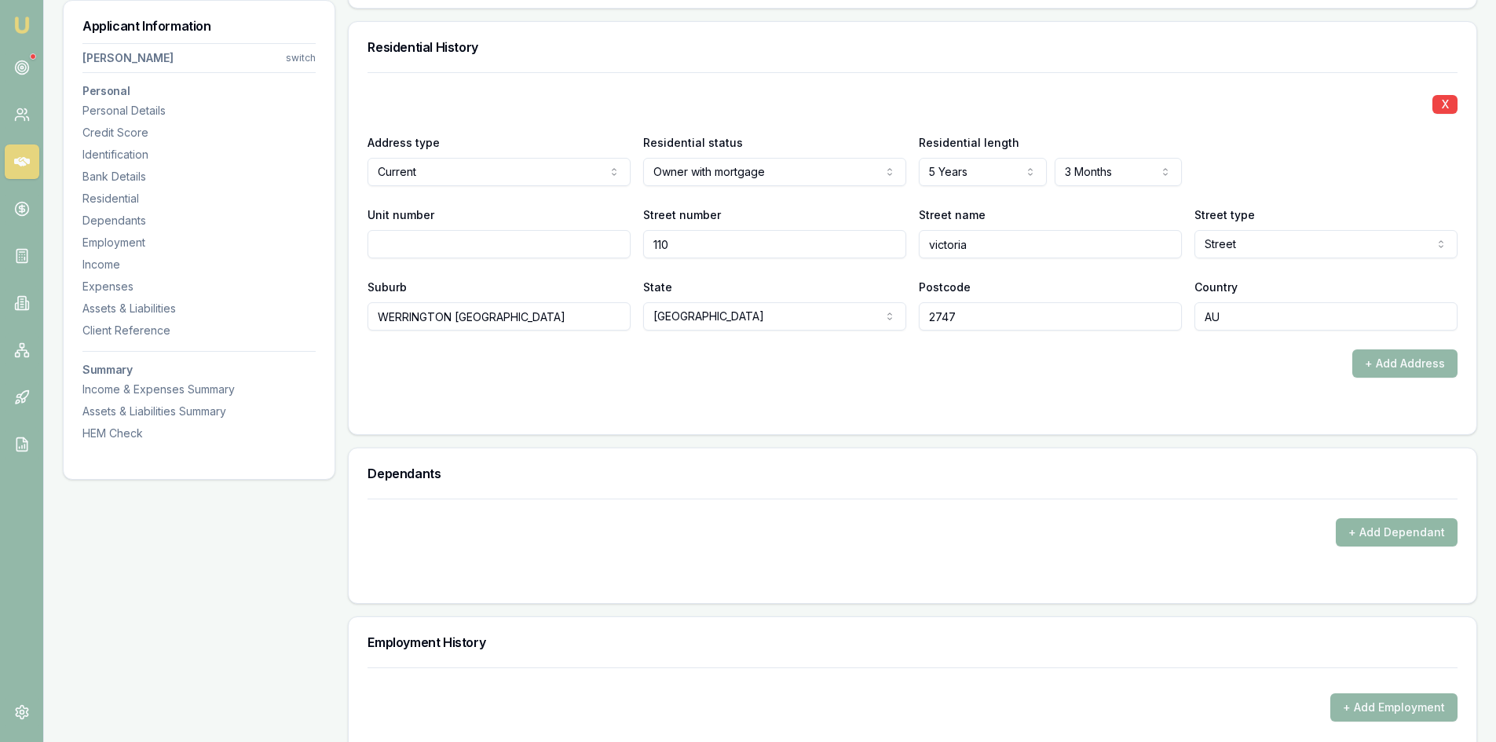
click at [1361, 533] on button "+ Add Dependant" at bounding box center [1397, 532] width 122 height 28
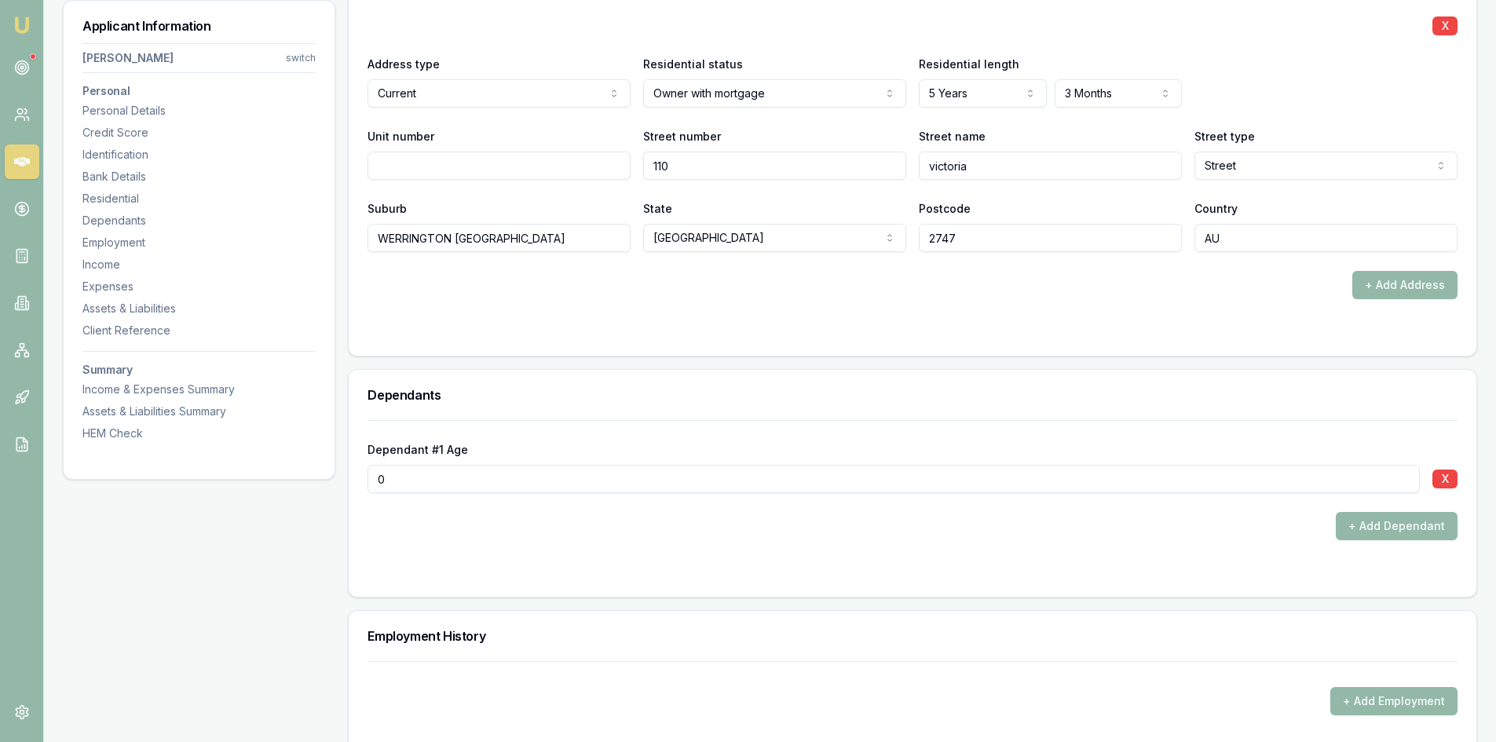
scroll to position [1806, 0]
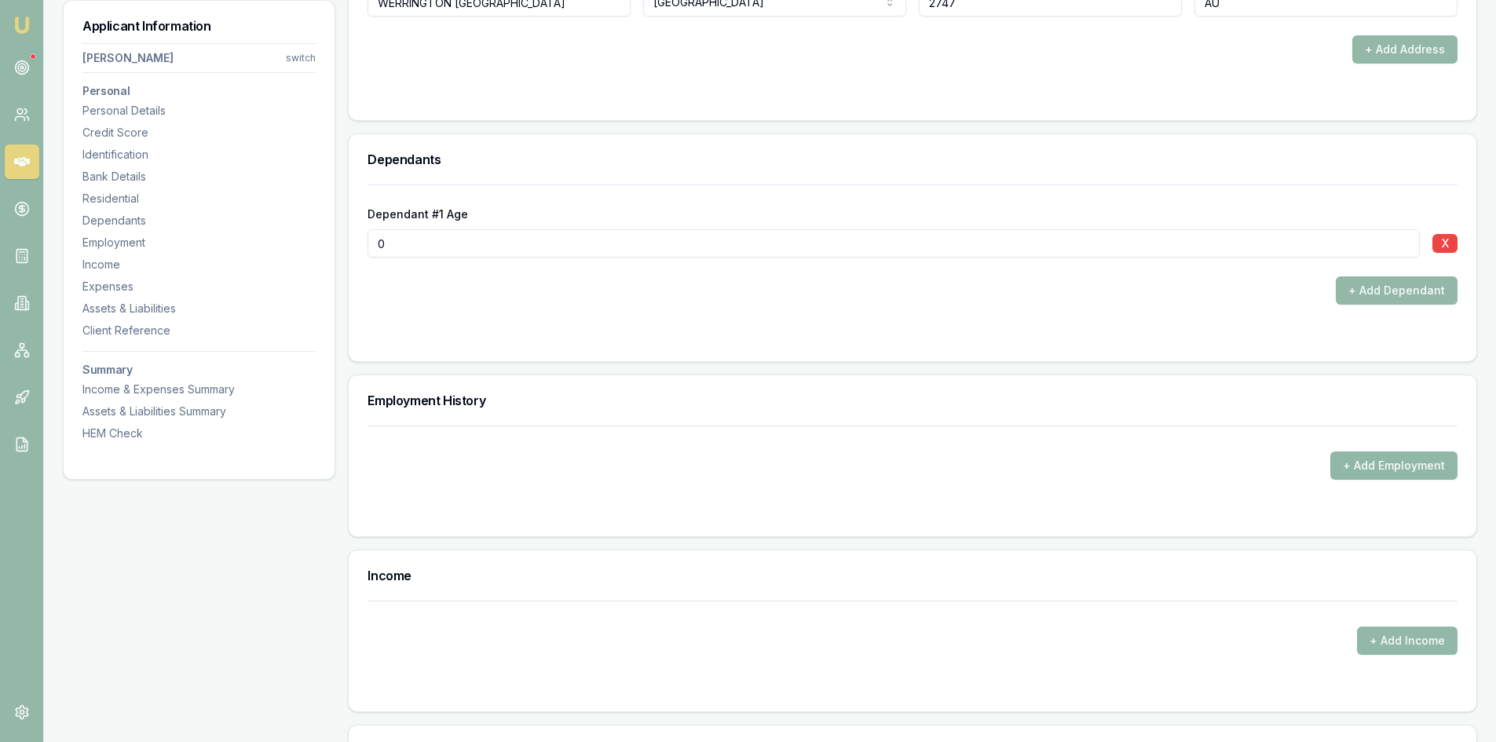
click at [1383, 464] on button "+ Add Employment" at bounding box center [1393, 466] width 127 height 28
click at [1387, 476] on button "+ Add Employment" at bounding box center [1393, 466] width 127 height 28
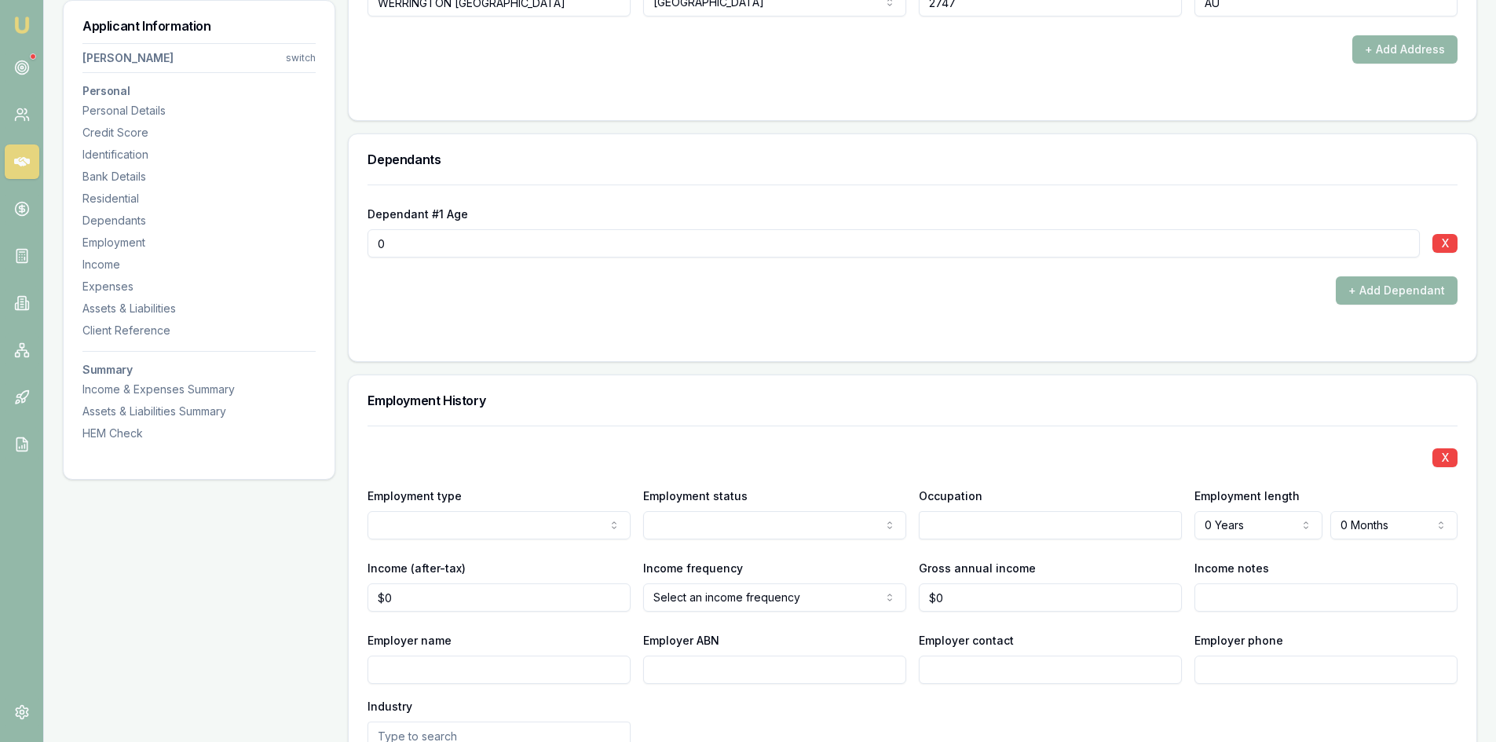
scroll to position [1963, 0]
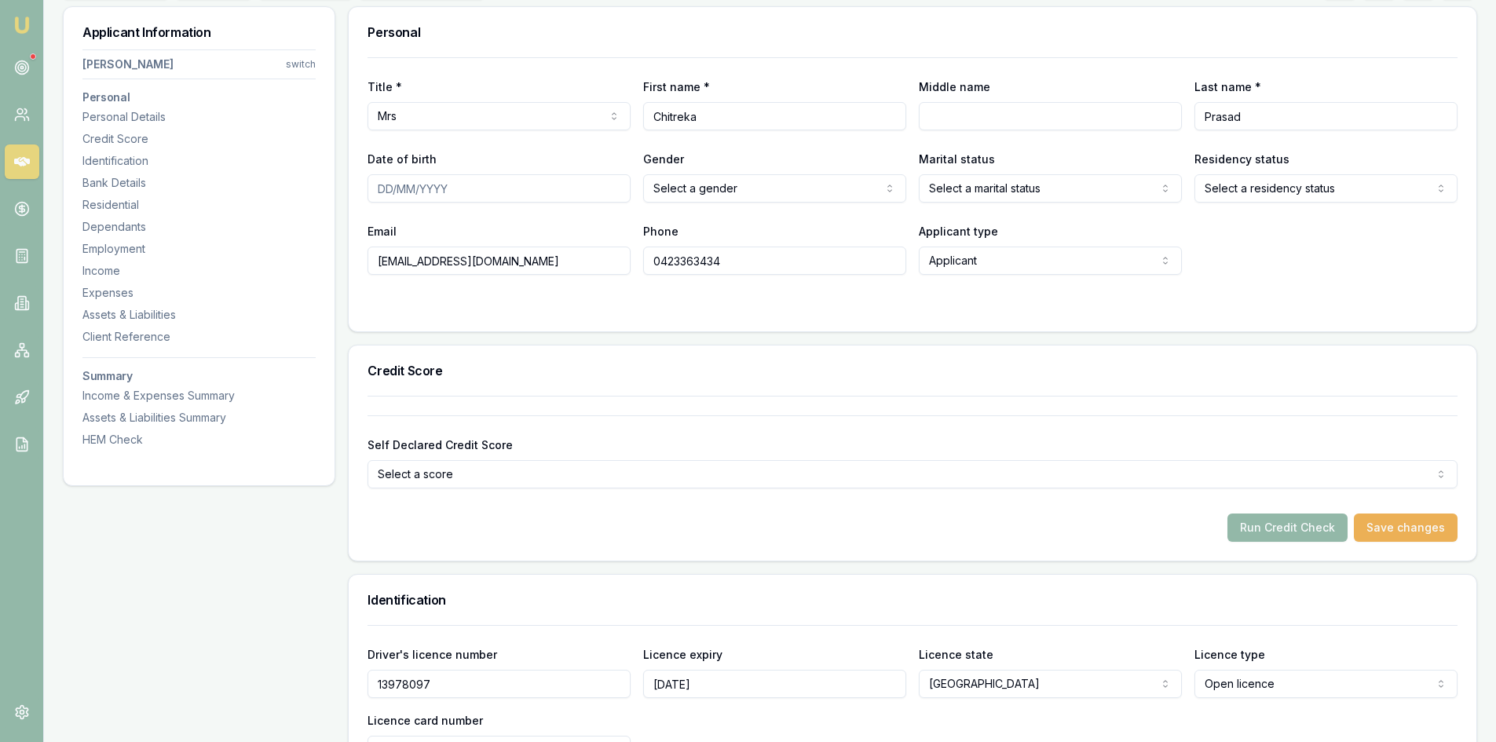
scroll to position [0, 0]
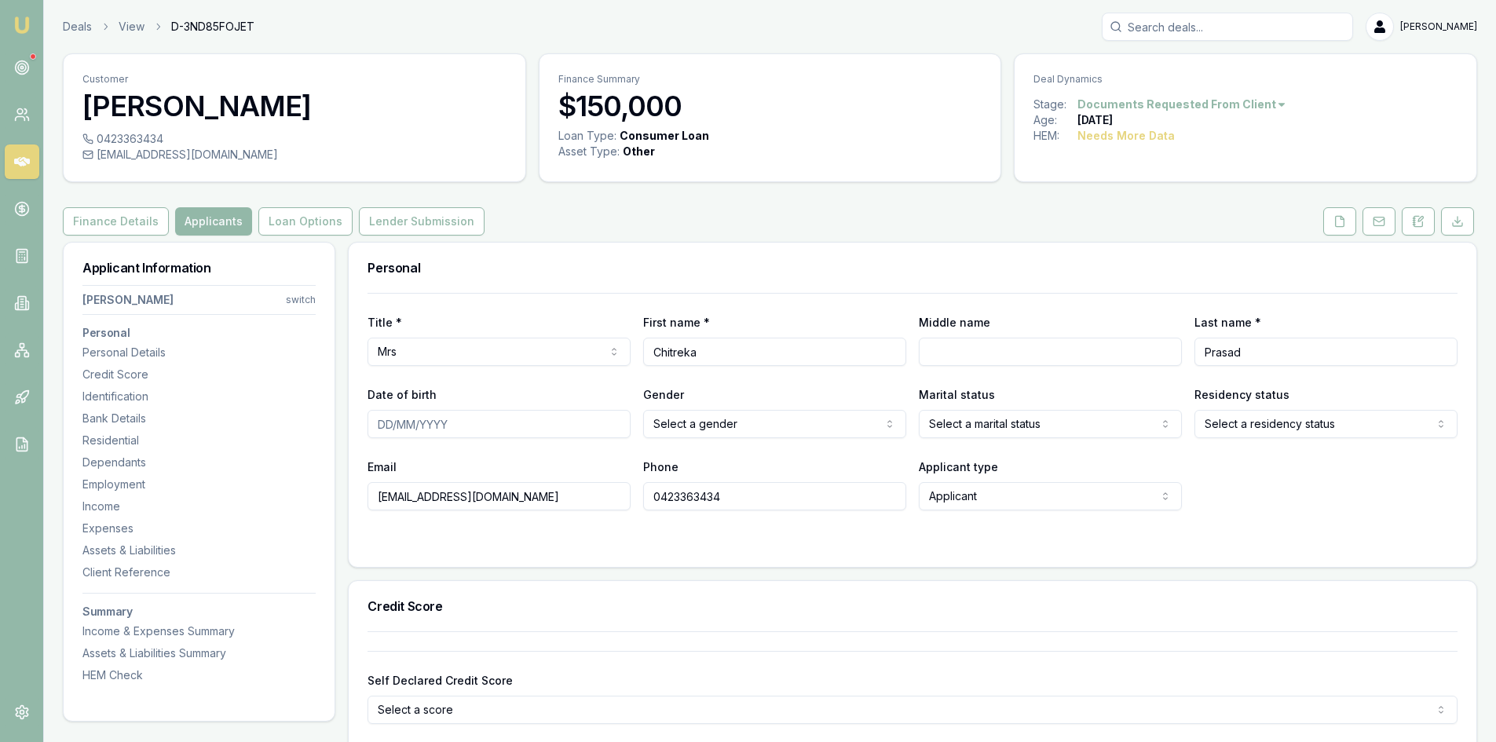
click at [375, 426] on input "Date of birth" at bounding box center [499, 424] width 263 height 28
click at [693, 426] on html "Emu Broker Deals View D-3ND85FOJET Steven Nguyen Toggle Menu Customer Chitreka …" at bounding box center [748, 371] width 1496 height 742
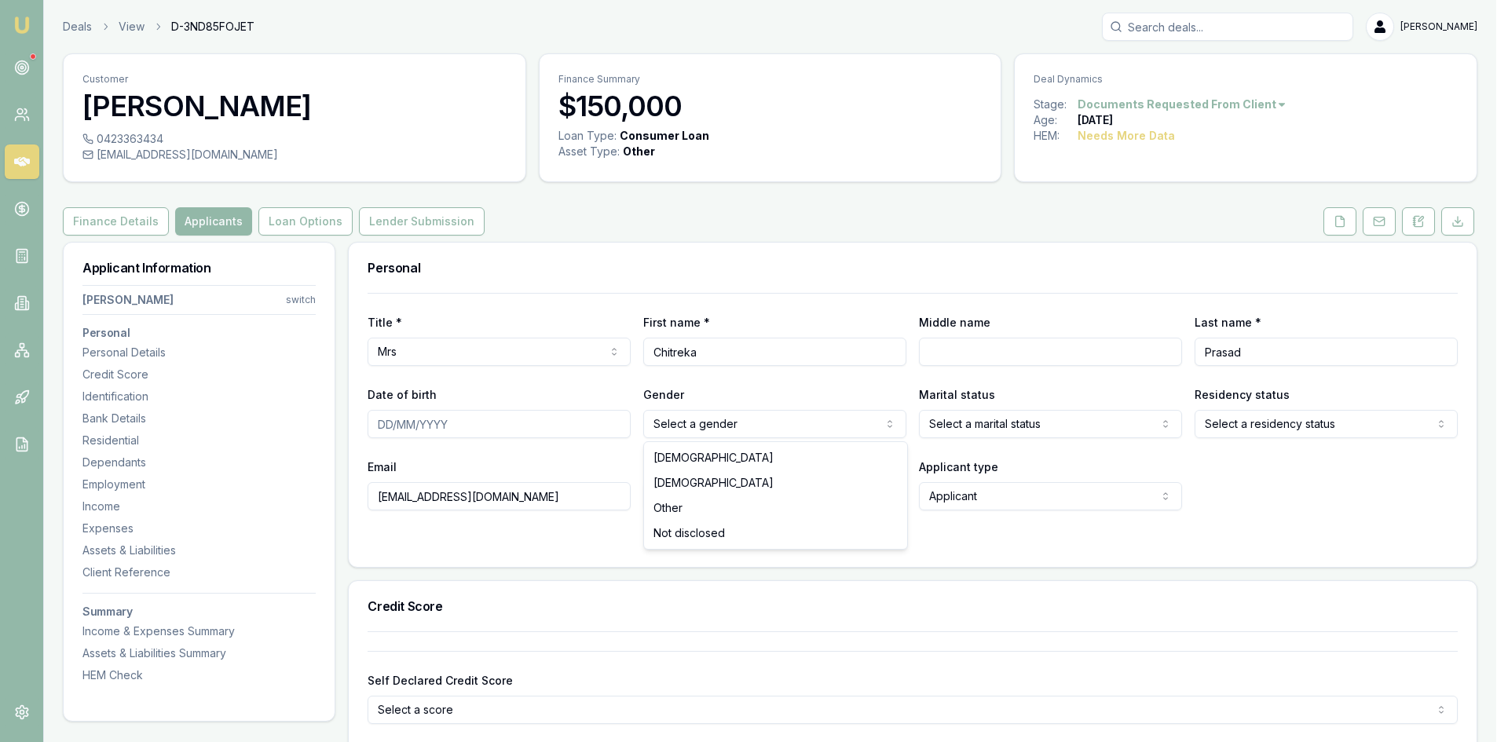
select select "FEMALE"
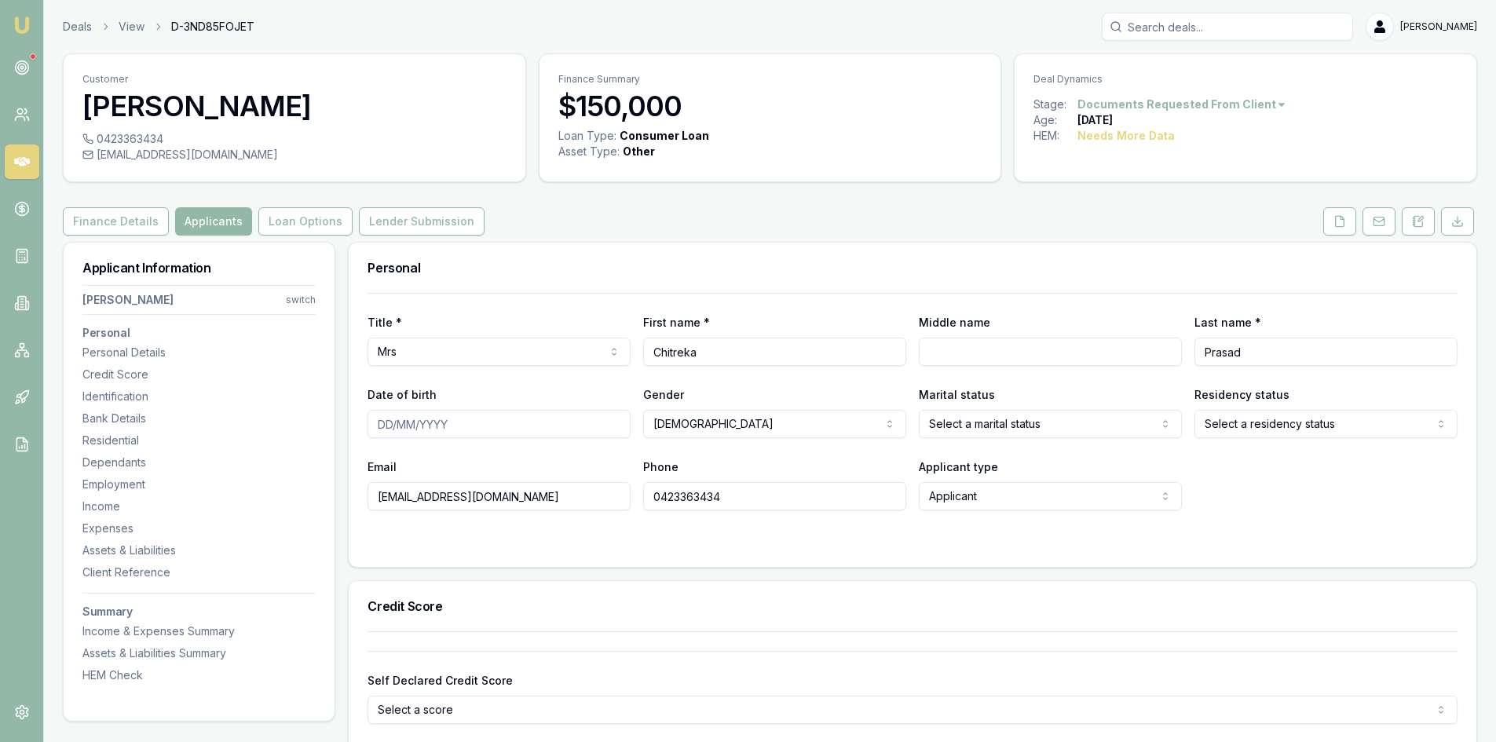
click at [455, 429] on input "Date of birth" at bounding box center [499, 424] width 263 height 28
click at [384, 420] on input "Date of birth" at bounding box center [499, 424] width 263 height 28
type input "26/08/1961"
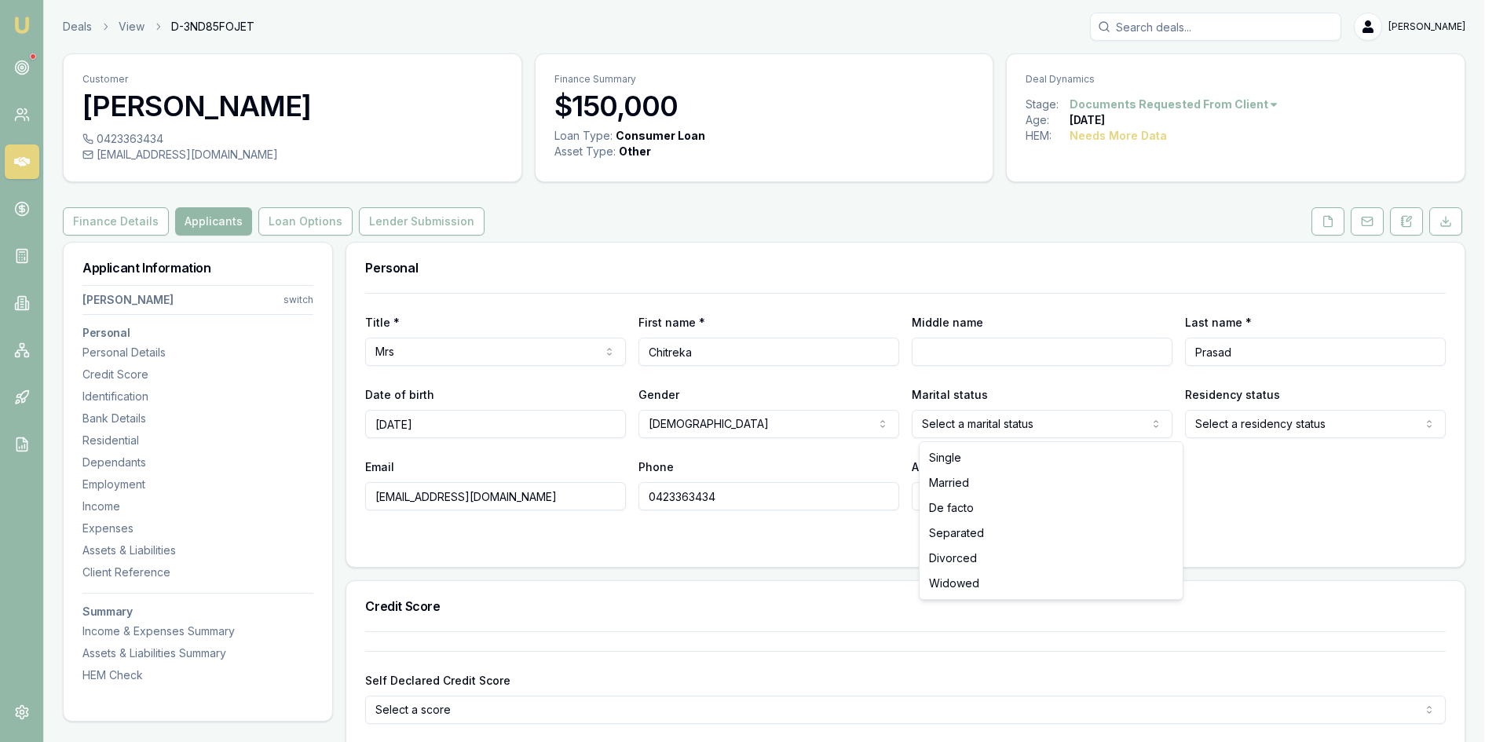
click at [996, 424] on html "Emu Broker Deals View D-3ND85FOJET Steven Nguyen Toggle Menu Customer Chitreka …" at bounding box center [748, 371] width 1496 height 742
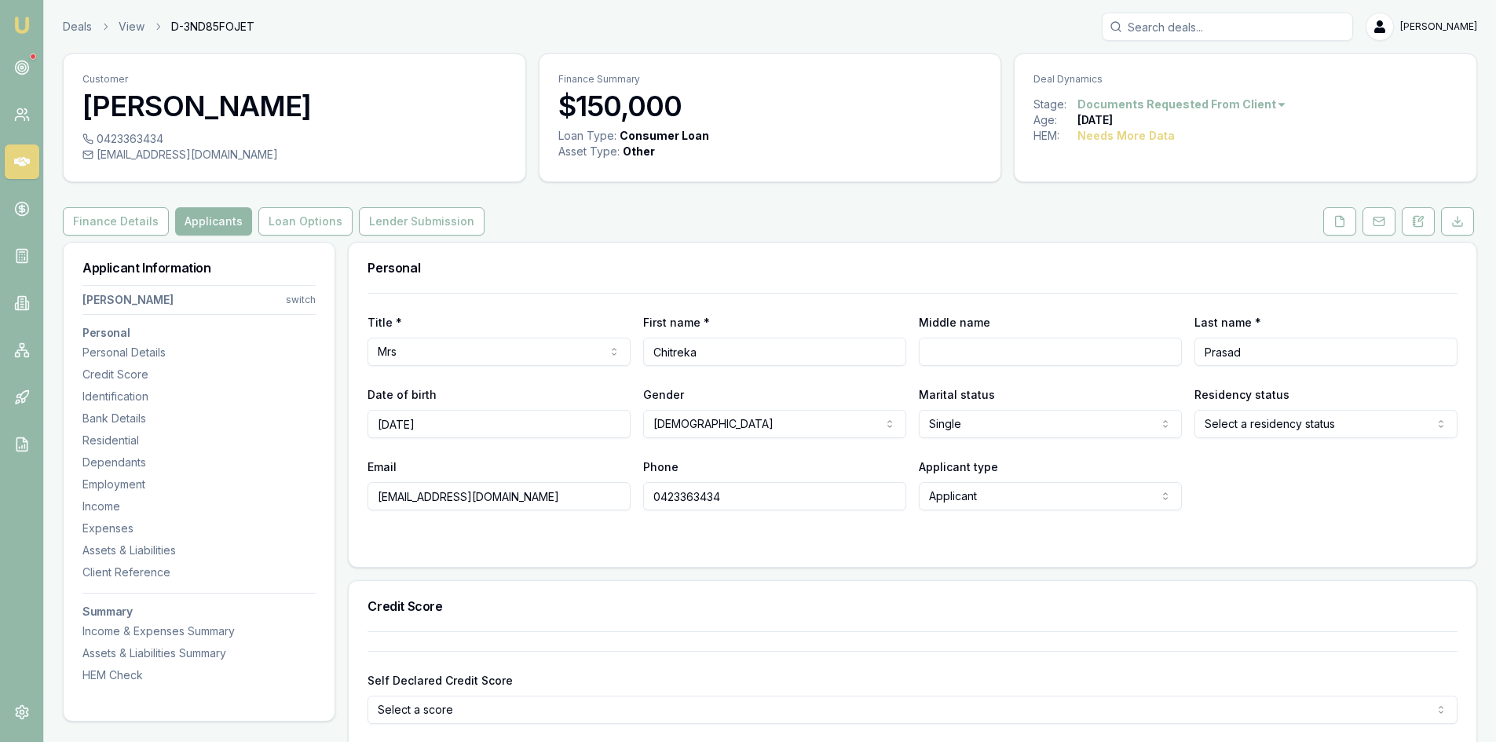
click at [1236, 427] on html "Emu Broker Deals View D-3ND85FOJET Steven Nguyen Toggle Menu Customer Chitreka …" at bounding box center [748, 371] width 1496 height 742
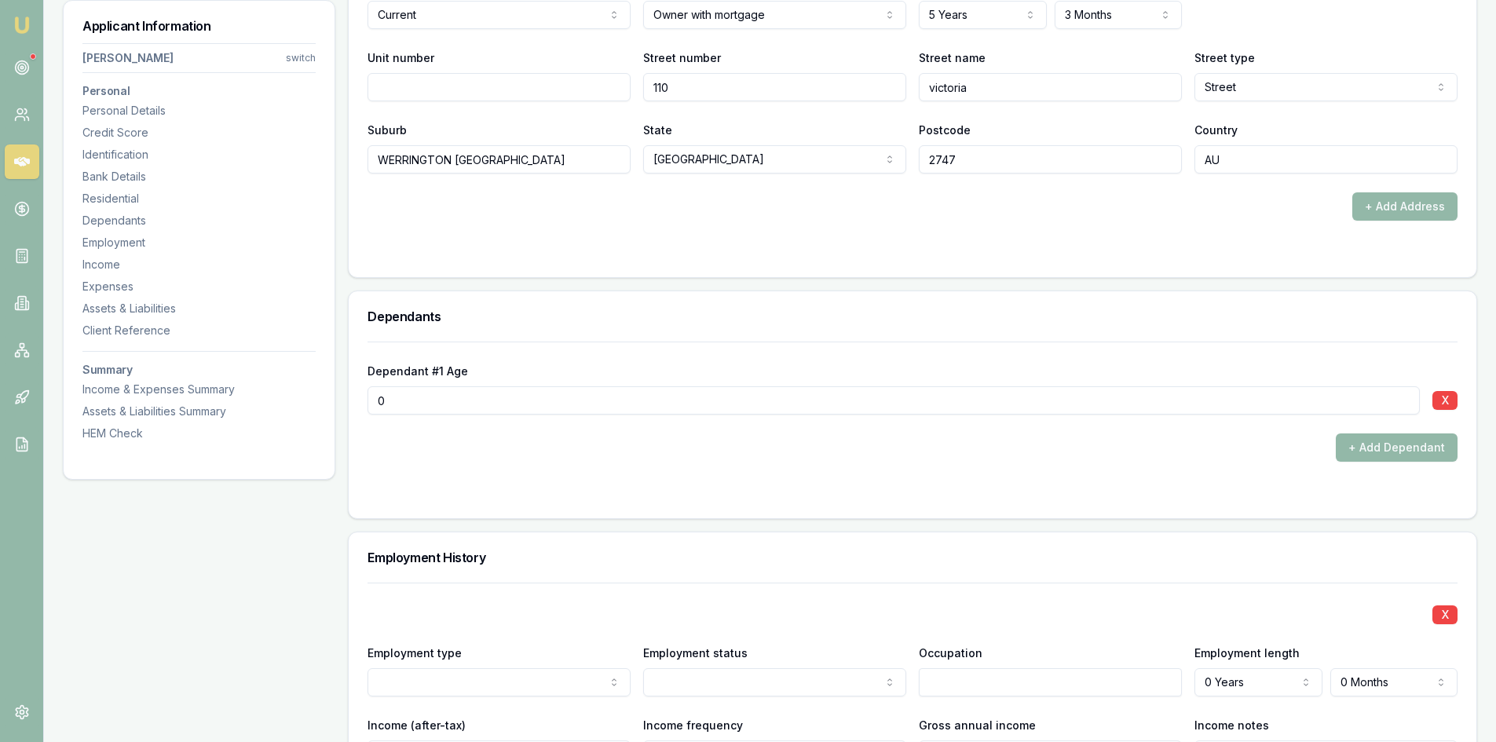
scroll to position [1885, 0]
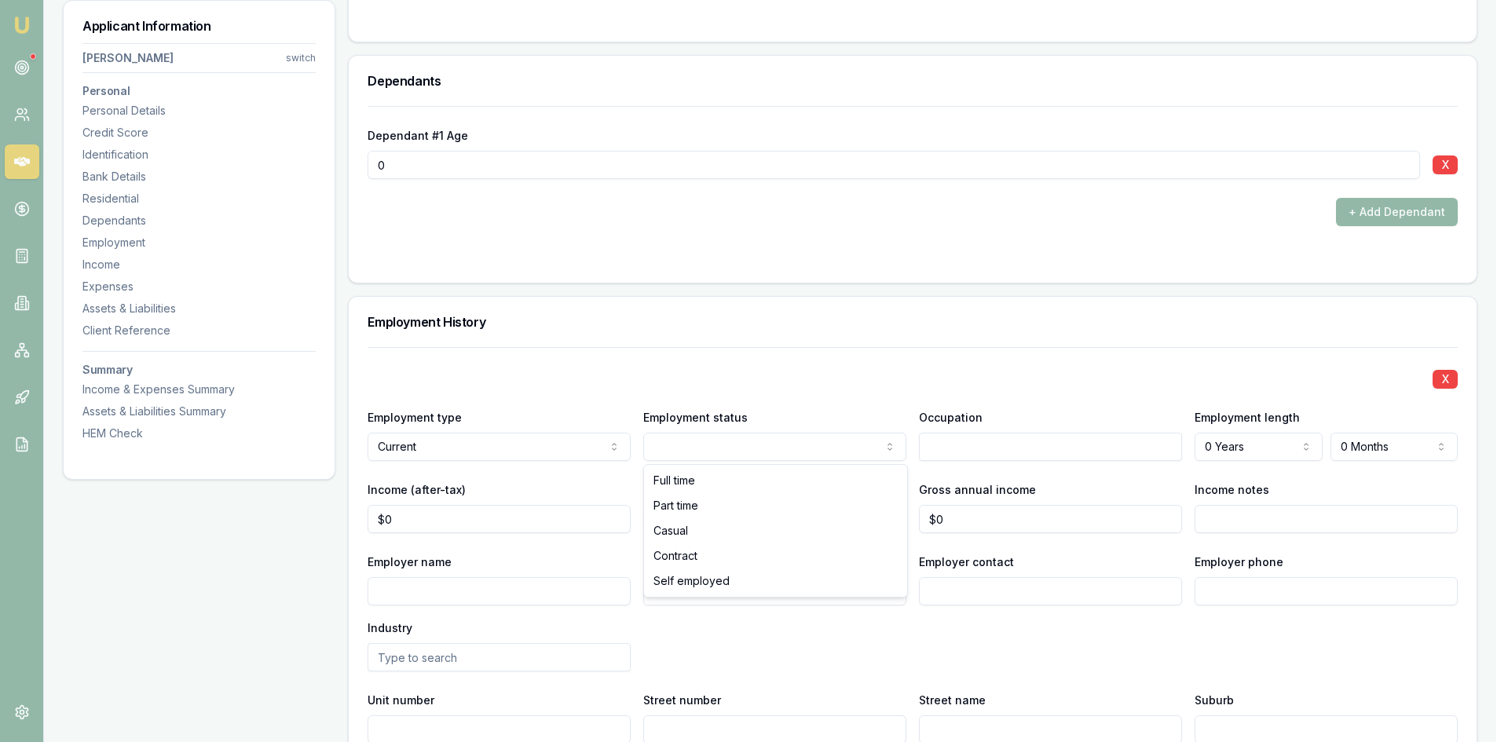
select select "CASUAL"
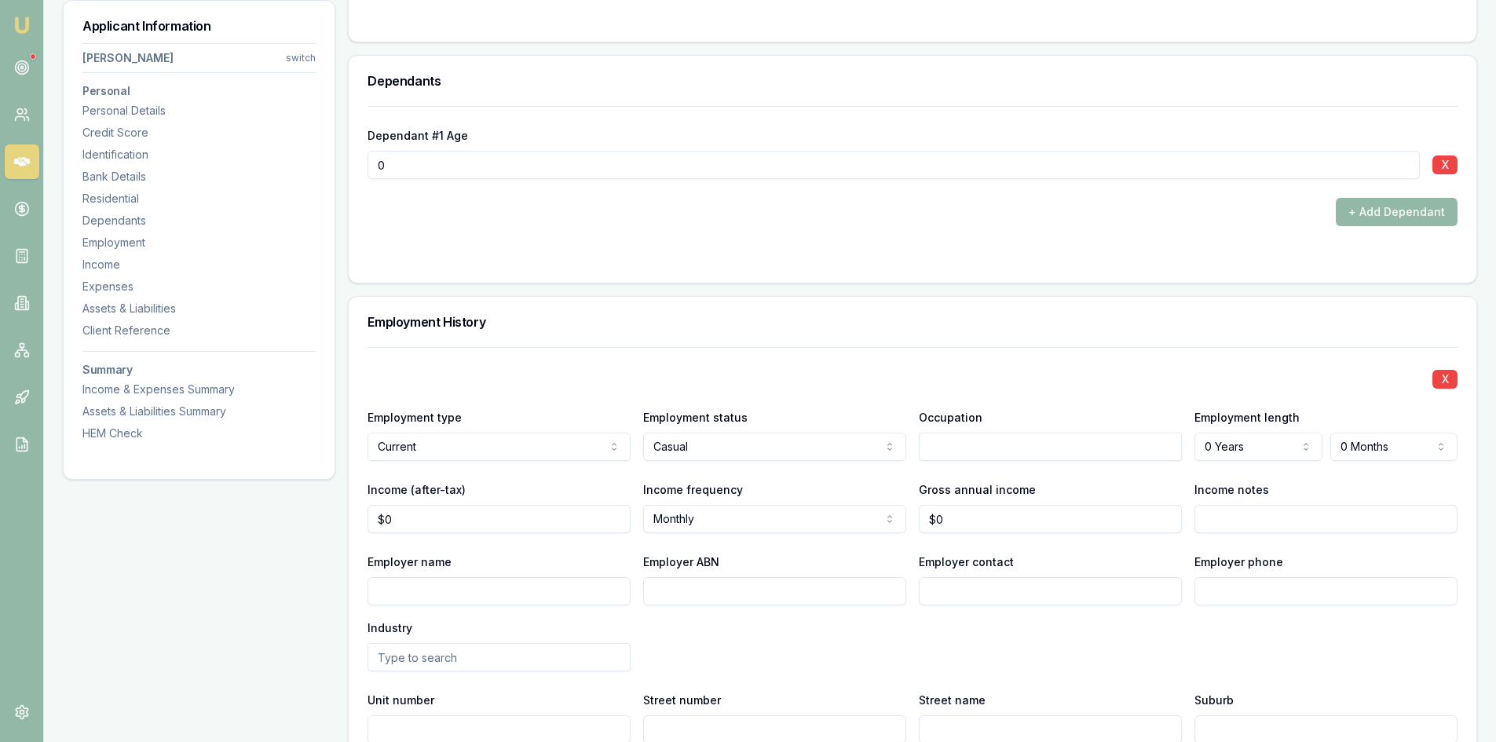
click at [964, 452] on input "text" at bounding box center [1050, 447] width 263 height 28
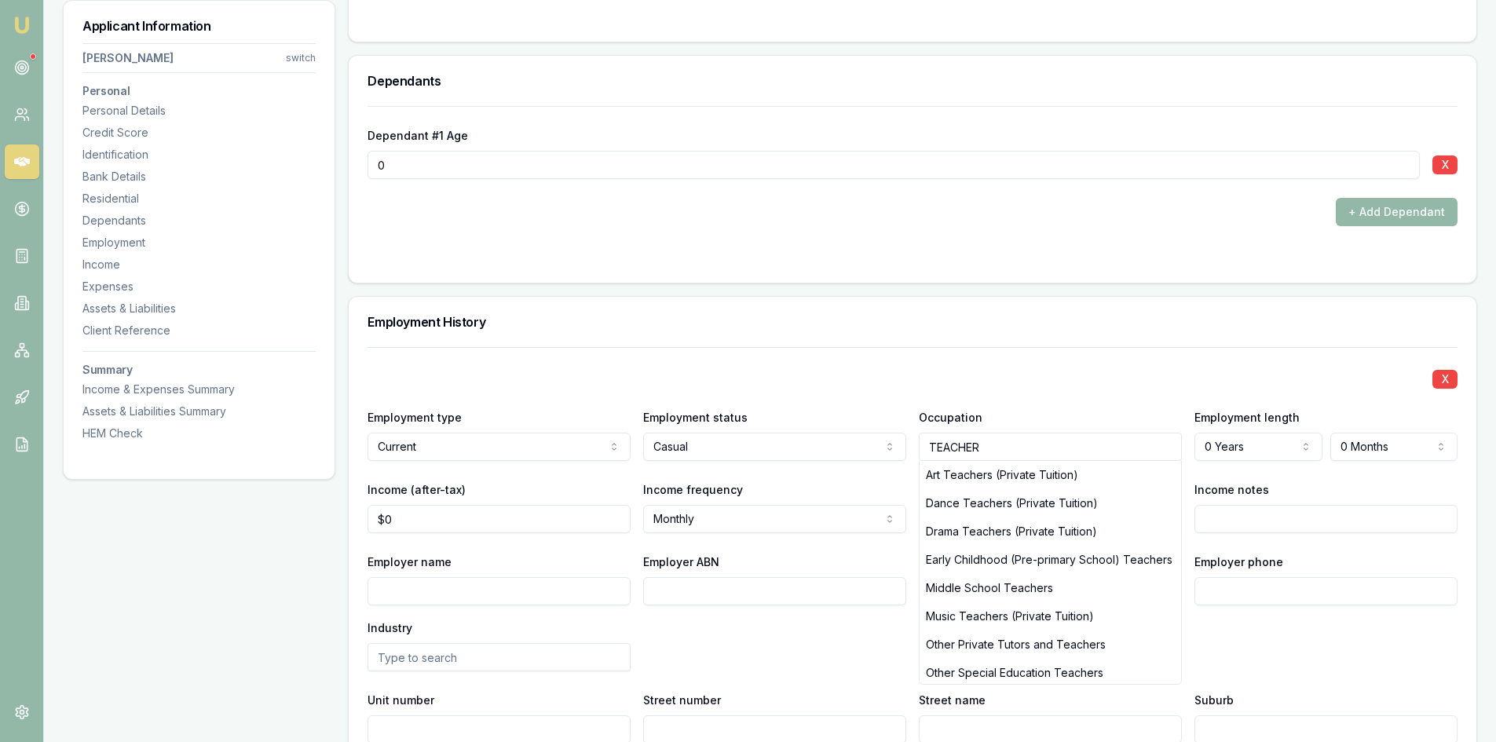
type input "TEACHER"
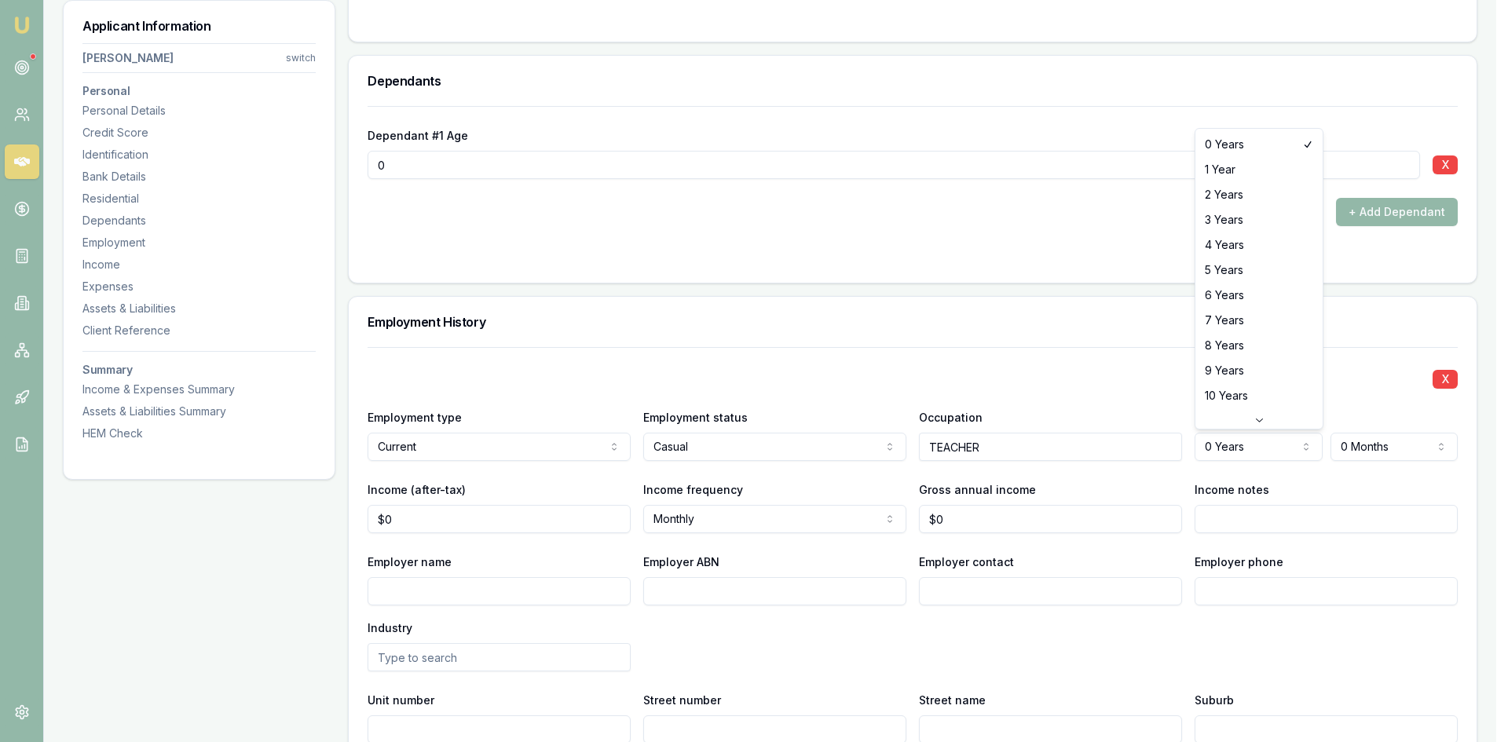
select select "6"
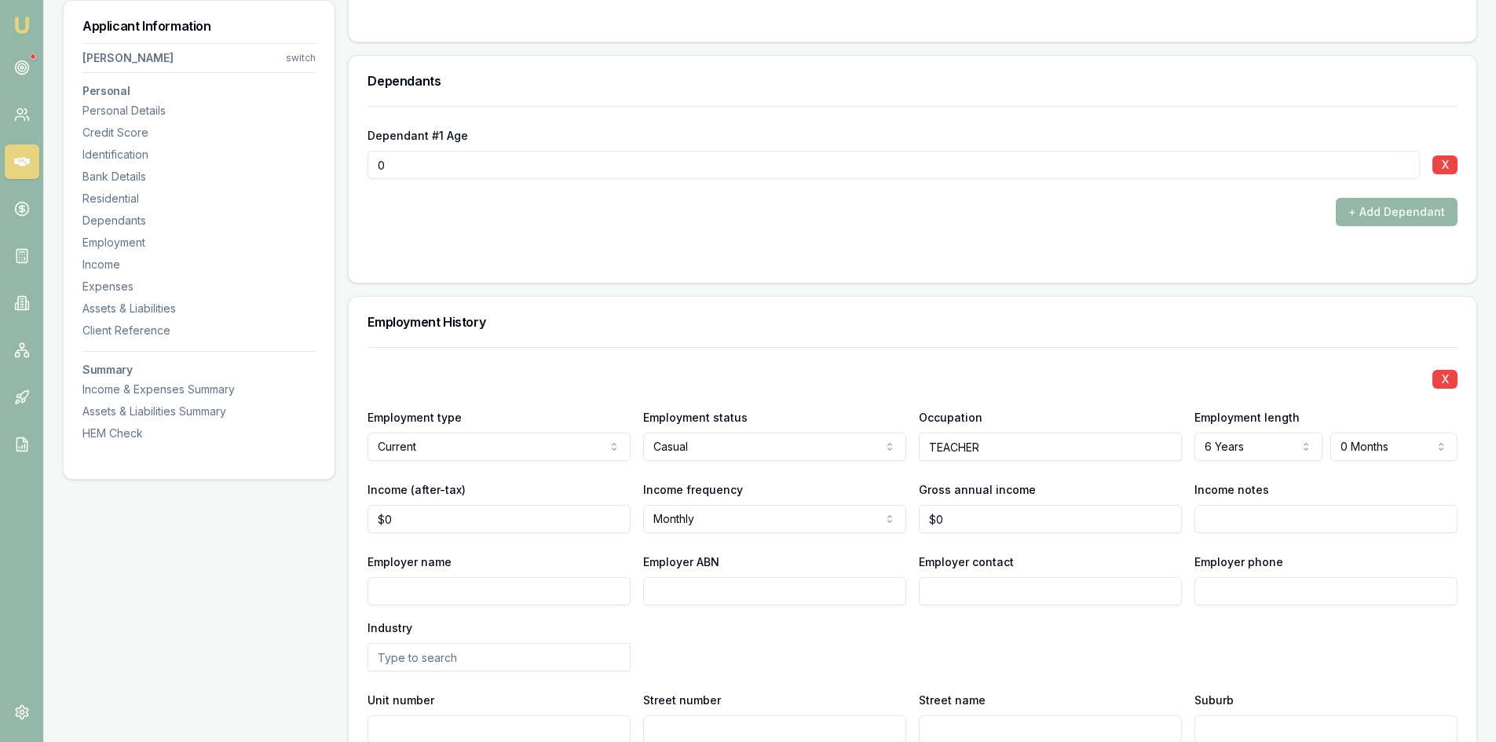
click at [1359, 316] on h3 "Employment History" at bounding box center [913, 322] width 1090 height 13
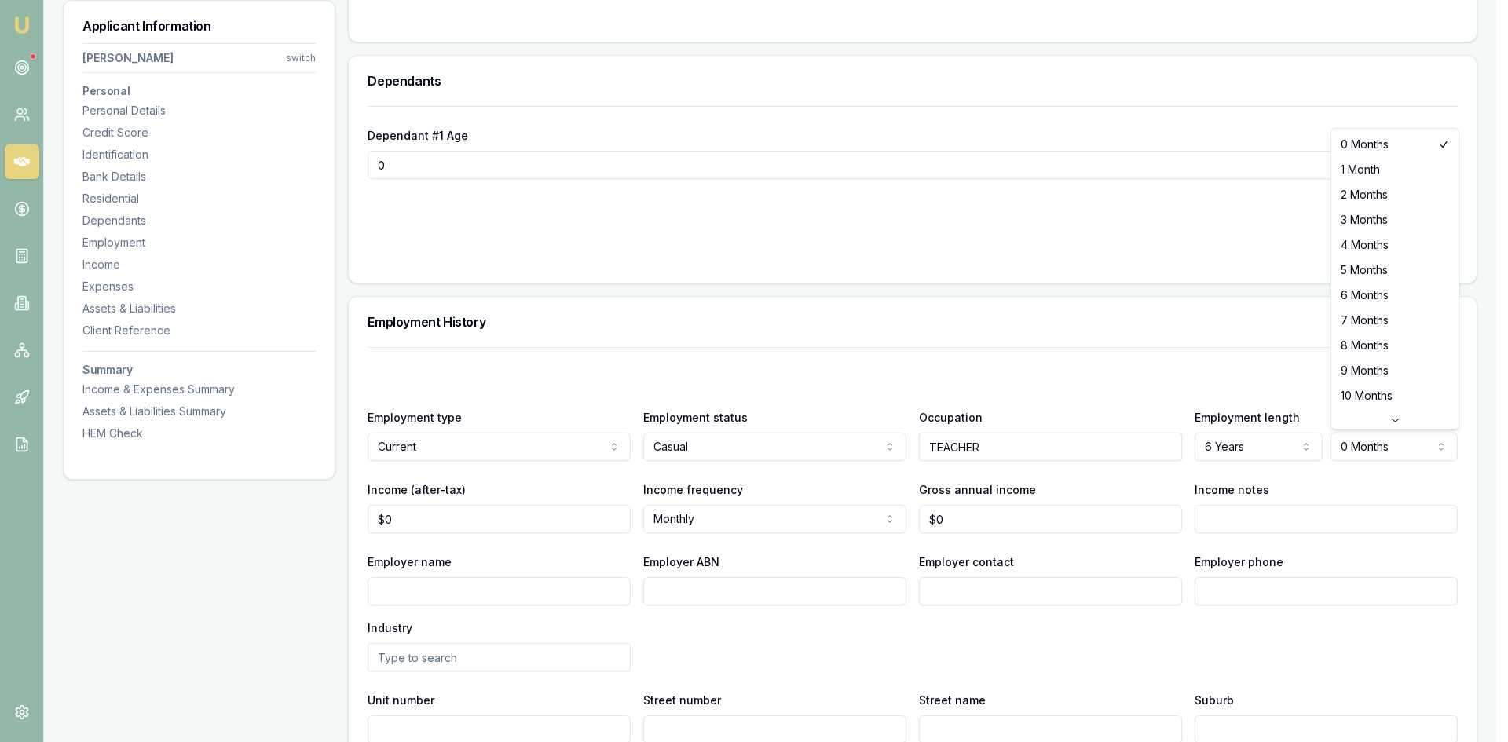
select select "9"
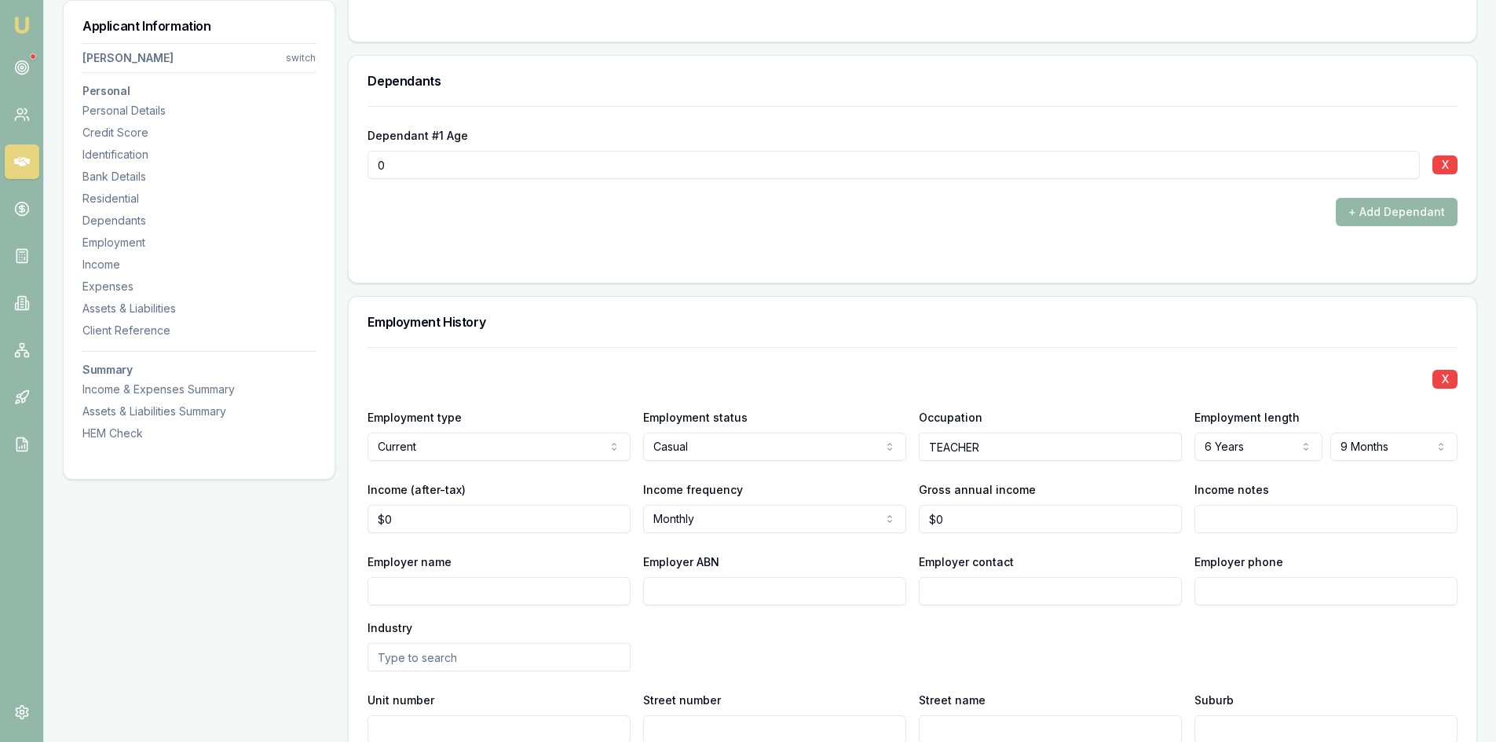
type input "0"
click at [423, 523] on input "0" at bounding box center [499, 519] width 263 height 28
type input "$4,000"
click at [500, 569] on div "Employer name" at bounding box center [499, 578] width 263 height 53
type input "0"
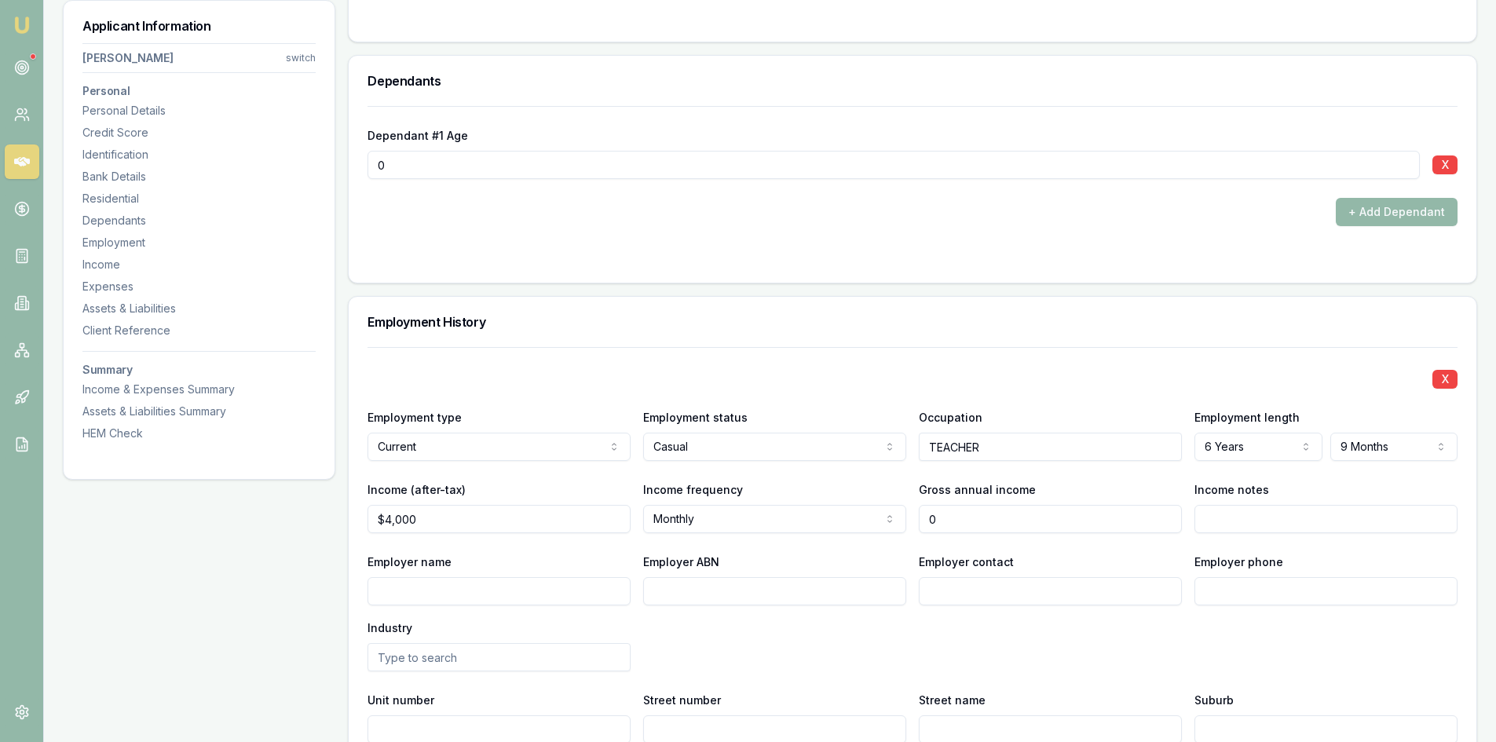
click at [978, 528] on input "0" at bounding box center [1050, 519] width 263 height 28
click at [971, 517] on input "Gross annual income" at bounding box center [1050, 519] width 263 height 28
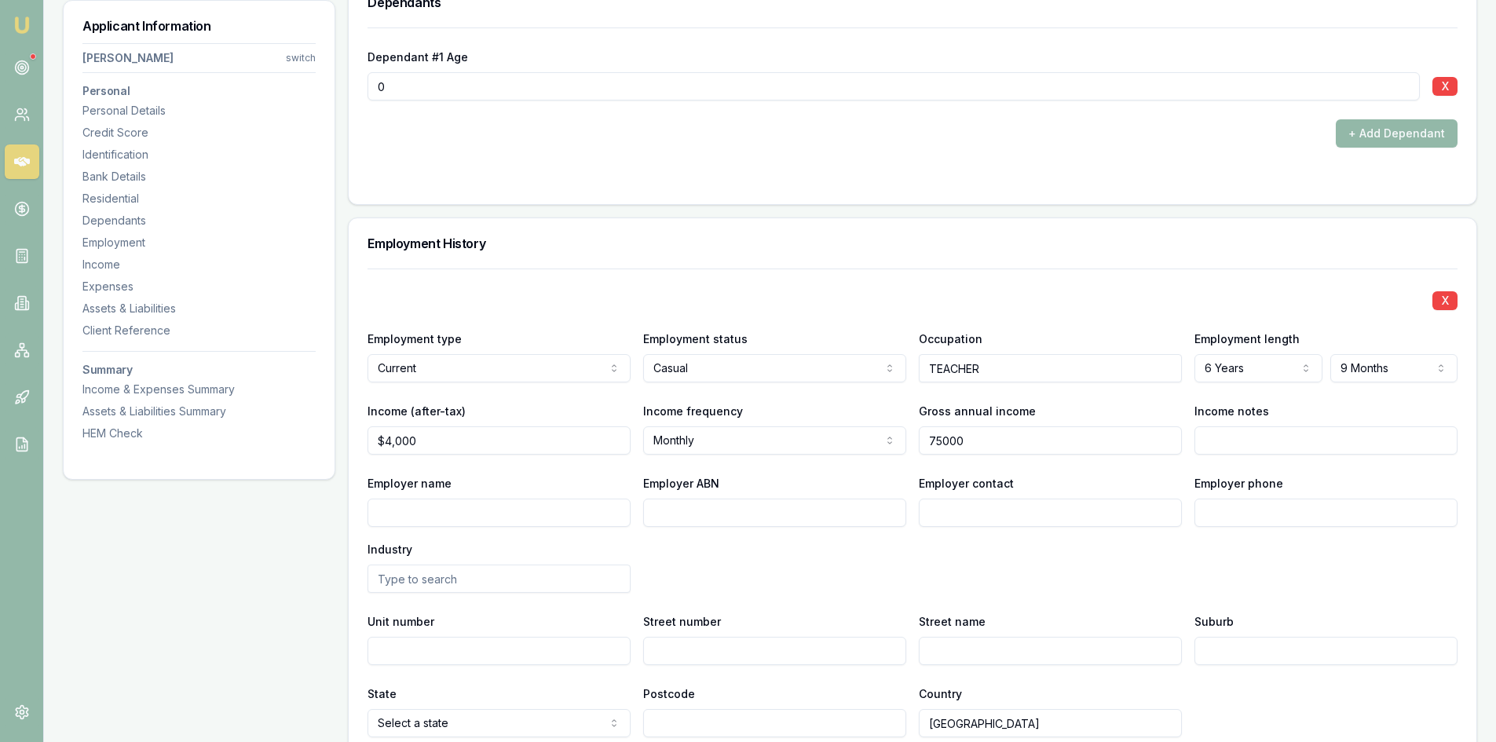
type input "$75,000"
click at [1004, 560] on div "Employer name Employer ABN Employer contact Employer phone Industry" at bounding box center [913, 533] width 1090 height 119
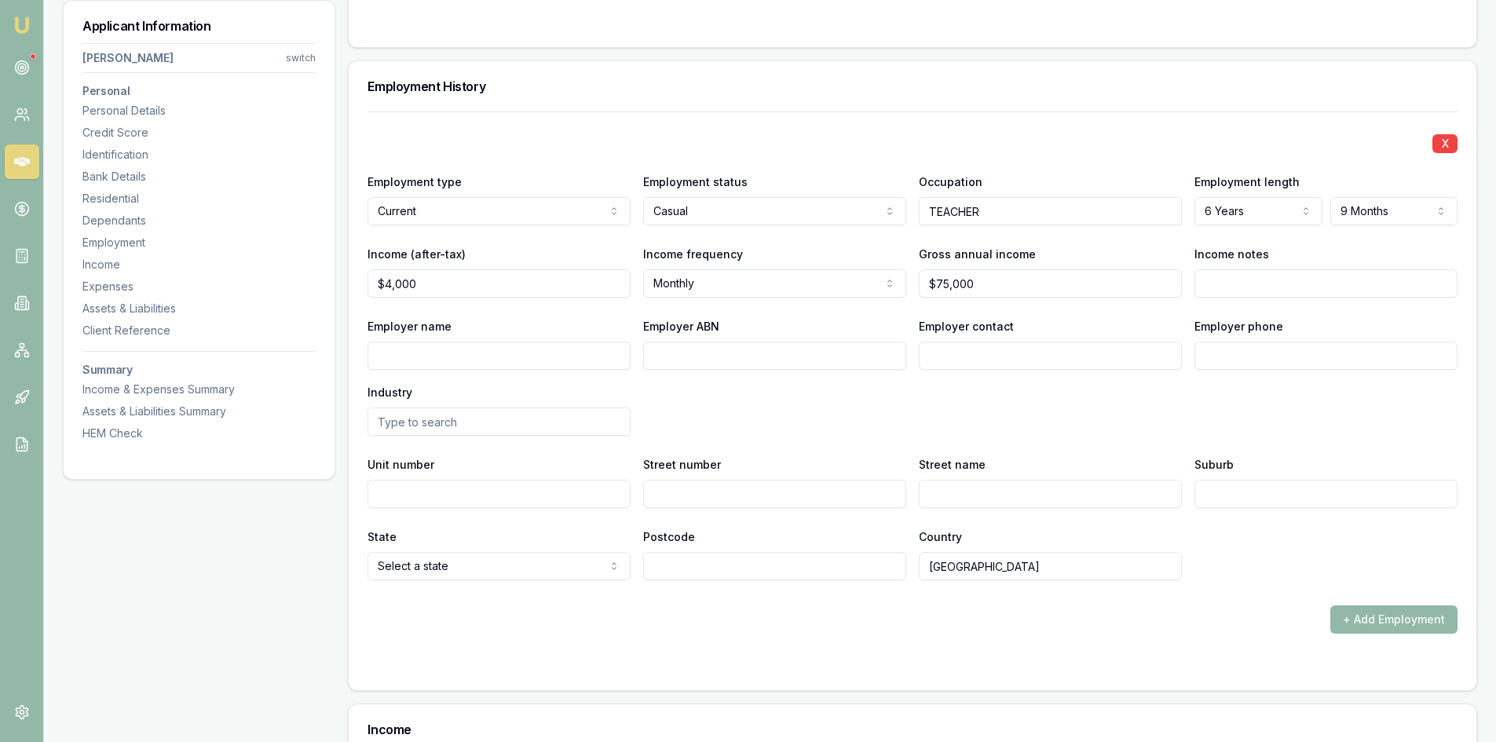
click at [437, 354] on input "Employer name" at bounding box center [499, 356] width 263 height 28
type input "N"
type input "n"
type input "NSW GOVERNMENT"
click at [675, 358] on input "Employer ABN" at bounding box center [774, 356] width 263 height 28
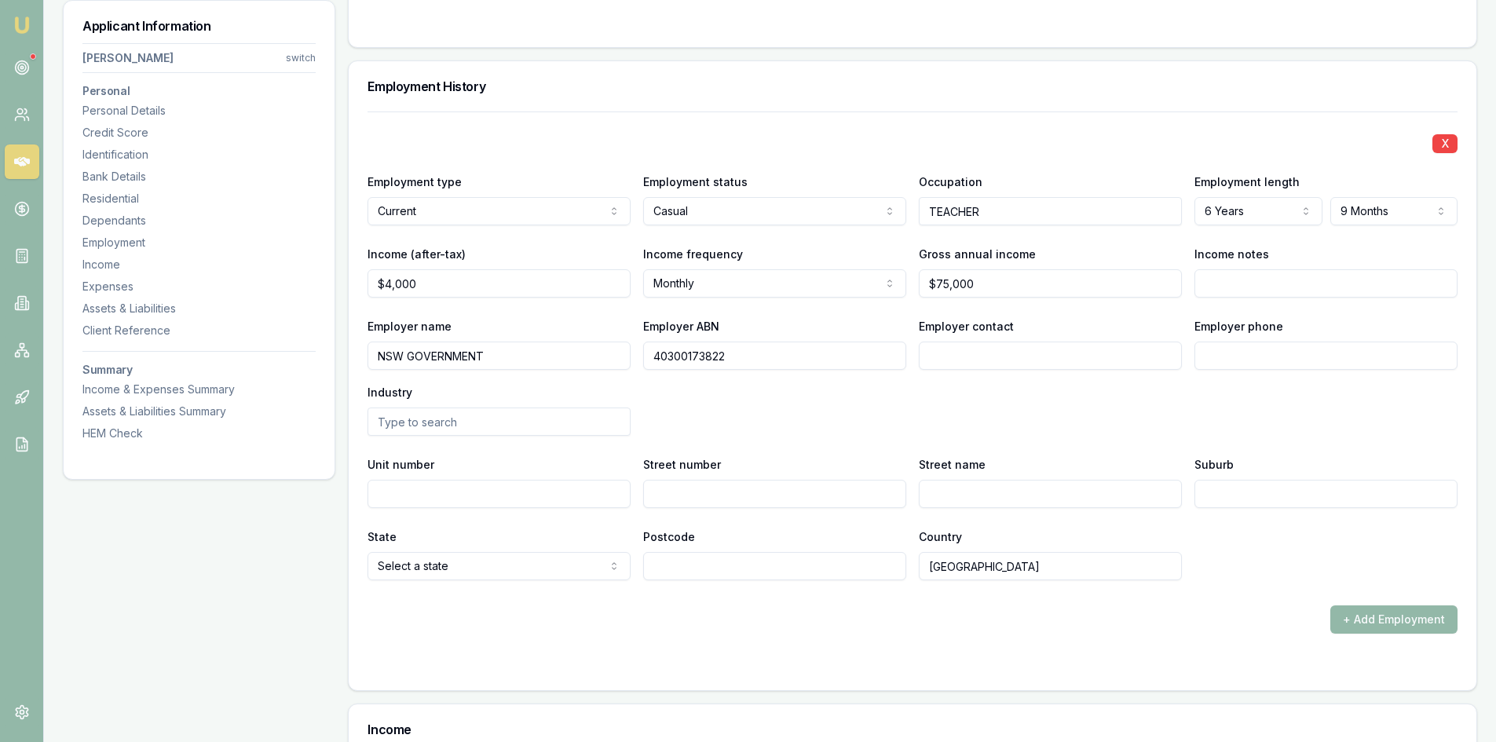
type input "40300173822"
click at [1035, 357] on input "Employer contact" at bounding box center [1050, 356] width 263 height 28
type input "HR"
click at [1195, 408] on div "Employer name NSW GOVERNMENT Employer ABN 40300173822 Employer contact HR Emplo…" at bounding box center [913, 375] width 1090 height 119
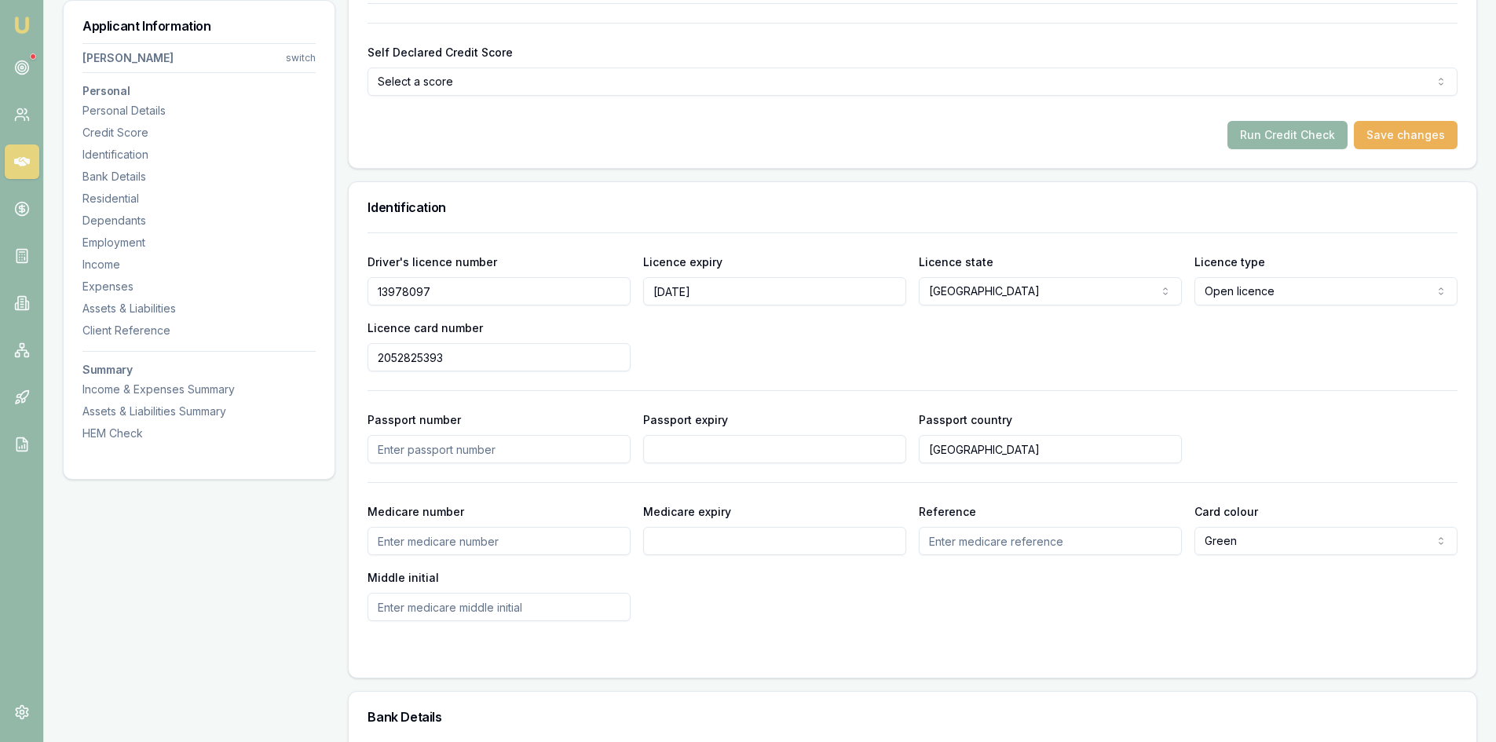
scroll to position [393, 0]
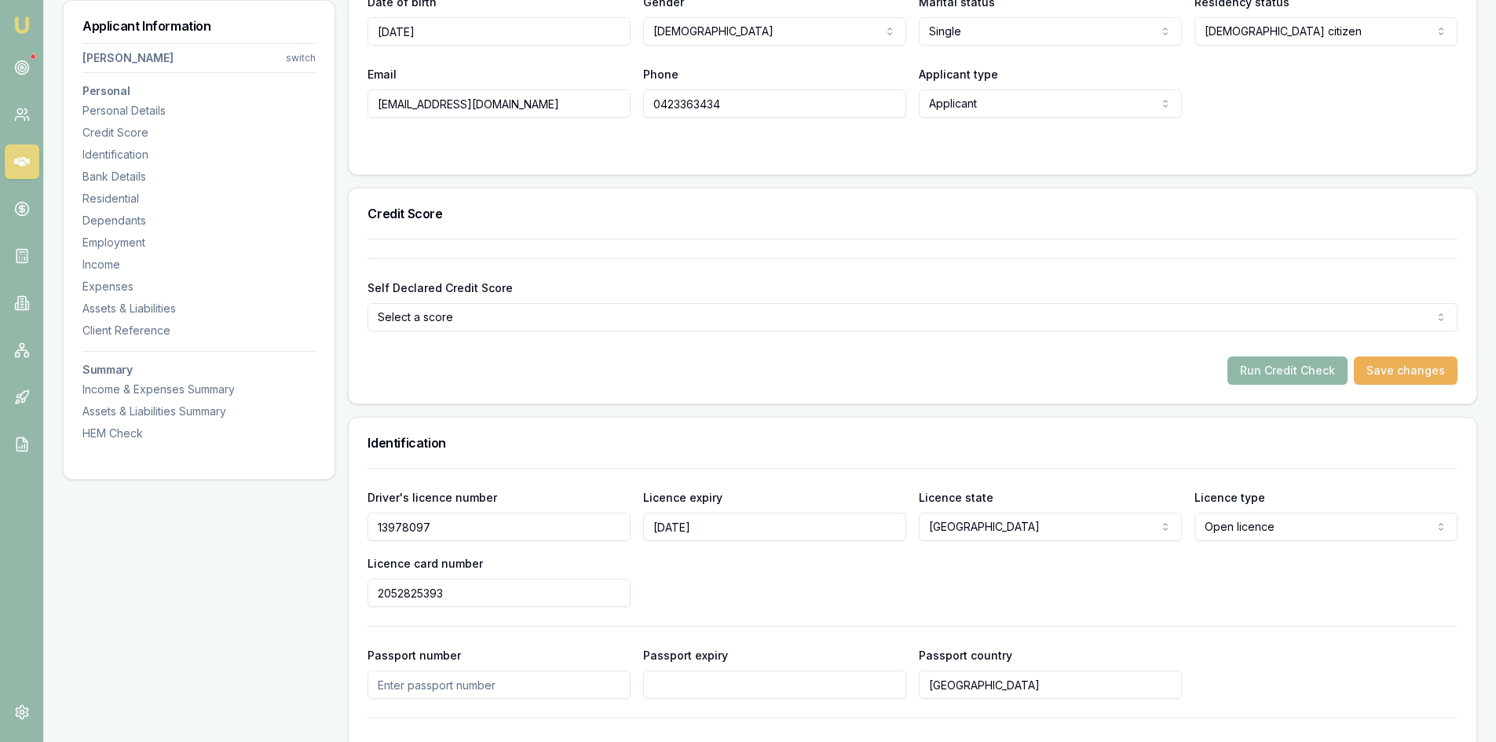
click at [1272, 379] on button "Run Credit Check" at bounding box center [1287, 371] width 120 height 28
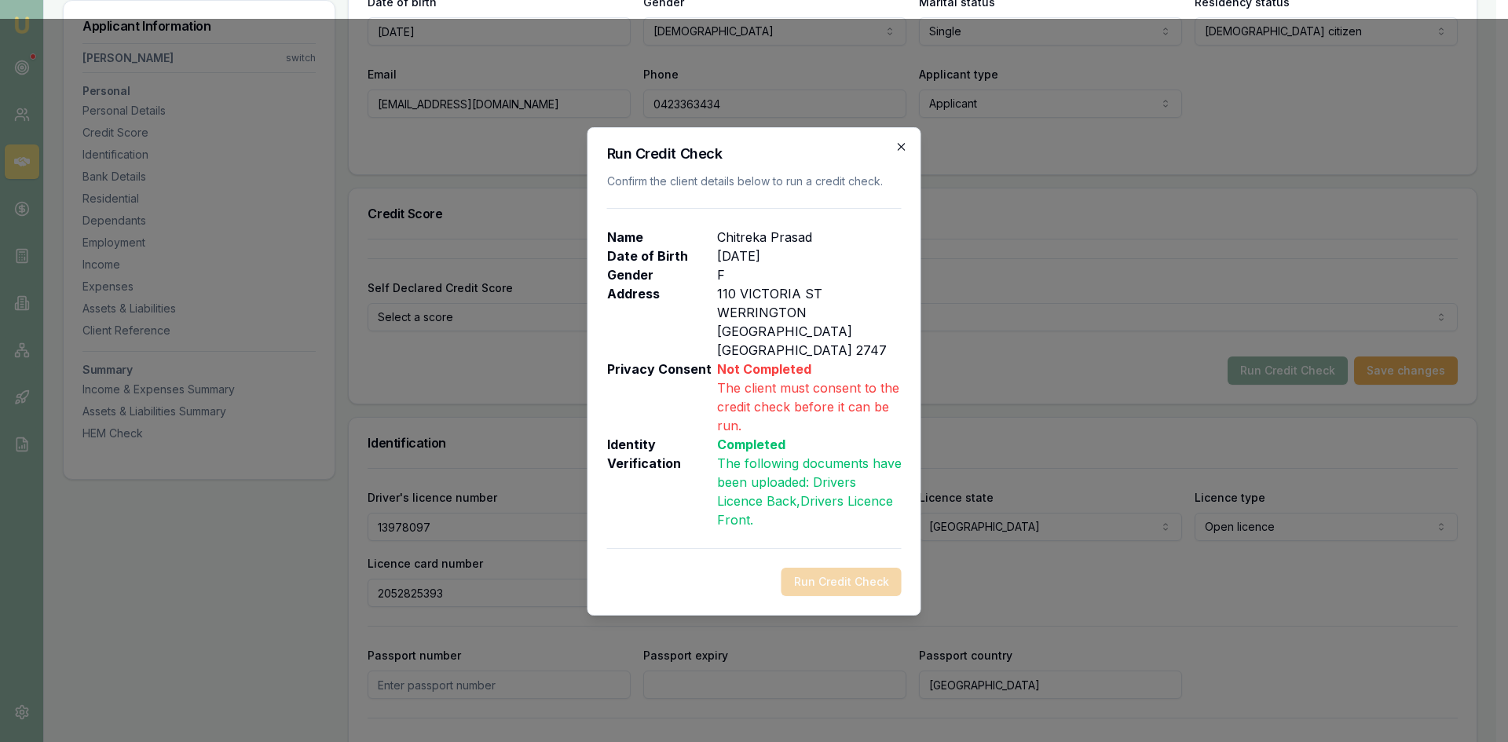
click at [905, 150] on icon "button" at bounding box center [901, 146] width 7 height 7
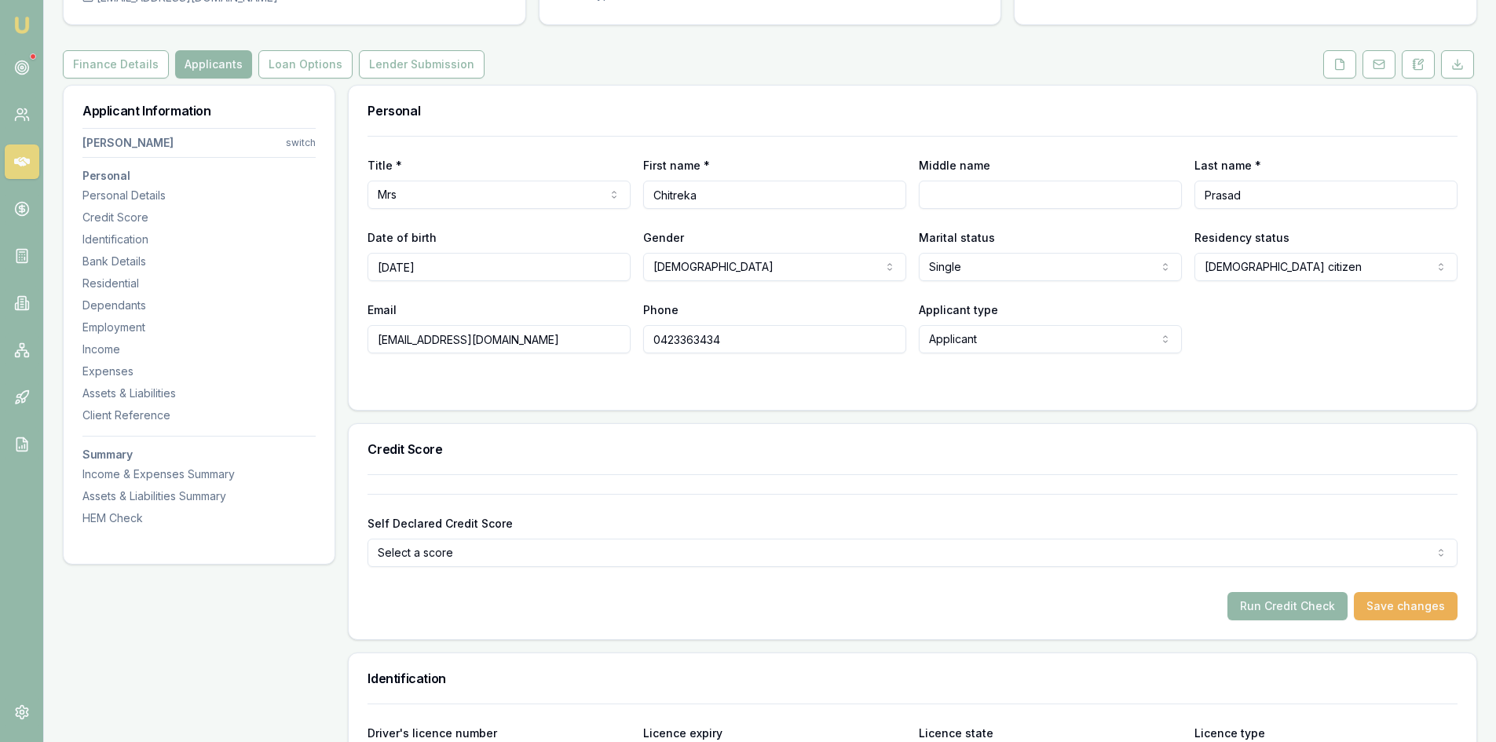
scroll to position [79, 0]
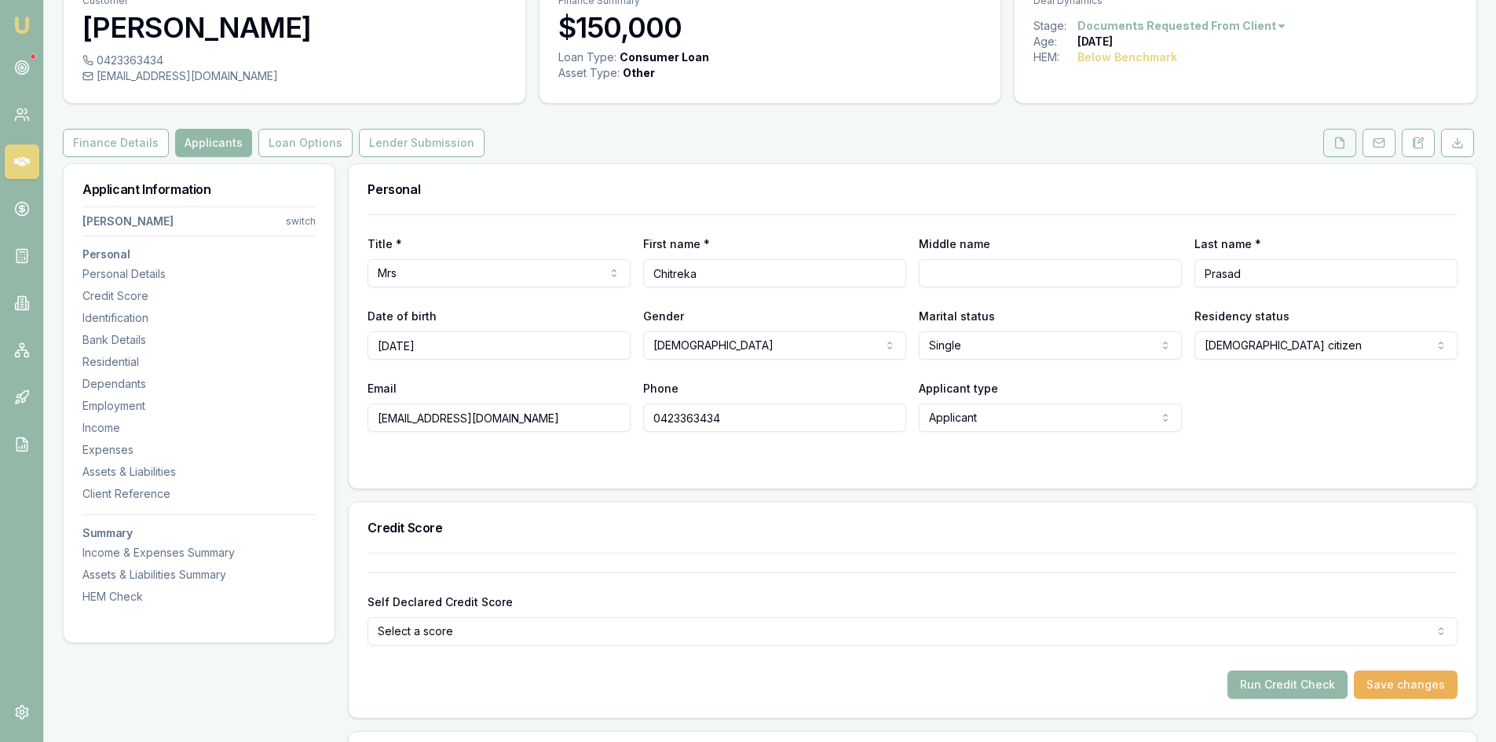
click at [1333, 148] on button at bounding box center [1339, 143] width 33 height 28
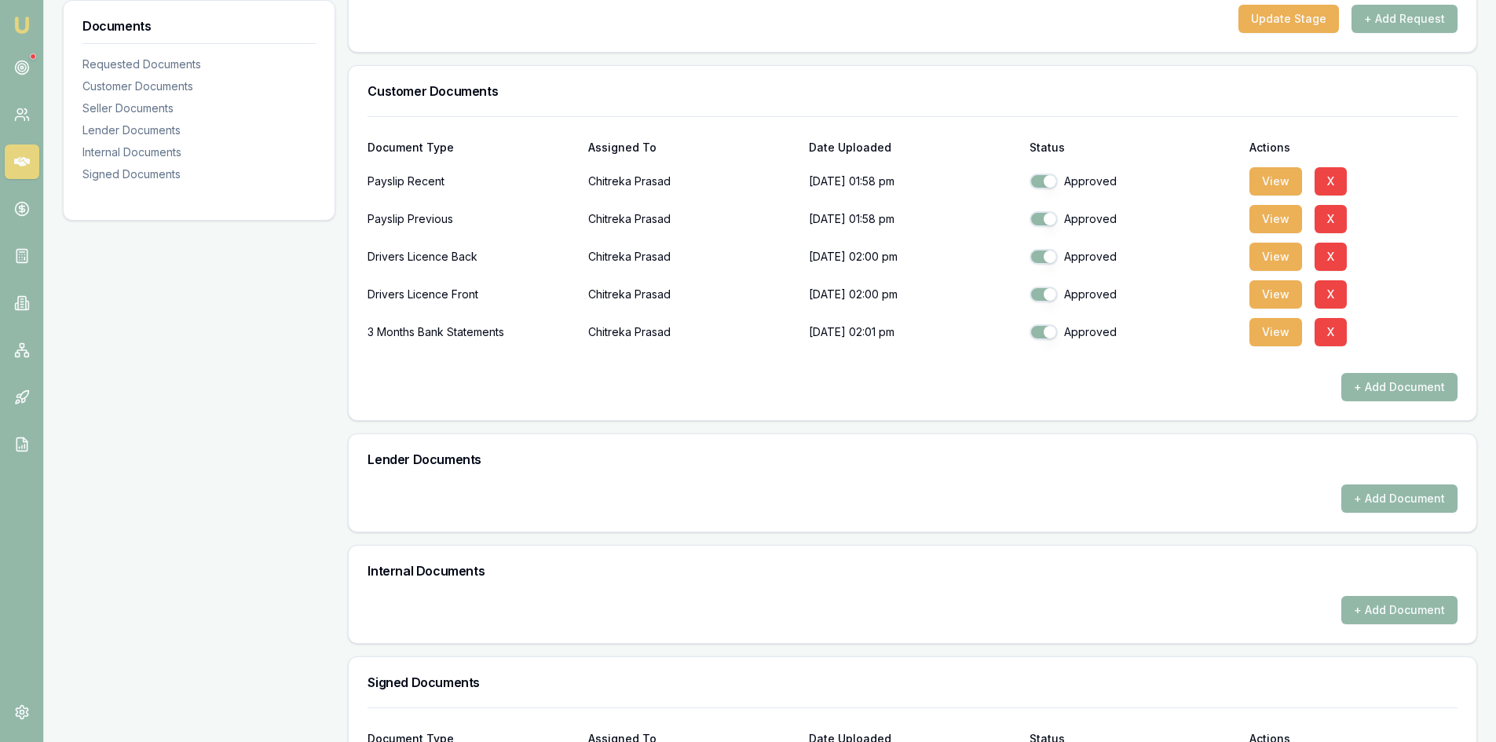
scroll to position [484, 0]
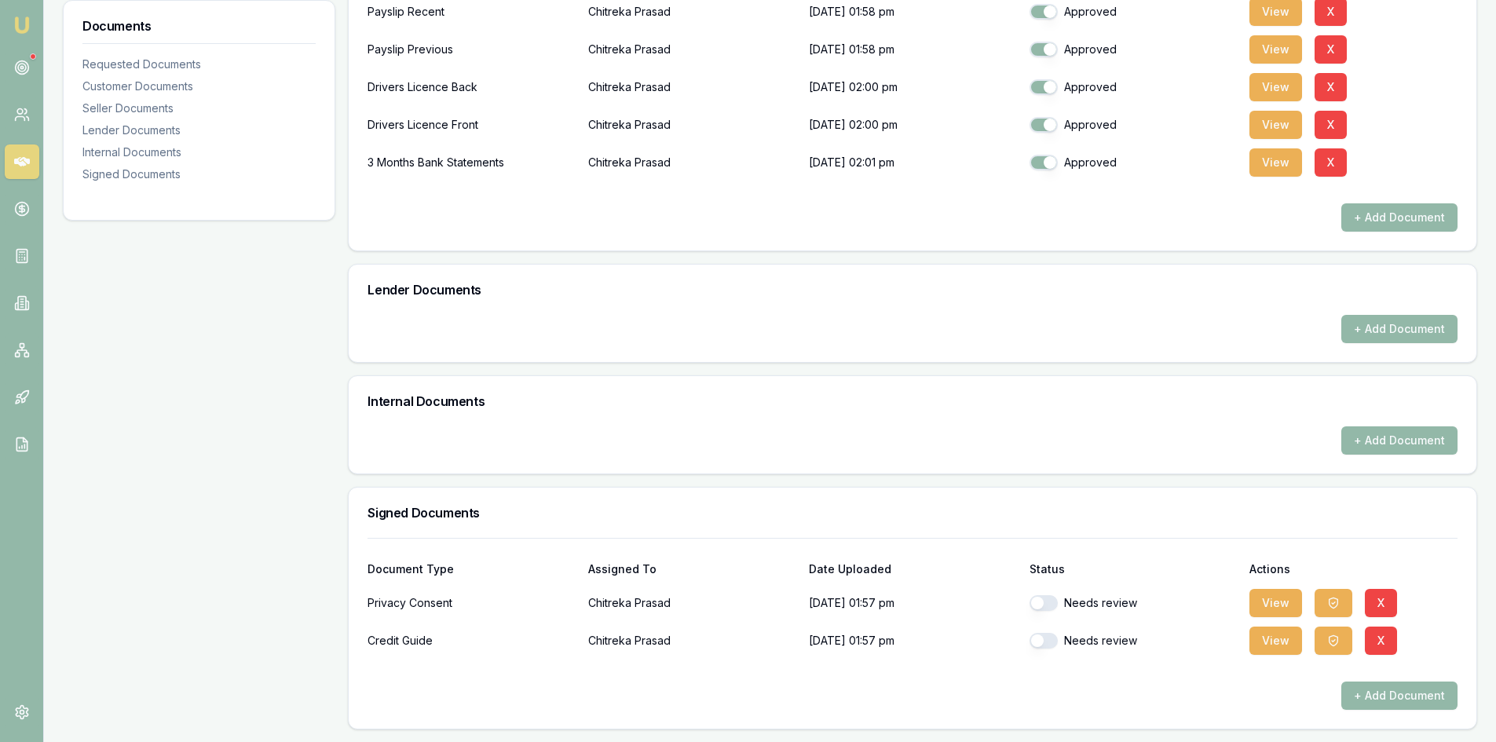
click at [1052, 604] on button "button" at bounding box center [1044, 603] width 28 height 16
checkbox input "true"
click at [1049, 642] on button "button" at bounding box center [1044, 641] width 28 height 16
checkbox input "true"
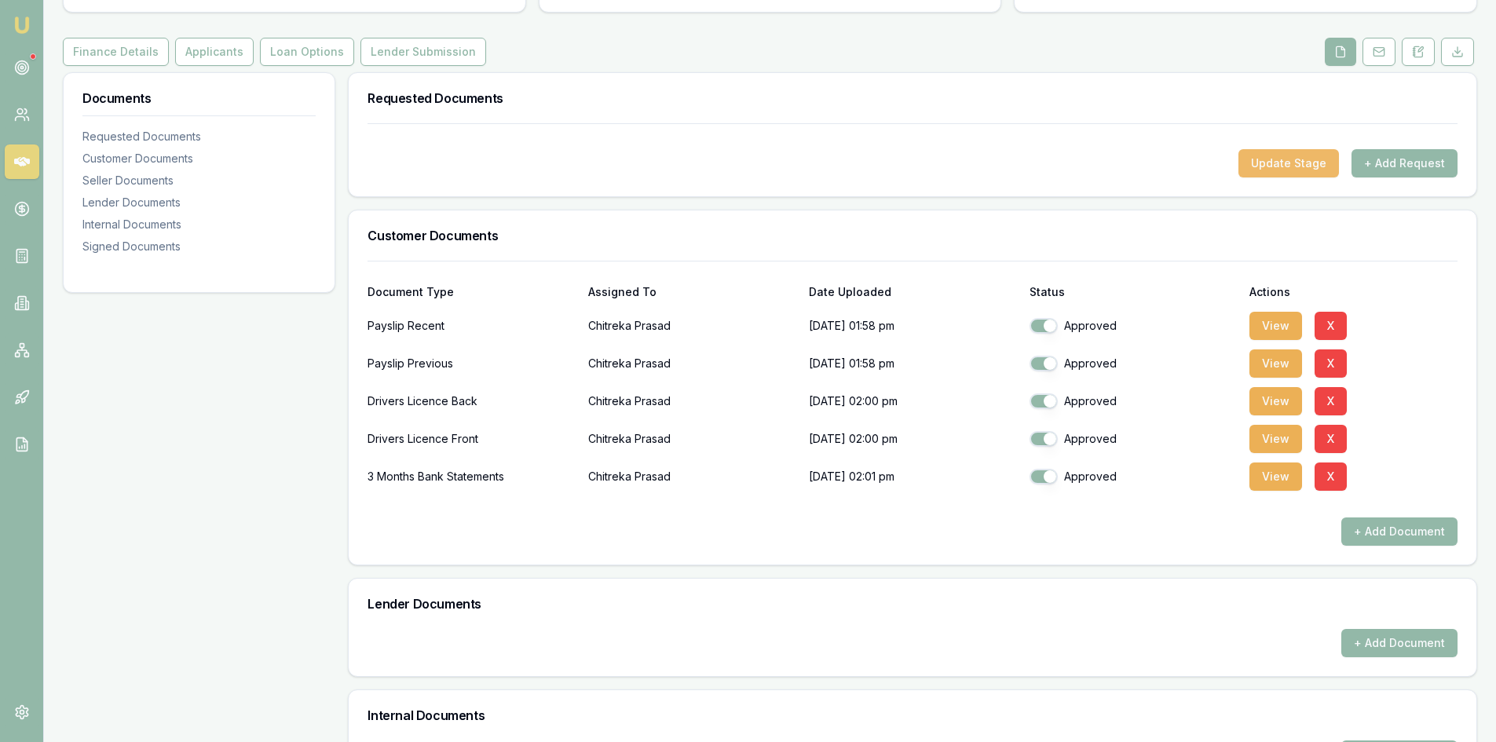
scroll to position [0, 0]
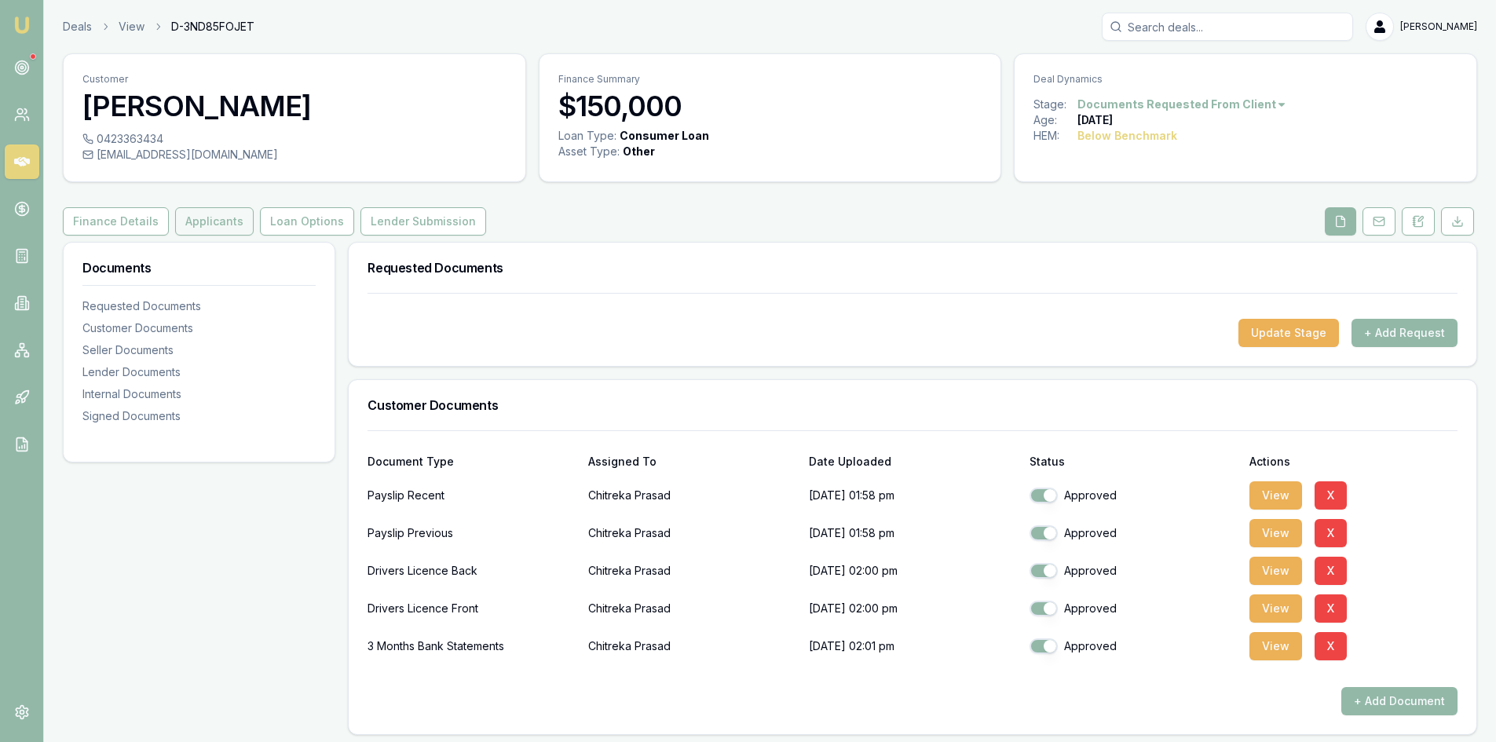
click at [202, 225] on button "Applicants" at bounding box center [214, 221] width 79 height 28
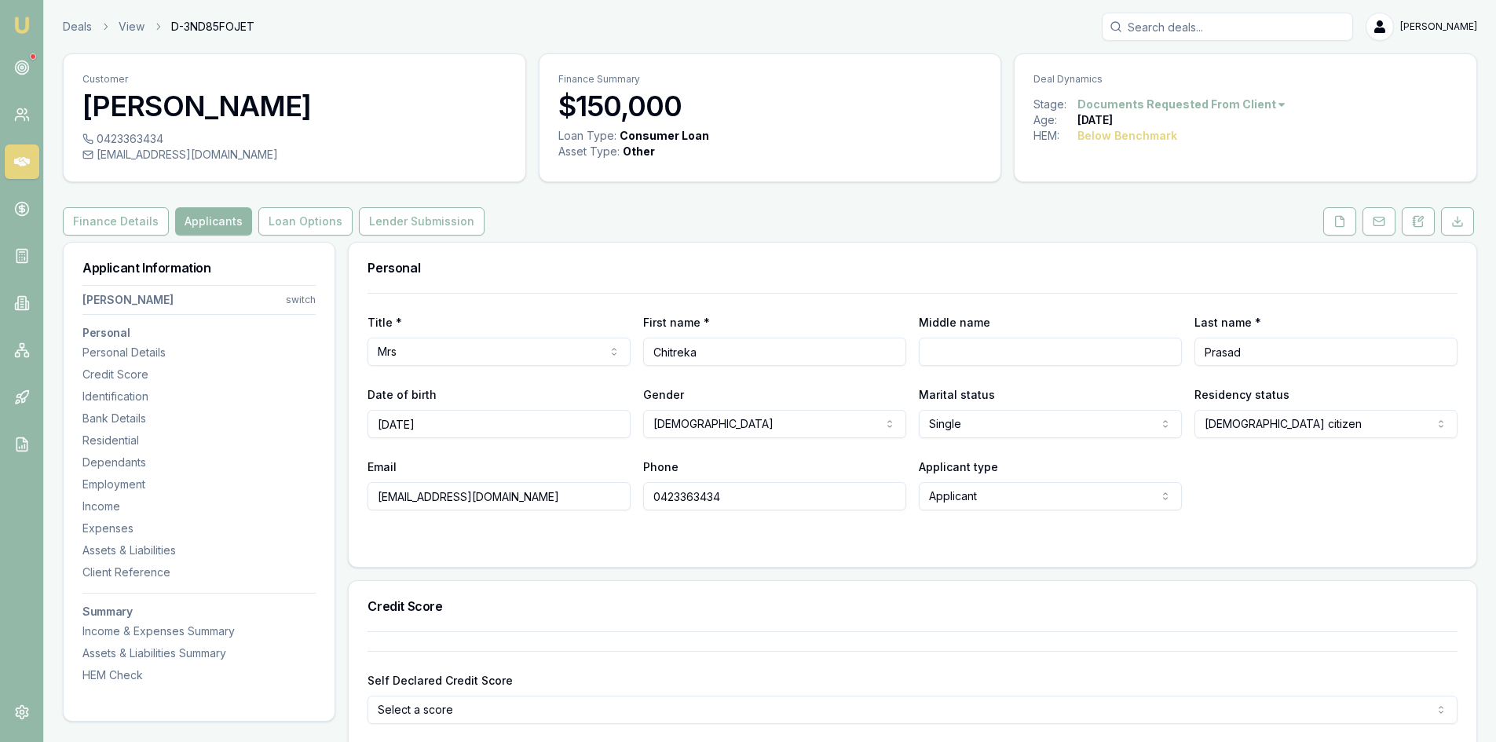
scroll to position [314, 0]
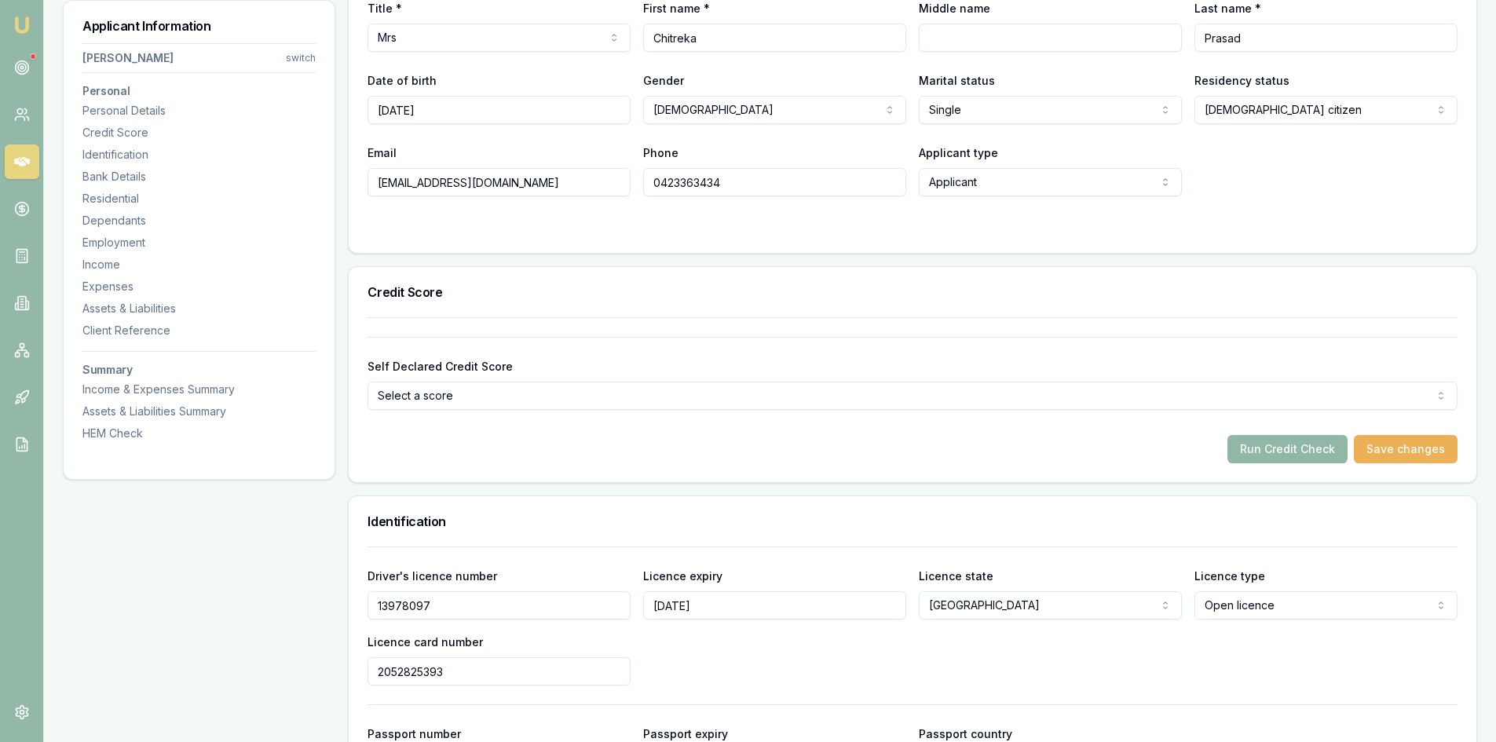
click at [1257, 452] on button "Run Credit Check" at bounding box center [1287, 449] width 120 height 28
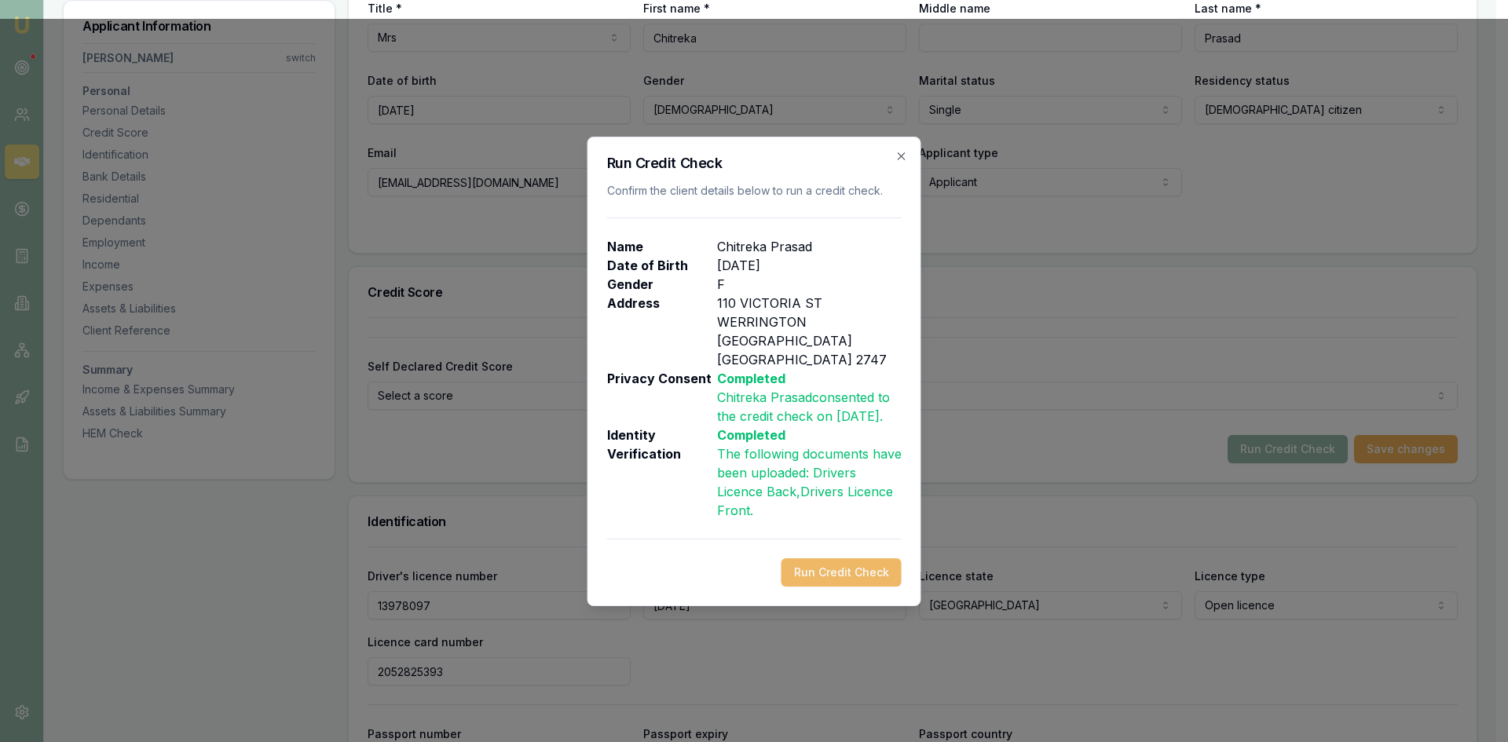
click at [802, 558] on button "Run Credit Check" at bounding box center [841, 572] width 120 height 28
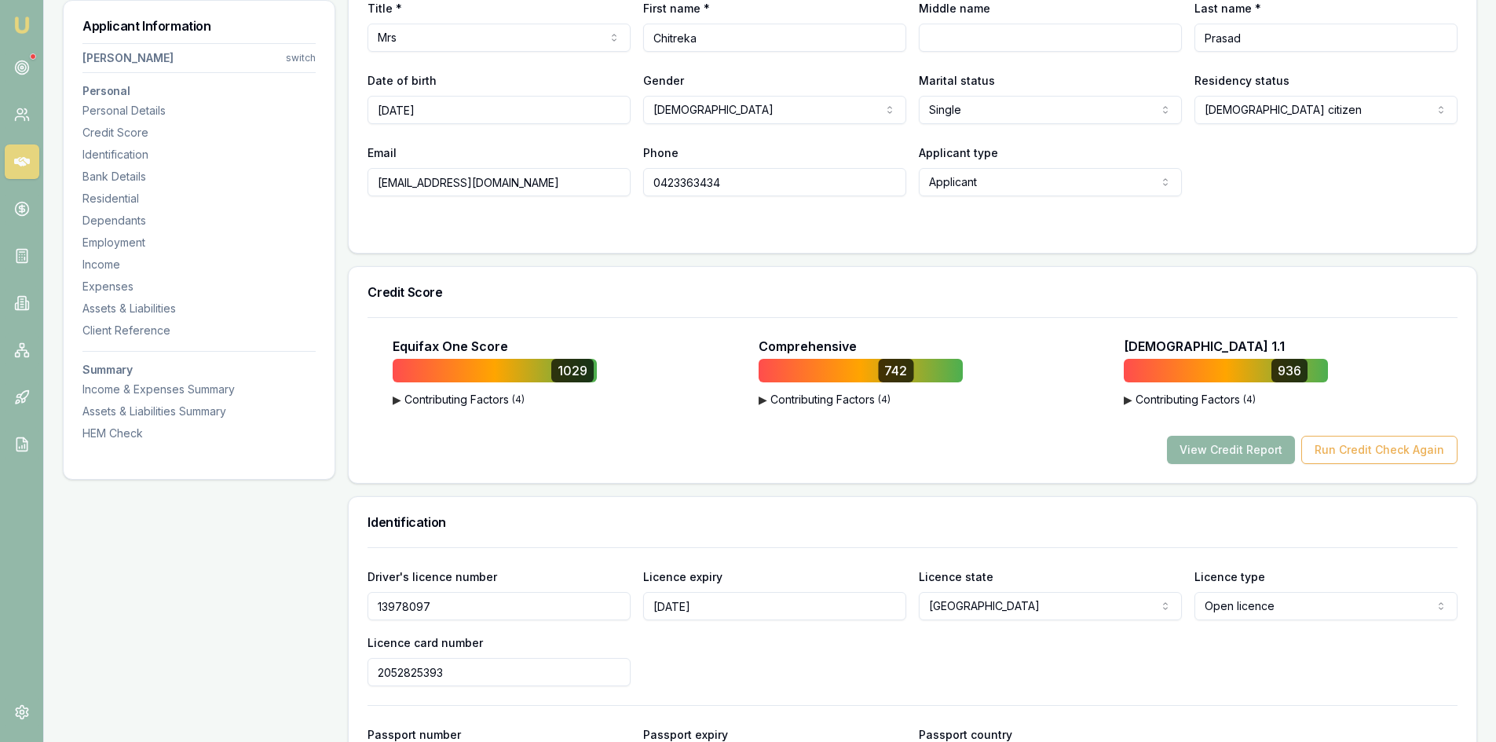
click at [1208, 452] on button "View Credit Report" at bounding box center [1231, 450] width 128 height 28
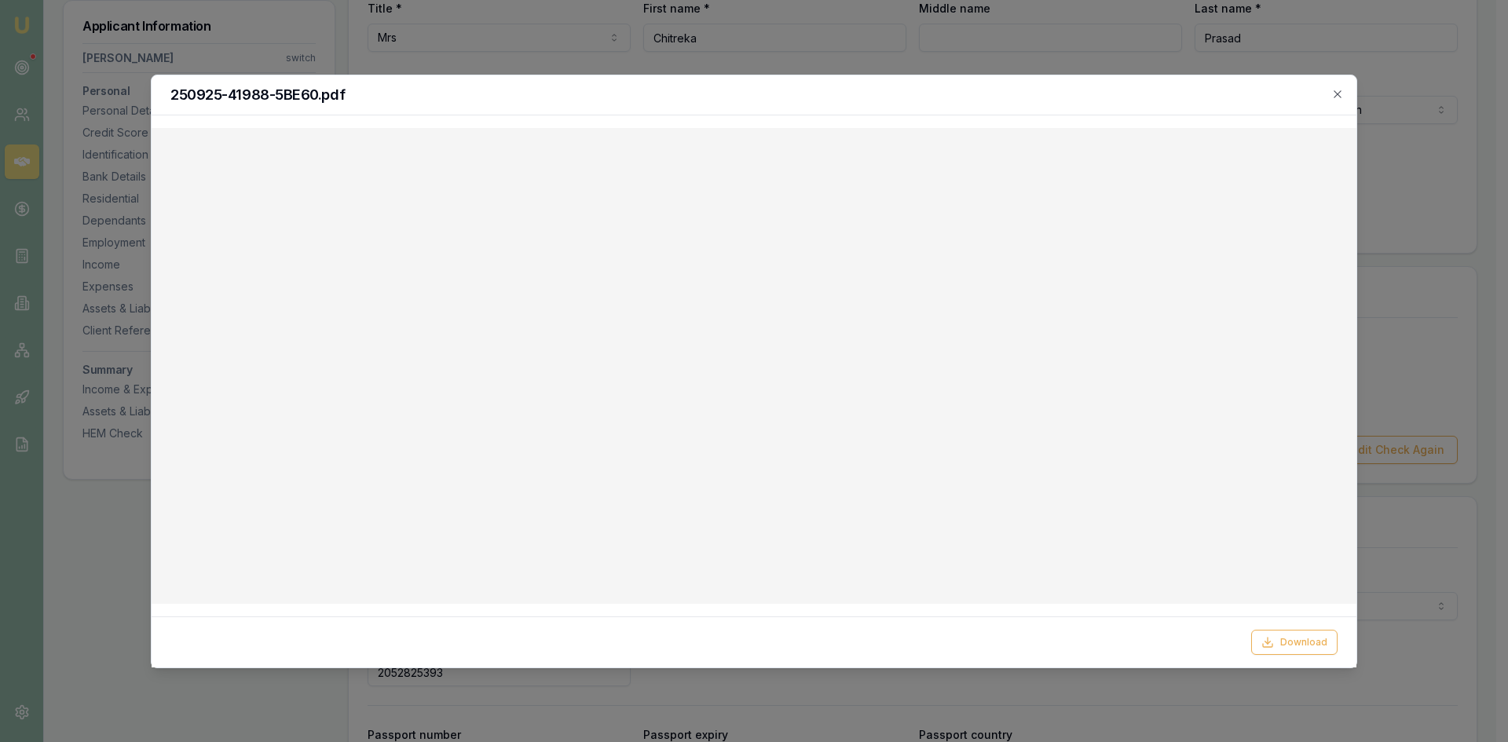
click at [1340, 95] on icon "button" at bounding box center [1337, 94] width 13 height 13
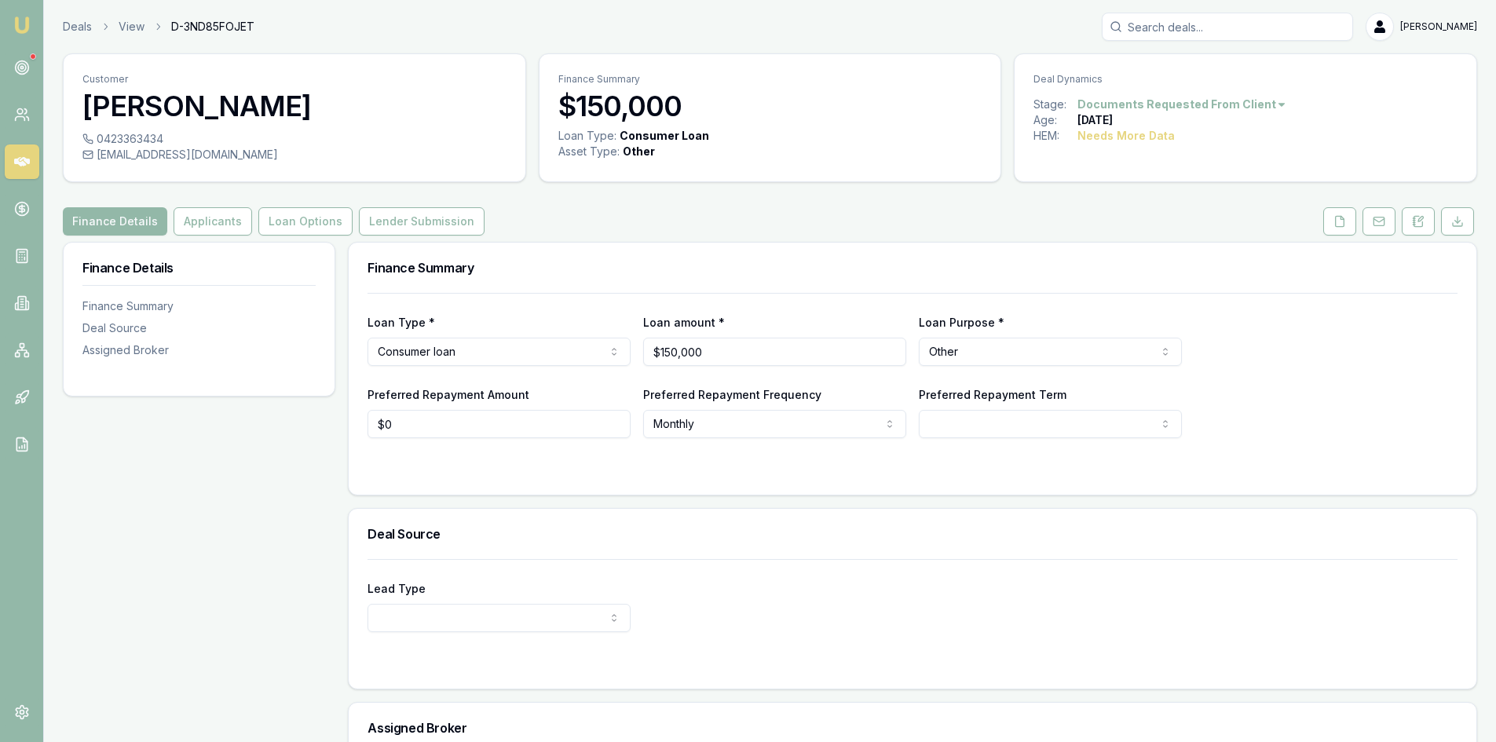
drag, startPoint x: 1332, startPoint y: 221, endPoint x: 1229, endPoint y: 235, distance: 103.7
click at [1332, 221] on button at bounding box center [1339, 221] width 33 height 28
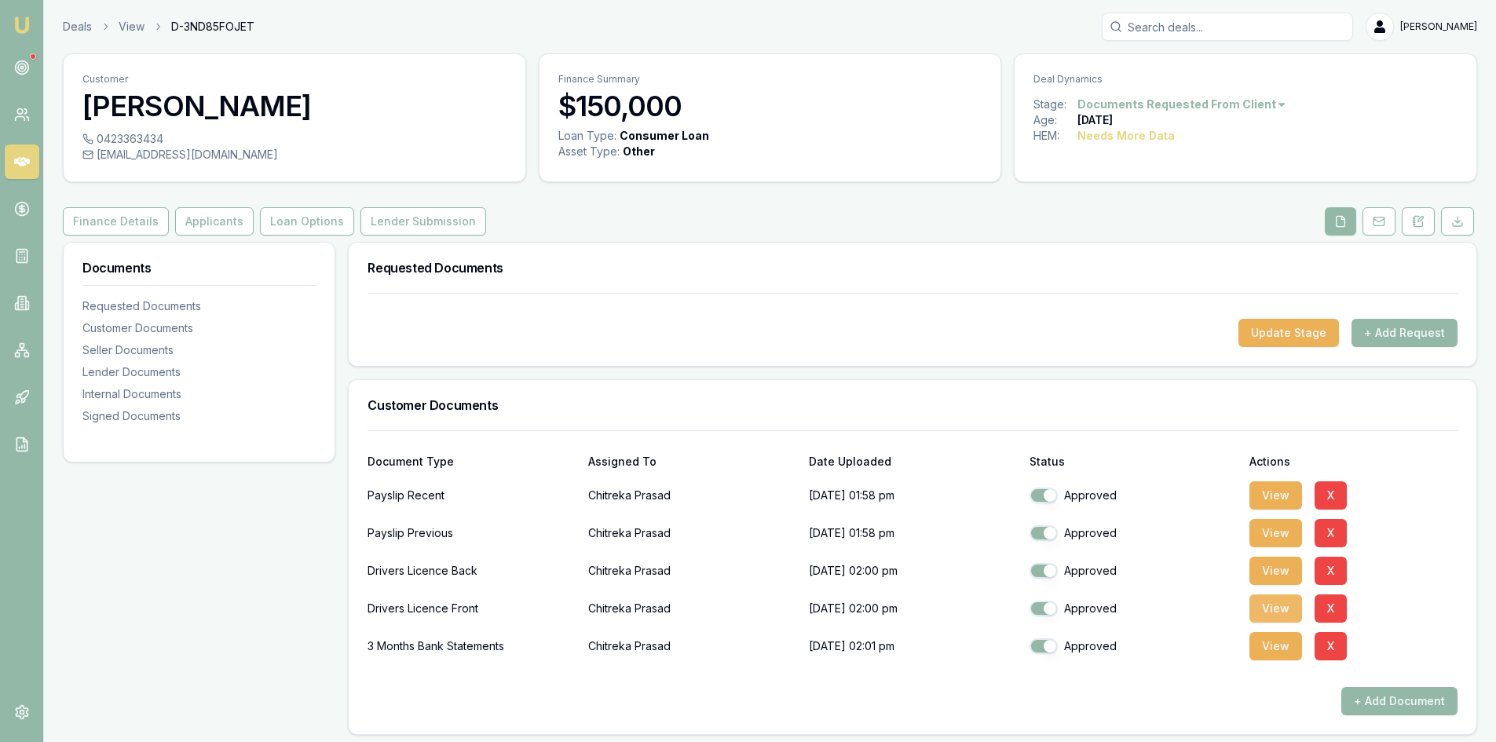
drag, startPoint x: 1293, startPoint y: 604, endPoint x: 1279, endPoint y: 604, distance: 14.9
click at [1292, 604] on button "View" at bounding box center [1275, 608] width 53 height 28
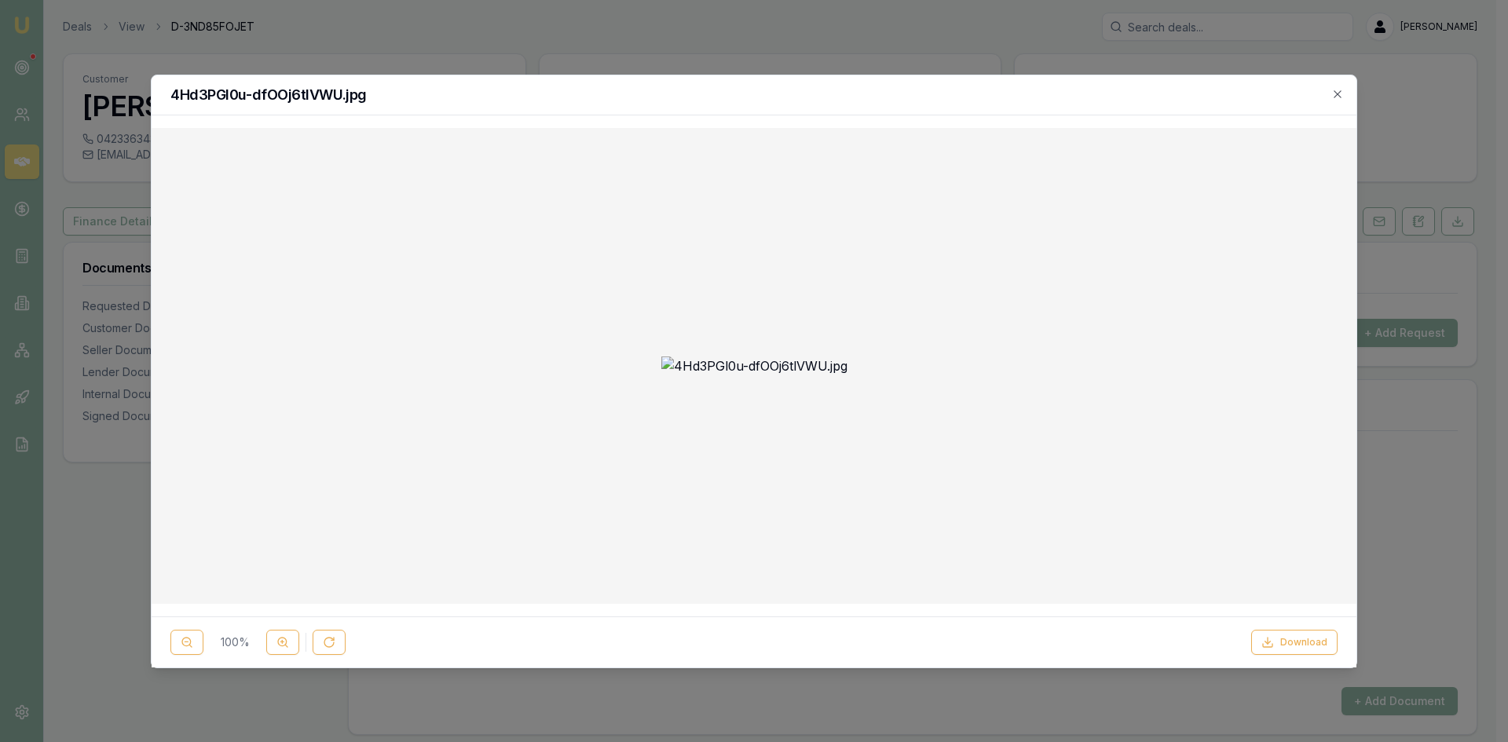
click at [1339, 95] on icon "button" at bounding box center [1336, 93] width 7 height 7
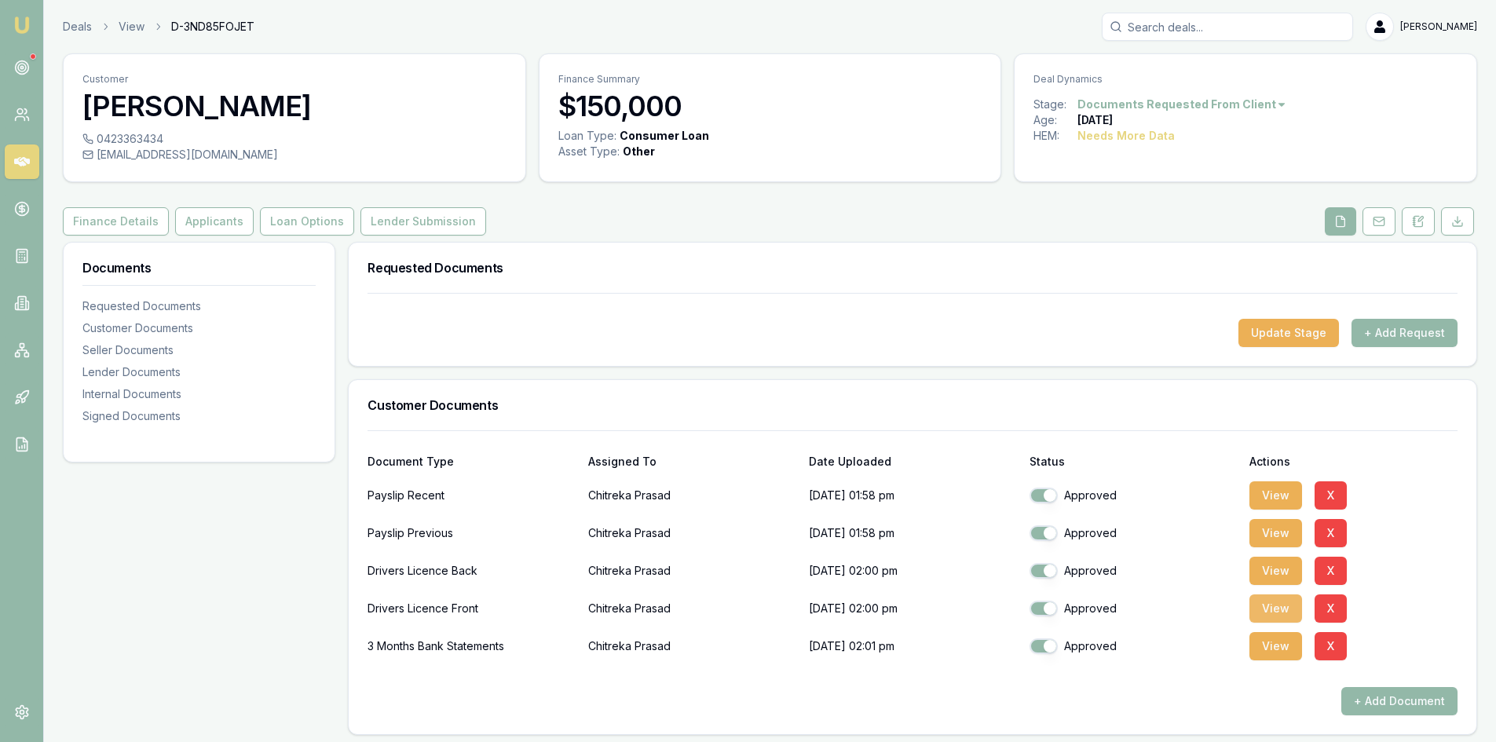
click at [1258, 616] on button "View" at bounding box center [1275, 608] width 53 height 28
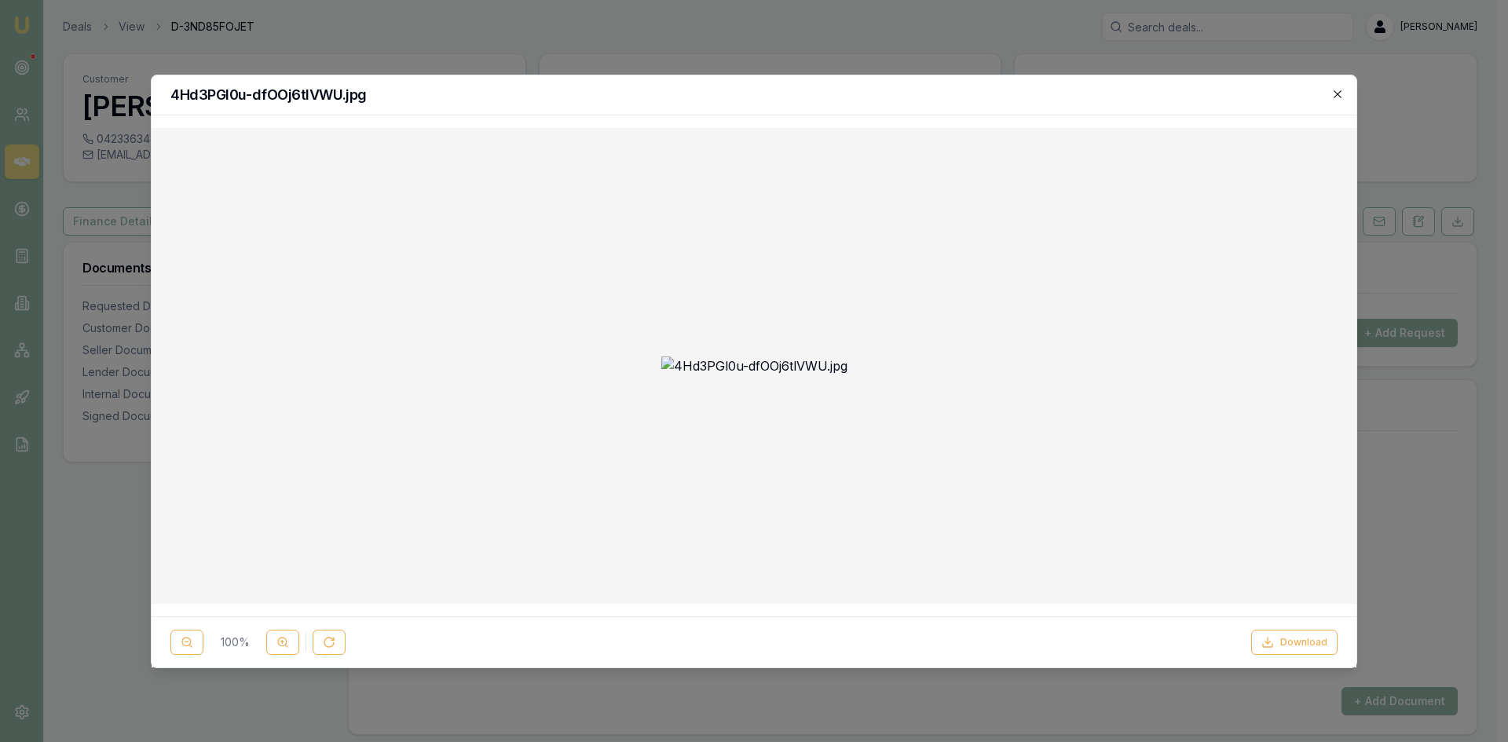
click at [1339, 94] on icon "button" at bounding box center [1337, 94] width 13 height 13
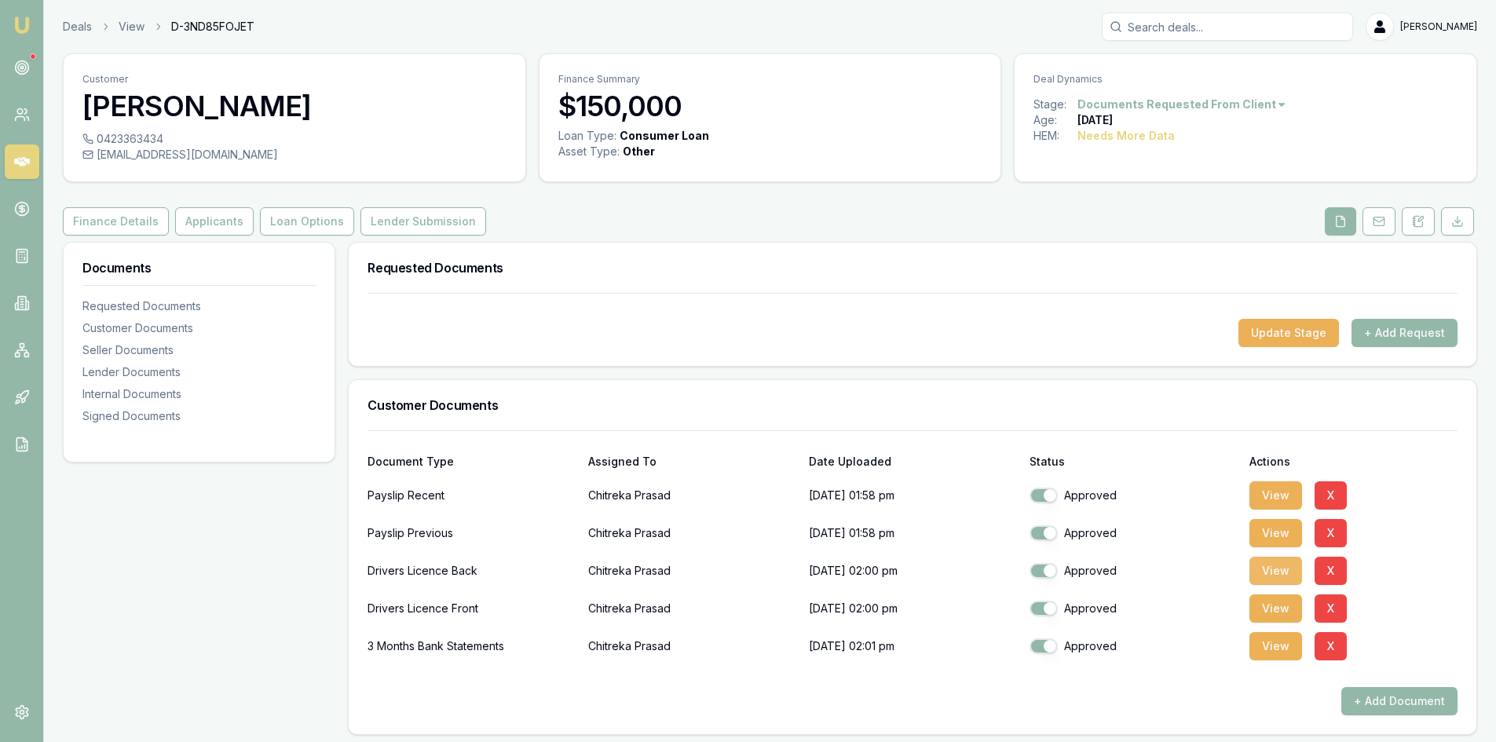
click at [1276, 580] on button "View" at bounding box center [1275, 571] width 53 height 28
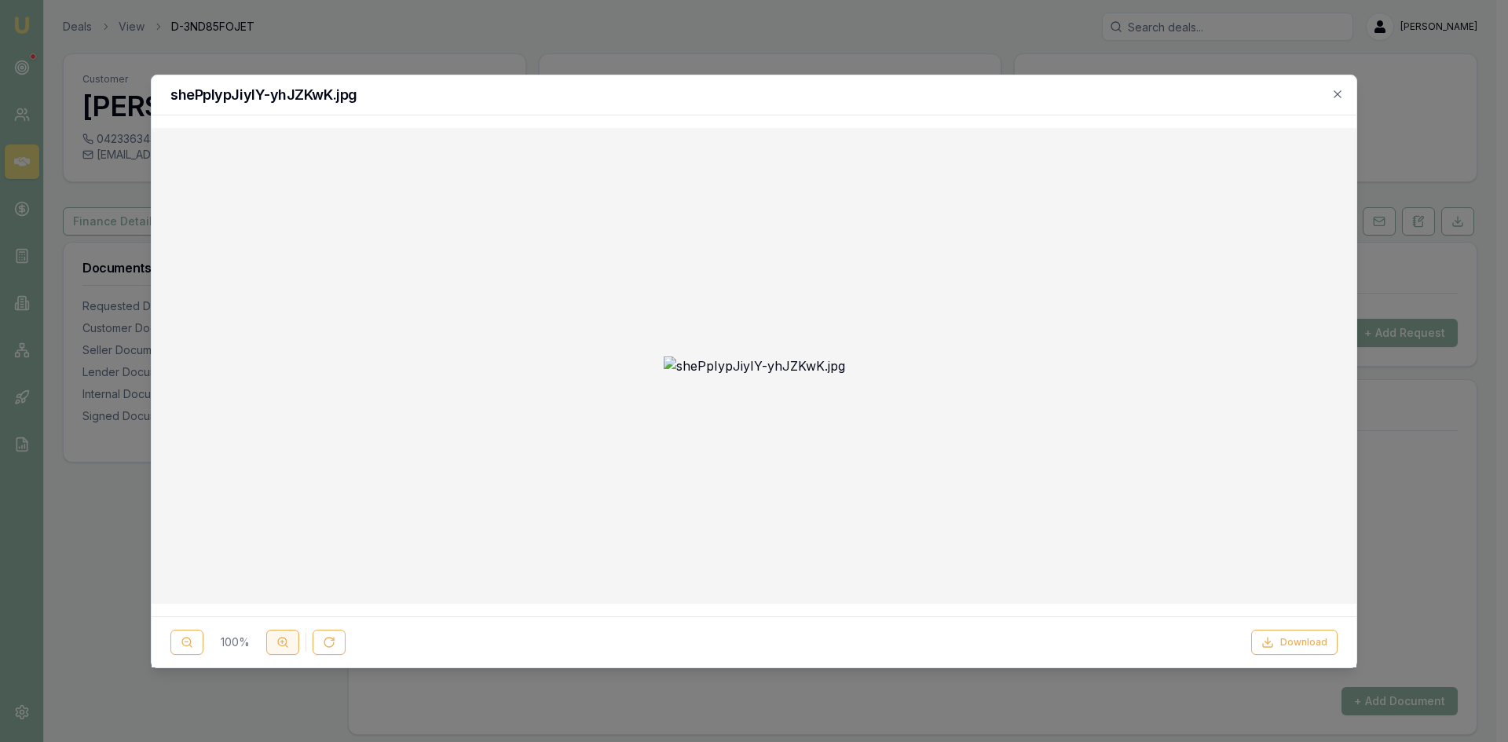
click at [285, 645] on line at bounding box center [286, 646] width 2 height 2
click at [1336, 90] on icon "button" at bounding box center [1337, 94] width 13 height 13
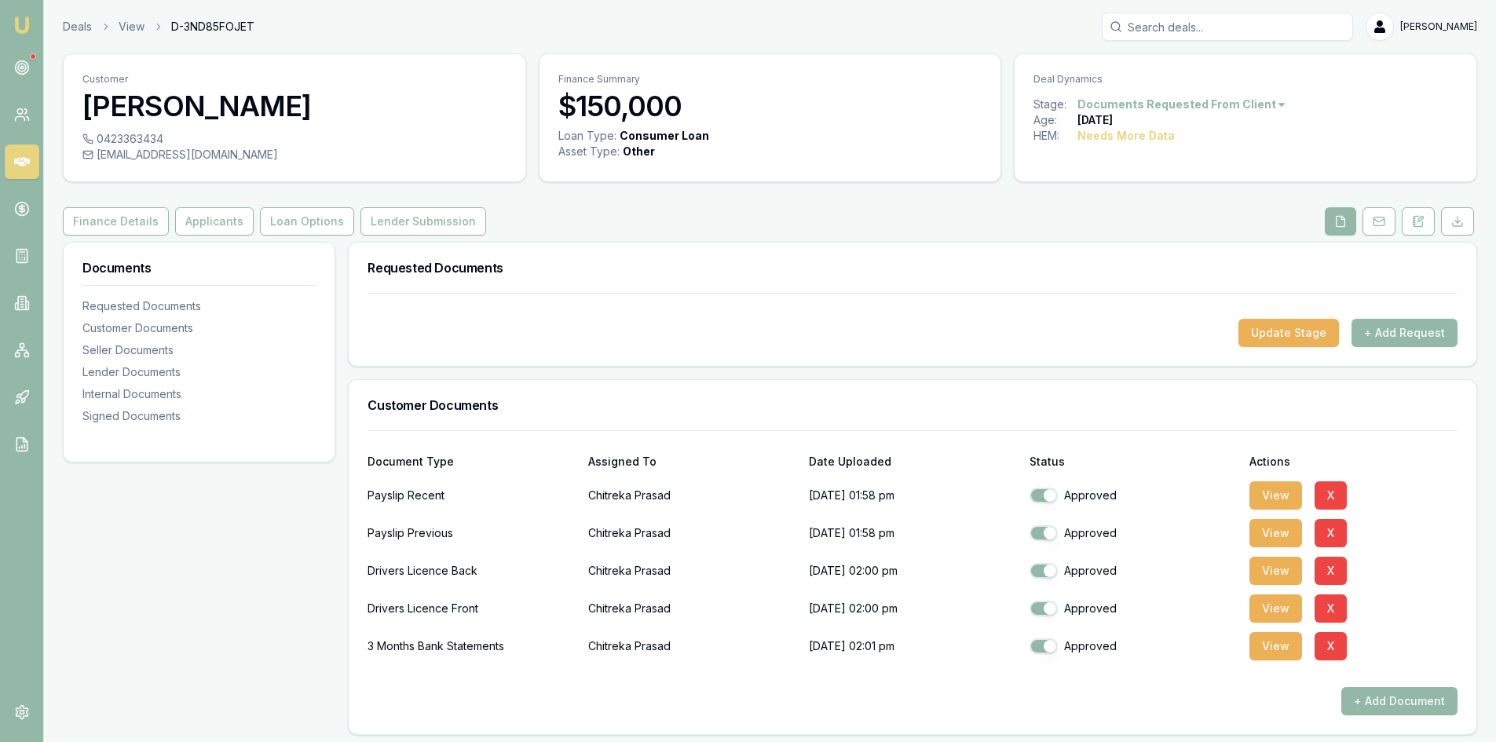
click at [1300, 137] on div "Stage: Documents Requested From Client Age: [DEMOGRAPHIC_DATA][DATE] HEM: Needs…" at bounding box center [1246, 130] width 462 height 66
click at [1224, 284] on div "Requested Documents" at bounding box center [913, 268] width 1128 height 50
click at [1271, 571] on button "View" at bounding box center [1275, 571] width 53 height 28
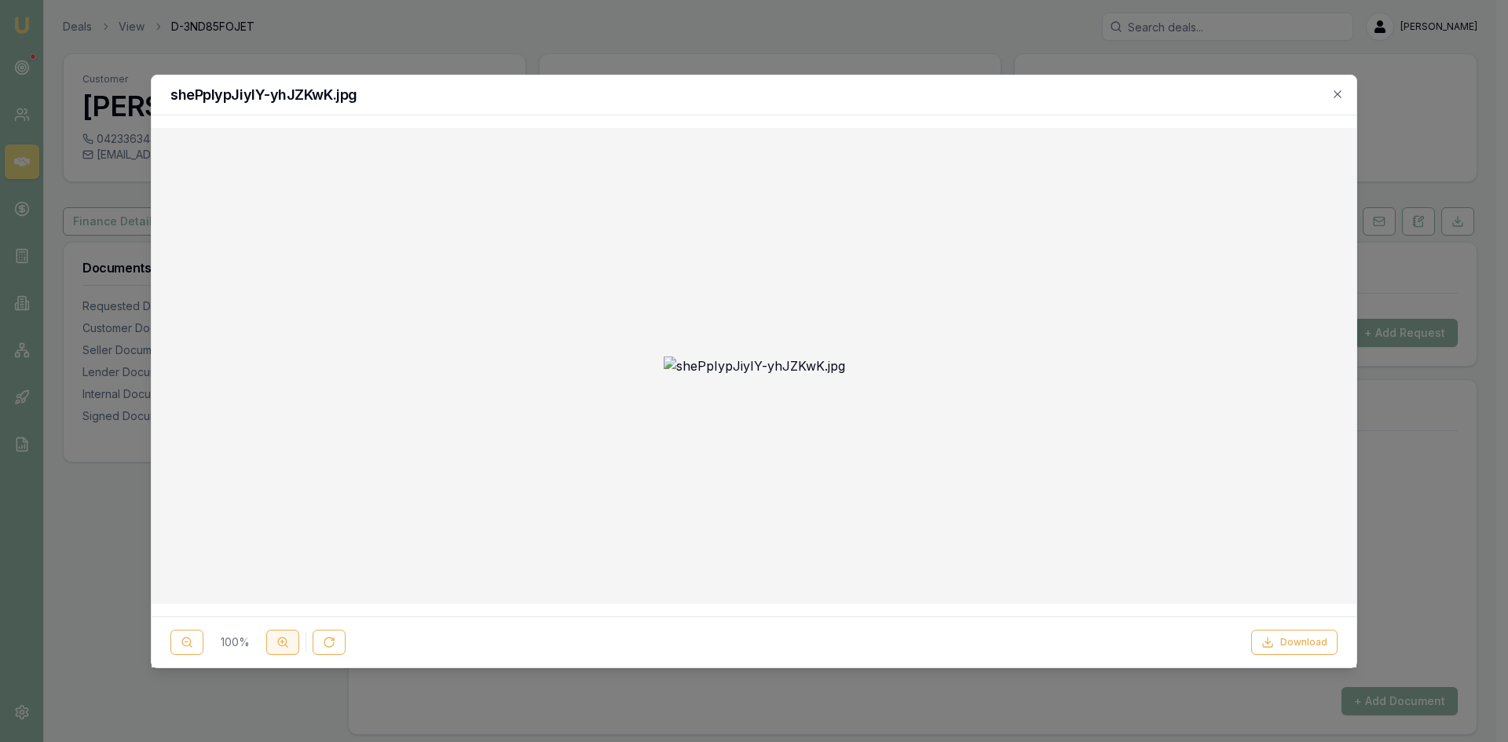
click at [279, 646] on icon at bounding box center [282, 642] width 13 height 13
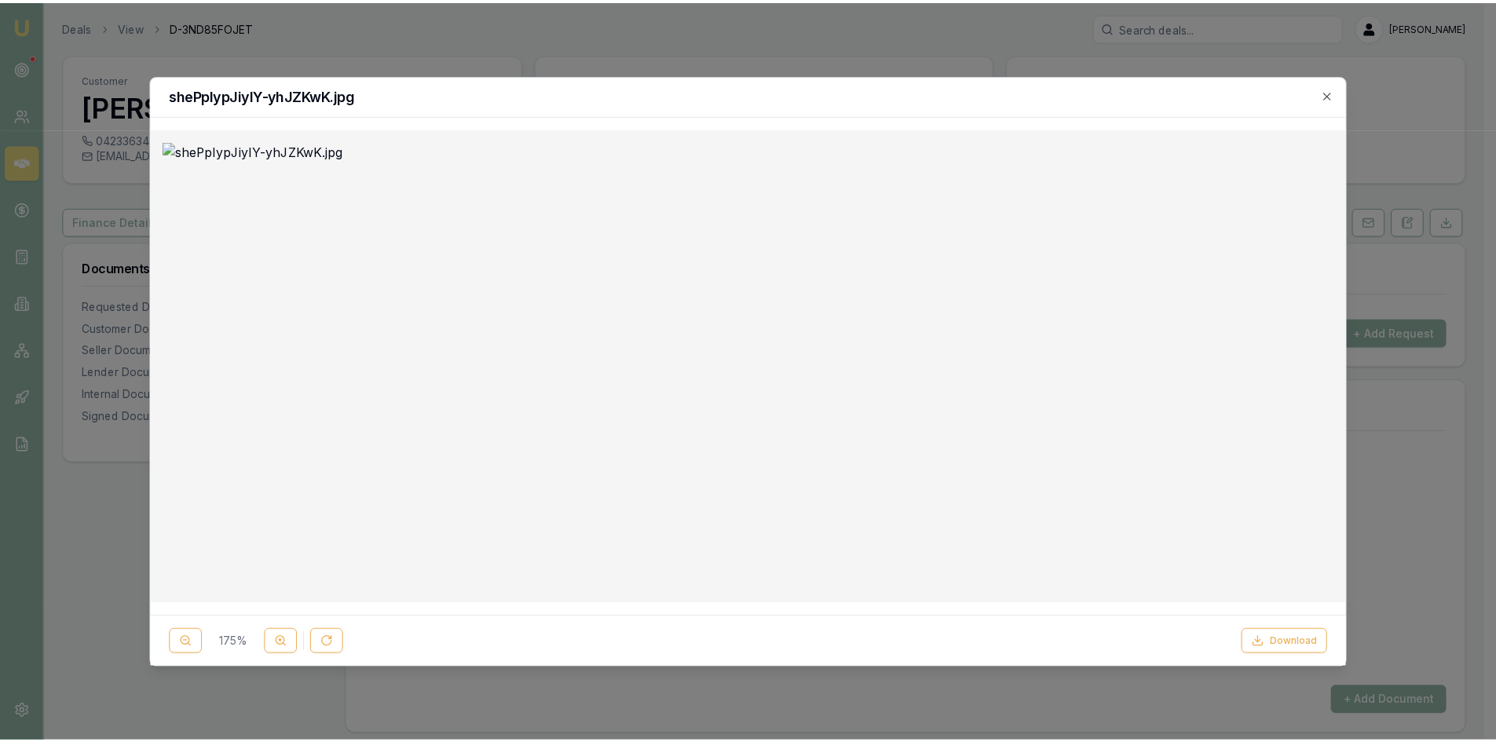
scroll to position [314, 0]
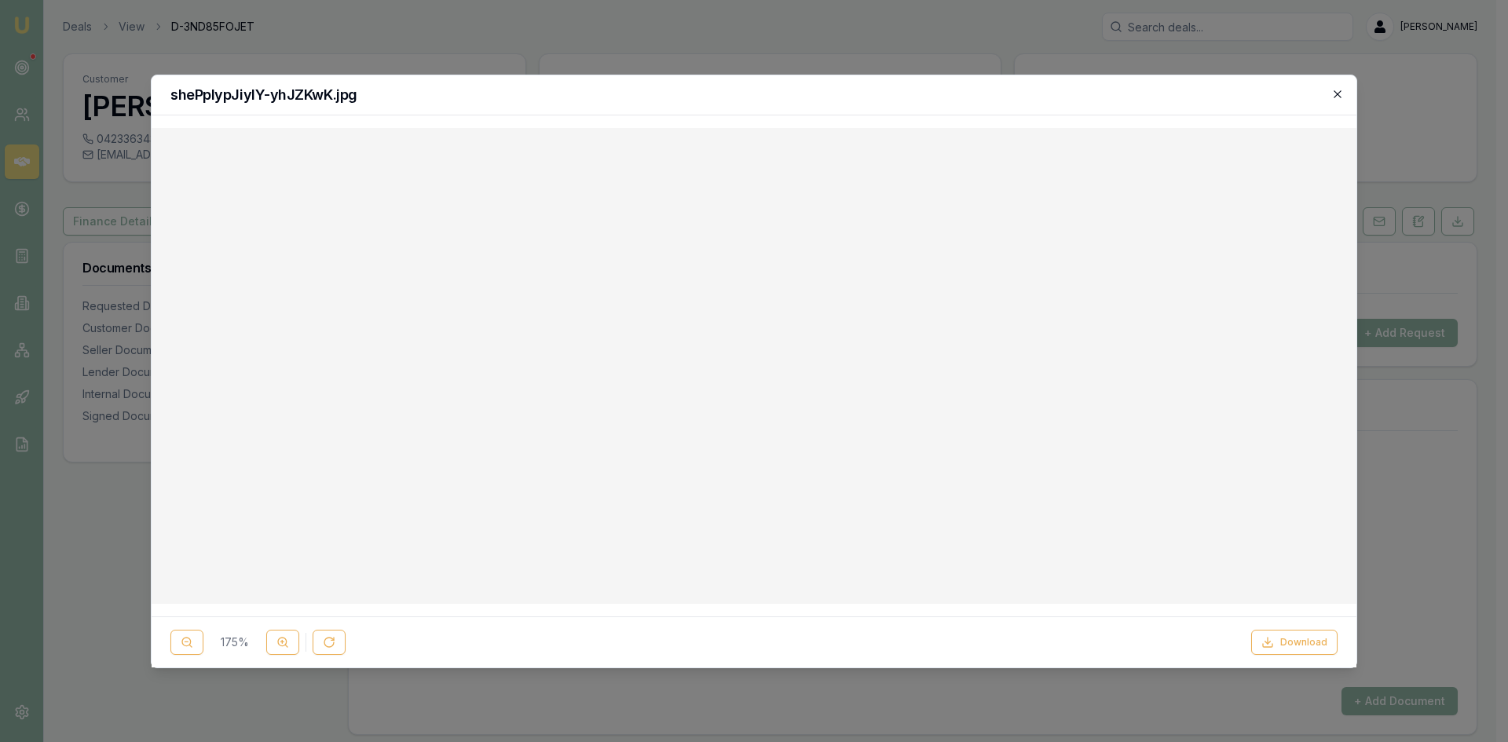
click at [1338, 94] on icon "button" at bounding box center [1336, 93] width 7 height 7
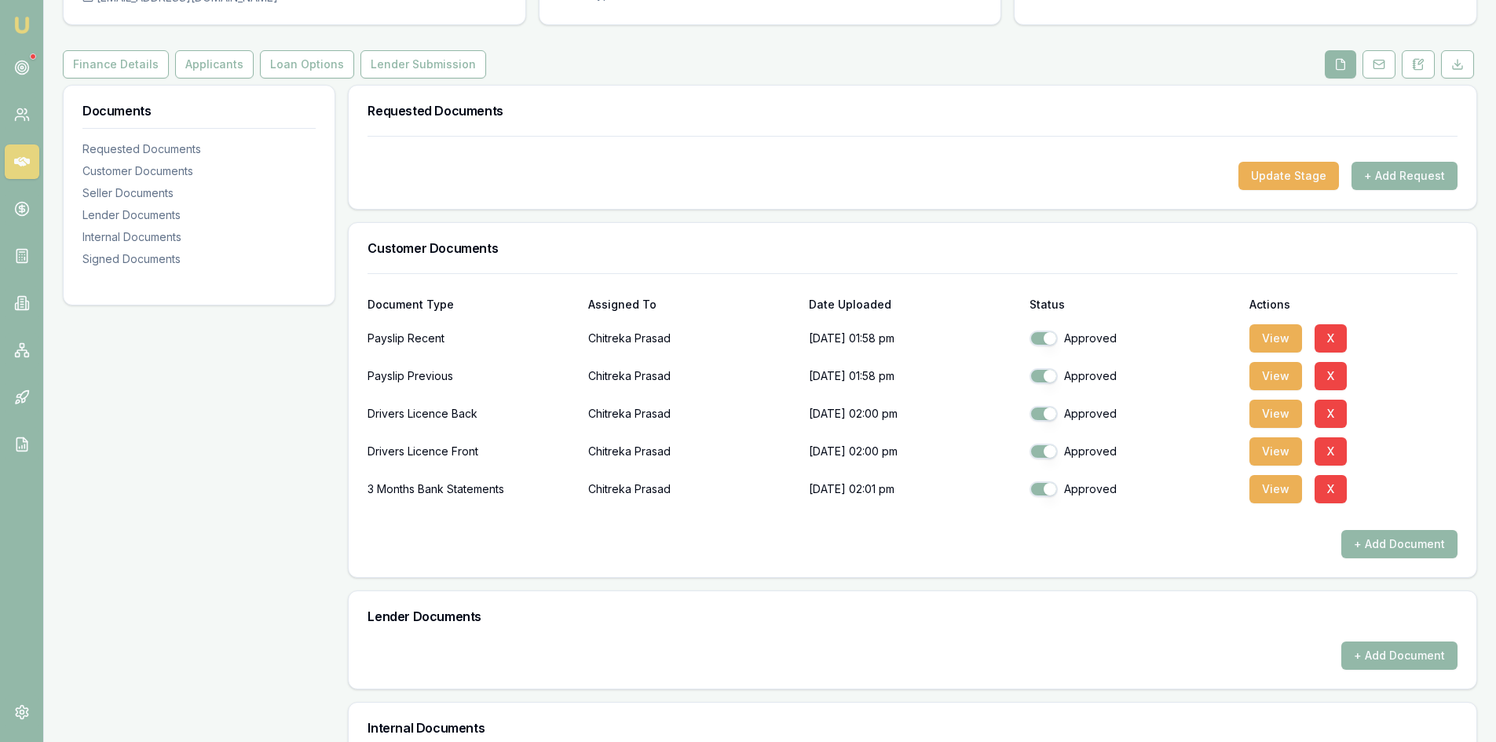
scroll to position [236, 0]
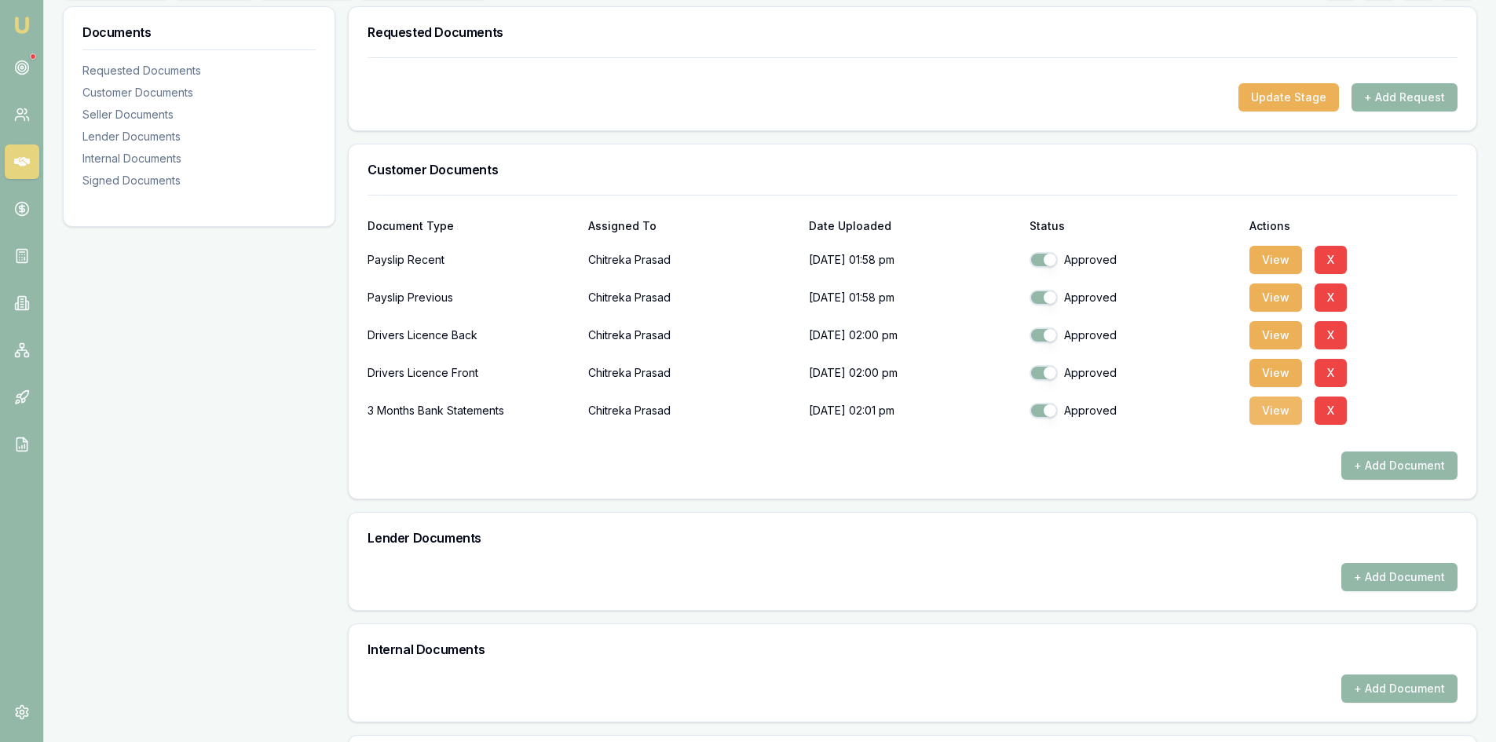
click at [1260, 417] on button "View" at bounding box center [1275, 411] width 53 height 28
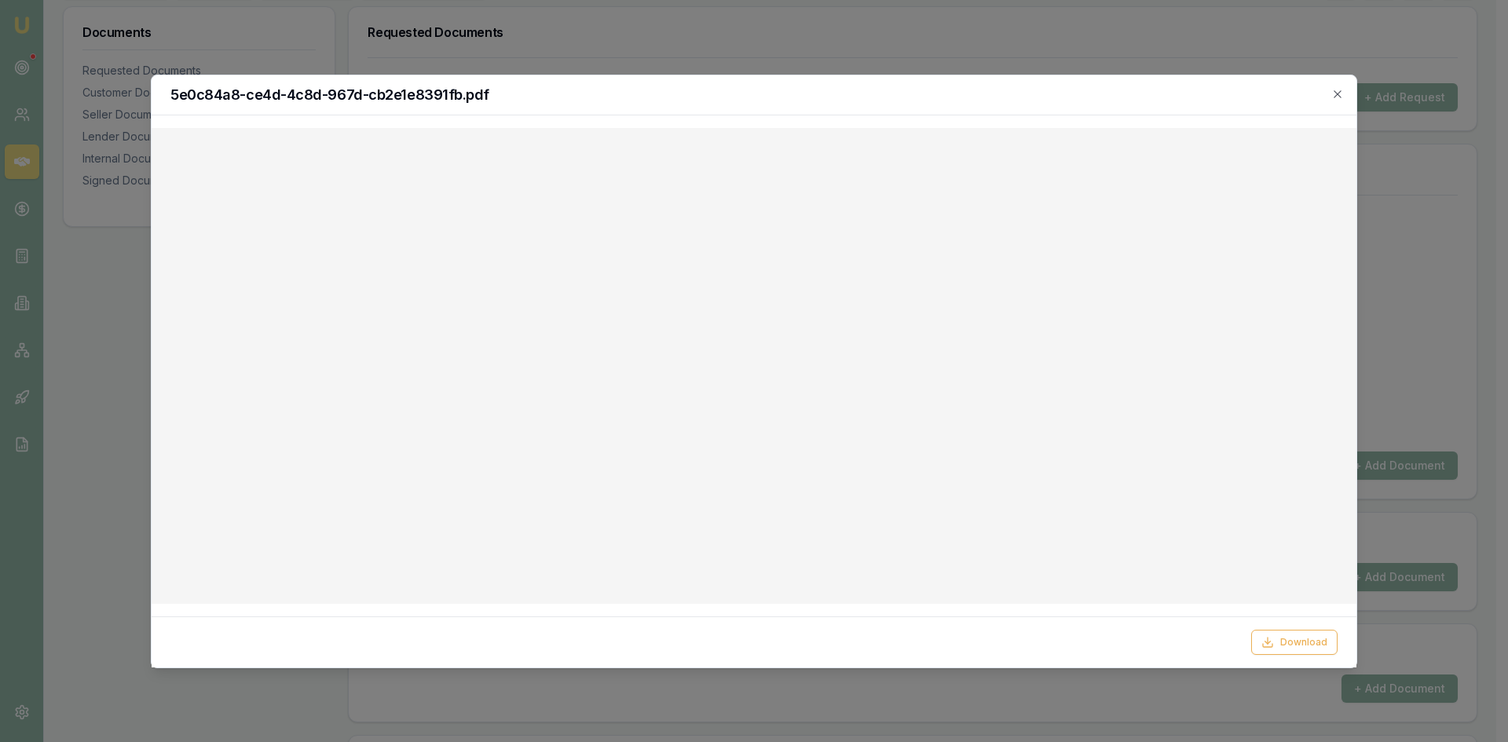
click at [1330, 93] on h2 "5e0c84a8-ce4d-4c8d-967d-cb2e1e8391fb.pdf" at bounding box center [753, 95] width 1167 height 14
click at [1335, 93] on icon "button" at bounding box center [1337, 94] width 13 height 13
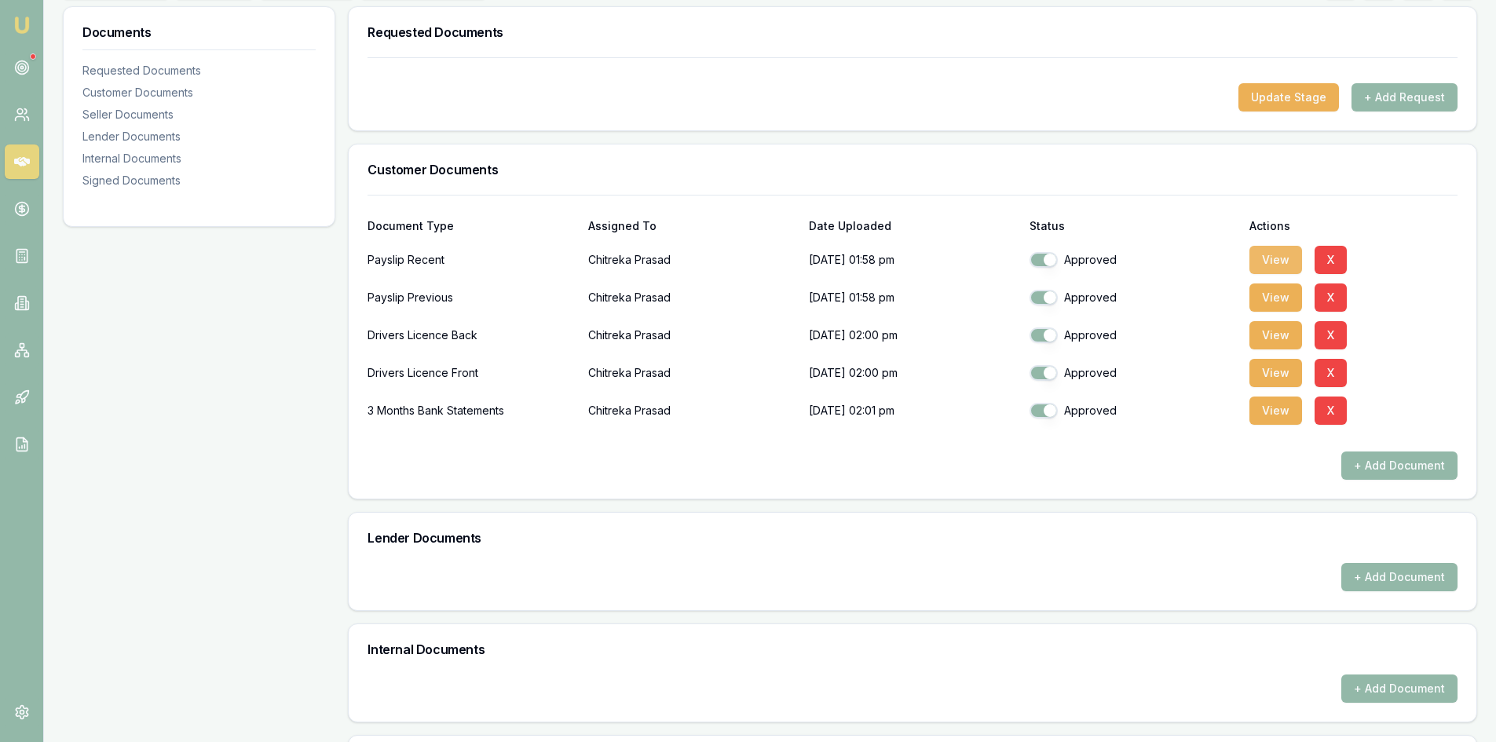
click at [1277, 261] on button "View" at bounding box center [1275, 260] width 53 height 28
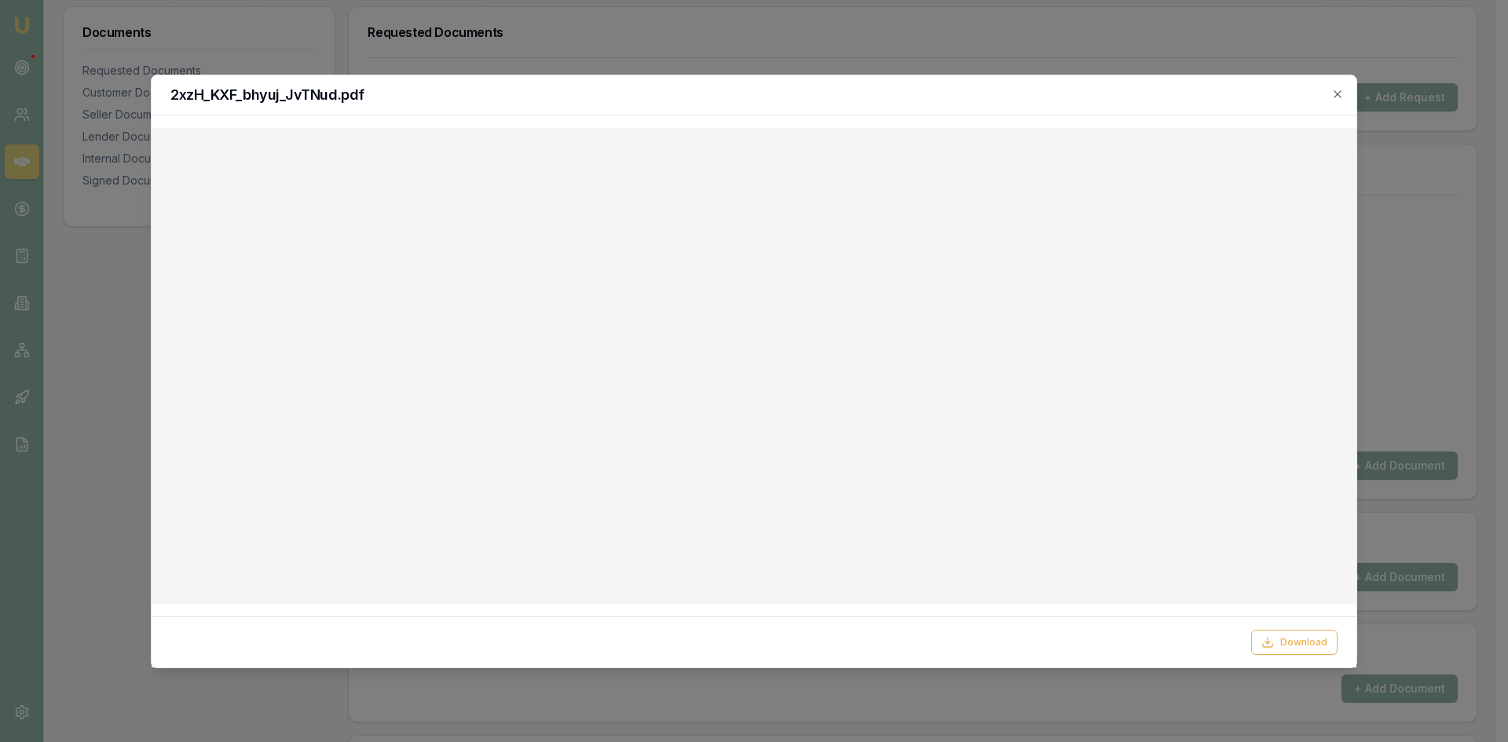
checkbox input "true"
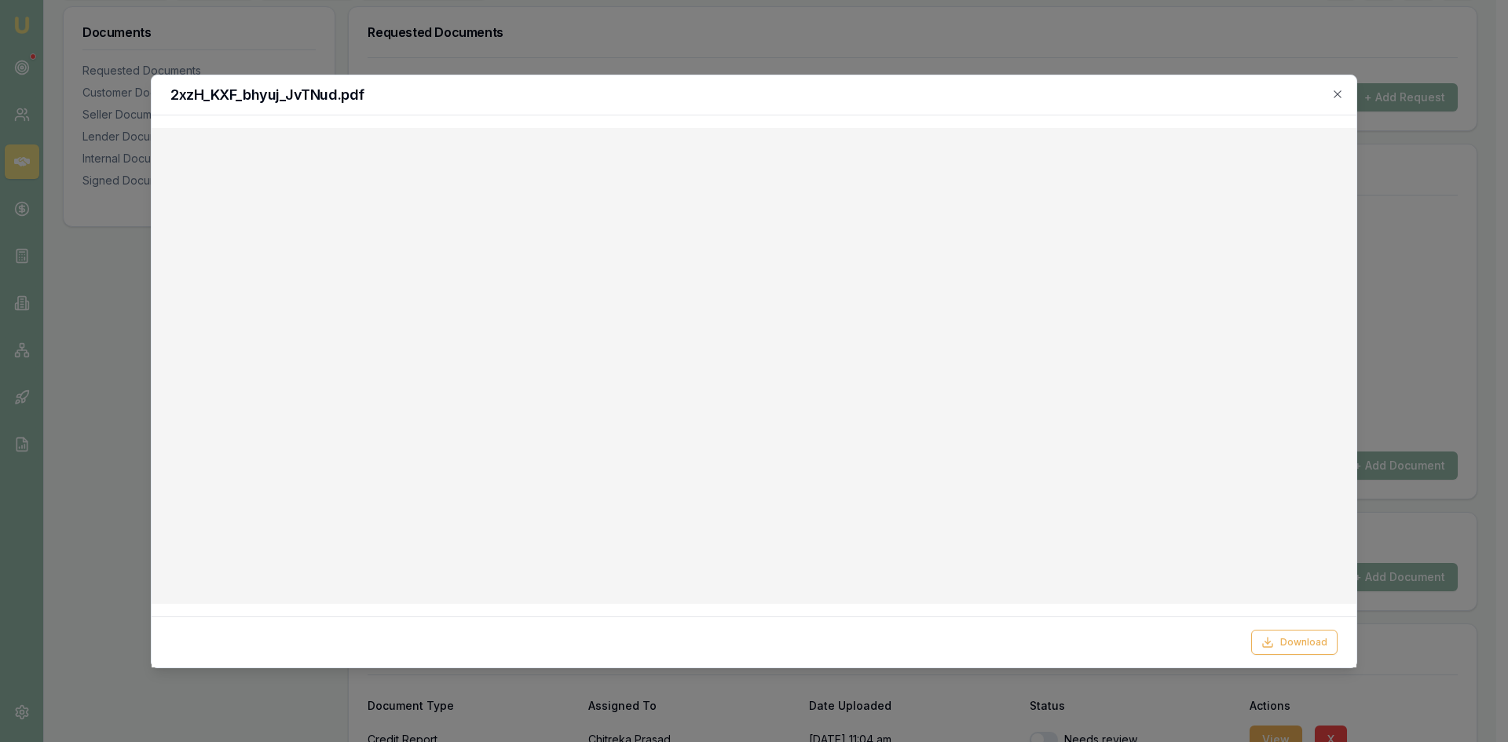
click at [1344, 92] on div "2xzH_KXF_bhyuj_JvTNud.pdf" at bounding box center [754, 95] width 1205 height 40
click at [1340, 88] on icon "button" at bounding box center [1337, 94] width 13 height 13
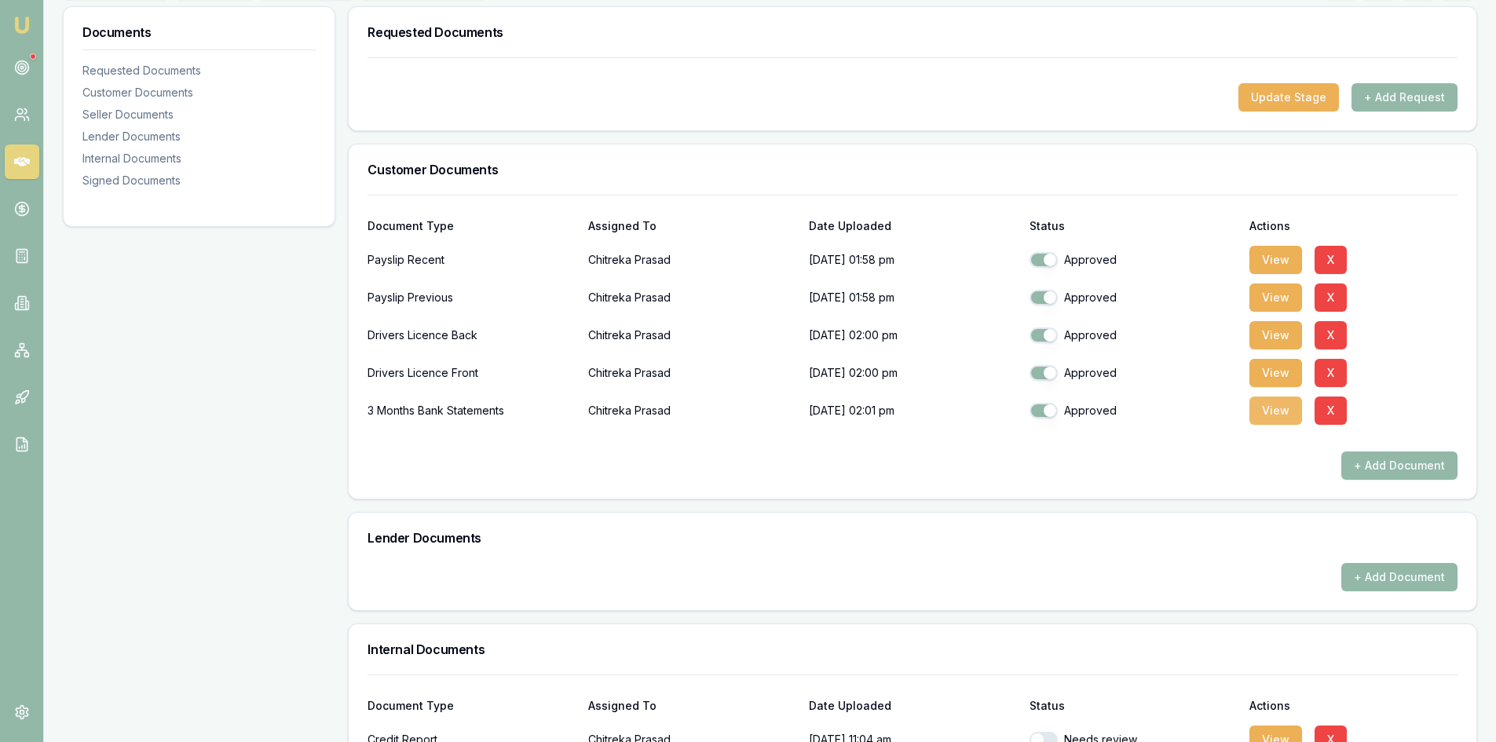
click at [1276, 414] on button "View" at bounding box center [1275, 411] width 53 height 28
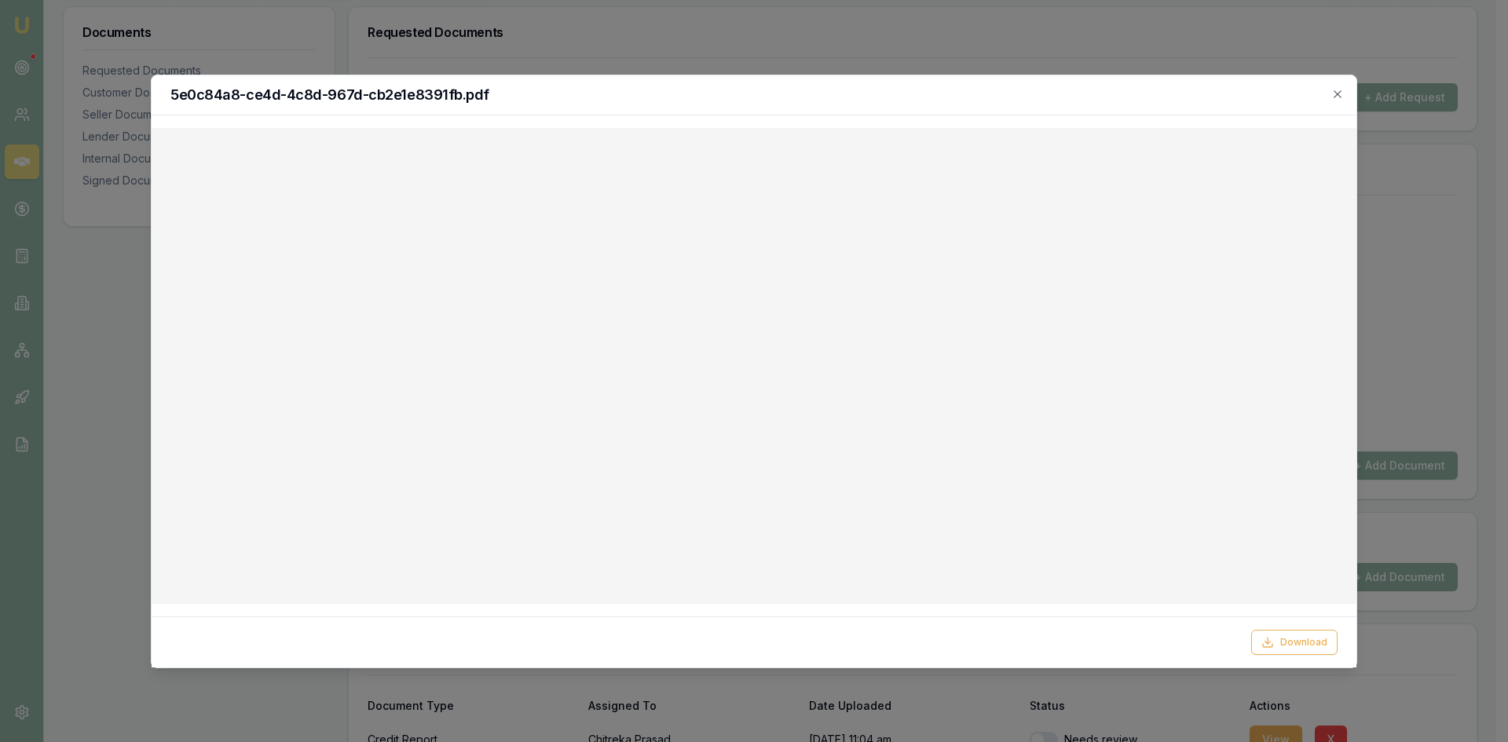
drag, startPoint x: 1342, startPoint y: 93, endPoint x: 962, endPoint y: 93, distance: 380.1
click at [1341, 93] on icon "button" at bounding box center [1337, 94] width 13 height 13
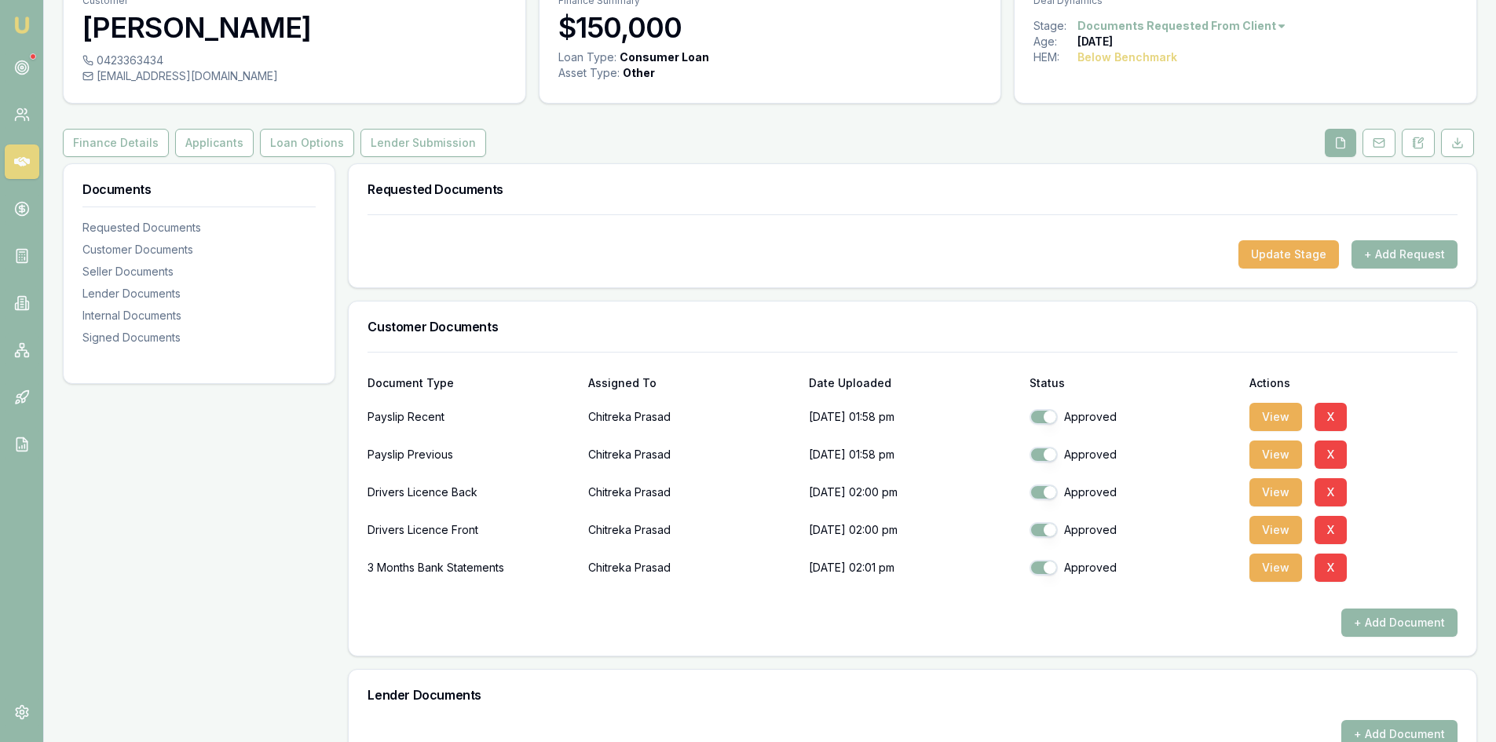
scroll to position [0, 0]
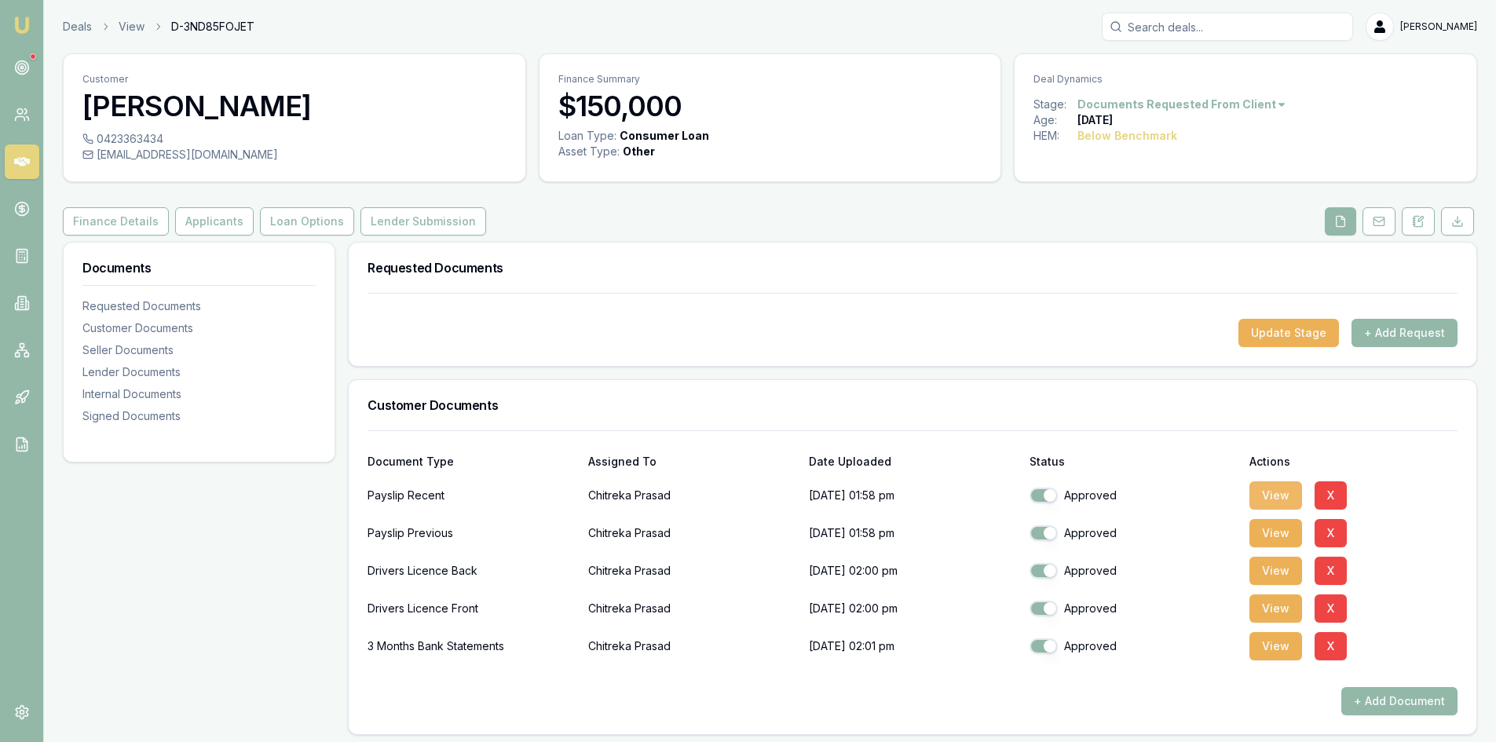
click at [1280, 498] on button "View" at bounding box center [1275, 495] width 53 height 28
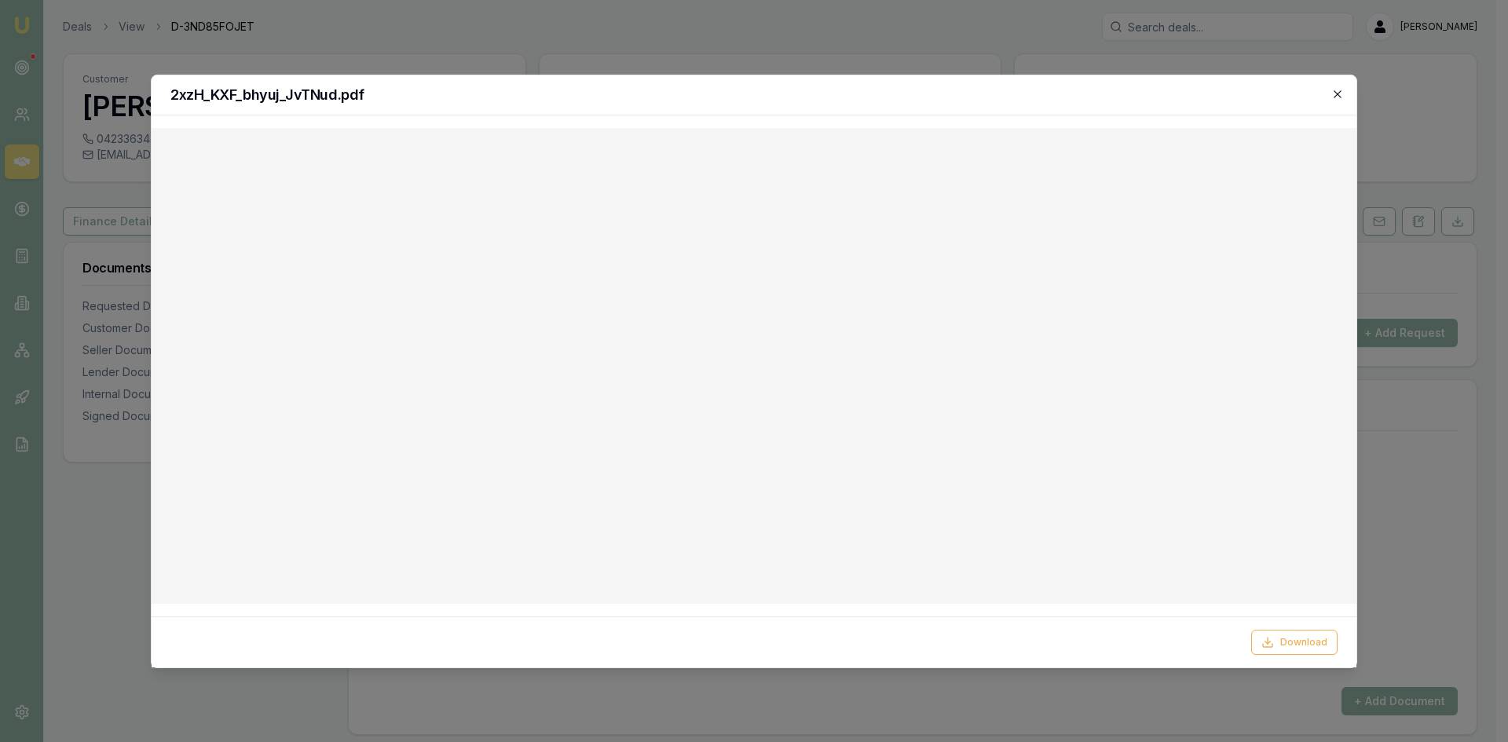
click at [1338, 94] on icon "button" at bounding box center [1336, 93] width 7 height 7
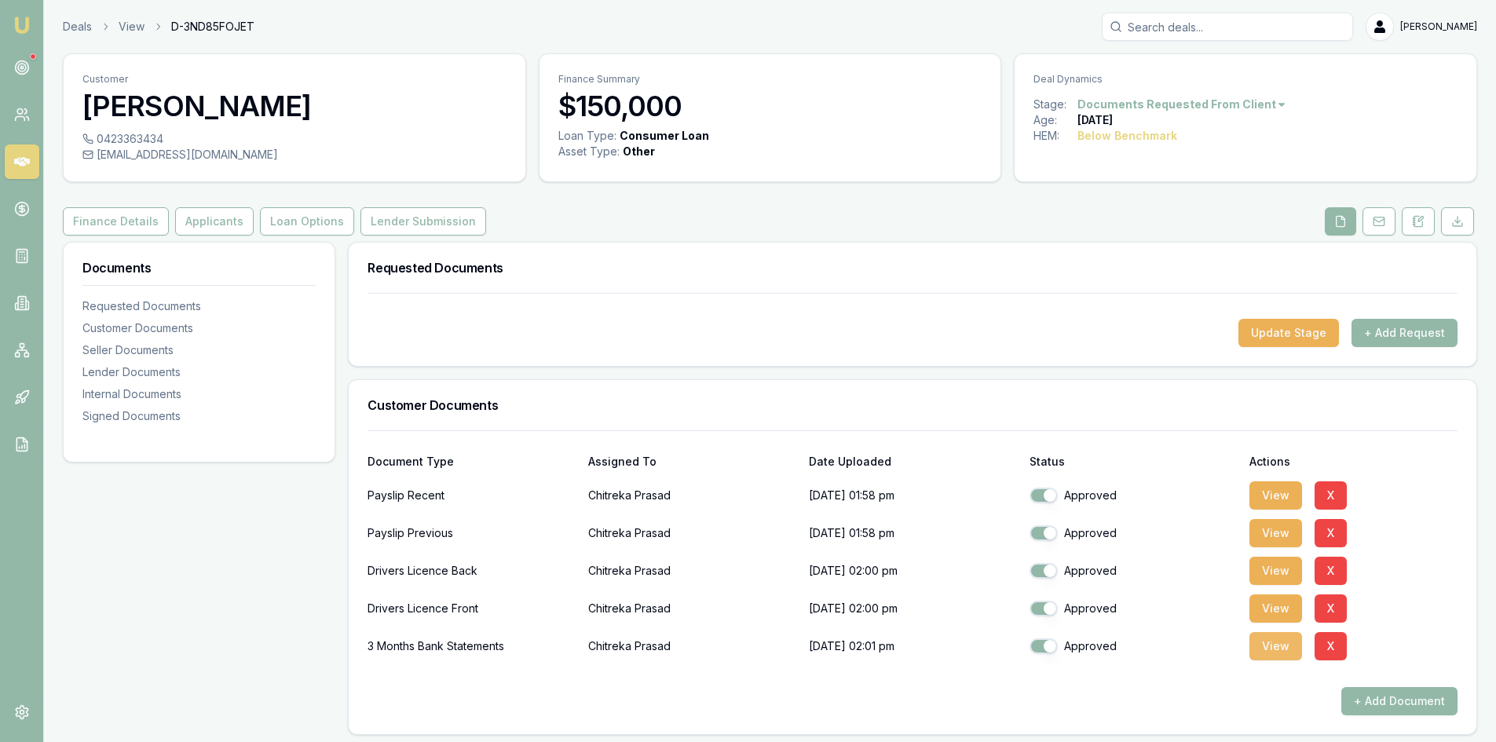
click at [1280, 653] on button "View" at bounding box center [1275, 646] width 53 height 28
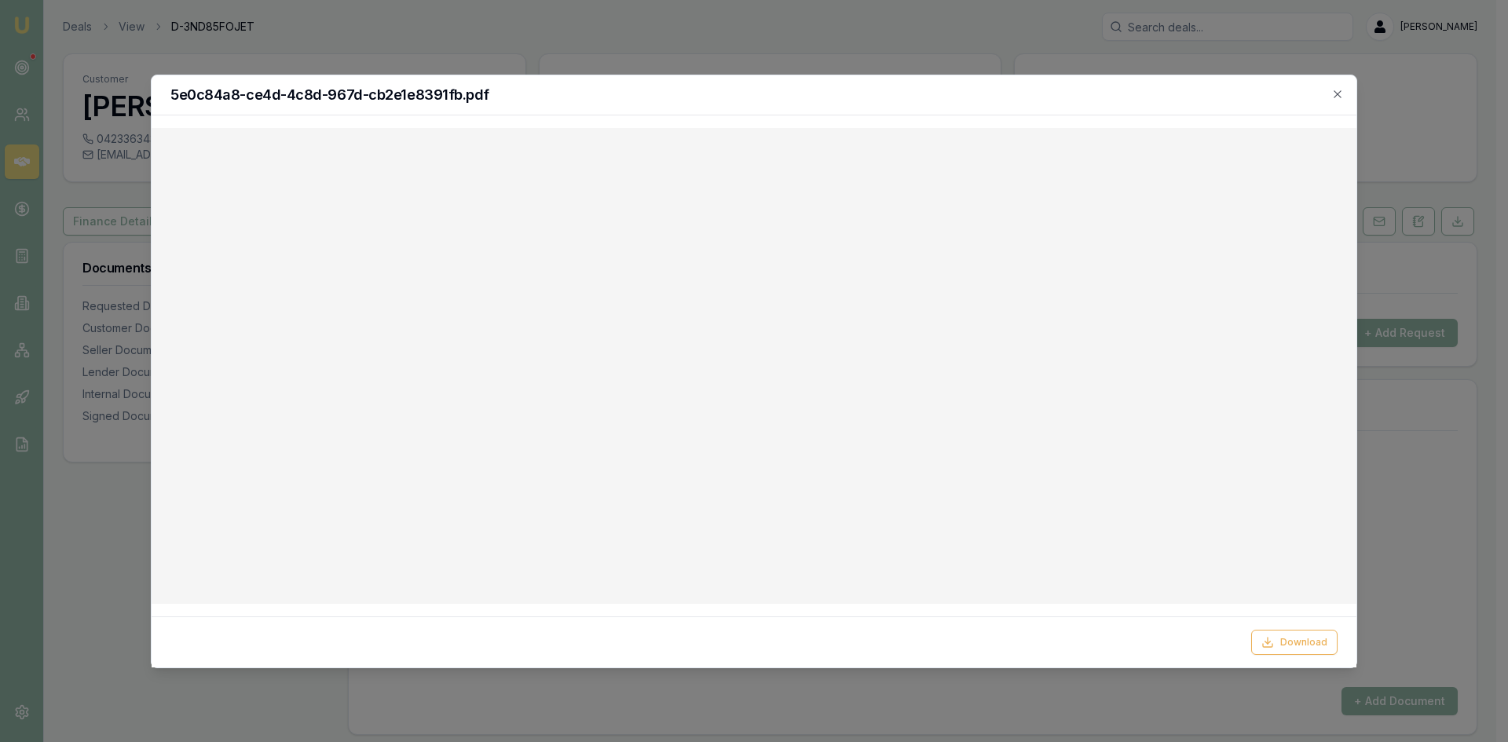
click at [1340, 86] on div "5e0c84a8-ce4d-4c8d-967d-cb2e1e8391fb.pdf" at bounding box center [754, 95] width 1205 height 40
click at [1333, 95] on icon "button" at bounding box center [1337, 94] width 13 height 13
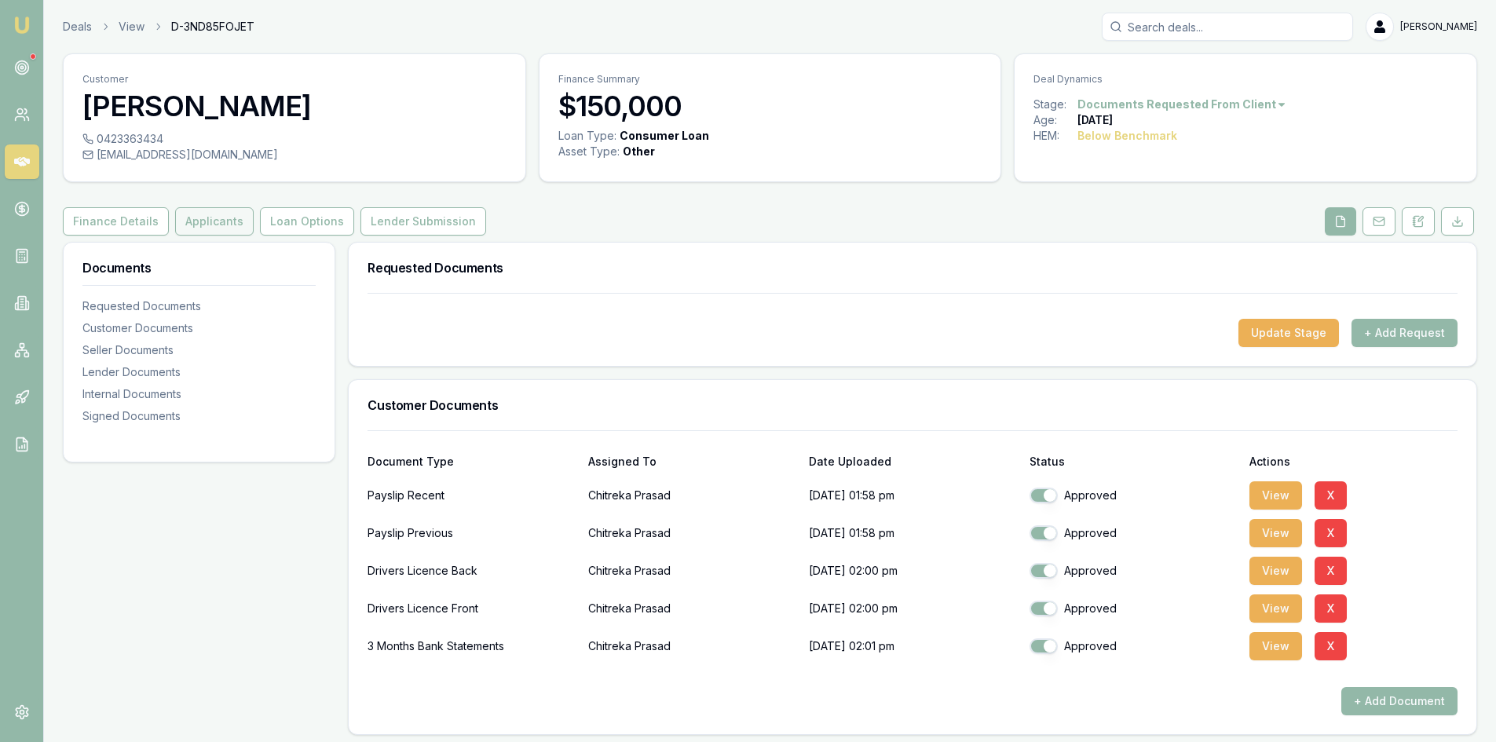
click at [206, 231] on button "Applicants" at bounding box center [214, 221] width 79 height 28
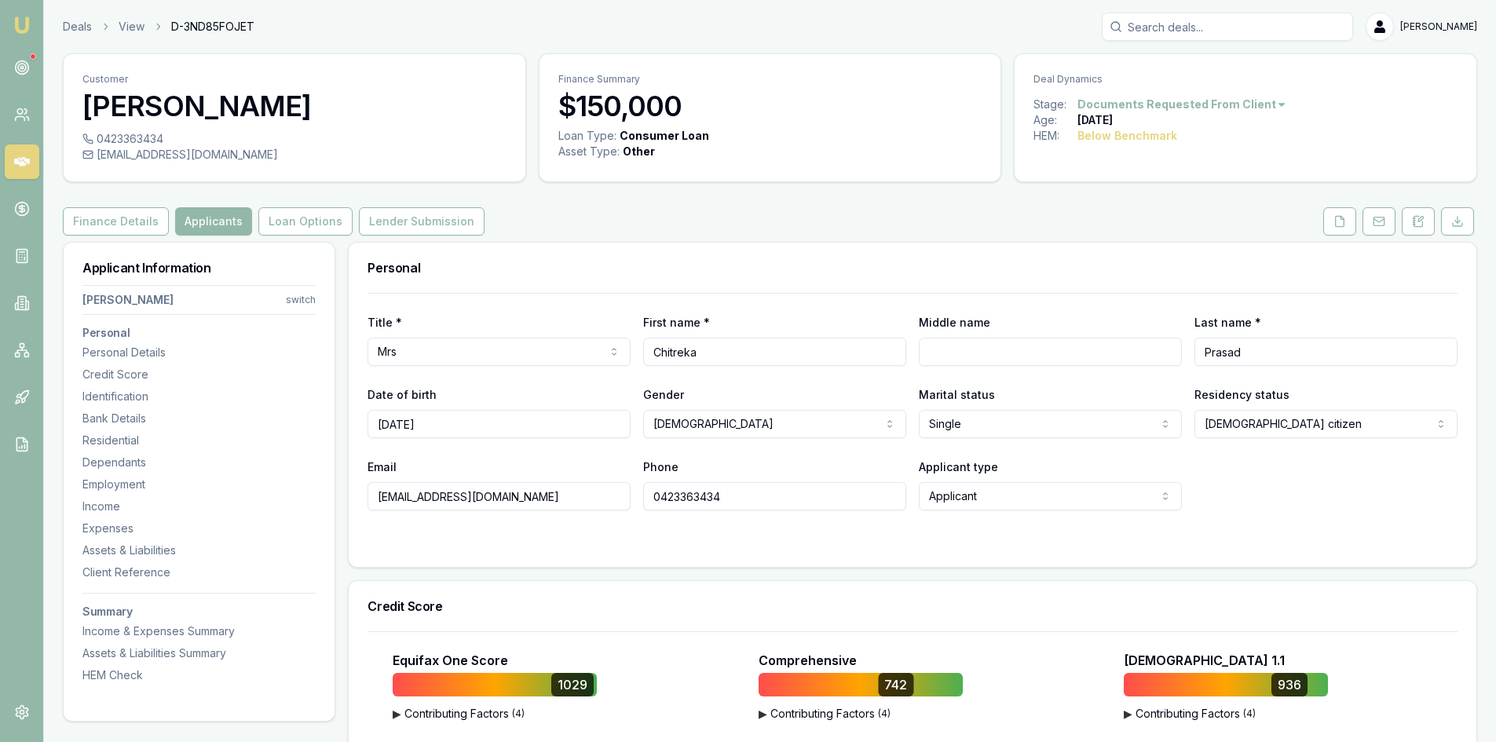
scroll to position [314, 0]
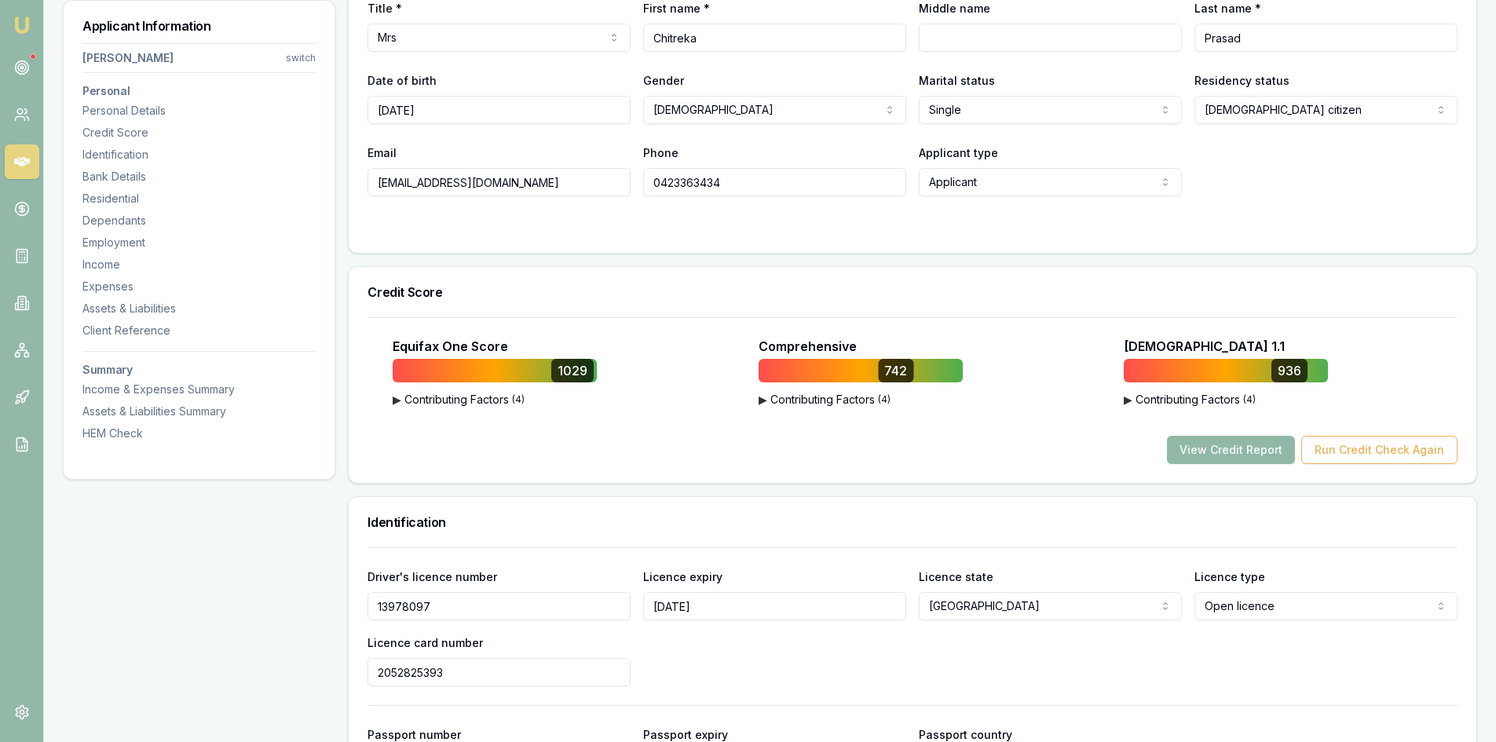
click at [1240, 447] on button "View Credit Report" at bounding box center [1231, 450] width 128 height 28
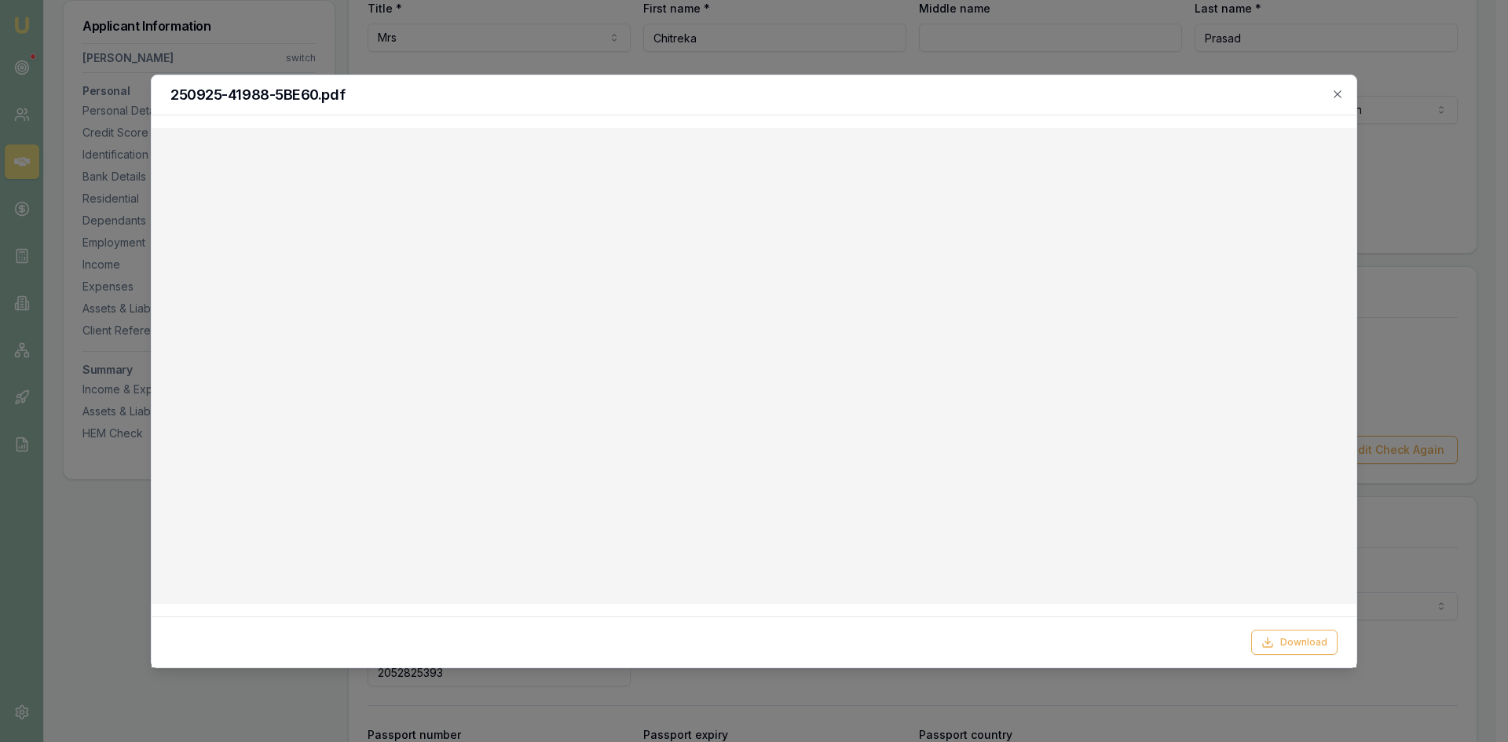
drag, startPoint x: 1338, startPoint y: 90, endPoint x: 1241, endPoint y: 90, distance: 97.4
click at [1338, 90] on icon "button" at bounding box center [1337, 94] width 13 height 13
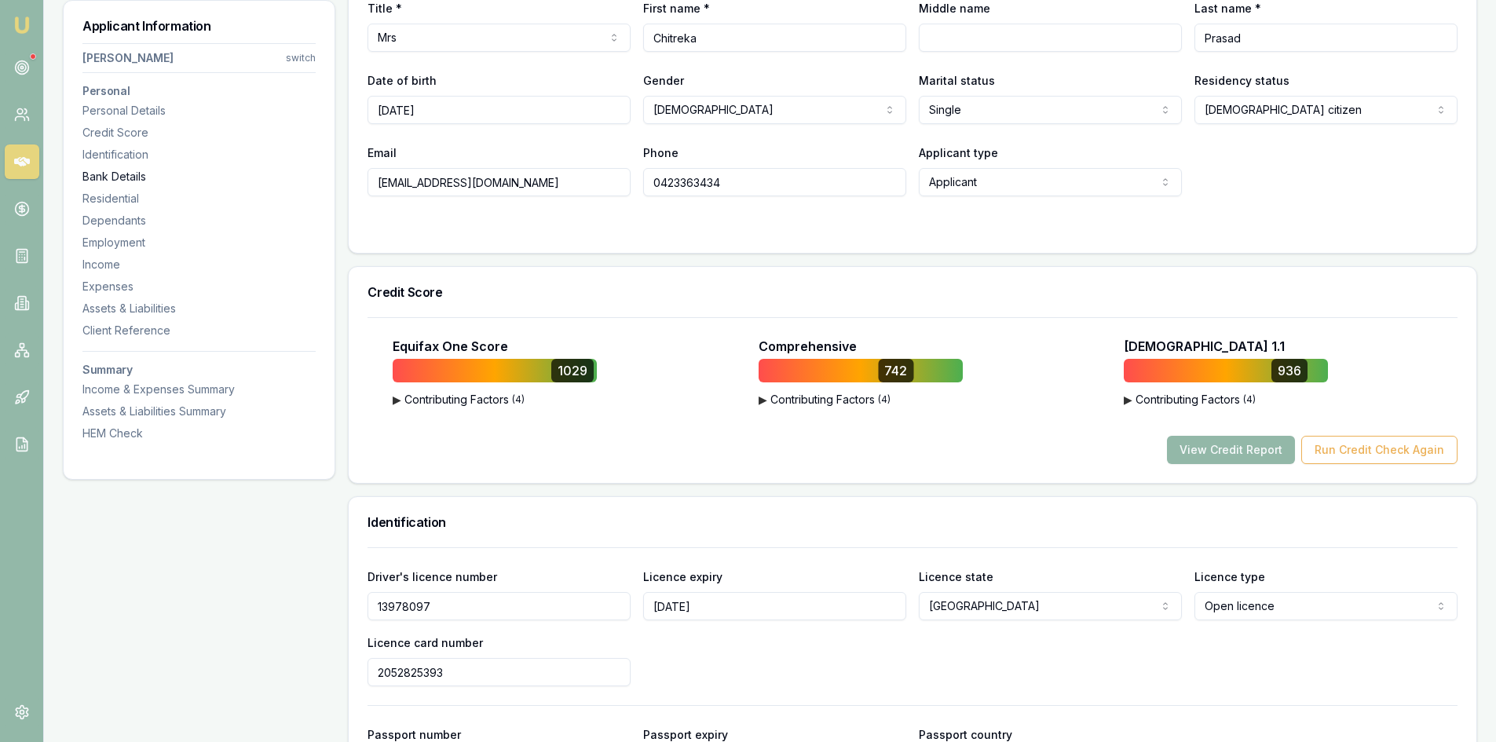
scroll to position [157, 0]
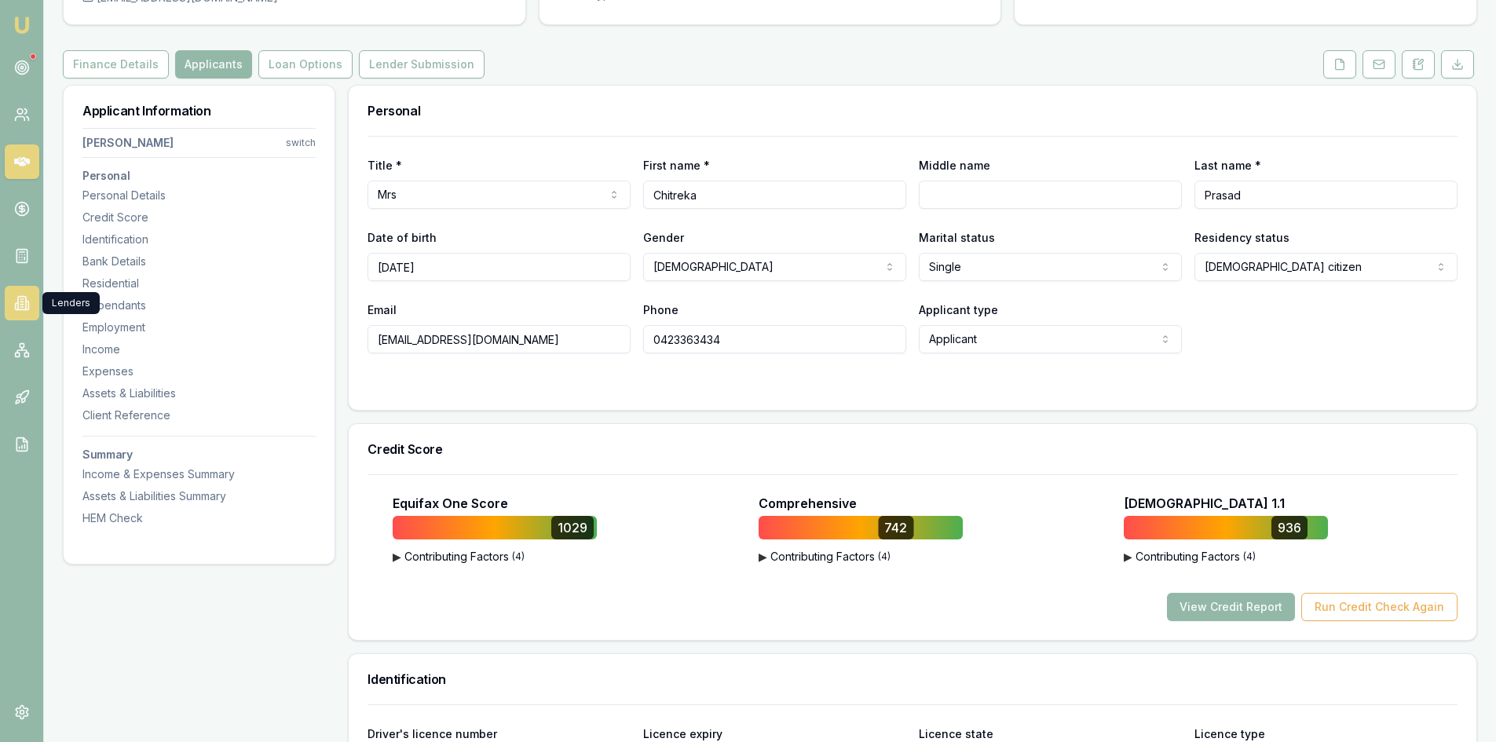
click at [19, 302] on icon at bounding box center [22, 303] width 16 height 16
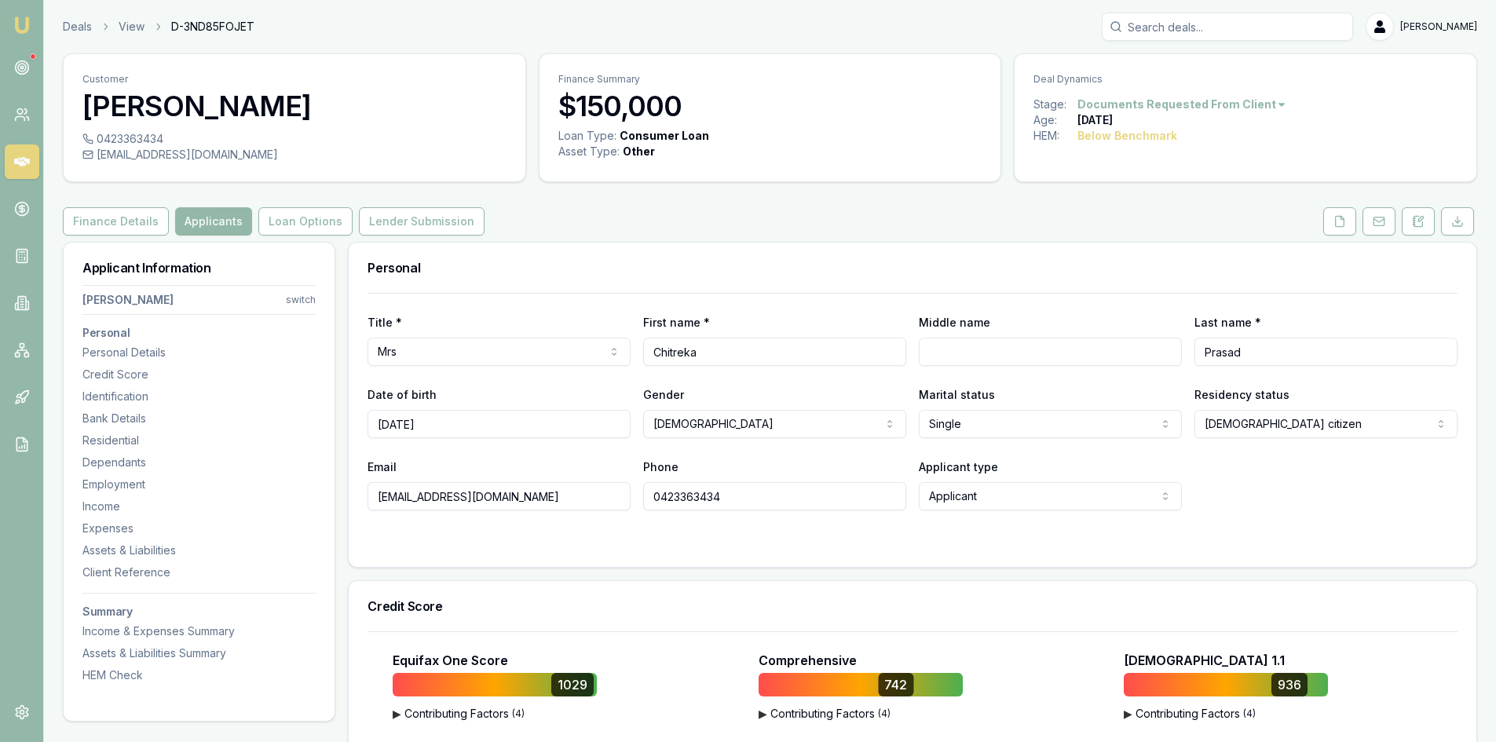
scroll to position [79, 0]
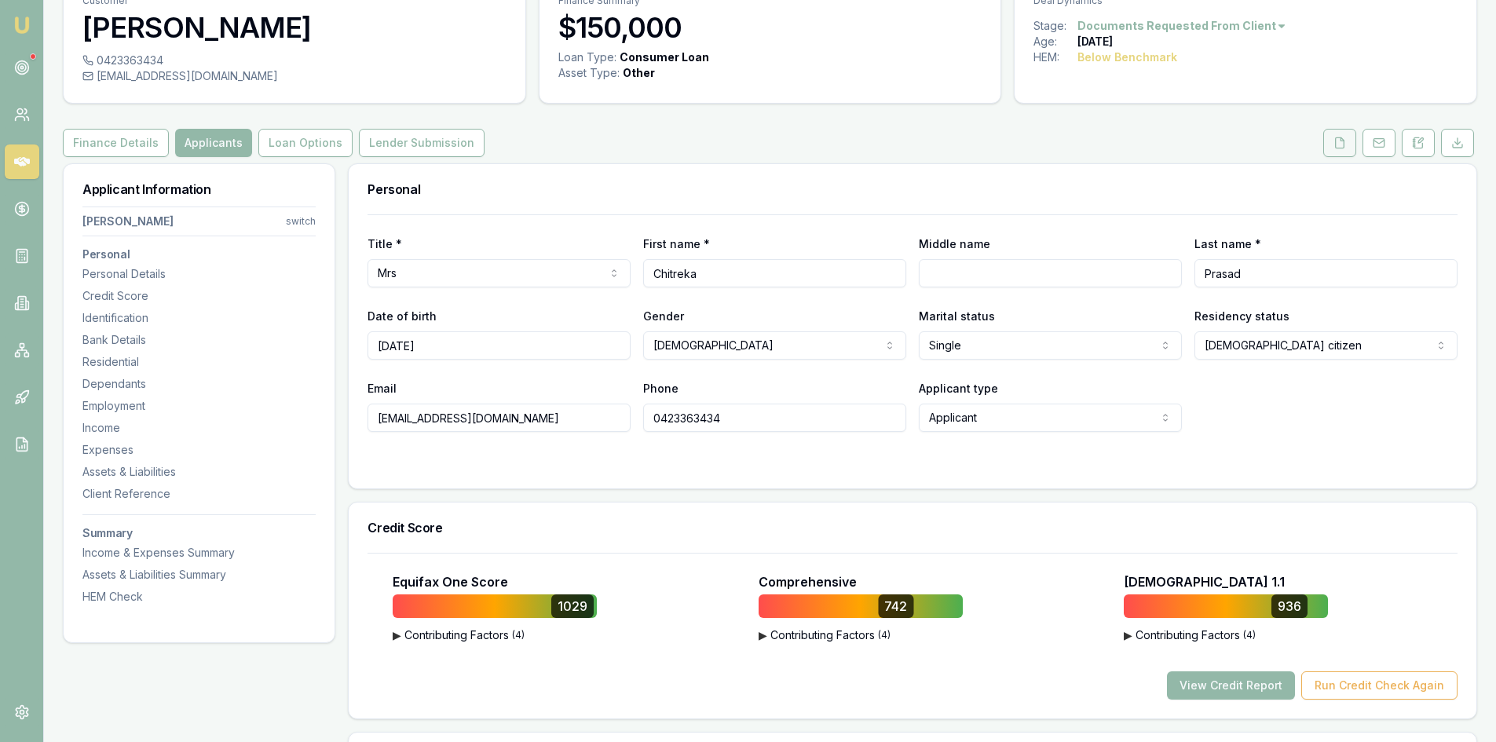
click at [1337, 144] on icon at bounding box center [1339, 143] width 13 height 13
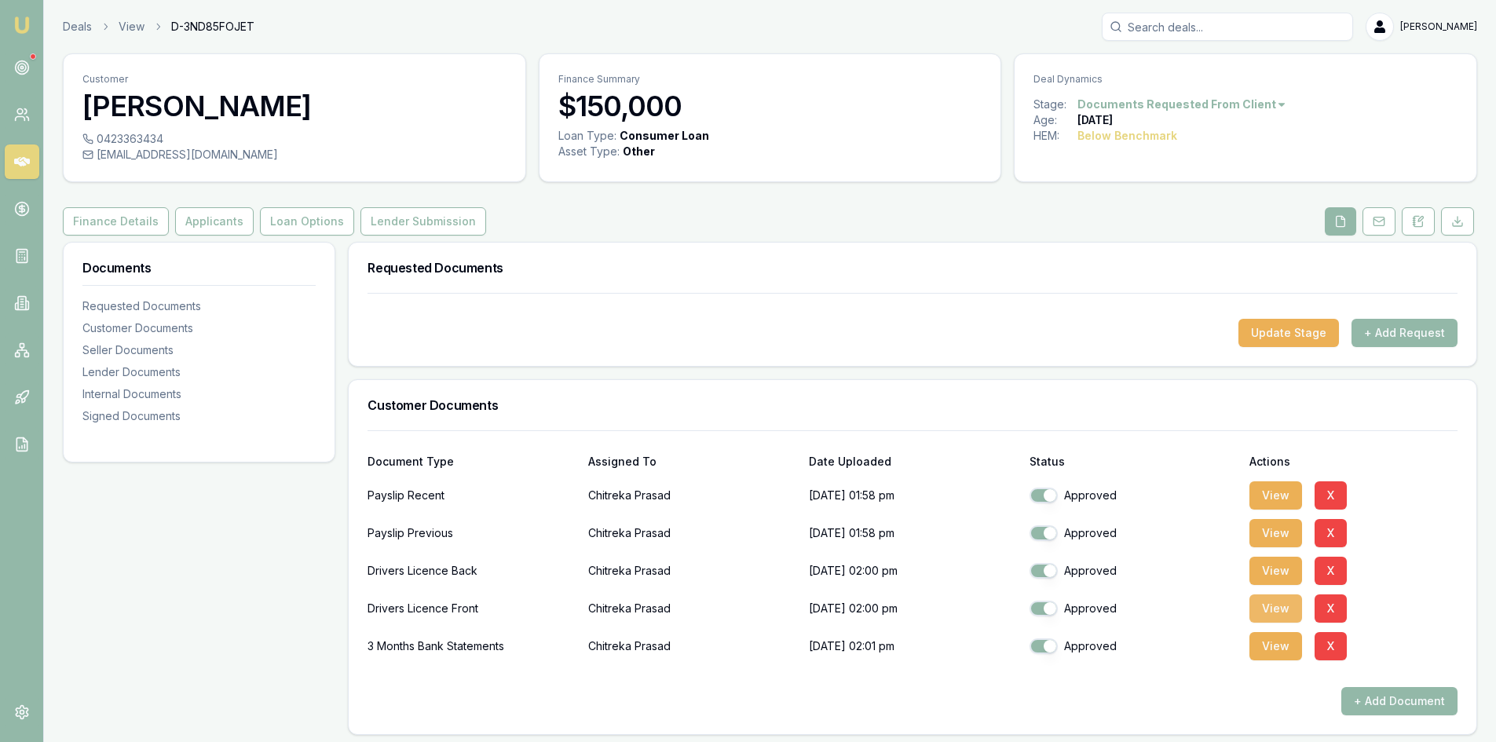
click at [1266, 606] on button "View" at bounding box center [1275, 608] width 53 height 28
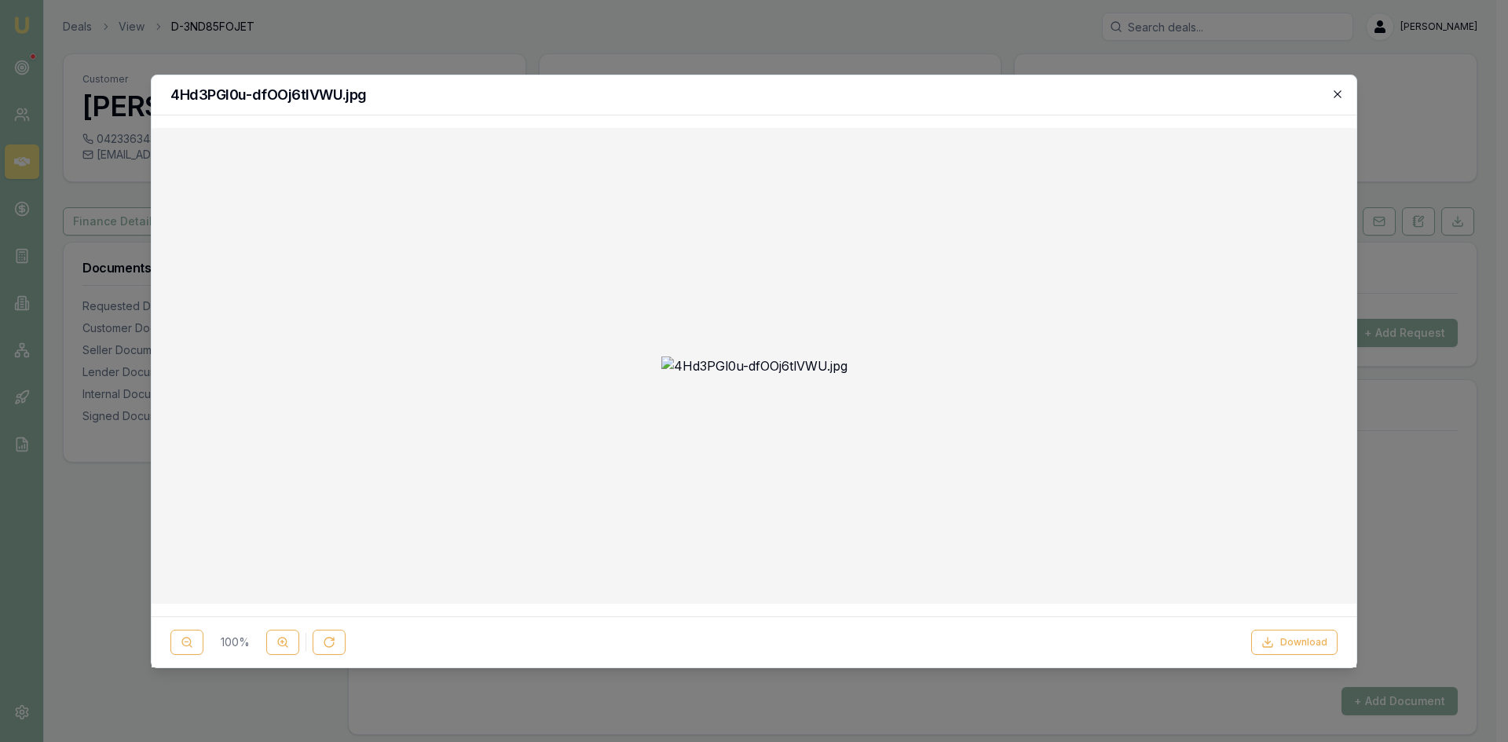
click at [1333, 97] on icon "button" at bounding box center [1337, 94] width 13 height 13
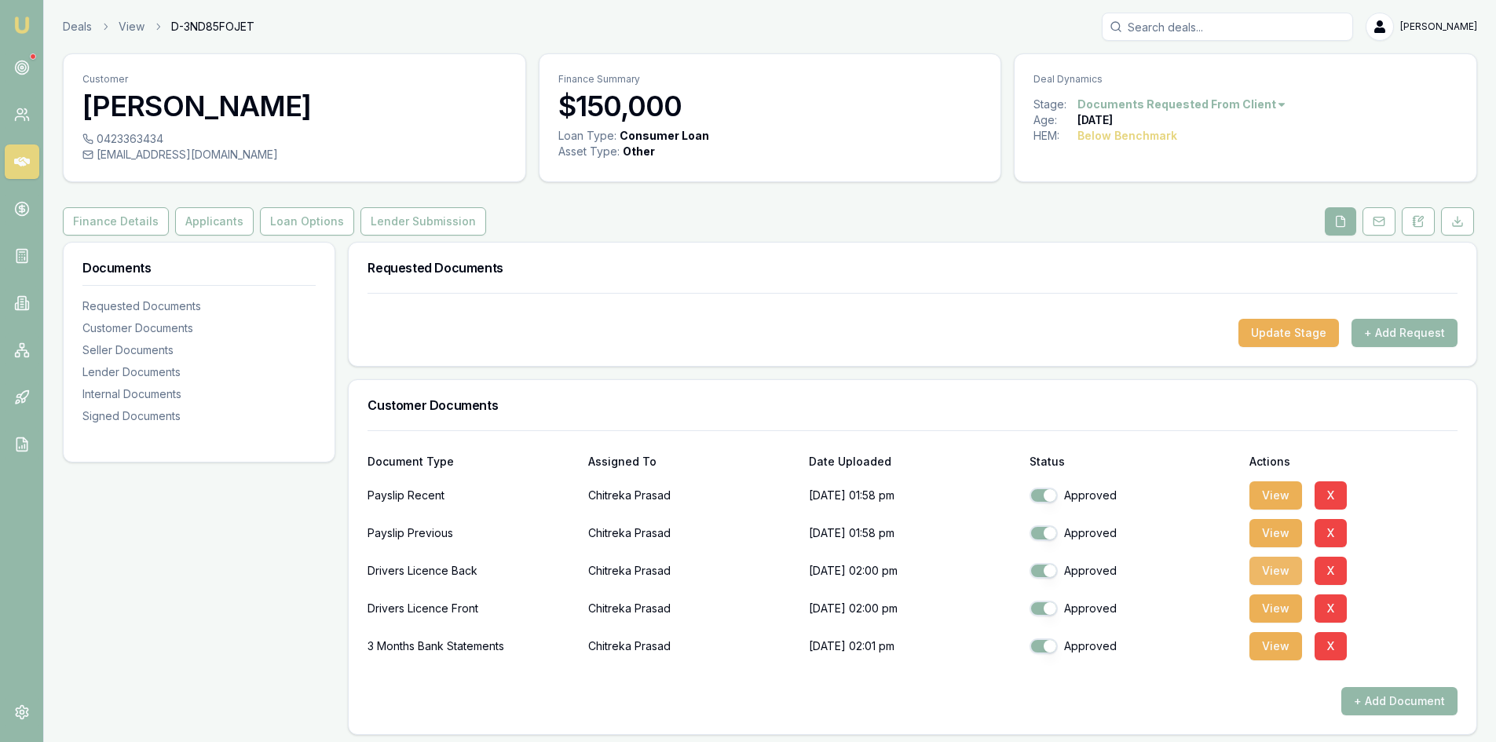
click at [1278, 573] on button "View" at bounding box center [1275, 571] width 53 height 28
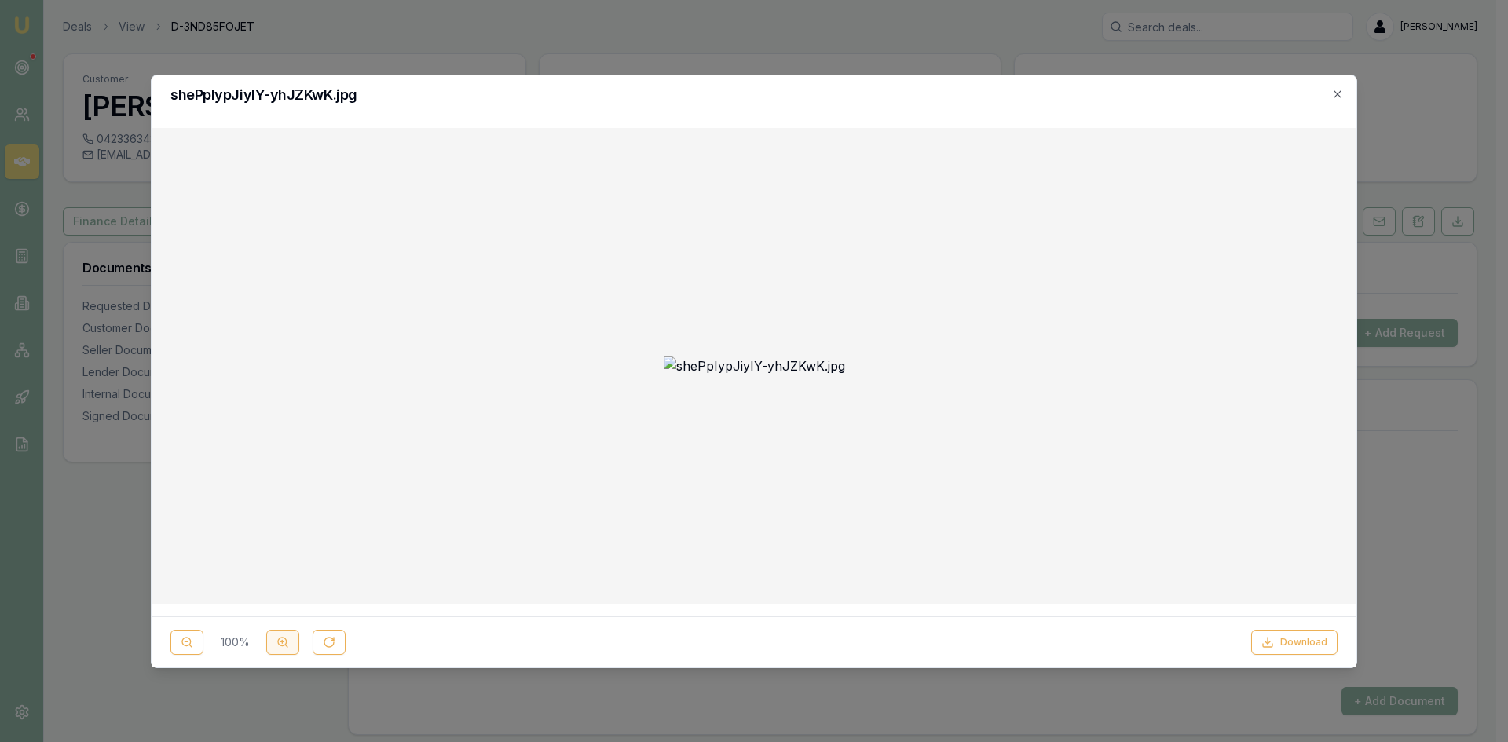
click at [285, 642] on icon at bounding box center [282, 642] width 13 height 13
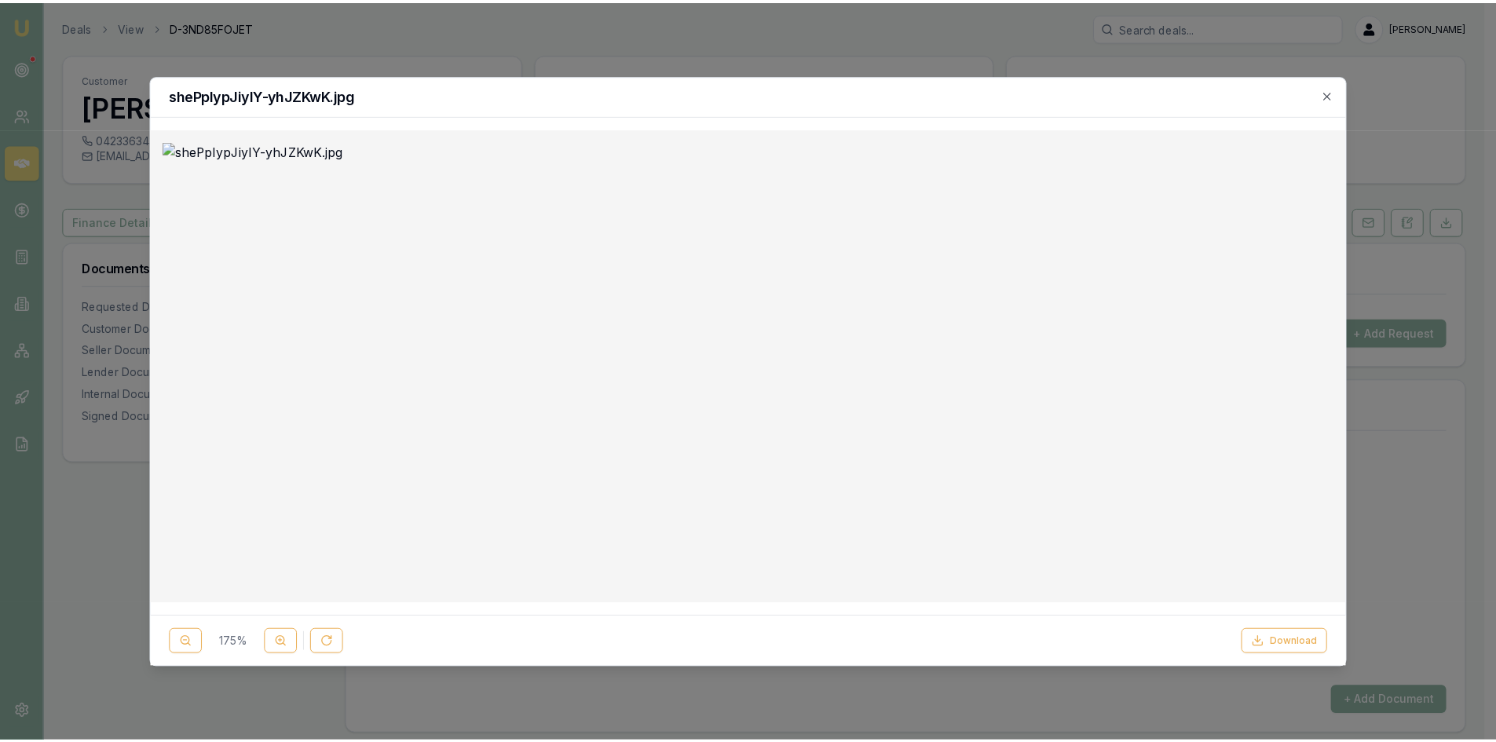
scroll to position [236, 0]
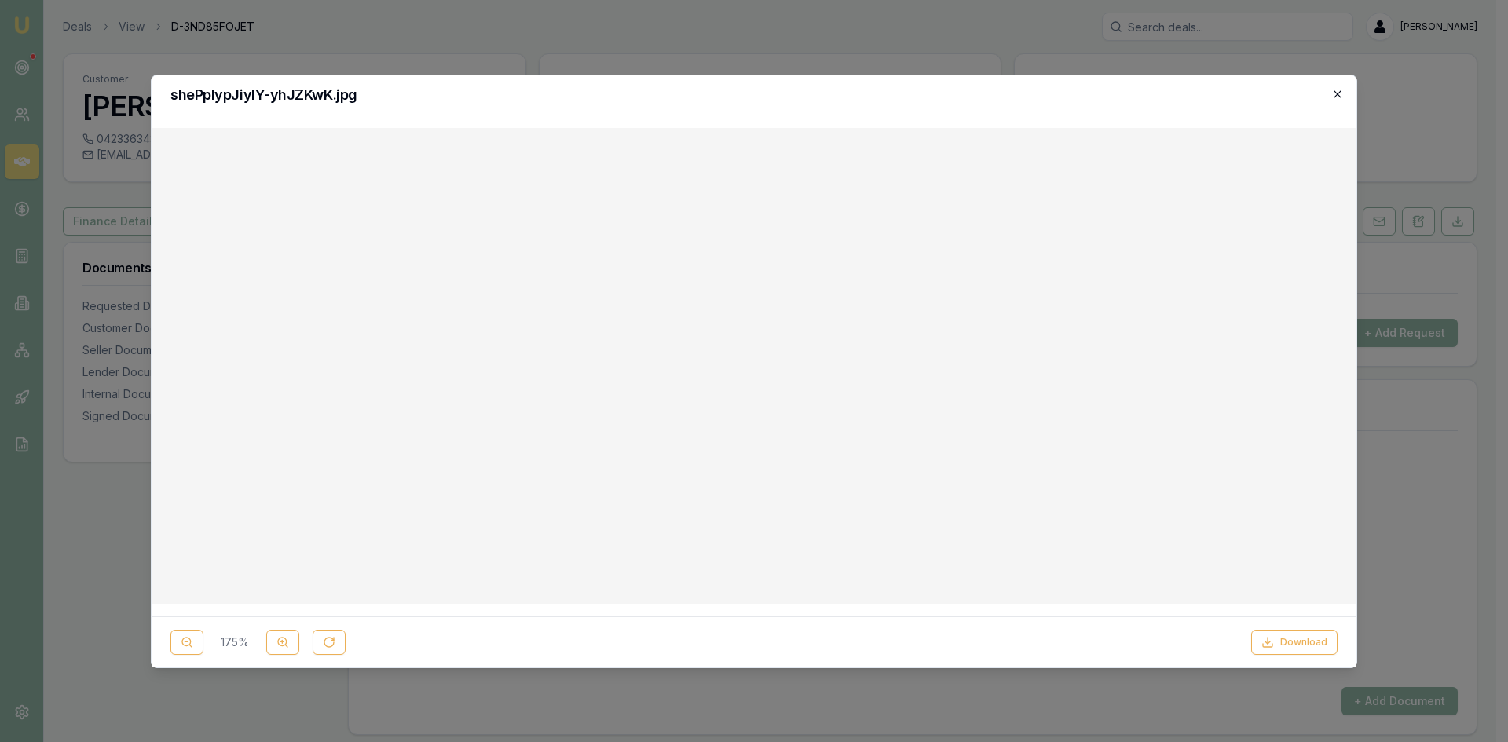
click at [1336, 97] on icon "button" at bounding box center [1337, 94] width 13 height 13
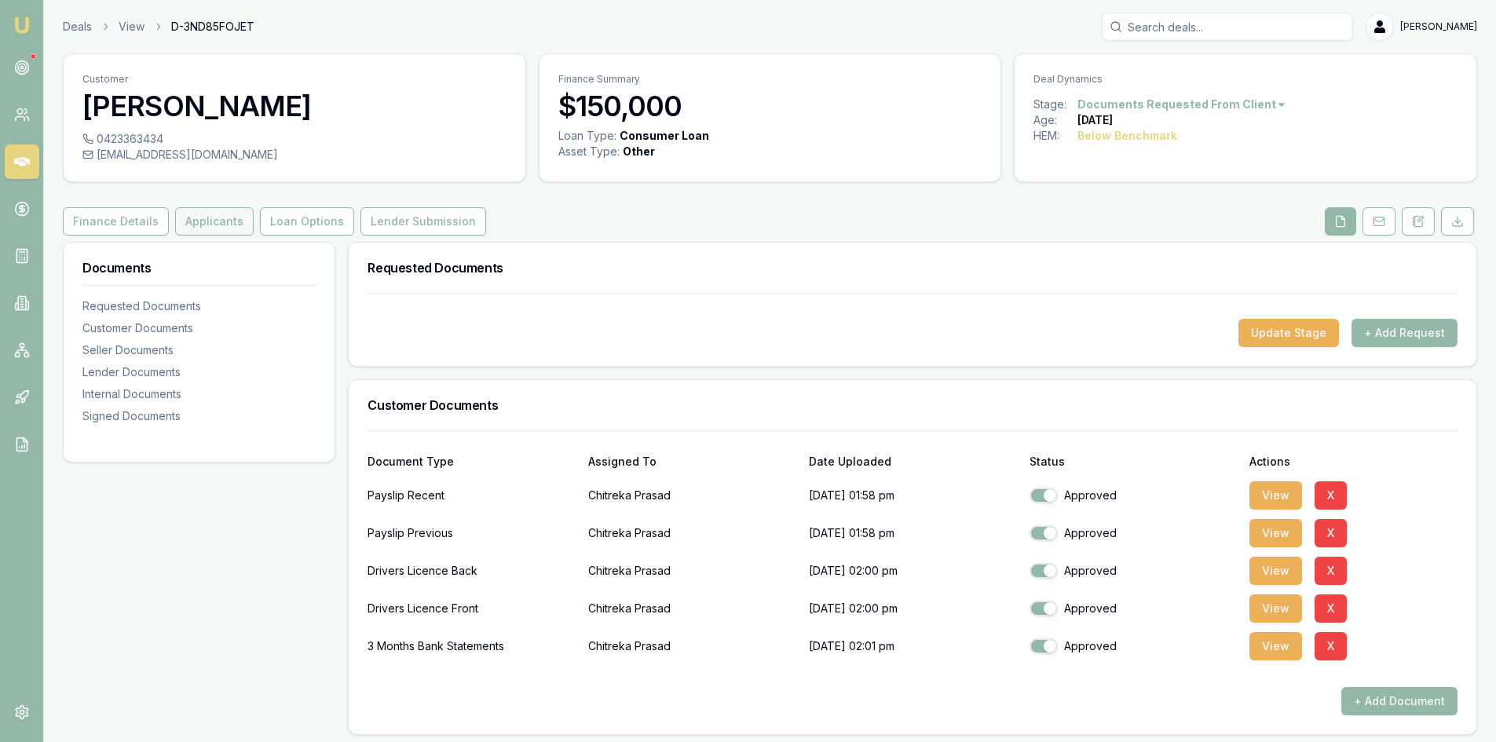
click at [177, 222] on button "Applicants" at bounding box center [214, 221] width 79 height 28
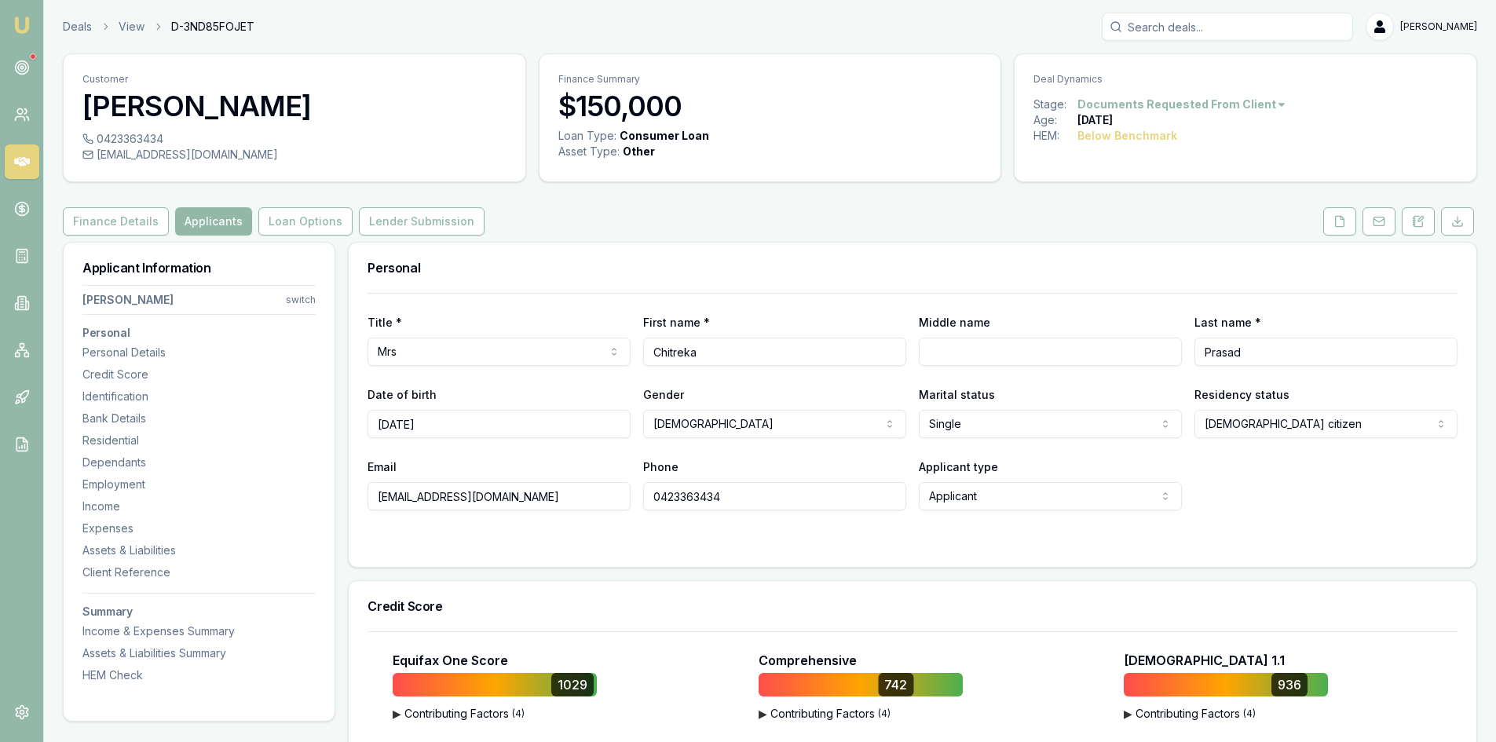
scroll to position [79, 0]
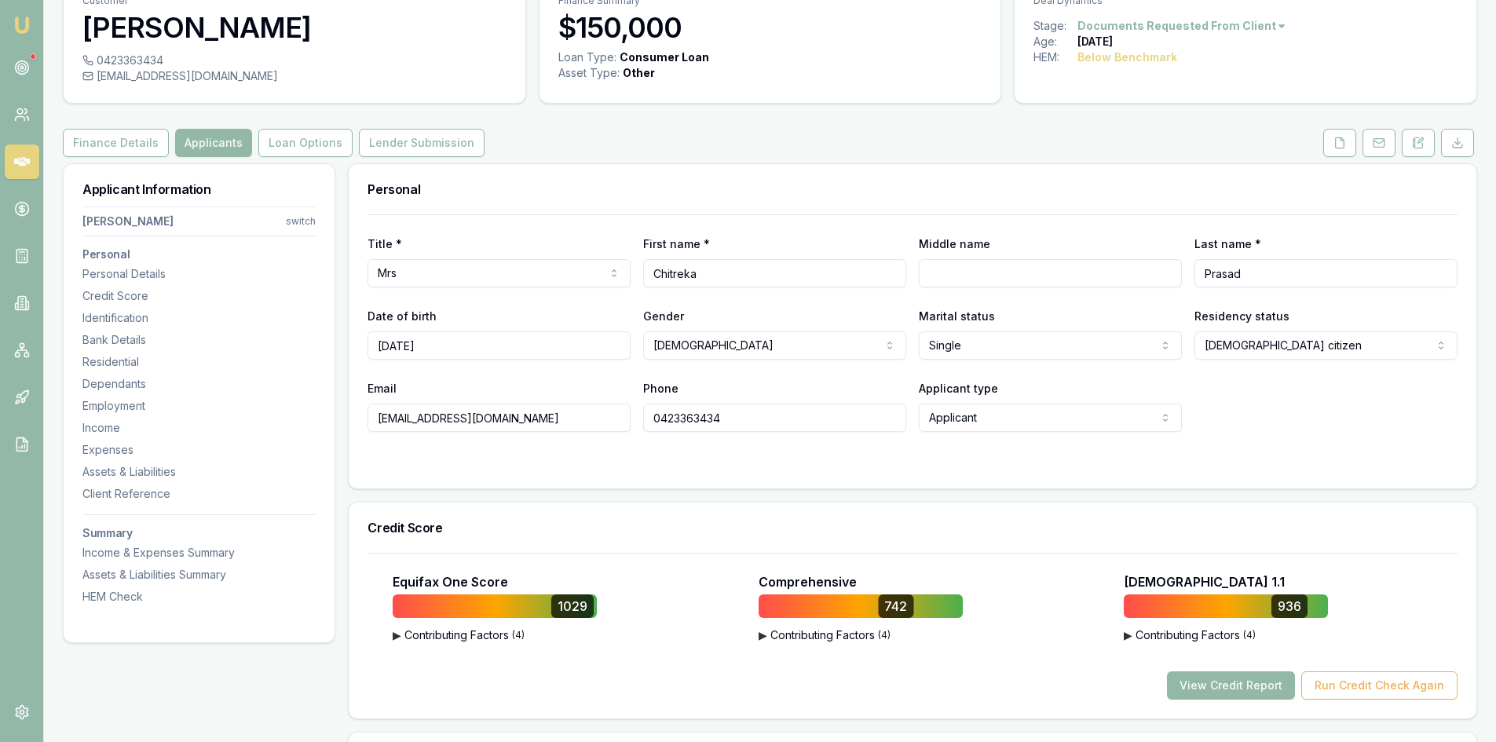
click at [698, 412] on input "0423363434" at bounding box center [774, 418] width 263 height 28
drag, startPoint x: 524, startPoint y: 418, endPoint x: 311, endPoint y: 427, distance: 213.0
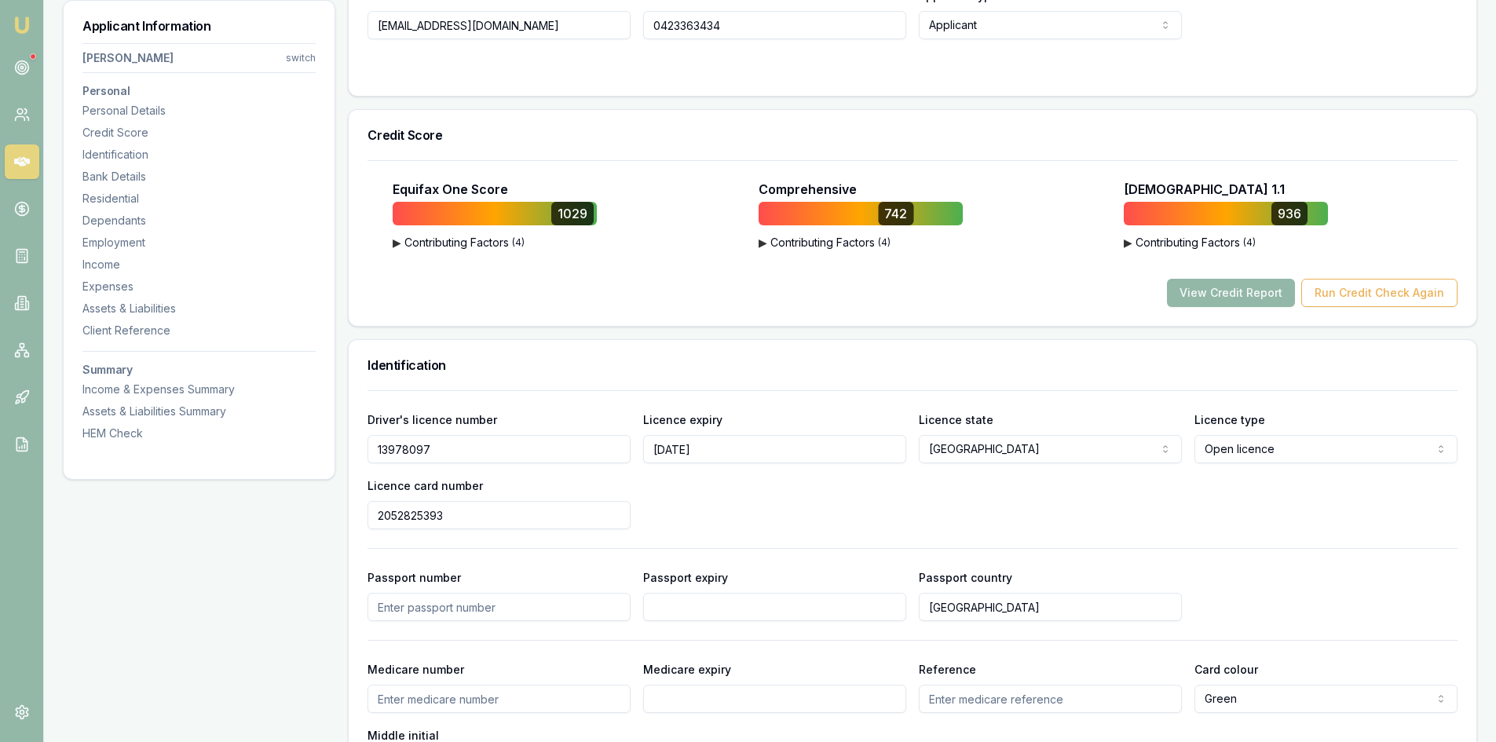
scroll to position [550, 0]
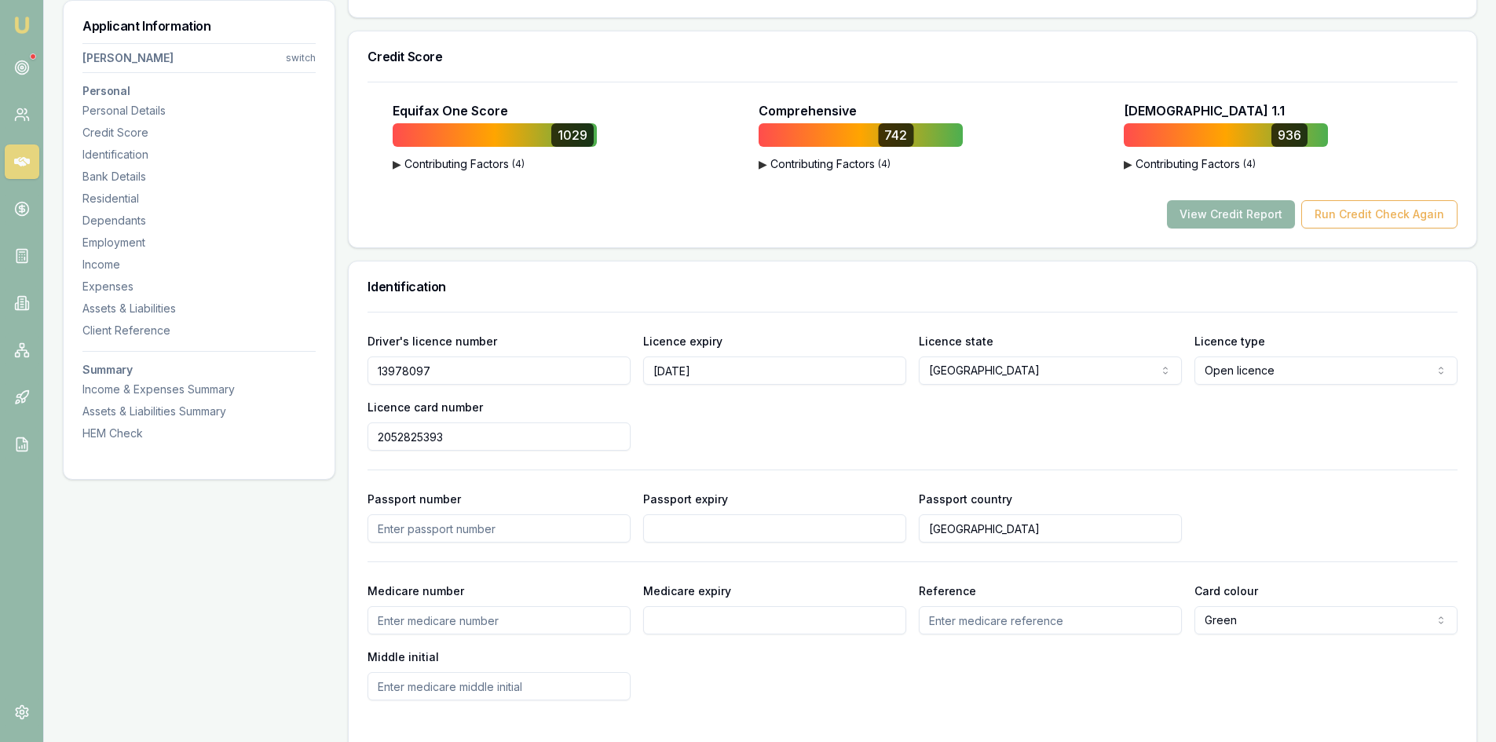
click at [401, 370] on input "13978097" at bounding box center [499, 371] width 263 height 28
click at [409, 435] on input "2052825393" at bounding box center [499, 437] width 263 height 28
click at [1263, 214] on button "View Credit Report" at bounding box center [1231, 214] width 128 height 28
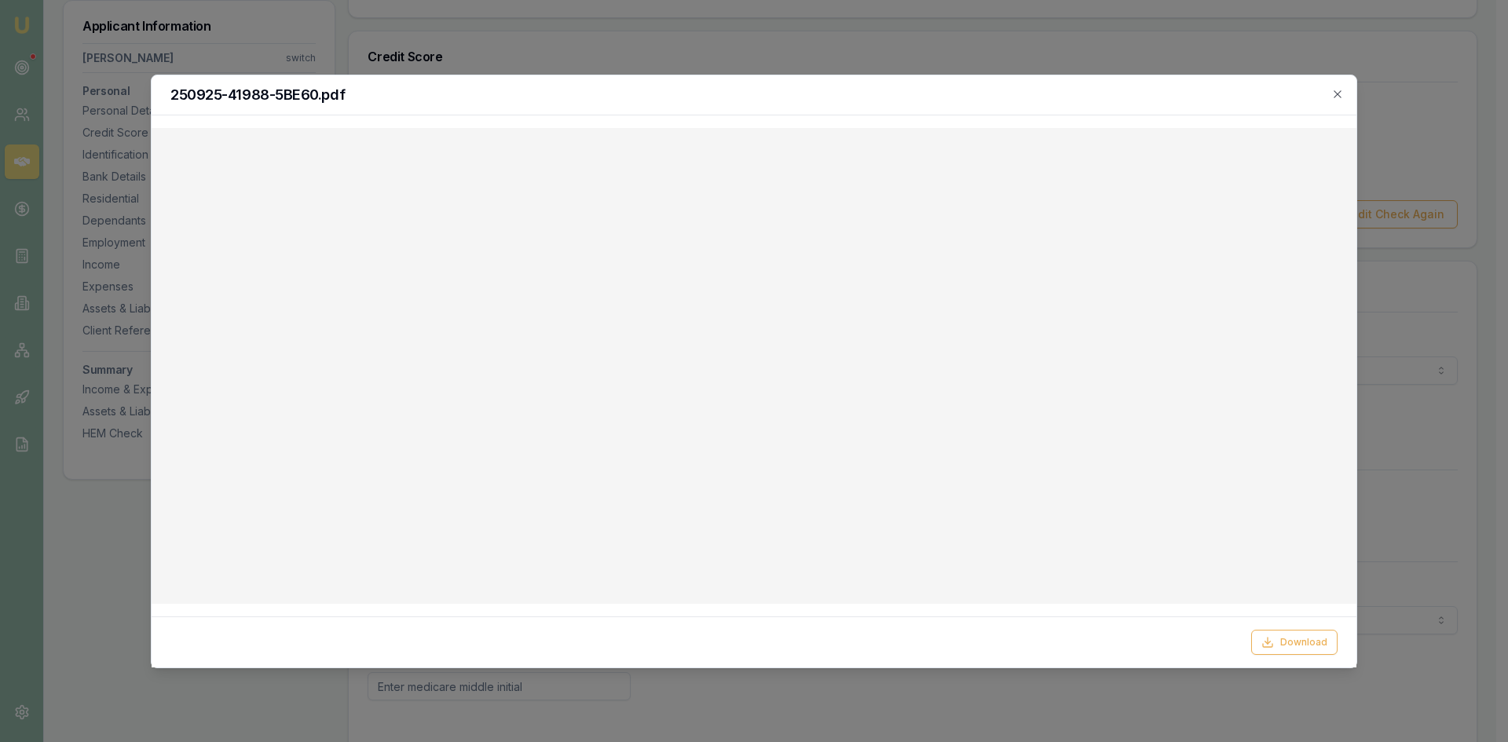
drag, startPoint x: 1341, startPoint y: 93, endPoint x: 1324, endPoint y: 101, distance: 18.6
click at [1341, 93] on icon "button" at bounding box center [1337, 94] width 13 height 13
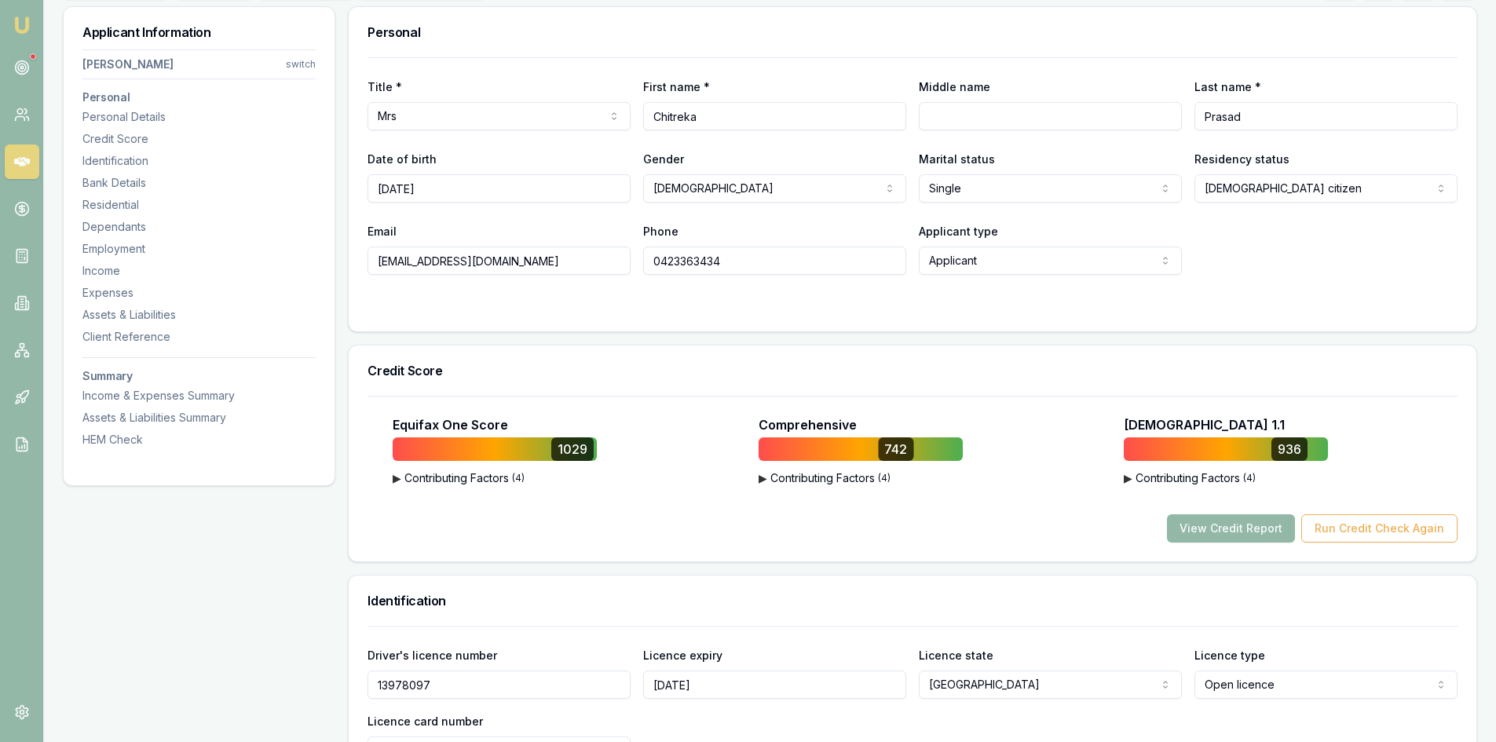
scroll to position [314, 0]
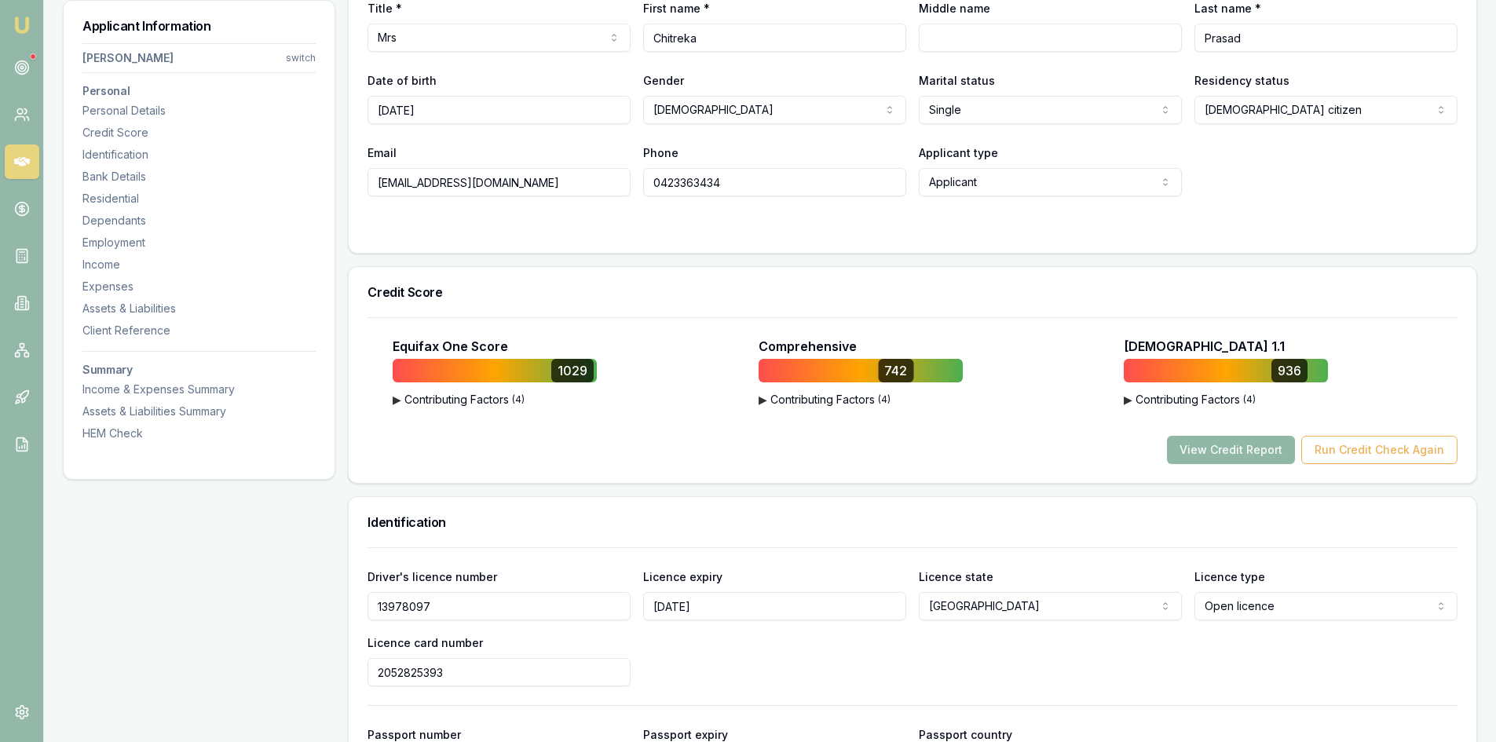
click at [1242, 453] on button "View Credit Report" at bounding box center [1231, 450] width 128 height 28
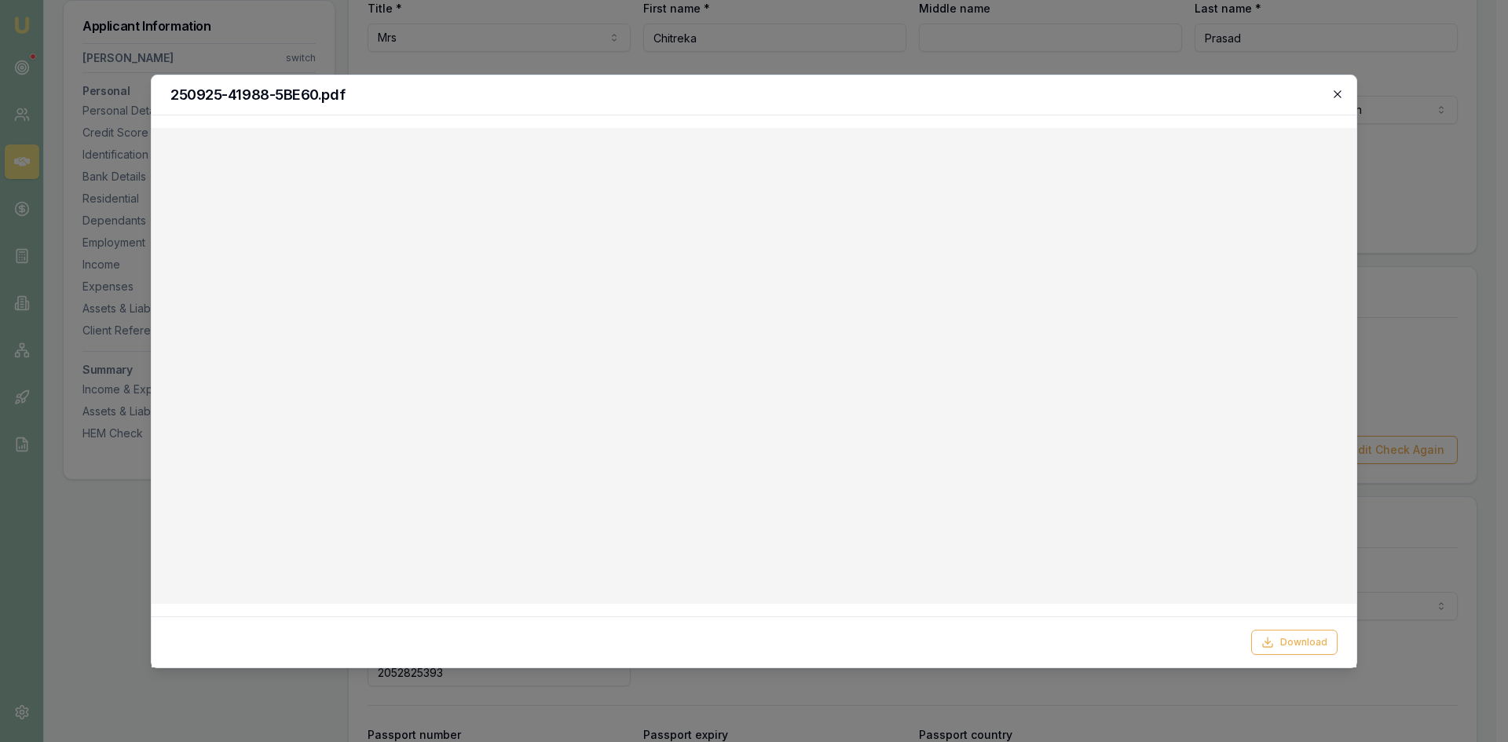
click at [1332, 88] on icon "button" at bounding box center [1337, 94] width 13 height 13
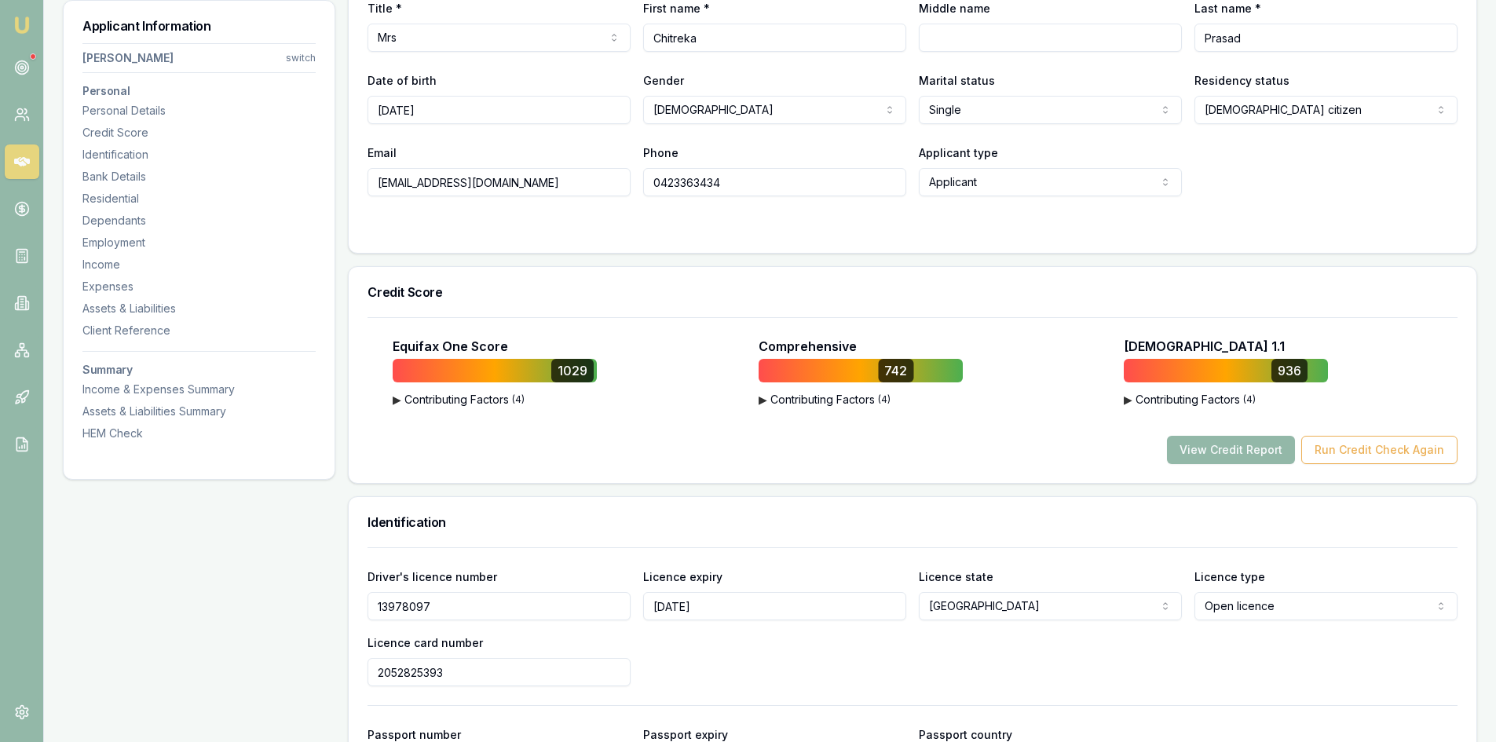
scroll to position [236, 0]
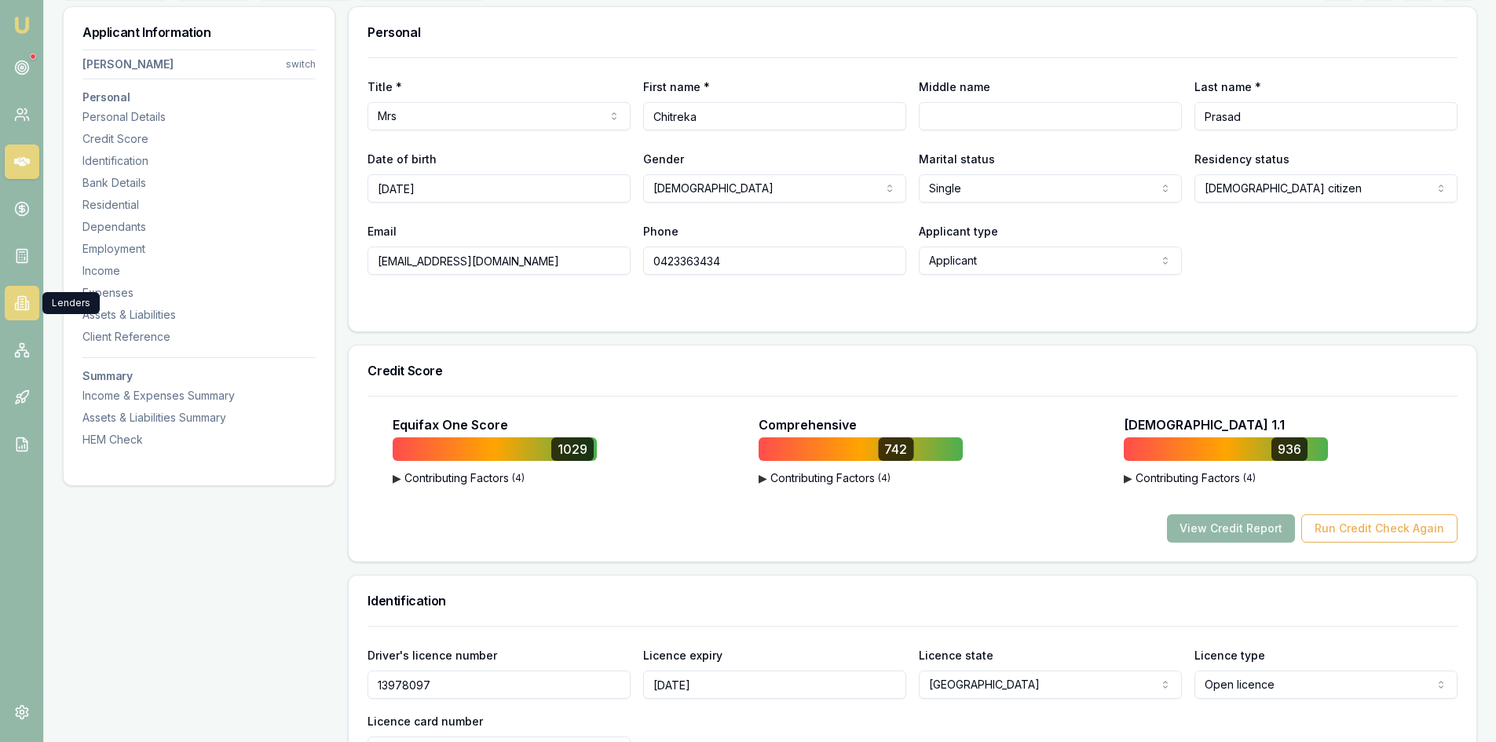
click at [14, 306] on icon at bounding box center [22, 303] width 16 height 16
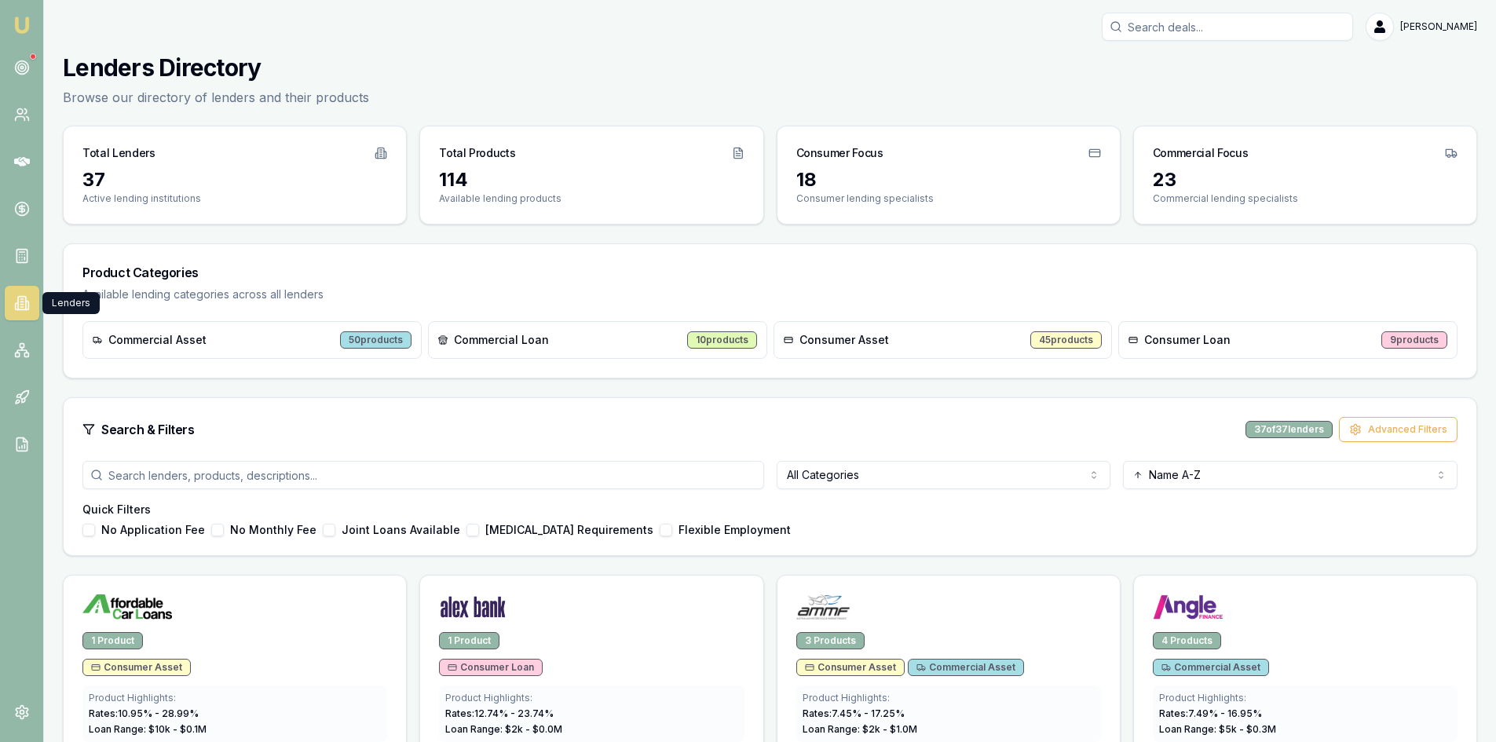
click at [1062, 337] on div "45 products" at bounding box center [1065, 339] width 71 height 17
click at [865, 347] on span "Consumer Asset" at bounding box center [844, 340] width 90 height 16
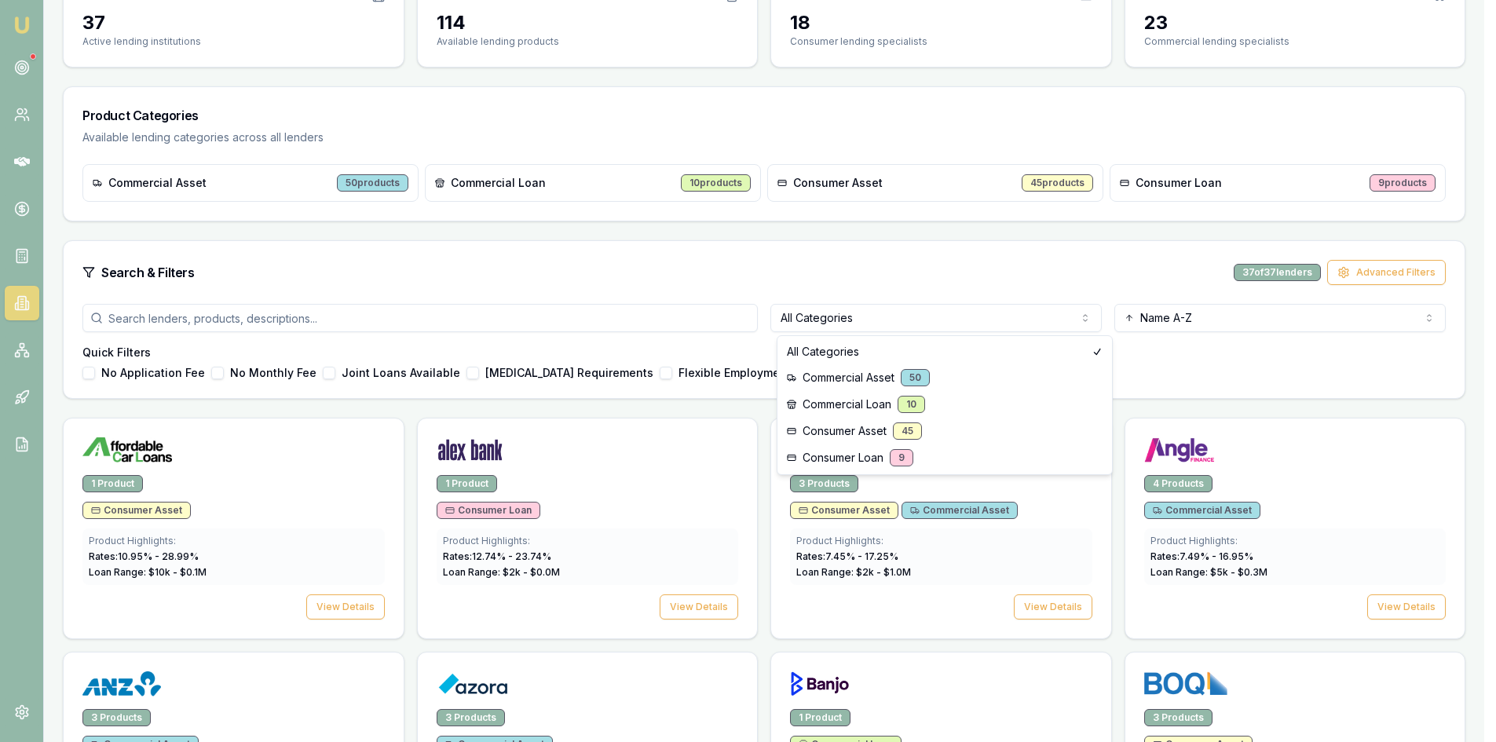
click at [916, 320] on html "Emu Broker Steven Nguyen Toggle Menu Lenders Directory Browse our directory of …" at bounding box center [748, 214] width 1496 height 742
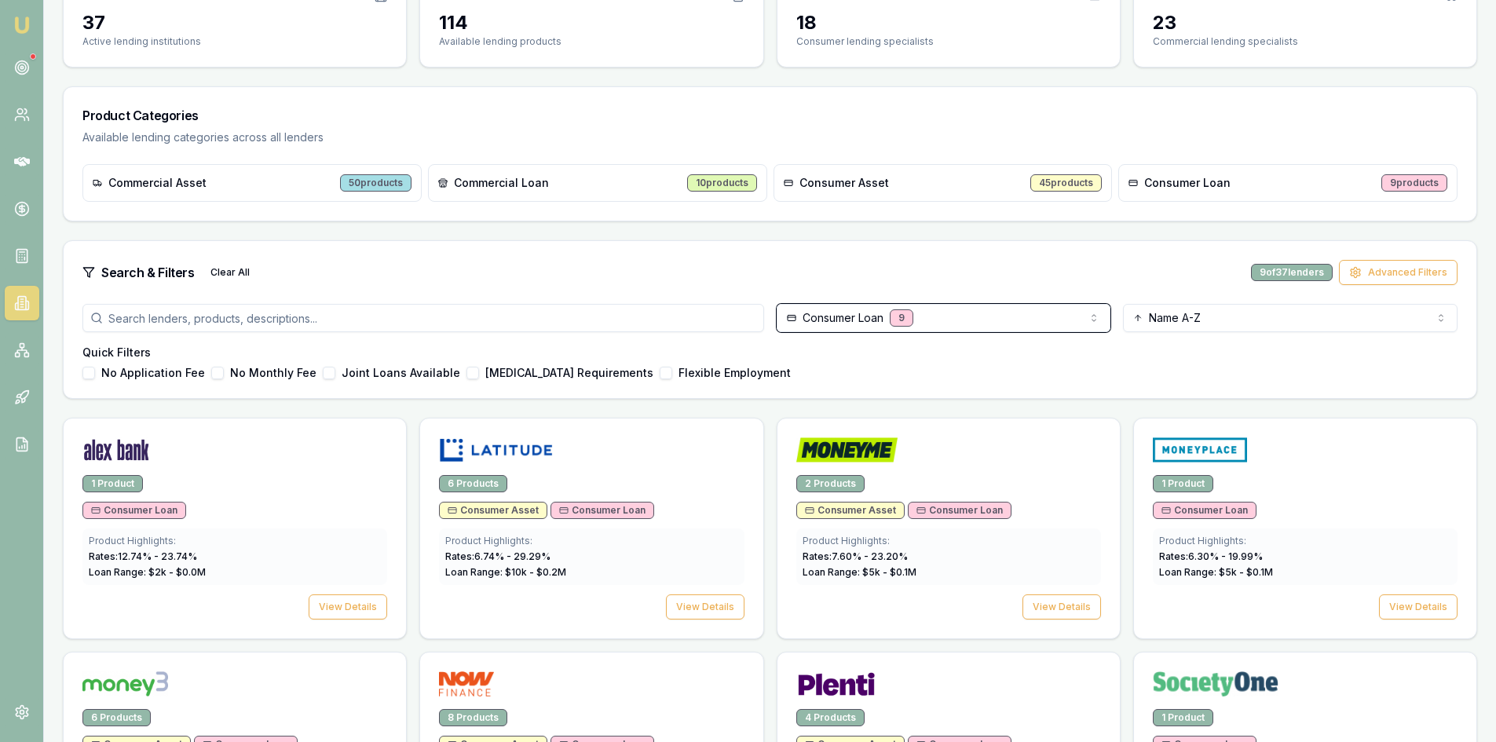
scroll to position [0, 0]
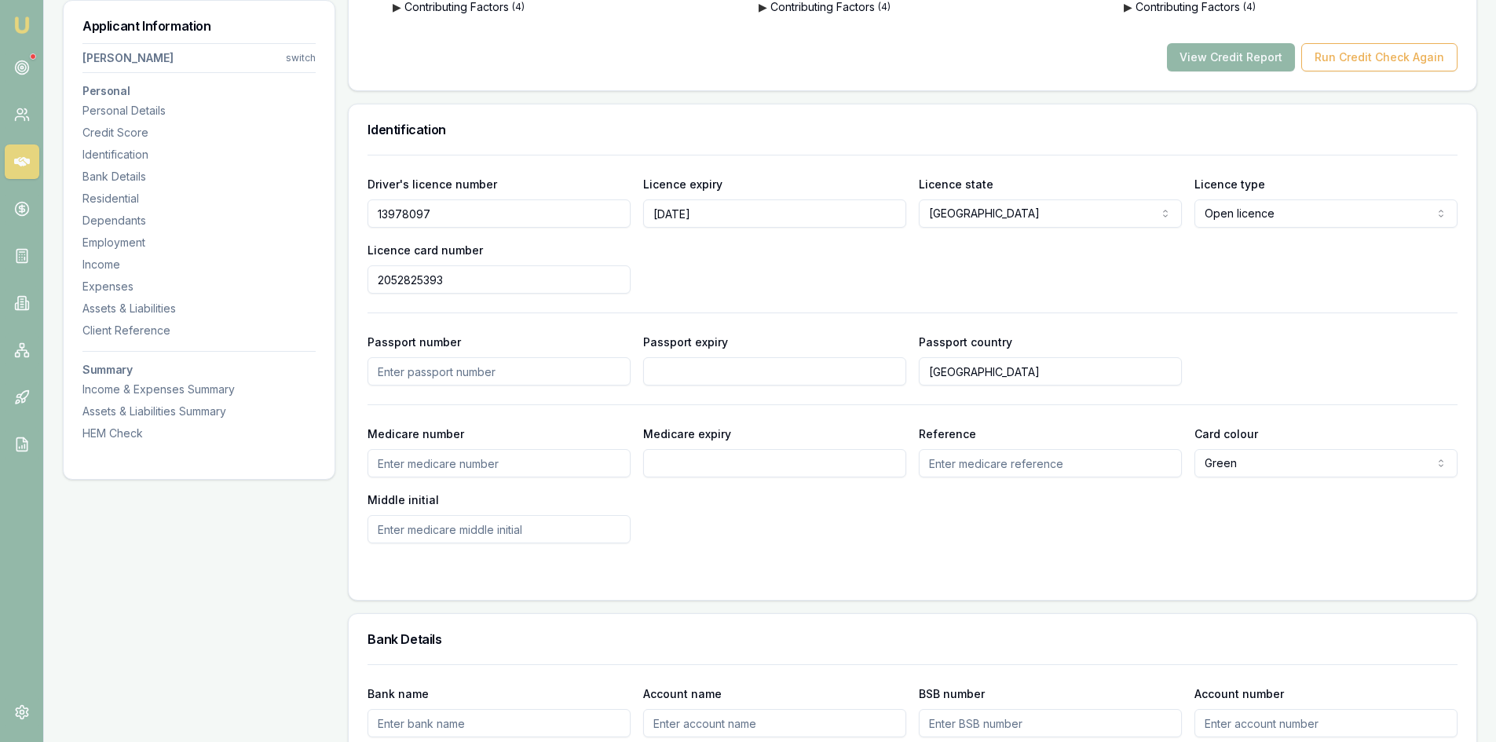
scroll to position [628, 0]
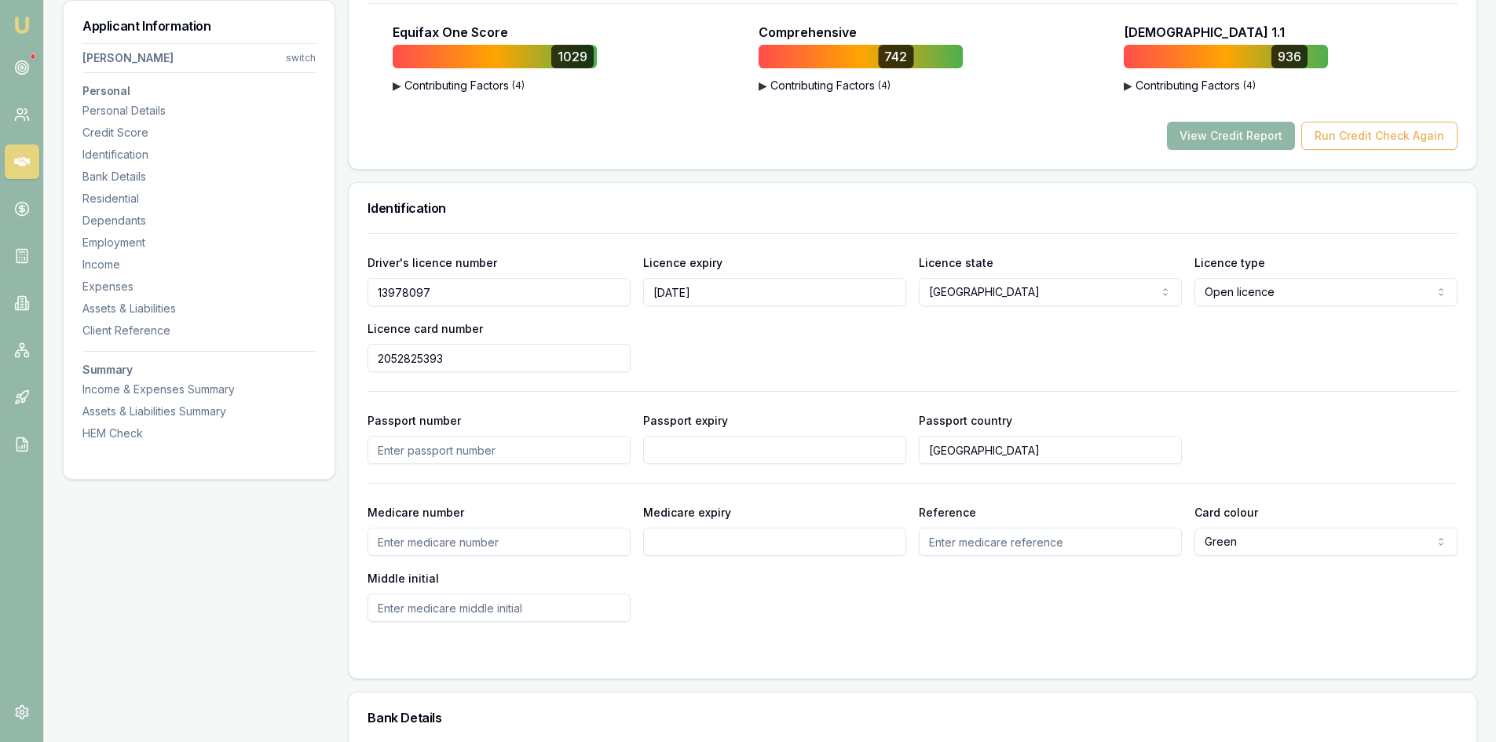
click at [1235, 132] on button "View Credit Report" at bounding box center [1231, 136] width 128 height 28
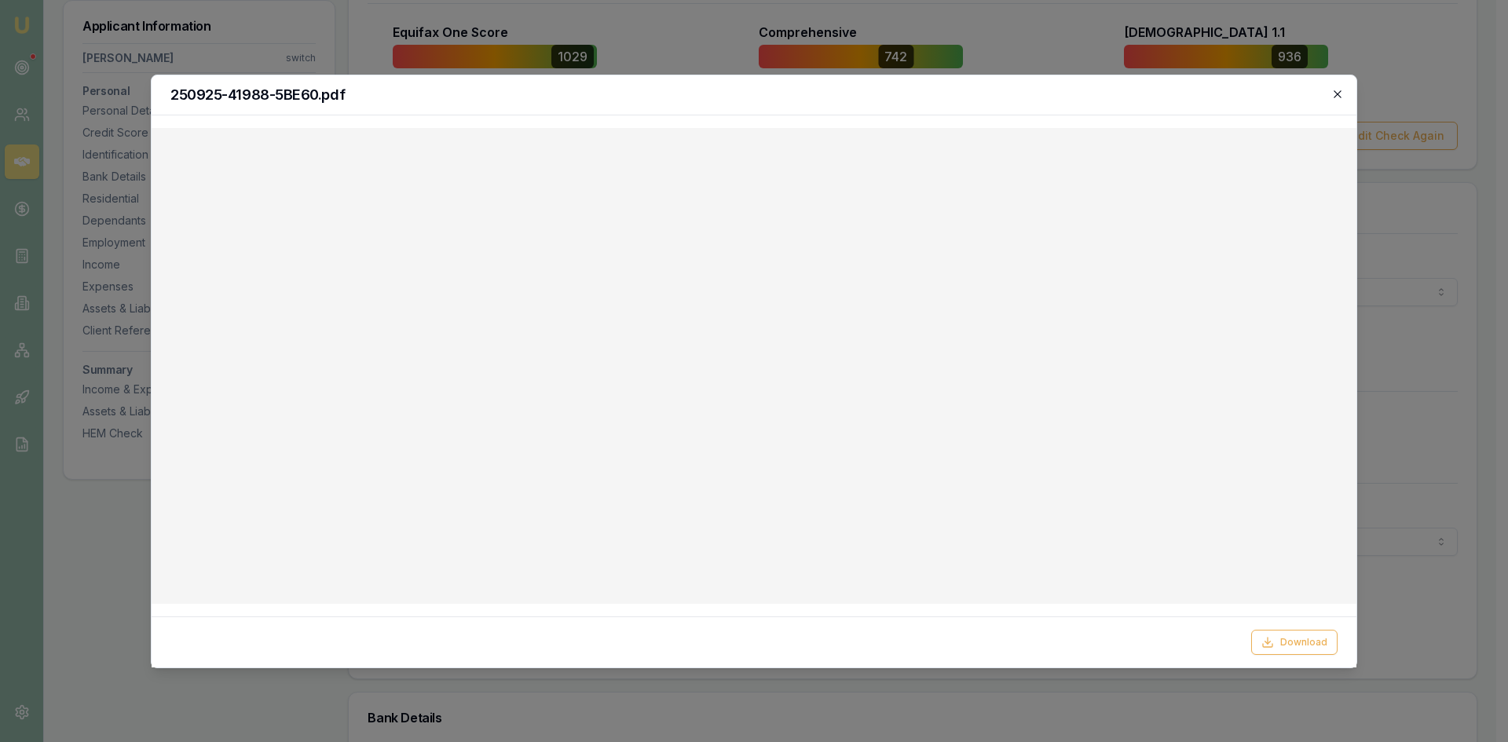
click at [1343, 93] on icon "button" at bounding box center [1337, 94] width 13 height 13
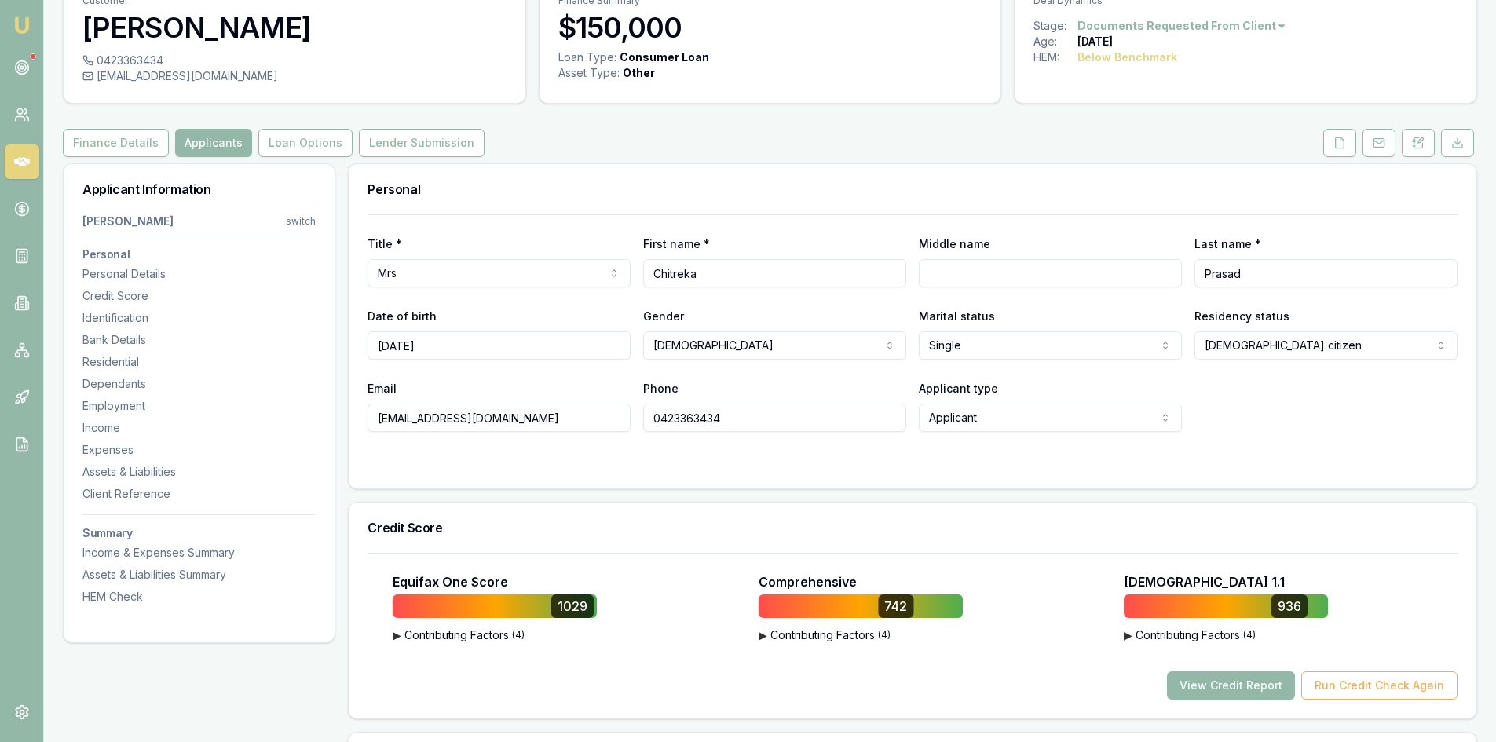
scroll to position [0, 0]
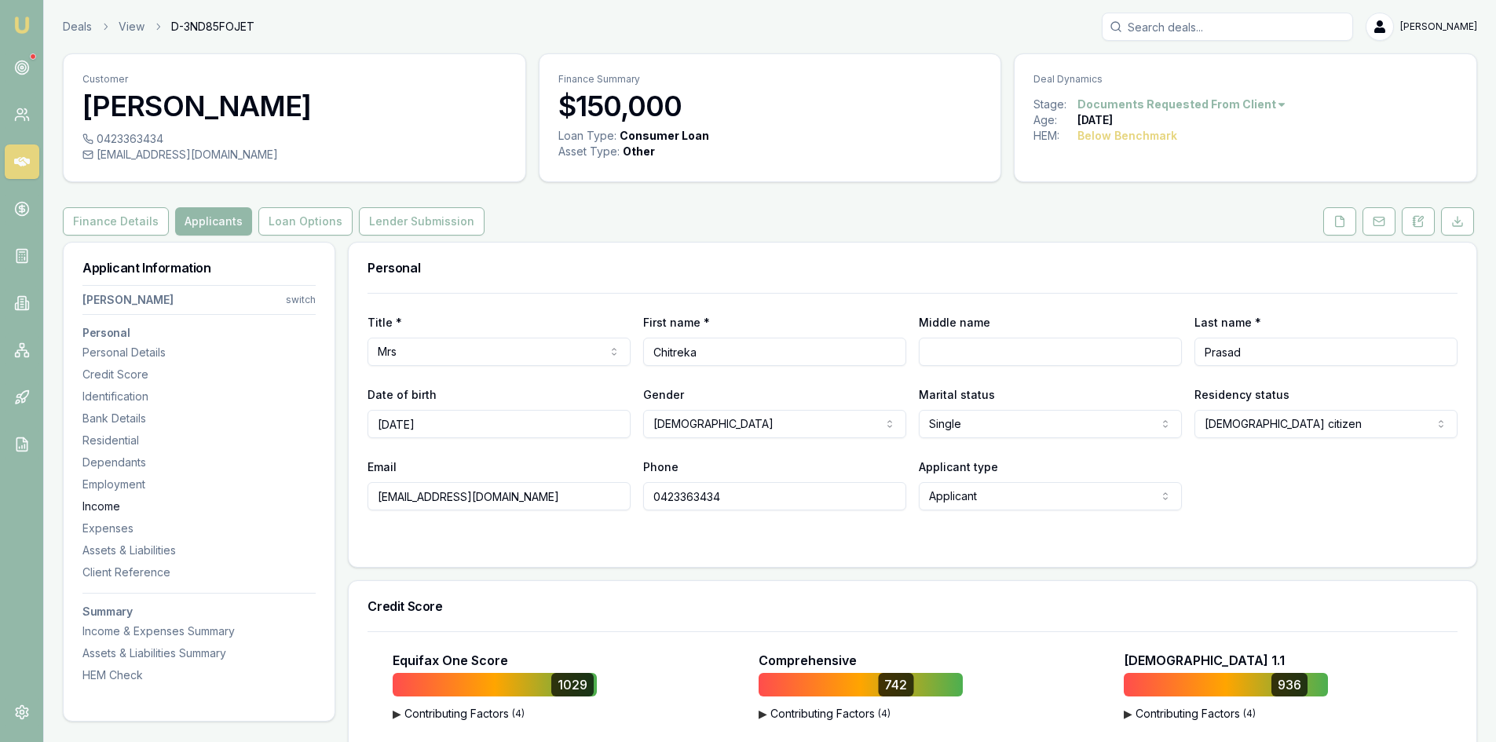
drag, startPoint x: 520, startPoint y: 501, endPoint x: 276, endPoint y: 499, distance: 243.5
drag, startPoint x: 622, startPoint y: 496, endPoint x: 602, endPoint y: 496, distance: 20.4
click at [602, 496] on div "Email chitrekaprasad@gmail.com Phone 0423363434 Applicant type Applicant Applic…" at bounding box center [913, 483] width 1090 height 53
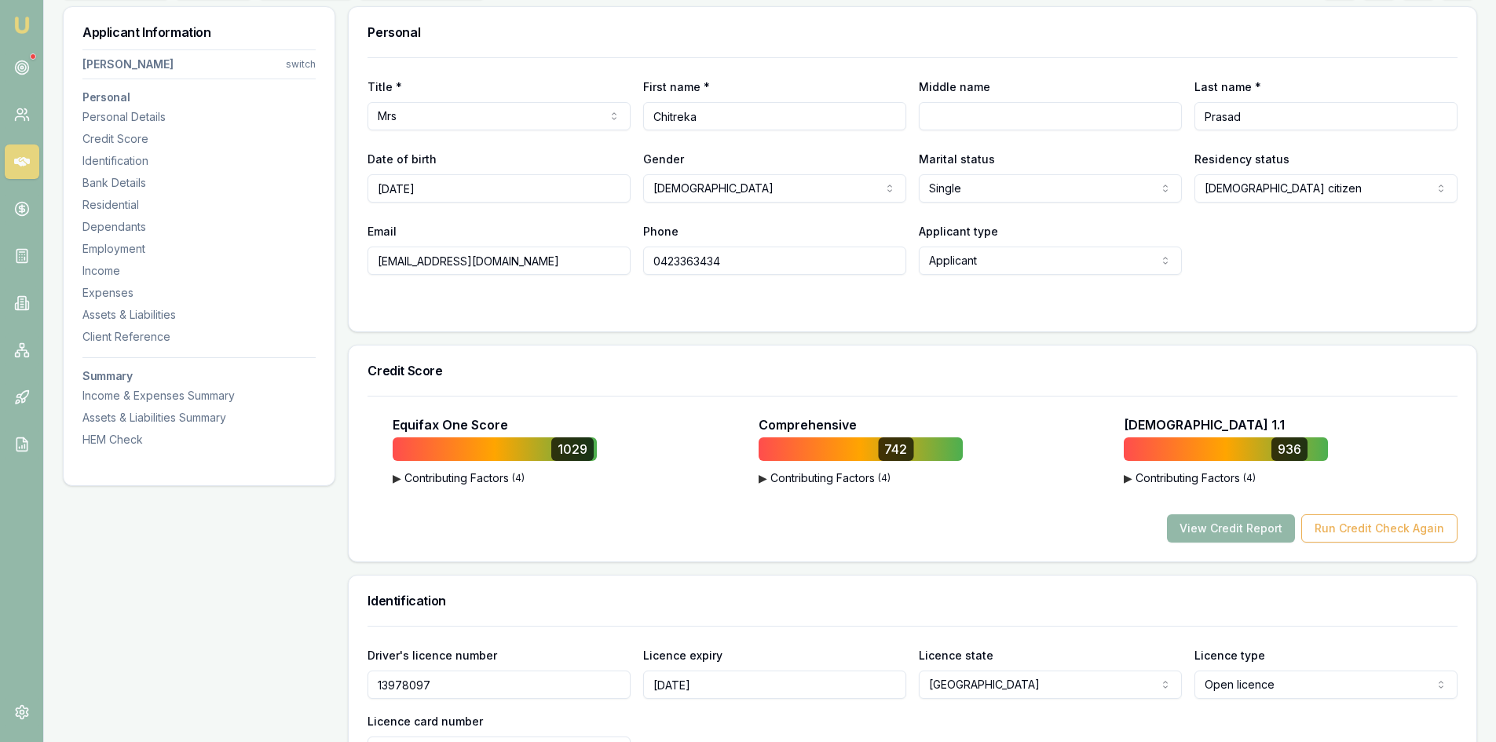
scroll to position [157, 0]
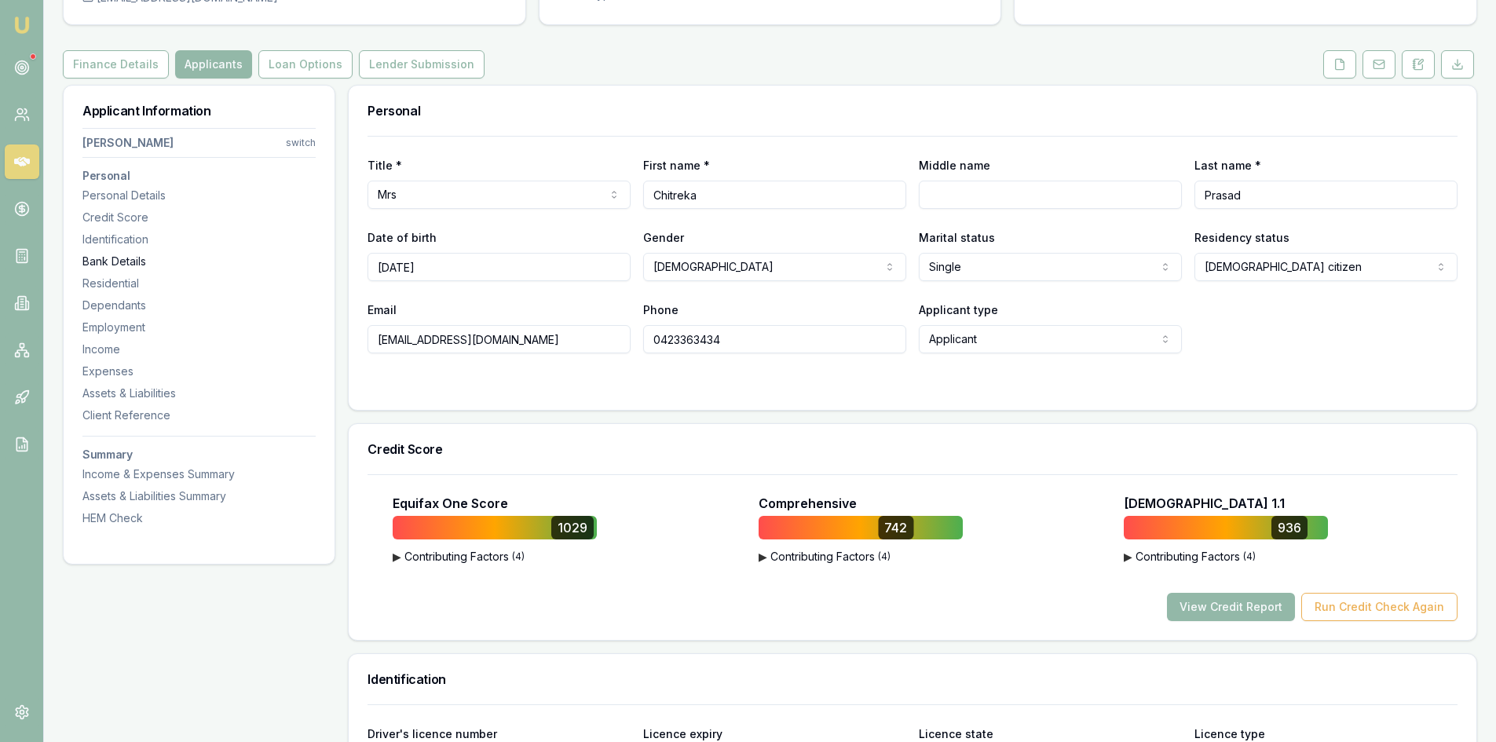
drag, startPoint x: 444, startPoint y: 261, endPoint x: 312, endPoint y: 266, distance: 132.8
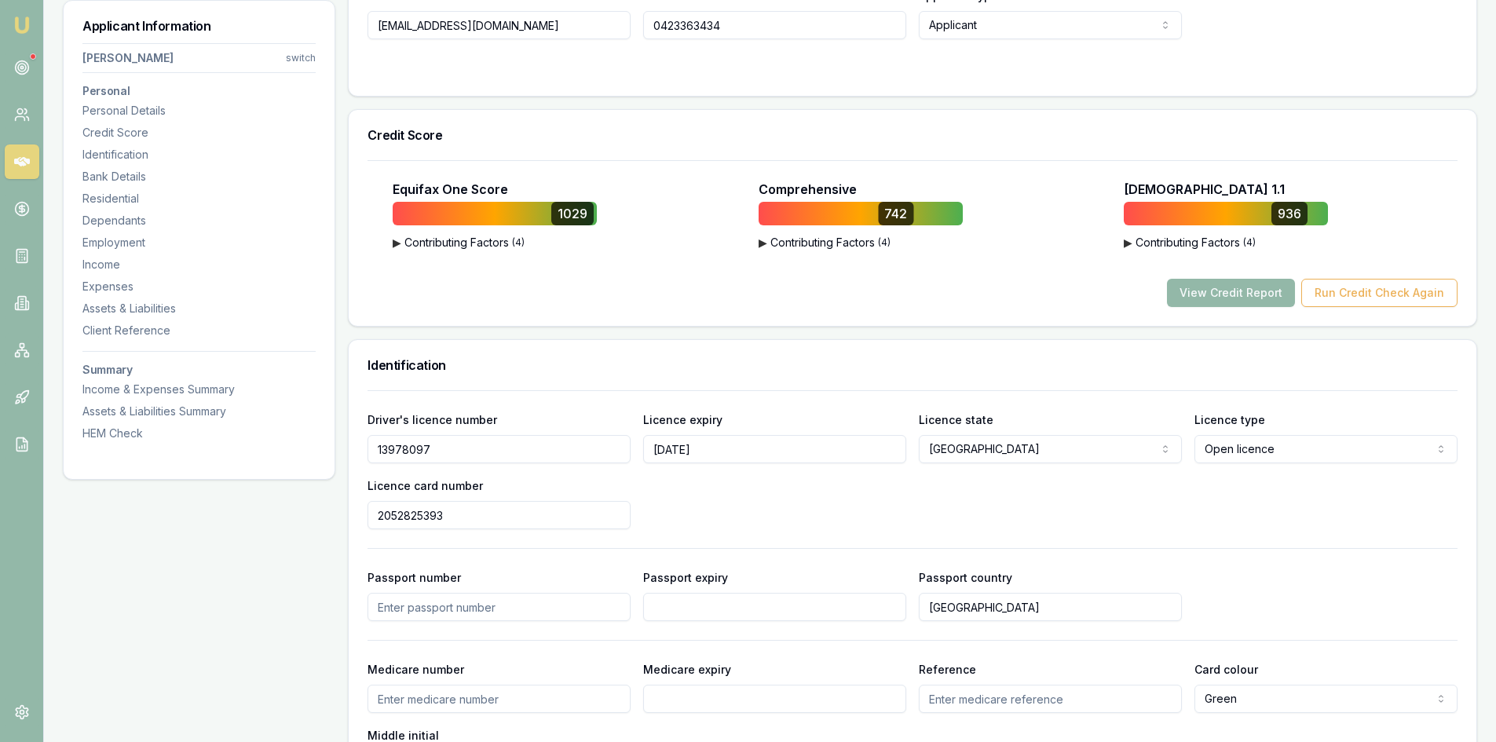
scroll to position [550, 0]
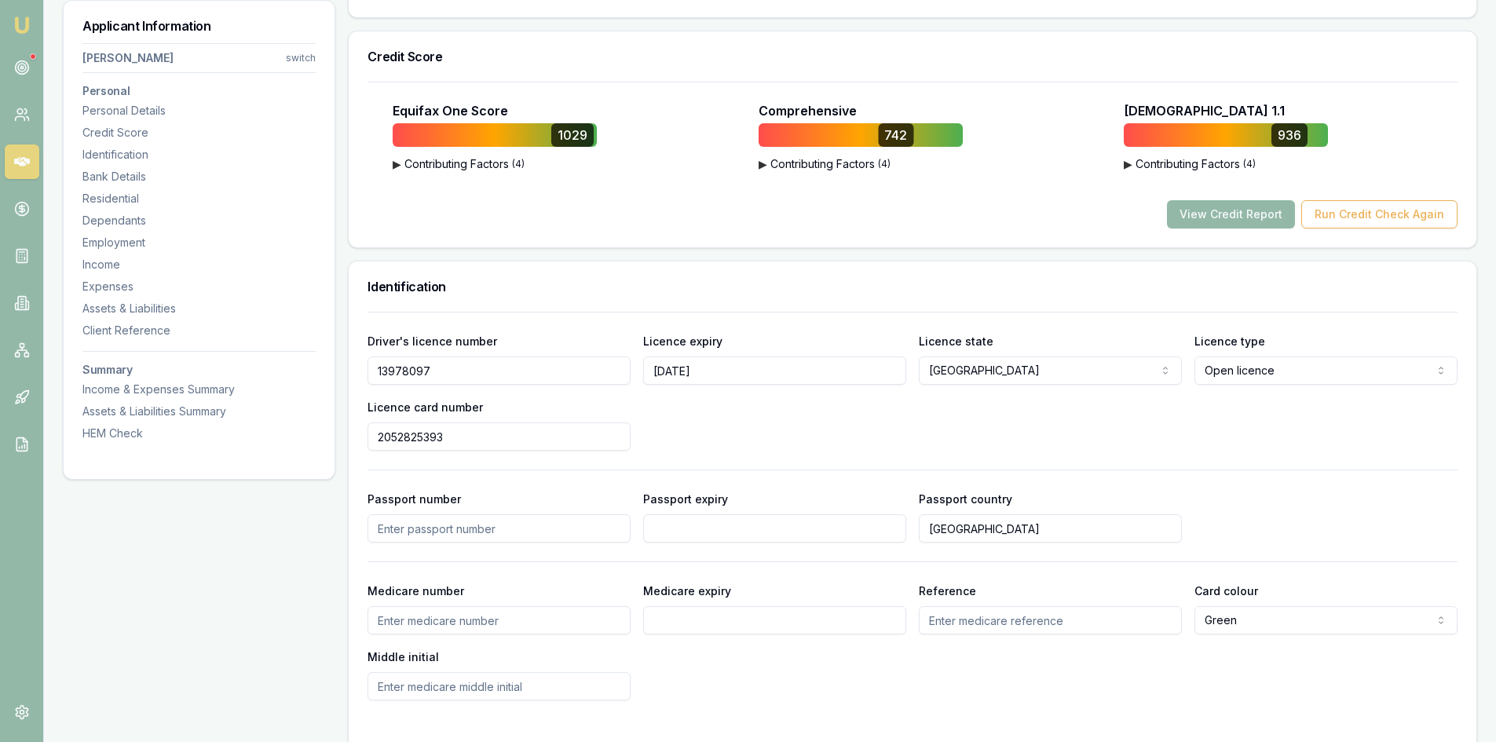
click at [409, 371] on input "13978097" at bounding box center [499, 371] width 263 height 28
click at [417, 436] on input "2052825393" at bounding box center [499, 437] width 263 height 28
click at [416, 436] on input "2052825393" at bounding box center [499, 437] width 263 height 28
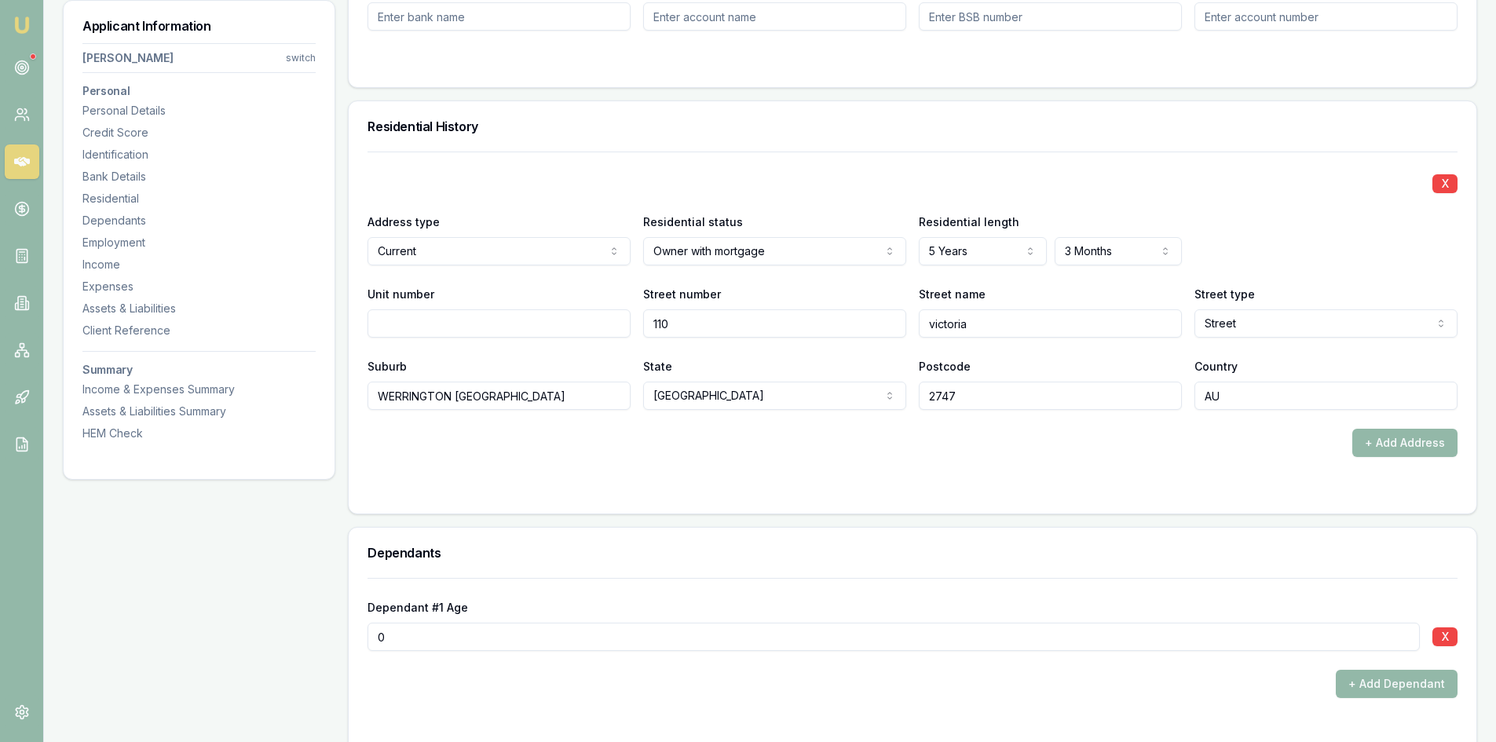
scroll to position [1492, 0]
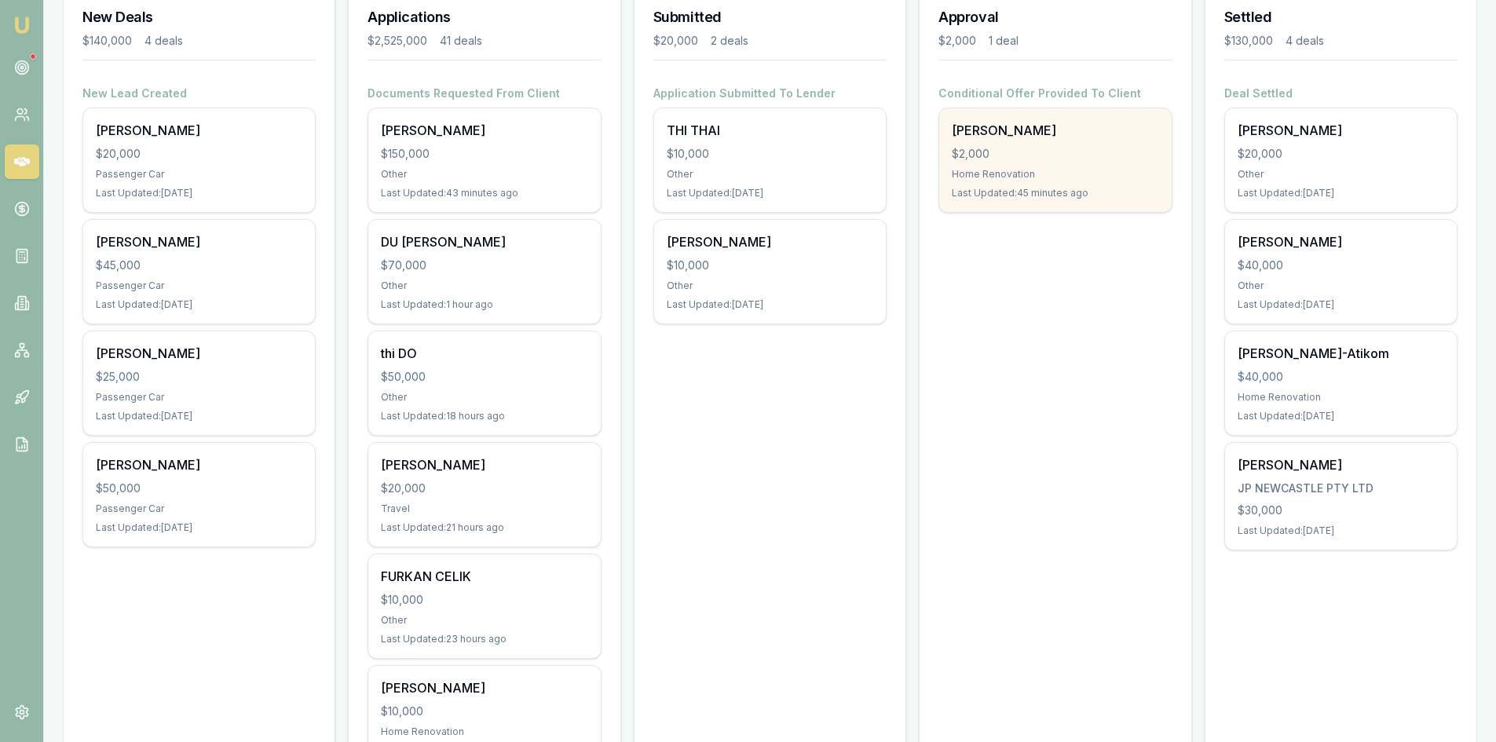
click at [1062, 163] on div "[PERSON_NAME] $2,000 Home Renovation Last Updated: 45 minutes ago" at bounding box center [1055, 160] width 232 height 104
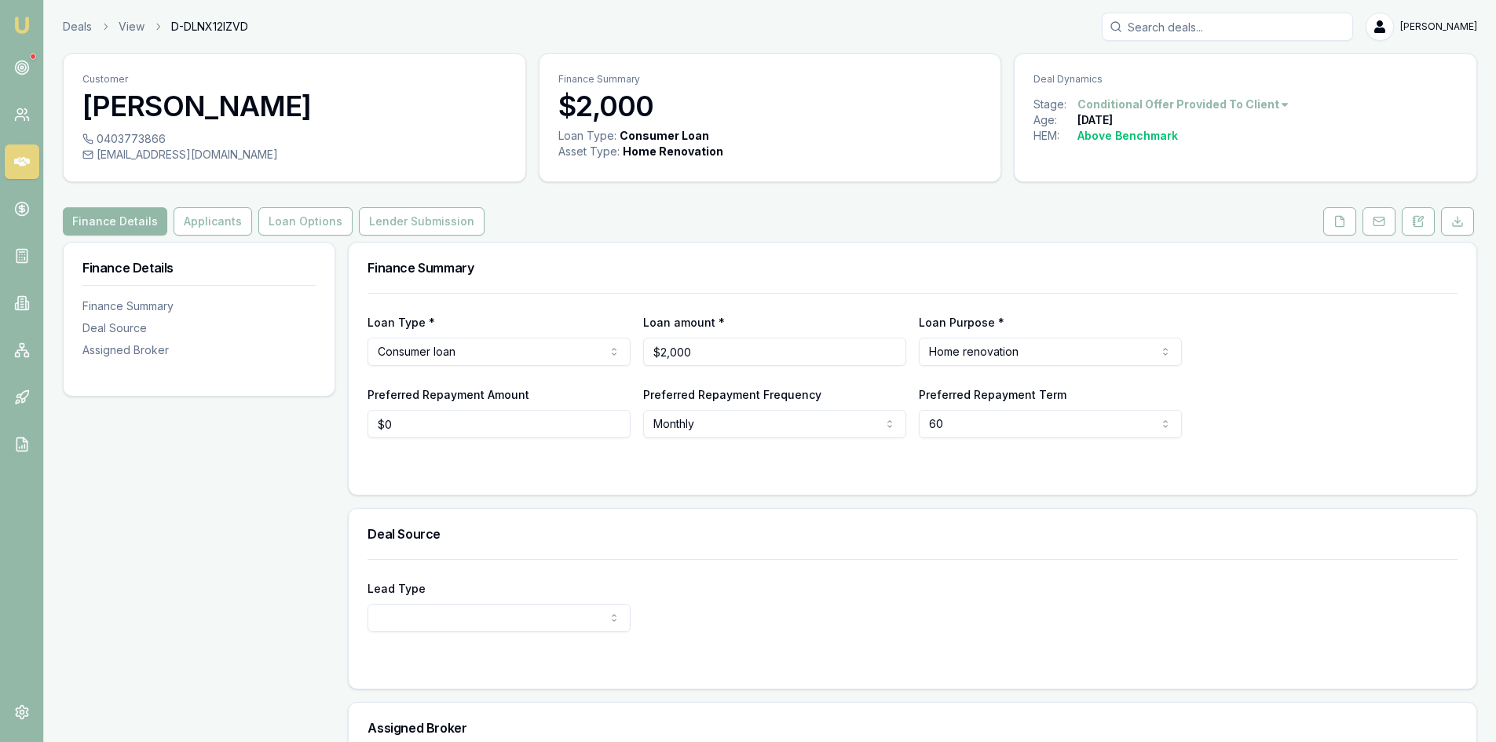
drag, startPoint x: 1351, startPoint y: 221, endPoint x: 1231, endPoint y: 236, distance: 120.2
click at [1351, 221] on button at bounding box center [1339, 221] width 33 height 28
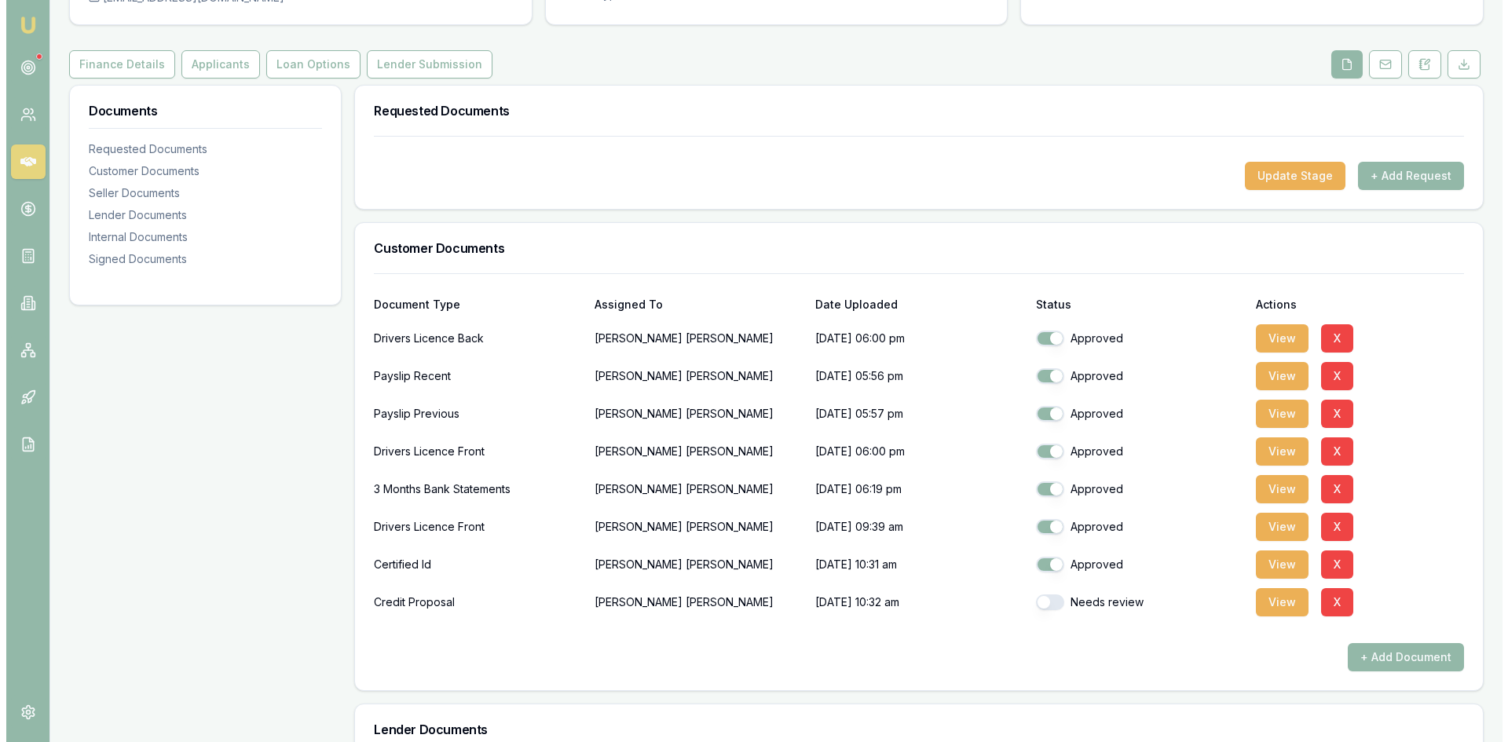
scroll to position [236, 0]
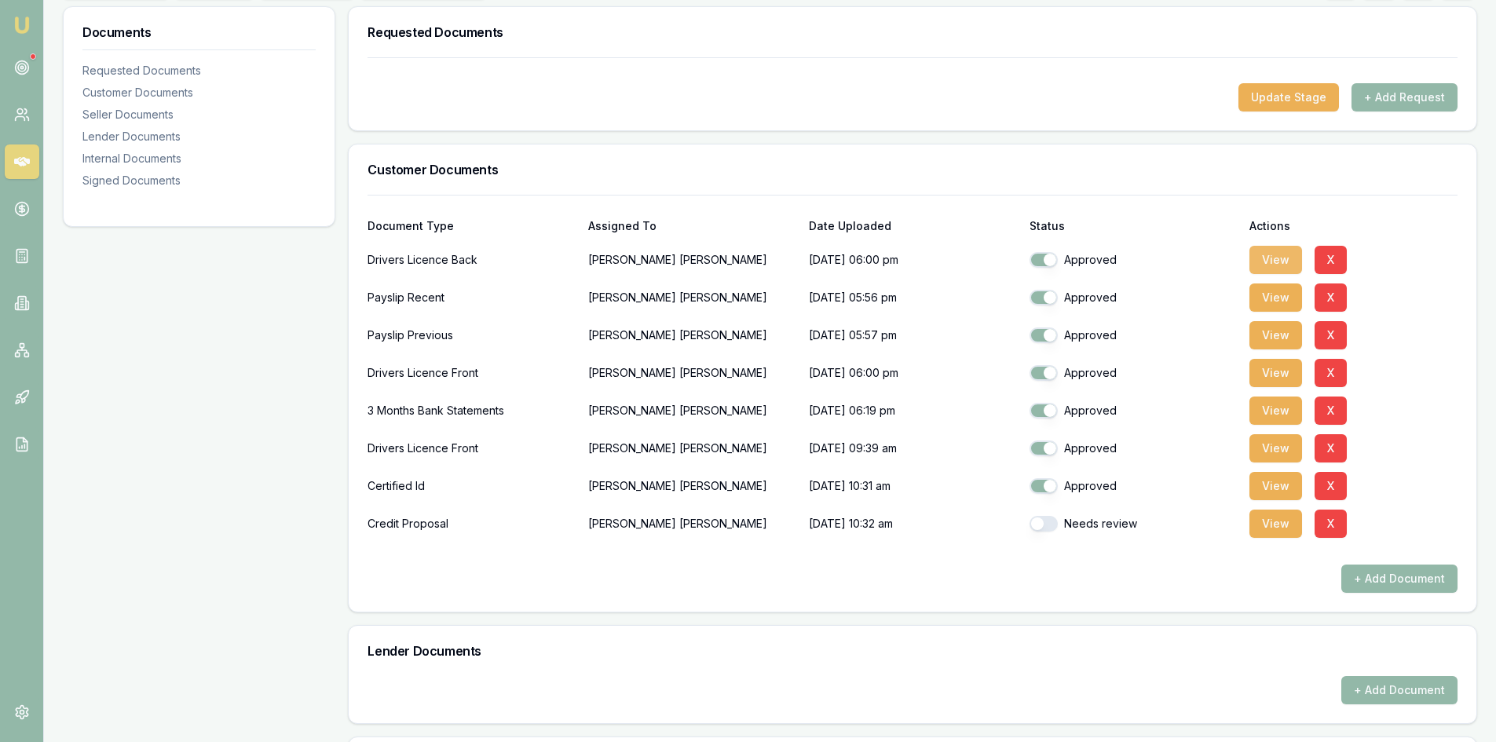
click at [1266, 264] on button "View" at bounding box center [1275, 260] width 53 height 28
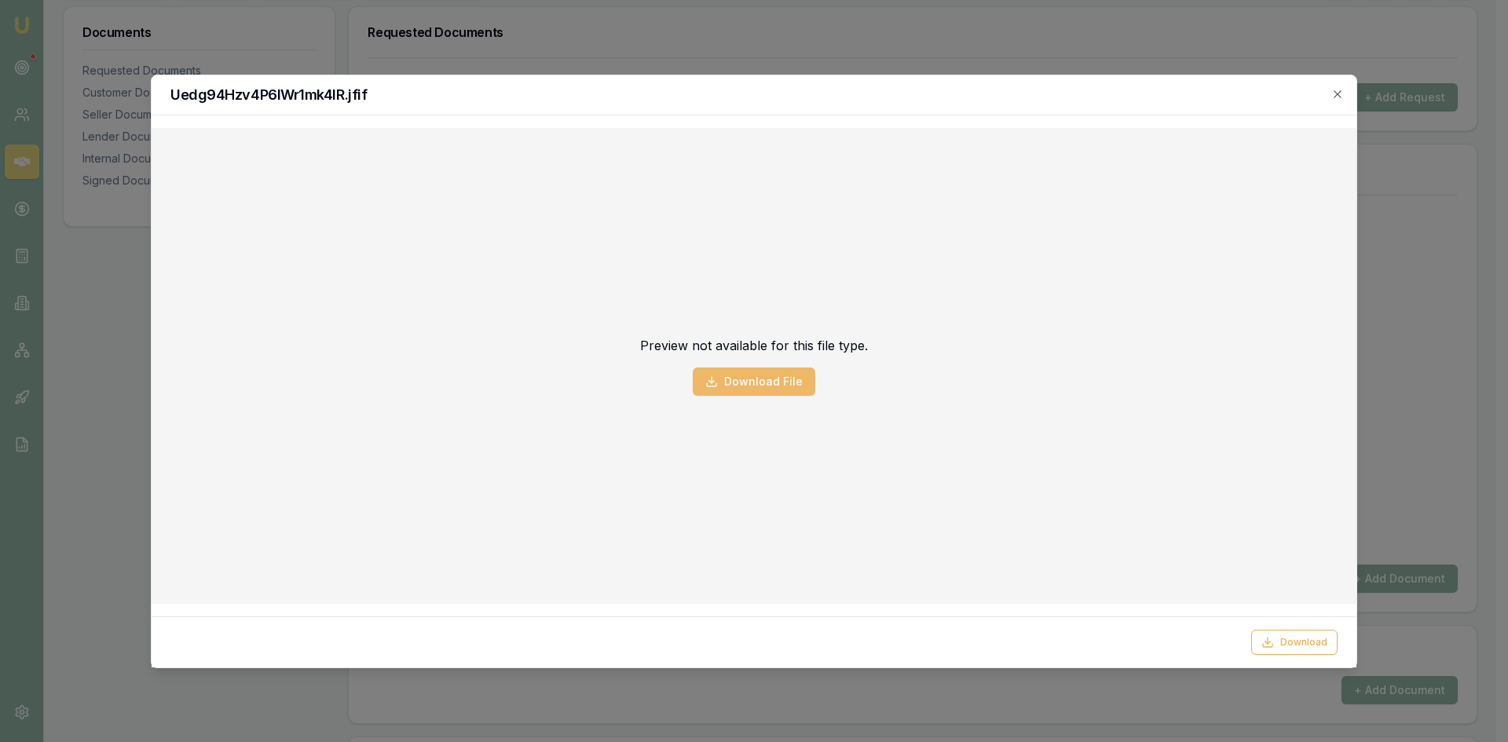
click at [768, 387] on button "Download File" at bounding box center [754, 382] width 123 height 28
click at [1346, 91] on div "Uedg94Hzv4P6lWr1mk4lR.jfif" at bounding box center [754, 95] width 1205 height 40
click at [1341, 95] on icon "button" at bounding box center [1337, 94] width 13 height 13
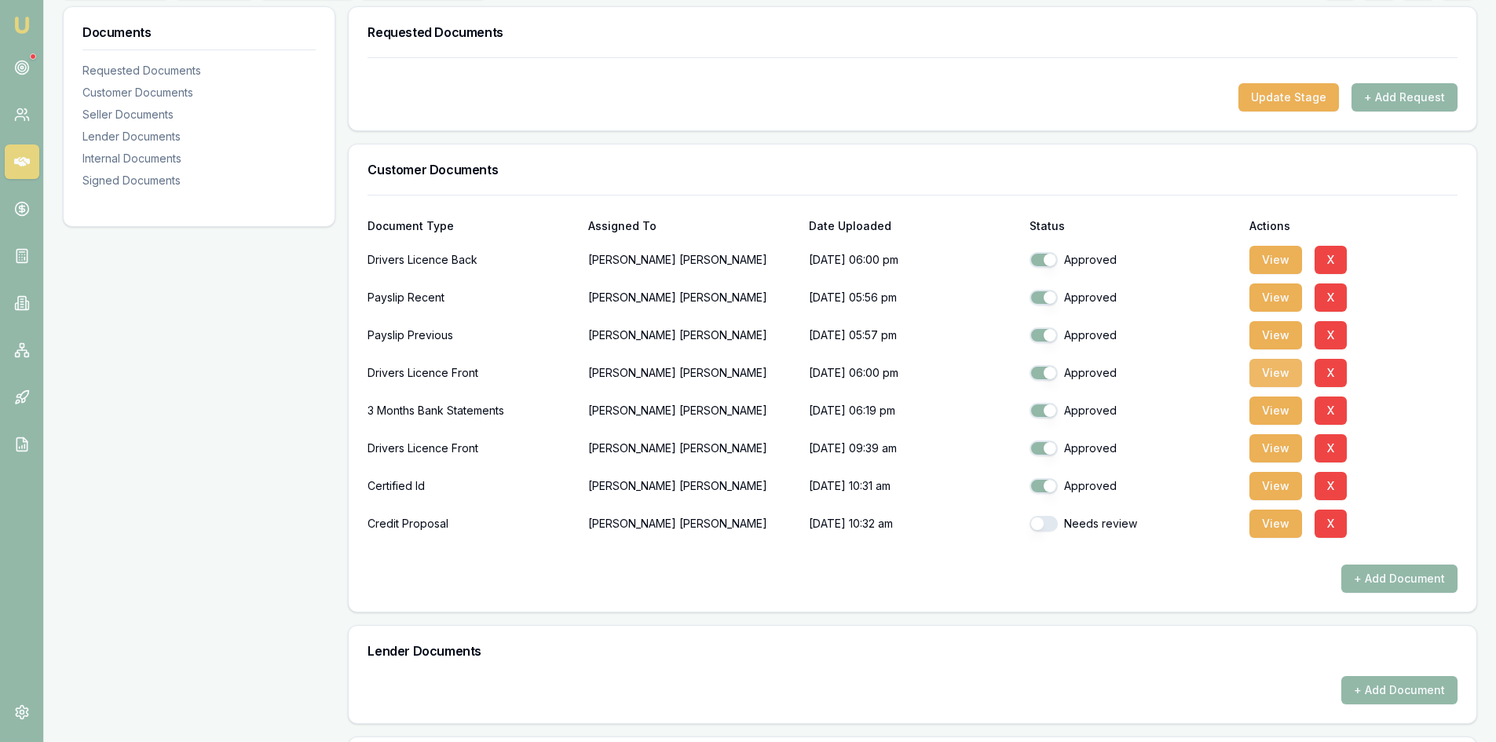
click at [1293, 375] on button "View" at bounding box center [1275, 373] width 53 height 28
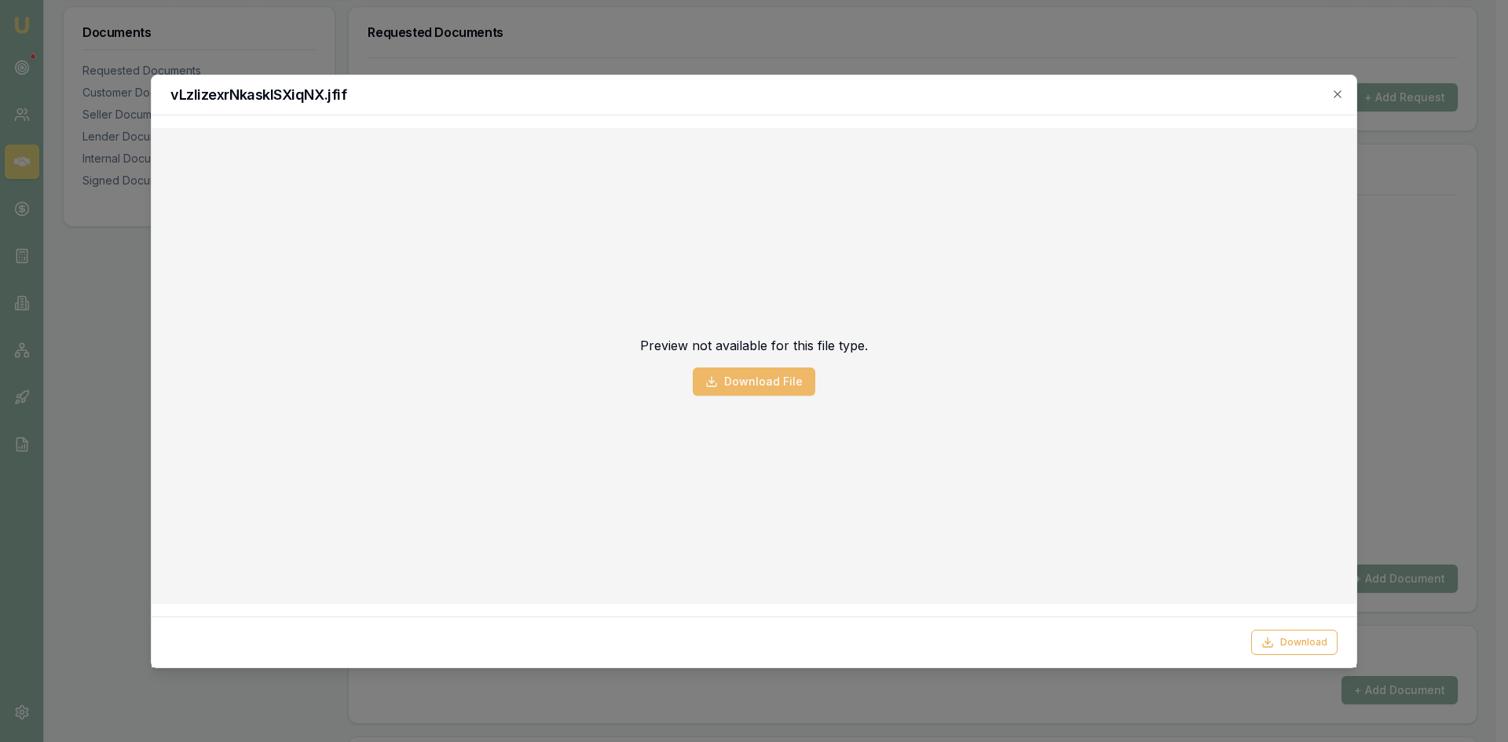
click at [762, 385] on button "Download File" at bounding box center [754, 382] width 123 height 28
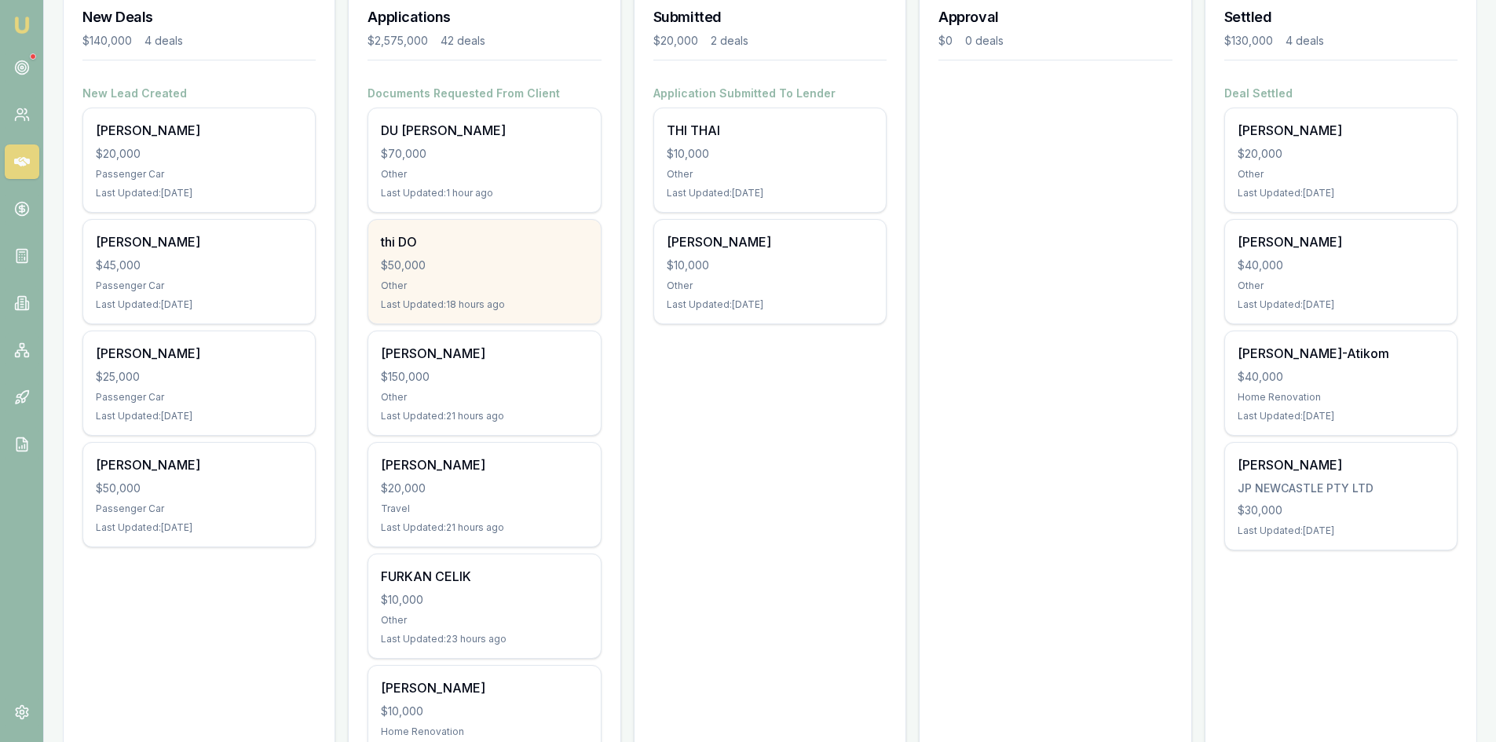
click at [527, 294] on div "thi DO $50,000 Other Last Updated: 18 hours ago" at bounding box center [484, 272] width 232 height 104
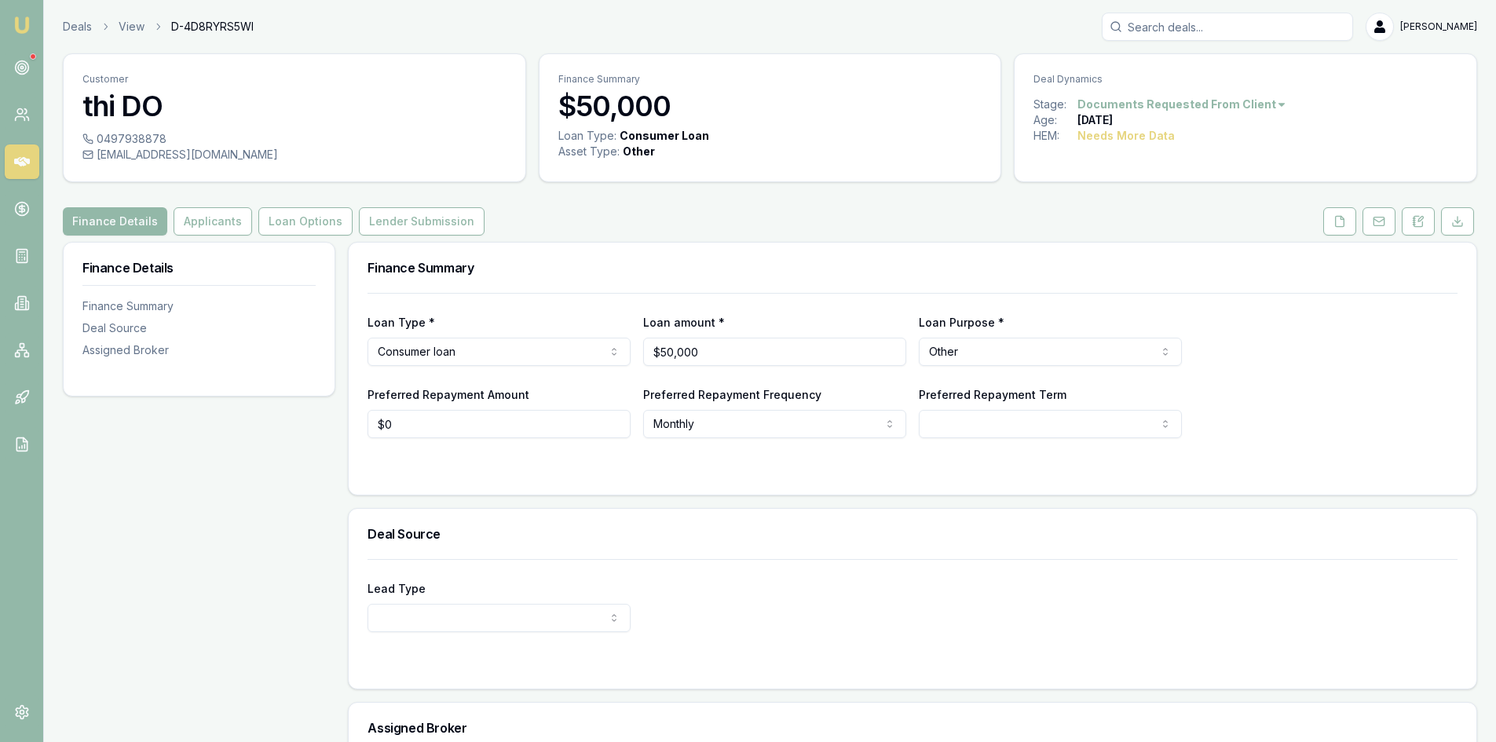
drag, startPoint x: 1337, startPoint y: 230, endPoint x: 1298, endPoint y: 240, distance: 40.4
click at [1337, 230] on button at bounding box center [1339, 221] width 33 height 28
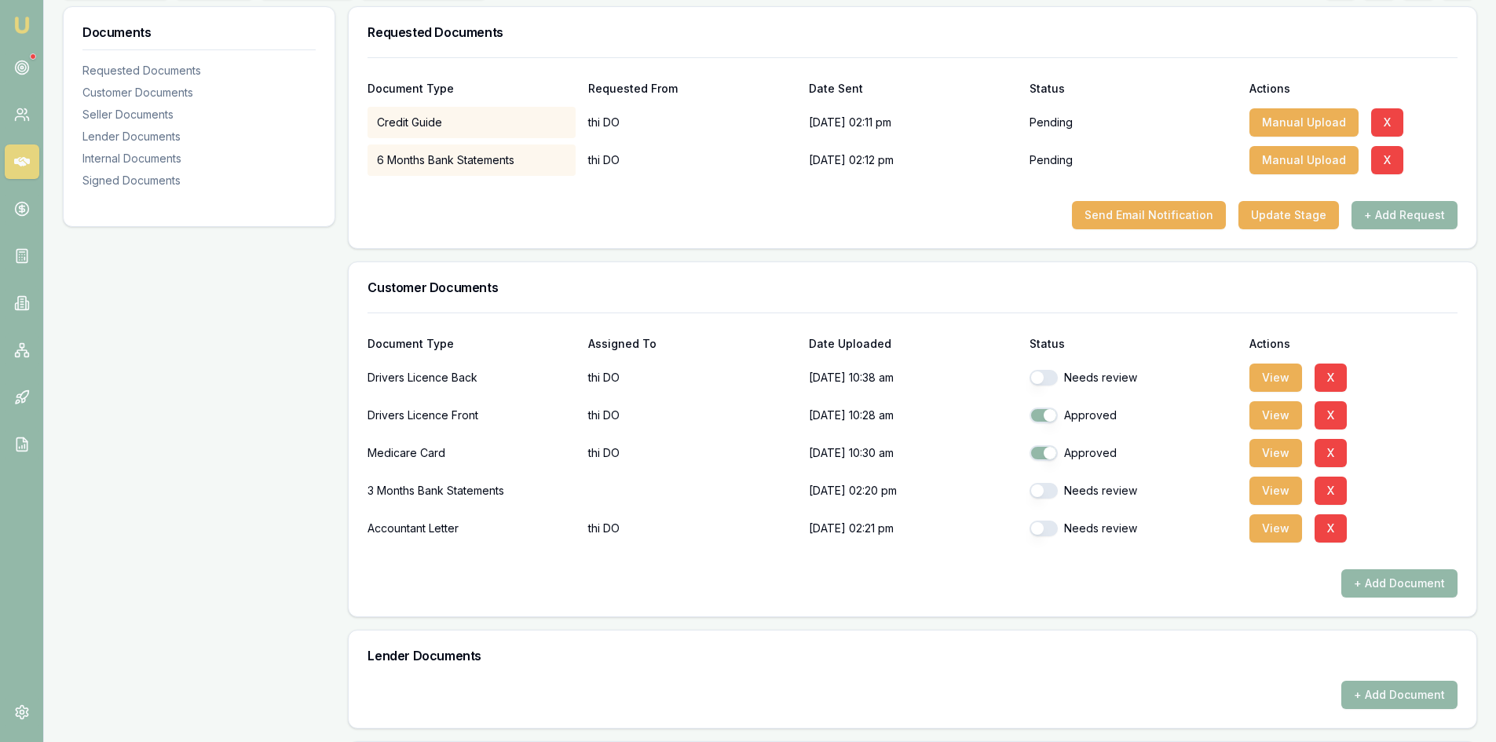
scroll to position [314, 0]
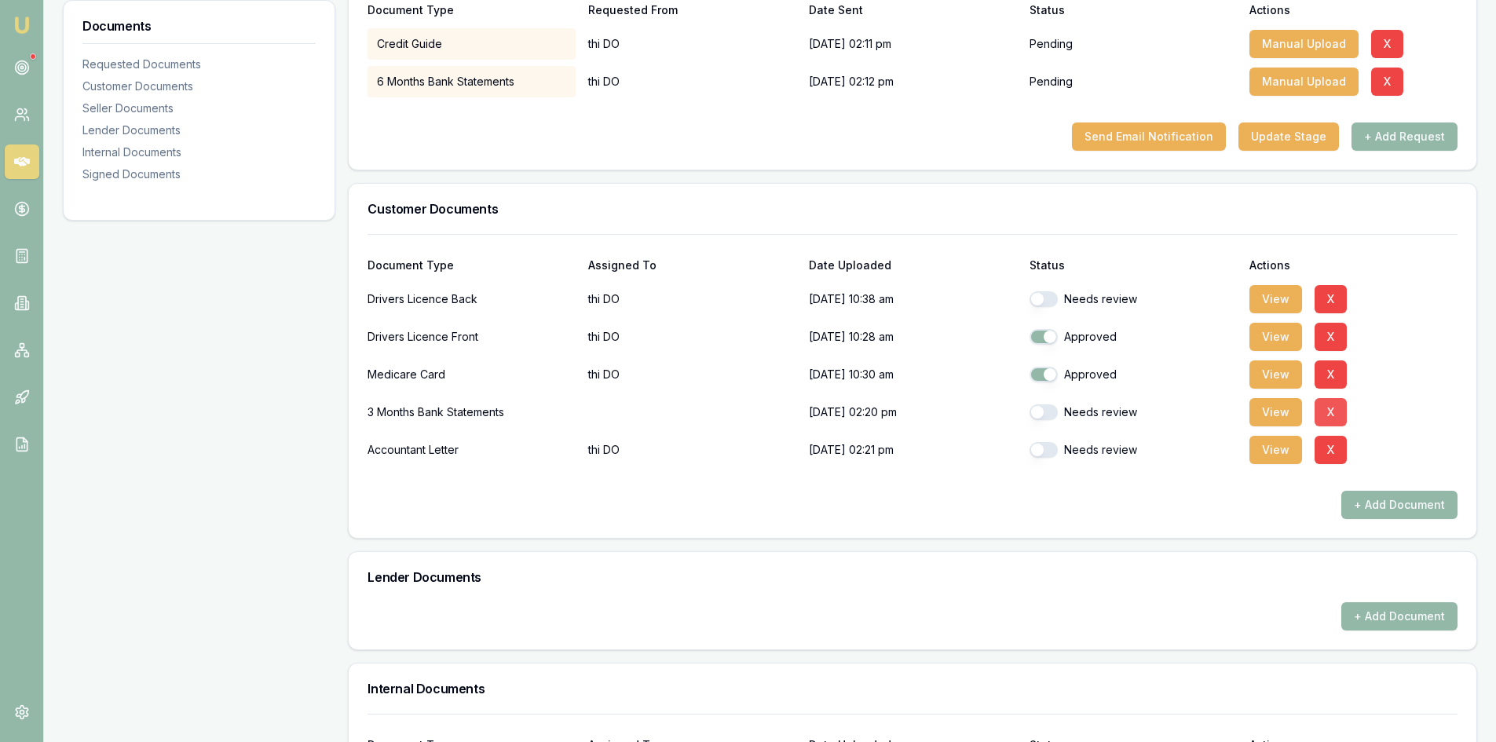
click at [1331, 413] on button "X" at bounding box center [1331, 412] width 32 height 28
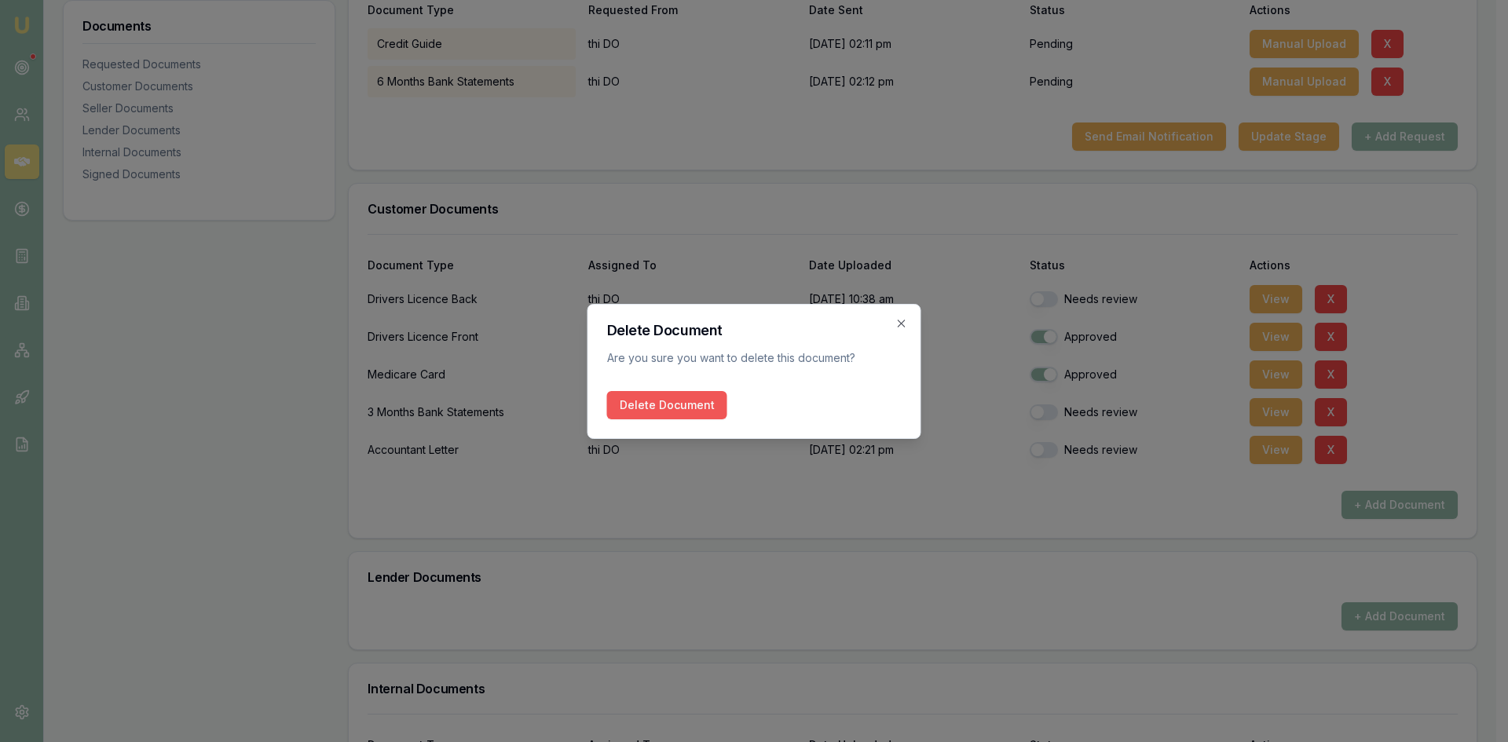
click at [670, 408] on button "Delete Document" at bounding box center [667, 405] width 120 height 28
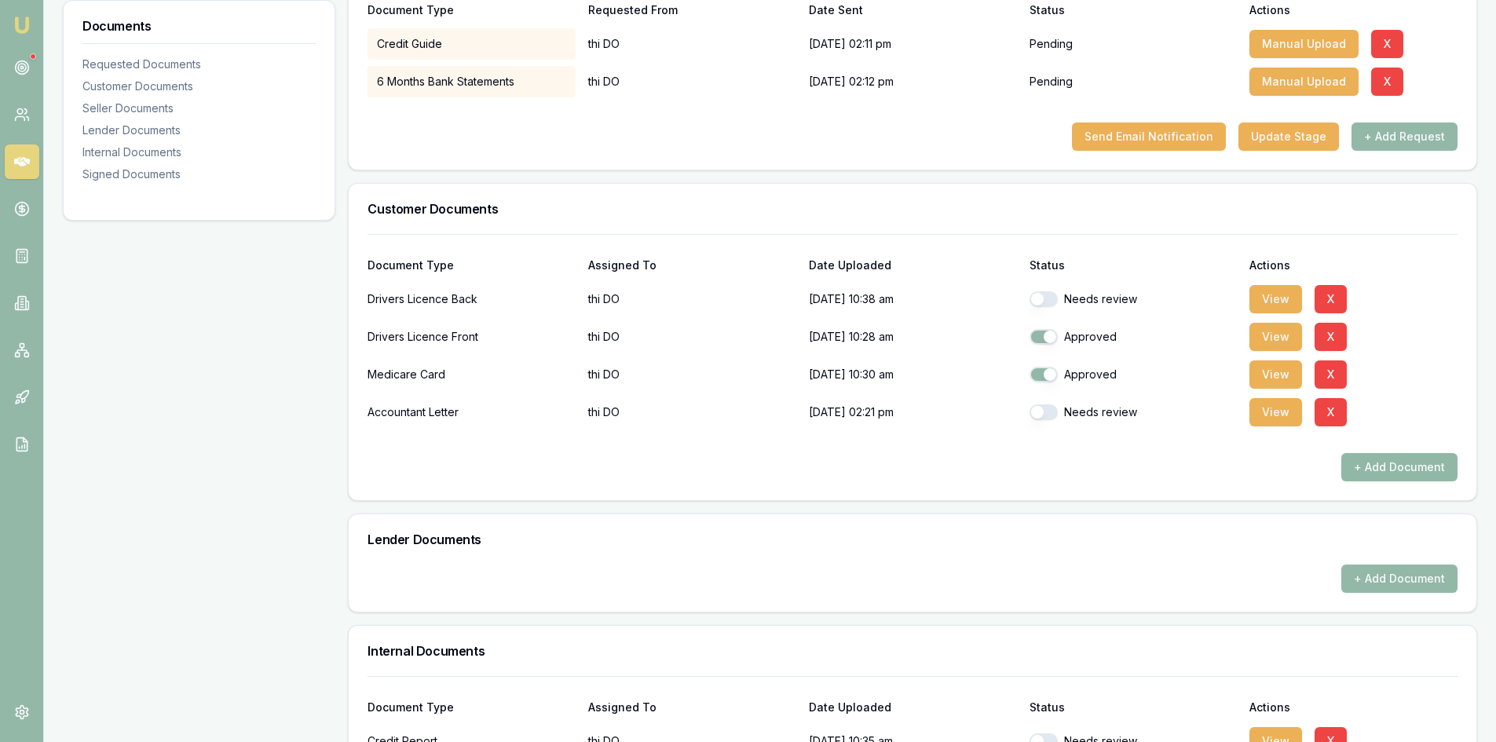
click at [1400, 474] on button "+ Add Document" at bounding box center [1399, 467] width 116 height 28
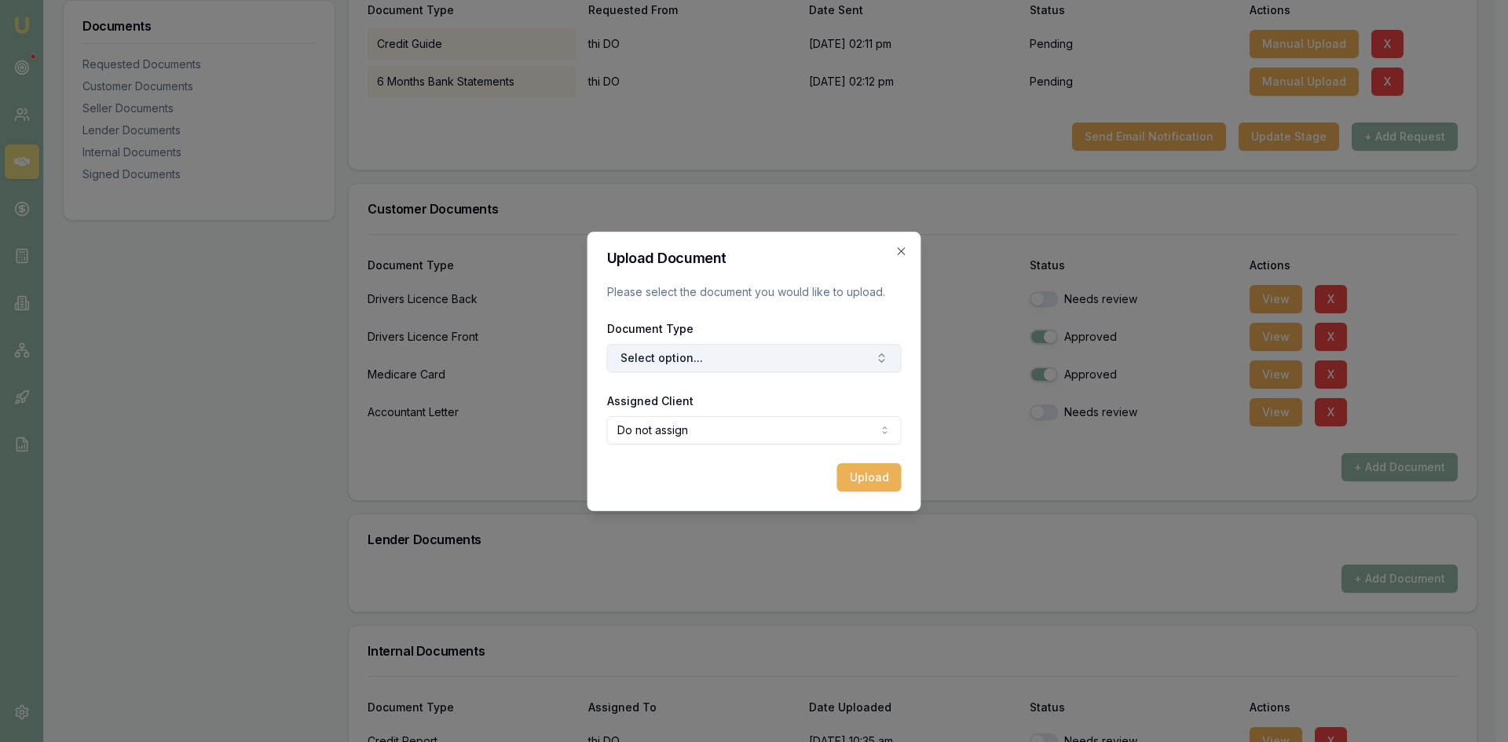
click at [664, 356] on button "Select option..." at bounding box center [754, 358] width 294 height 28
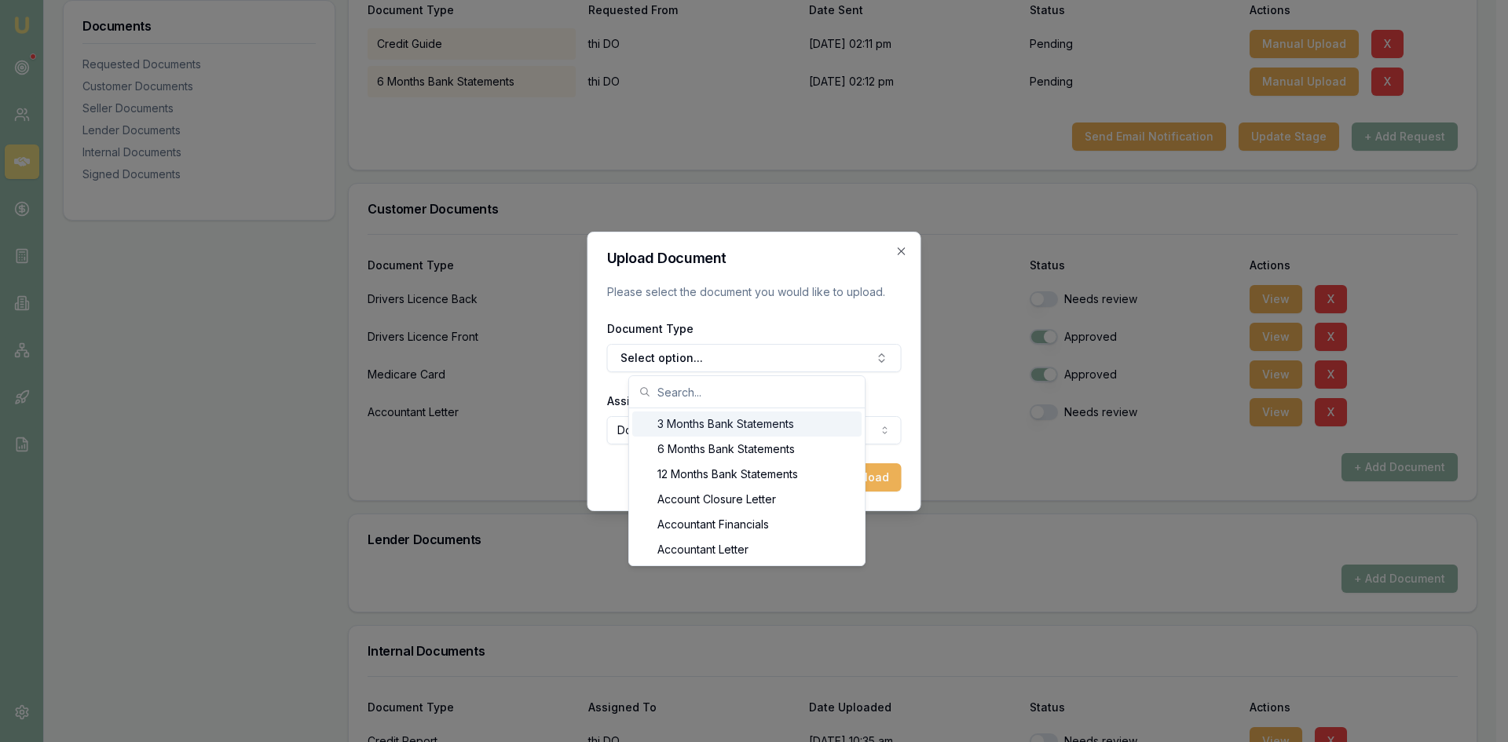
click at [693, 426] on div "3 Months Bank Statements" at bounding box center [746, 424] width 229 height 25
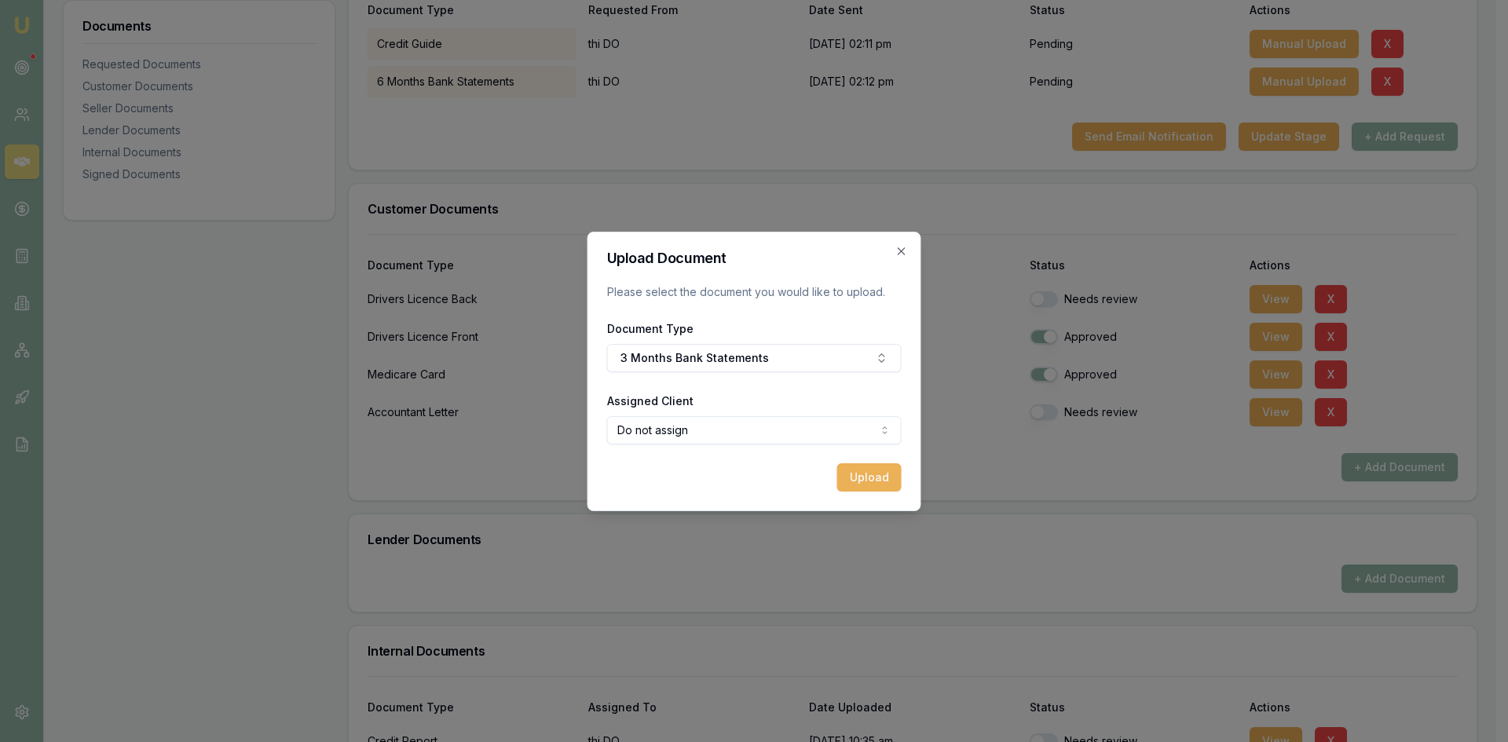
click at [752, 428] on body "Emu Broker Deals View D-4D8RYRS5WI Steven Nguyen Toggle Menu Customer thi DO 04…" at bounding box center [748, 57] width 1496 height 742
select select "U-V5WDSL09RN"
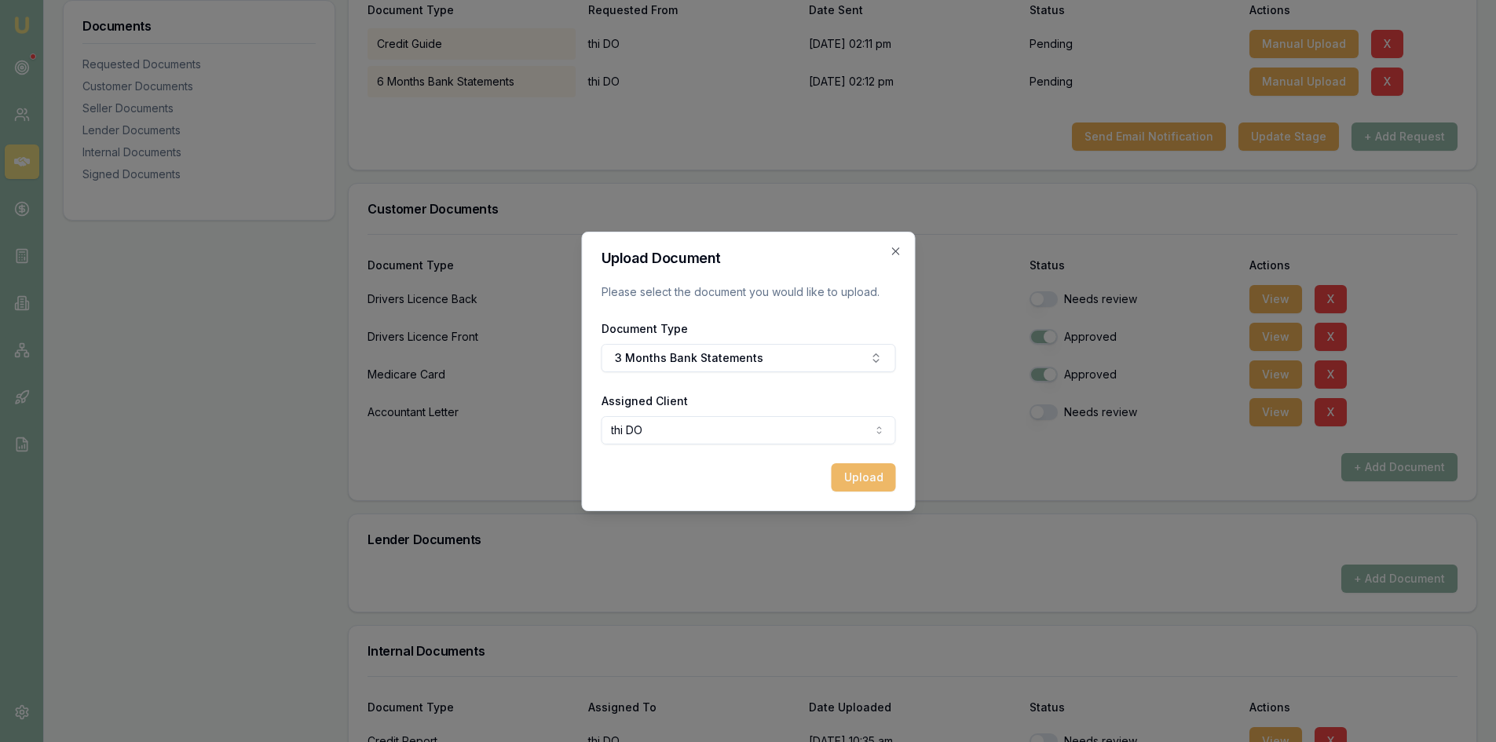
click at [862, 485] on button "Upload" at bounding box center [863, 477] width 64 height 28
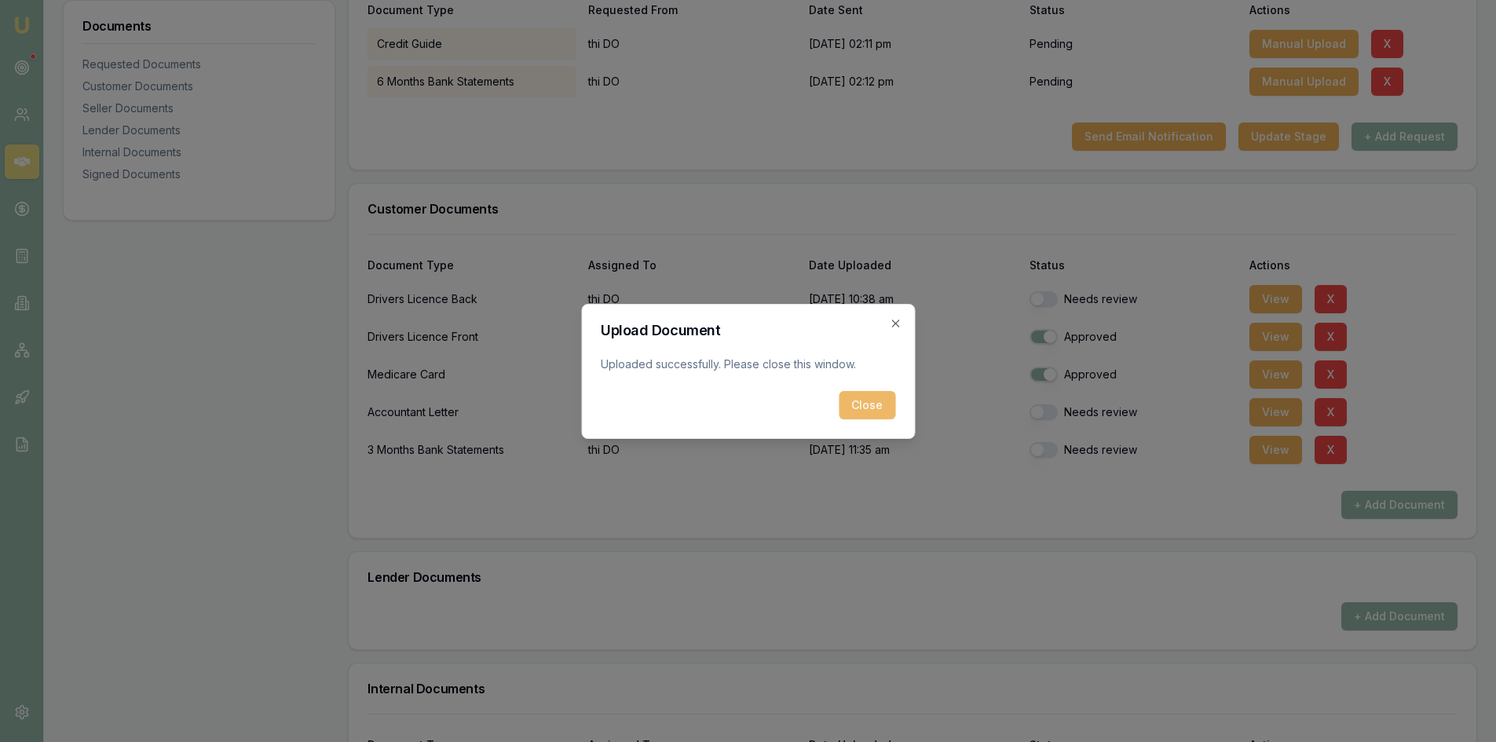
click at [866, 404] on button "Close" at bounding box center [867, 405] width 57 height 28
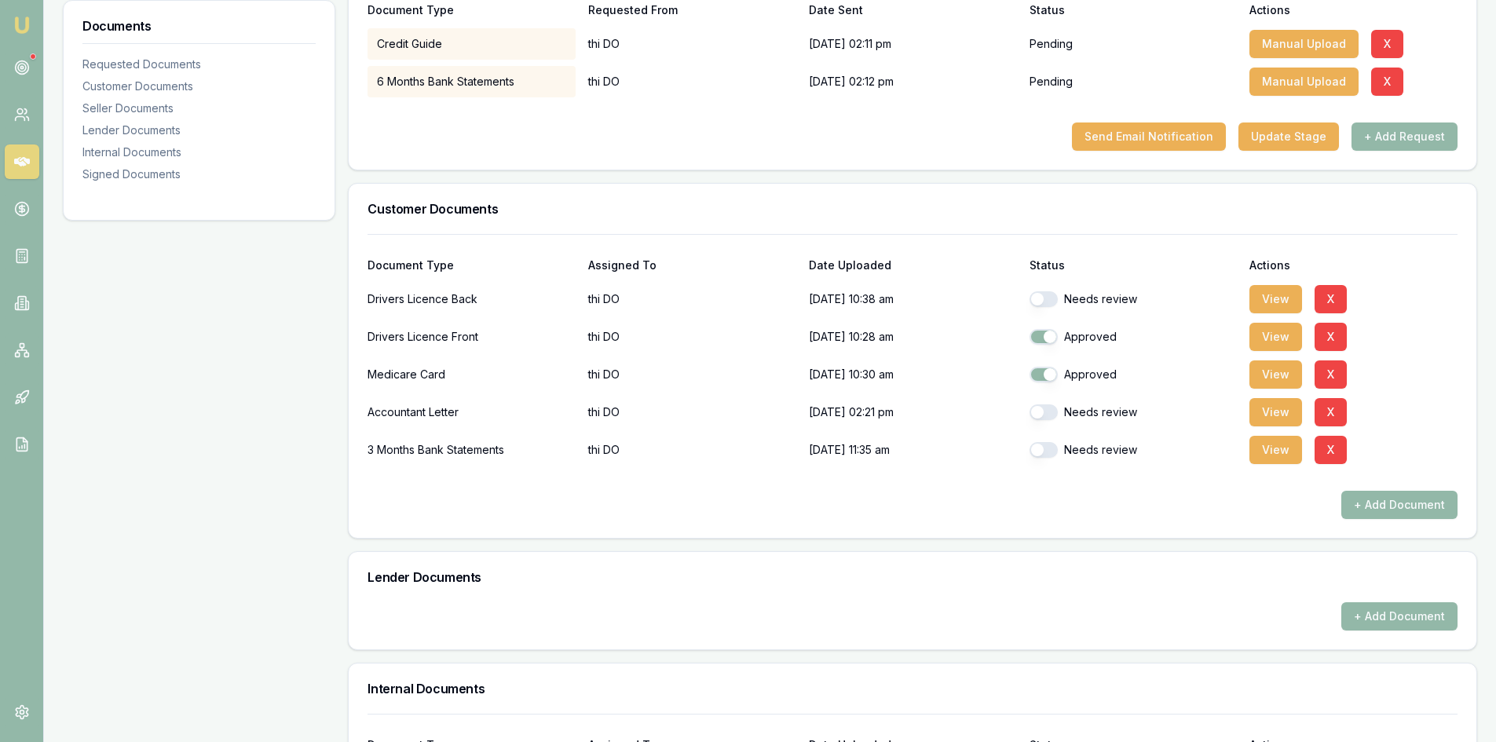
click at [1047, 453] on button "button" at bounding box center [1044, 450] width 28 height 16
checkbox input "true"
click at [1049, 416] on button "button" at bounding box center [1044, 412] width 28 height 16
checkbox input "true"
click at [1048, 304] on button "button" at bounding box center [1044, 299] width 28 height 16
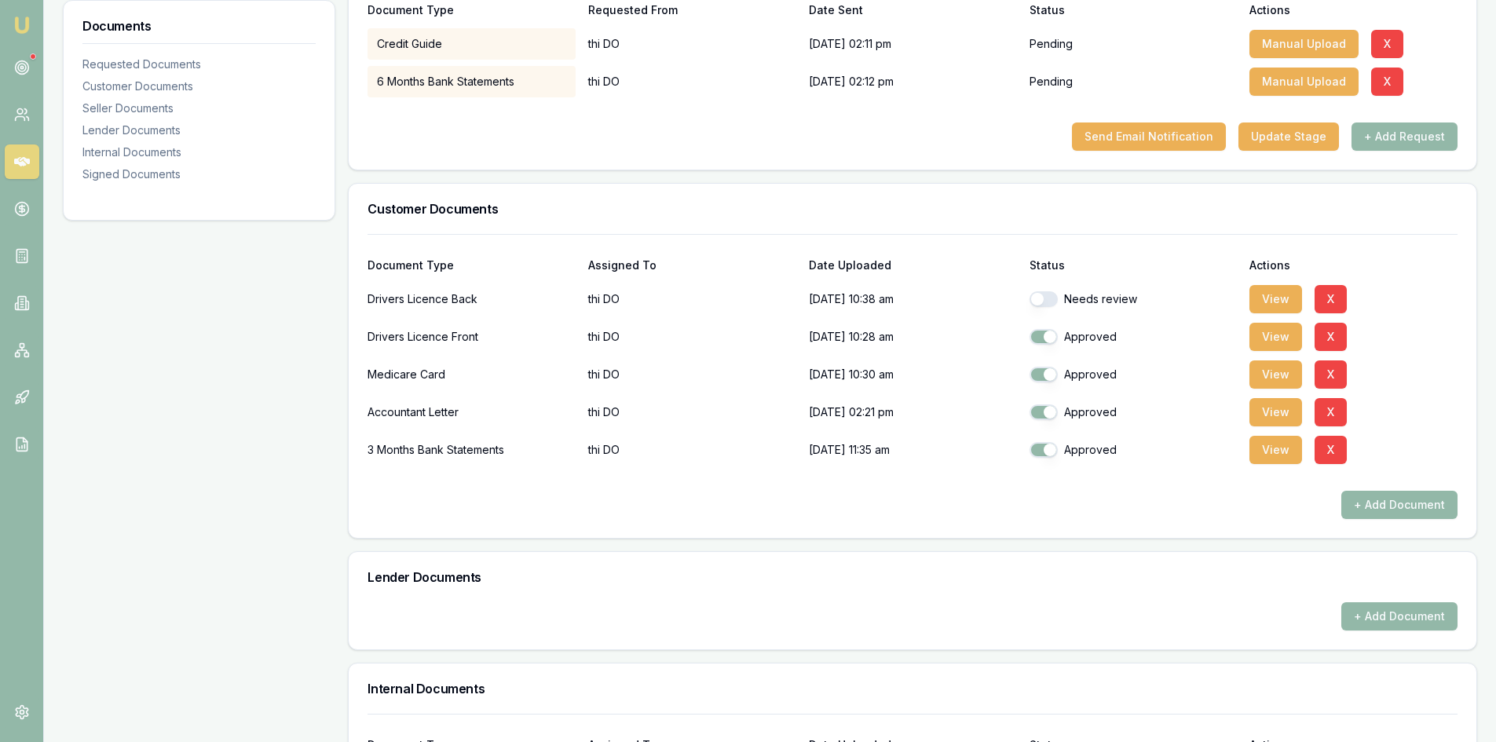
checkbox input "true"
click at [1386, 506] on button "+ Add Document" at bounding box center [1399, 505] width 116 height 28
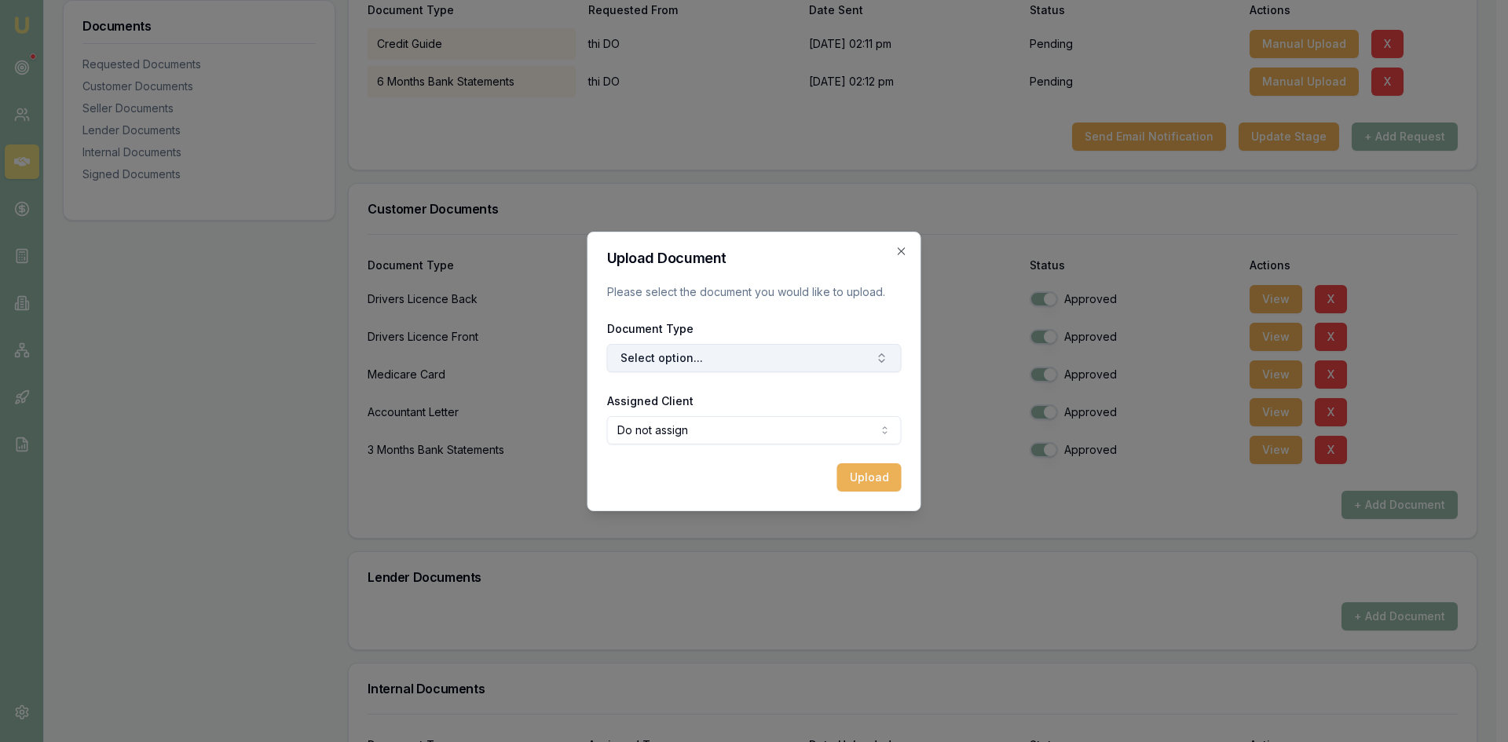
click at [715, 358] on button "Select option..." at bounding box center [754, 358] width 294 height 28
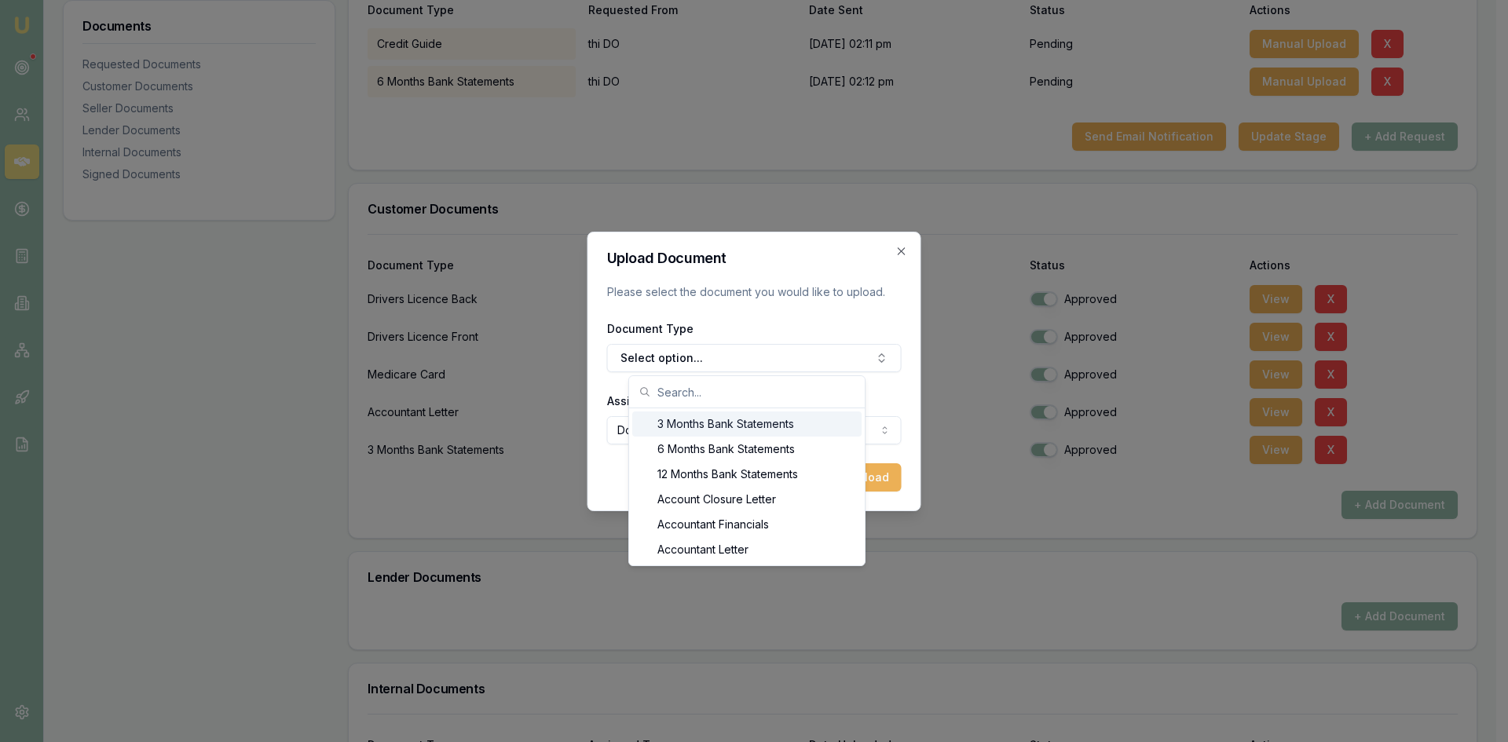
click at [690, 425] on div "3 Months Bank Statements" at bounding box center [746, 424] width 229 height 25
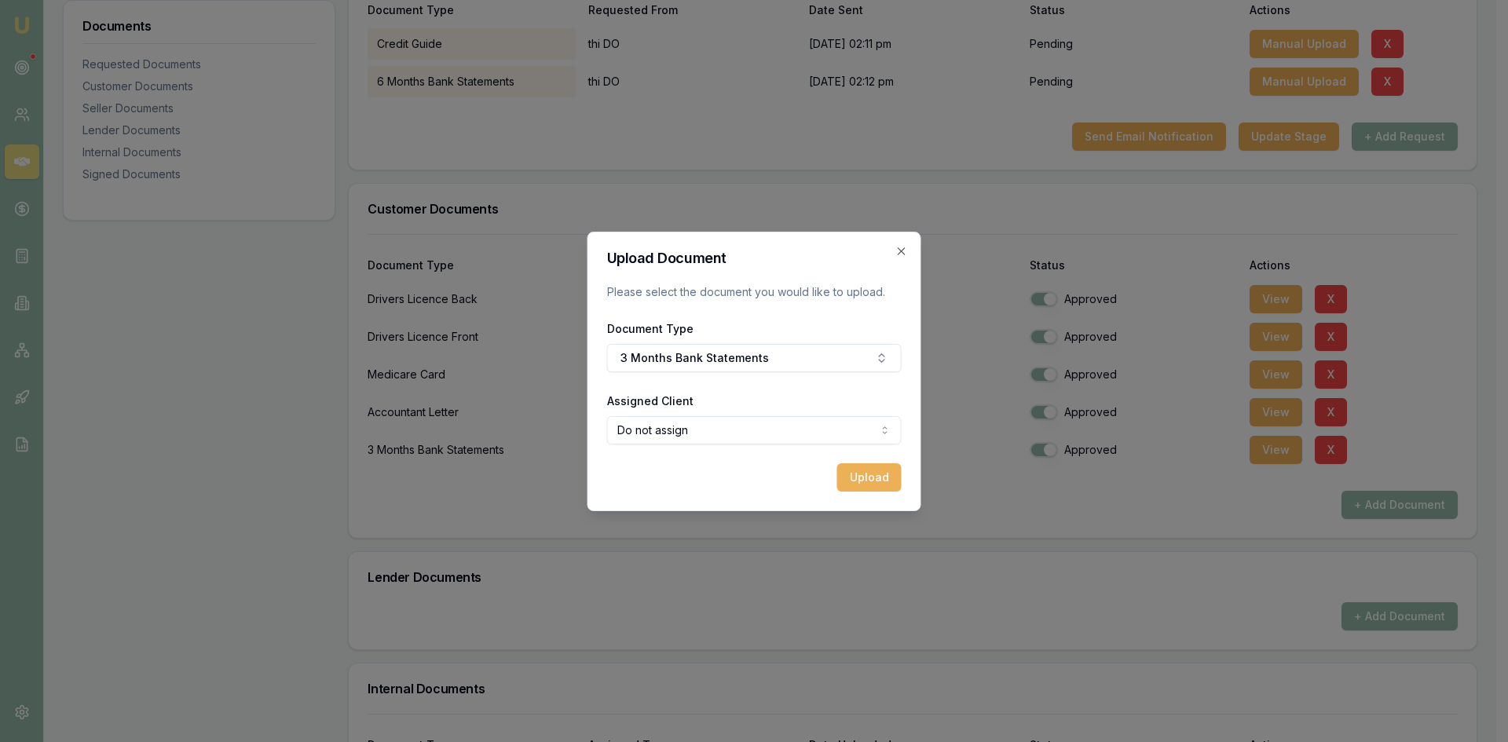
click at [731, 428] on body "Emu Broker Deals View D-4D8RYRS5WI Steven Nguyen Toggle Menu Customer thi DO 04…" at bounding box center [748, 57] width 1496 height 742
select select "U-V5WDSL09RN"
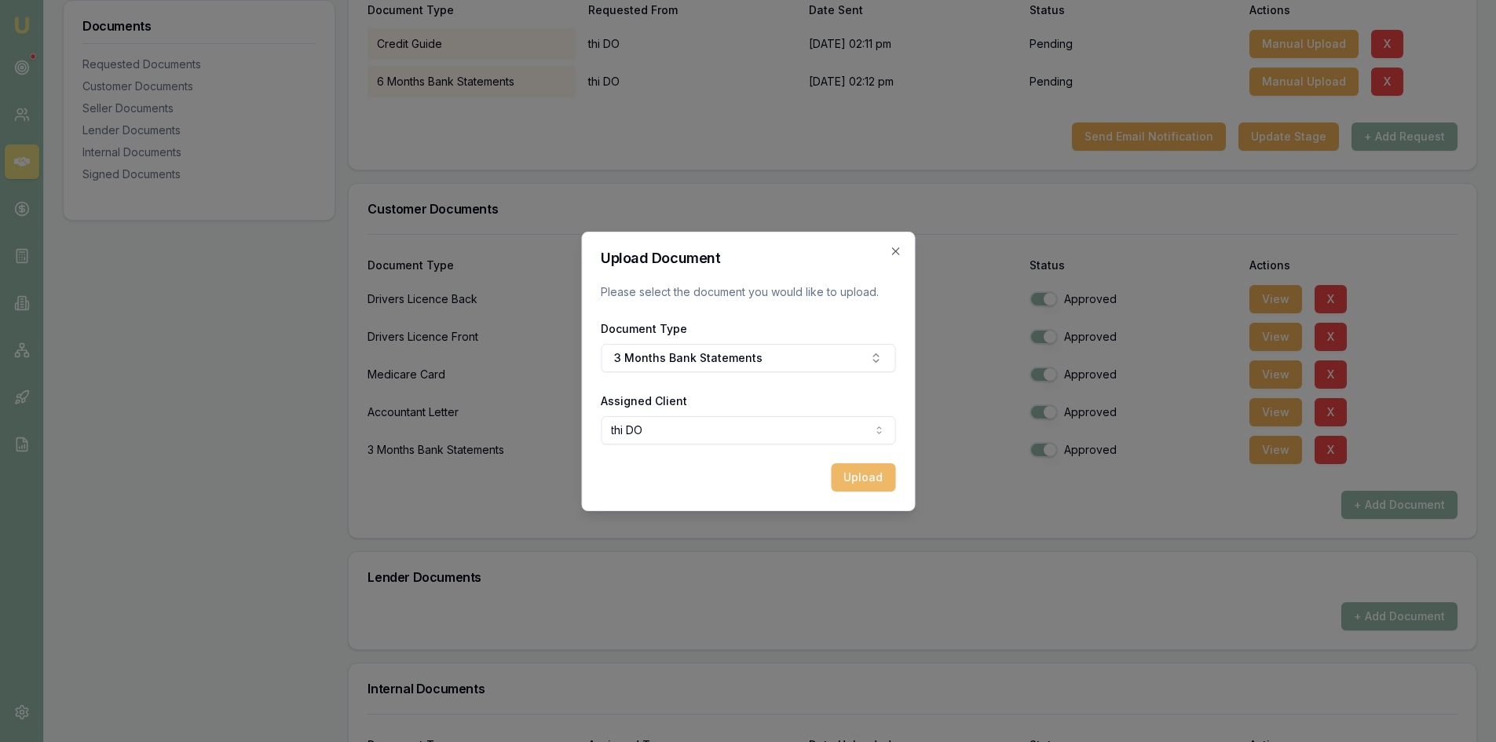
click at [860, 472] on button "Upload" at bounding box center [863, 477] width 64 height 28
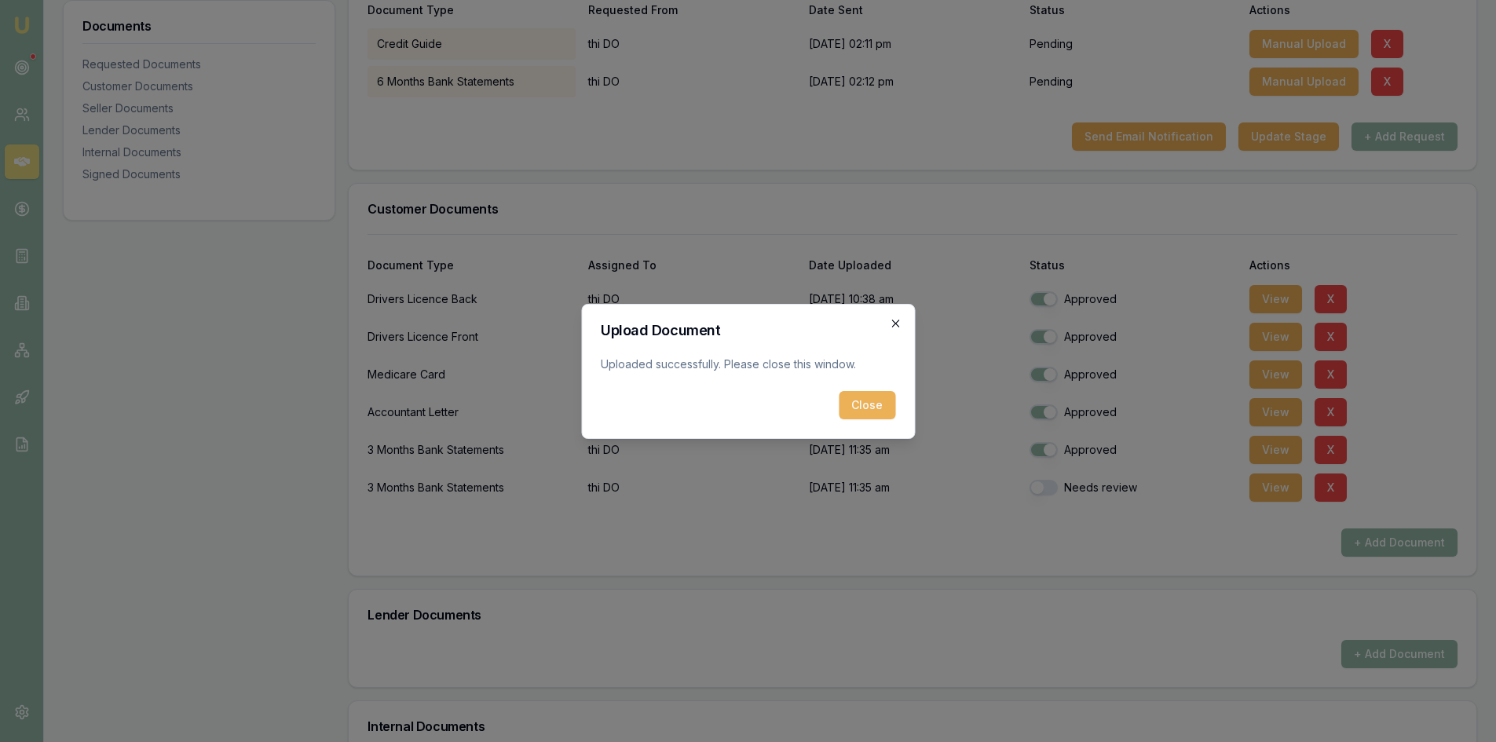
click at [891, 322] on icon "button" at bounding box center [895, 323] width 13 height 13
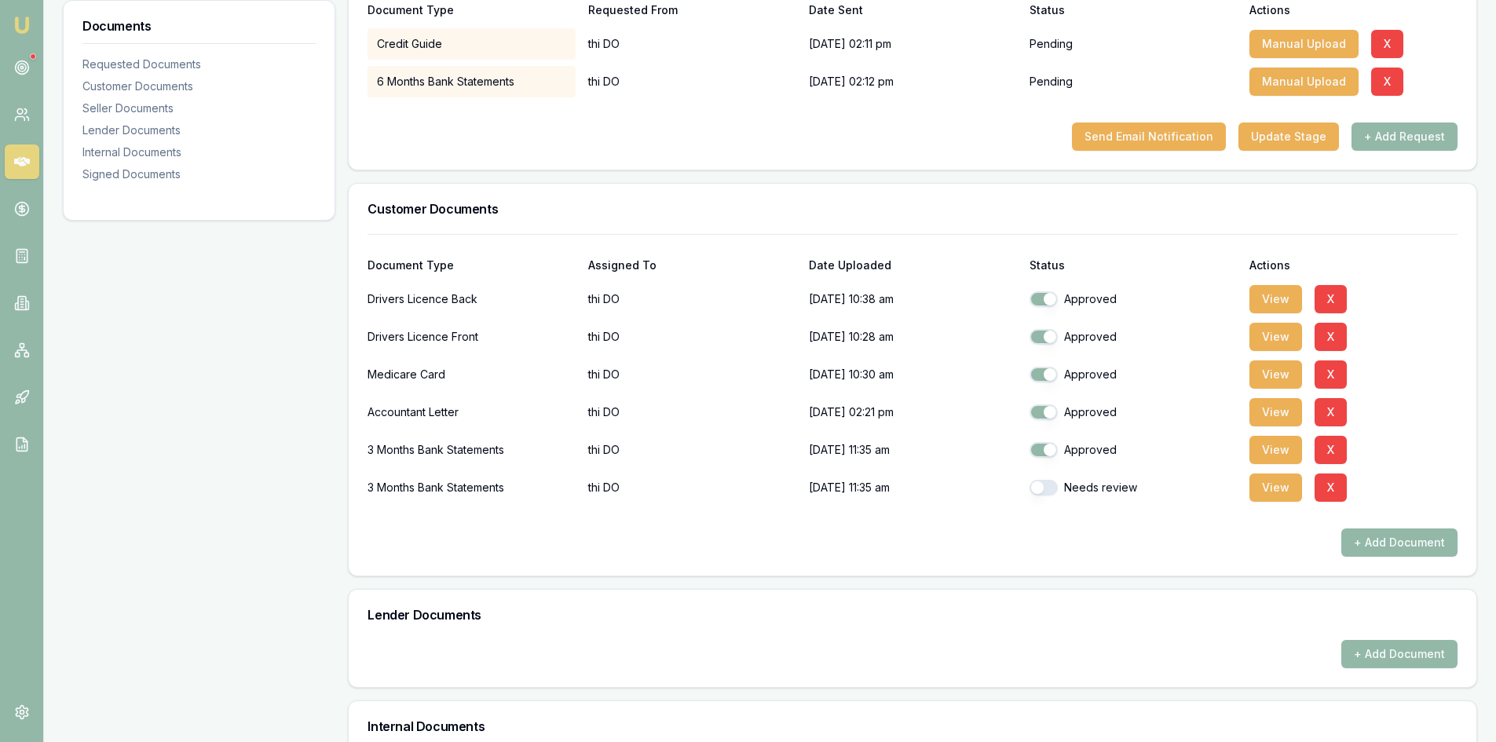
click at [1051, 489] on button "button" at bounding box center [1044, 488] width 28 height 16
checkbox input "true"
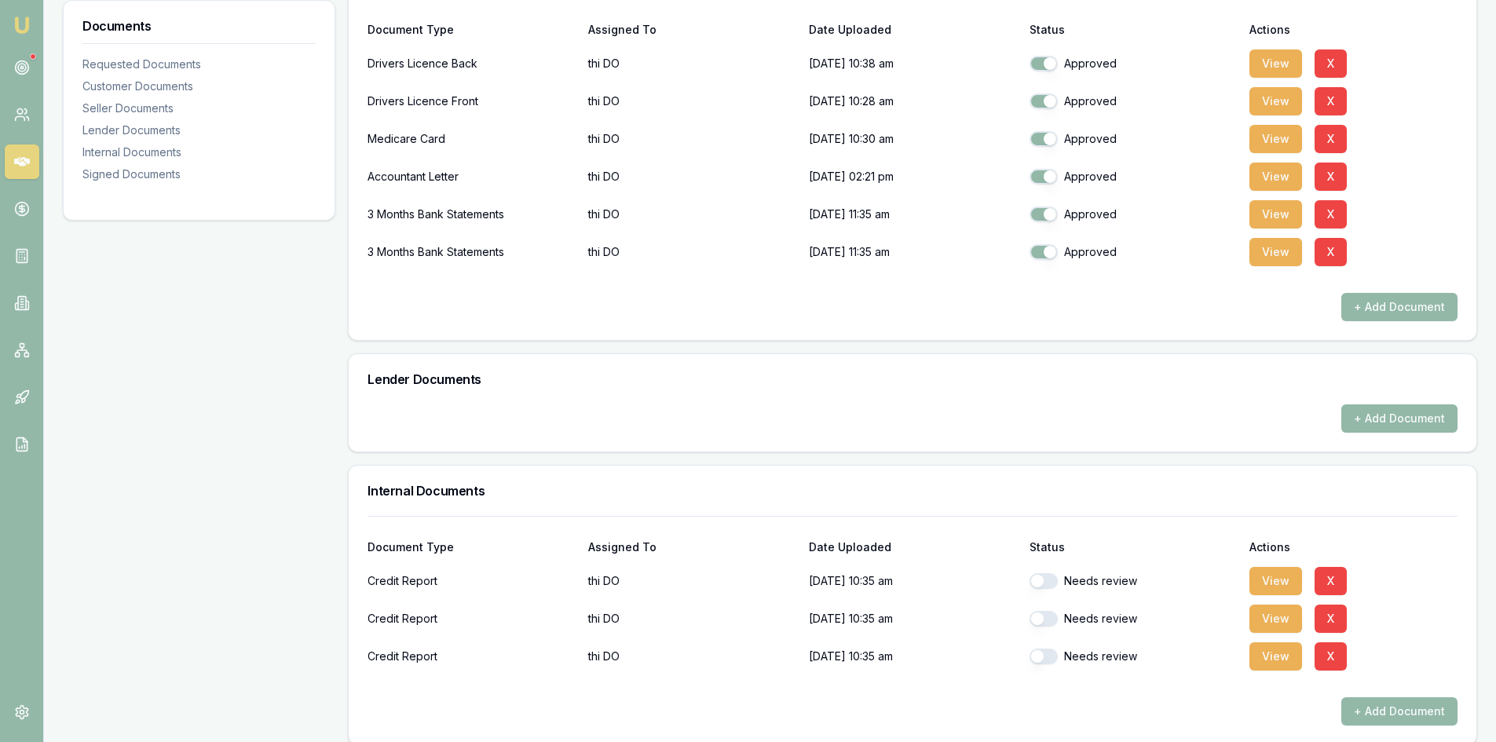
scroll to position [628, 0]
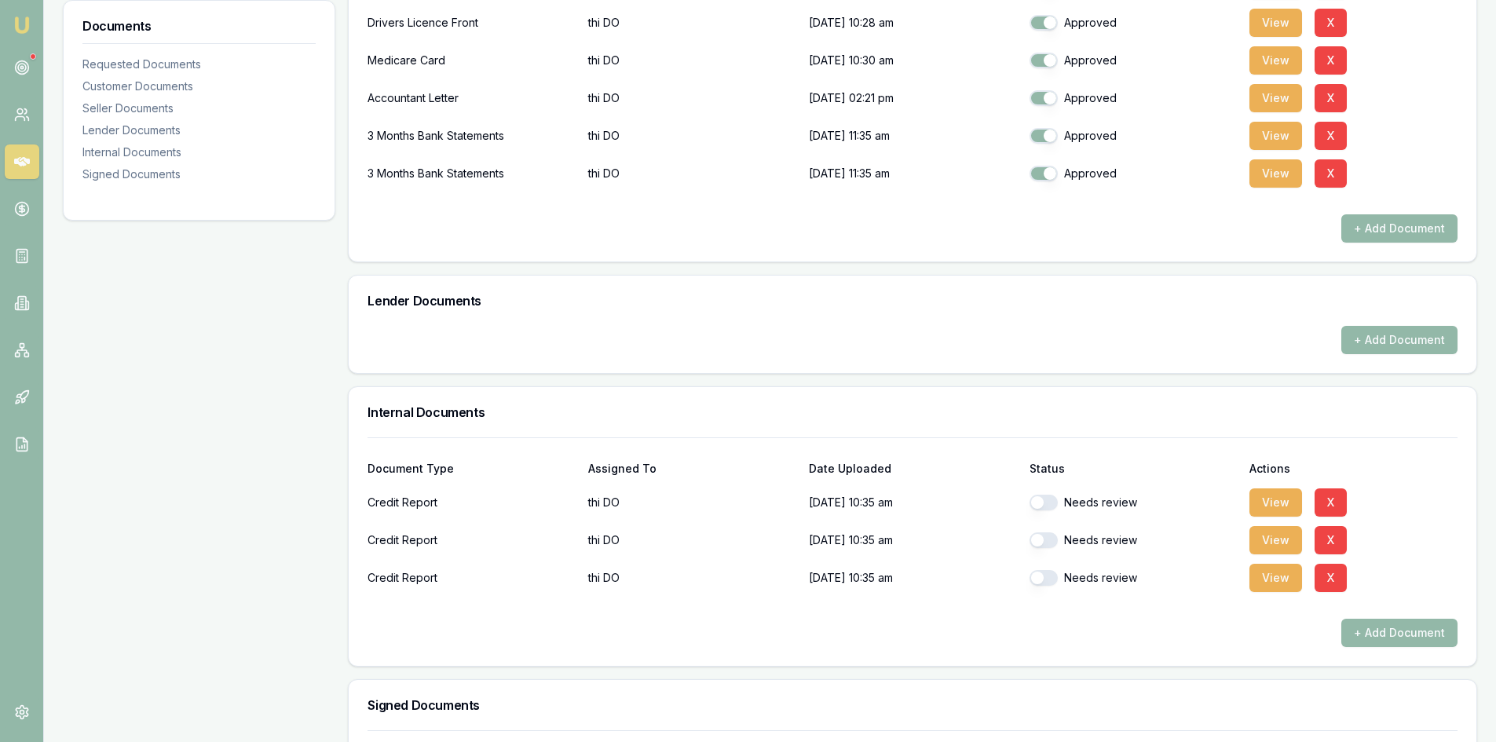
click at [1041, 502] on button "button" at bounding box center [1044, 503] width 28 height 16
checkbox input "true"
click at [1044, 538] on button "button" at bounding box center [1044, 540] width 28 height 16
checkbox input "true"
click at [1052, 580] on button "button" at bounding box center [1044, 578] width 28 height 16
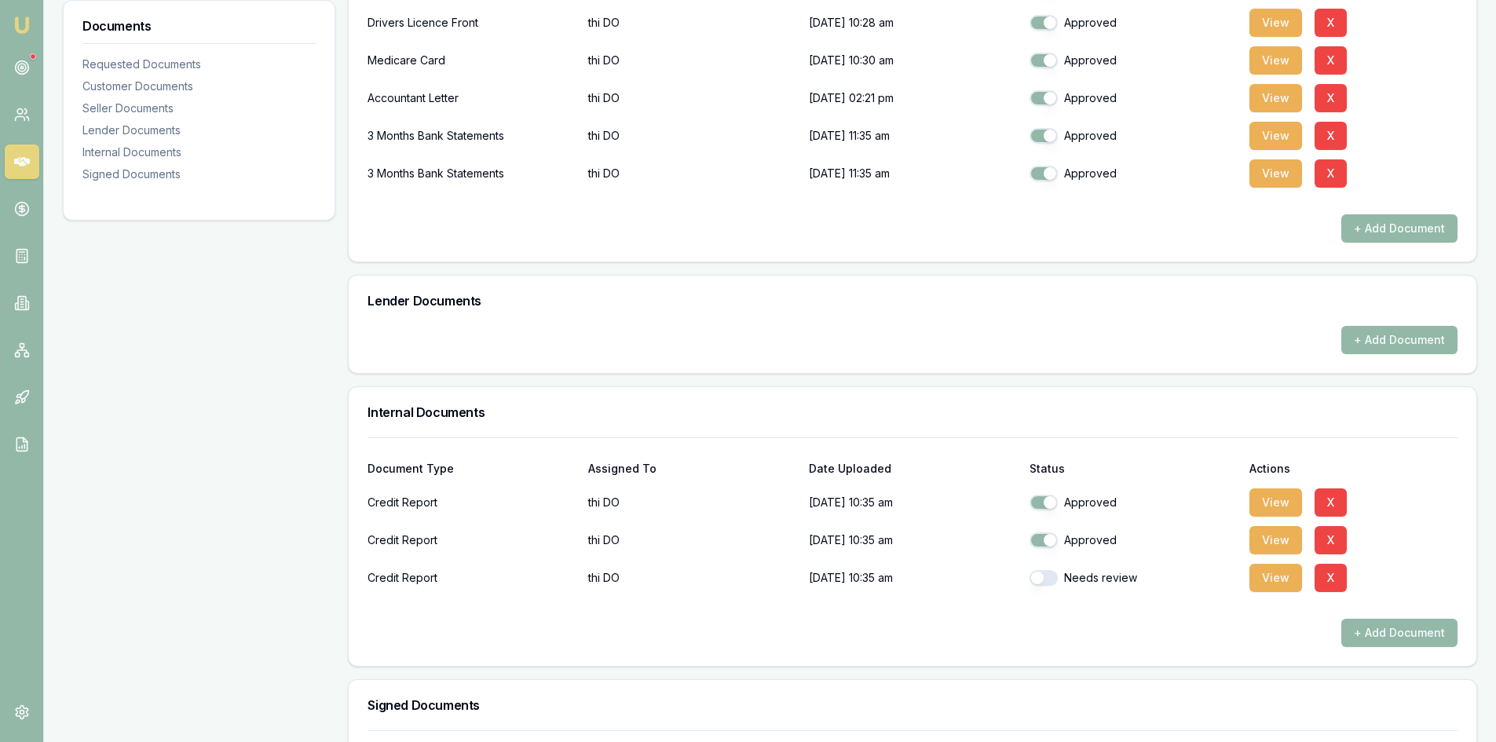
checkbox input "true"
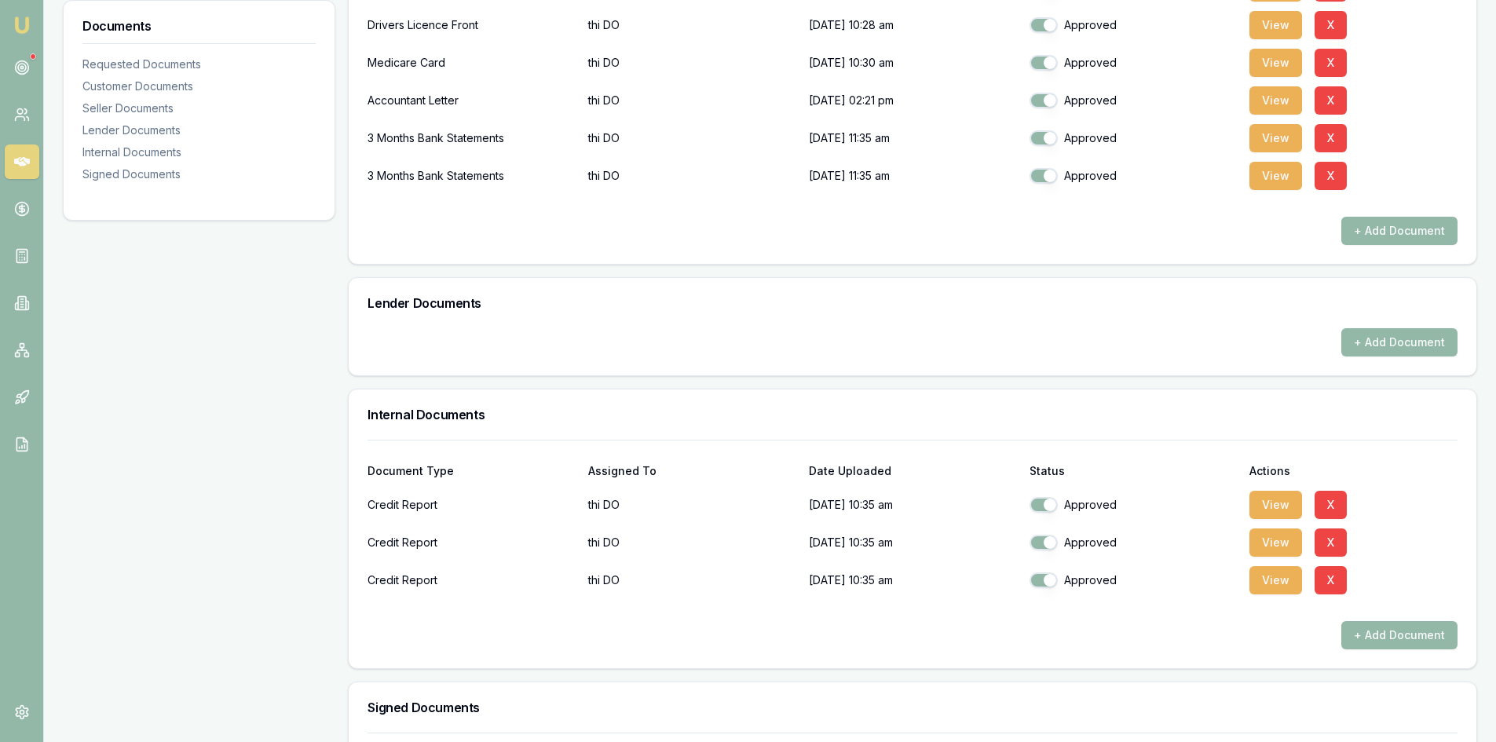
scroll to position [469, 0]
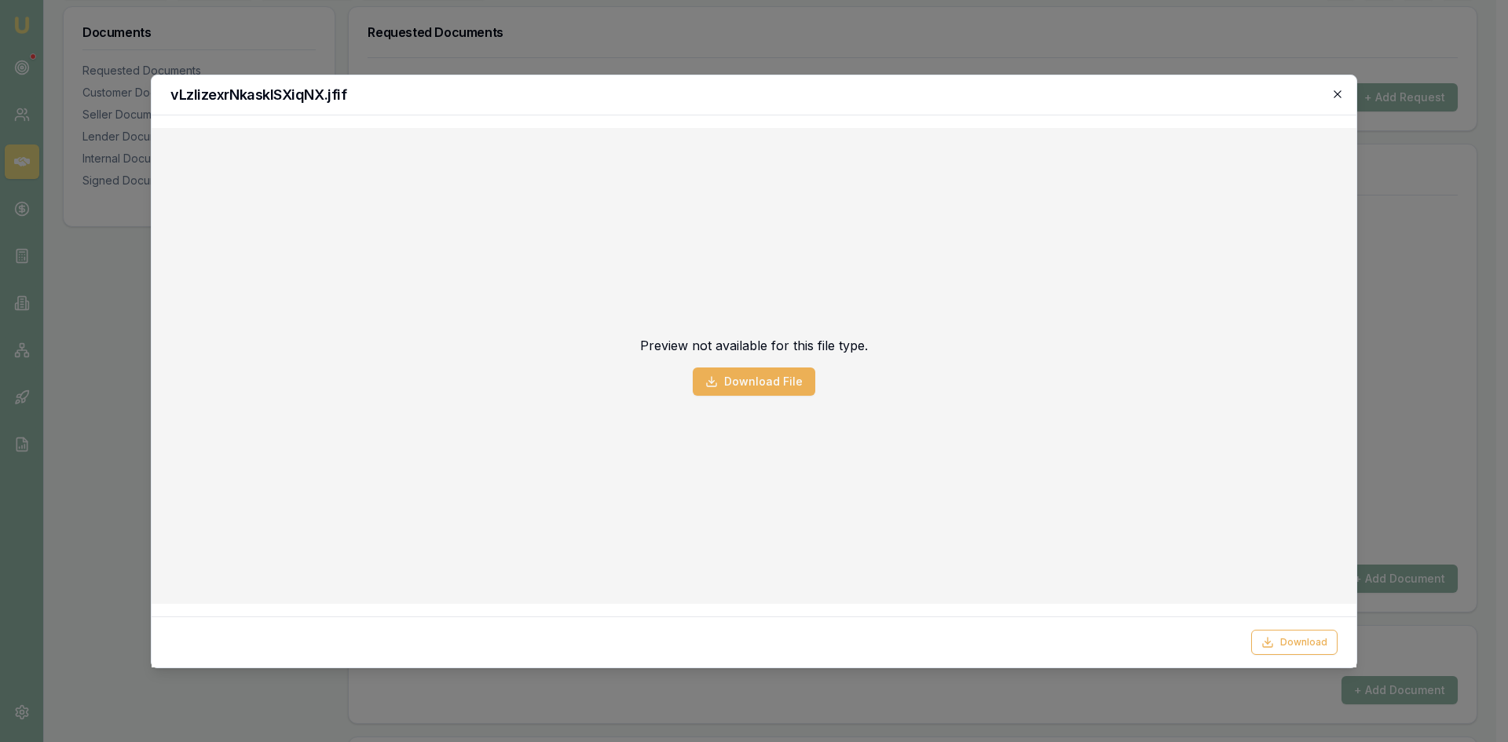
click at [1342, 90] on icon "button" at bounding box center [1337, 94] width 13 height 13
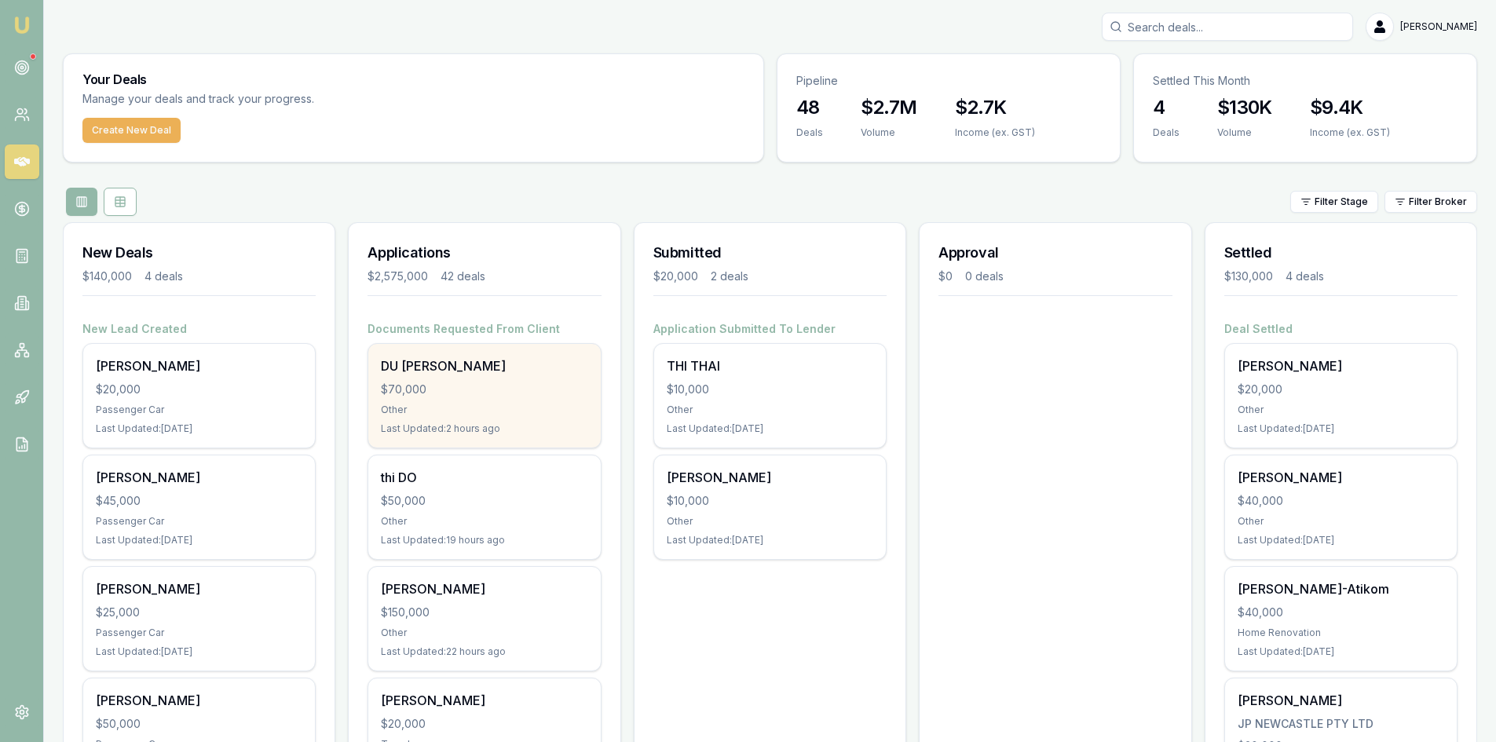
click at [506, 388] on div "$70,000" at bounding box center [484, 390] width 207 height 16
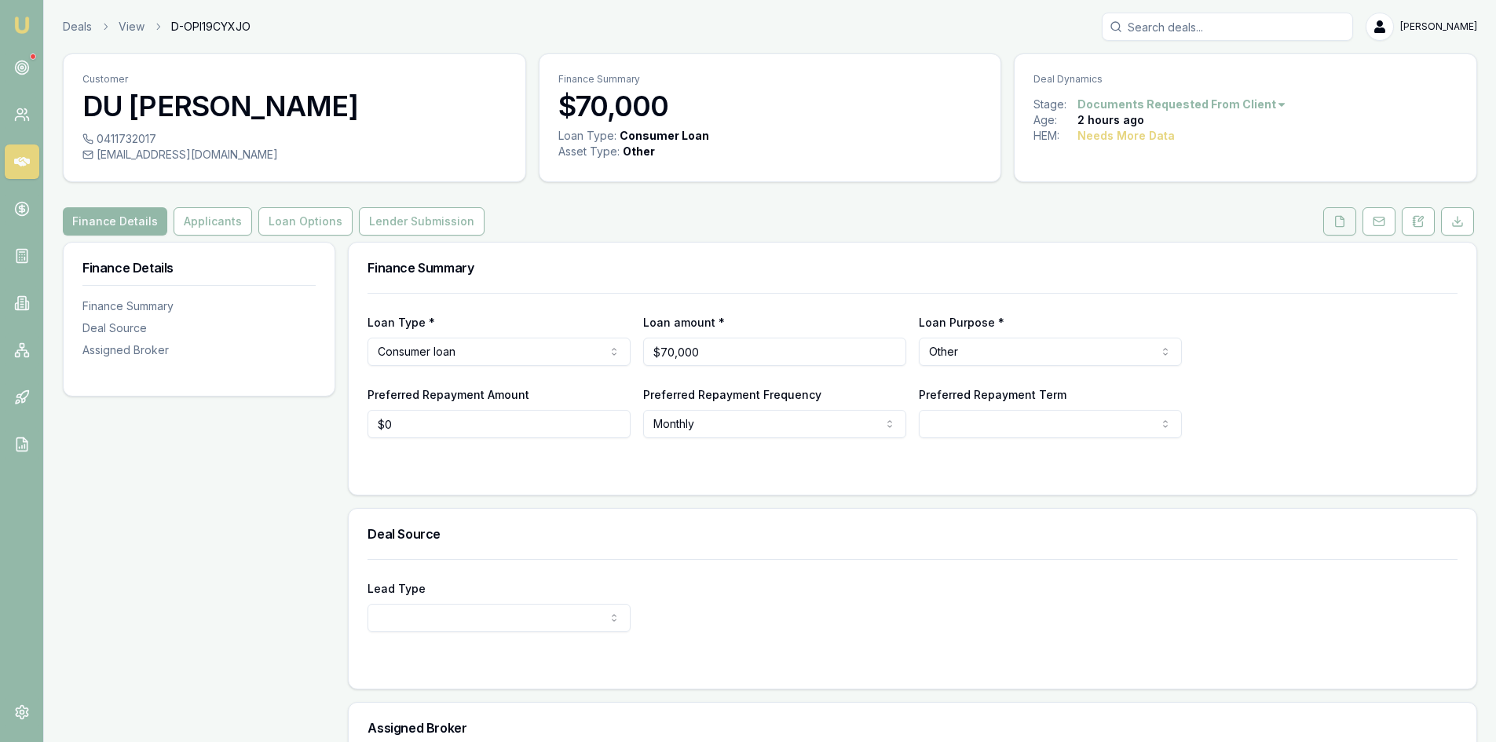
click at [1339, 224] on icon at bounding box center [1339, 221] width 13 height 13
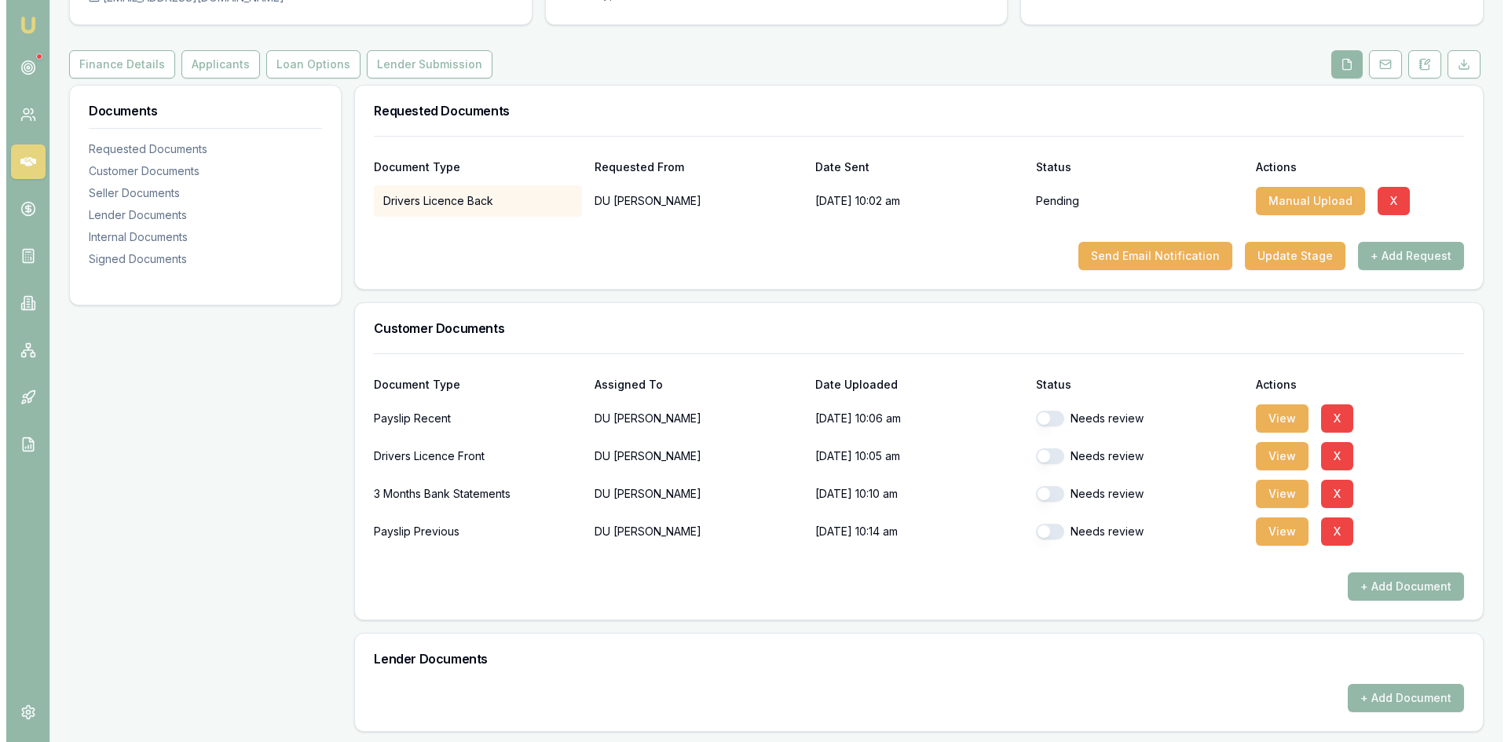
scroll to position [236, 0]
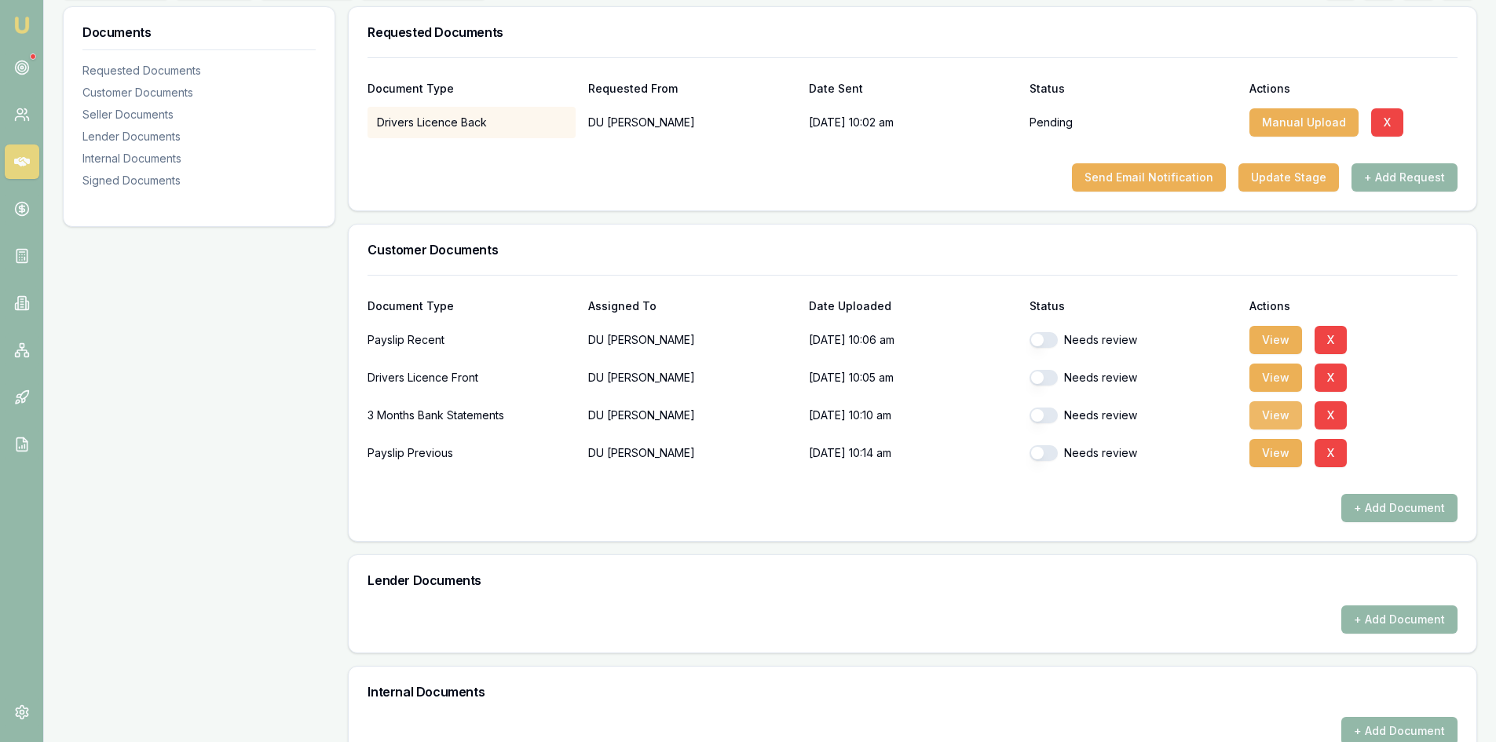
click at [1296, 418] on button "View" at bounding box center [1275, 415] width 53 height 28
